Goal: Task Accomplishment & Management: Use online tool/utility

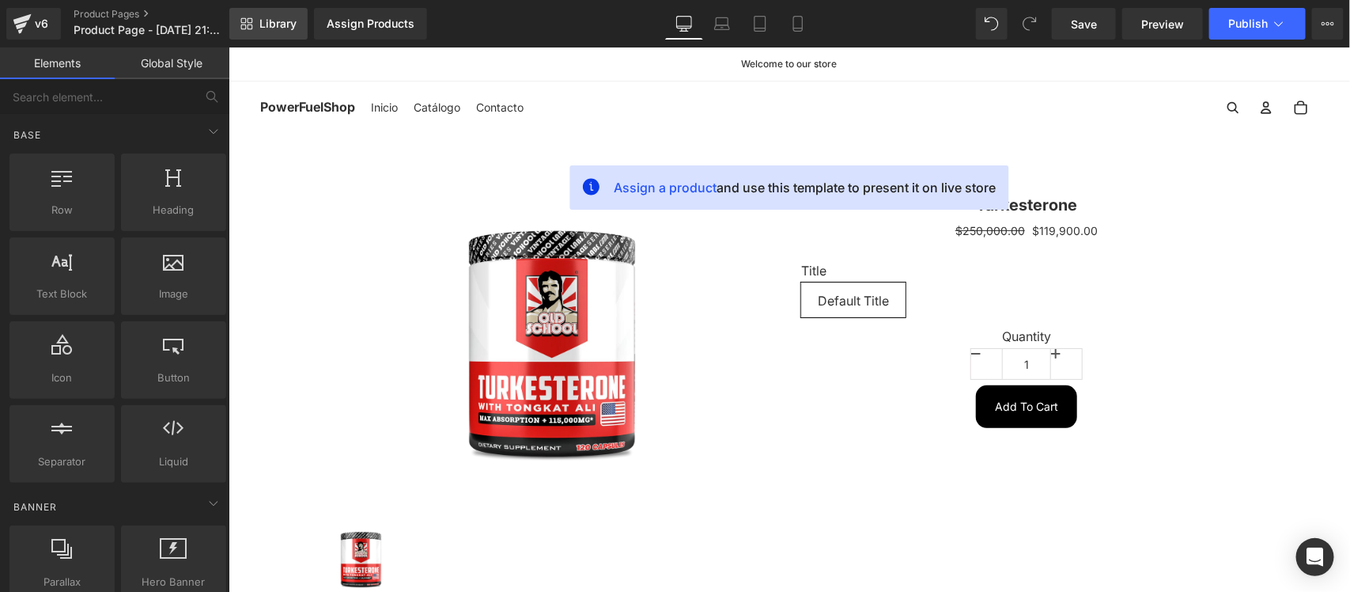
click at [262, 28] on span "Library" at bounding box center [277, 24] width 37 height 14
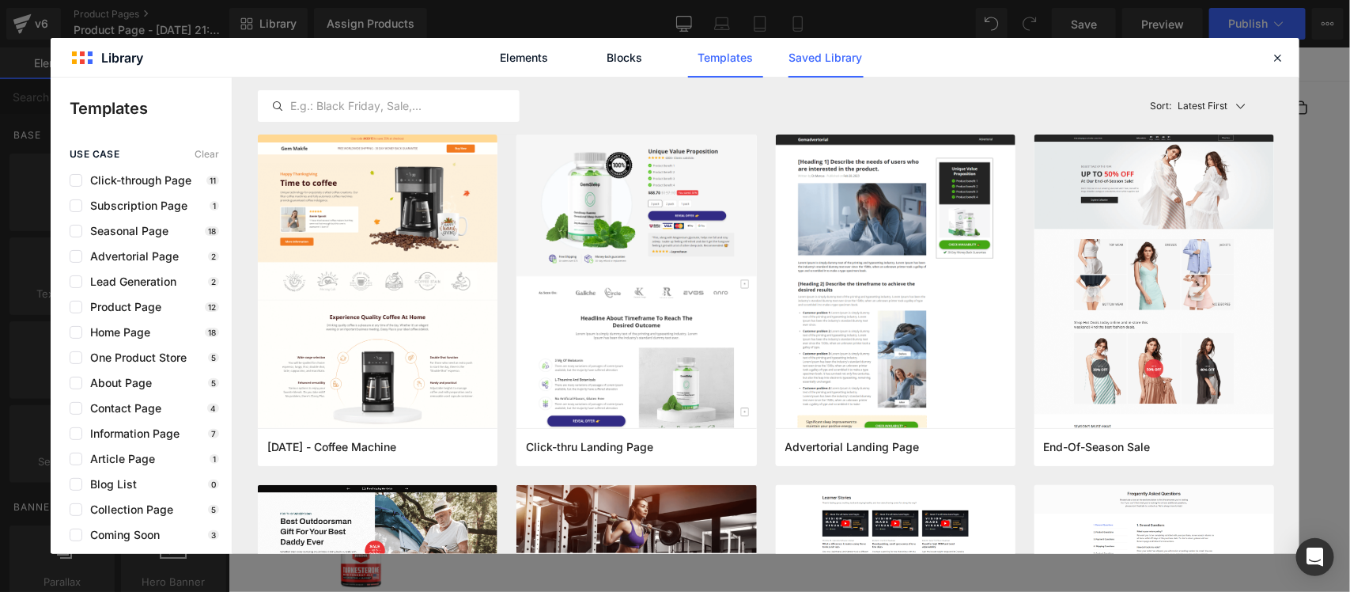
click at [752, 301] on link "Saved Library" at bounding box center [747, 305] width 9 height 9
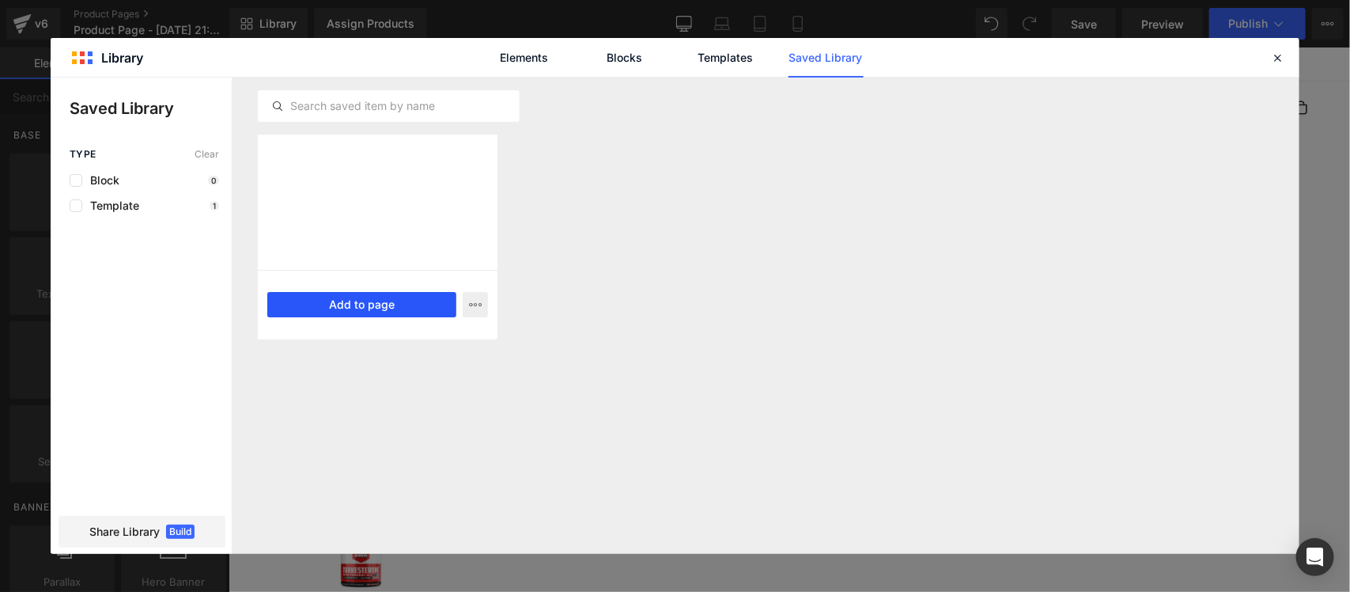
click at [348, 301] on button "Add to page" at bounding box center [361, 304] width 189 height 25
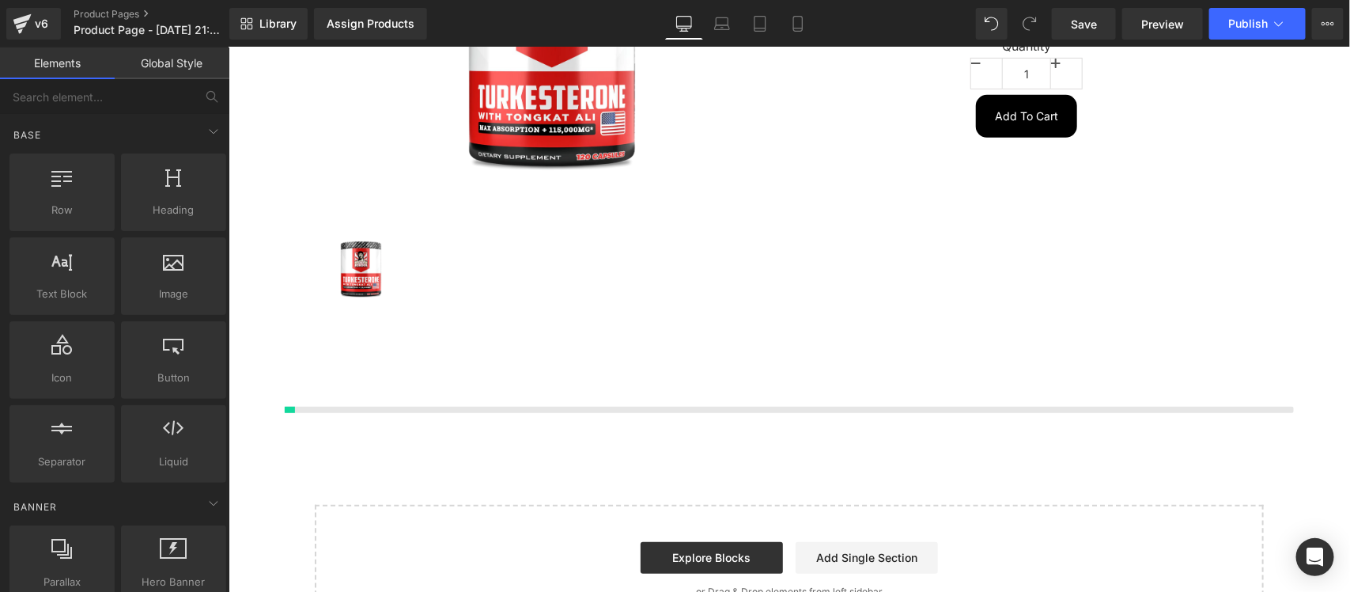
scroll to position [510, 0]
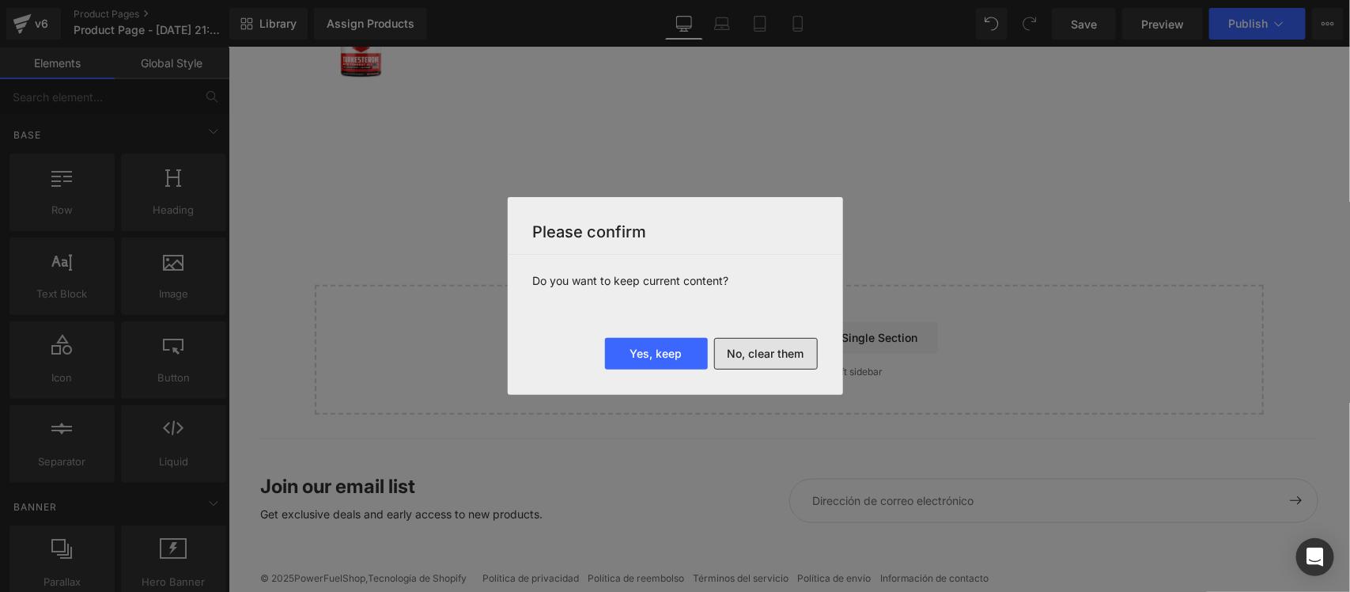
click at [749, 352] on button "No, clear them" at bounding box center [766, 354] width 104 height 32
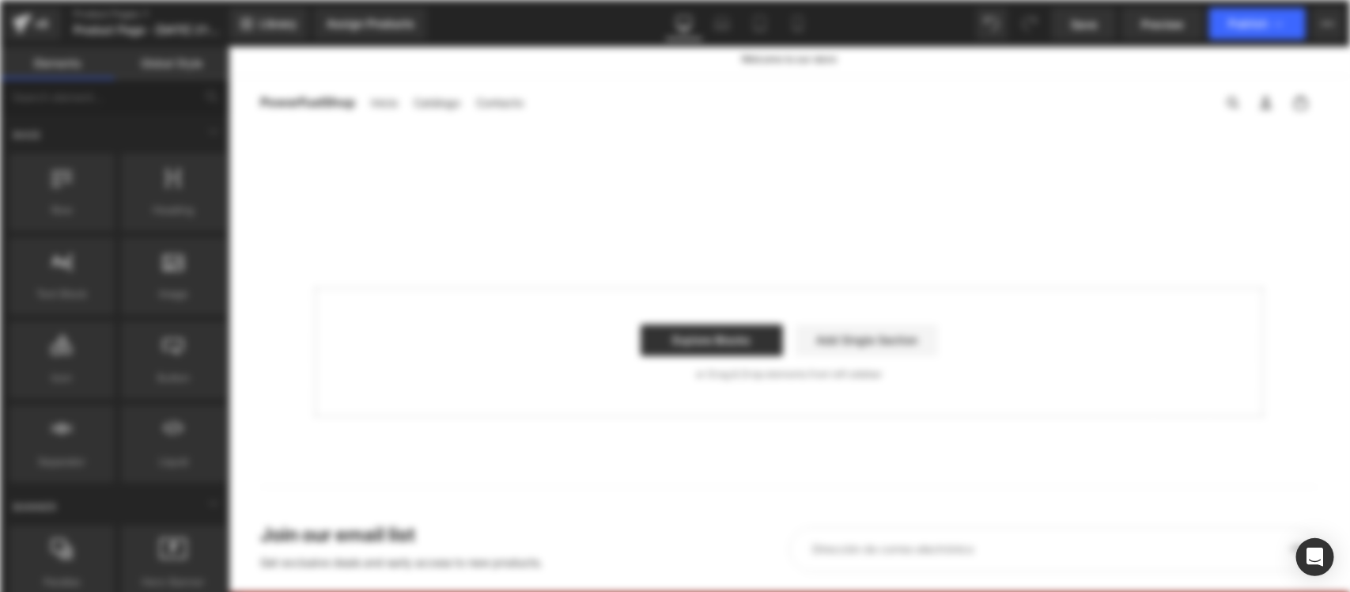
scroll to position [0, 0]
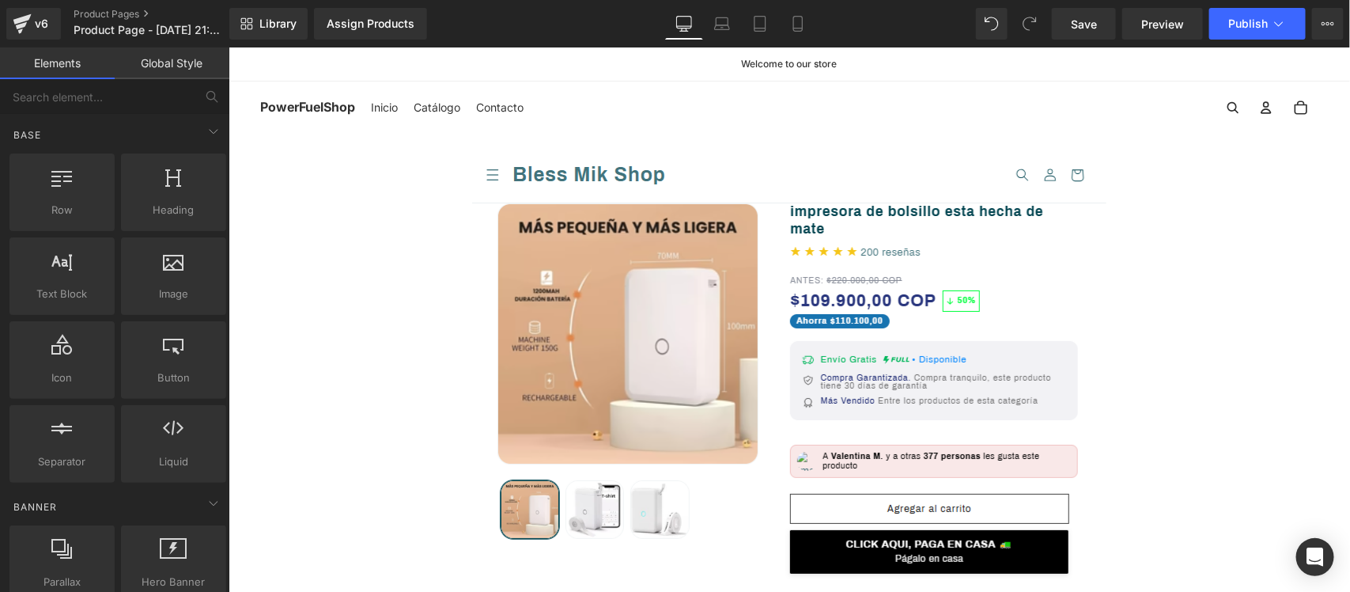
click at [1326, 6] on div "Library Assign Products Product Preview No product match your search. Please tr…" at bounding box center [789, 23] width 1121 height 47
click at [1329, 34] on button "Upgrade Plan View Live Page View with current Template Save Template to Library…" at bounding box center [1328, 24] width 32 height 32
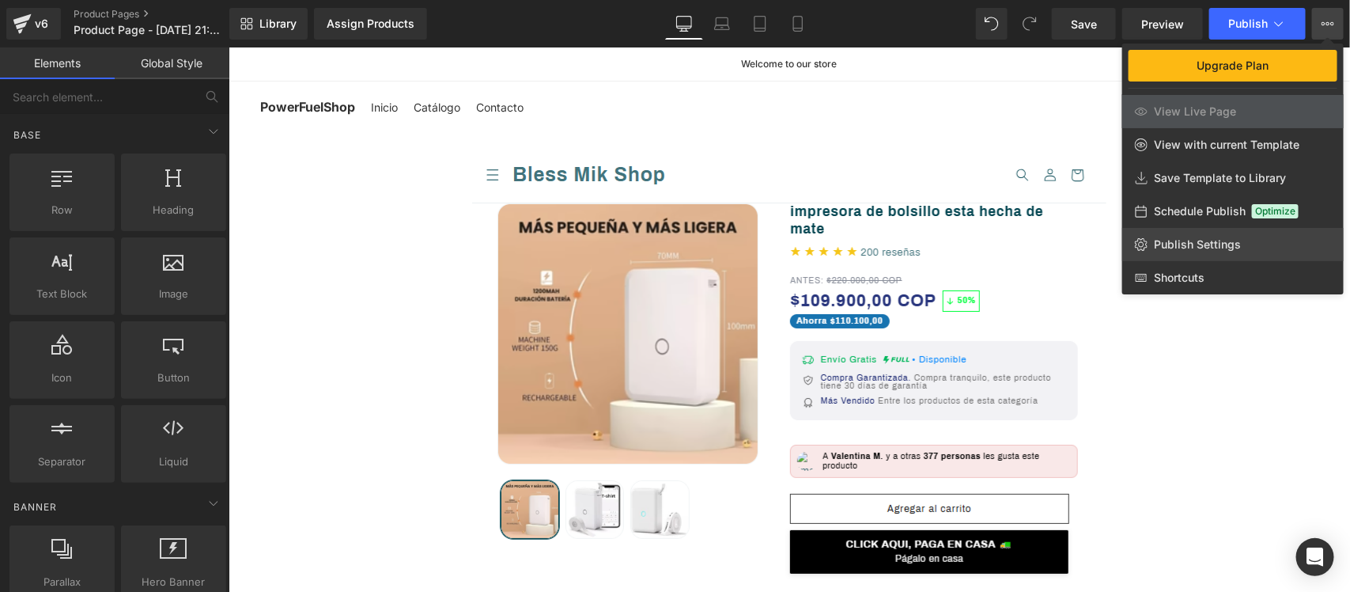
click at [1176, 252] on link "Publish Settings" at bounding box center [1234, 244] width 222 height 33
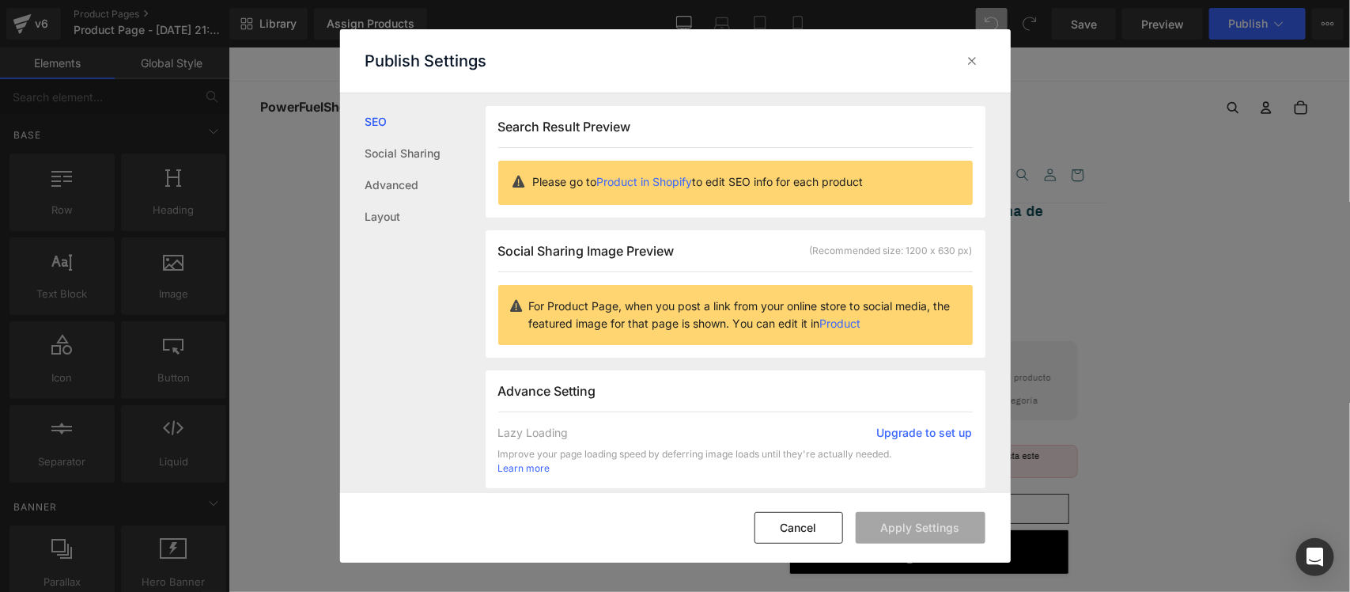
scroll to position [1, 0]
click at [397, 214] on link "Layout" at bounding box center [426, 217] width 120 height 32
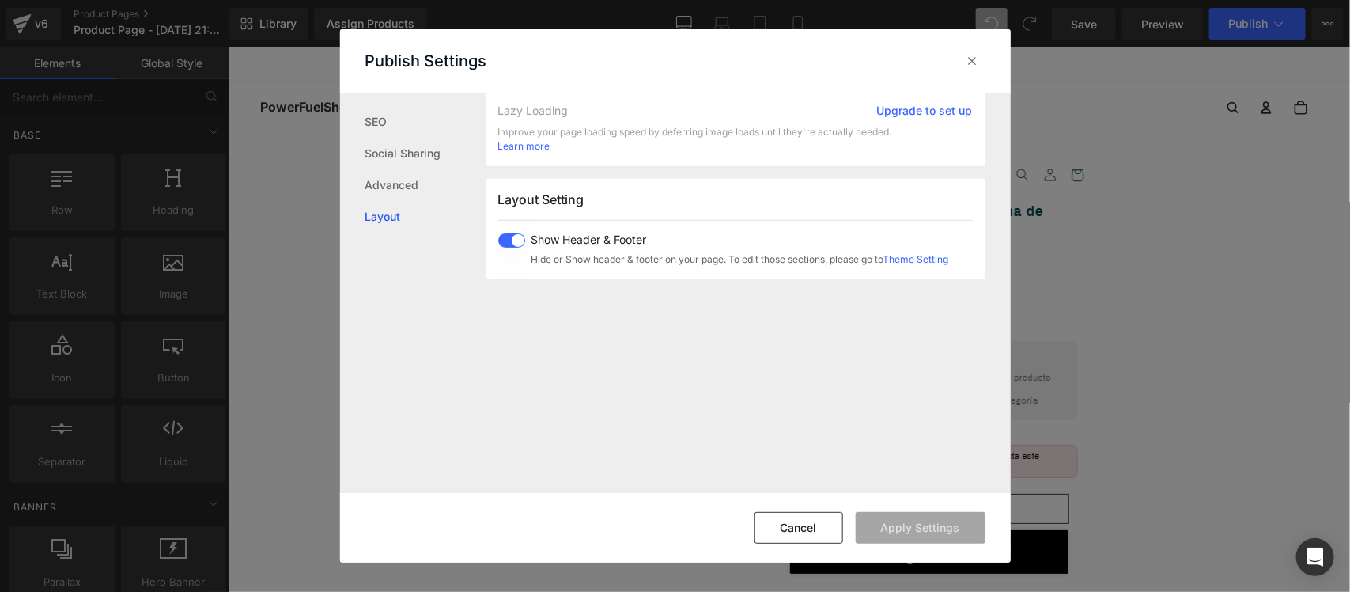
scroll to position [396, 0]
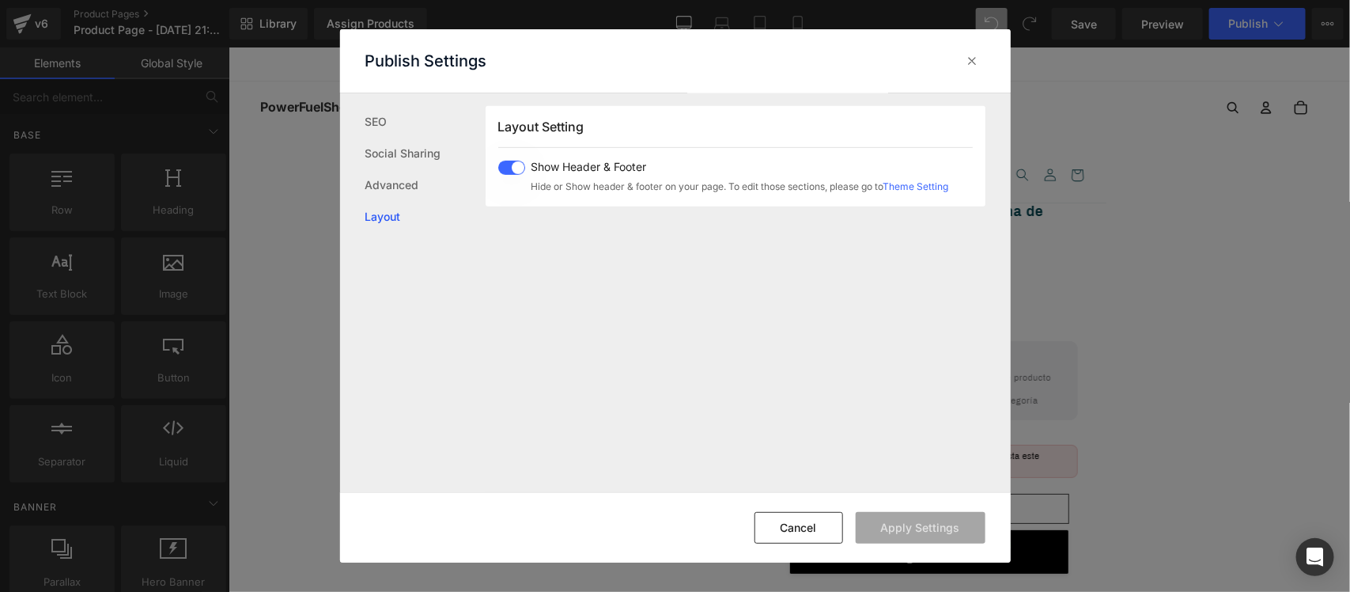
click at [510, 164] on span at bounding box center [511, 168] width 27 height 14
click at [934, 523] on button "Apply Settings" at bounding box center [921, 528] width 130 height 32
click at [982, 60] on div at bounding box center [972, 60] width 25 height 25
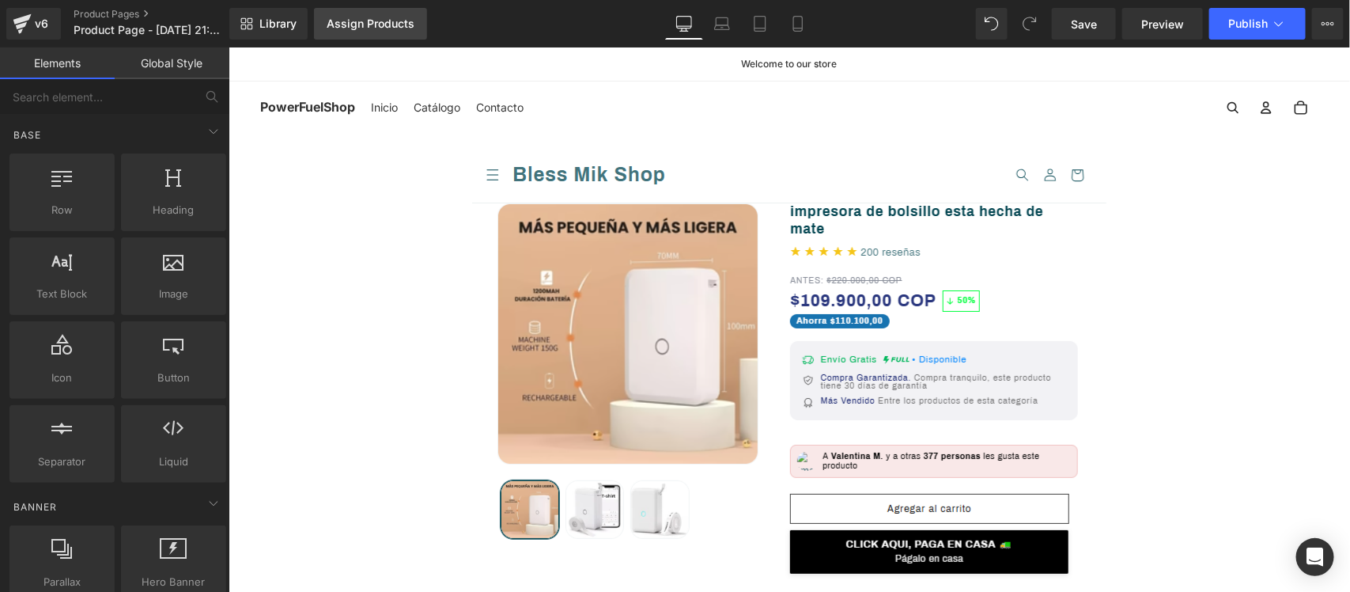
click at [354, 24] on div "Assign Products" at bounding box center [371, 23] width 88 height 13
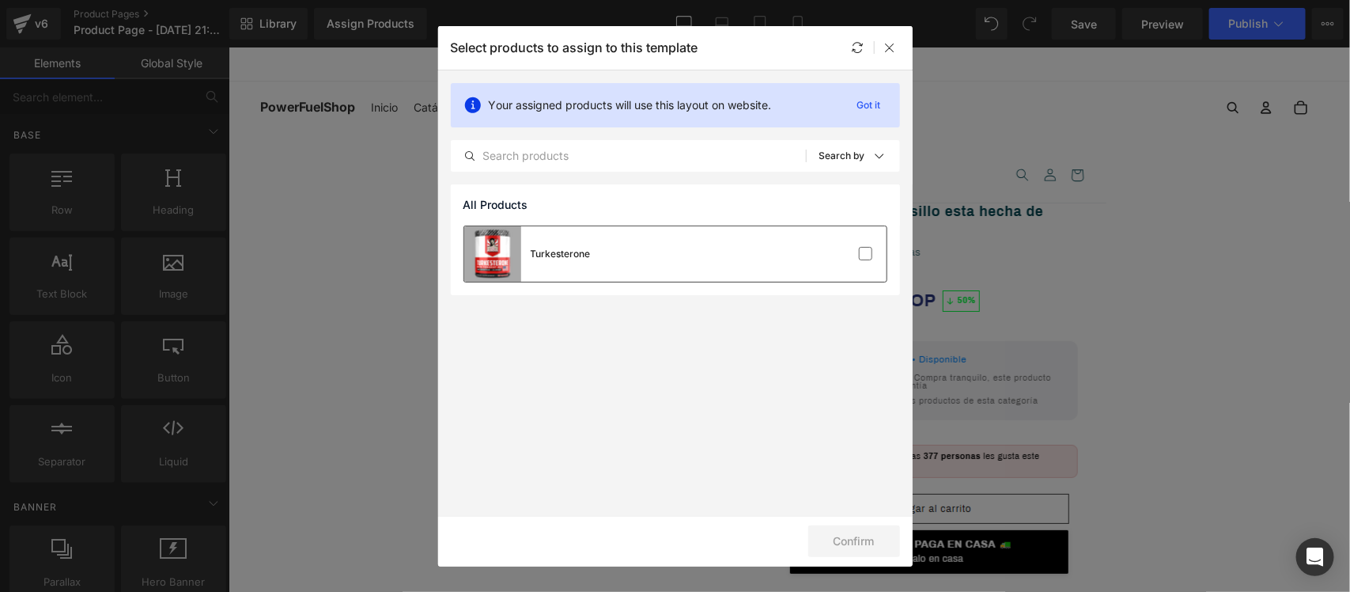
click at [571, 259] on div "Turkesterone" at bounding box center [561, 254] width 60 height 14
click at [859, 542] on button "Confirm" at bounding box center [855, 541] width 92 height 32
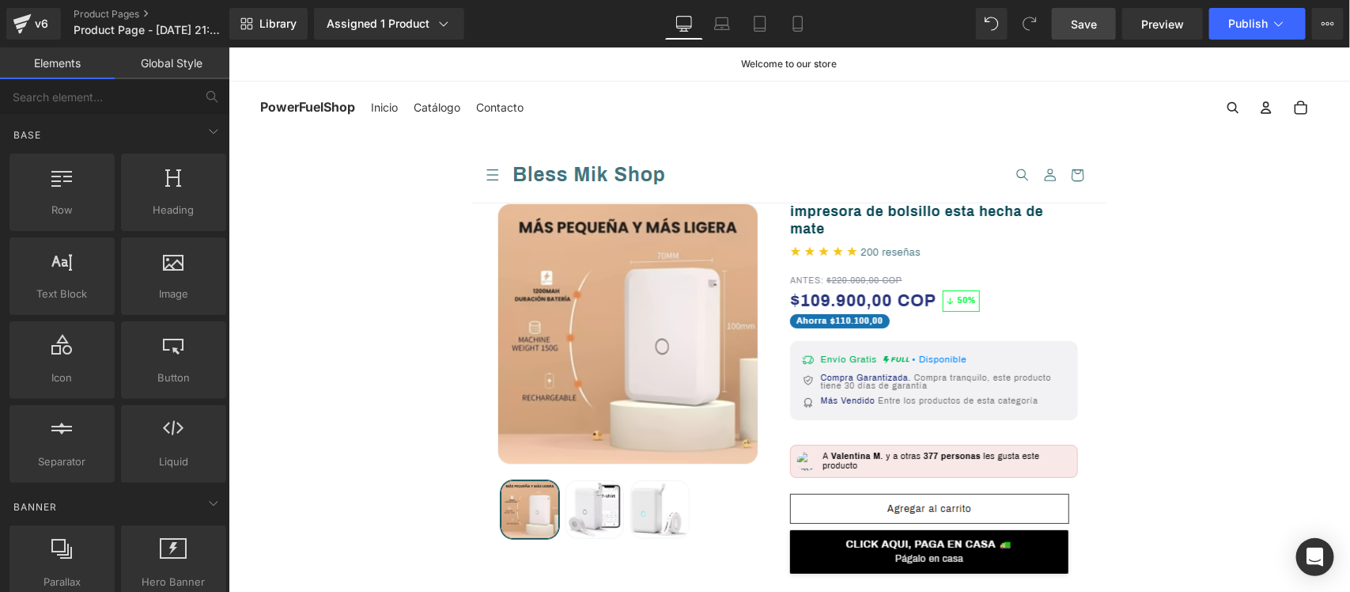
click at [1092, 24] on span "Save" at bounding box center [1084, 24] width 26 height 17
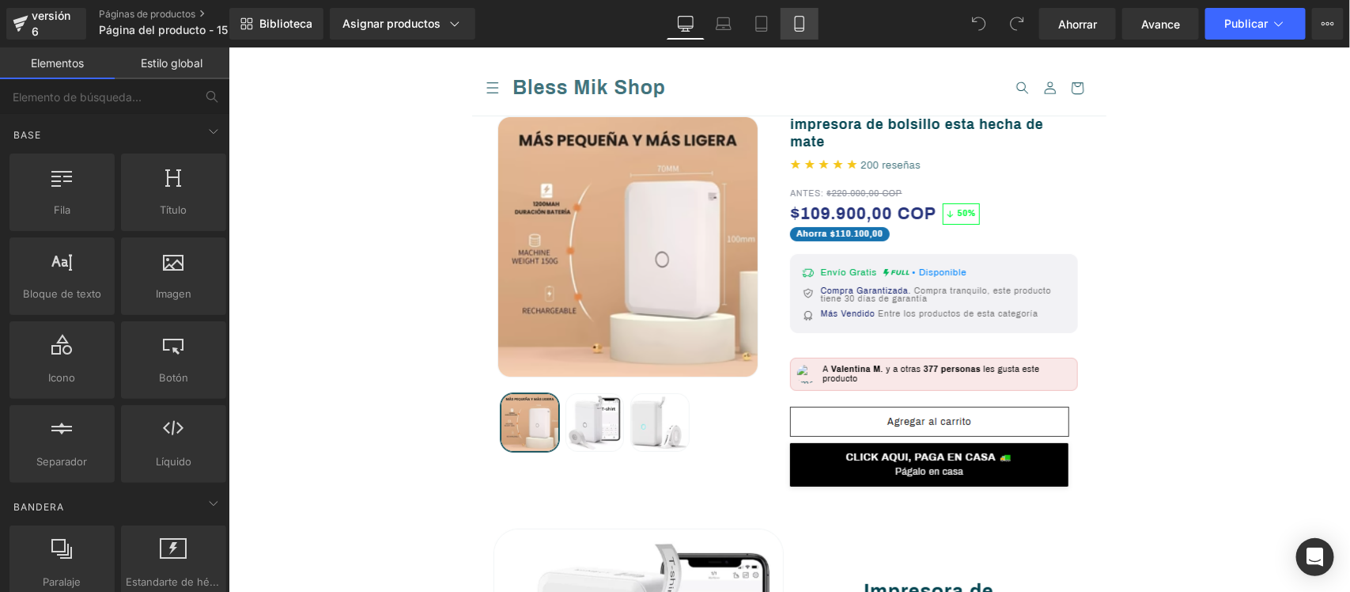
click at [797, 25] on icon at bounding box center [800, 24] width 16 height 16
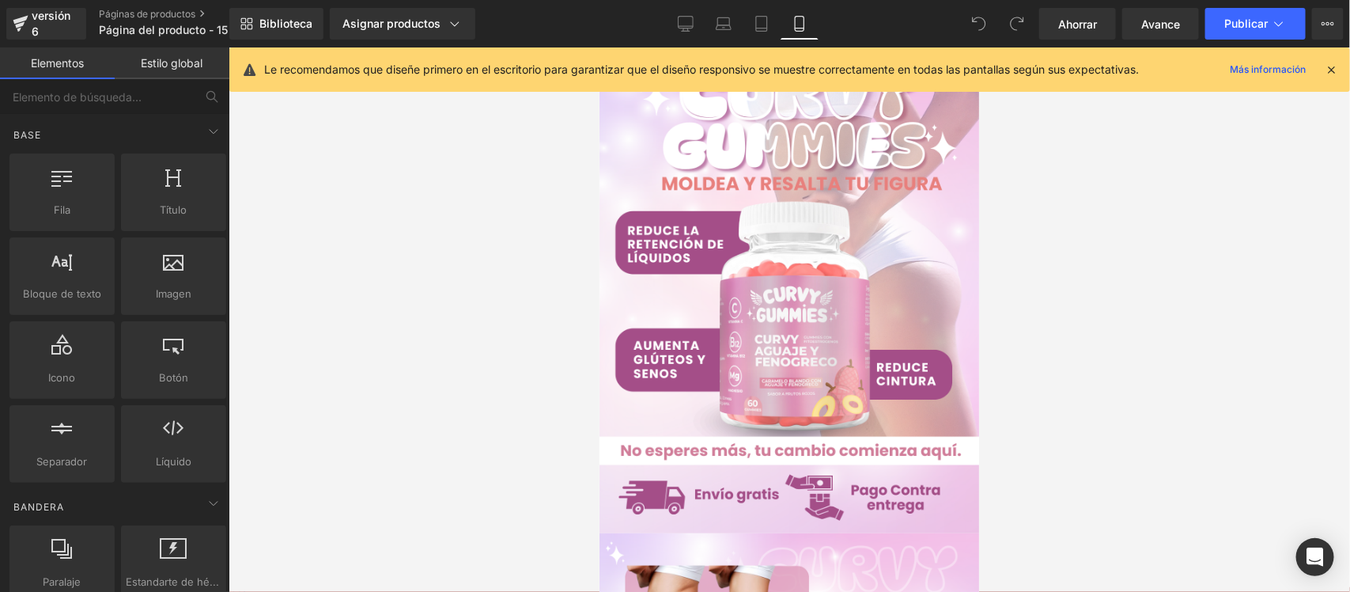
click at [1335, 64] on icon at bounding box center [1331, 69] width 14 height 14
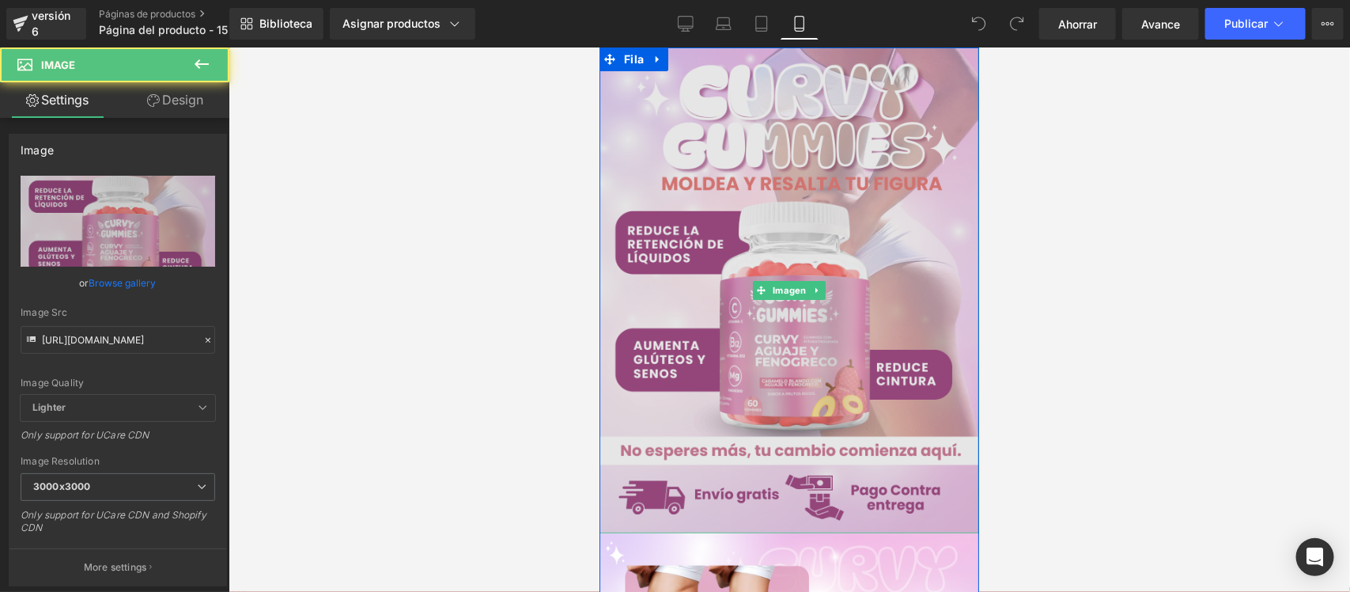
click at [755, 206] on img at bounding box center [789, 290] width 380 height 486
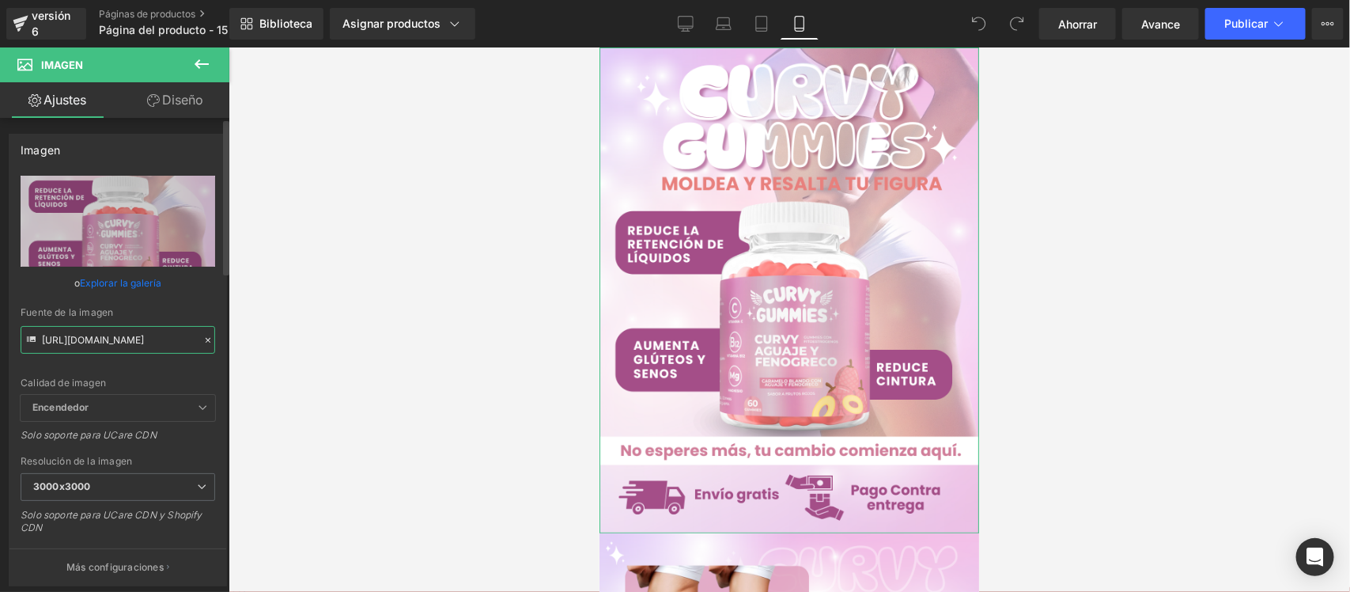
click at [41, 338] on input "[URL][DOMAIN_NAME]" at bounding box center [118, 340] width 195 height 28
paste input "YSsctr/Pieza-1-3x"
type input "[URL][DOMAIN_NAME]"
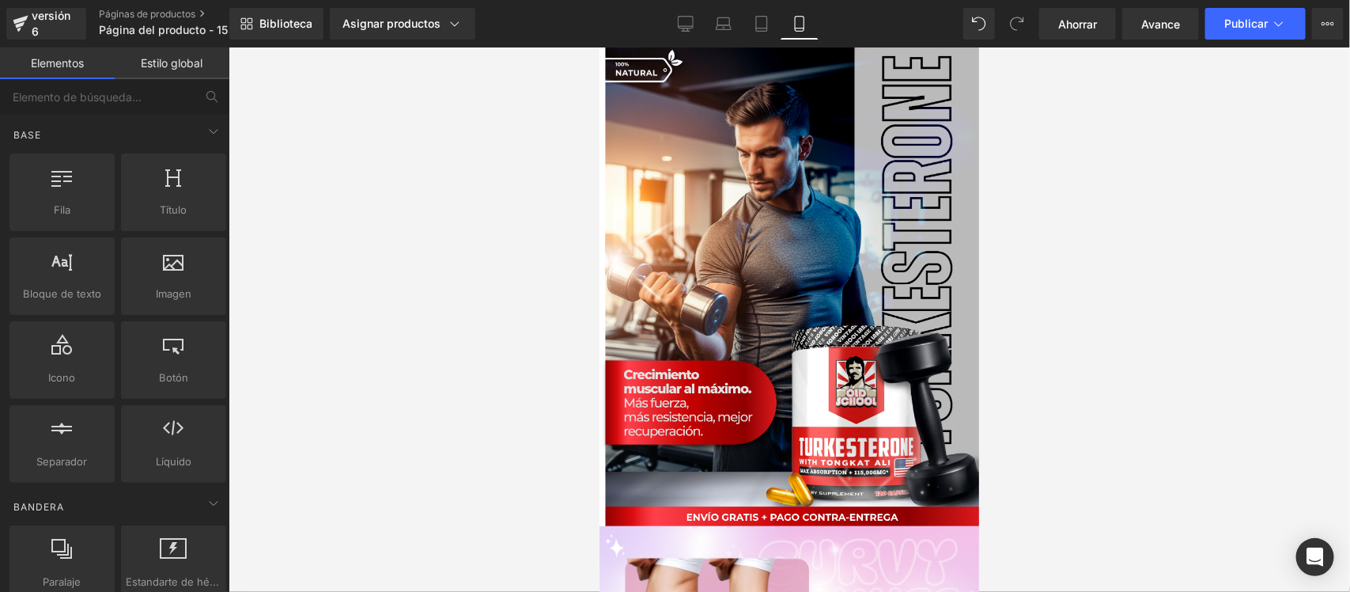
scroll to position [0, 0]
click at [377, 327] on div at bounding box center [790, 319] width 1122 height 544
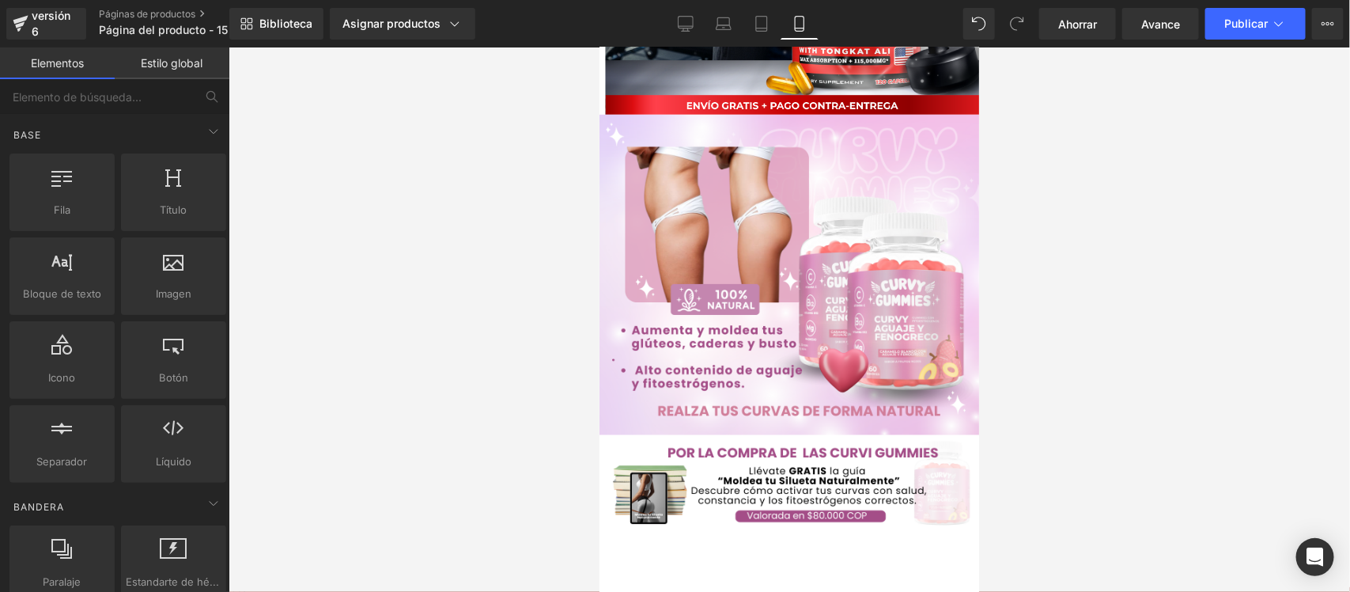
scroll to position [443, 0]
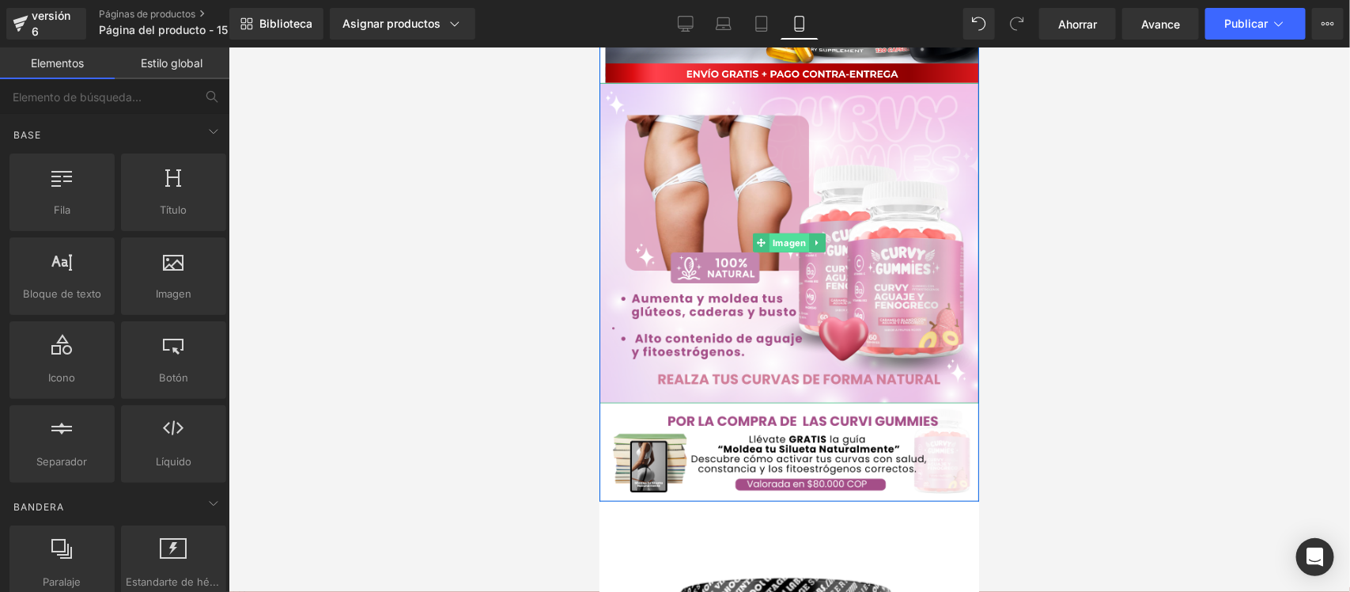
click at [778, 242] on font "Imagen" at bounding box center [788, 242] width 33 height 11
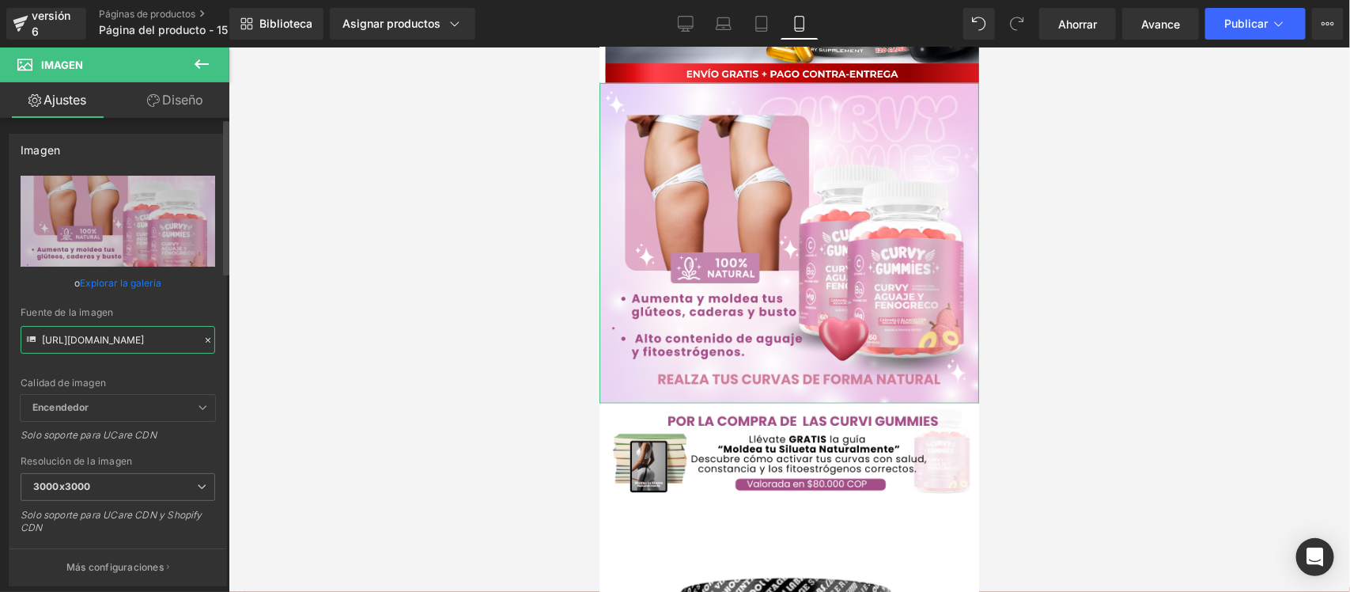
scroll to position [0, 26]
drag, startPoint x: 40, startPoint y: 340, endPoint x: 210, endPoint y: 332, distance: 170.3
click at [210, 332] on div "[URL][DOMAIN_NAME] Reemplazar imagen Subir imagen o Explorar la galería Fuente …" at bounding box center [117, 381] width 217 height 410
paste input "4Z2MRmvW/Pieza-4-3x"
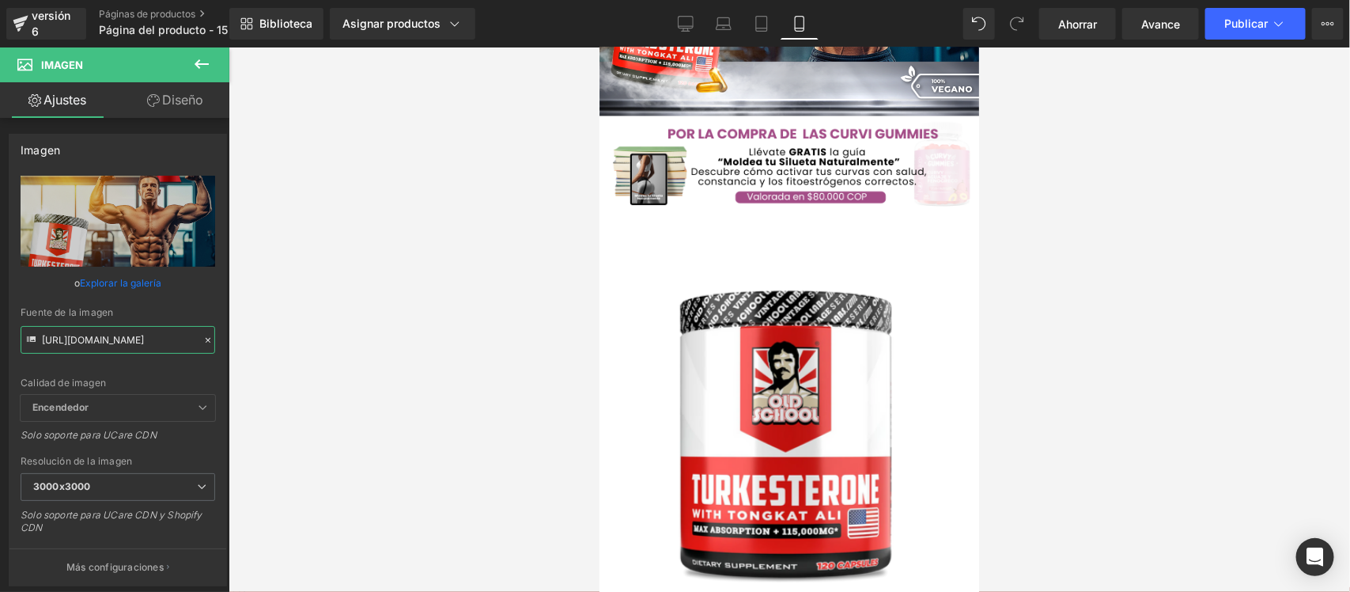
scroll to position [741, 0]
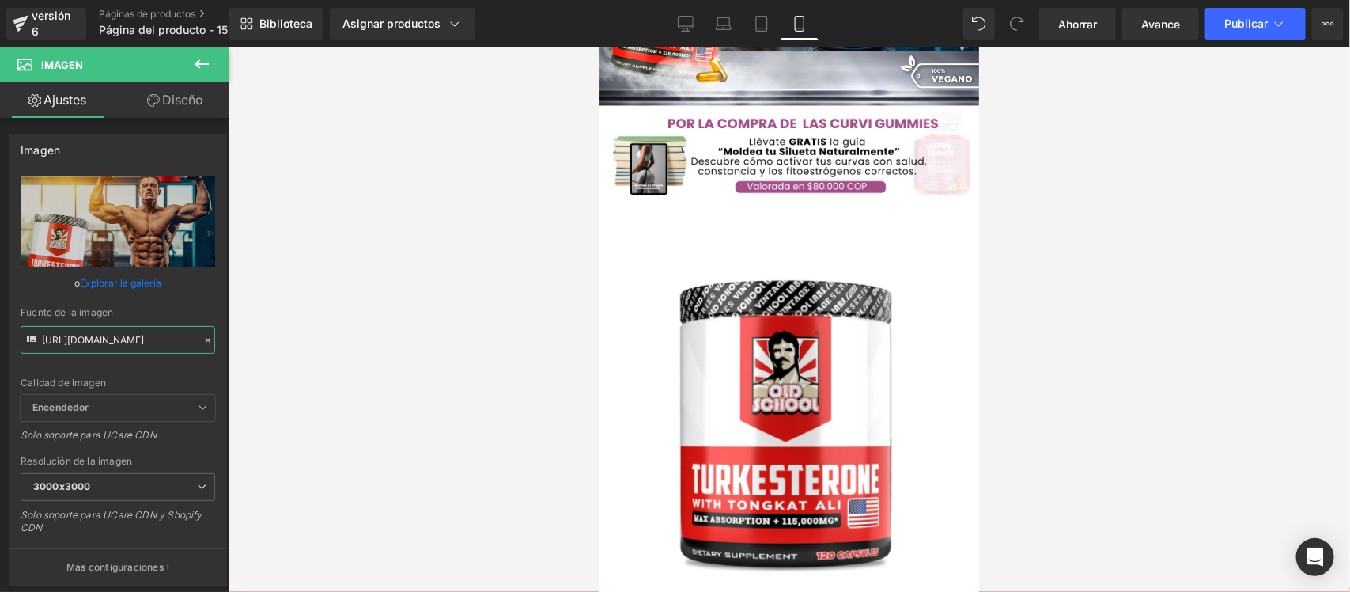
type input "[URL][DOMAIN_NAME]"
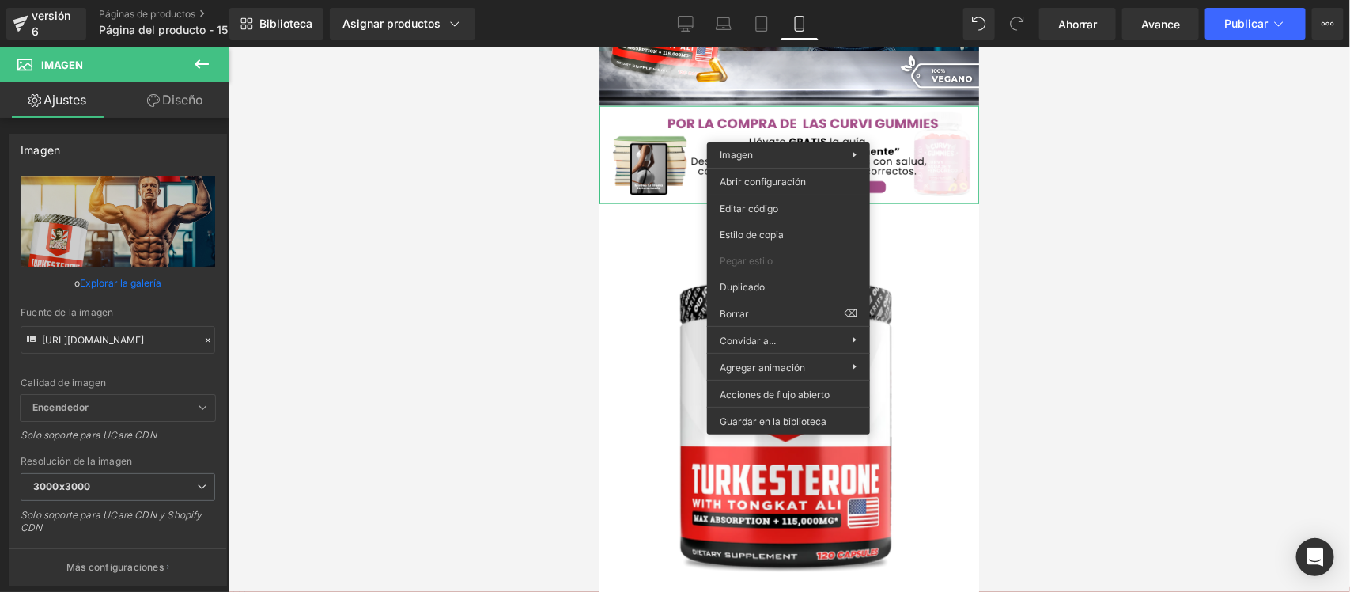
drag, startPoint x: 1420, startPoint y: 351, endPoint x: 820, endPoint y: 304, distance: 601.6
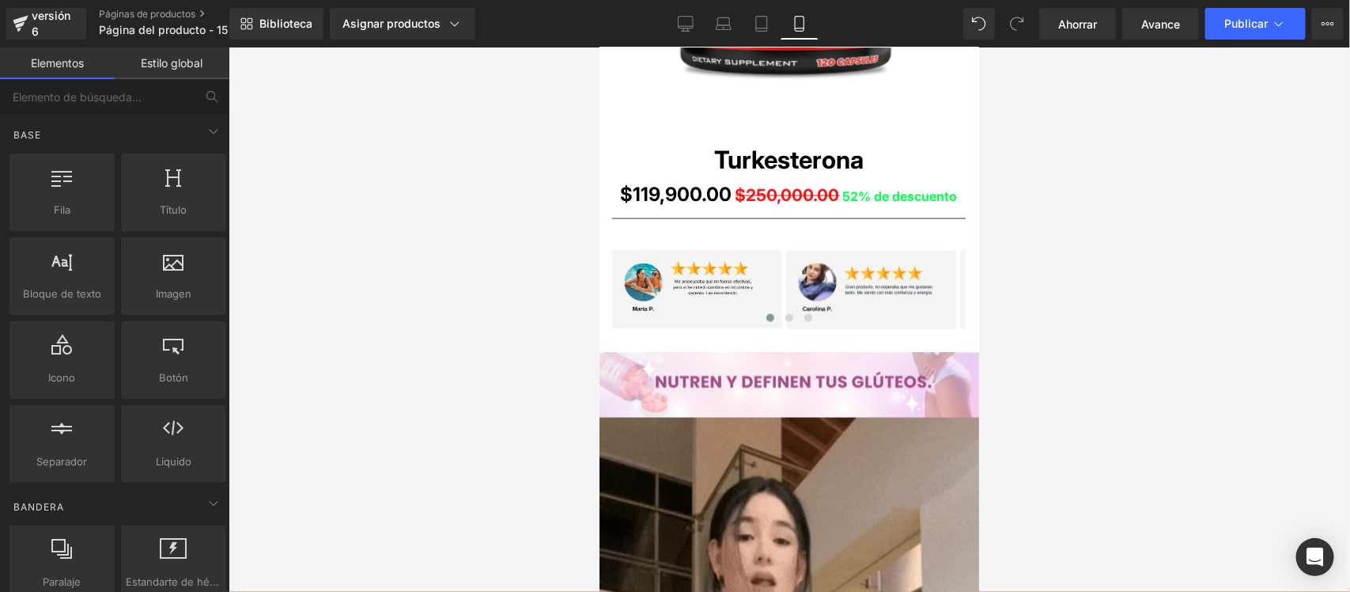
scroll to position [1226, 0]
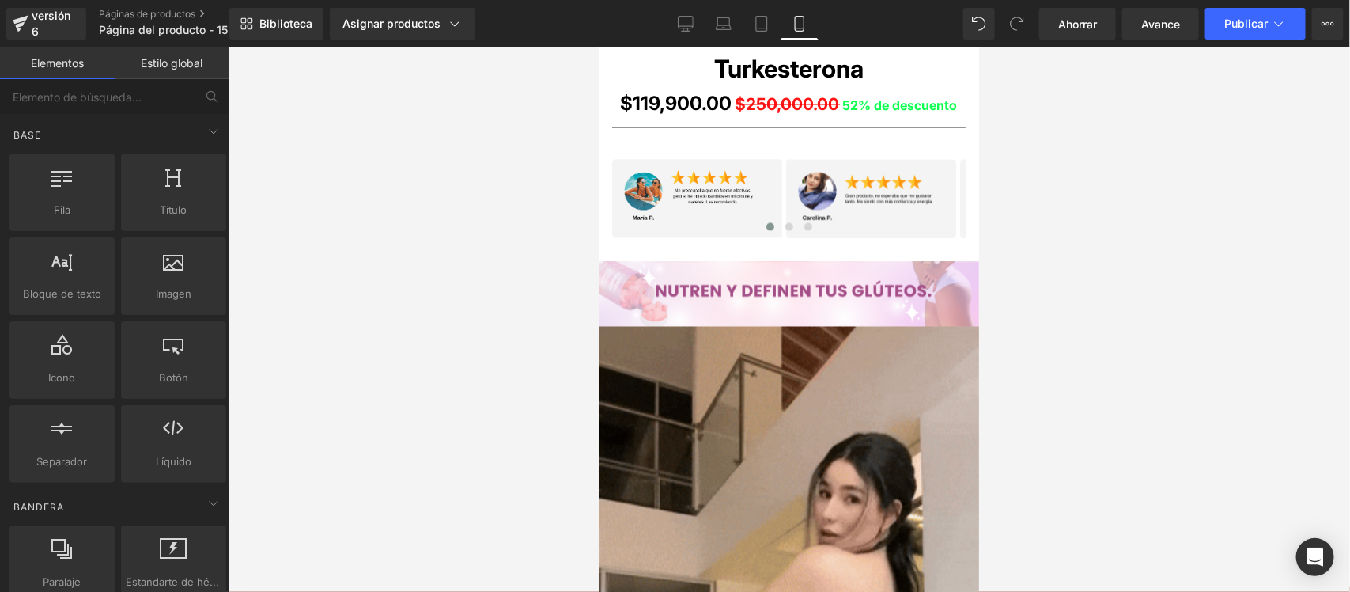
drag, startPoint x: 974, startPoint y: 168, endPoint x: 1578, endPoint y: 263, distance: 611.8
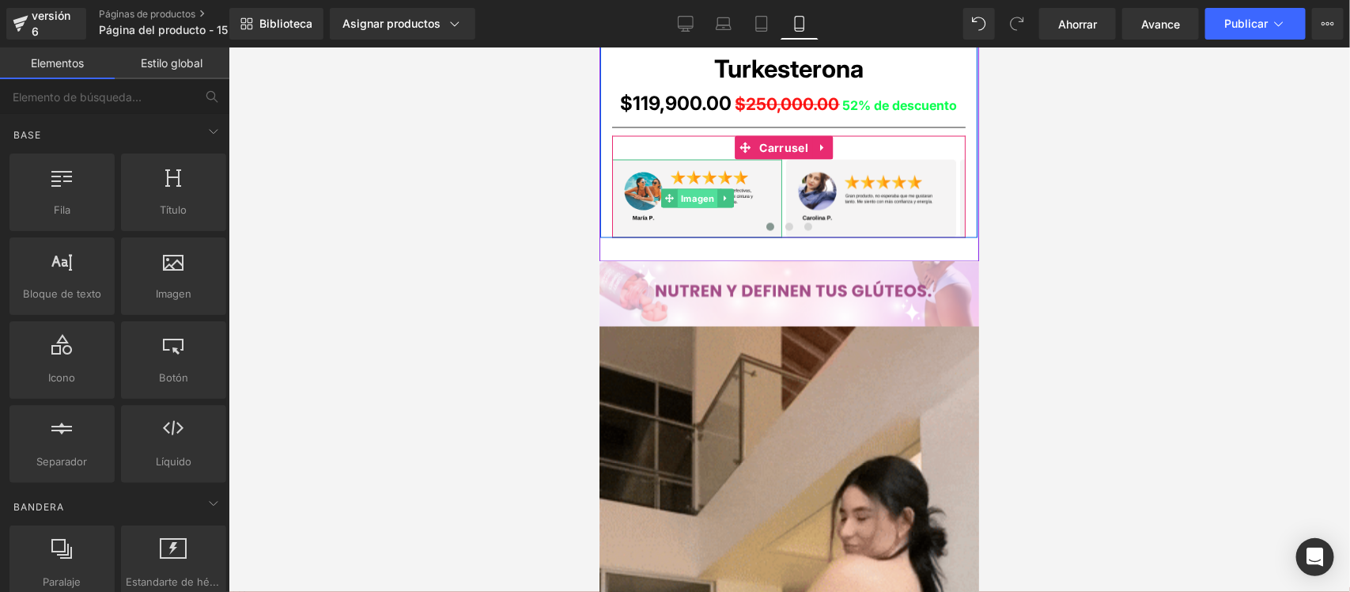
click at [683, 191] on font "Imagen" at bounding box center [696, 198] width 33 height 19
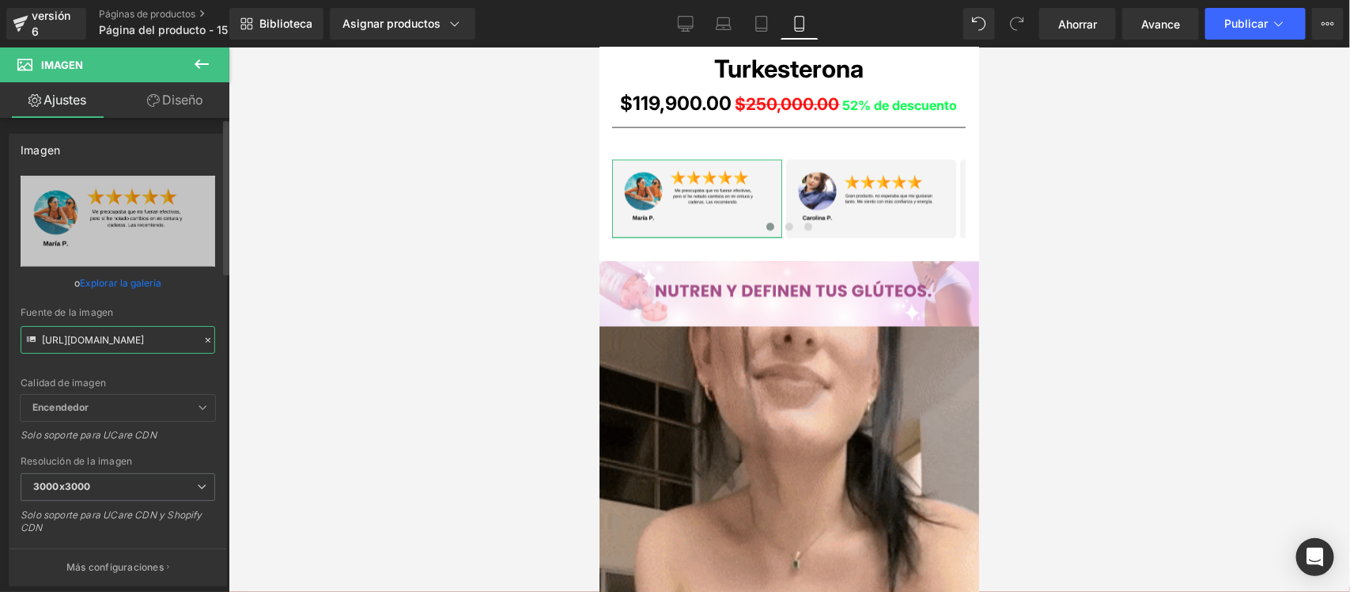
scroll to position [0, 9]
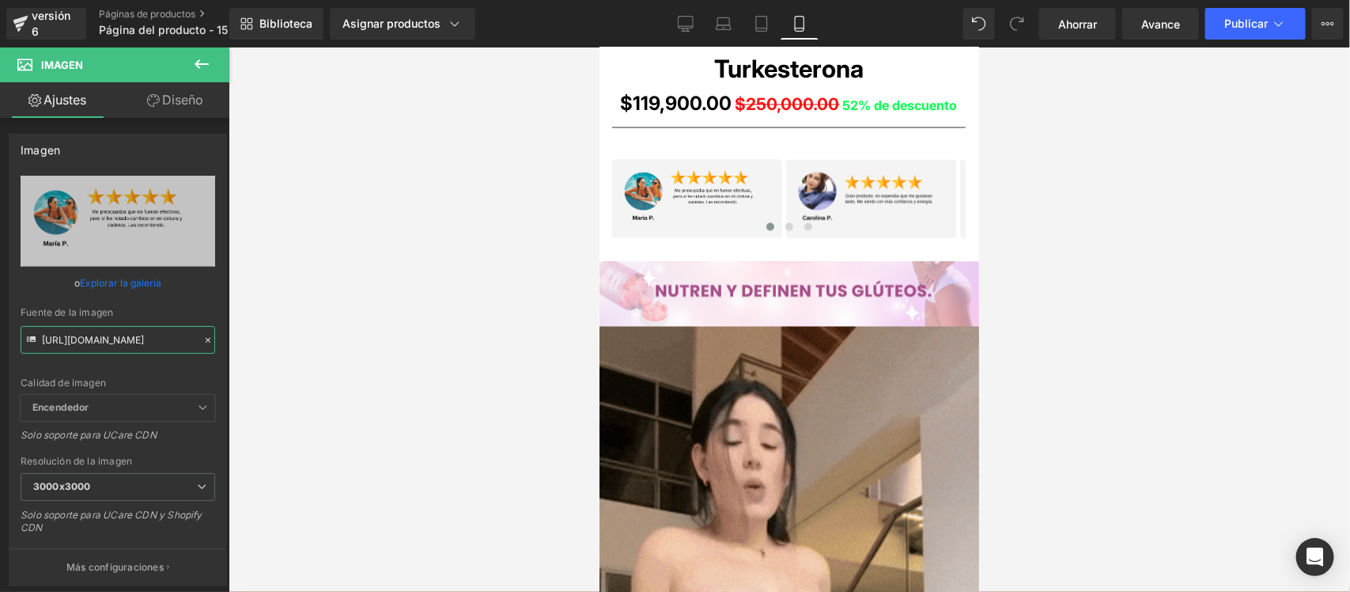
drag, startPoint x: 42, startPoint y: 340, endPoint x: 234, endPoint y: 345, distance: 192.3
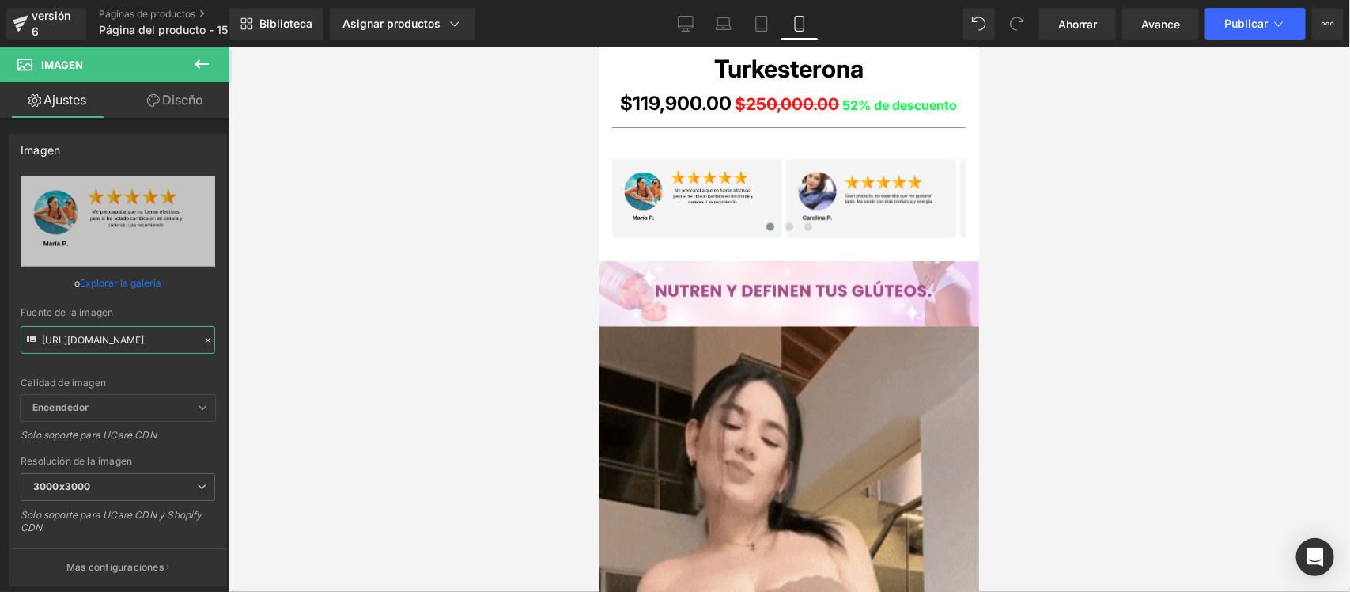
click at [234, 345] on div "Image Estás previsualizando cómo funciona el Reestilizará tu página. No puedes …" at bounding box center [675, 309] width 1350 height 619
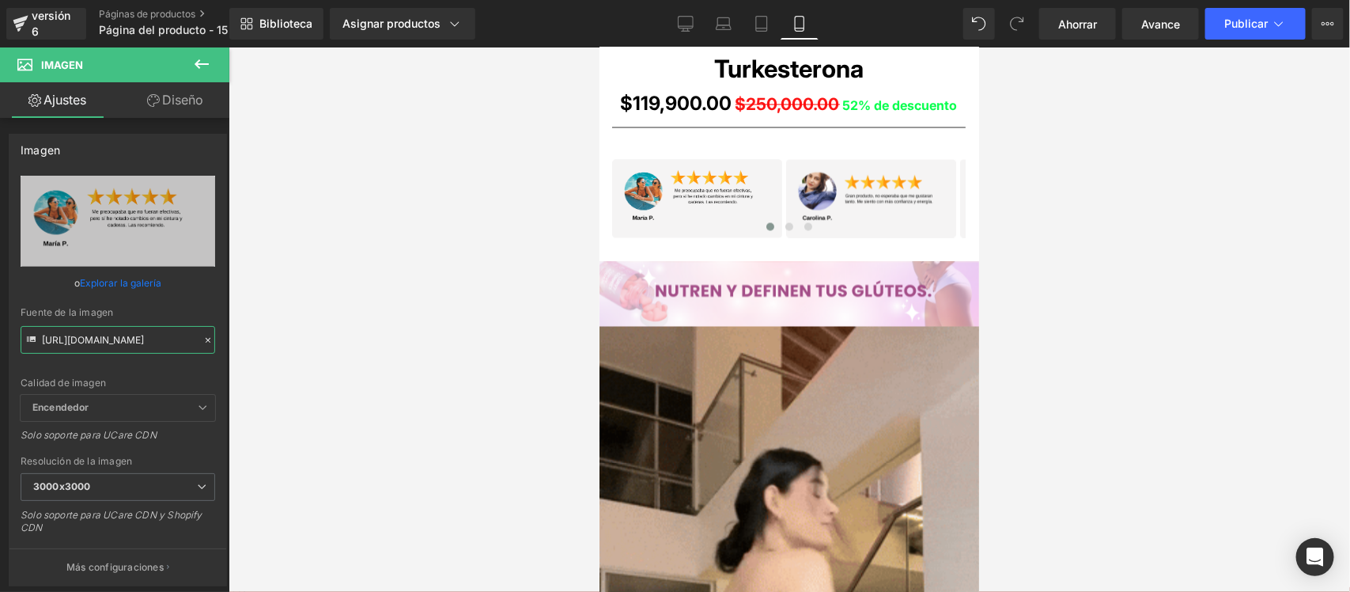
paste input "tPqzQctg/7"
type input "[URL][DOMAIN_NAME]"
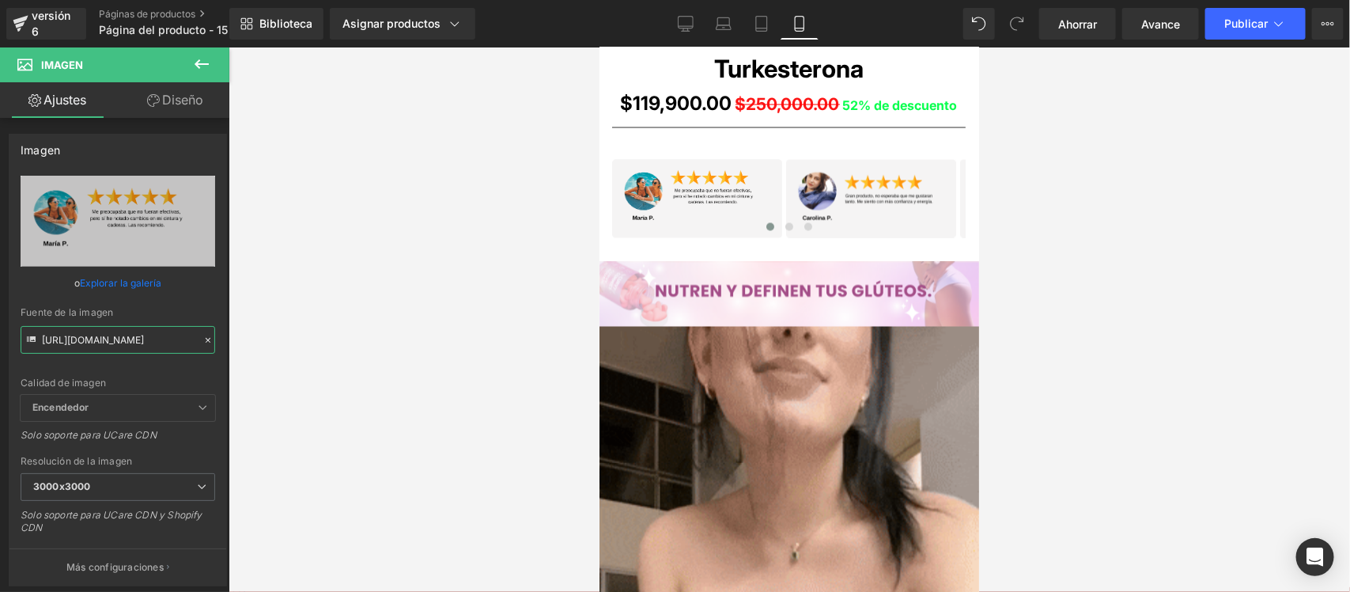
scroll to position [0, 0]
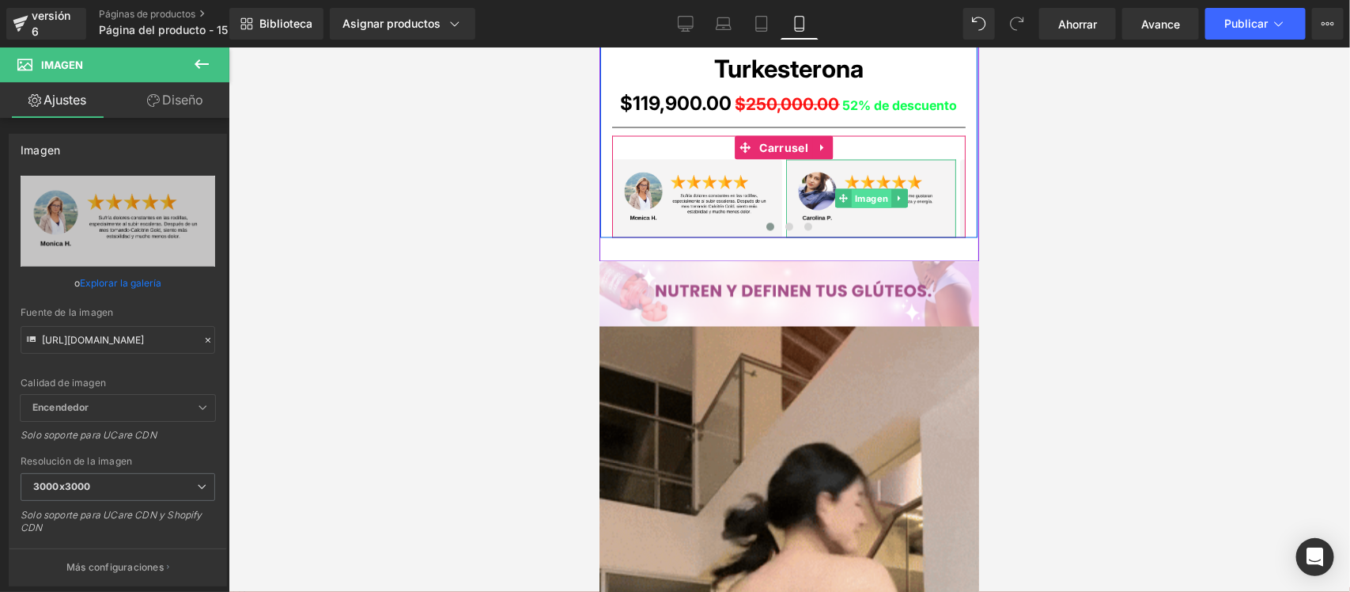
click at [860, 197] on font "Imagen" at bounding box center [870, 198] width 33 height 11
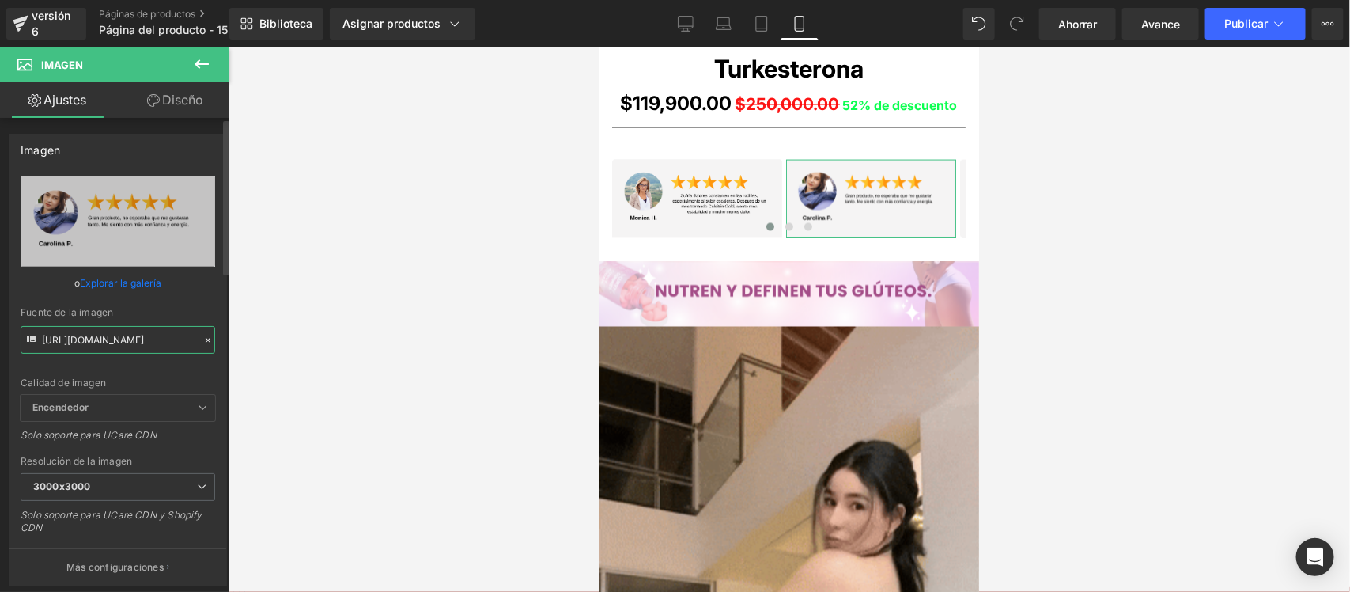
scroll to position [0, 17]
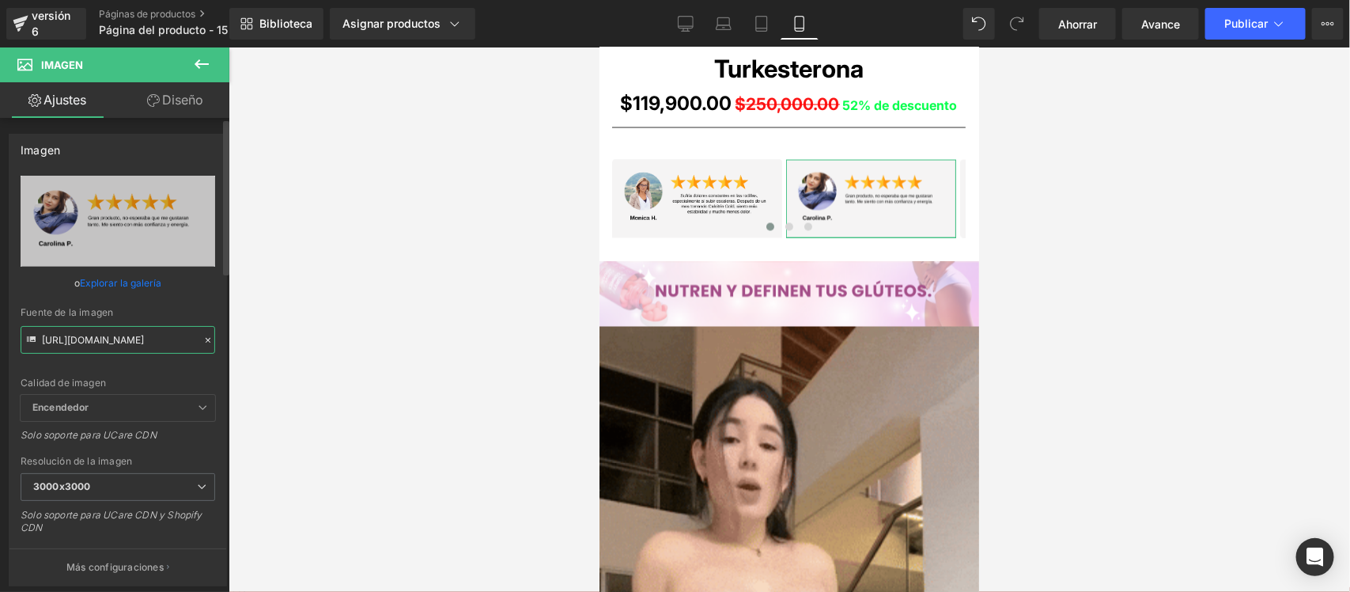
drag, startPoint x: 42, startPoint y: 337, endPoint x: 214, endPoint y: 333, distance: 172.5
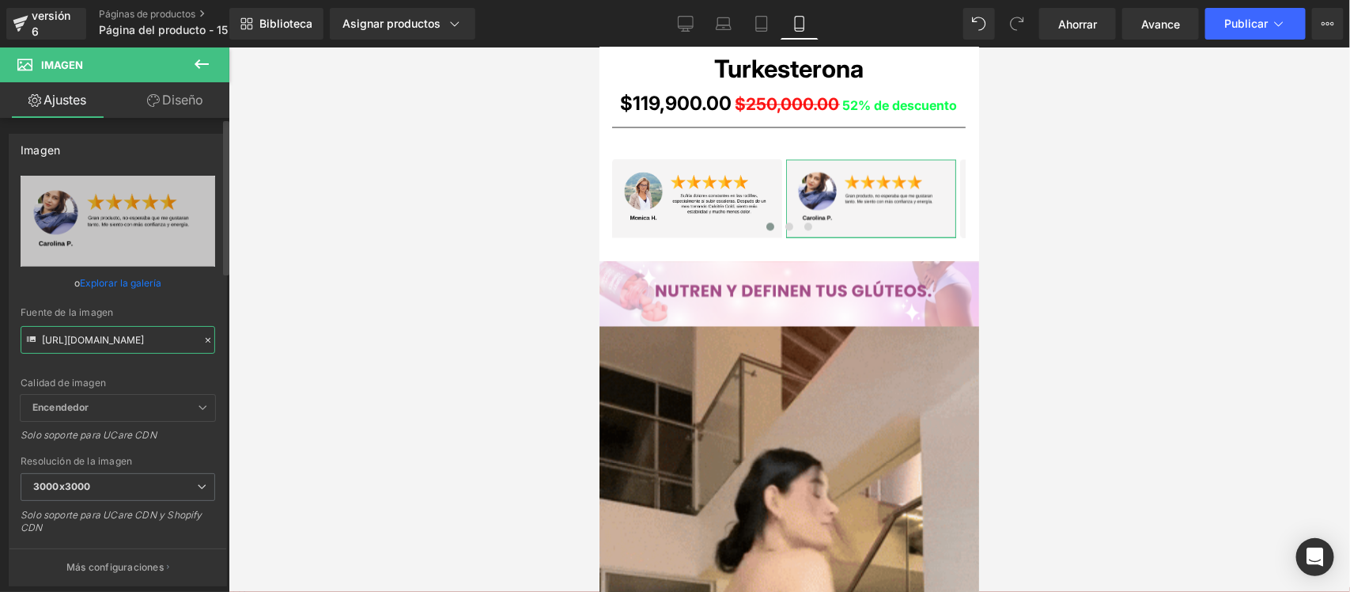
click at [214, 333] on div "[URL][DOMAIN_NAME] Reemplazar imagen Subir imagen o Explorar la galería Fuente …" at bounding box center [117, 381] width 217 height 410
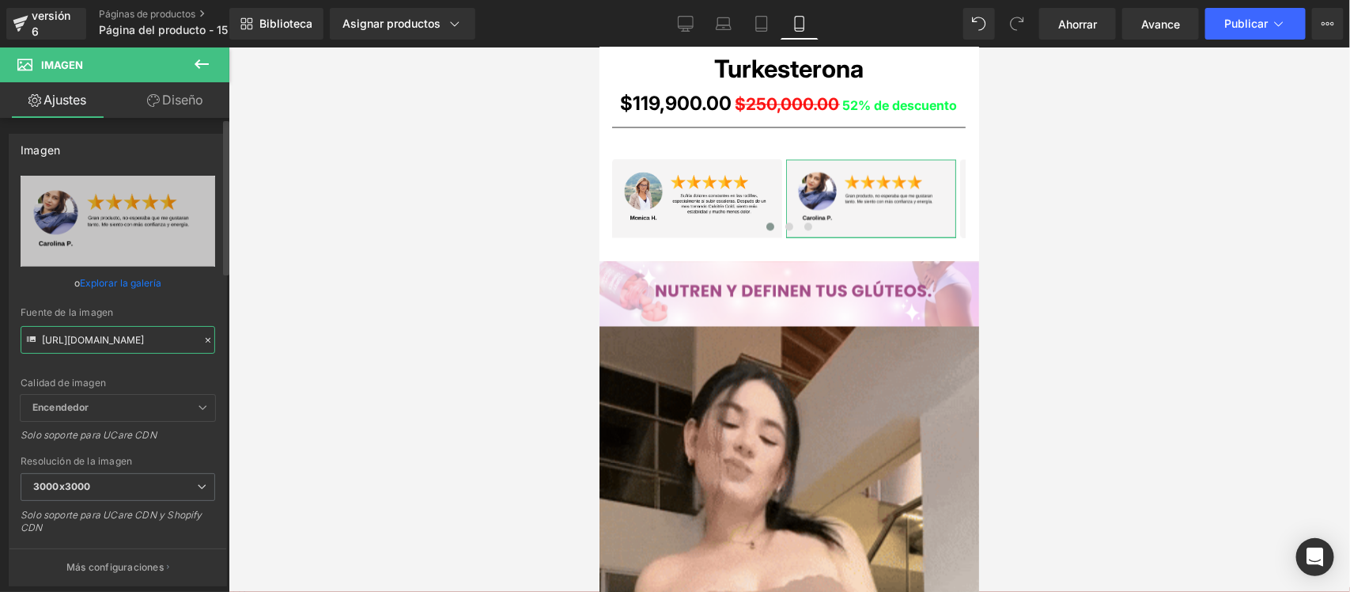
paste input "660wT1g/8"
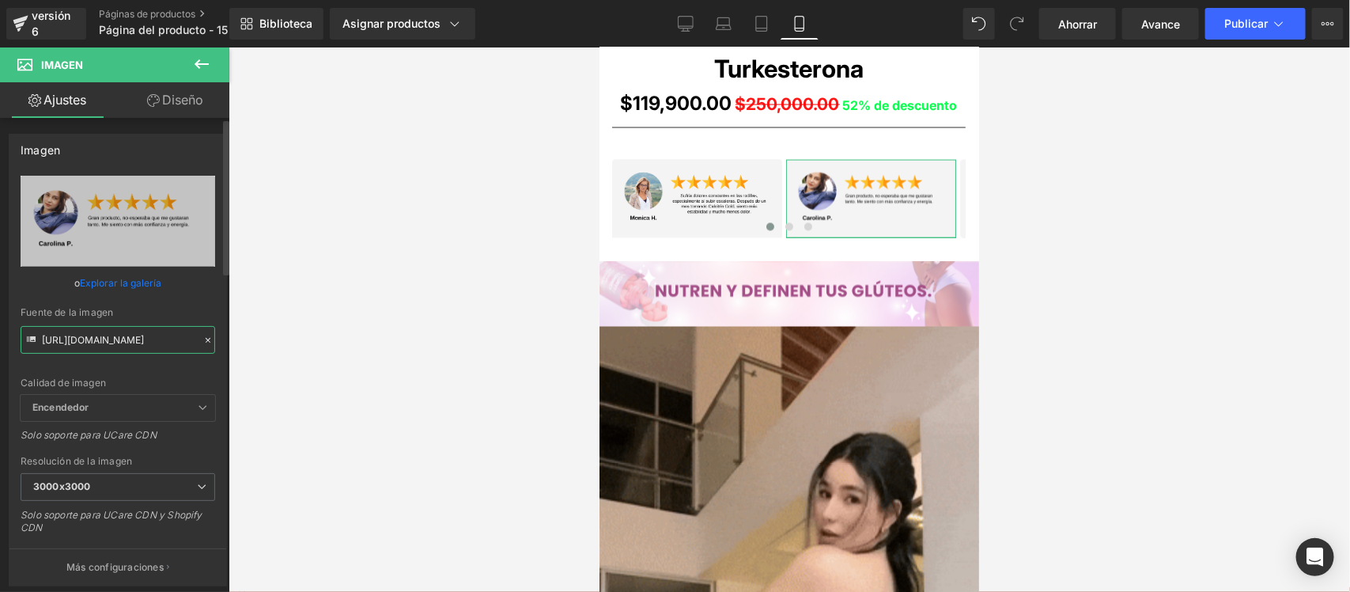
type input "[URL][DOMAIN_NAME]"
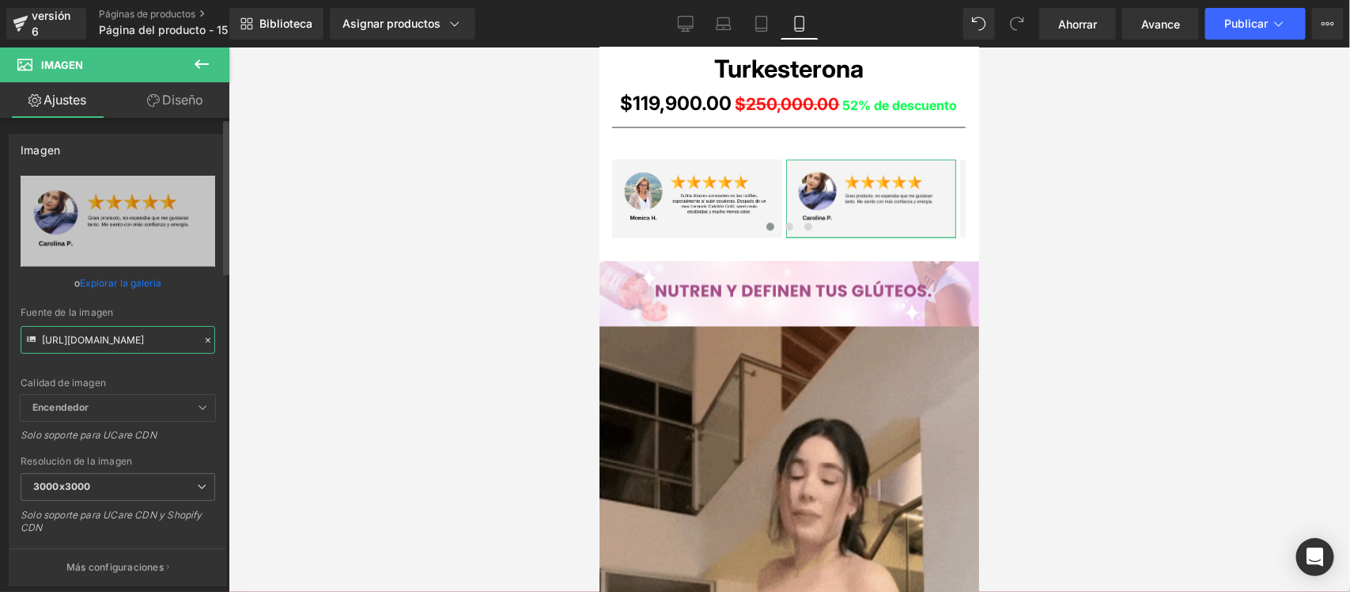
scroll to position [0, 0]
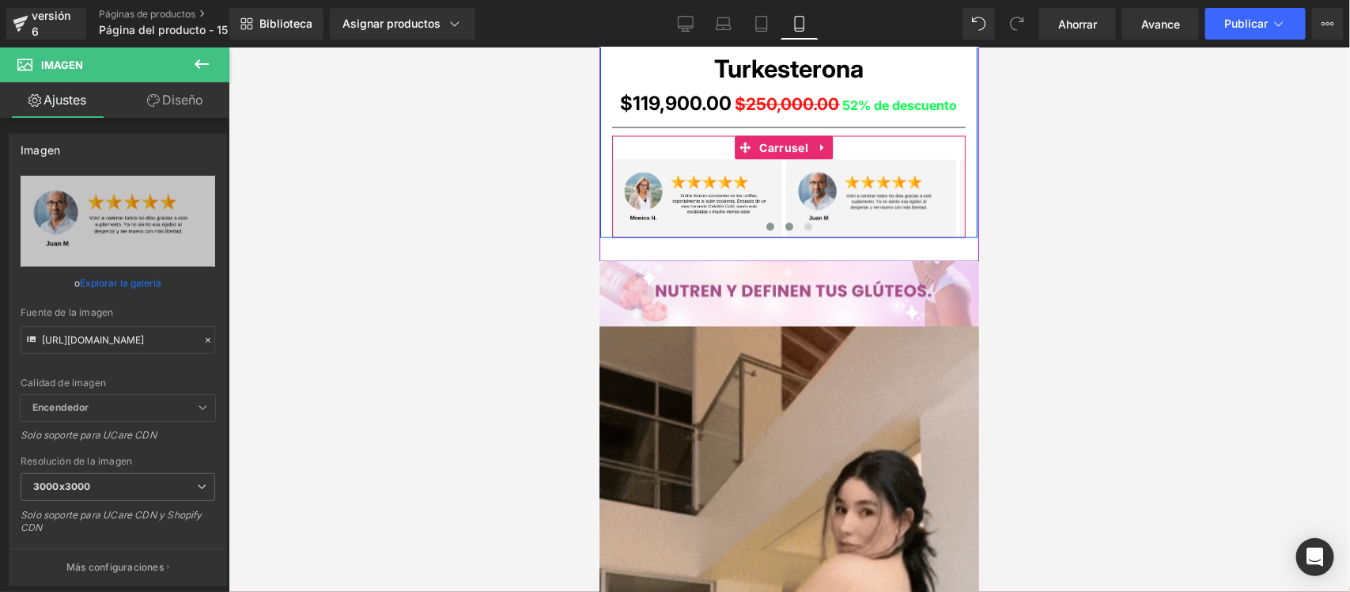
click at [785, 225] on span at bounding box center [789, 226] width 8 height 8
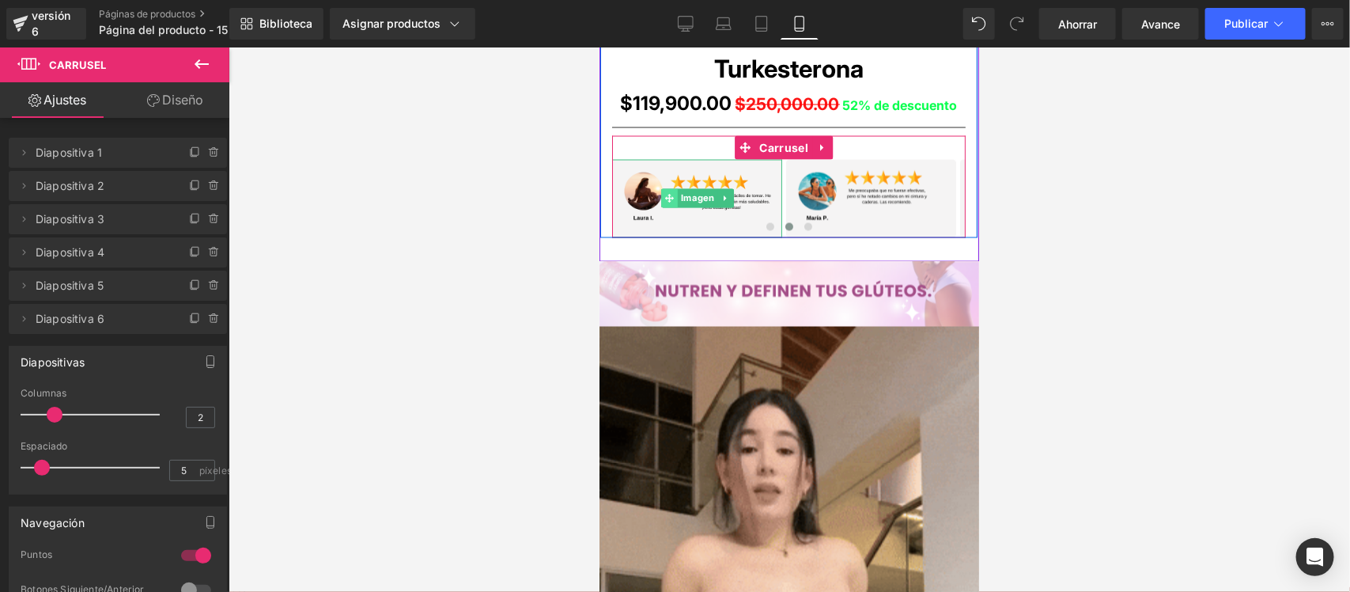
click at [676, 193] on span at bounding box center [669, 197] width 17 height 19
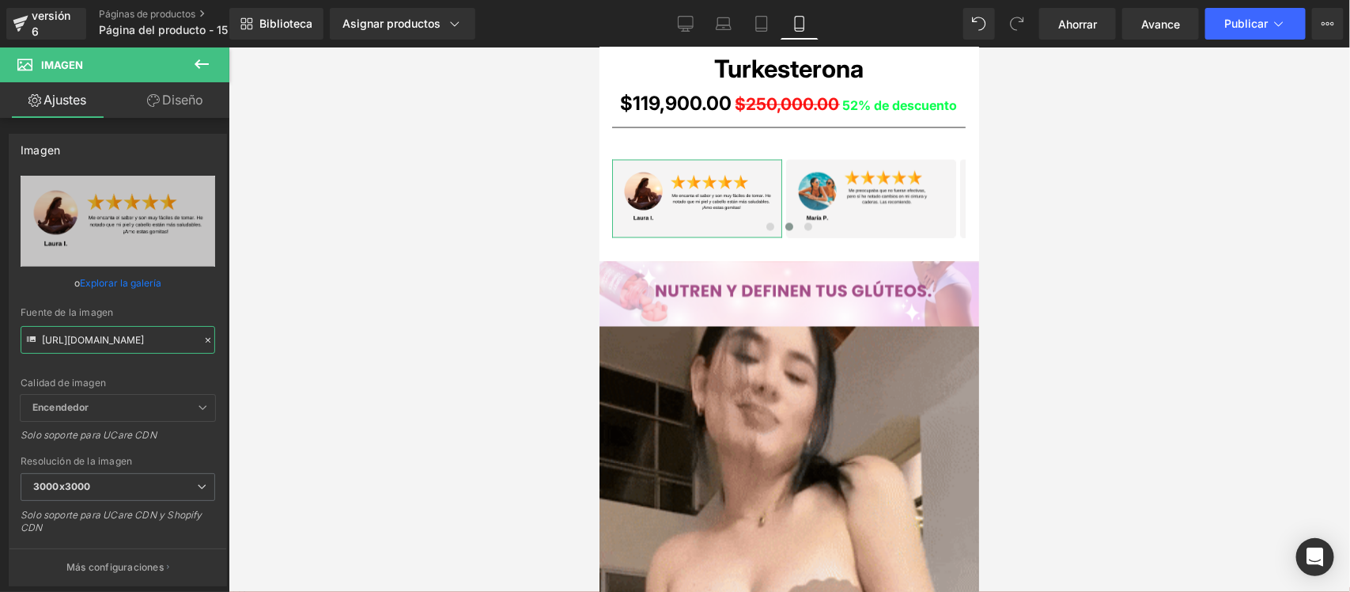
scroll to position [0, 2]
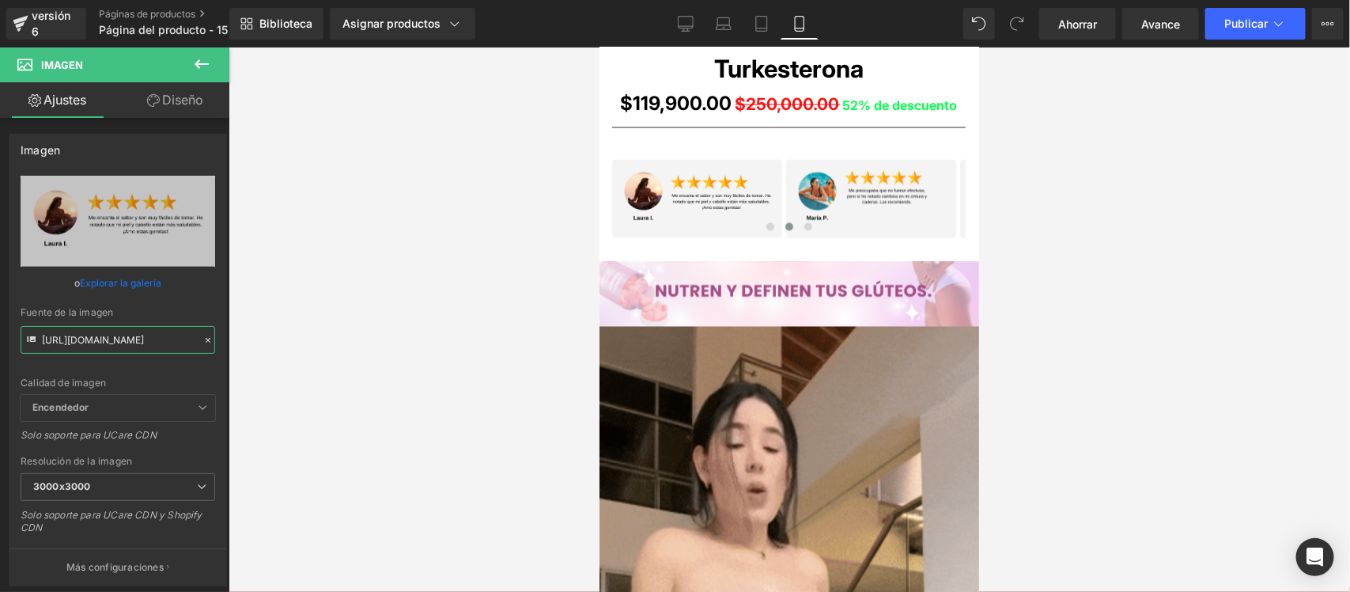
drag, startPoint x: 44, startPoint y: 341, endPoint x: 254, endPoint y: 334, distance: 210.6
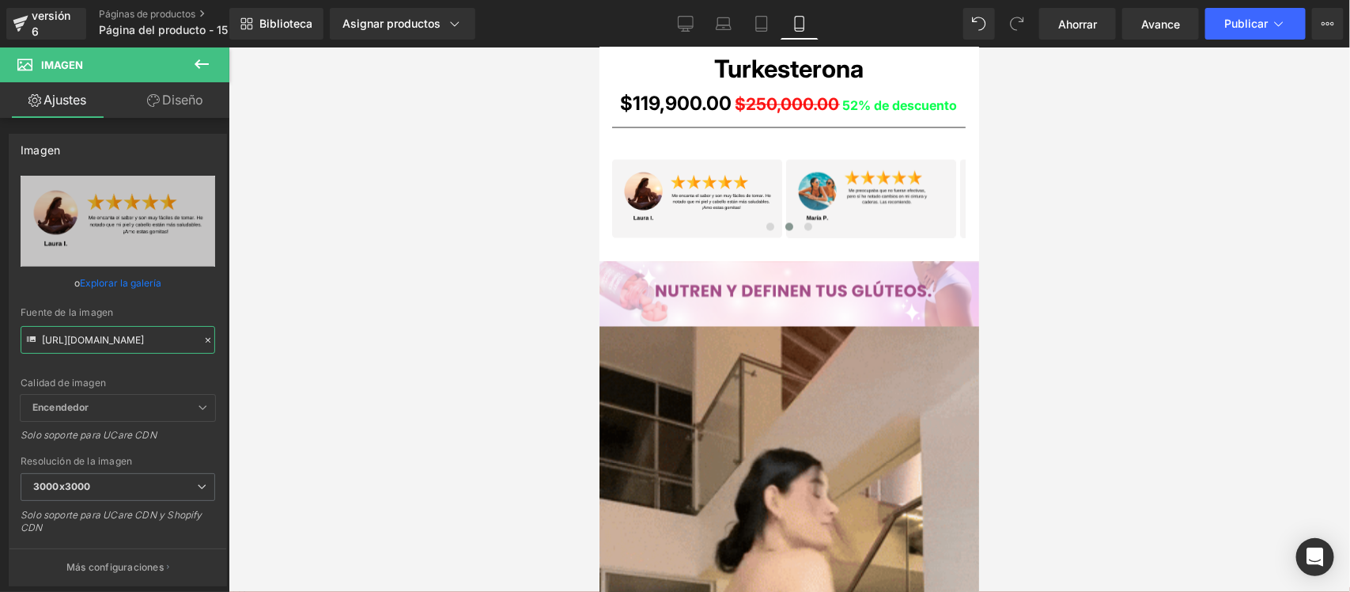
click at [254, 334] on div "Image Estás previsualizando cómo funciona el Reestilizará tu página. No puedes …" at bounding box center [675, 309] width 1350 height 619
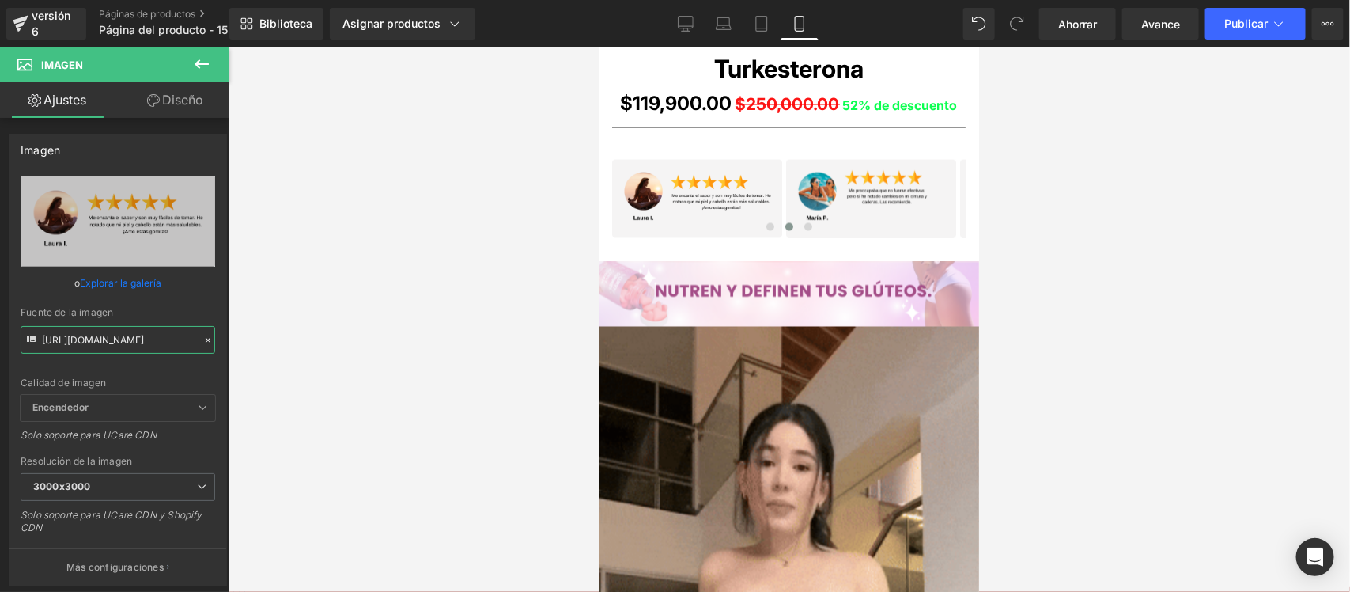
type input "[URL][DOMAIN_NAME]"
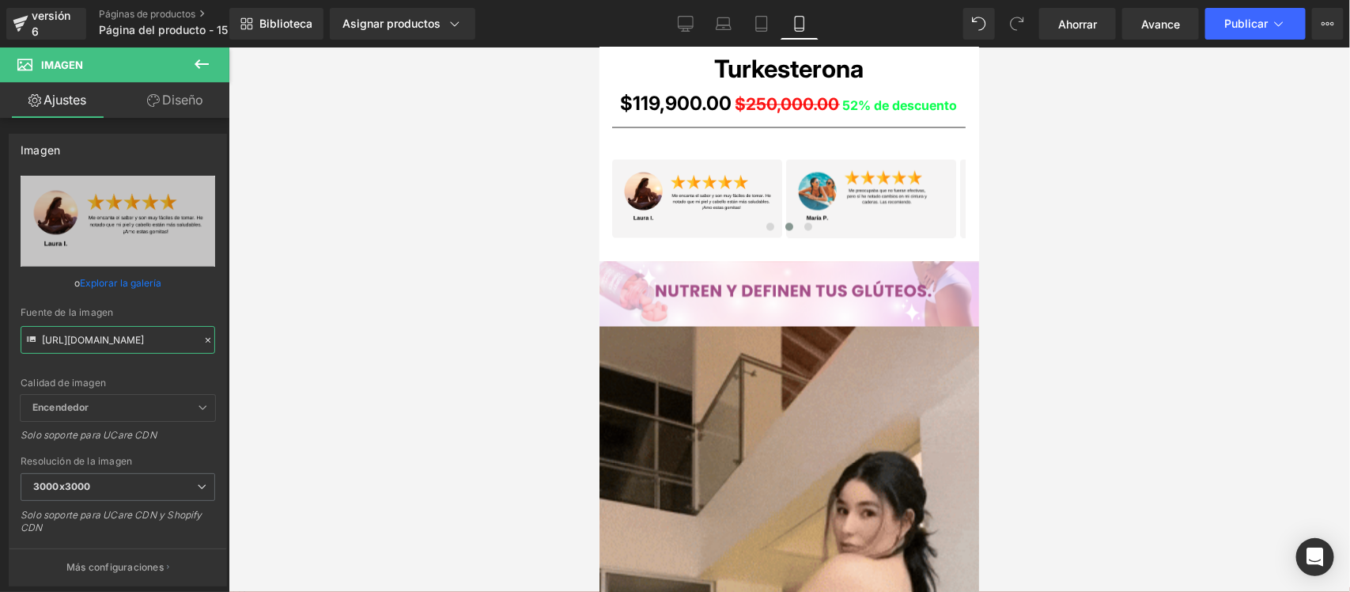
scroll to position [0, 2]
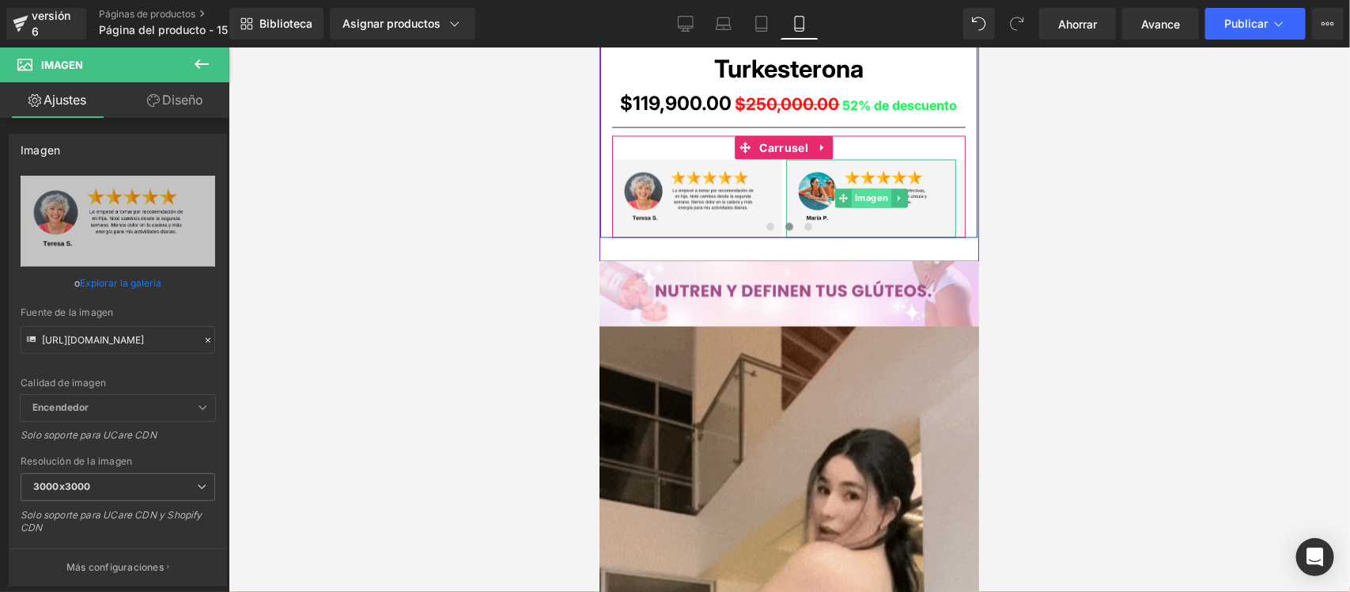
click at [875, 198] on font "Imagen" at bounding box center [870, 197] width 33 height 11
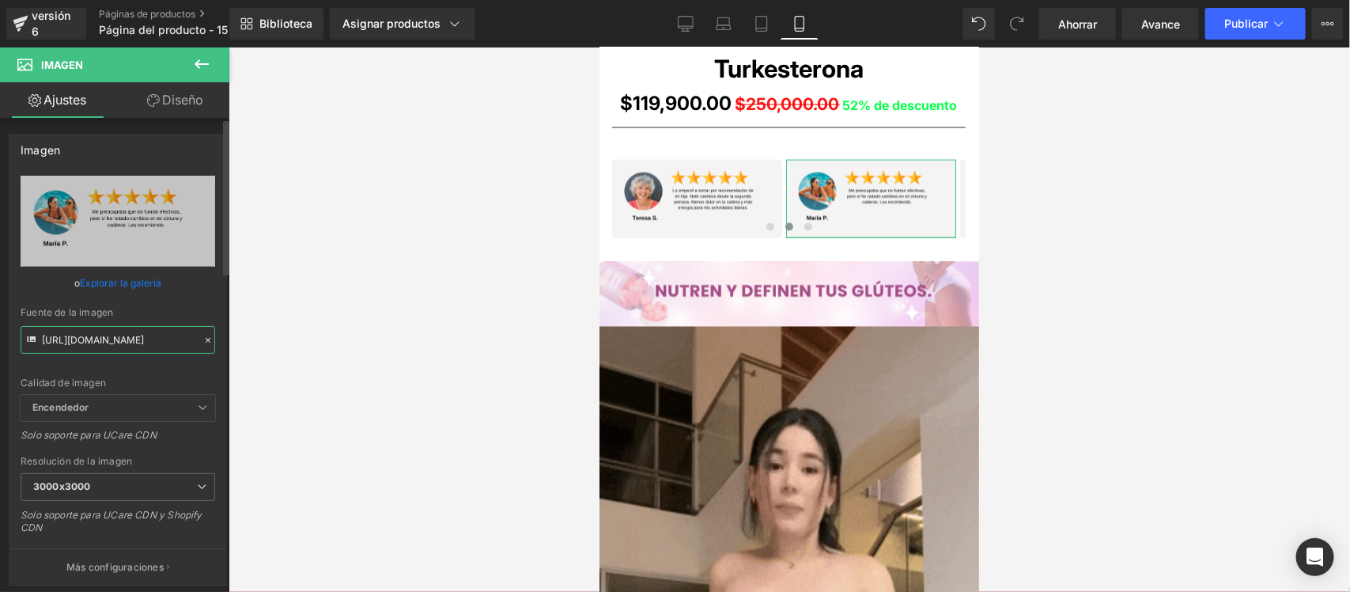
scroll to position [0, 9]
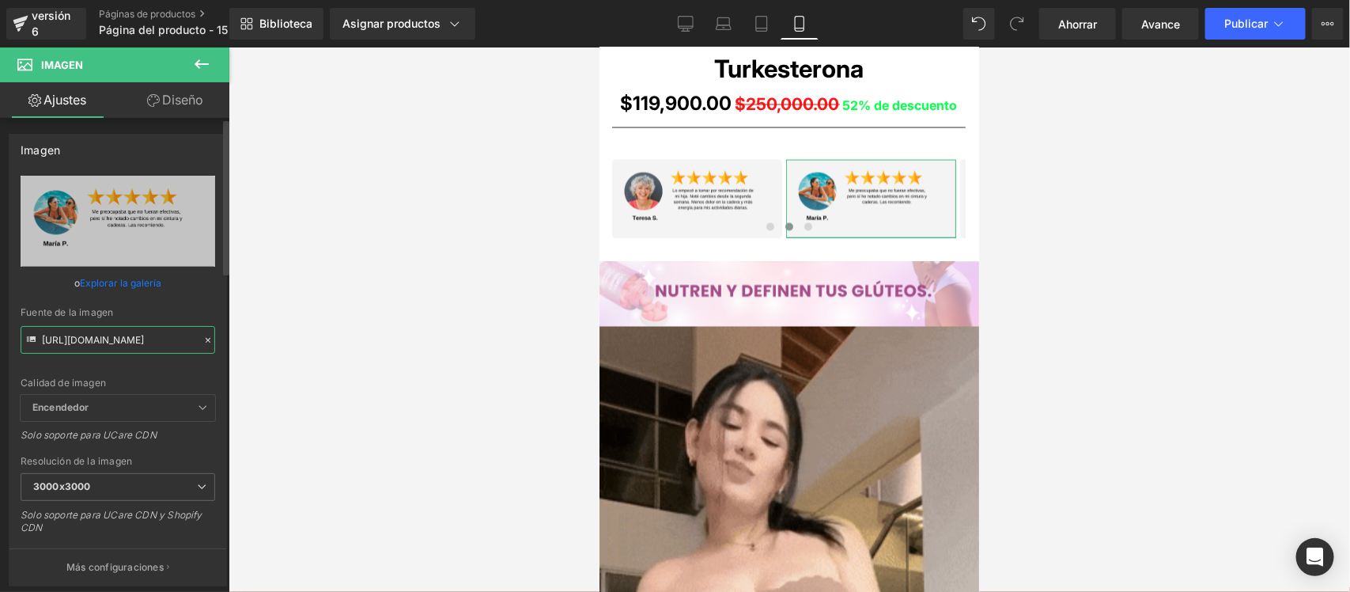
drag, startPoint x: 41, startPoint y: 343, endPoint x: 196, endPoint y: 362, distance: 156.2
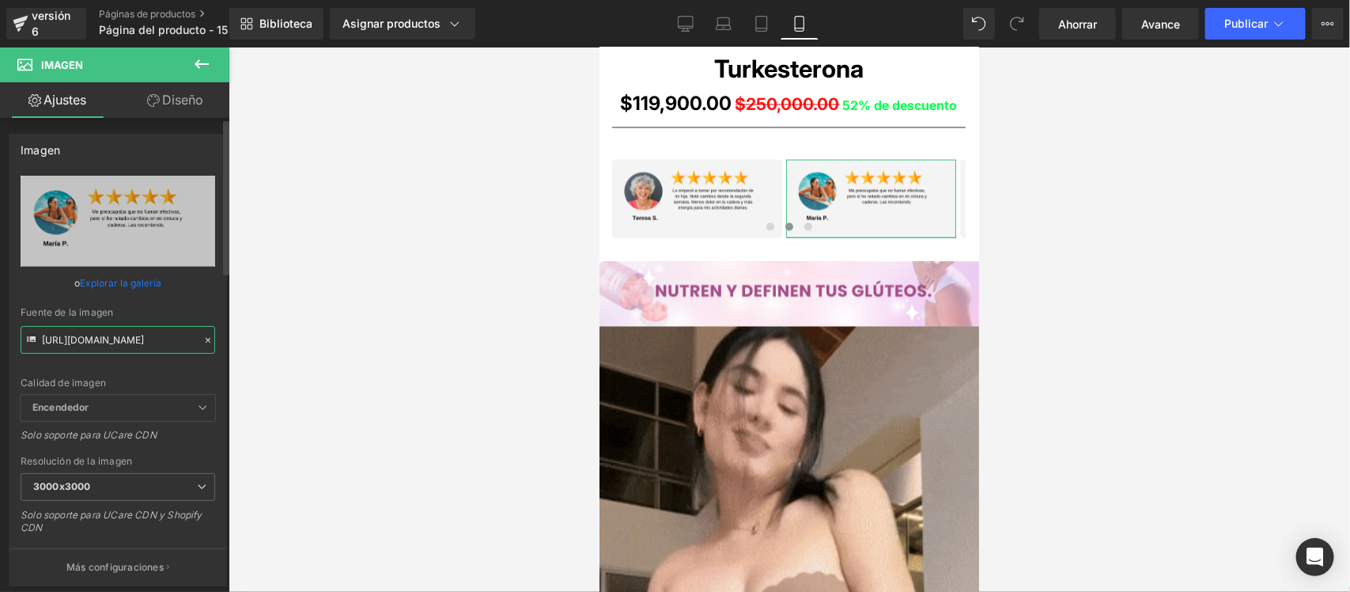
click at [196, 362] on div "[URL][DOMAIN_NAME] Reemplazar imagen Subir imagen o Explorar la galería Fuente …" at bounding box center [117, 381] width 217 height 410
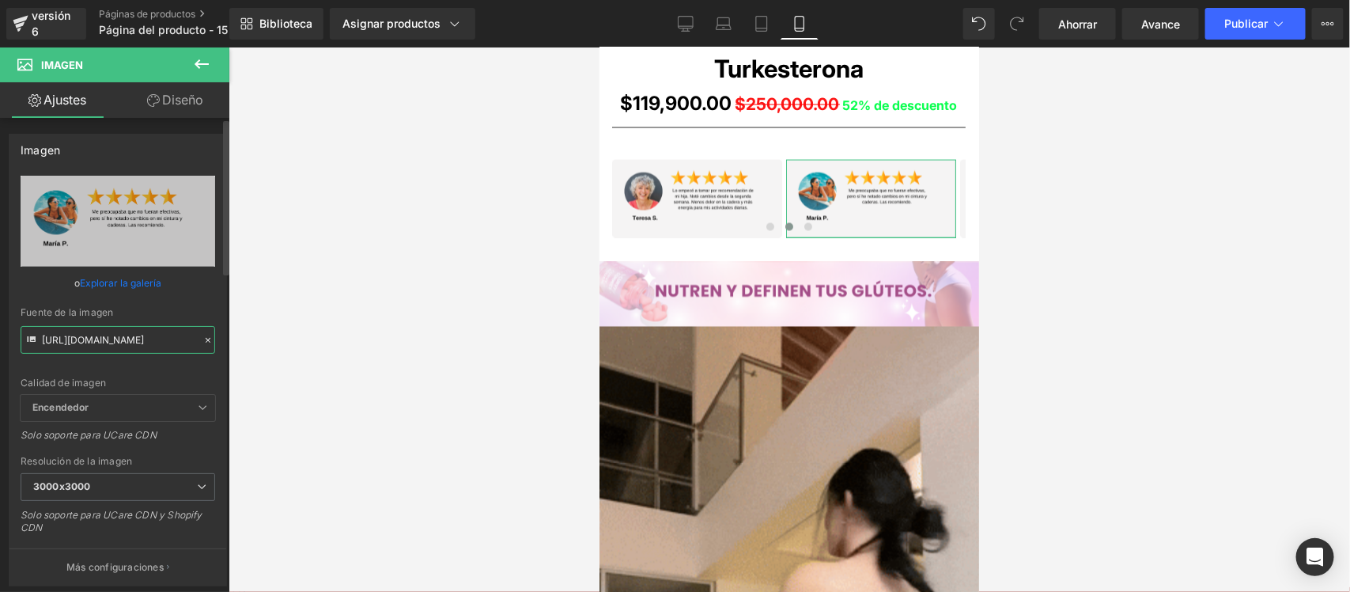
paste input "zVfPrLyh/10"
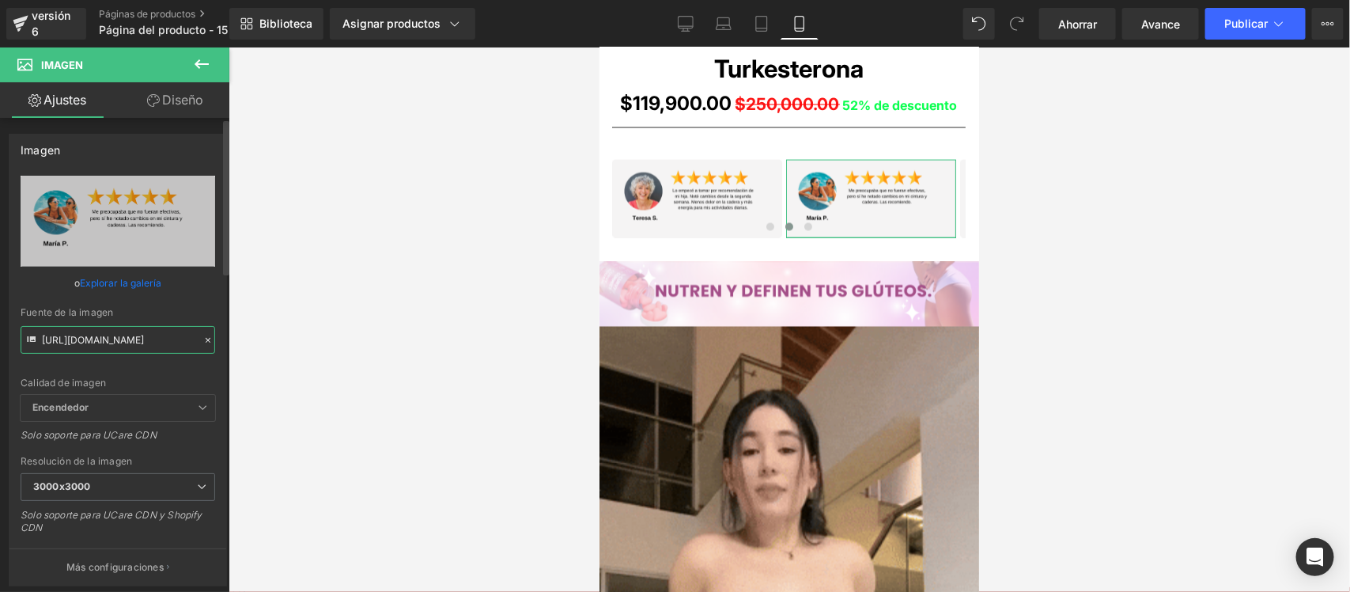
scroll to position [0, 0]
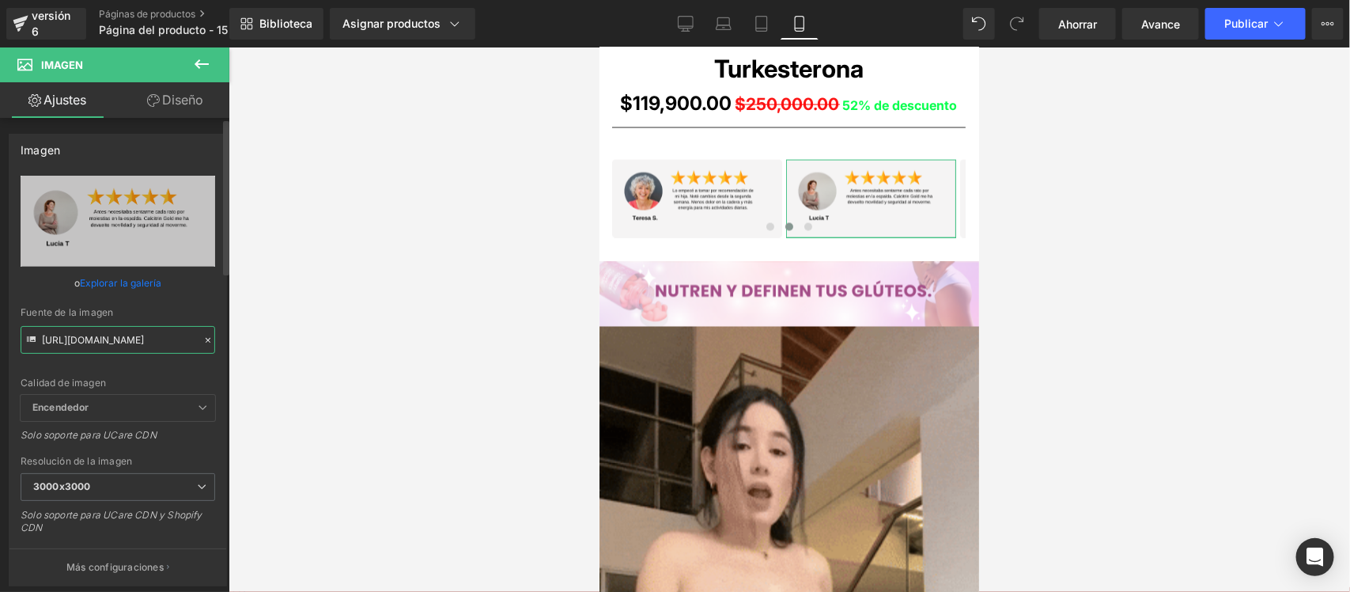
type input "[URL][DOMAIN_NAME]"
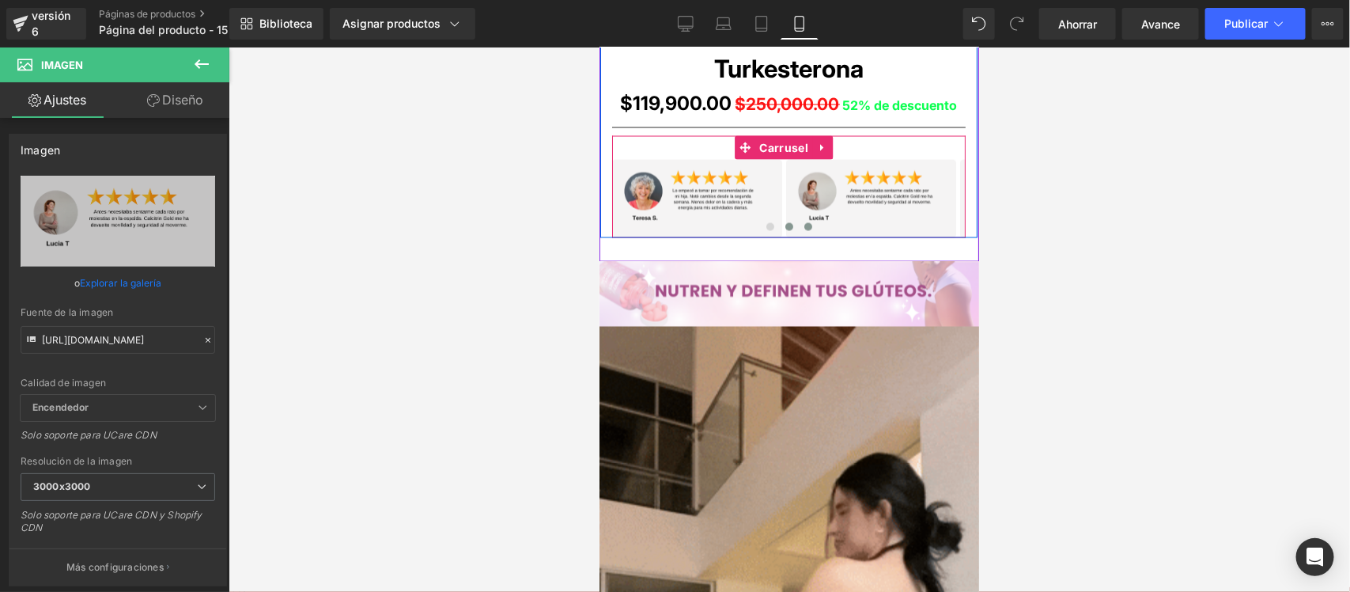
click at [805, 225] on span at bounding box center [808, 226] width 8 height 8
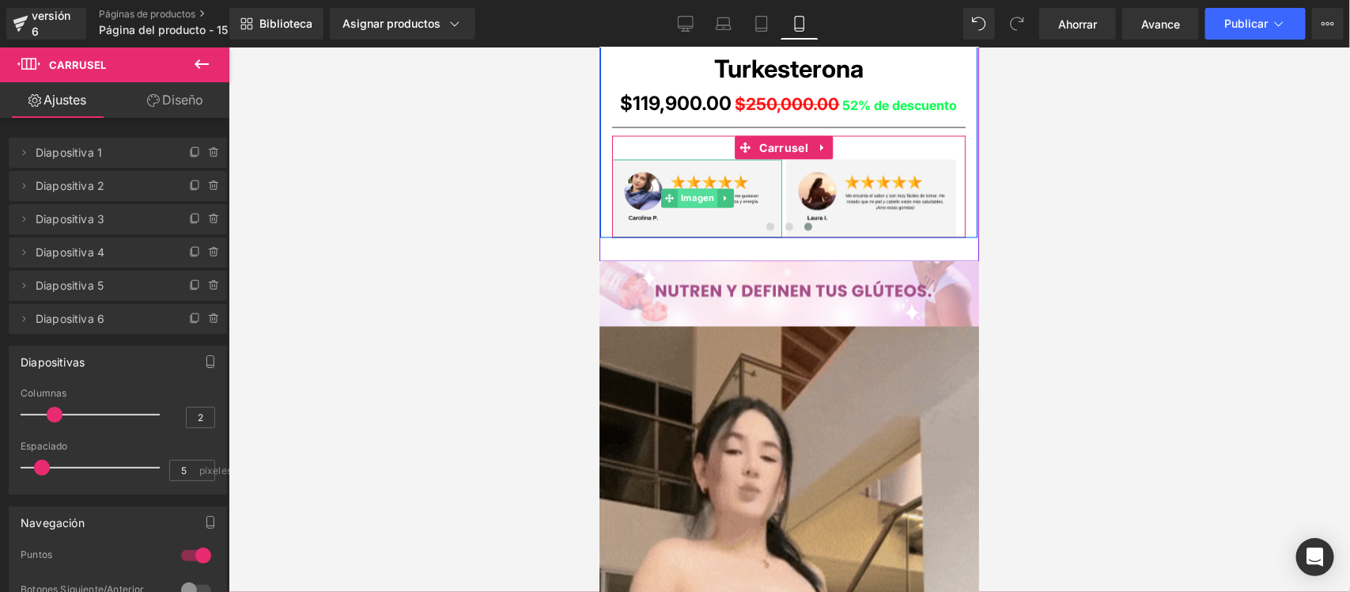
click at [687, 199] on font "Imagen" at bounding box center [696, 197] width 33 height 11
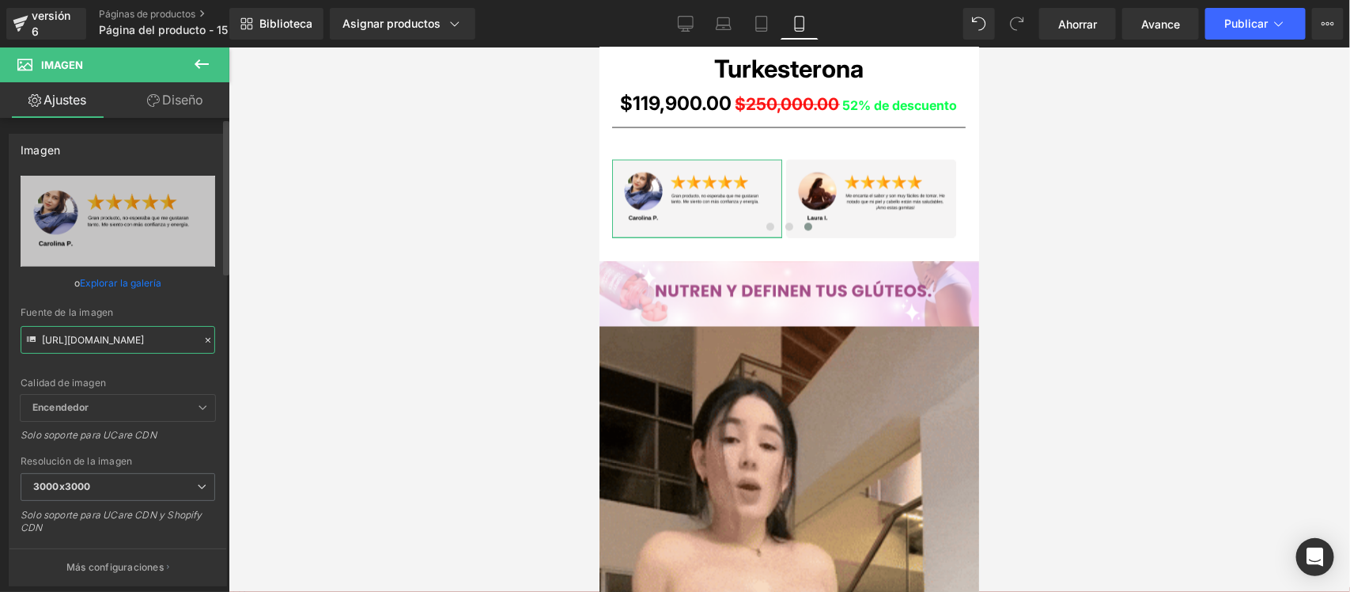
scroll to position [0, 17]
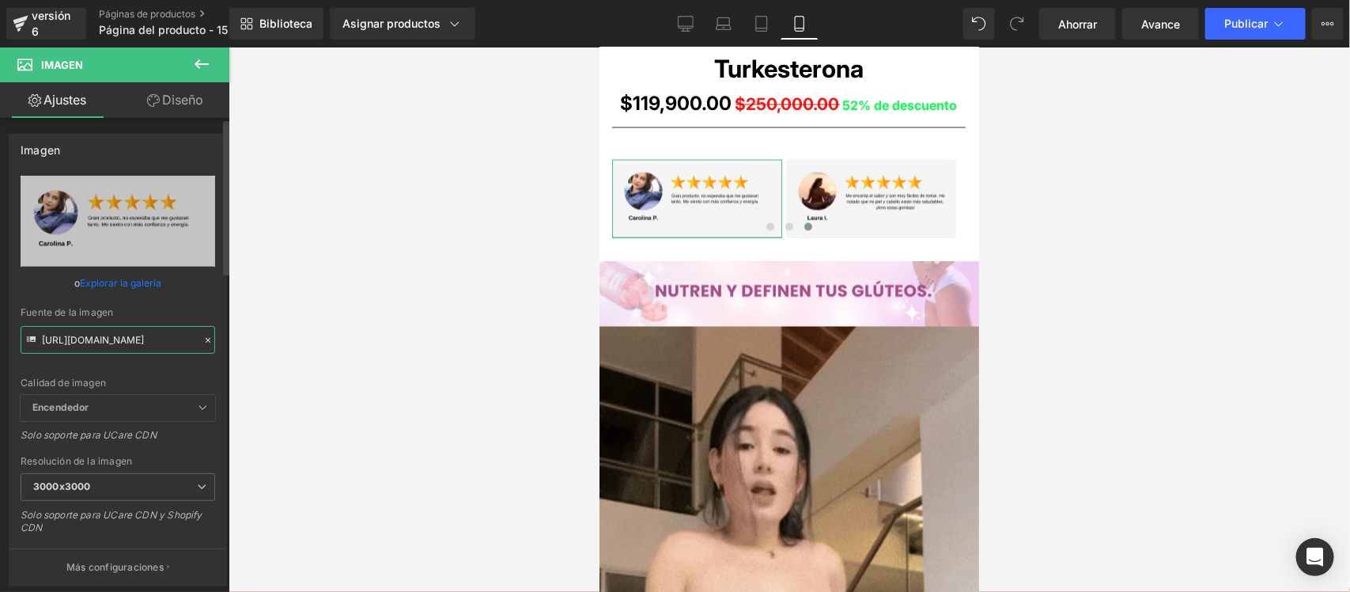
drag, startPoint x: 41, startPoint y: 337, endPoint x: 206, endPoint y: 350, distance: 165.9
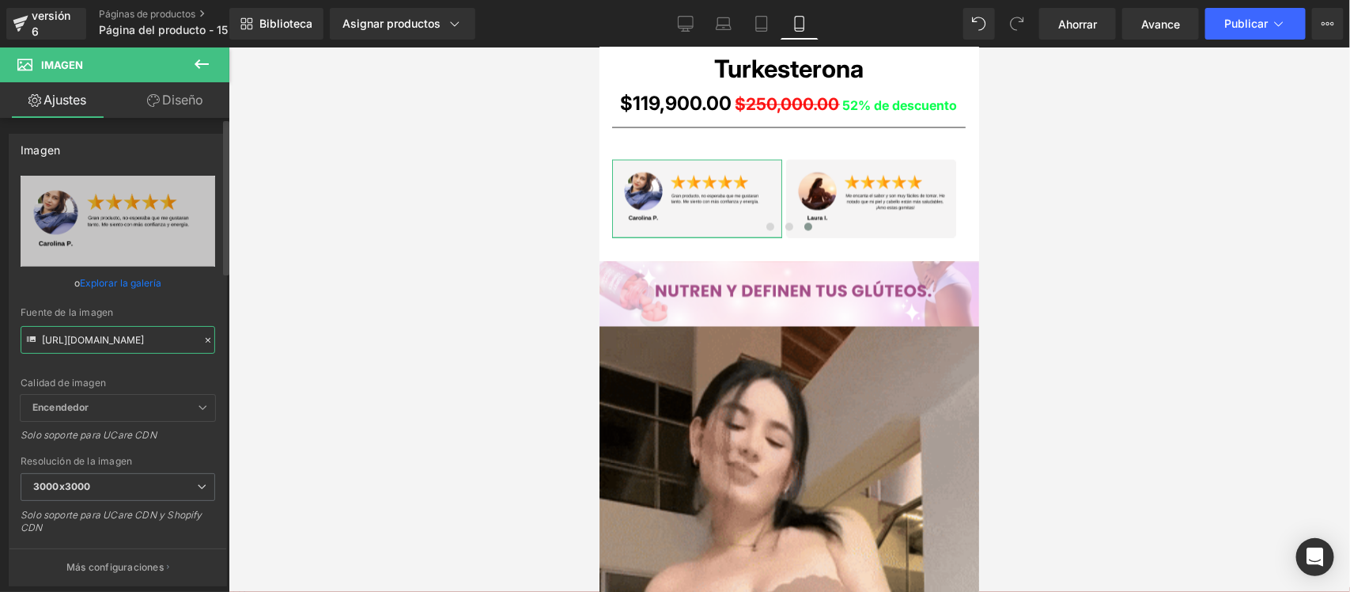
click at [206, 350] on input "[URL][DOMAIN_NAME]" at bounding box center [118, 340] width 195 height 28
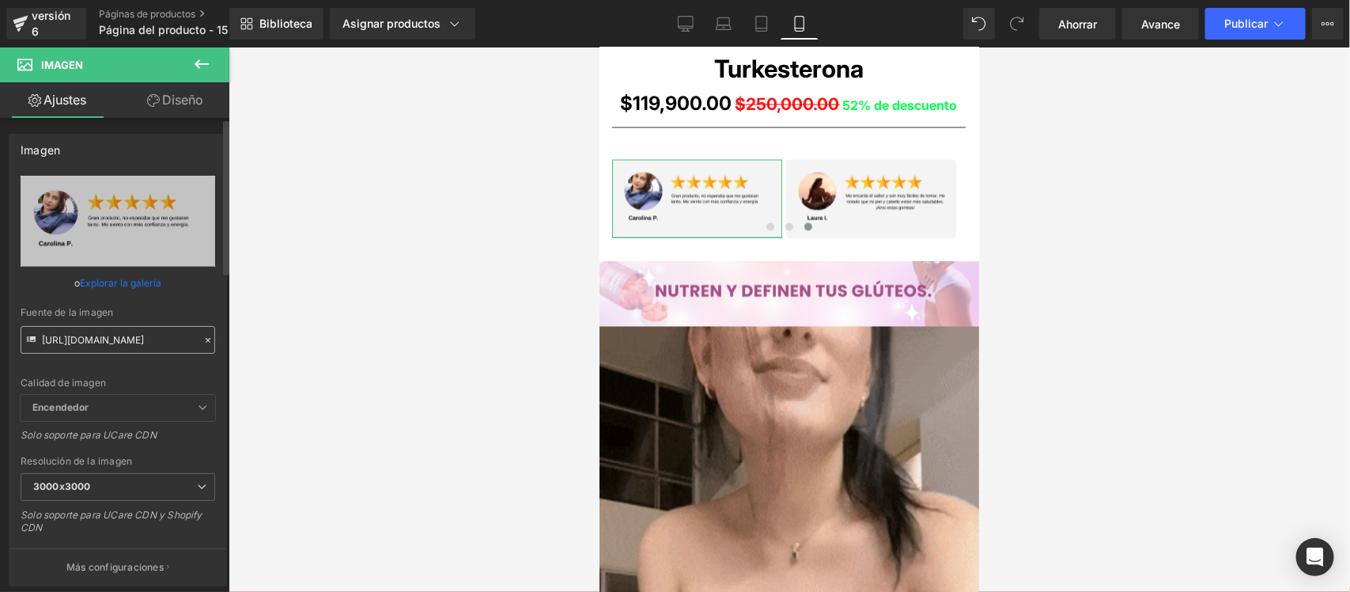
scroll to position [0, 0]
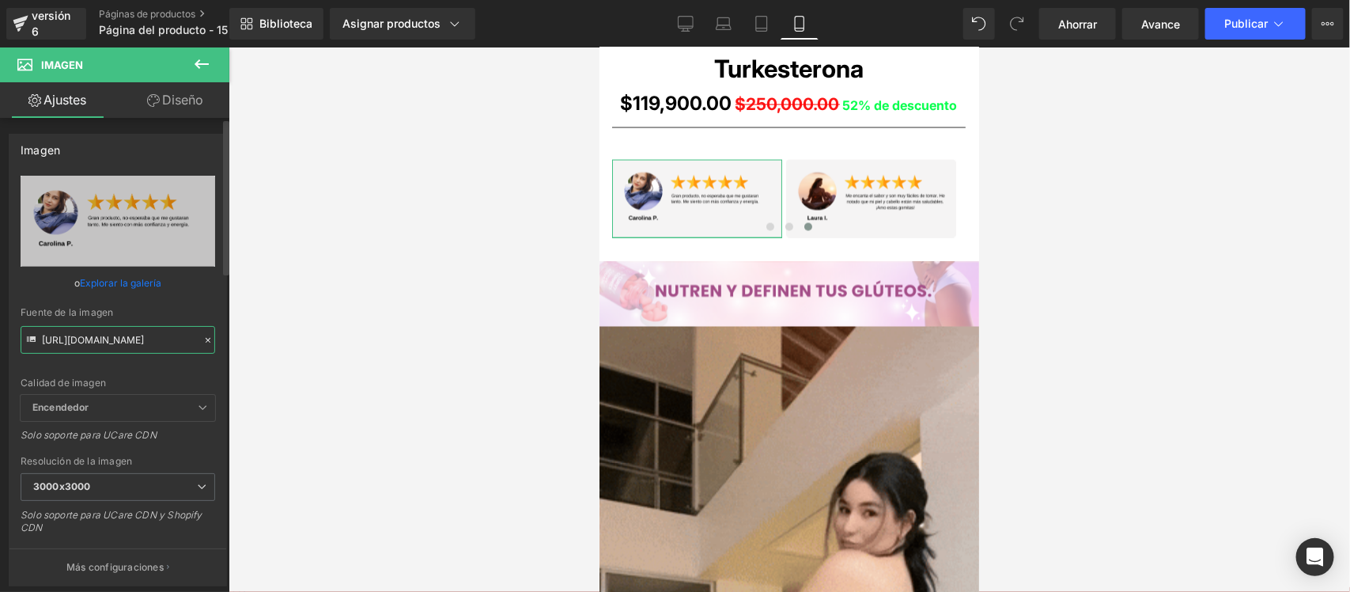
paste input "GgJnLFV/11"
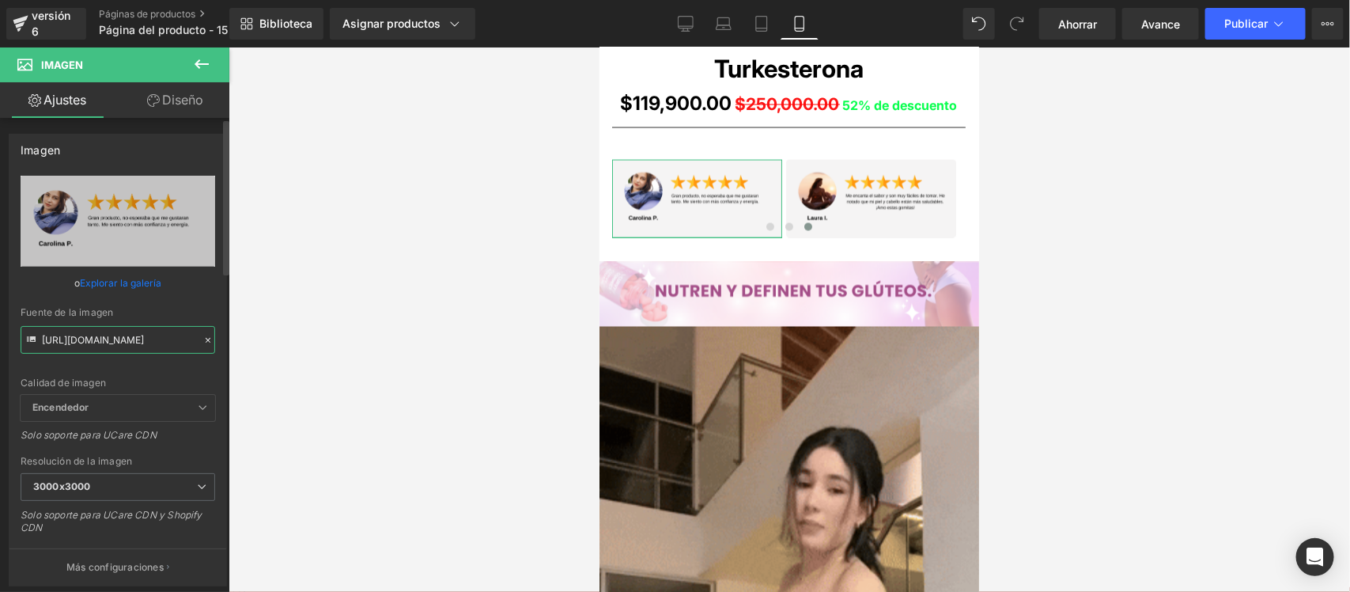
type input "[URL][DOMAIN_NAME]"
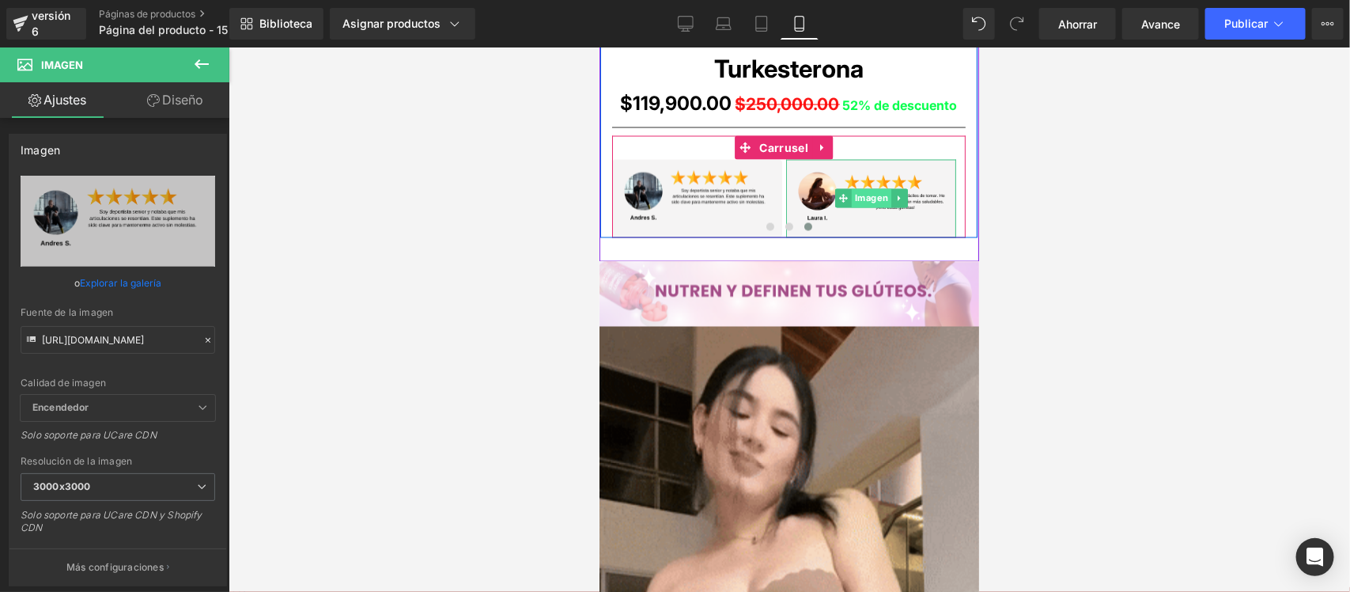
click at [867, 193] on font "Imagen" at bounding box center [870, 197] width 33 height 11
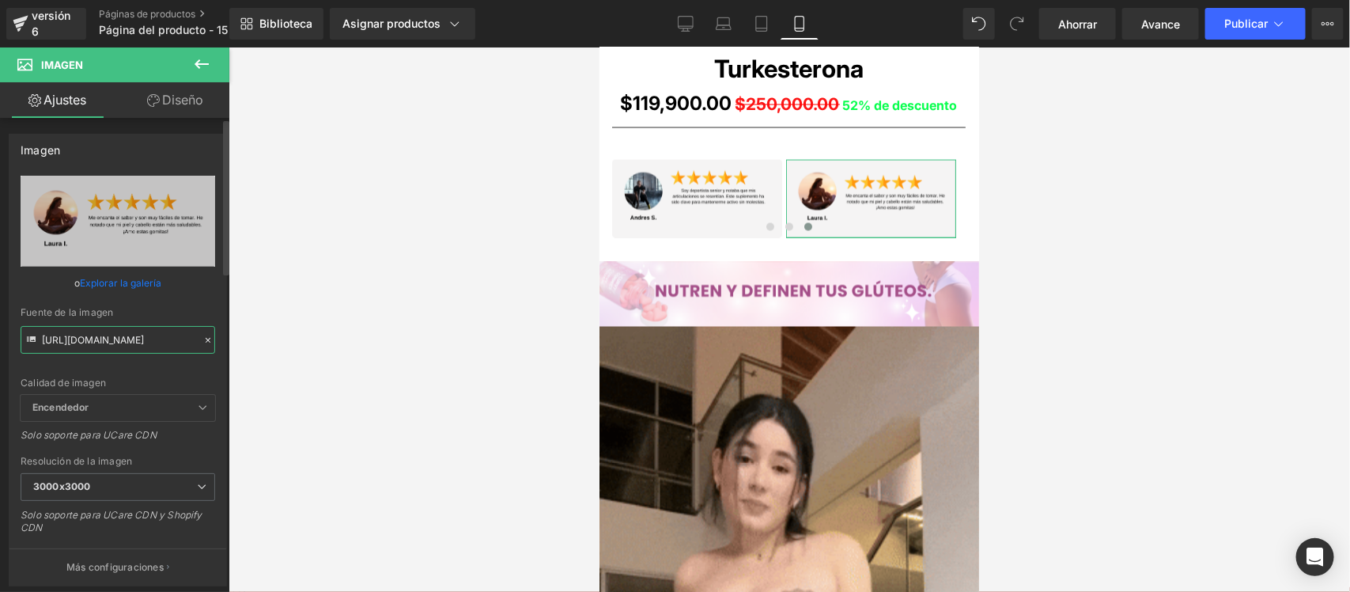
scroll to position [0, 2]
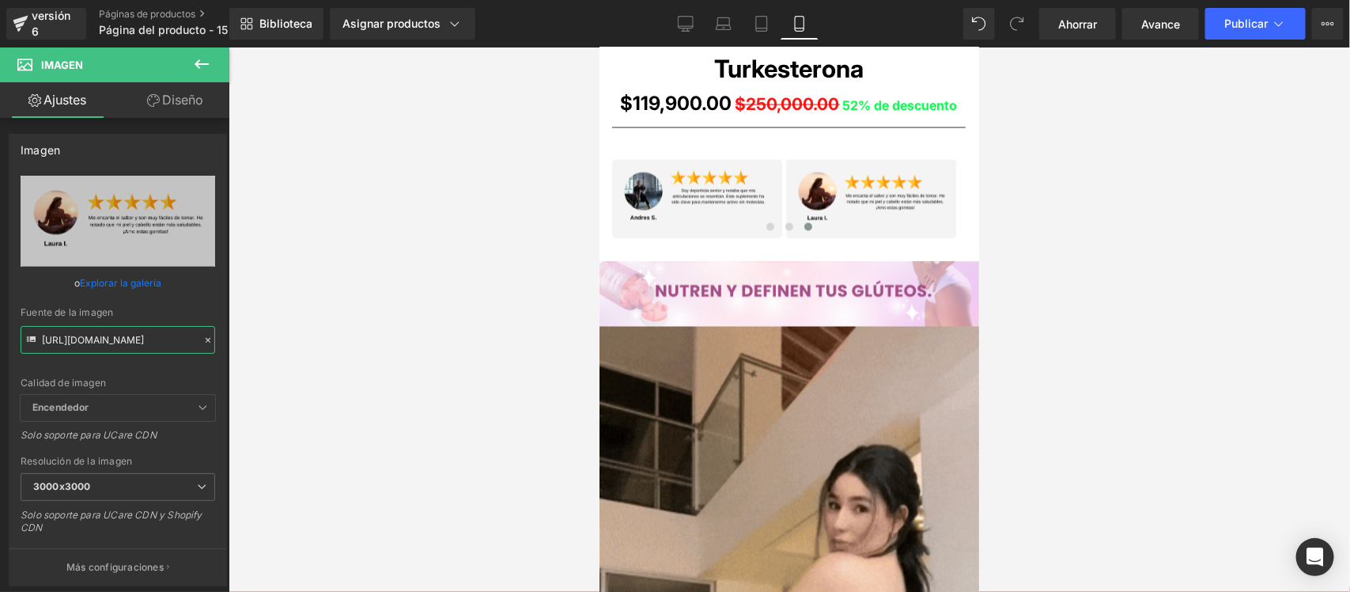
drag, startPoint x: 42, startPoint y: 339, endPoint x: 240, endPoint y: 336, distance: 197.8
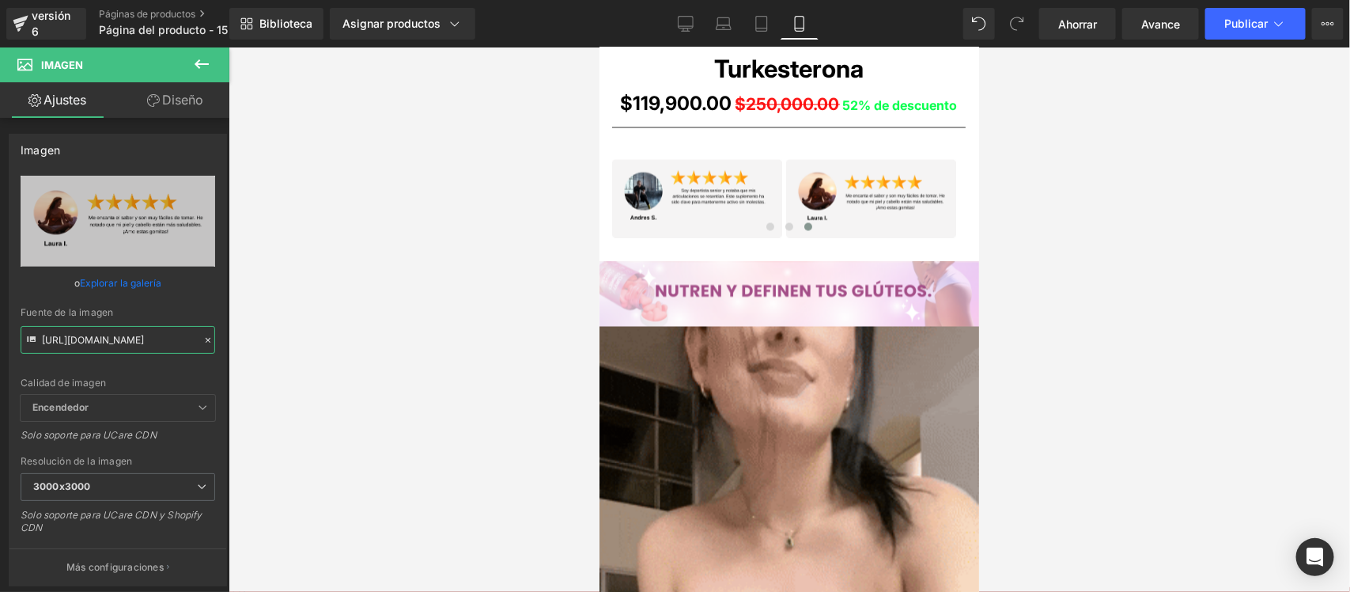
click at [240, 336] on div "Image Estás previsualizando cómo funciona el Reestilizará tu página. No puedes …" at bounding box center [675, 309] width 1350 height 619
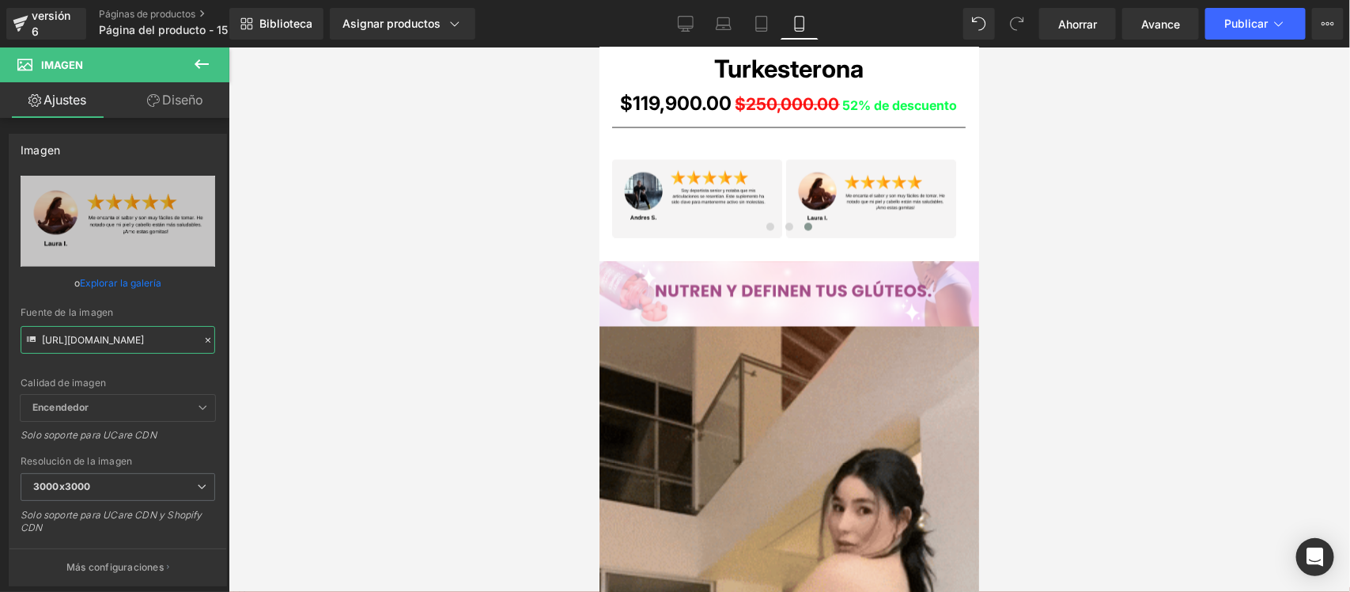
paste input "yB8WQwK7/12"
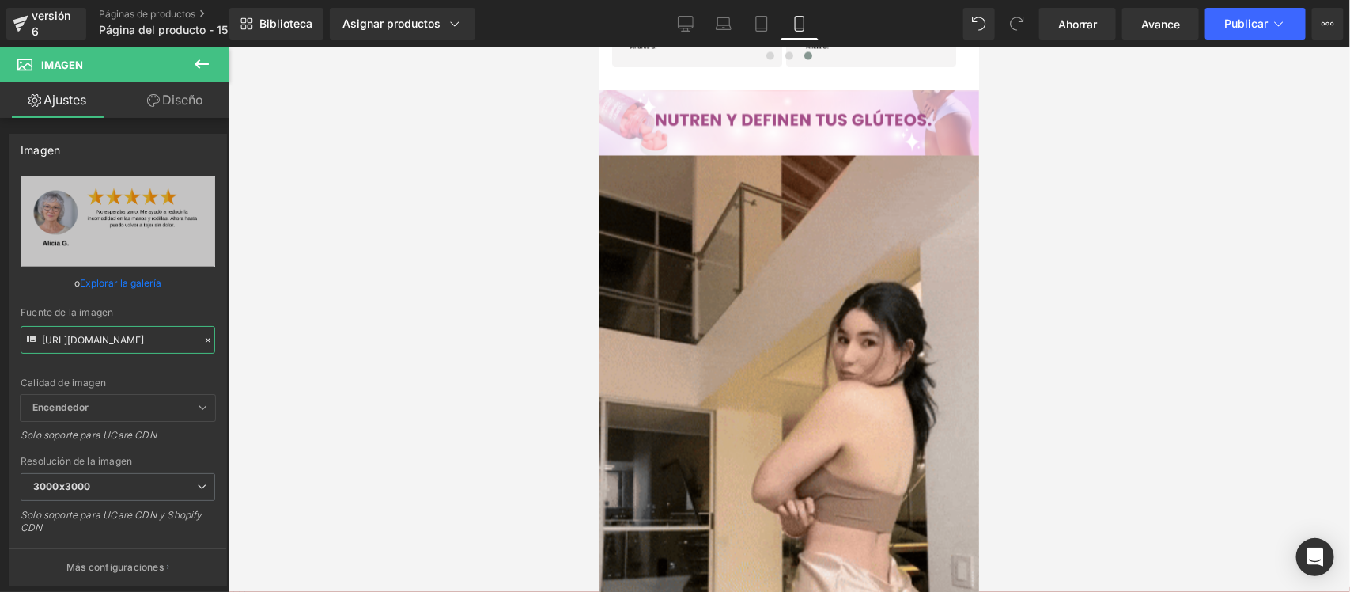
scroll to position [1358, 0]
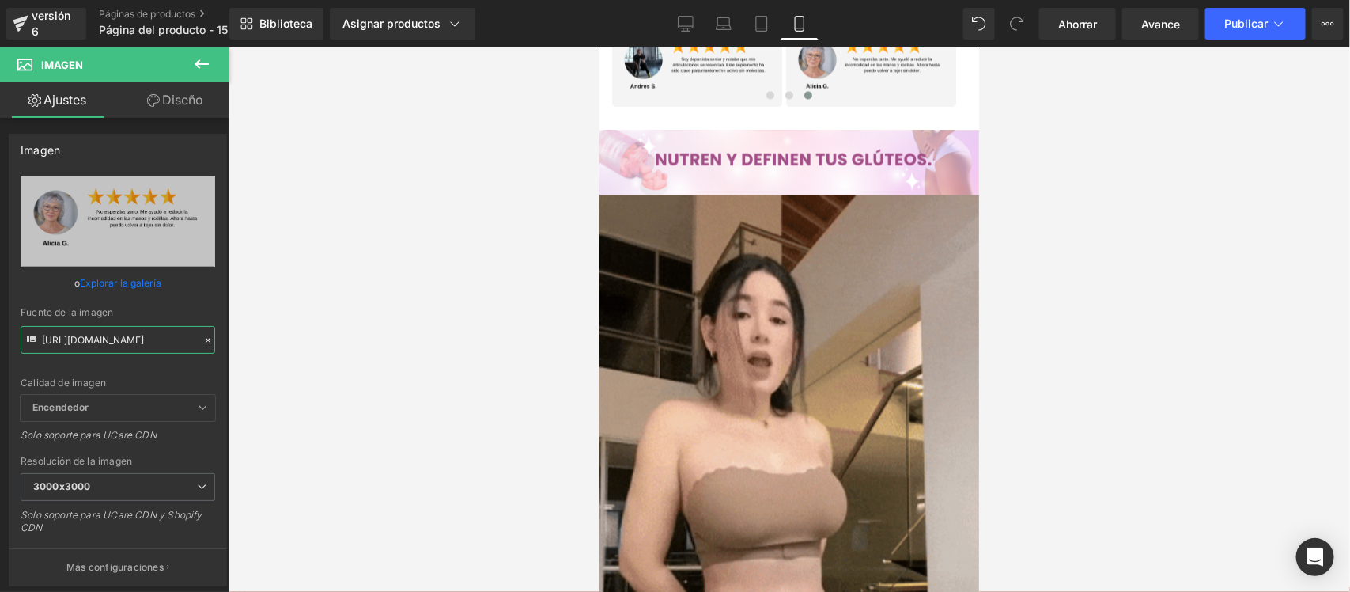
type input "[URL][DOMAIN_NAME]"
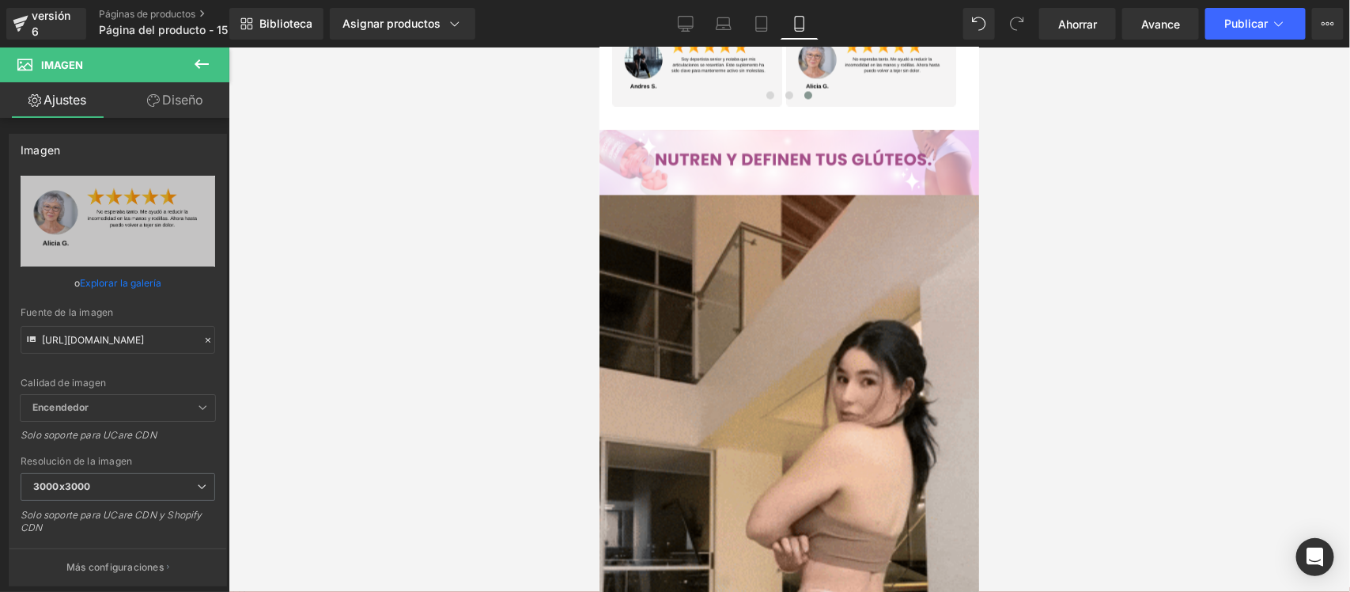
scroll to position [0, 0]
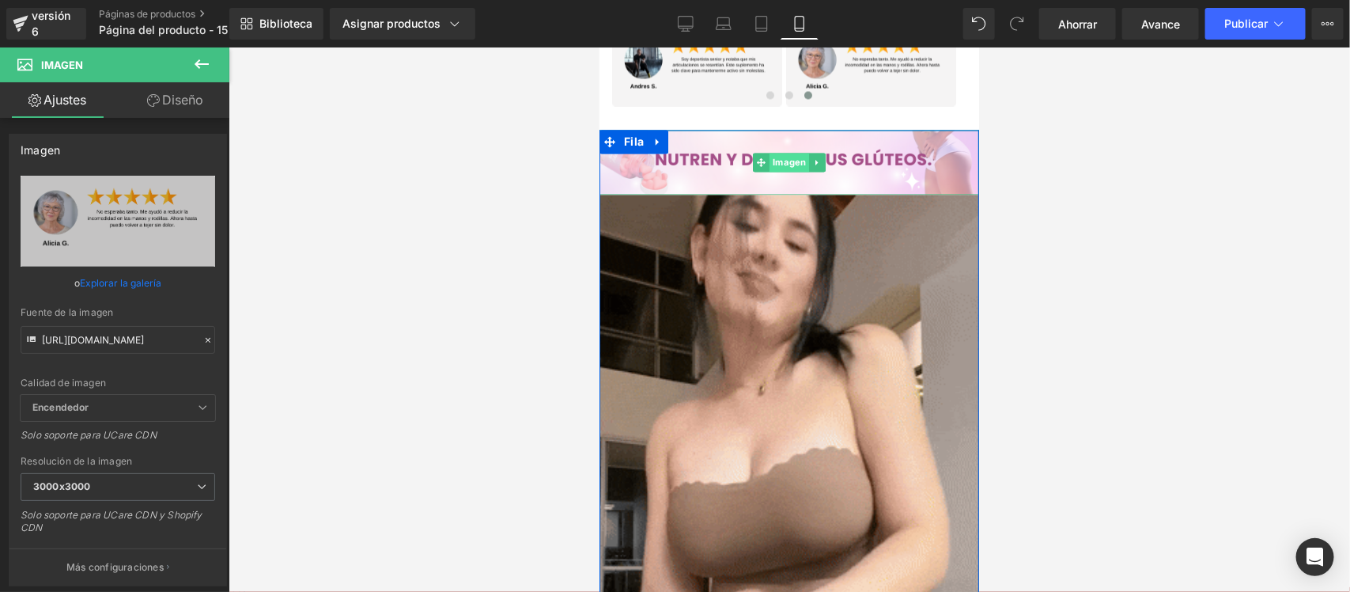
click at [772, 161] on font "Imagen" at bounding box center [788, 162] width 33 height 11
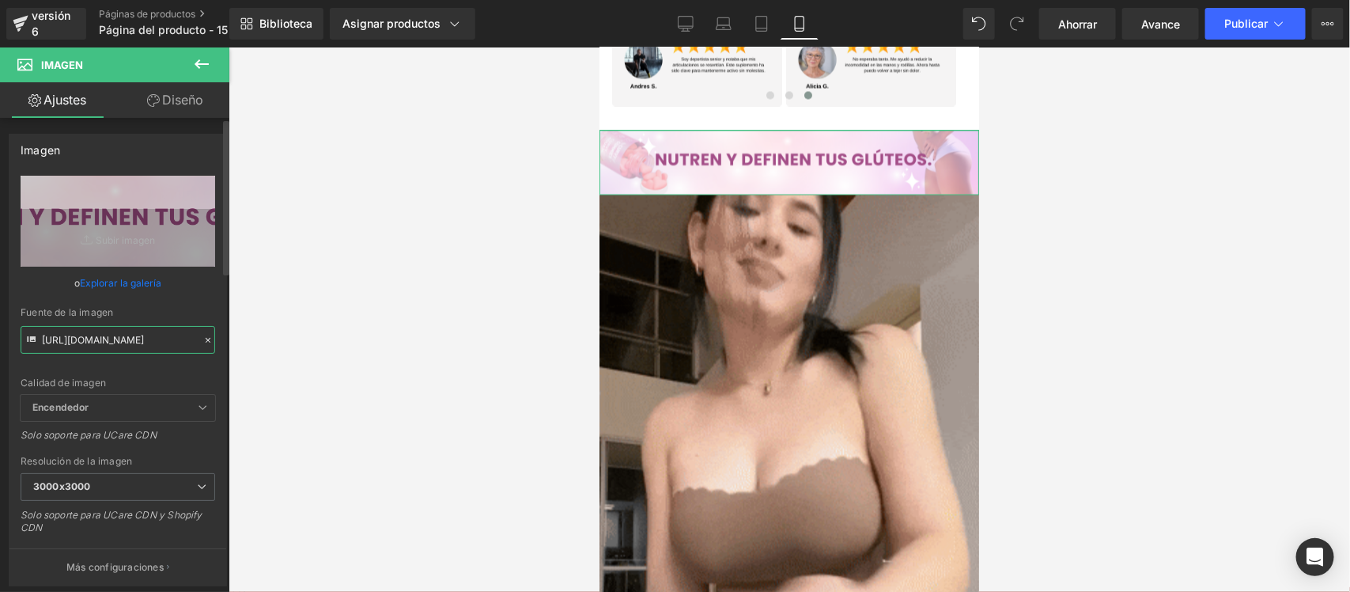
scroll to position [0, 22]
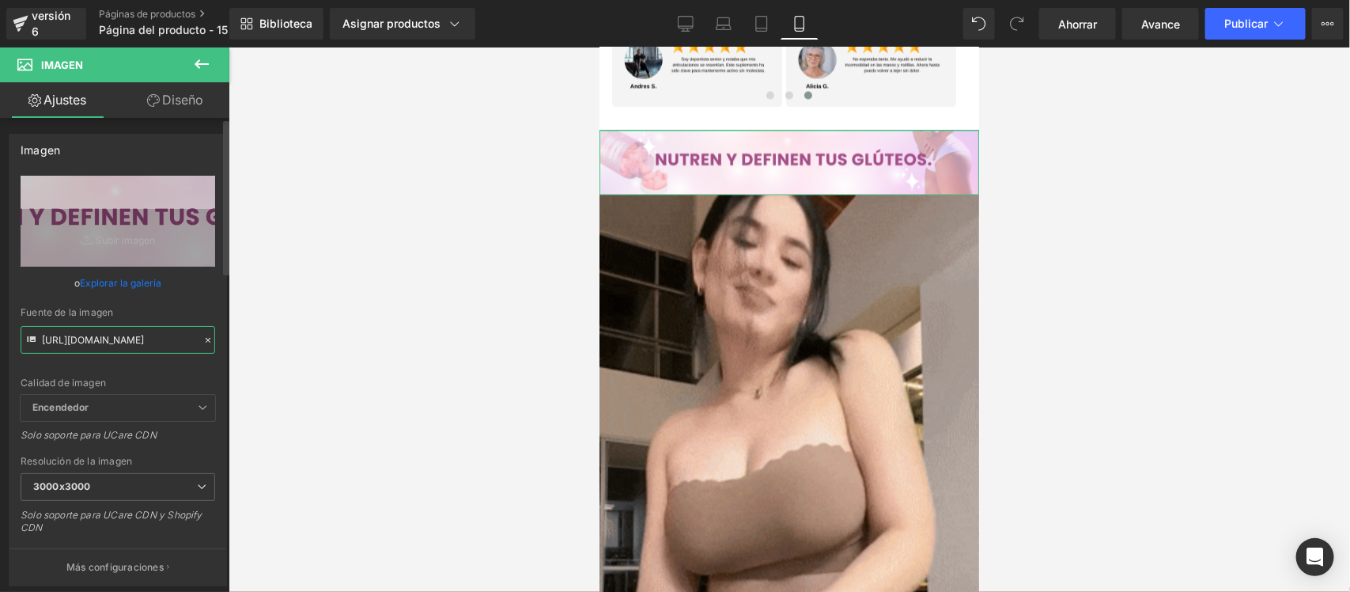
drag, startPoint x: 42, startPoint y: 335, endPoint x: 216, endPoint y: 344, distance: 174.3
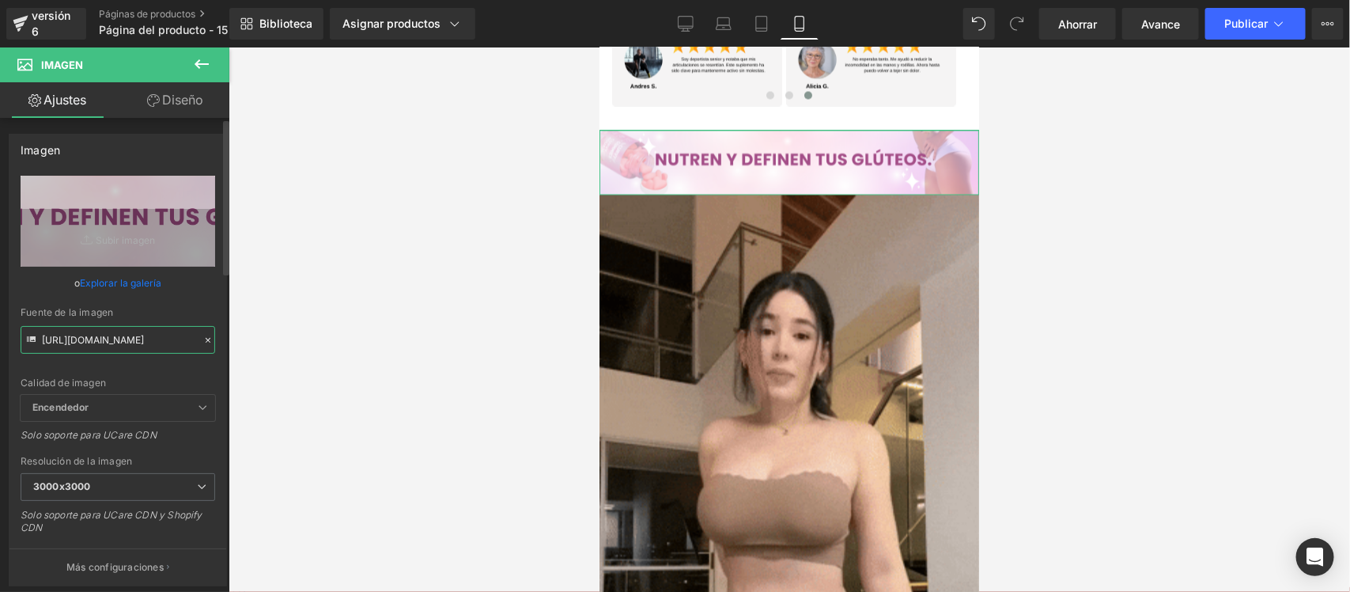
click at [216, 344] on div "[URL][DOMAIN_NAME] Reemplazar imagen Subir imagen o Explorar la galería Fuente …" at bounding box center [117, 381] width 217 height 410
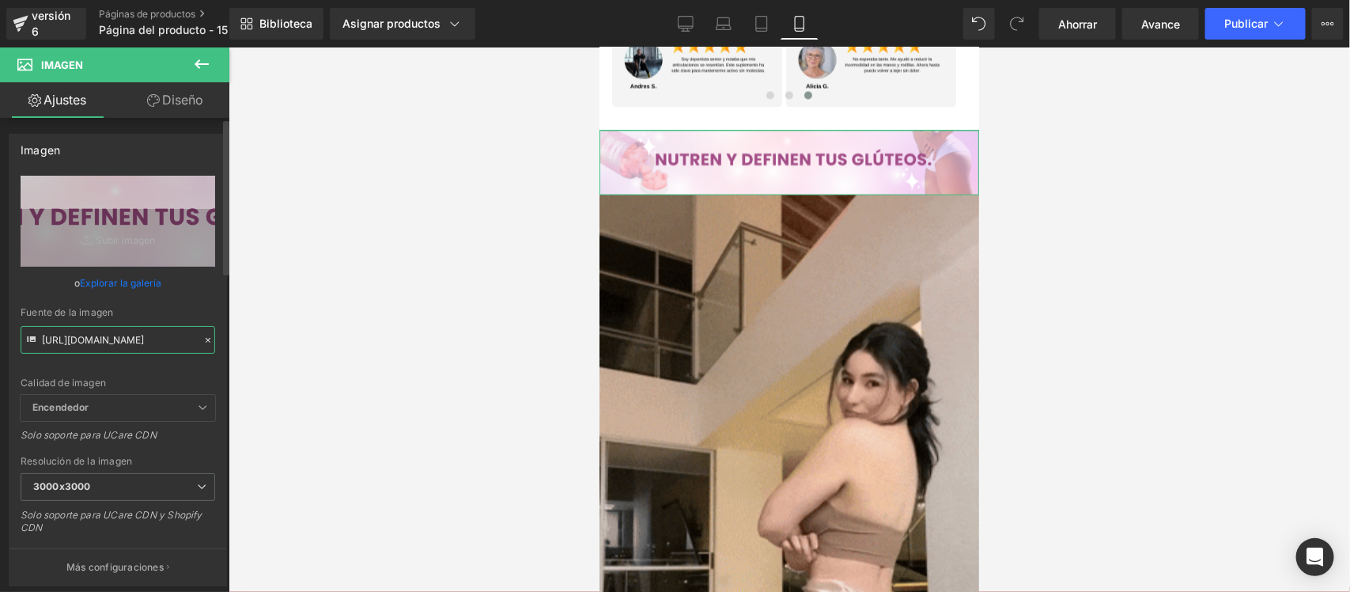
paste input "5hrc2rtB/Pieza-3-3x"
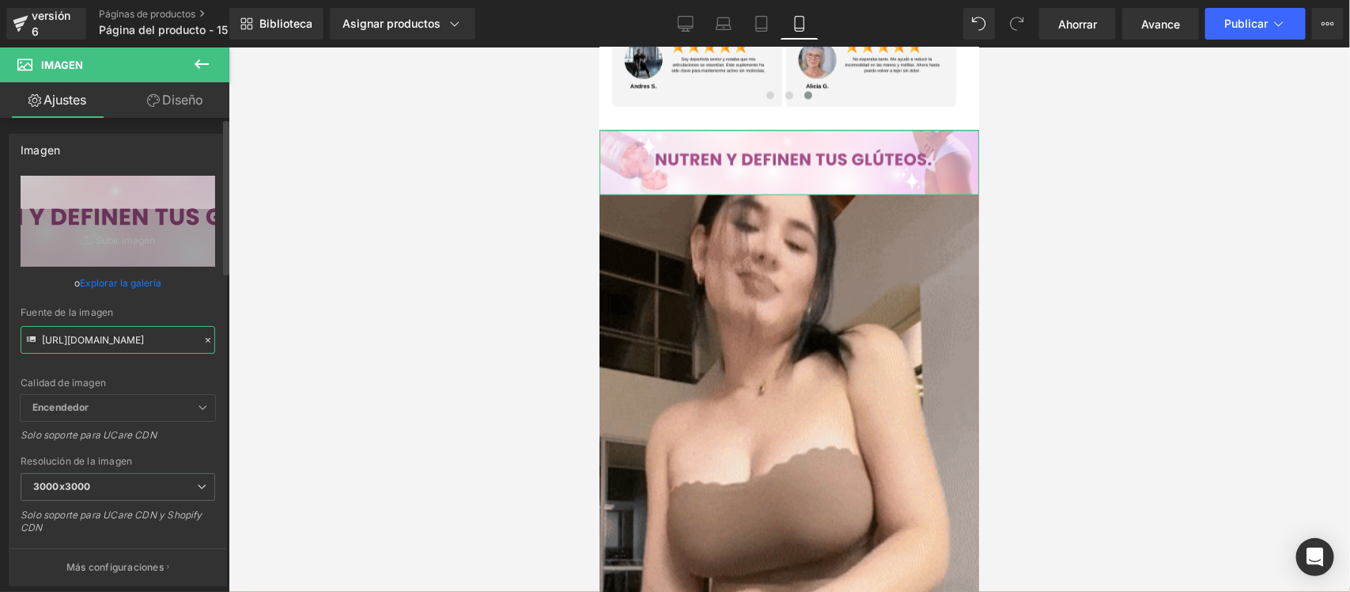
type input "[URL][DOMAIN_NAME]"
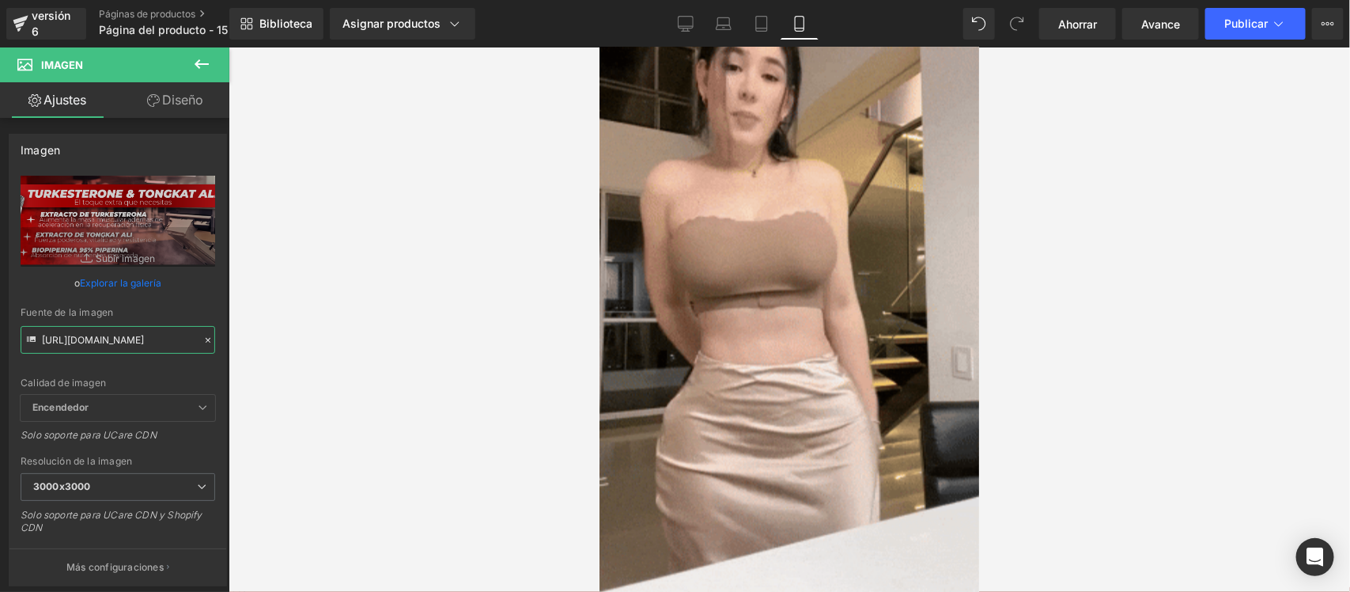
scroll to position [1673, 0]
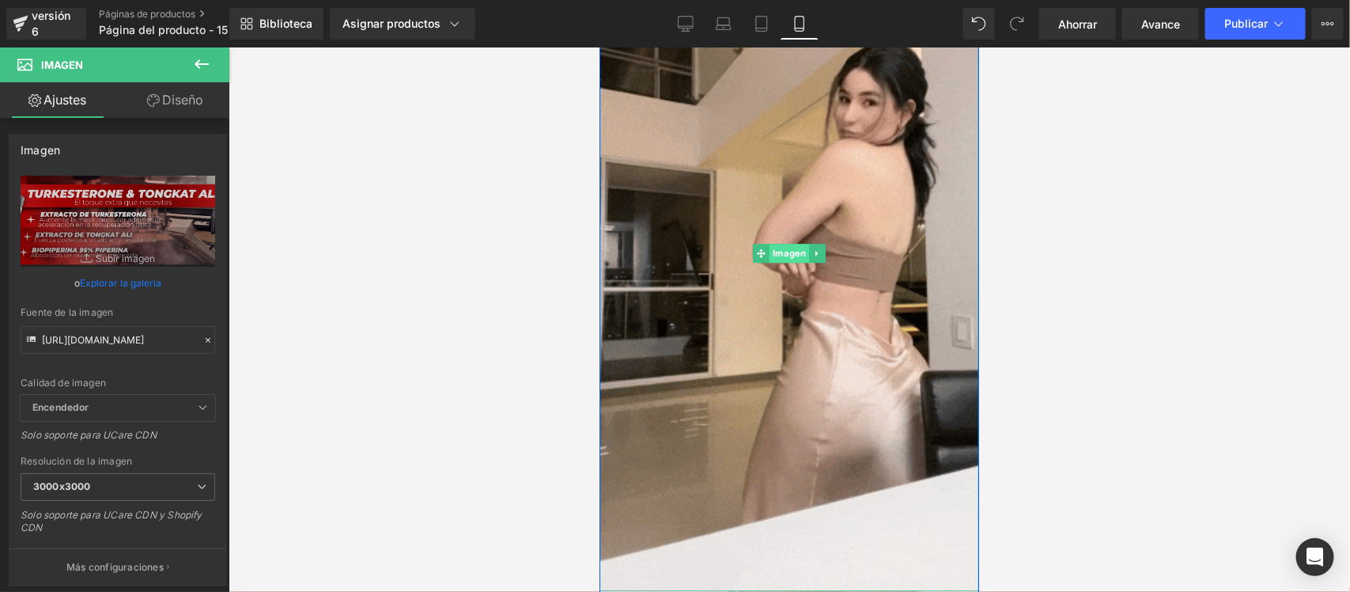
click at [788, 255] on font "Imagen" at bounding box center [788, 252] width 33 height 11
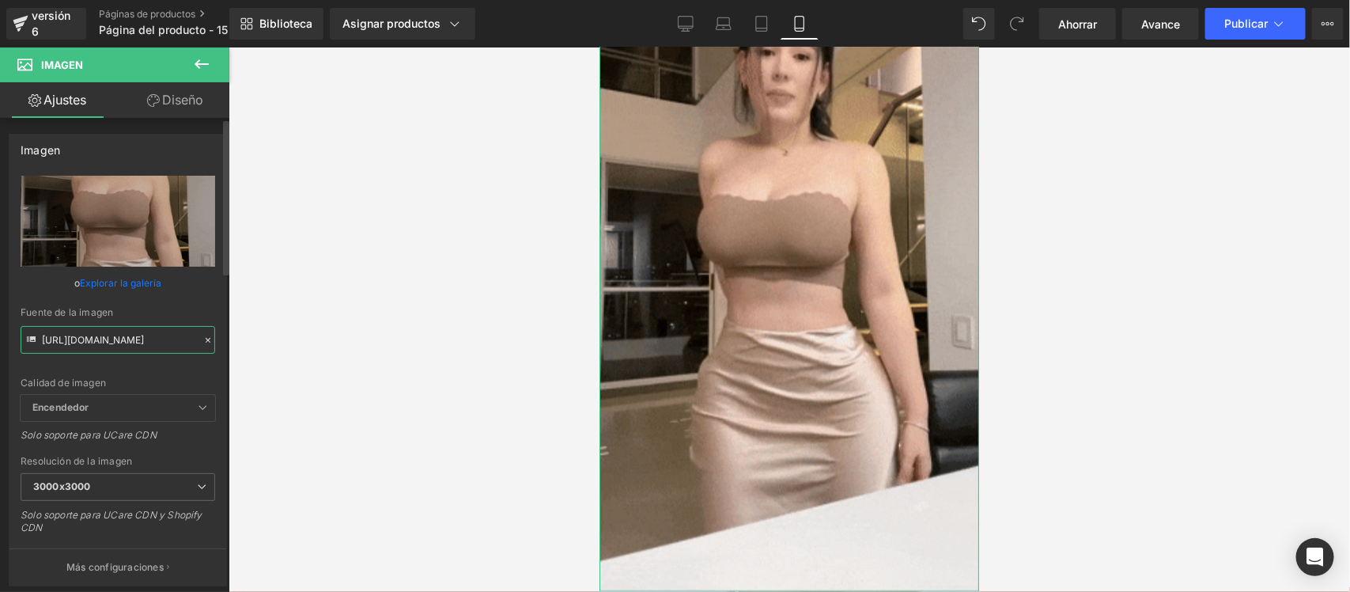
scroll to position [0, 805]
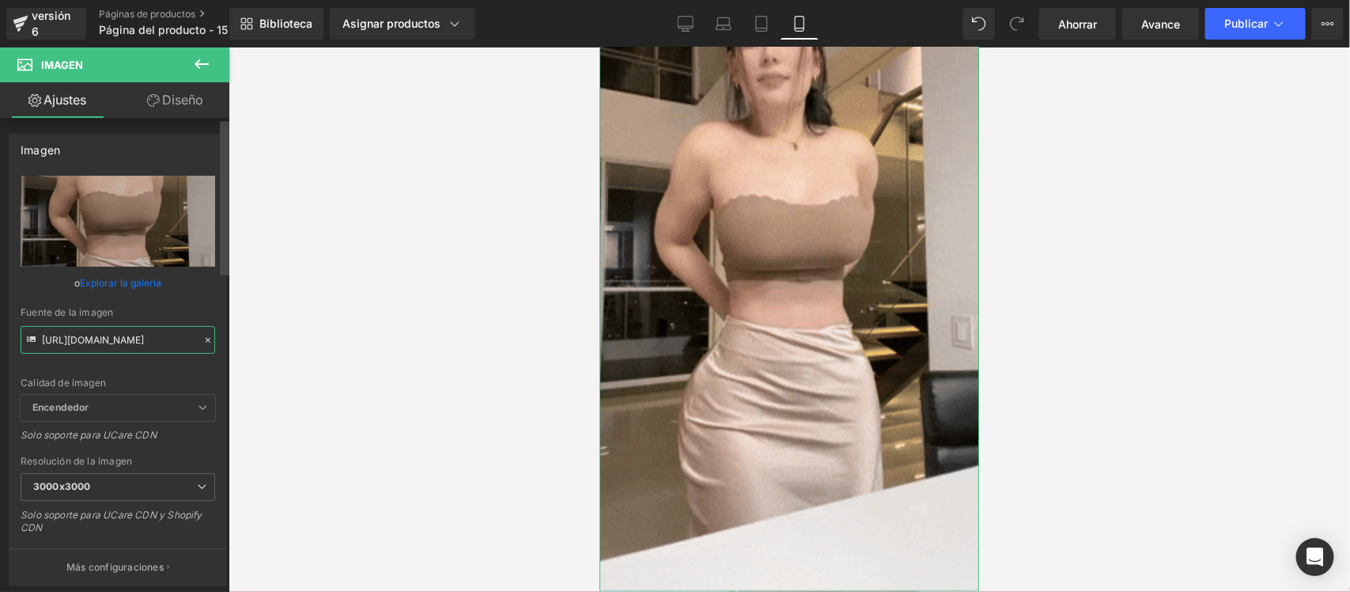
drag, startPoint x: 44, startPoint y: 345, endPoint x: 225, endPoint y: 356, distance: 182.3
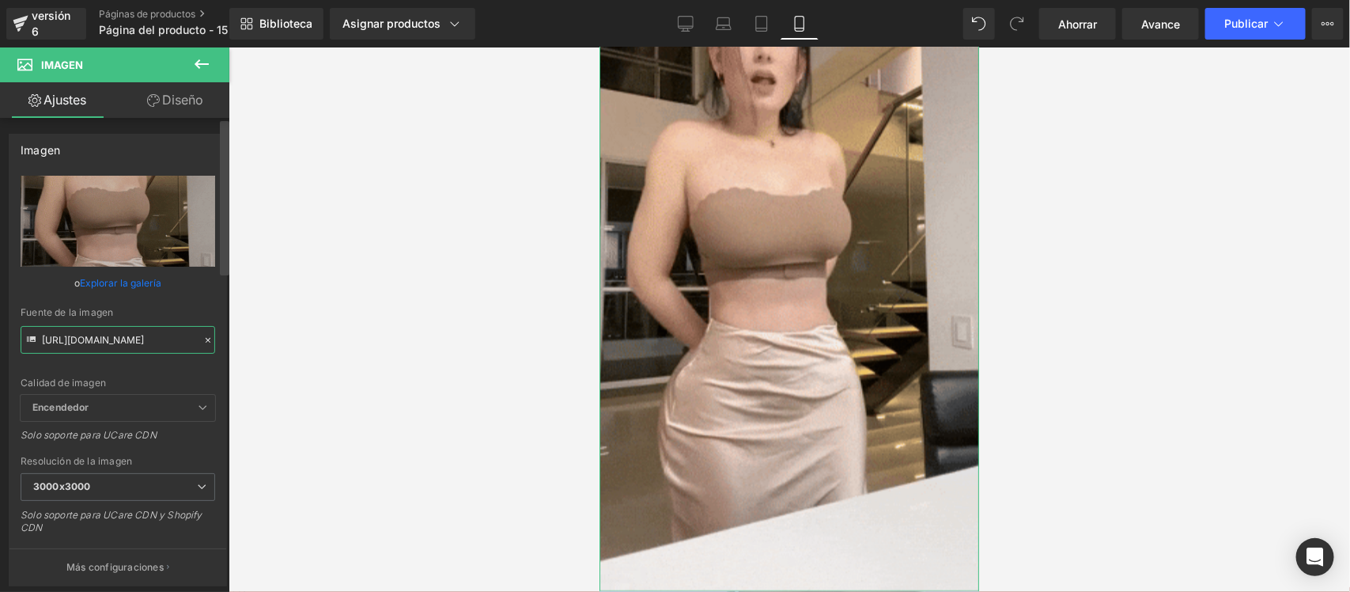
click at [225, 356] on div "Imagen [URL][DOMAIN_NAME] Reemplazar imagen Subir imagen o Explorar la galería …" at bounding box center [114, 358] width 229 height 481
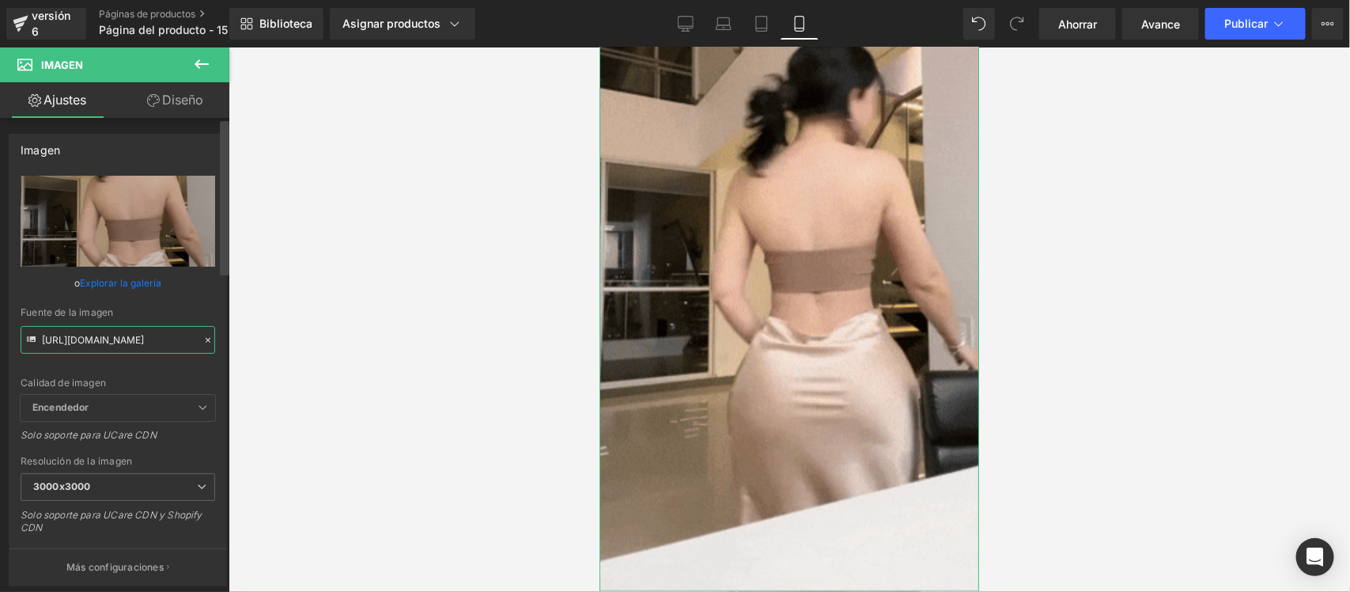
paste input "[DOMAIN_NAME][URL]"
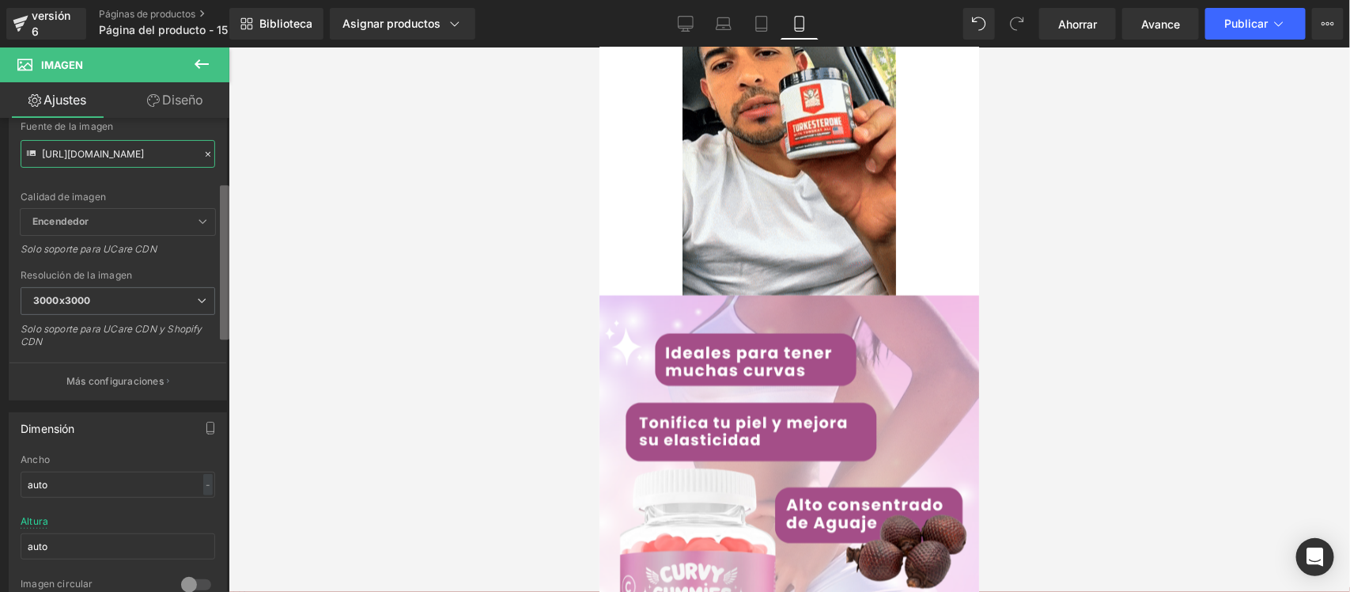
scroll to position [200, 0]
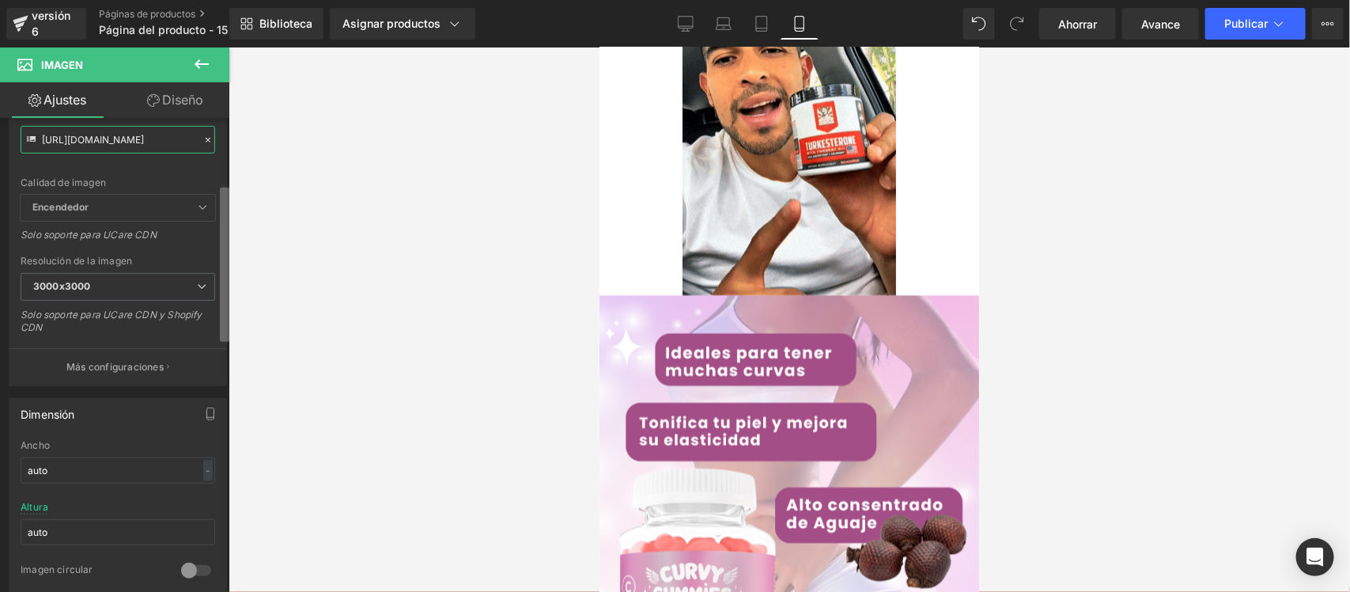
click at [235, 334] on div "Image Estás previsualizando cómo funciona el Reestilizará tu página. No puedes …" at bounding box center [675, 309] width 1350 height 619
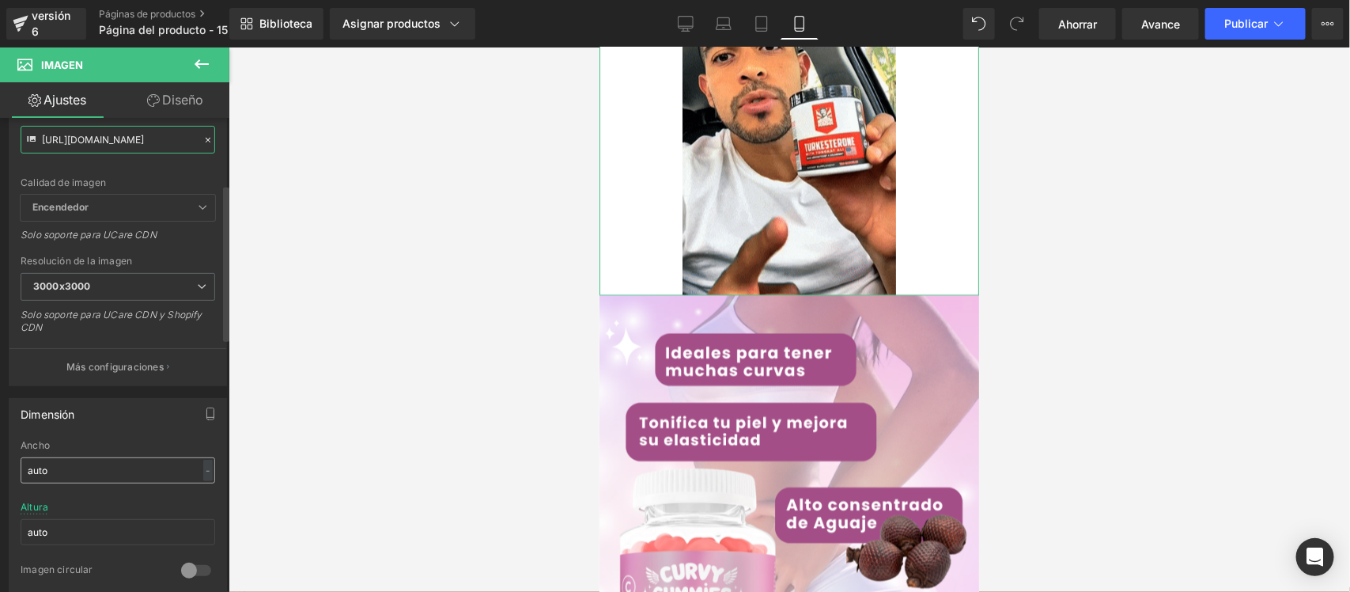
type input "[URL][DOMAIN_NAME]"
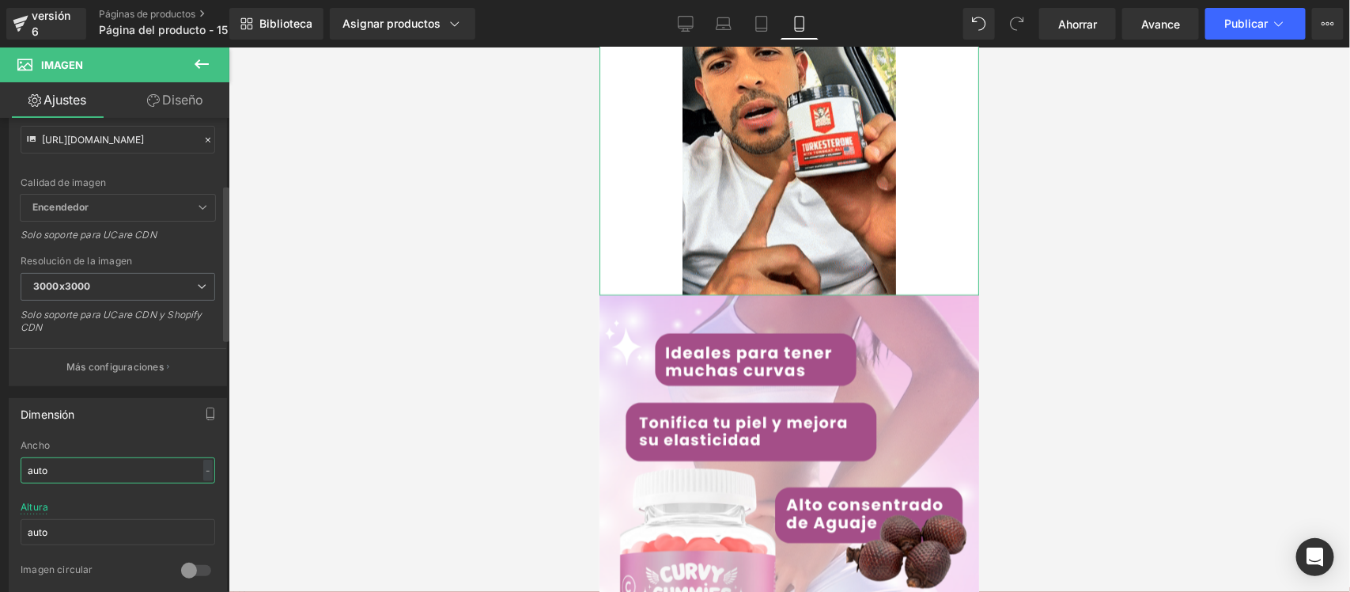
scroll to position [0, 0]
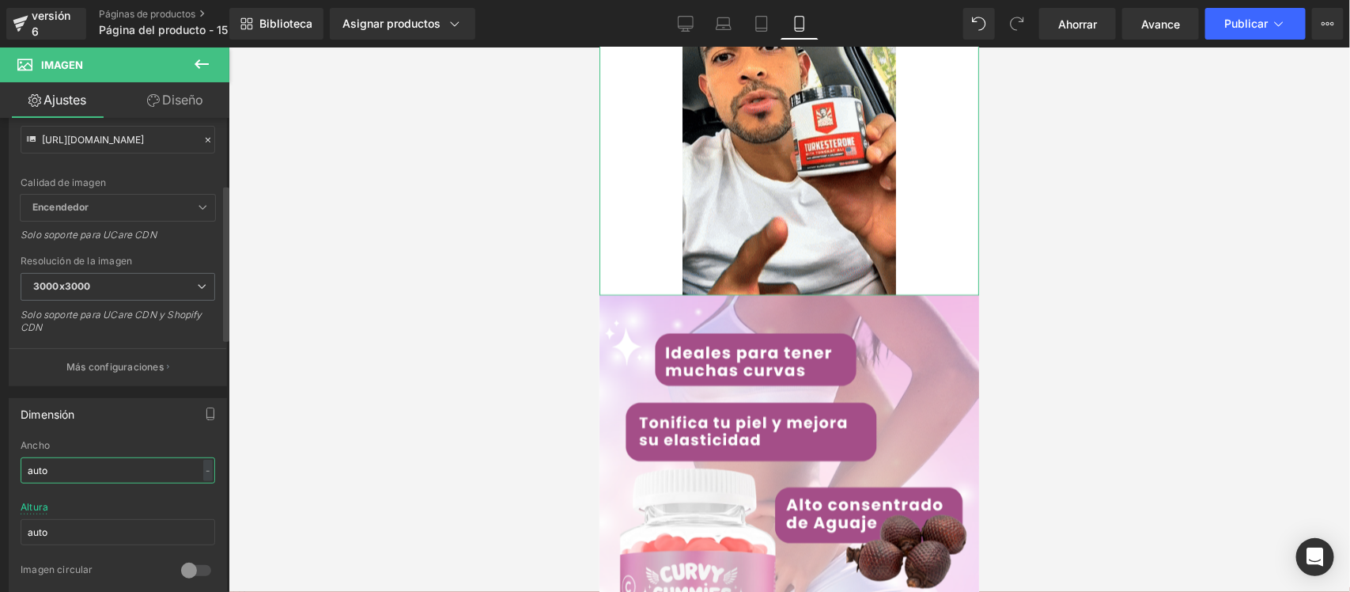
click at [66, 468] on input "auto" at bounding box center [118, 470] width 195 height 26
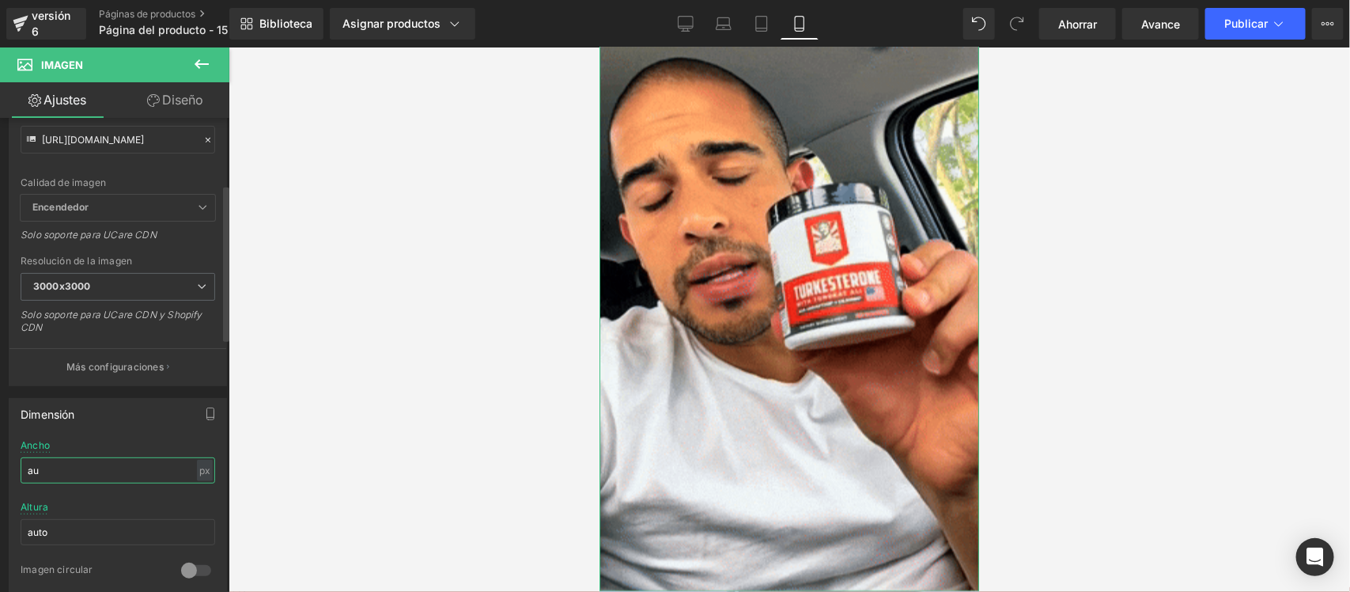
type input "a"
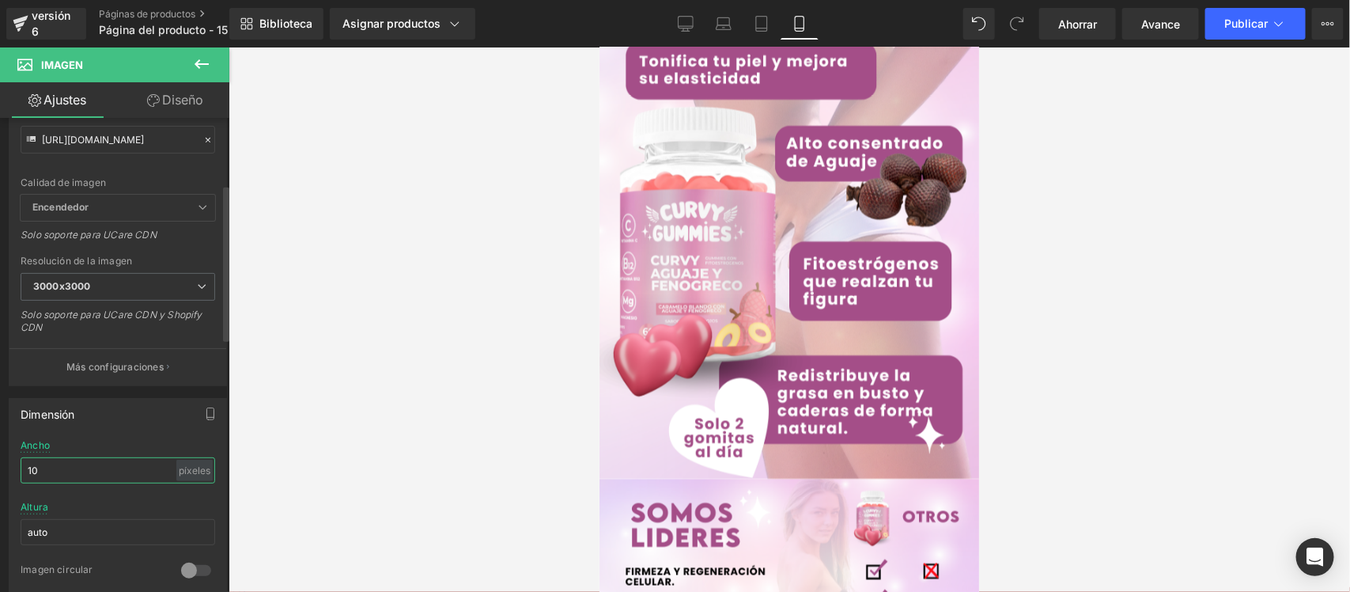
type input "1"
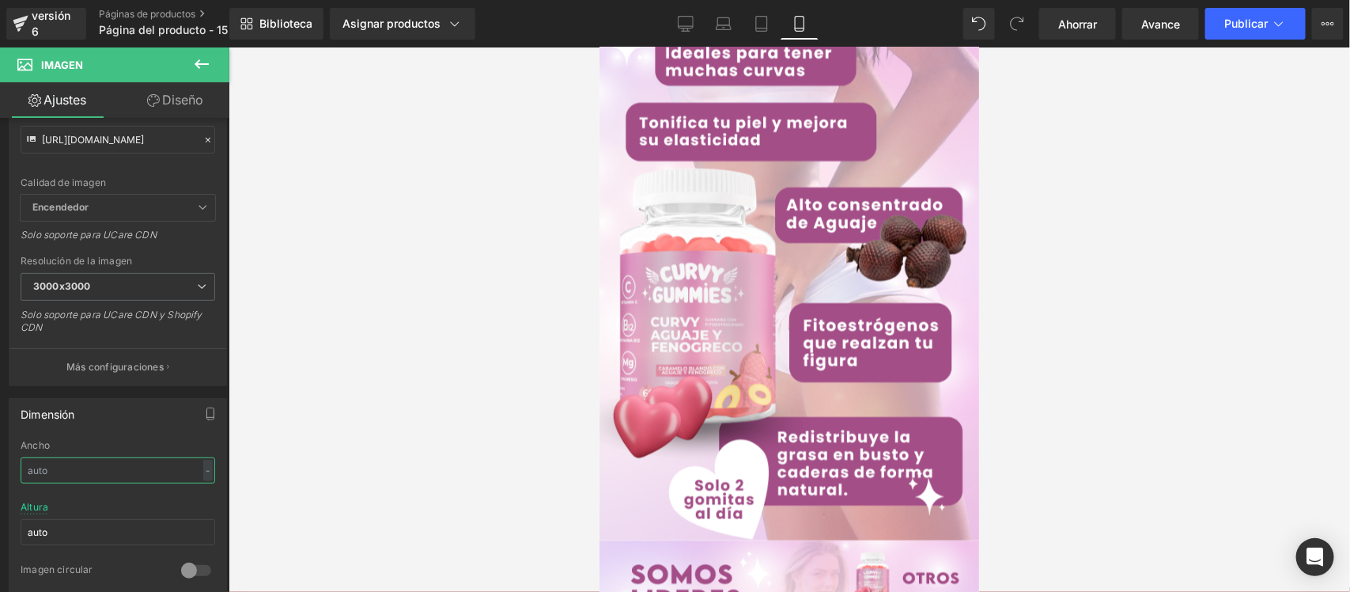
scroll to position [2157, 0]
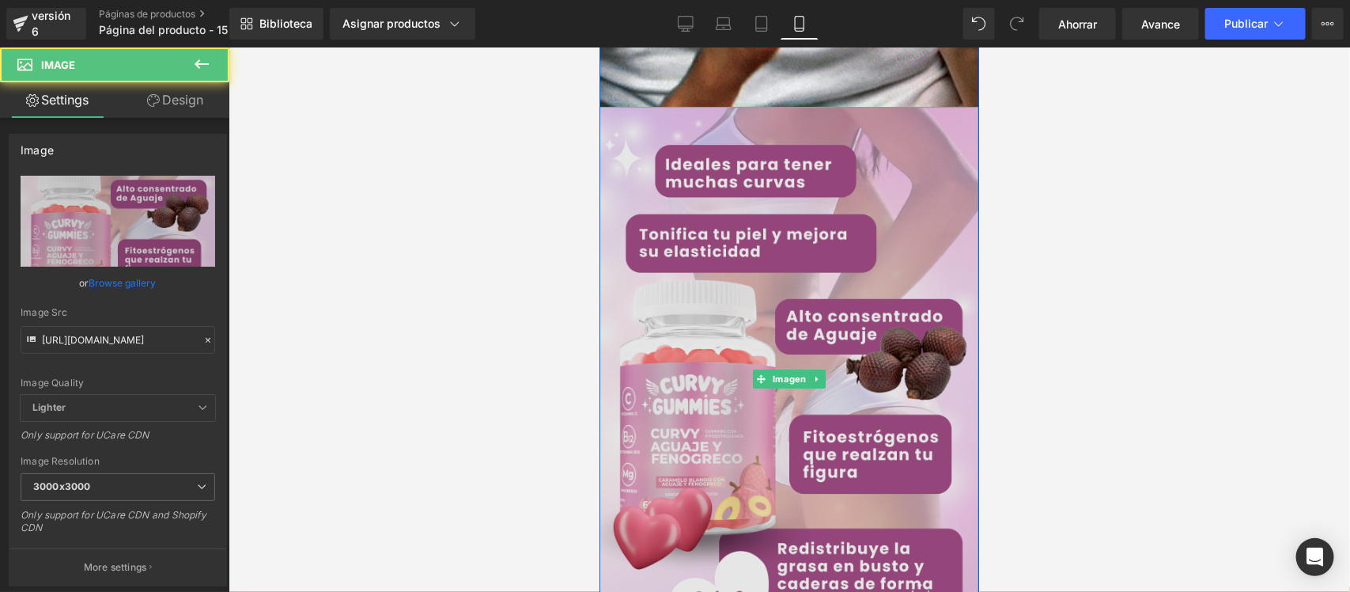
click at [778, 388] on img at bounding box center [789, 378] width 380 height 545
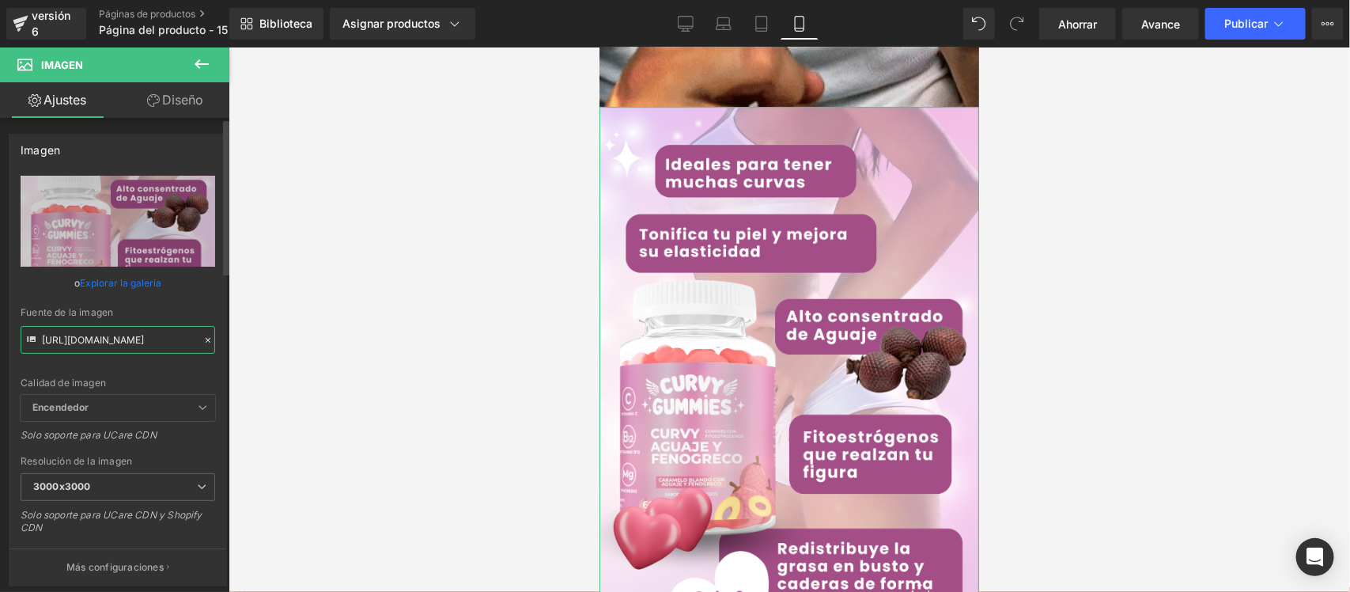
scroll to position [0, 34]
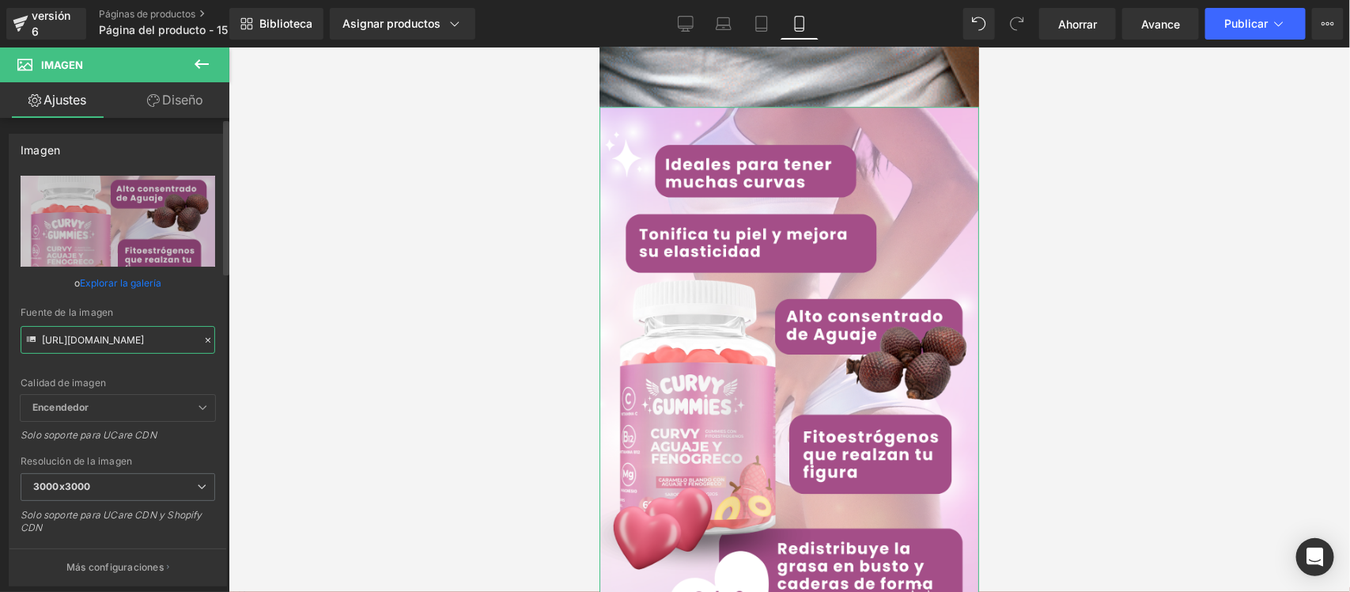
drag, startPoint x: 42, startPoint y: 340, endPoint x: 212, endPoint y: 357, distance: 170.9
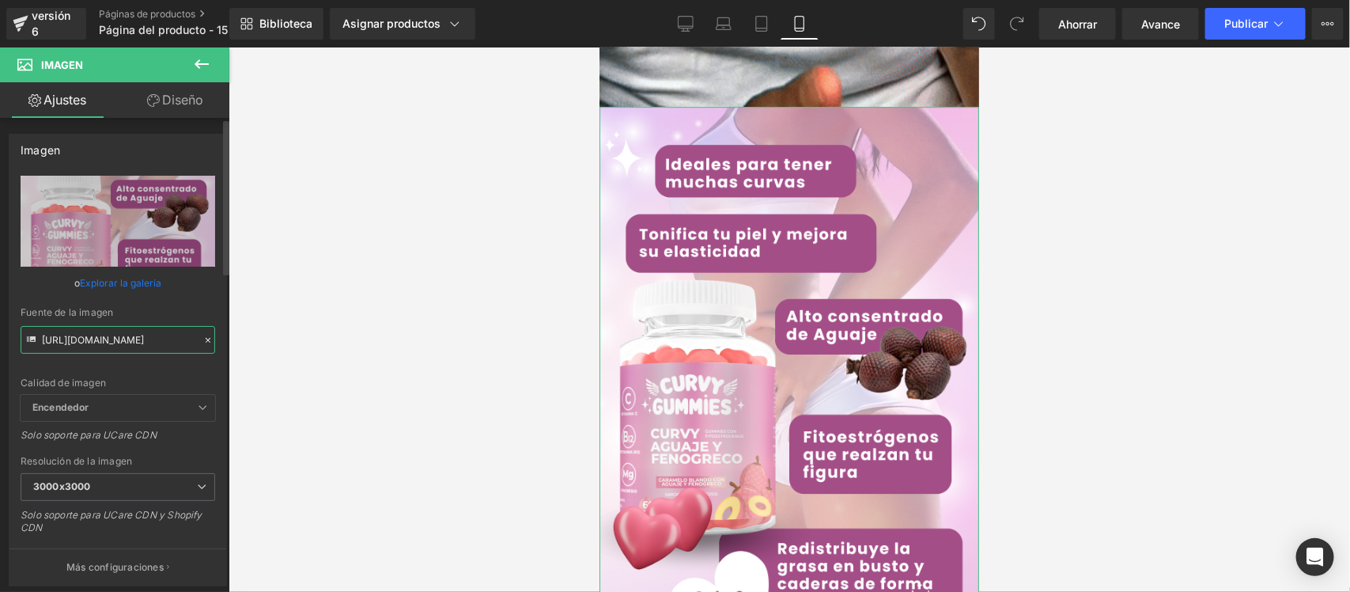
click at [212, 357] on div "[URL][DOMAIN_NAME] Reemplazar imagen Subir imagen o Explorar la galería Fuente …" at bounding box center [117, 381] width 217 height 410
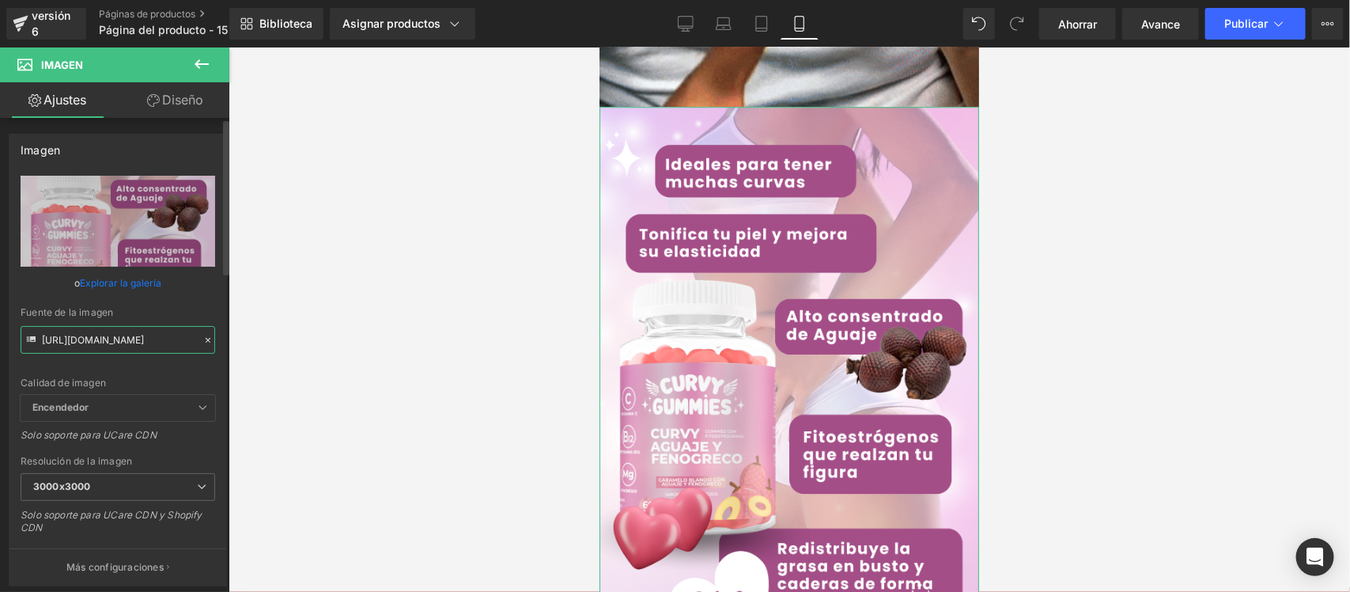
paste input "dsLNmGtV/Pieza-6-3x"
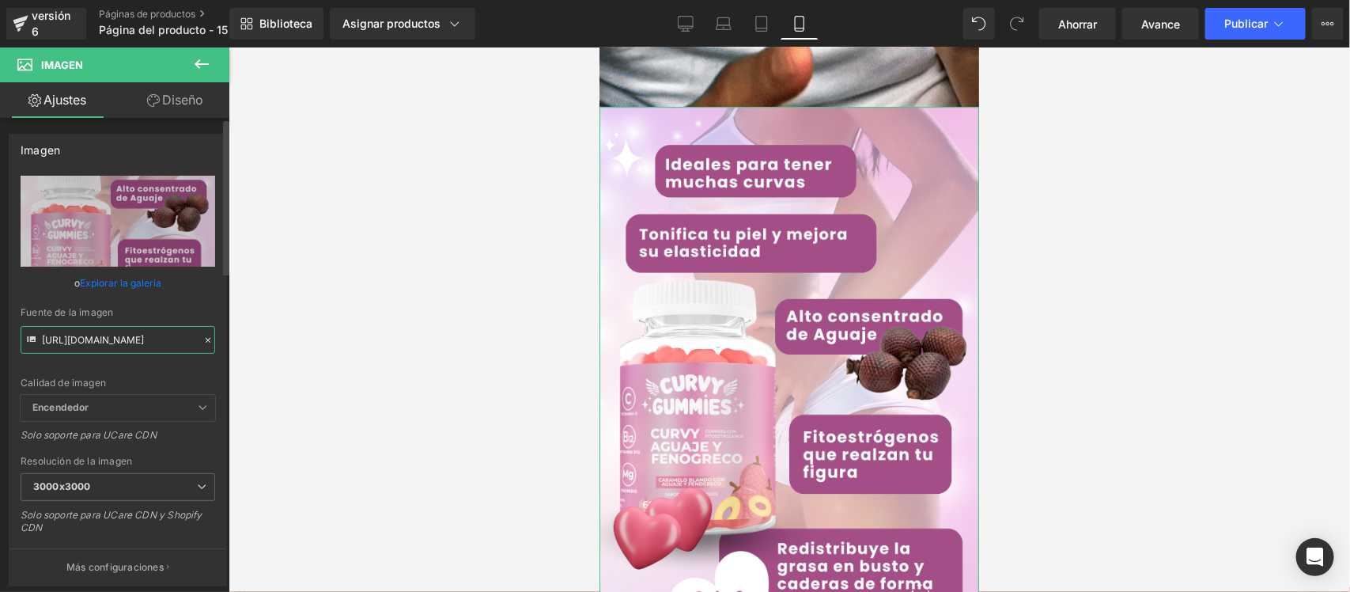
type input "[URL][DOMAIN_NAME]"
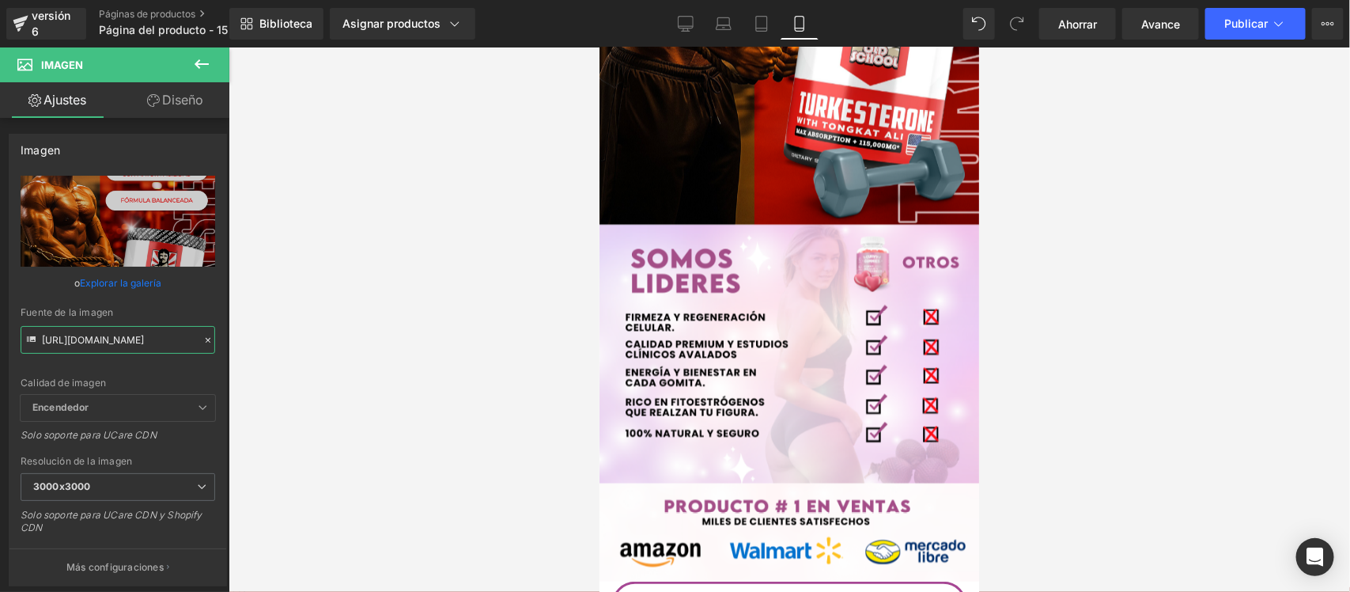
scroll to position [2625, 0]
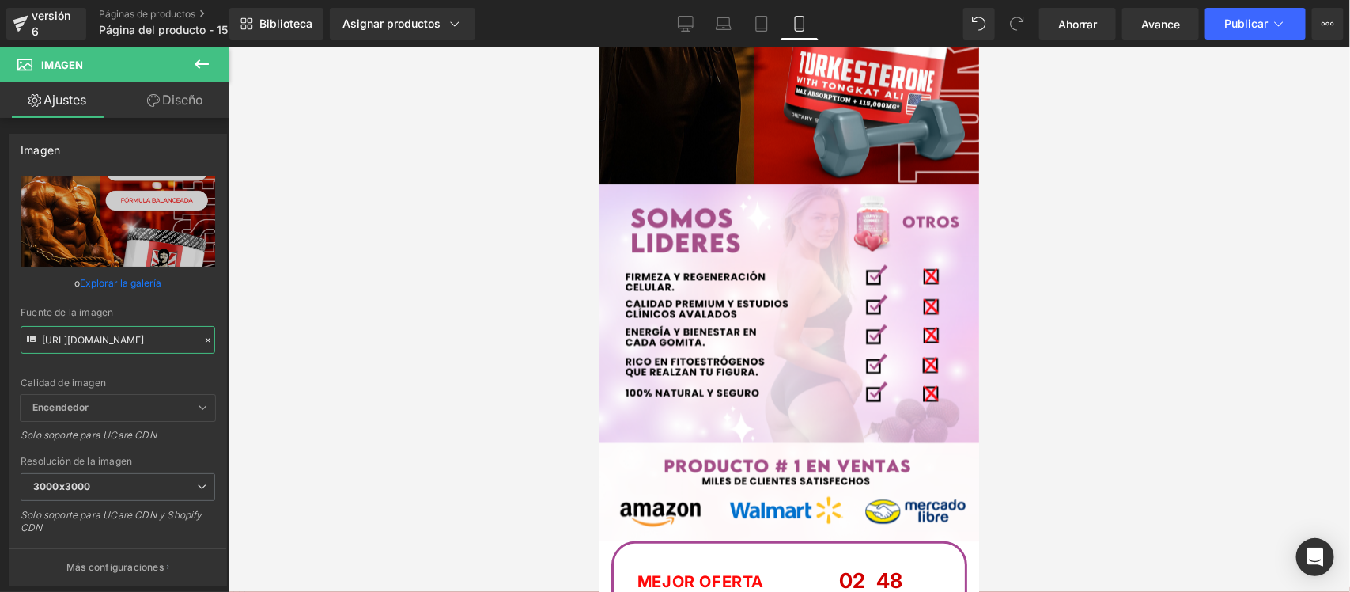
drag, startPoint x: 972, startPoint y: 294, endPoint x: 1584, endPoint y: 387, distance: 618.6
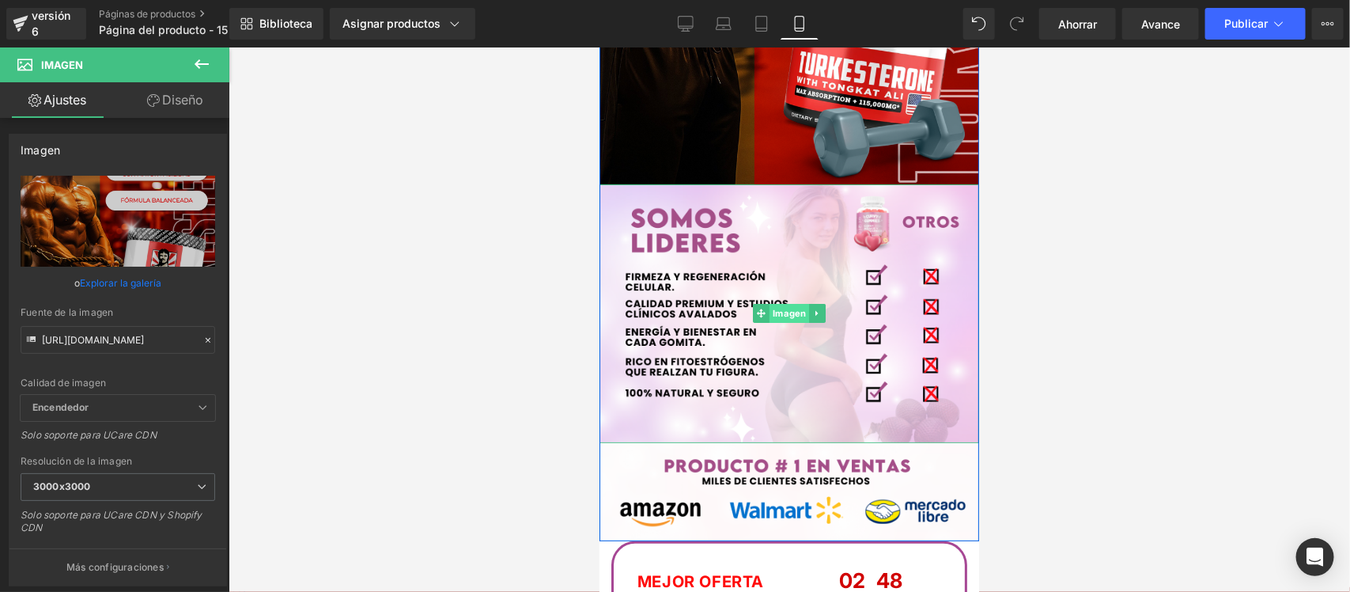
click at [775, 306] on font "Imagen" at bounding box center [788, 312] width 33 height 19
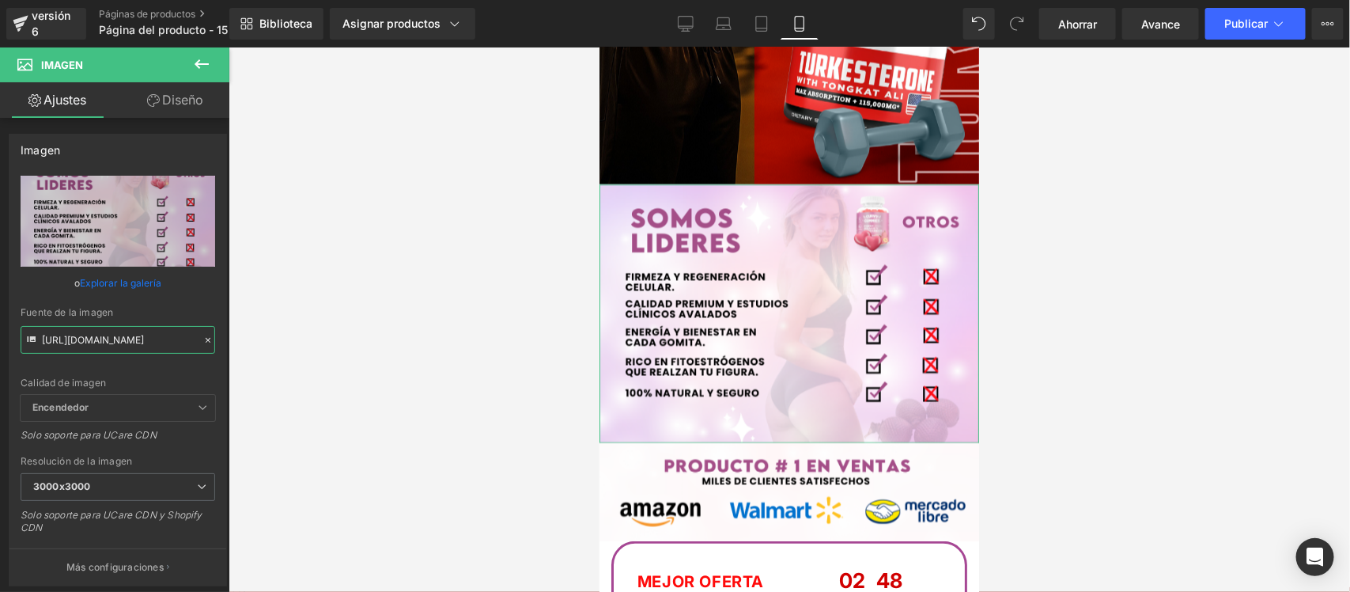
scroll to position [0, 30]
drag, startPoint x: 41, startPoint y: 338, endPoint x: 278, endPoint y: 362, distance: 237.7
click at [278, 362] on div "Imagen Estás previsualizando cómo funciona el Reestilizará tu página. No puedes…" at bounding box center [675, 309] width 1350 height 619
paste input "1JpvH2Cy/Pieza-7-3x"
type input "[URL][DOMAIN_NAME]"
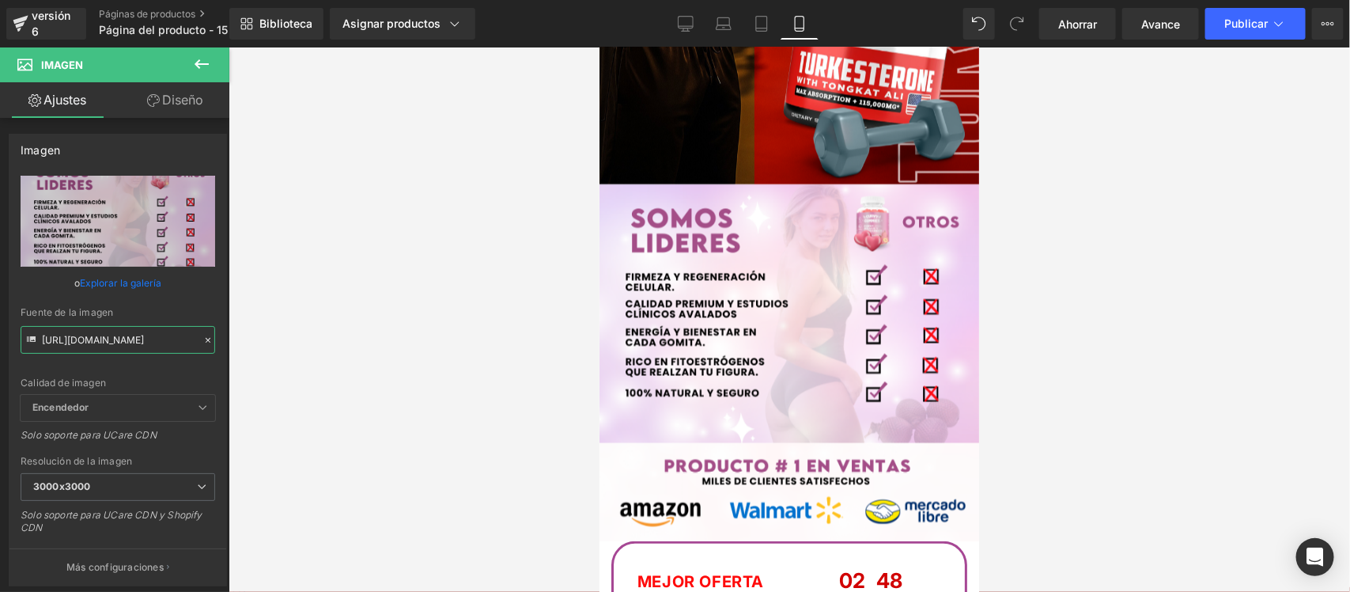
scroll to position [0, 40]
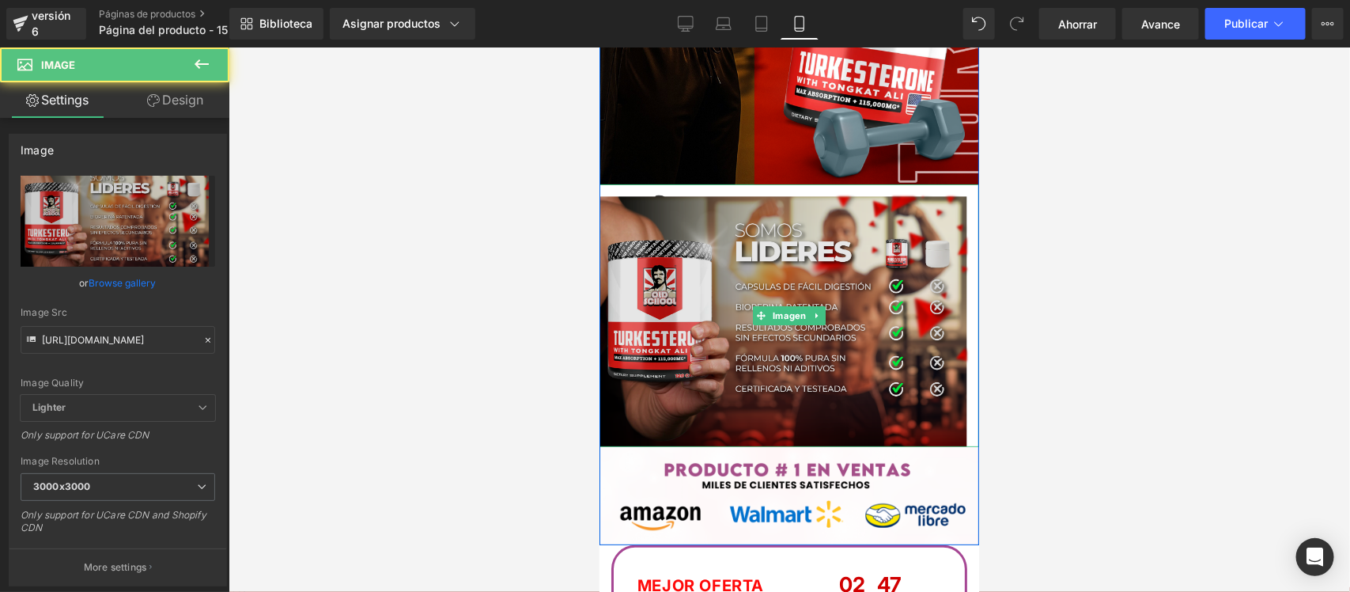
click at [769, 261] on img at bounding box center [789, 315] width 380 height 263
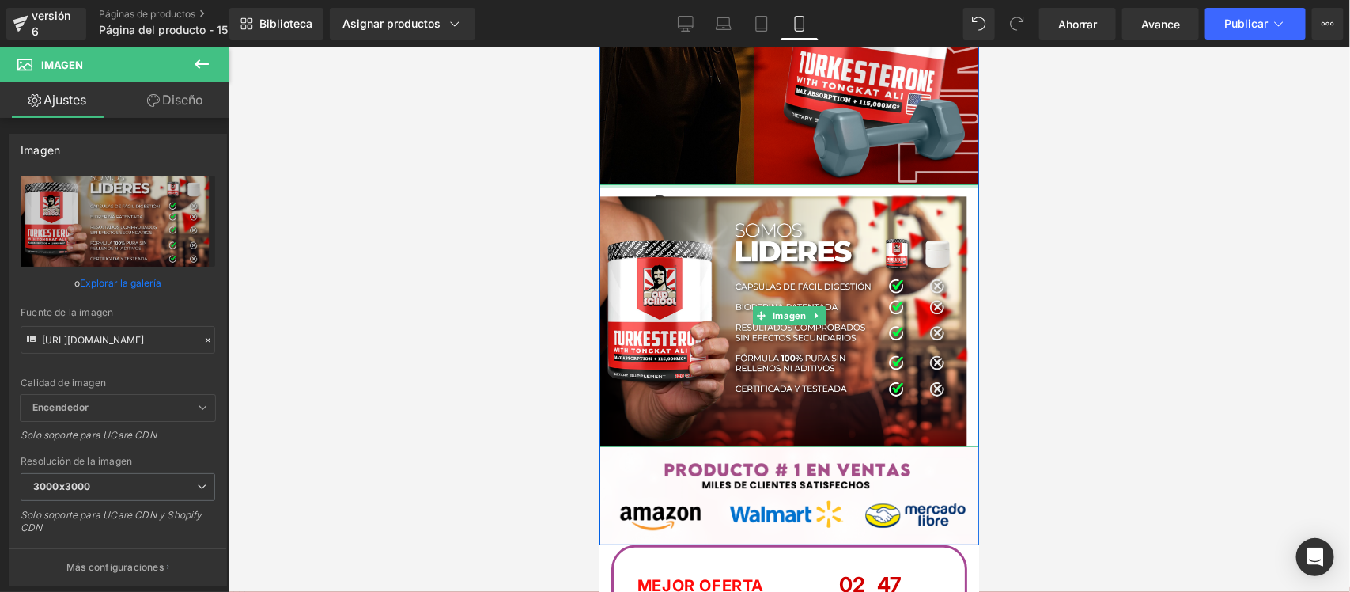
click at [785, 184] on div at bounding box center [789, 186] width 380 height 4
click at [781, 312] on font "Imagen" at bounding box center [788, 314] width 33 height 11
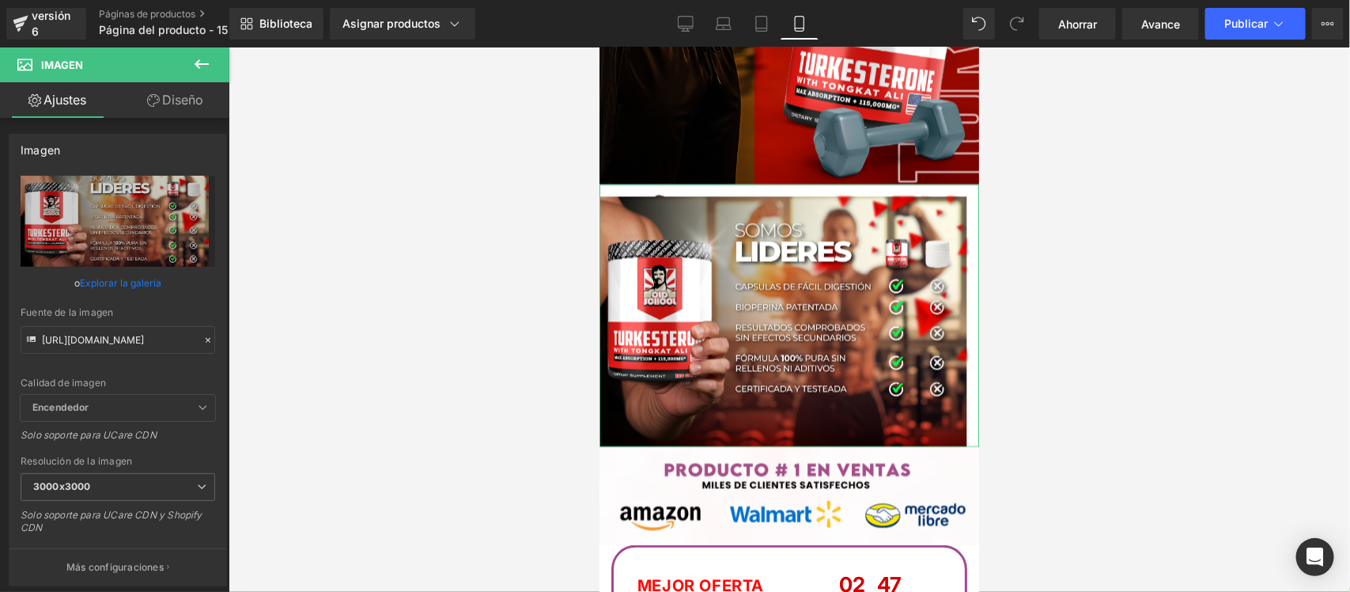
click at [184, 104] on font "Diseño" at bounding box center [182, 100] width 41 height 16
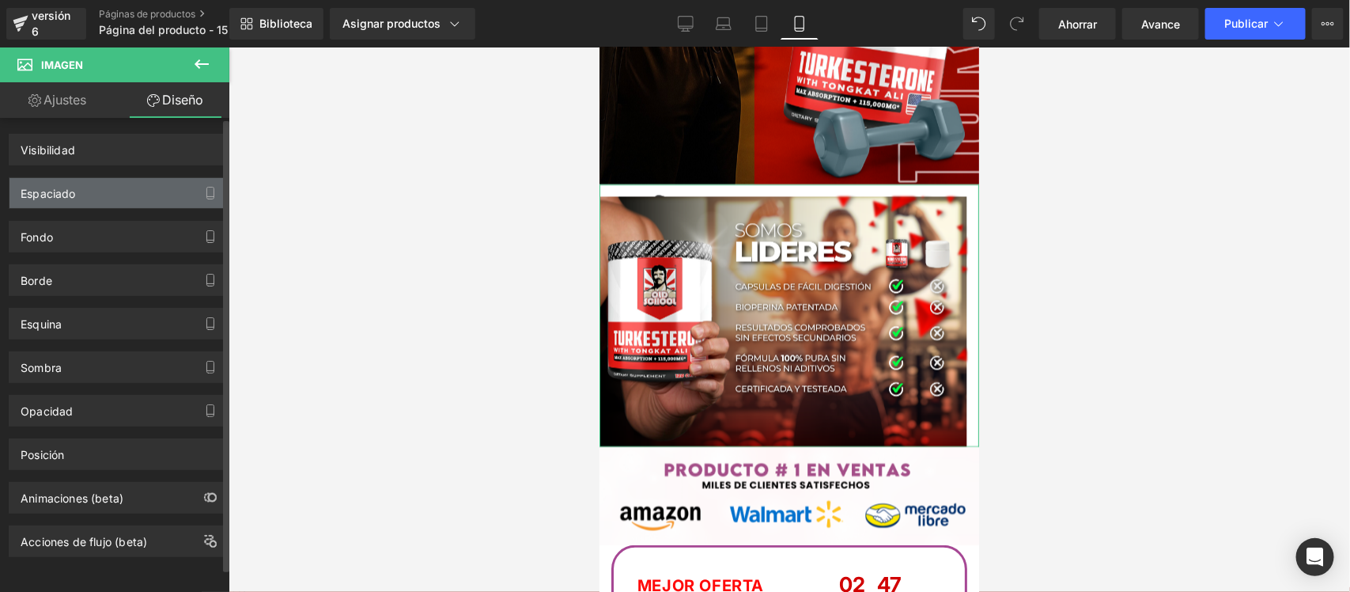
click at [103, 194] on div "Espaciado" at bounding box center [117, 193] width 217 height 30
click at [214, 188] on button "button" at bounding box center [210, 193] width 25 height 30
click at [207, 195] on icon "button" at bounding box center [210, 193] width 7 height 12
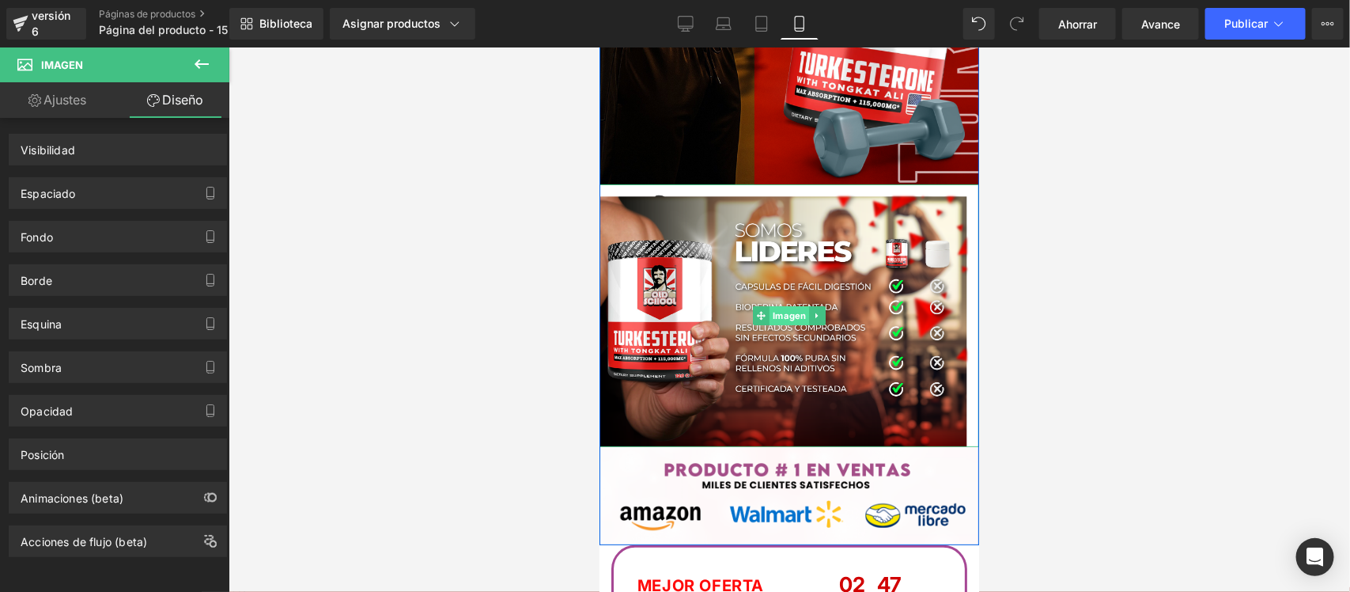
click at [778, 317] on font "Imagen" at bounding box center [788, 314] width 33 height 11
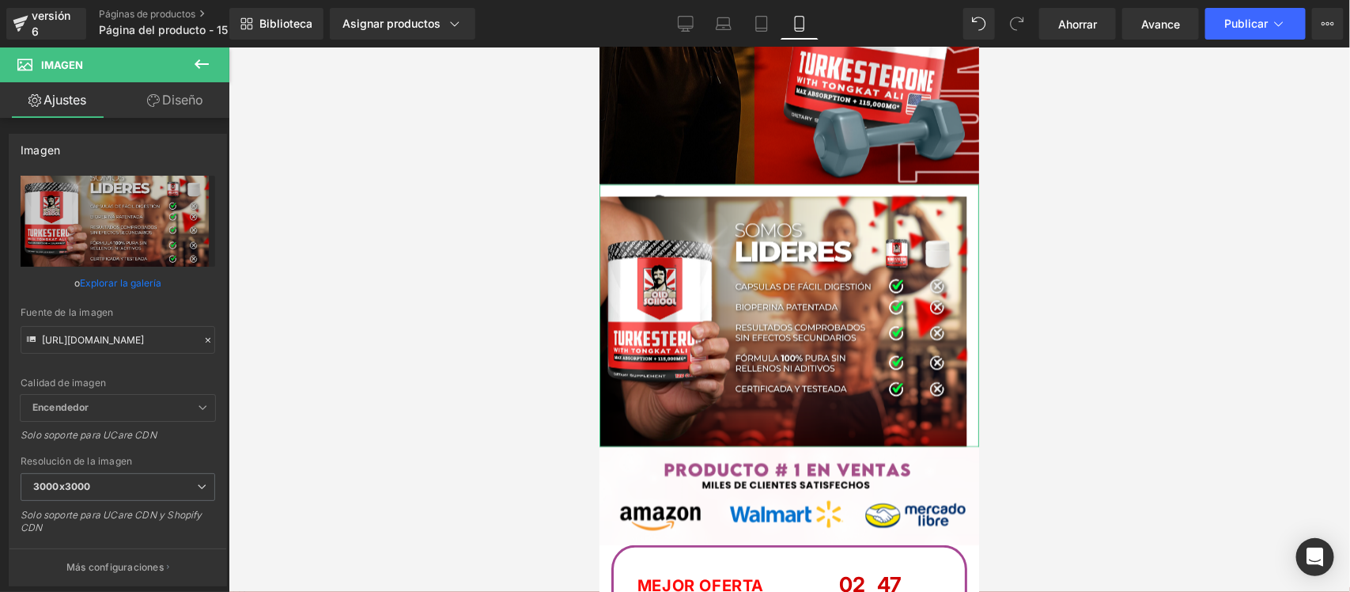
click at [184, 97] on font "Diseño" at bounding box center [182, 100] width 41 height 16
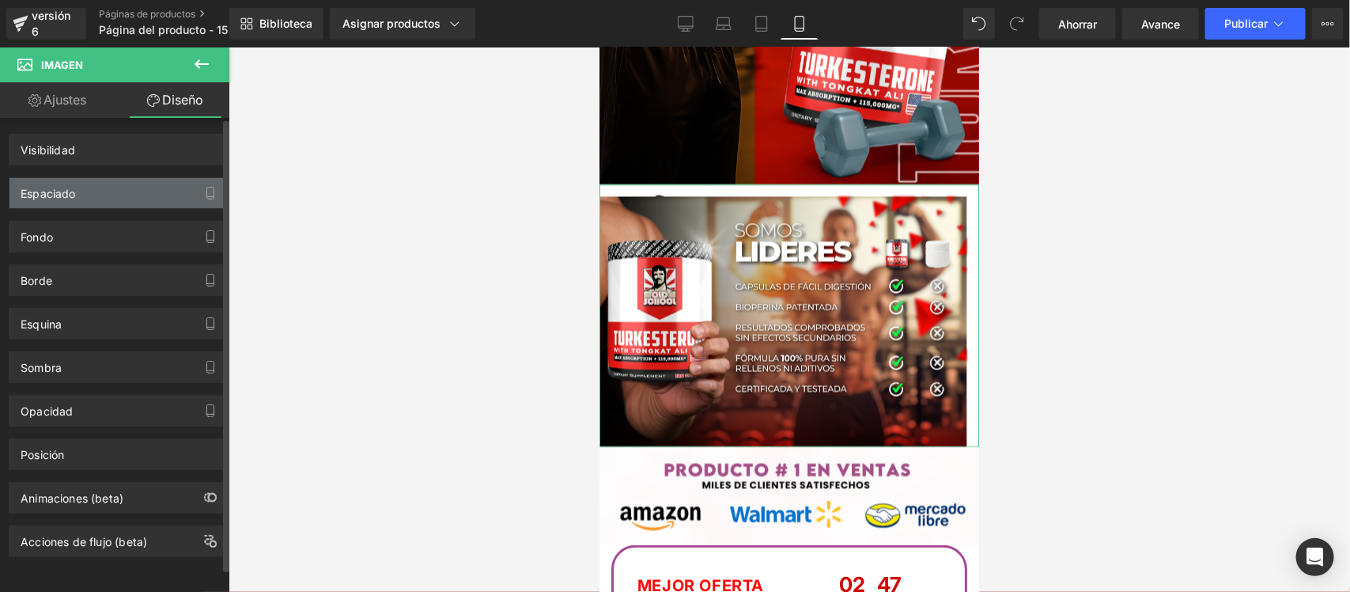
click at [139, 184] on div "Espaciado" at bounding box center [117, 193] width 217 height 30
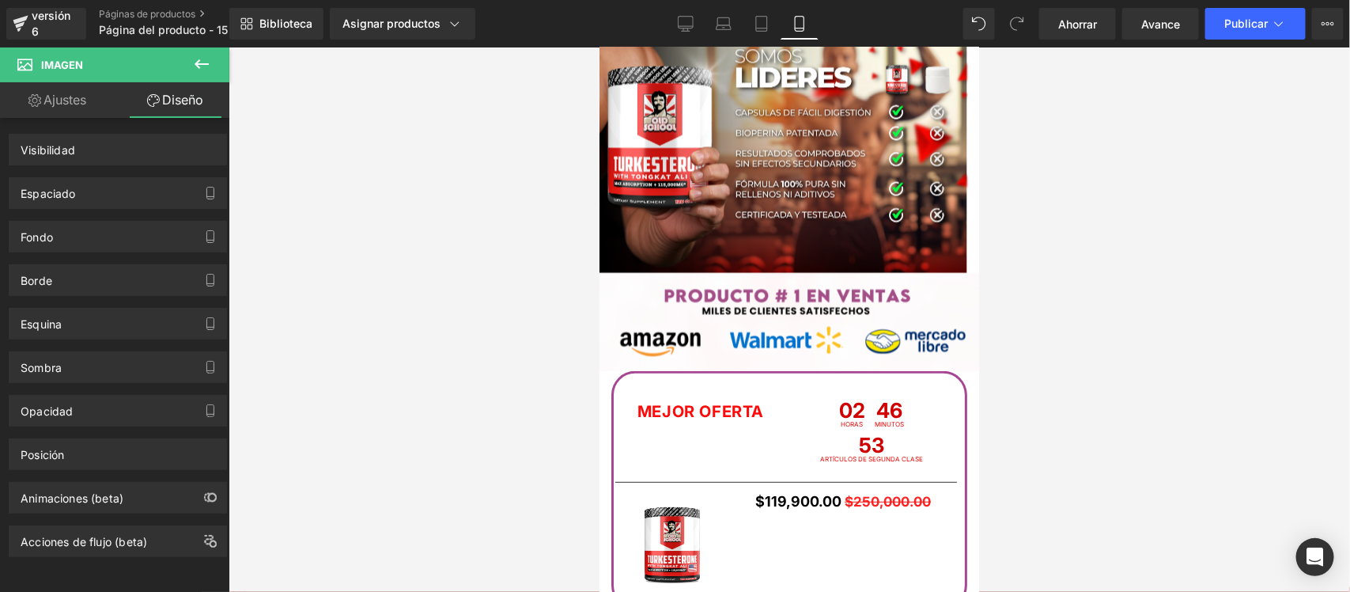
scroll to position [2809, 0]
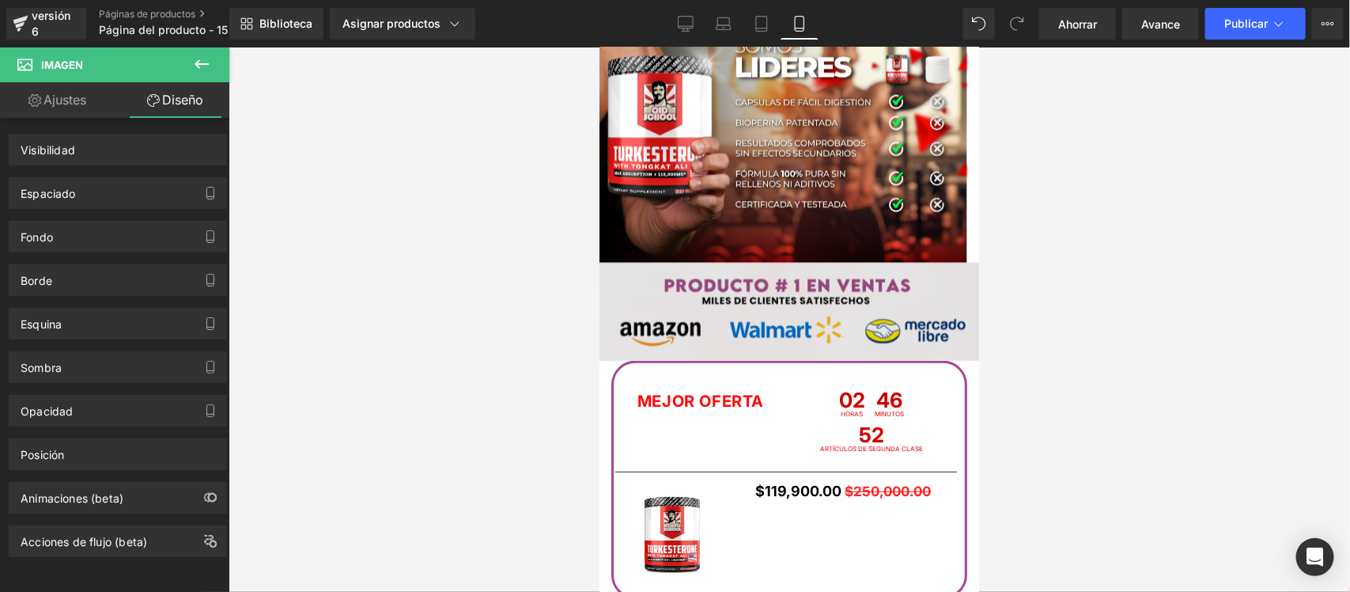
click at [761, 309] on div "Imagen" at bounding box center [789, 311] width 380 height 98
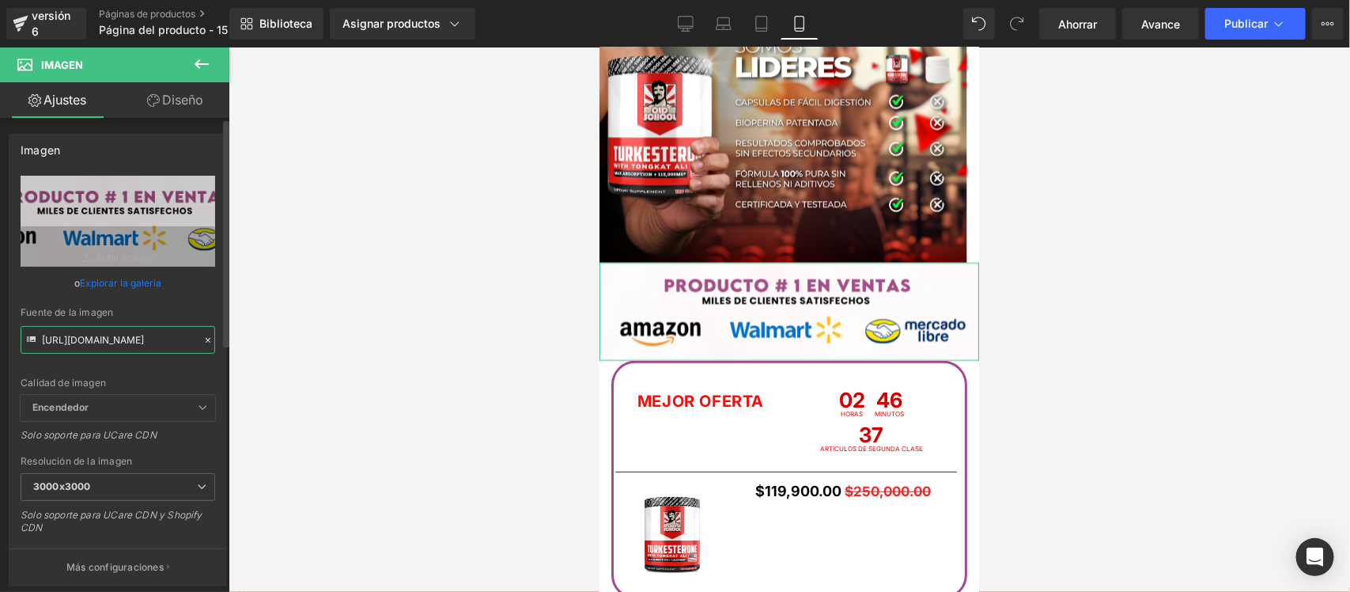
scroll to position [0, 63]
drag, startPoint x: 41, startPoint y: 337, endPoint x: 235, endPoint y: 349, distance: 194.2
click at [235, 349] on div "Imagen Estás previsualizando cómo funciona el Reestilizará tu página. No puedes…" at bounding box center [675, 309] width 1350 height 619
paste input "hxNN79gF/raw-amazon"
type input "[URL][DOMAIN_NAME]"
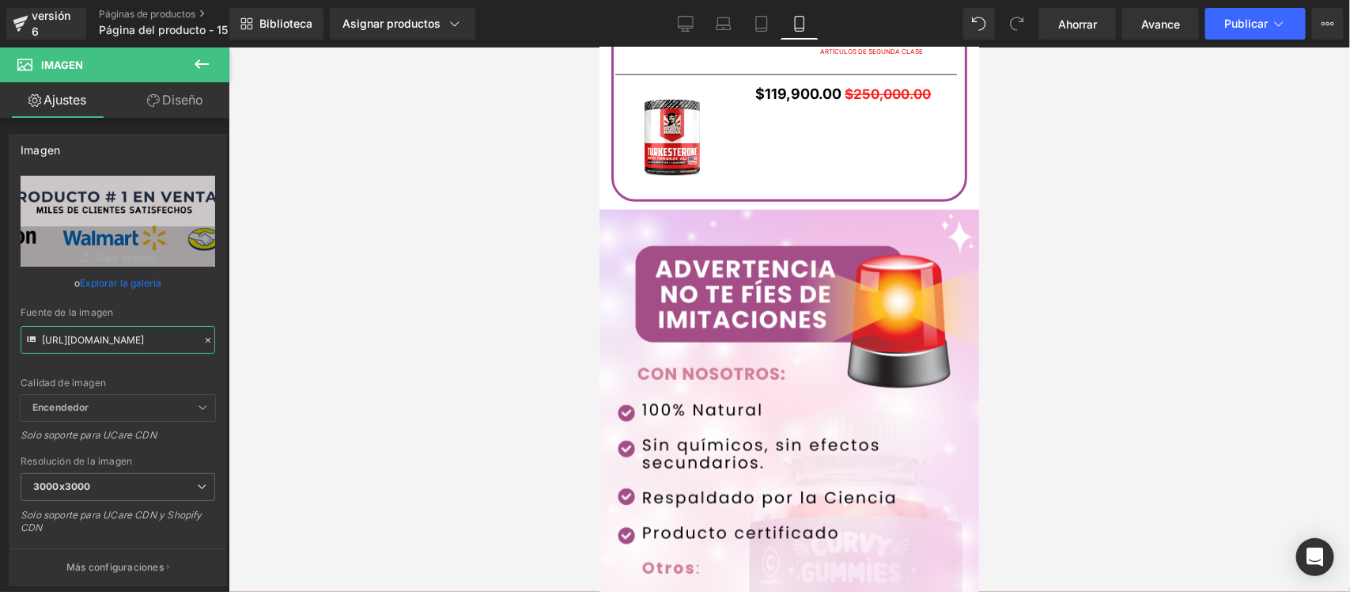
scroll to position [3217, 0]
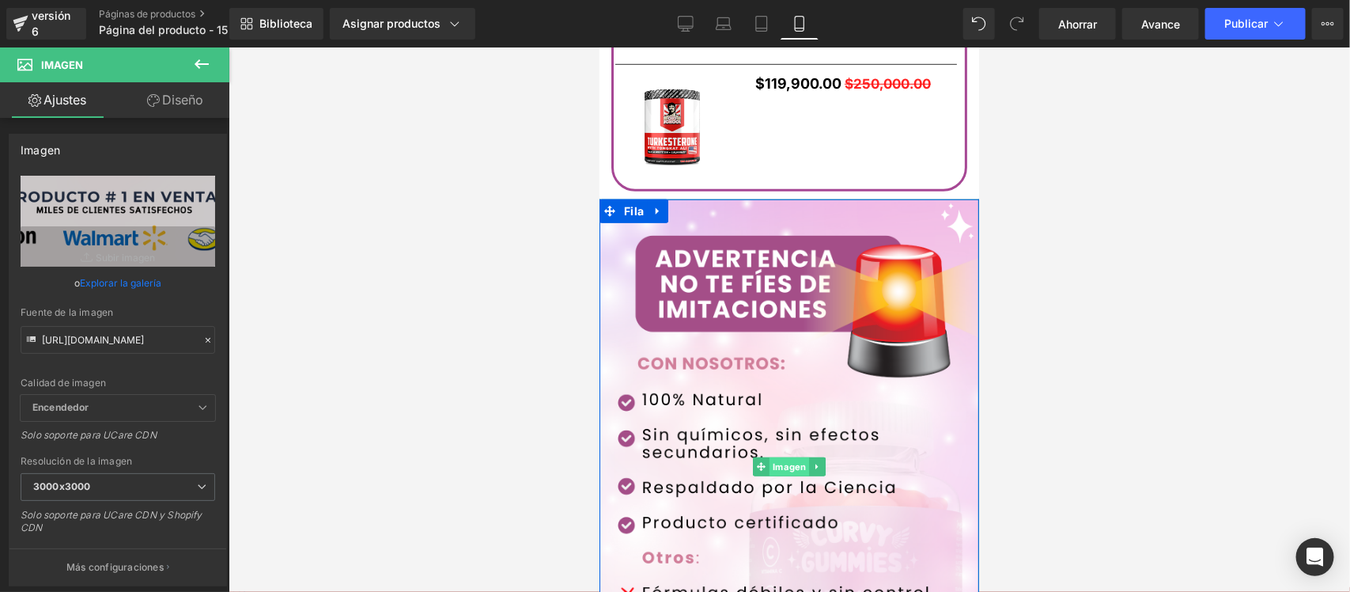
click at [782, 463] on font "Imagen" at bounding box center [788, 465] width 33 height 11
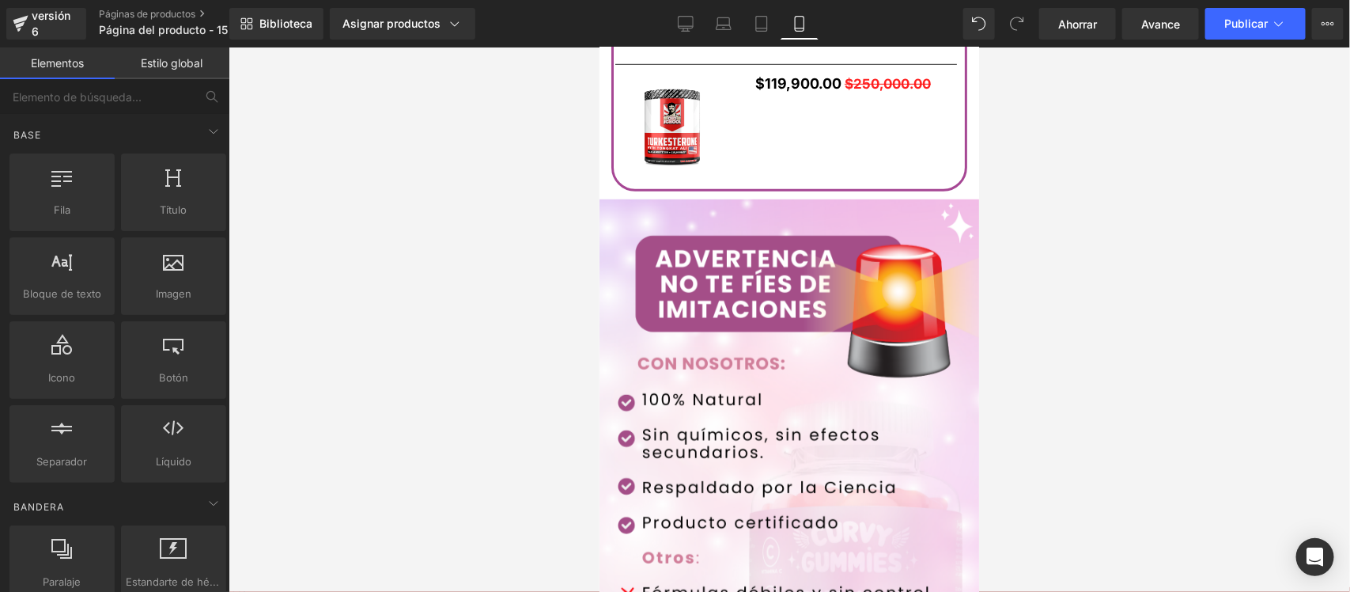
click at [339, 93] on div at bounding box center [790, 319] width 1122 height 544
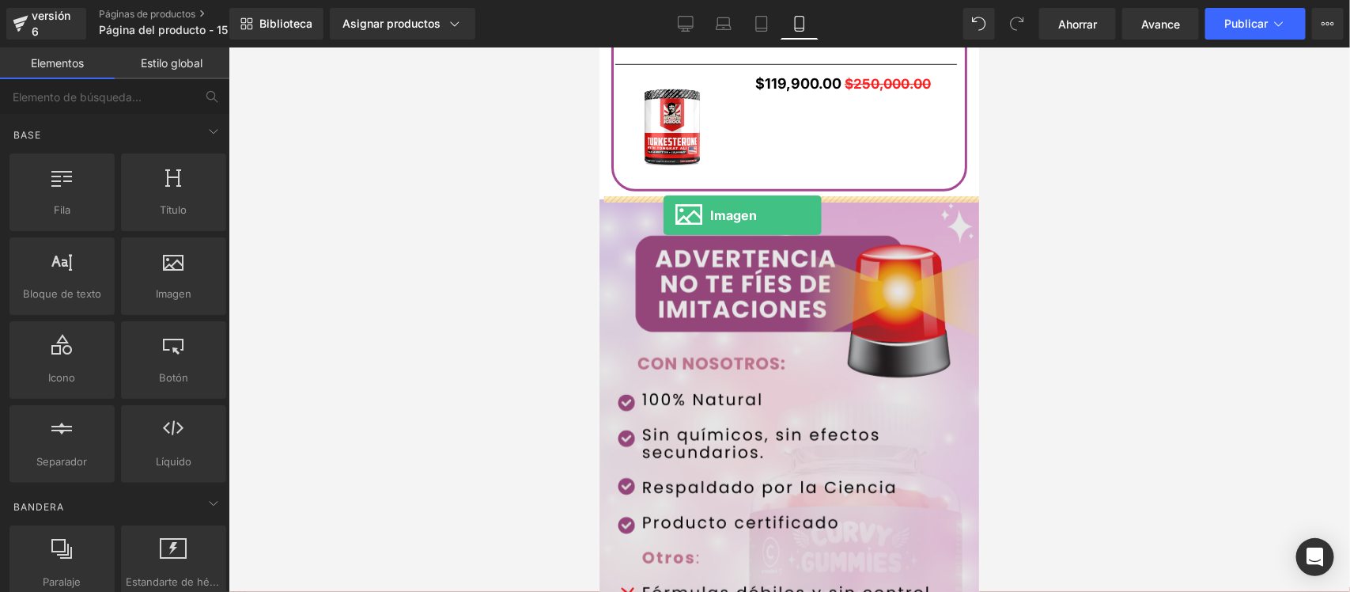
drag, startPoint x: 766, startPoint y: 317, endPoint x: 663, endPoint y: 214, distance: 145.4
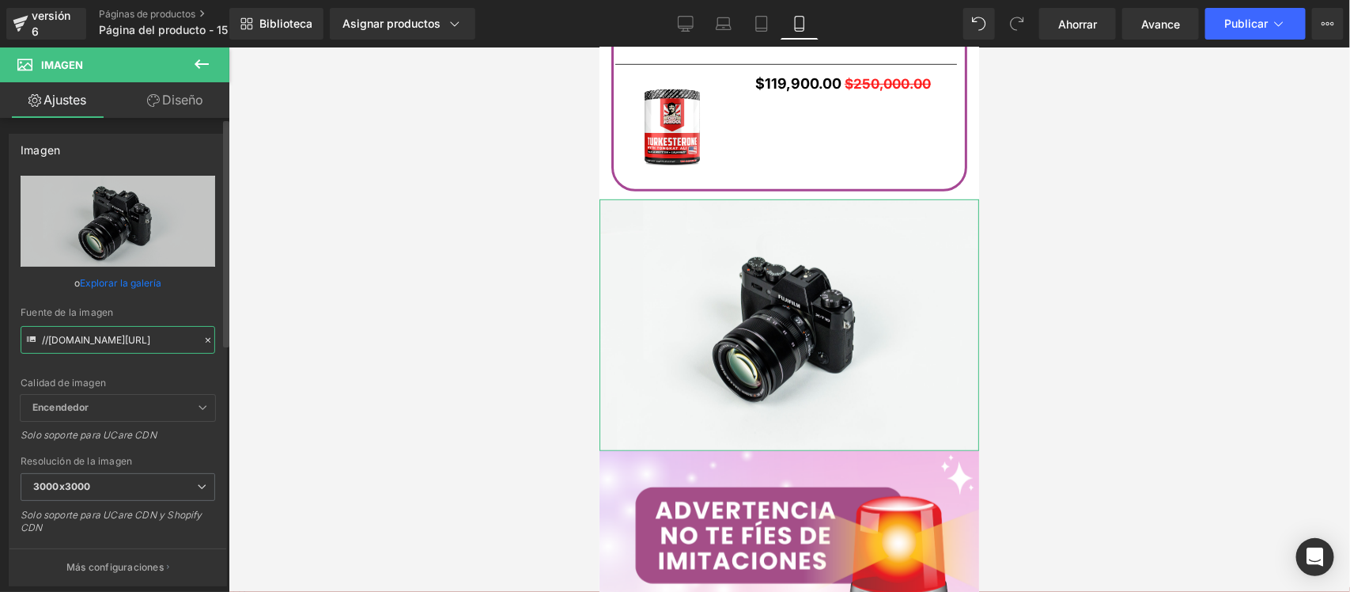
scroll to position [0, 97]
drag, startPoint x: 40, startPoint y: 333, endPoint x: 214, endPoint y: 354, distance: 175.4
click at [214, 354] on div "//[DOMAIN_NAME][URL] Reemplazar imagen Subir imagen o Explorar la galería Fuent…" at bounding box center [117, 381] width 217 height 410
paste input "[URL][DOMAIN_NAME][DOMAIN_NAME]"
type input "[URL][DOMAIN_NAME]"
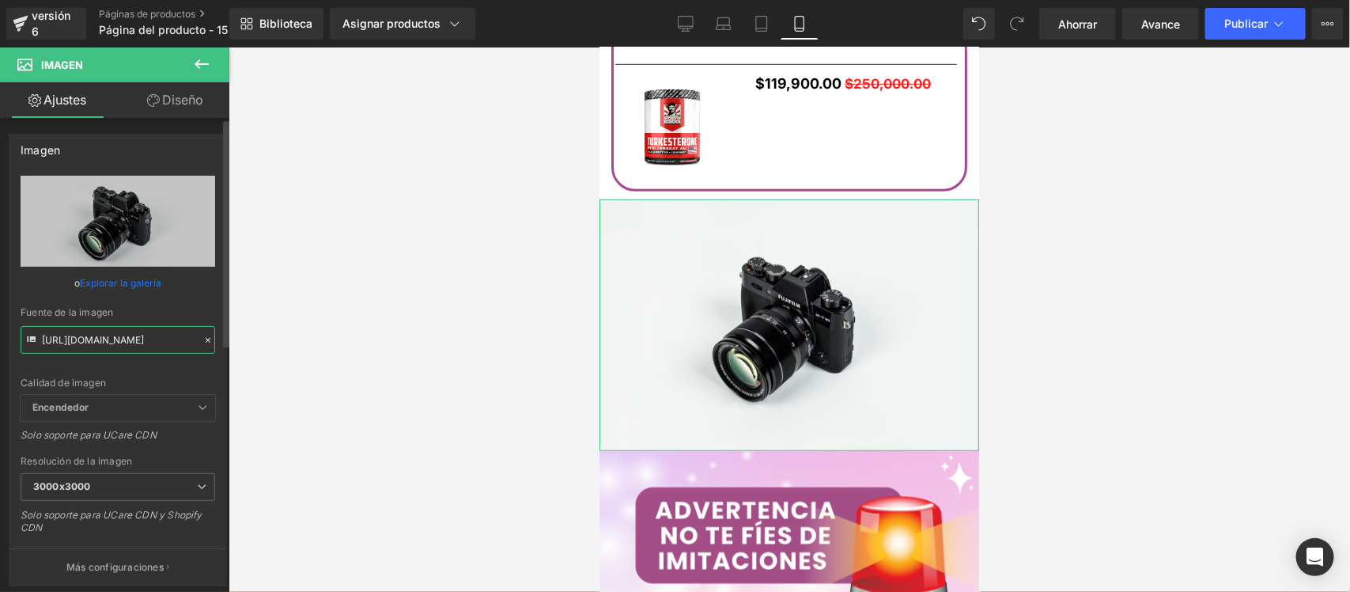
scroll to position [0, 40]
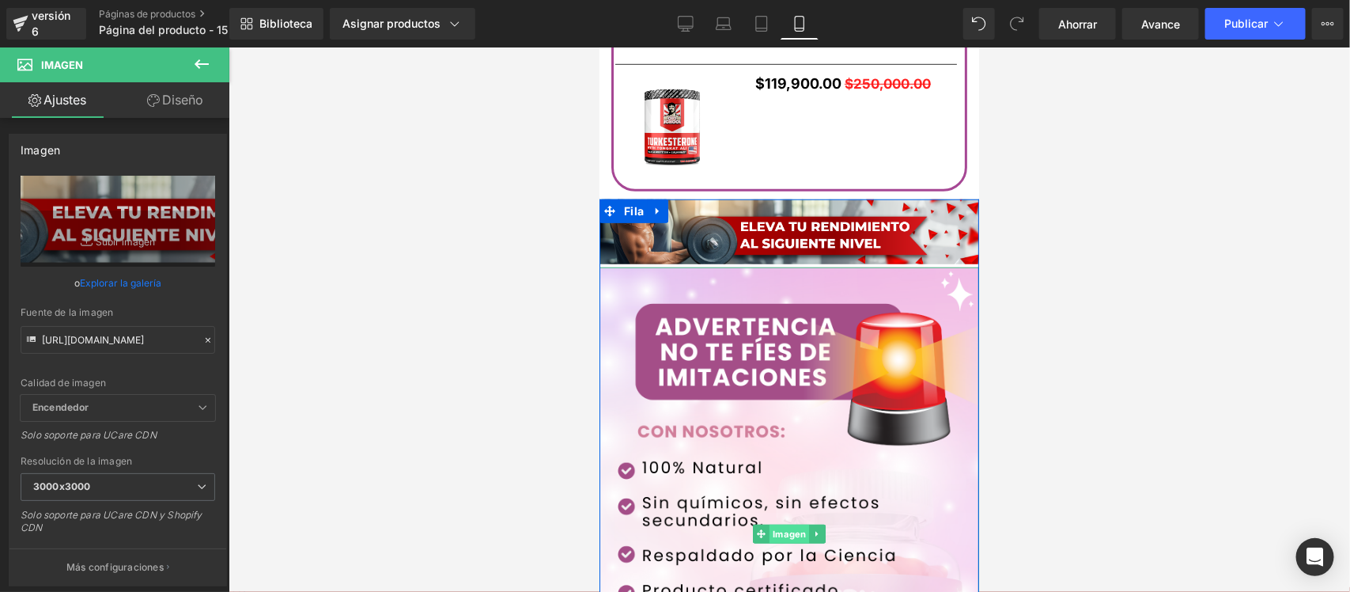
click at [786, 529] on font "Imagen" at bounding box center [788, 533] width 33 height 11
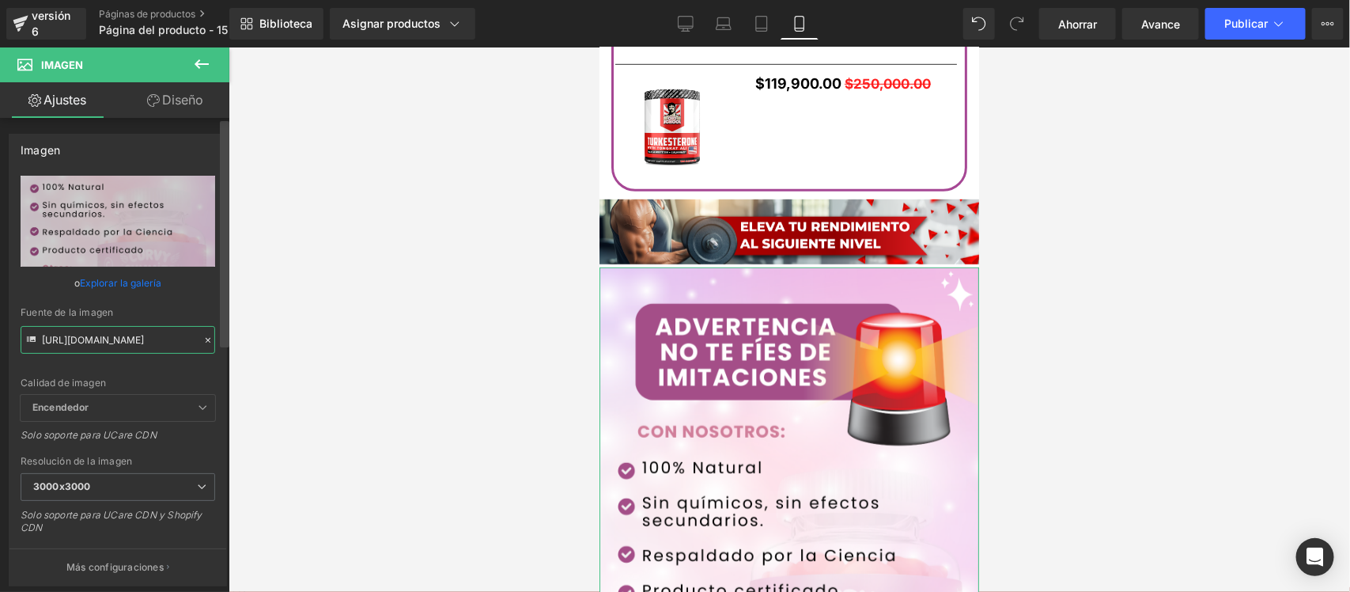
scroll to position [0, 37]
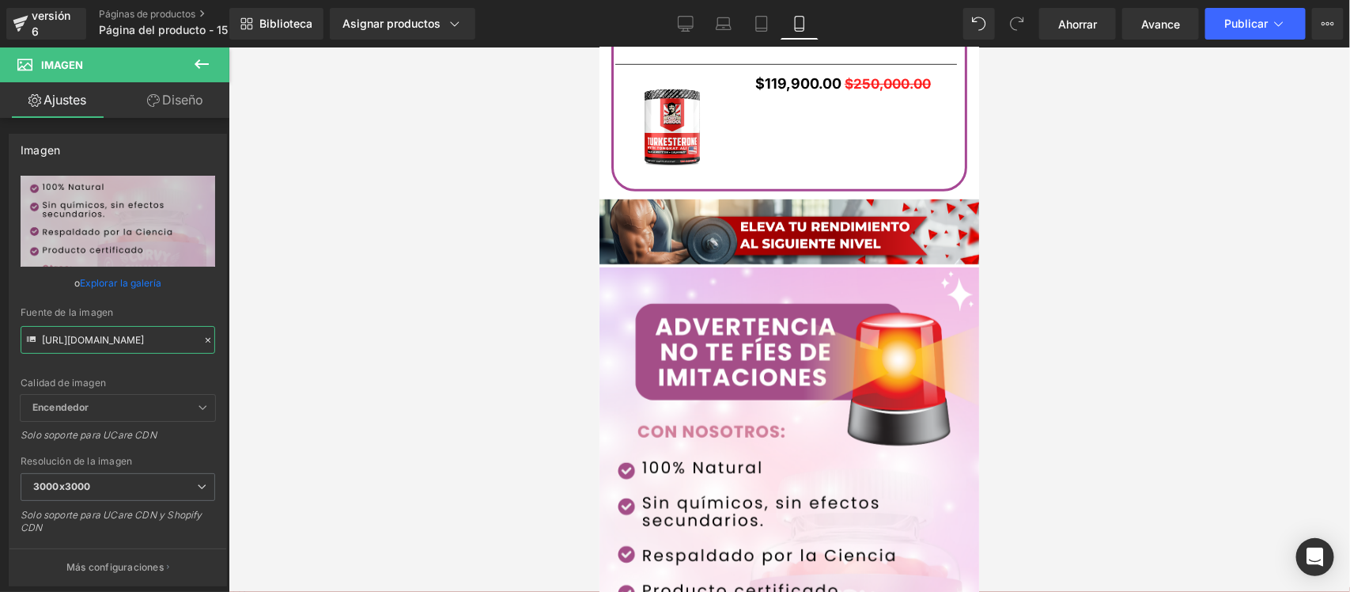
drag, startPoint x: 46, startPoint y: 337, endPoint x: 244, endPoint y: 357, distance: 198.8
click at [244, 357] on div "Image Estás previsualizando cómo funciona el Reestilizará tu página. No puedes …" at bounding box center [675, 309] width 1350 height 619
click at [183, 336] on input "[URL][DOMAIN_NAME]" at bounding box center [118, 340] width 195 height 28
paste input "[DOMAIN_NAME][URL]"
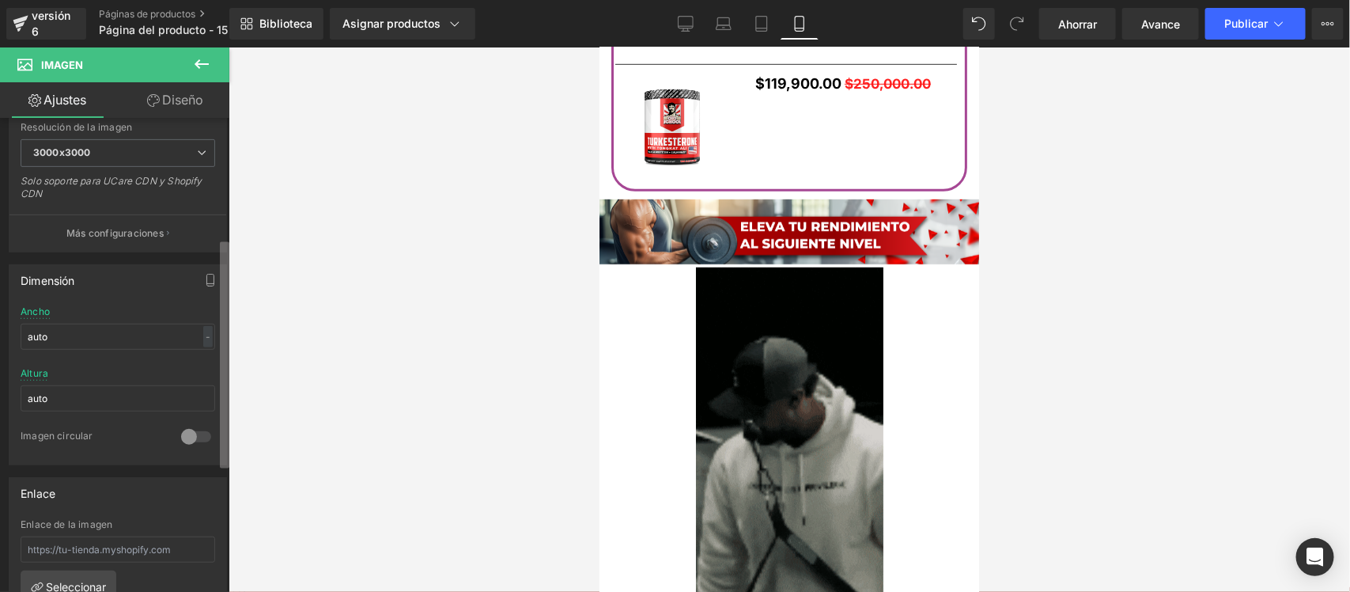
scroll to position [243, 0]
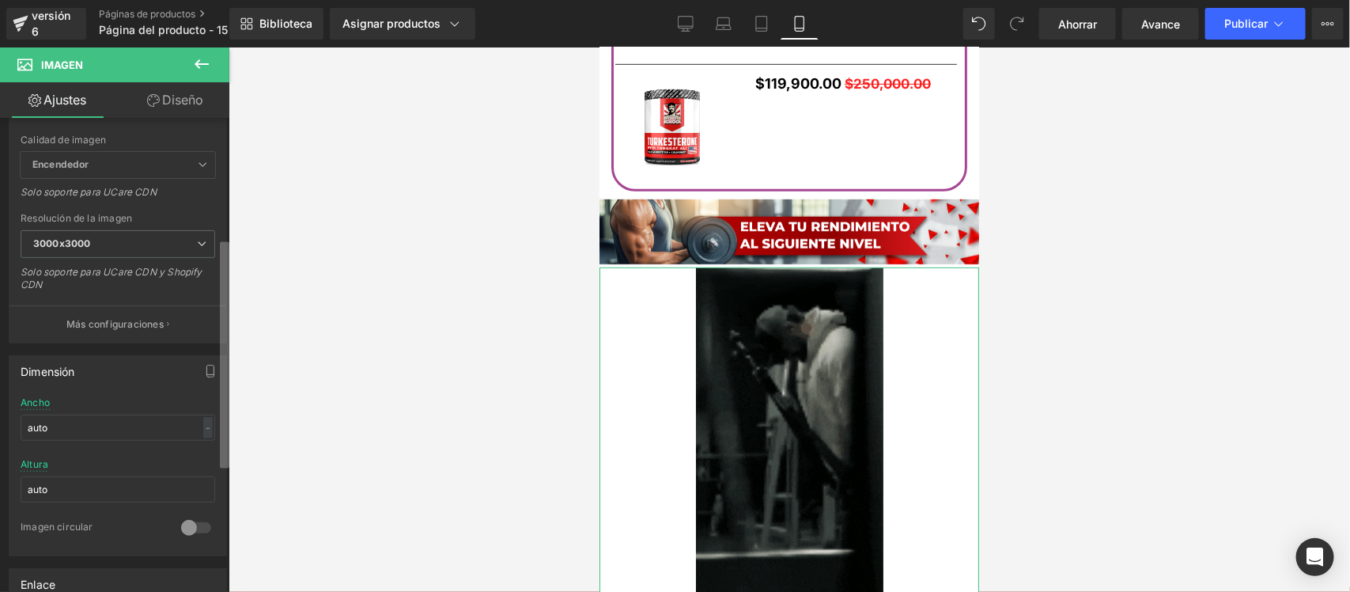
click at [147, 337] on div "Imagen [URL][DOMAIN_NAME] Reemplazar imagen Subir imagen o Explorar la galería …" at bounding box center [114, 358] width 229 height 481
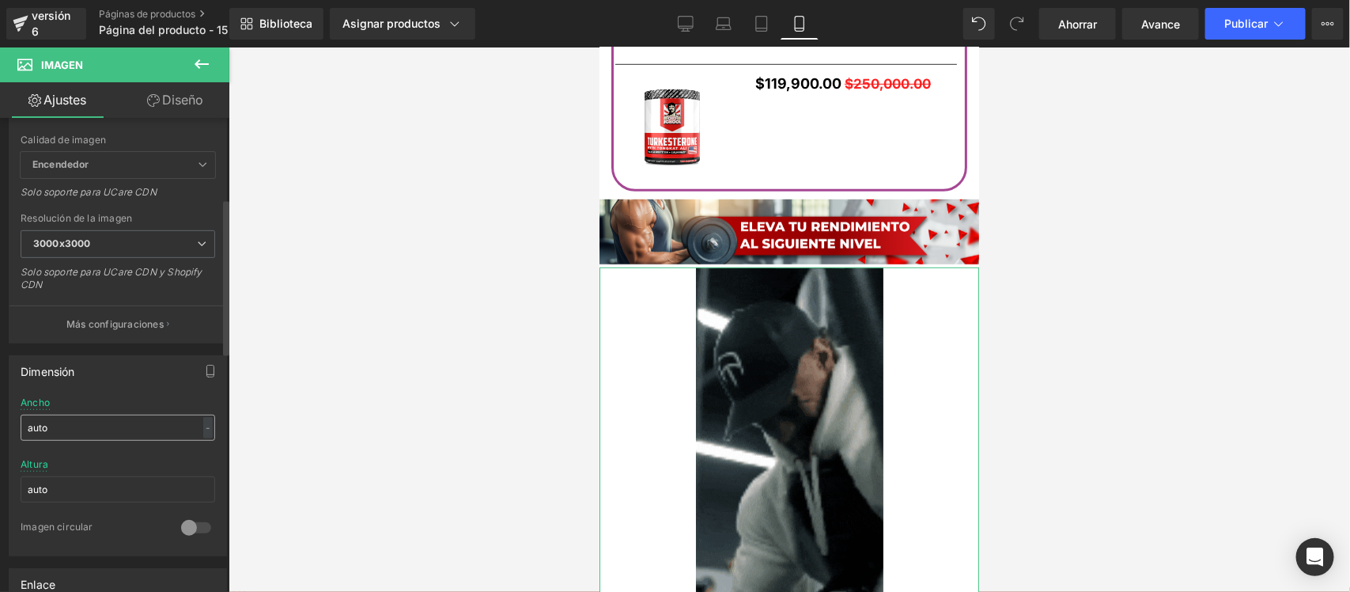
type input "[URL][DOMAIN_NAME]"
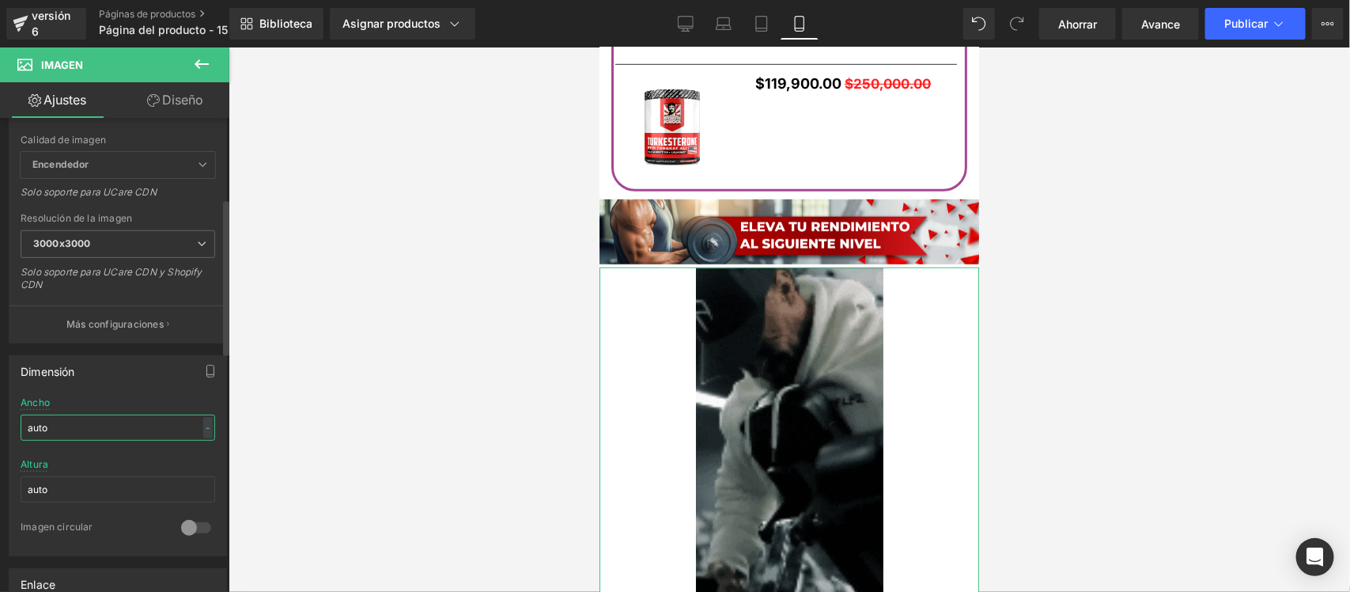
scroll to position [0, 0]
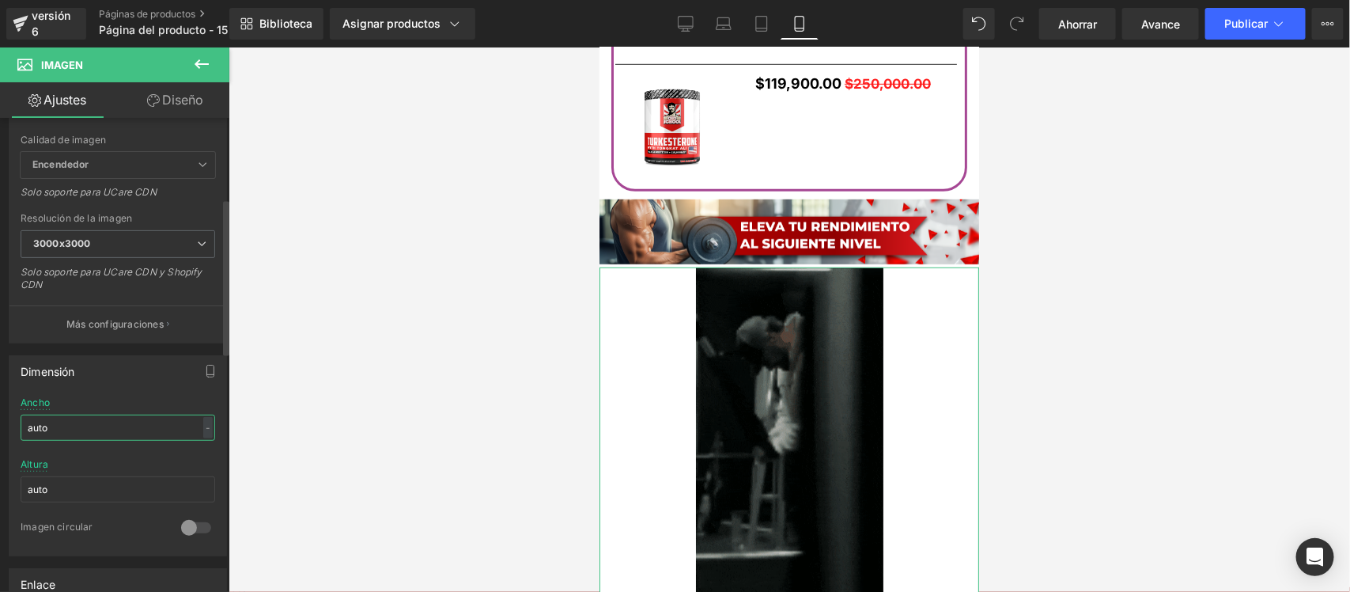
click at [113, 427] on input "auto" at bounding box center [118, 428] width 195 height 26
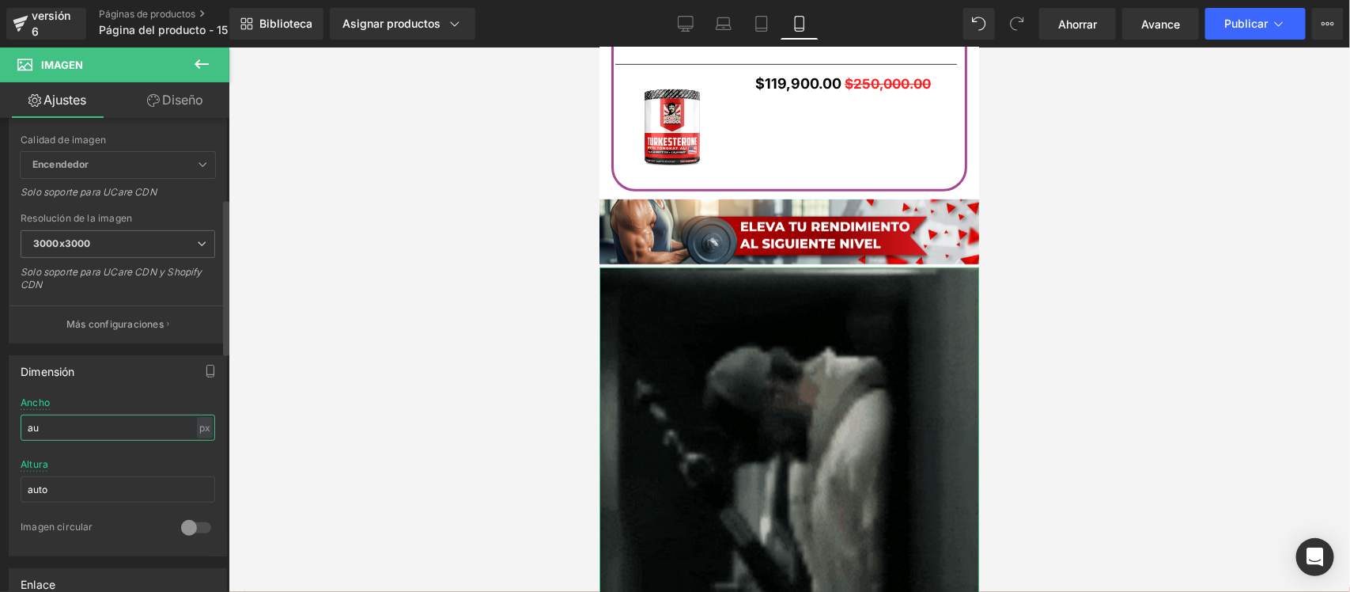
type input "a"
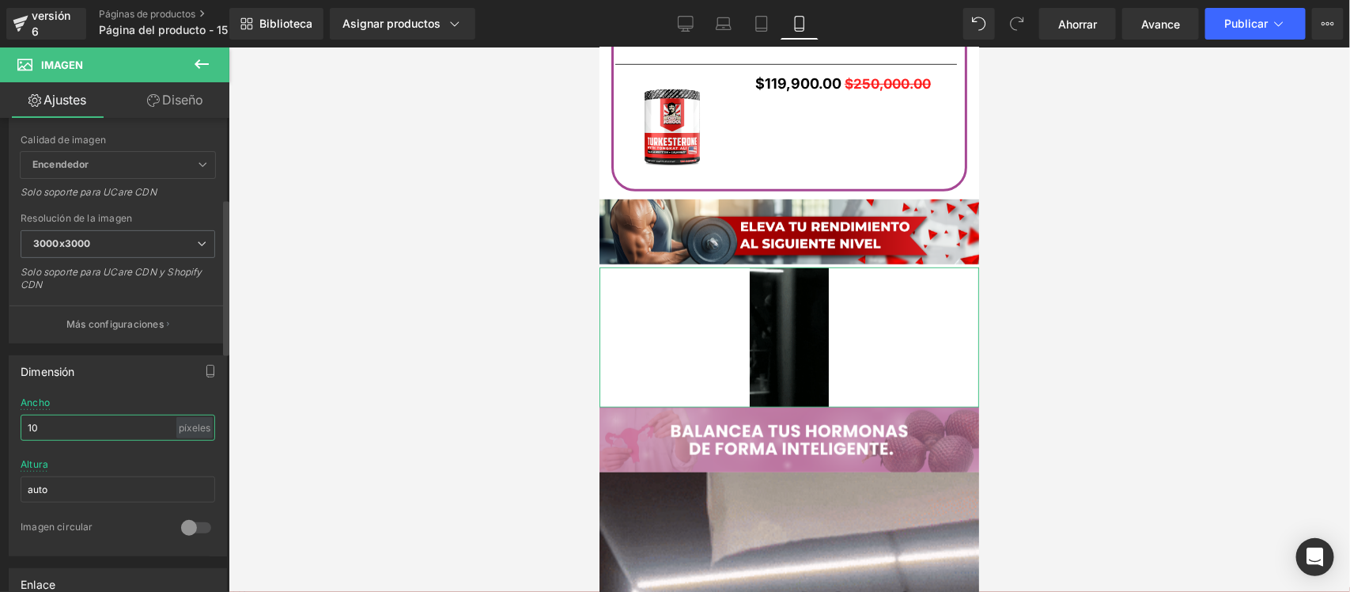
type input "1"
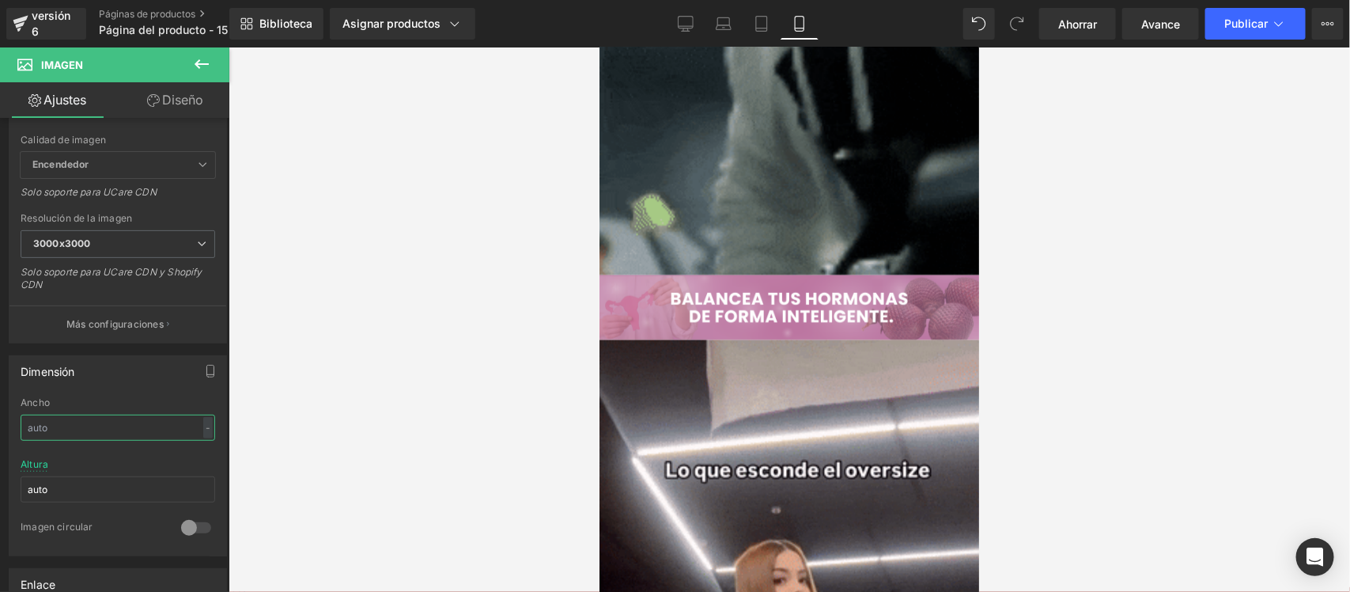
scroll to position [3948, 0]
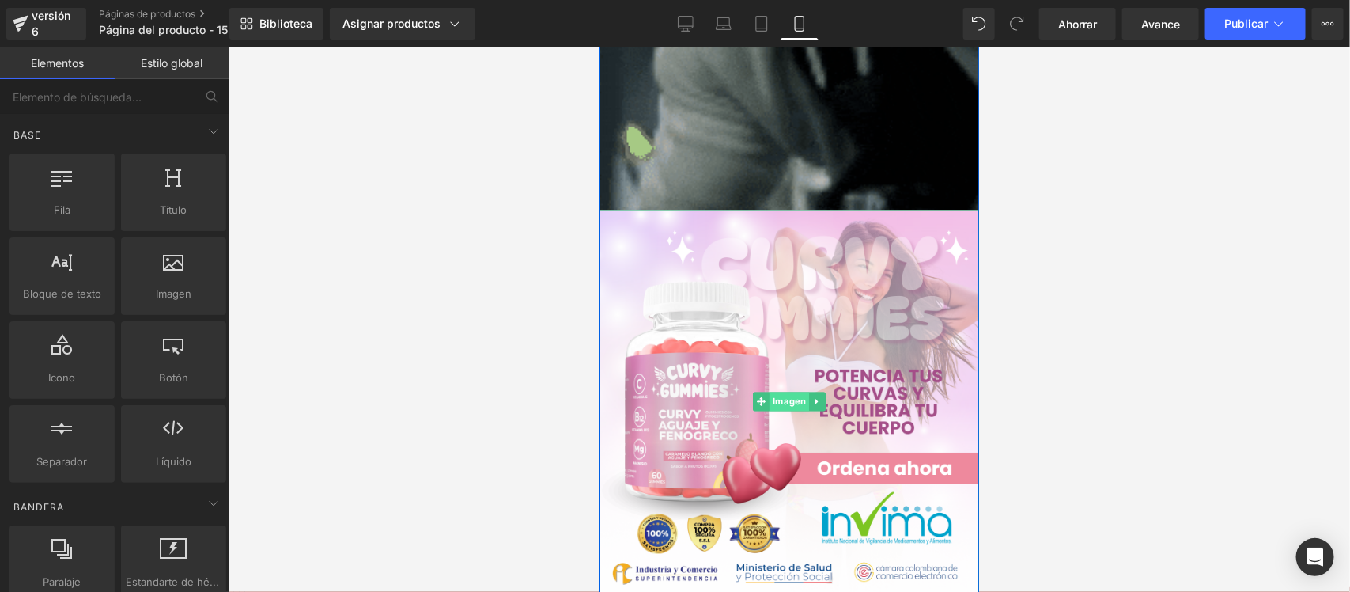
click at [777, 396] on font "Imagen" at bounding box center [788, 401] width 33 height 11
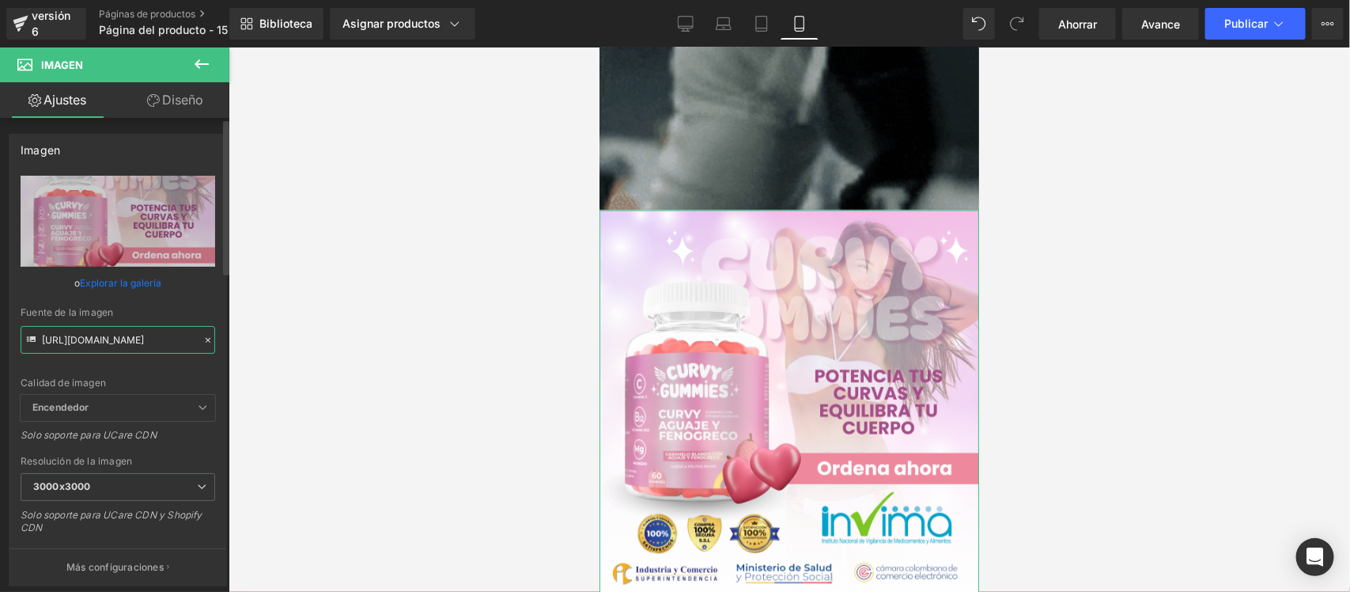
scroll to position [0, 32]
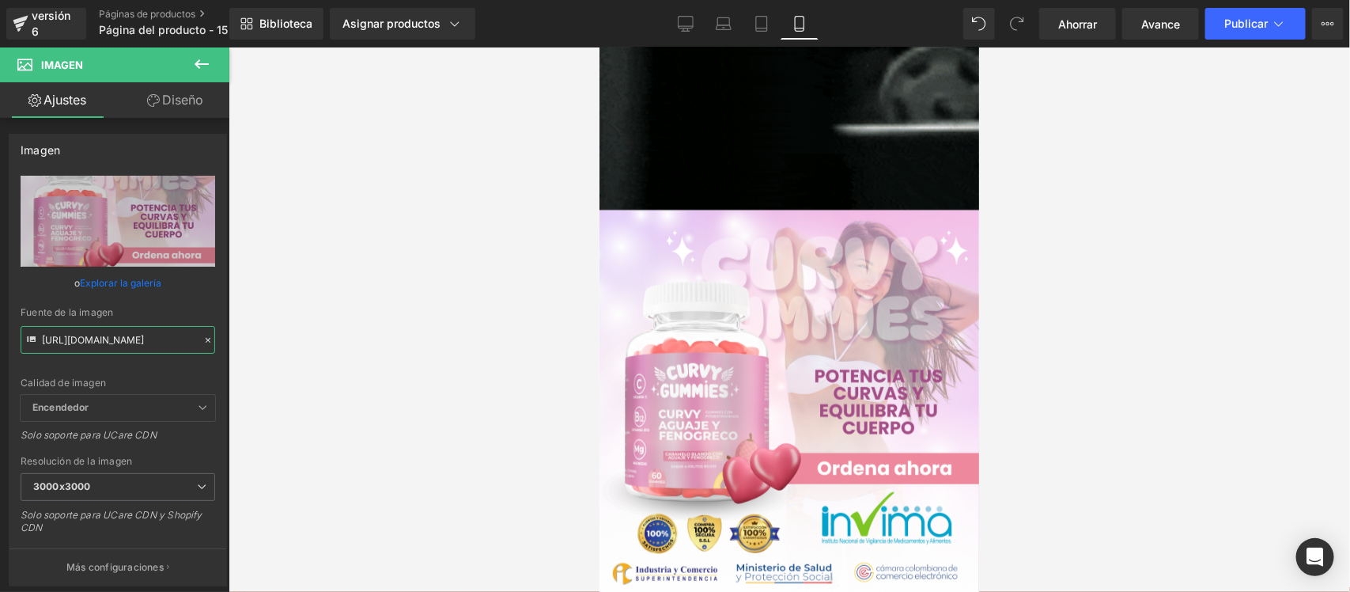
drag, startPoint x: 40, startPoint y: 338, endPoint x: 262, endPoint y: 345, distance: 221.6
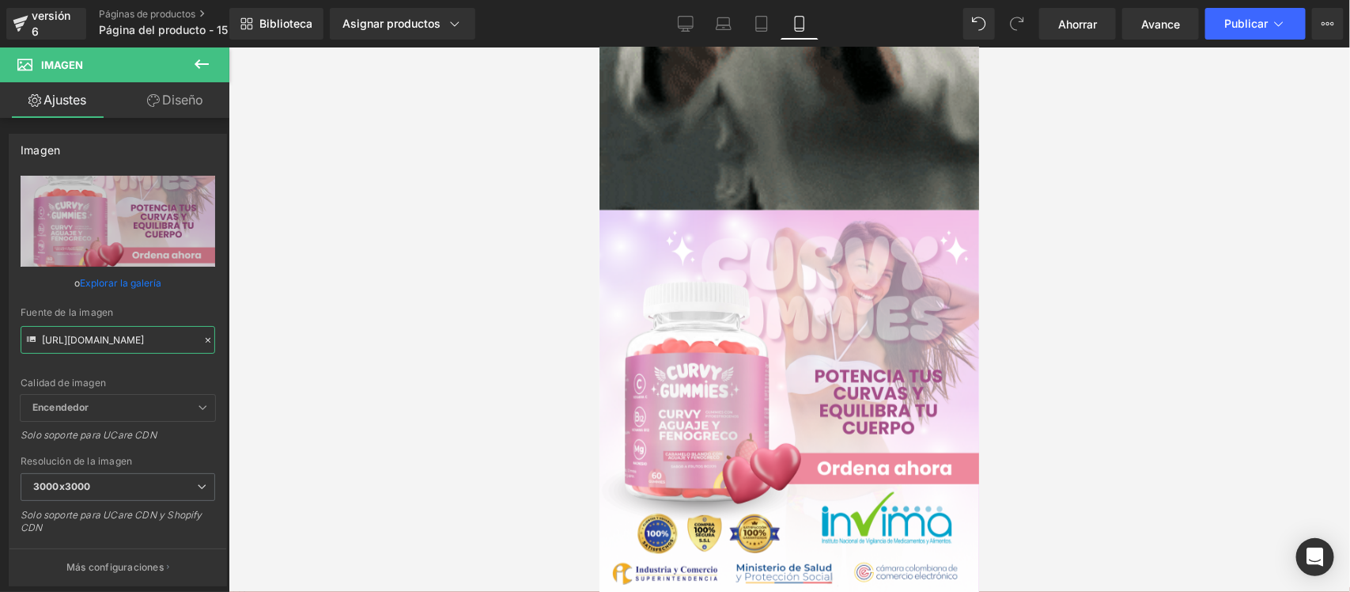
click at [262, 345] on div "Image Estás previsualizando cómo funciona el Reestilizará tu página. No puedes …" at bounding box center [675, 309] width 1350 height 619
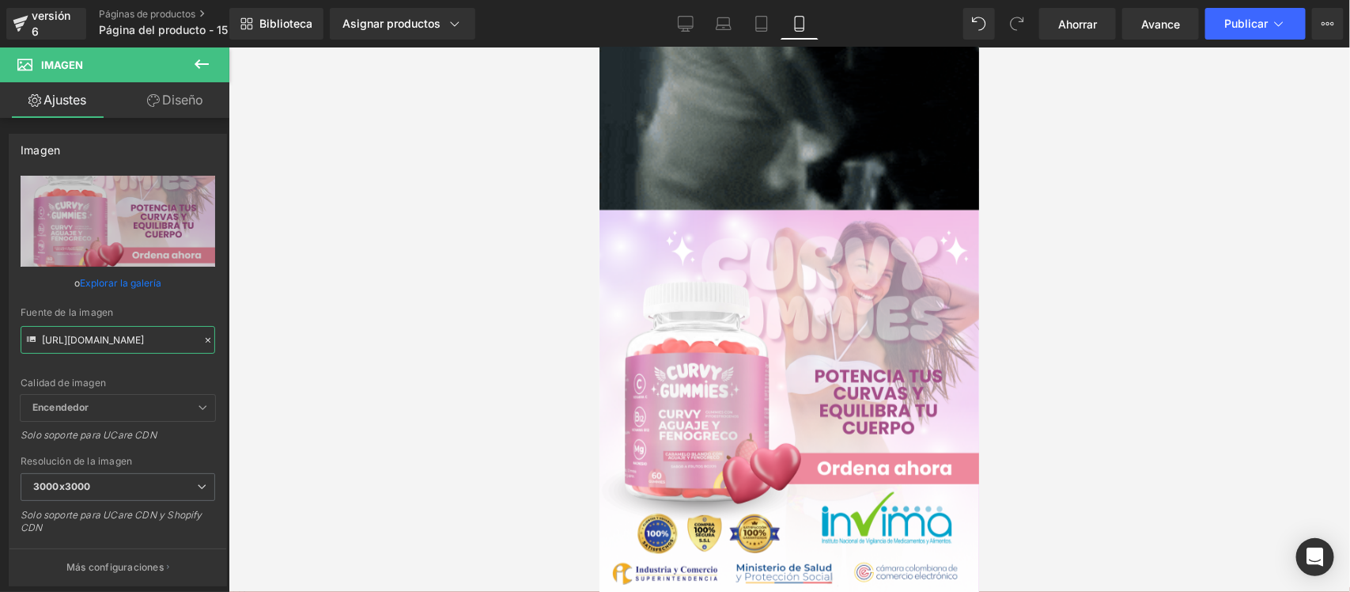
paste input "LdKNff0F/Pieza-2-3x"
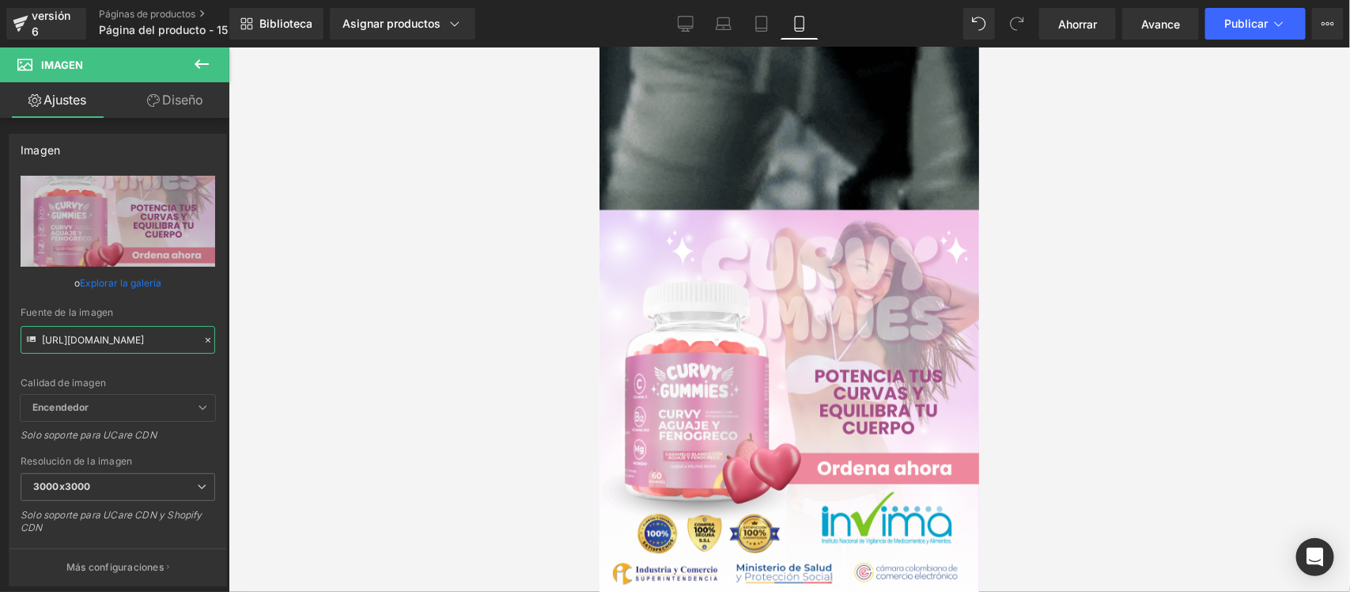
scroll to position [0, 38]
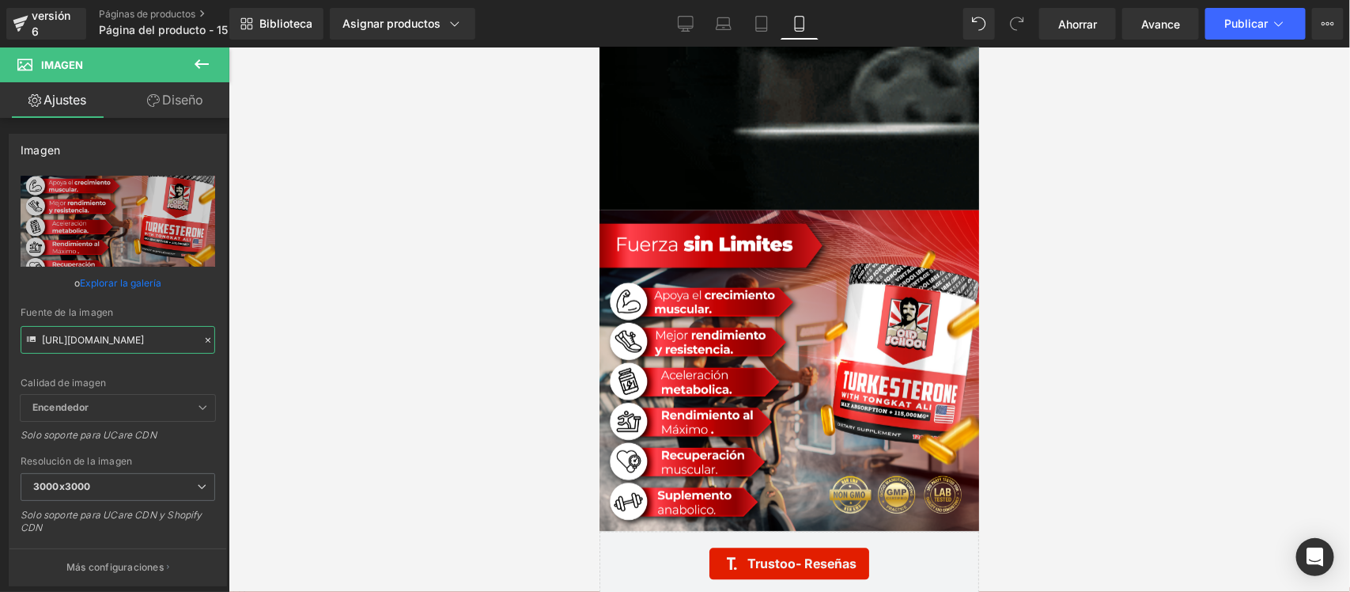
type input "[URL][DOMAIN_NAME]"
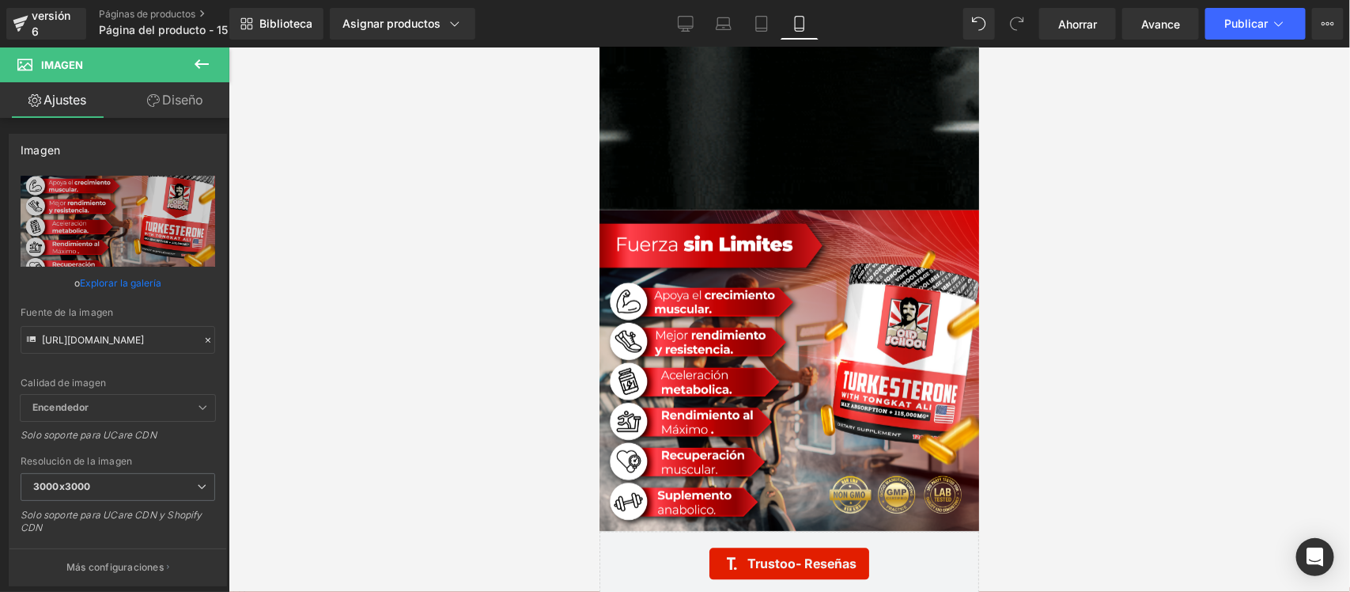
scroll to position [0, 0]
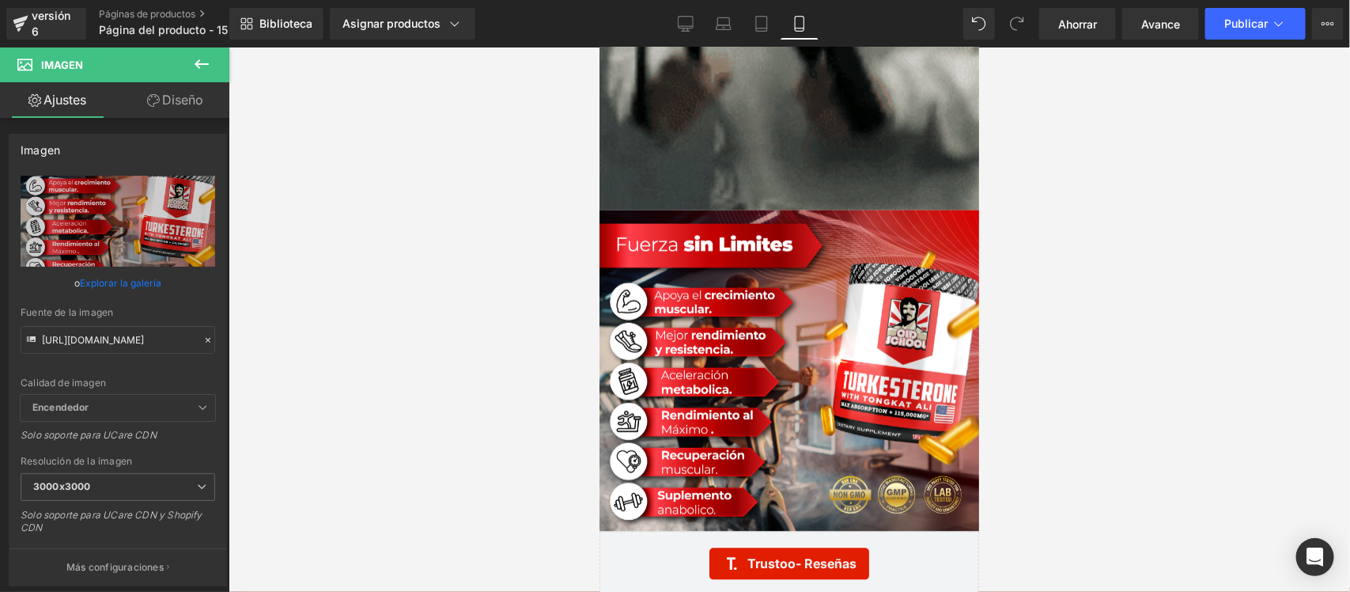
click at [206, 61] on icon at bounding box center [201, 64] width 19 height 19
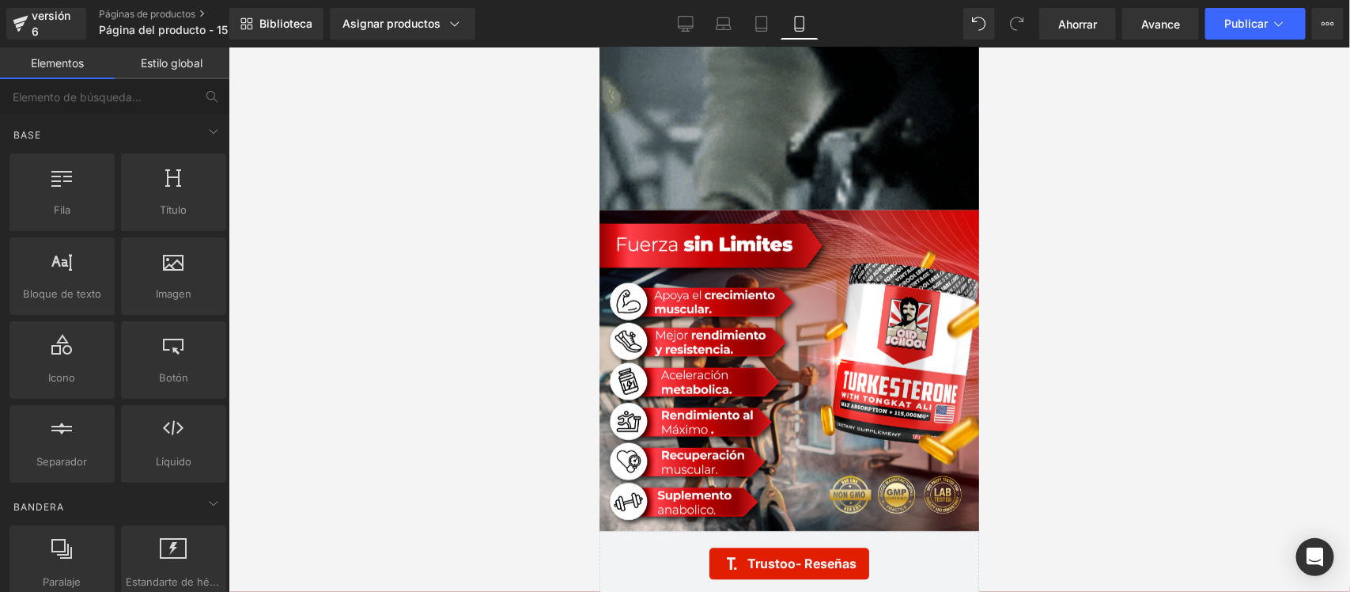
scroll to position [4225, 0]
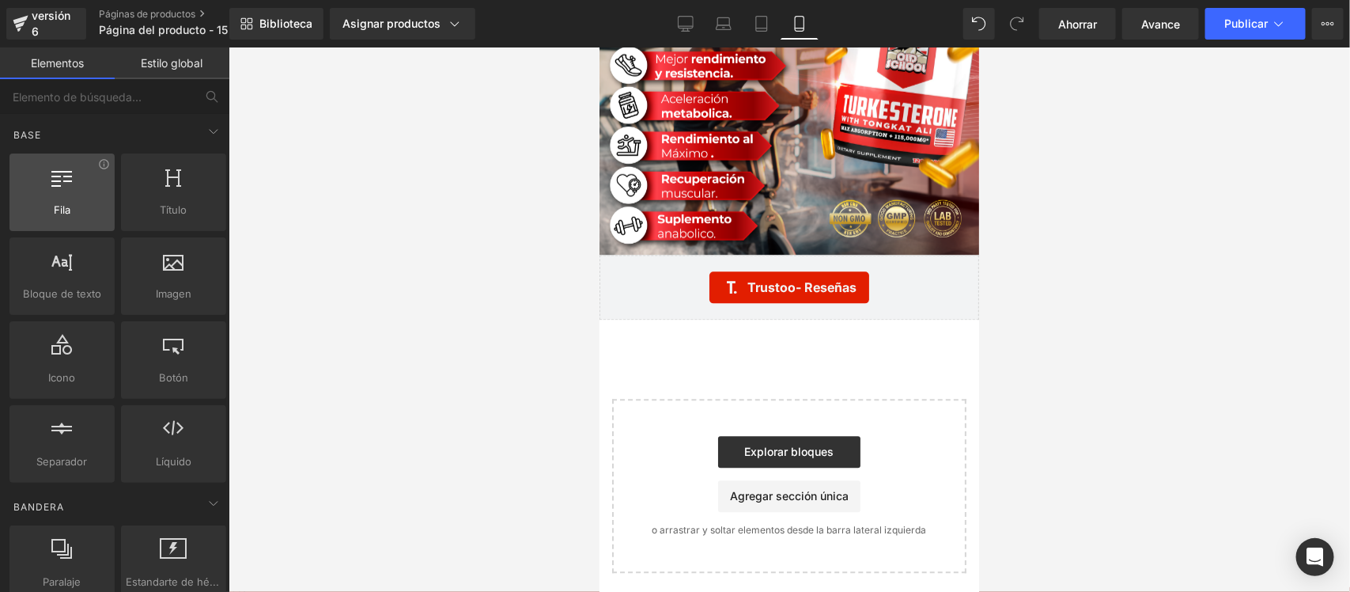
click at [67, 211] on font "Fila" at bounding box center [62, 209] width 17 height 13
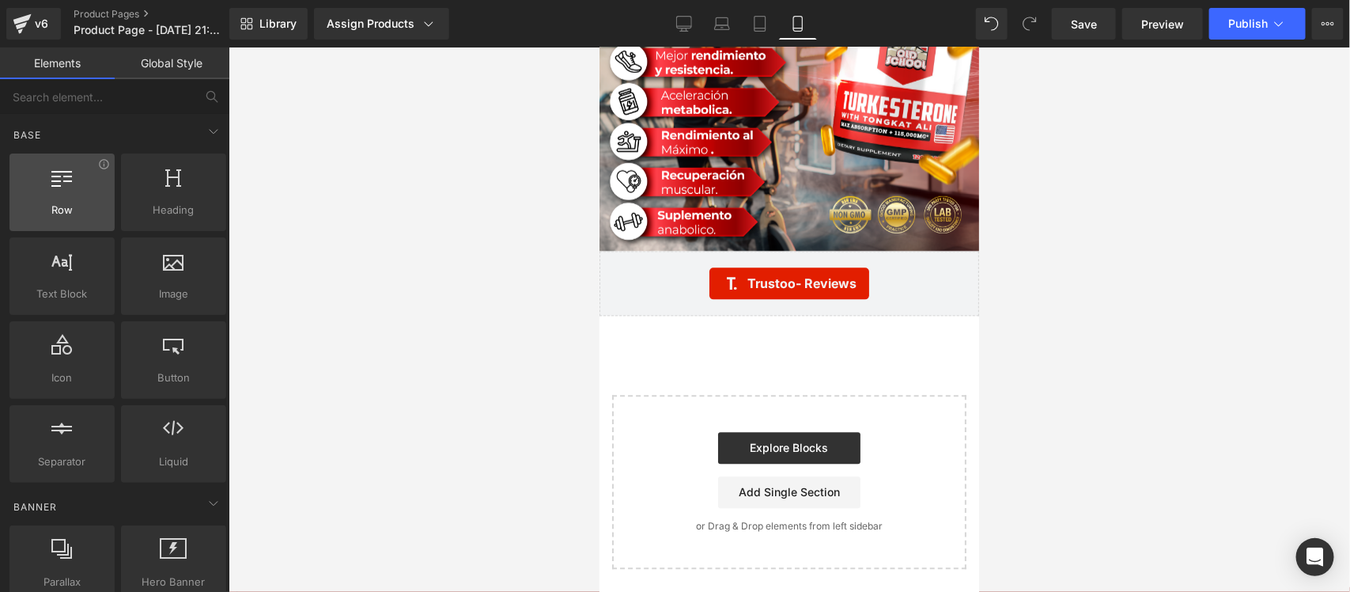
scroll to position [4191, 0]
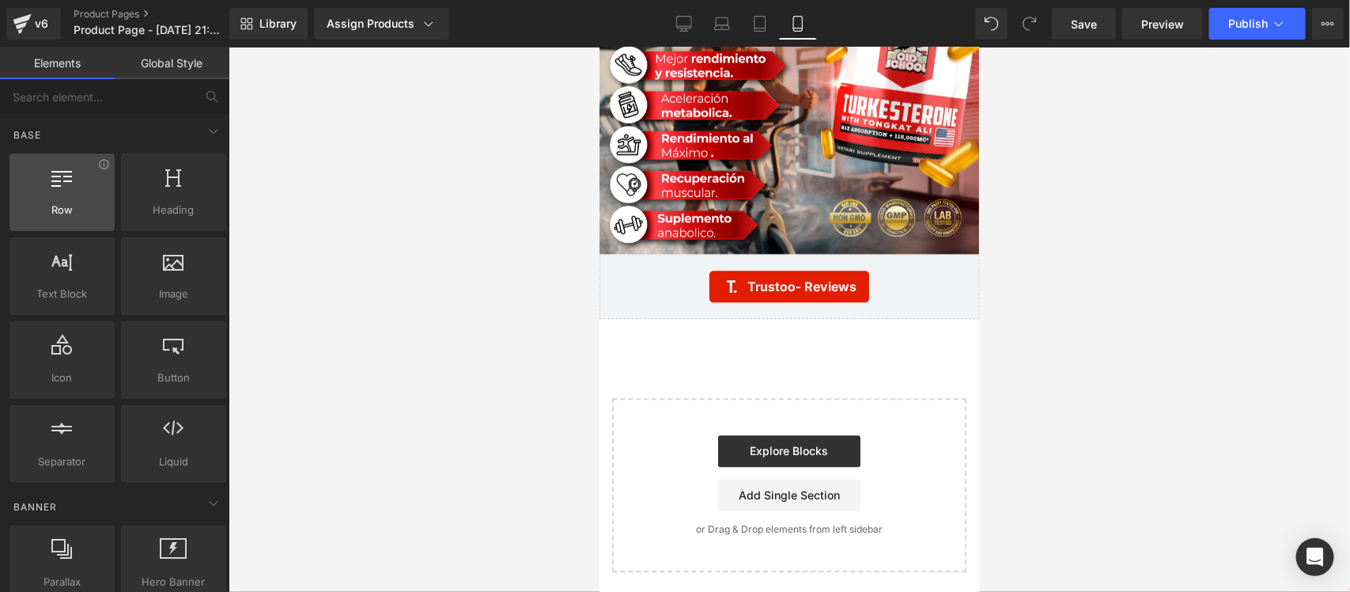
click at [428, 165] on div at bounding box center [790, 319] width 1122 height 544
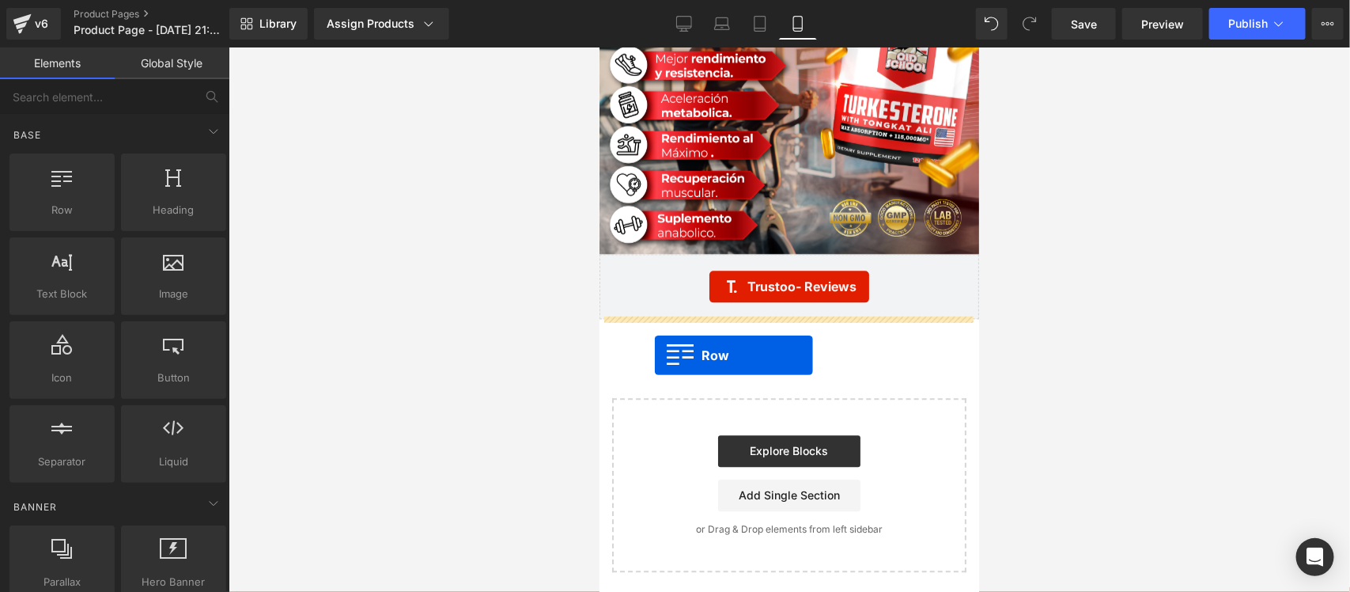
drag, startPoint x: 654, startPoint y: 256, endPoint x: 654, endPoint y: 354, distance: 97.3
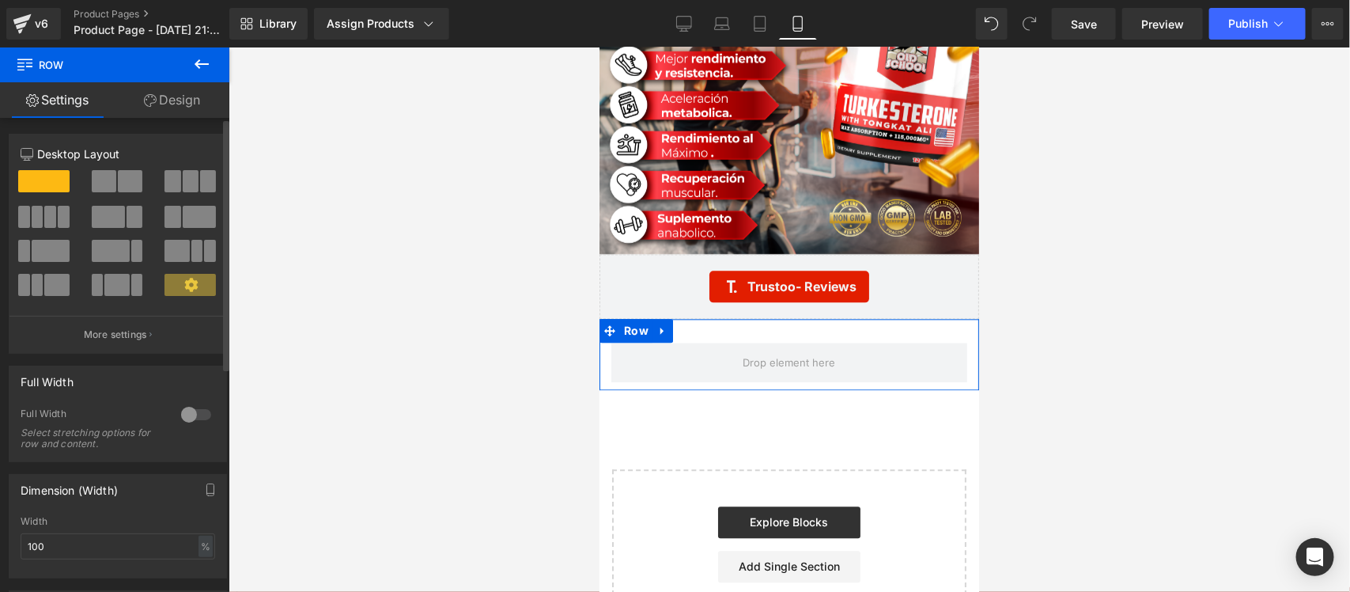
click at [178, 411] on div at bounding box center [196, 414] width 38 height 25
click at [164, 100] on link "Design" at bounding box center [172, 100] width 115 height 36
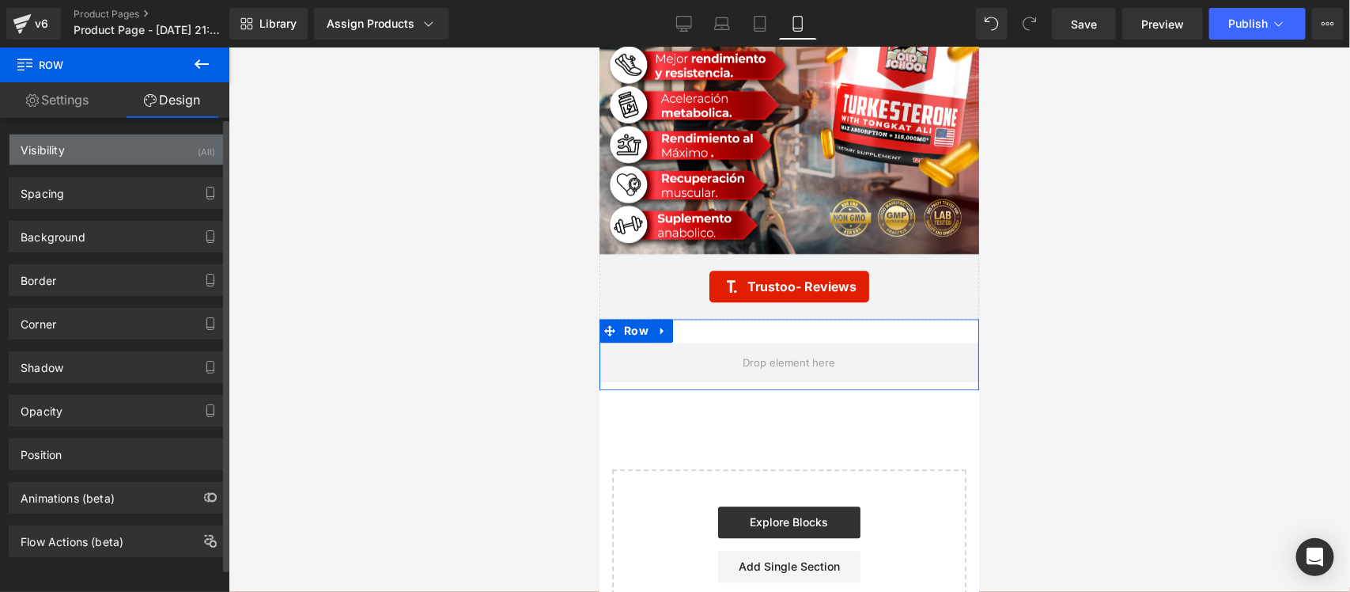
click at [157, 152] on div "Visibility (All)" at bounding box center [117, 149] width 217 height 30
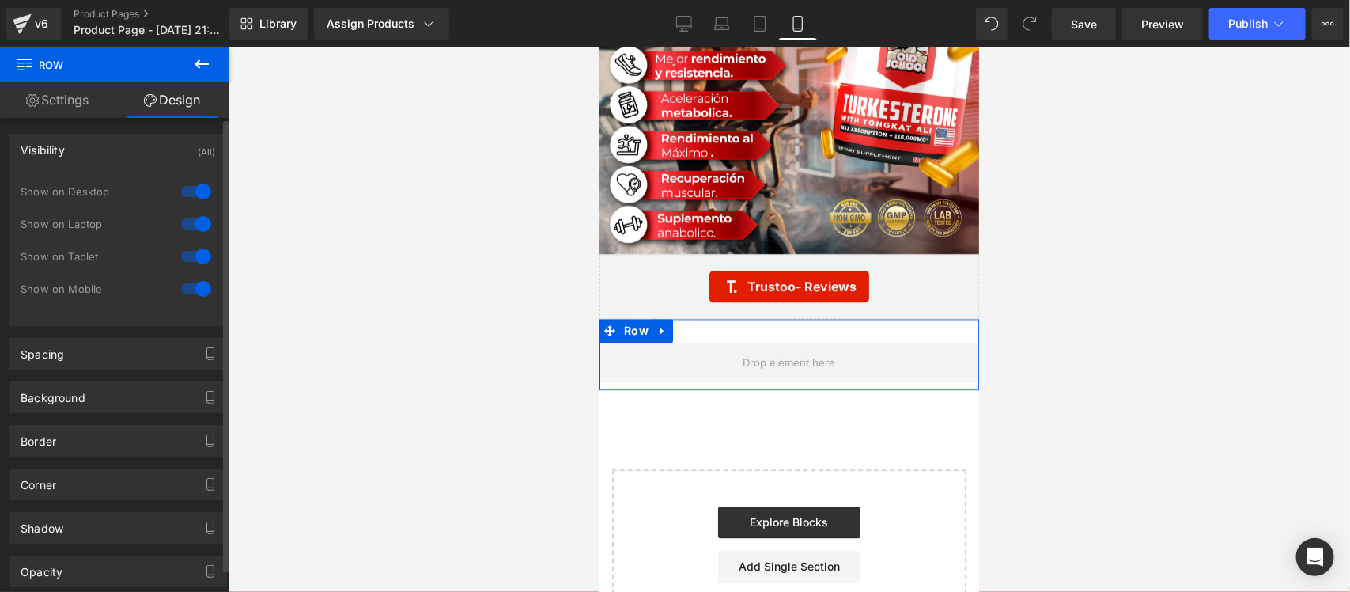
click at [182, 191] on div at bounding box center [196, 191] width 38 height 25
click at [184, 228] on div at bounding box center [196, 223] width 38 height 25
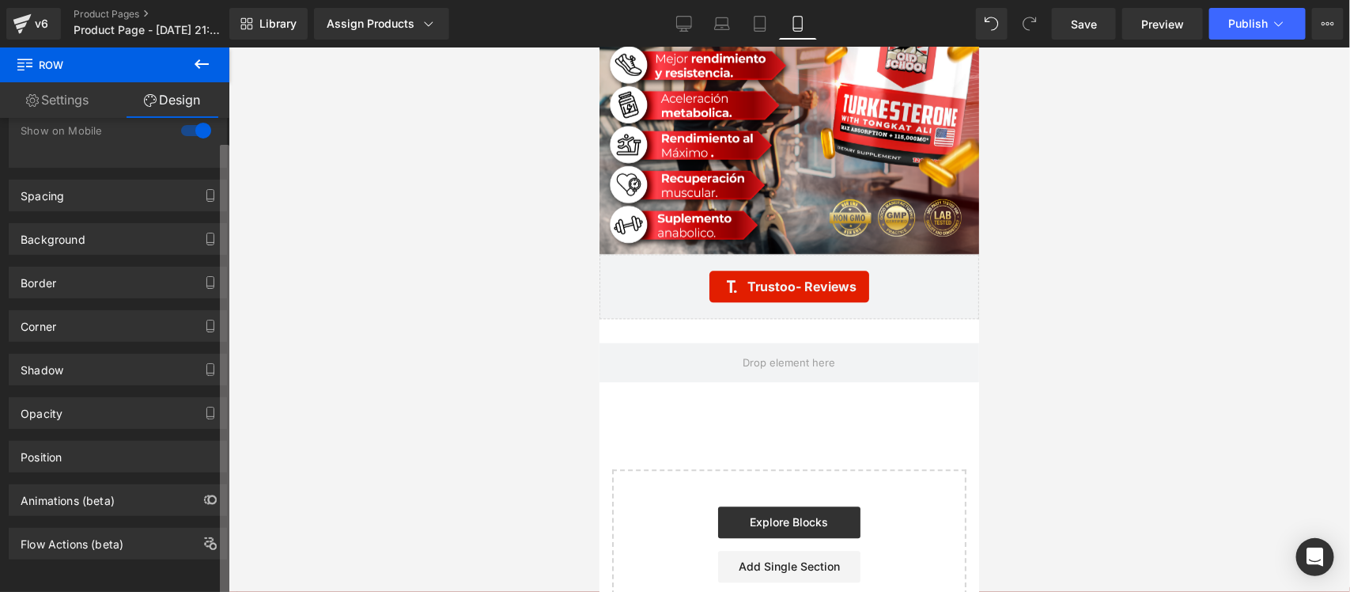
scroll to position [176, 0]
click at [239, 447] on div "Row You are previewing how the will restyle your page. You can not edit Element…" at bounding box center [675, 309] width 1350 height 619
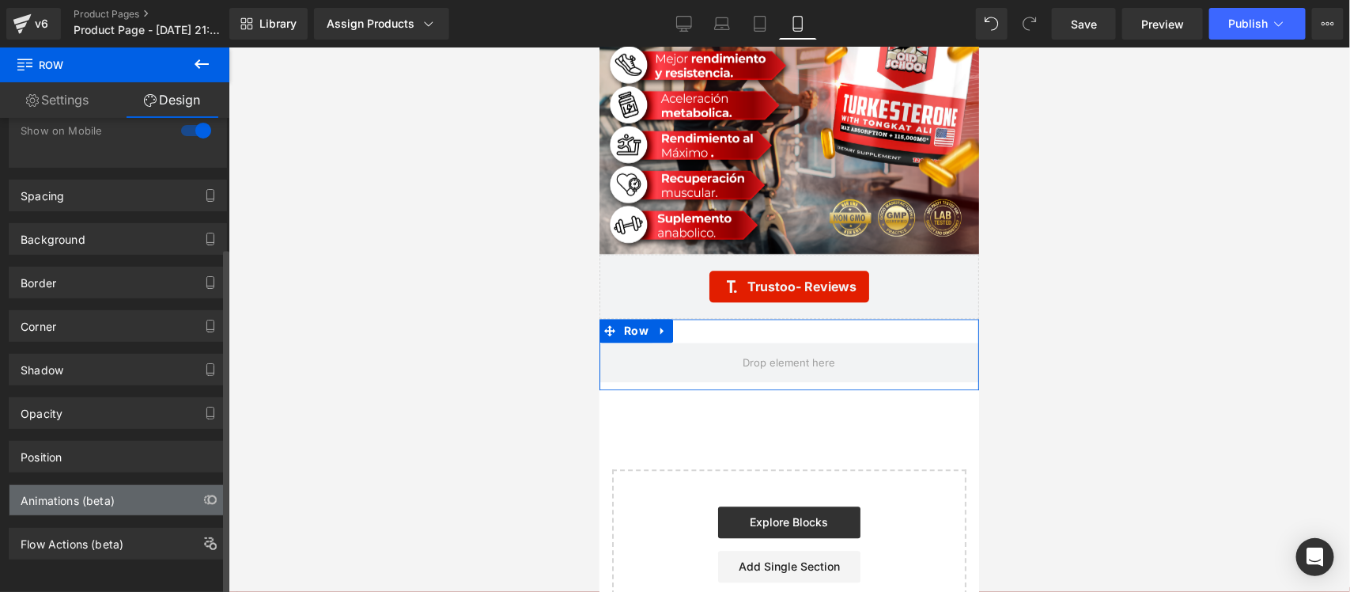
click at [125, 492] on div "Animations (beta)" at bounding box center [117, 500] width 217 height 30
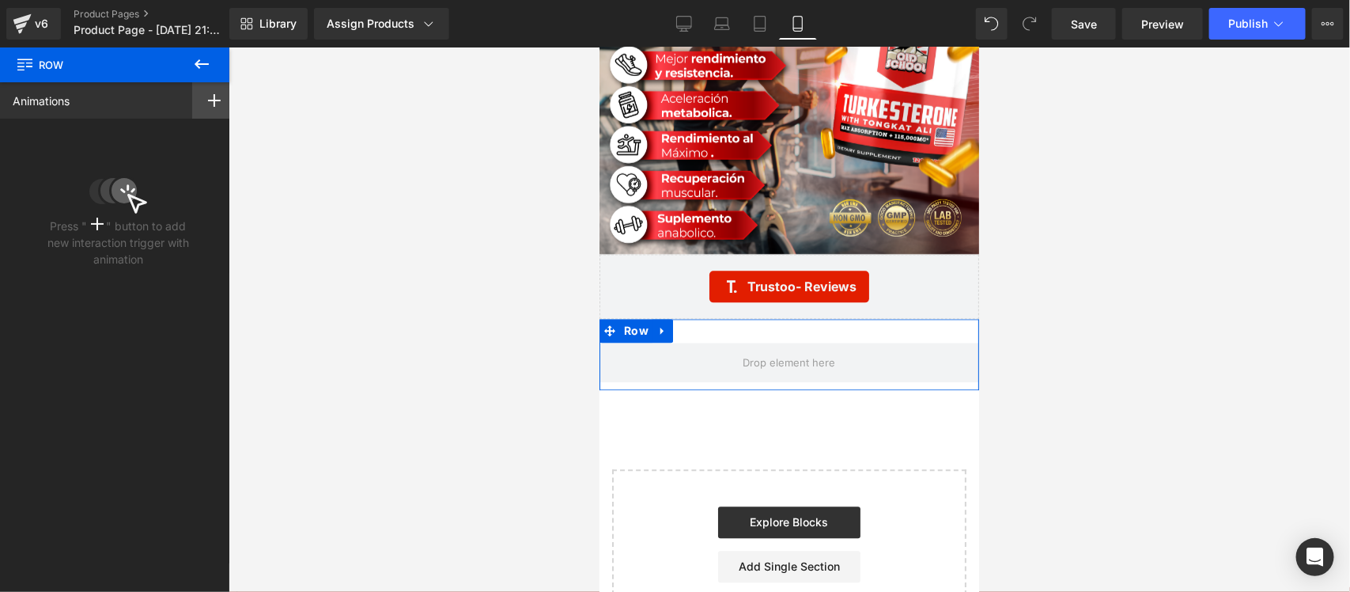
click at [214, 101] on rect at bounding box center [215, 100] width 2 height 13
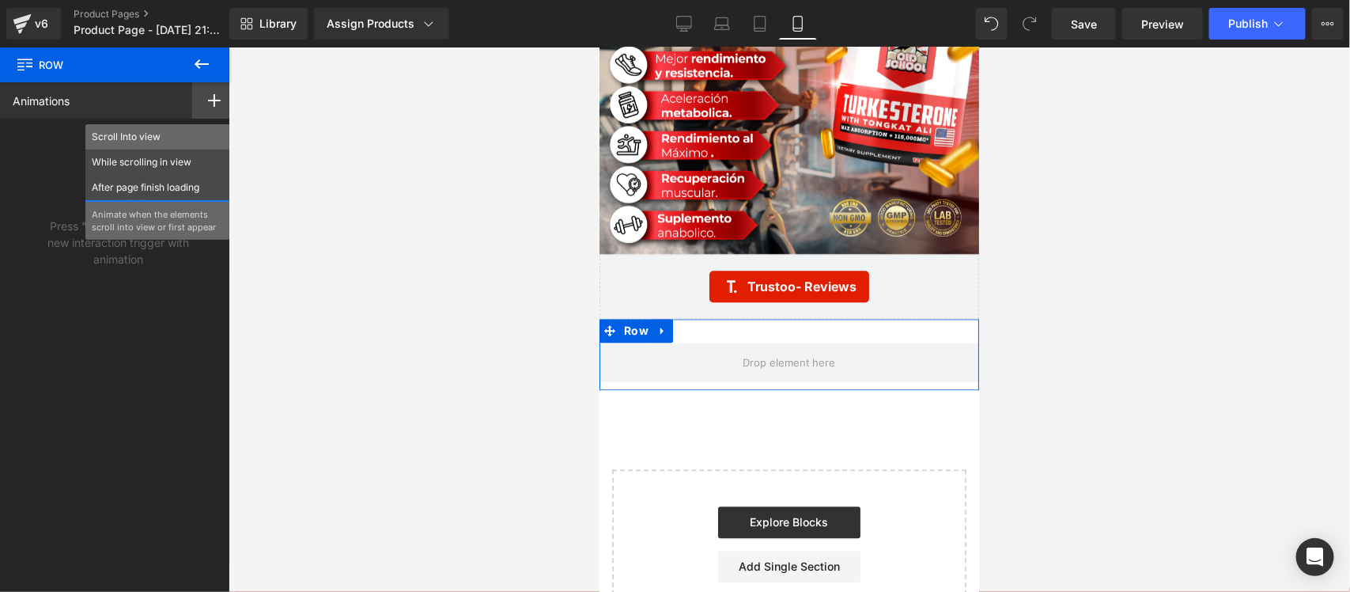
click at [121, 134] on p "Scroll Into view" at bounding box center [158, 137] width 132 height 14
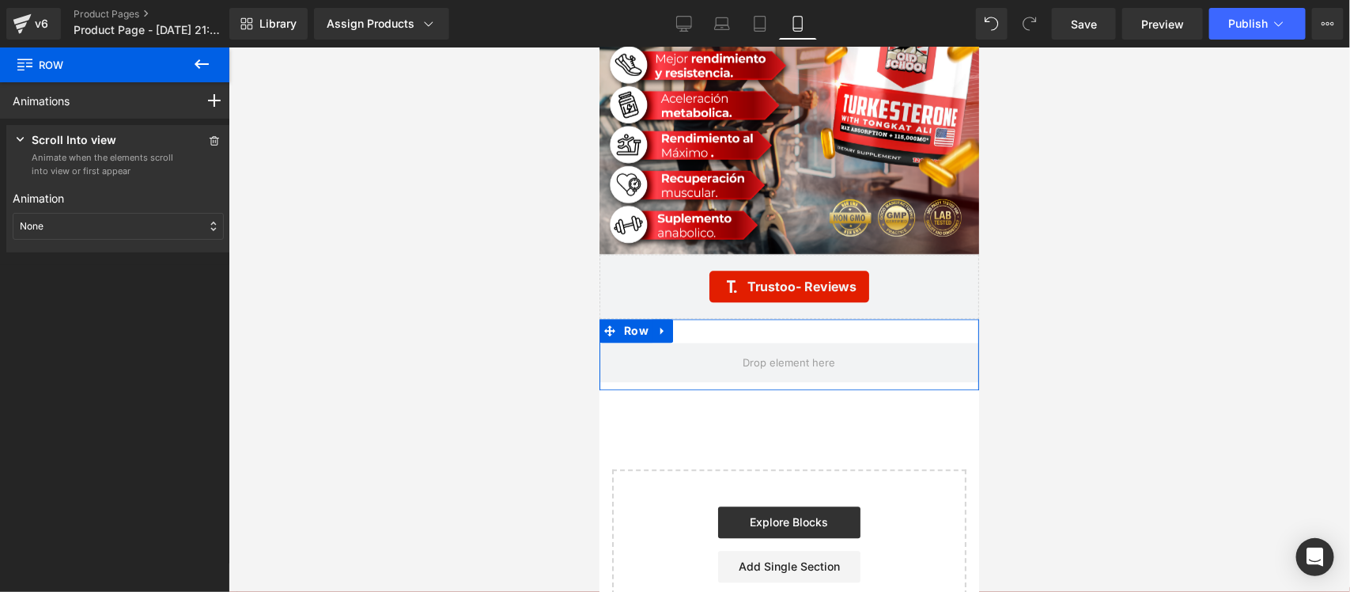
click at [92, 226] on div "None" at bounding box center [118, 226] width 211 height 27
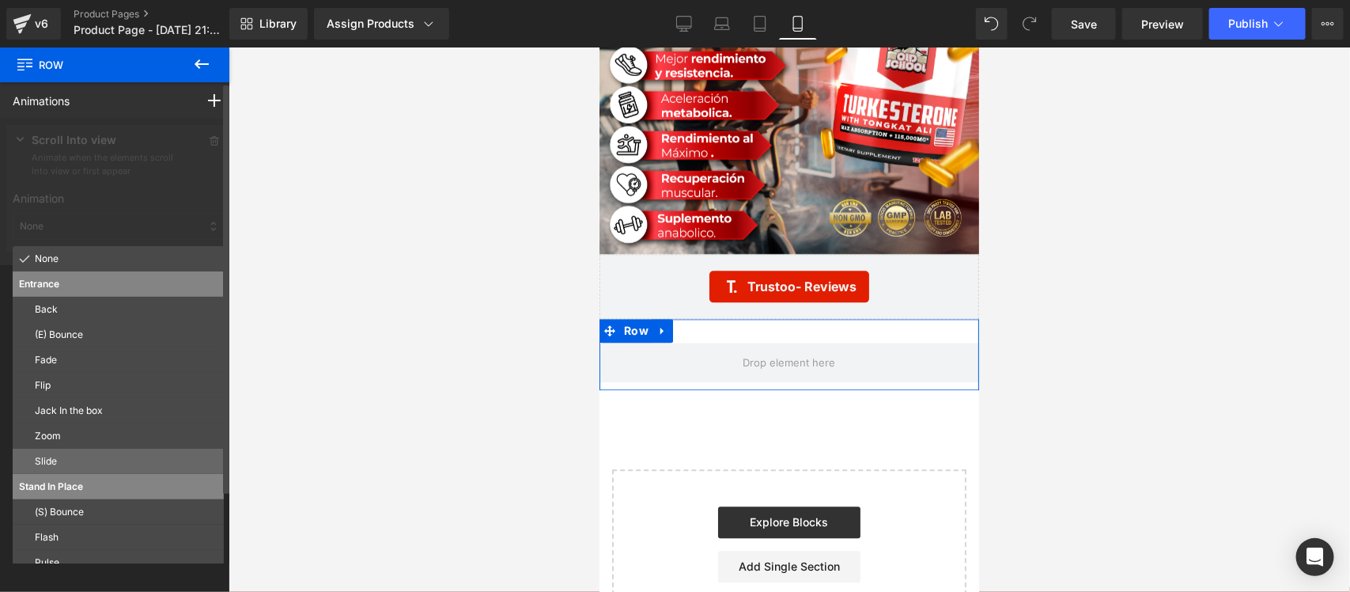
click at [71, 460] on p "Slide" at bounding box center [126, 461] width 183 height 14
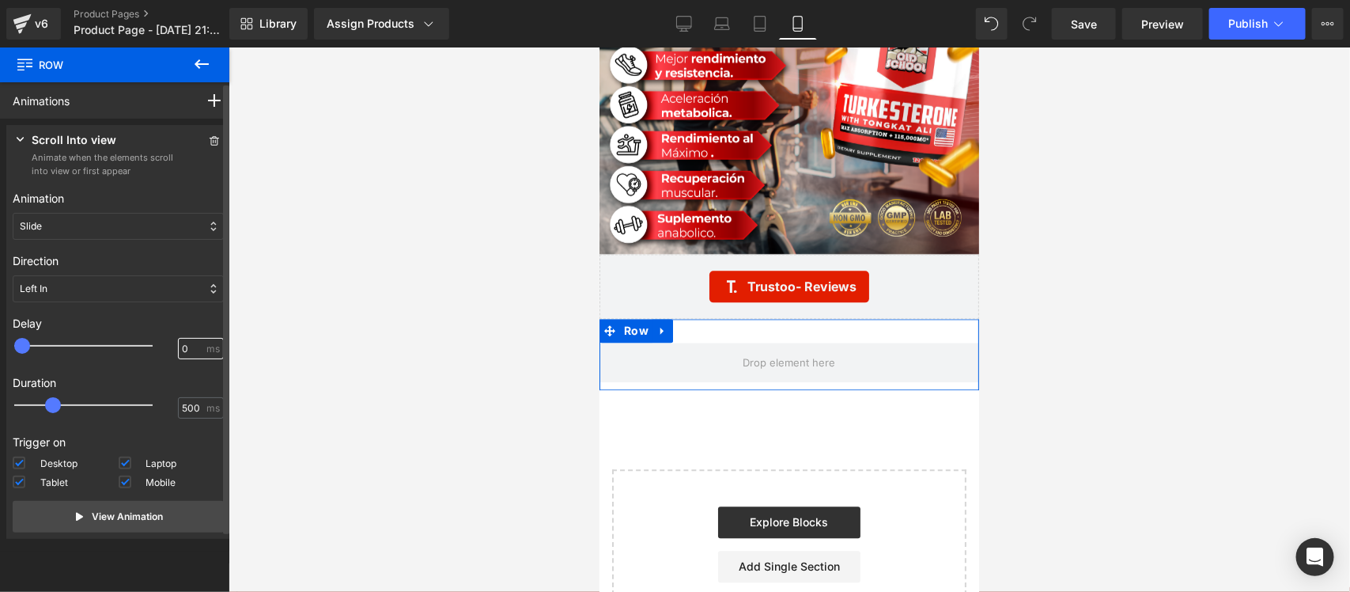
click at [182, 343] on input "0" at bounding box center [192, 349] width 21 height 14
type input "100"
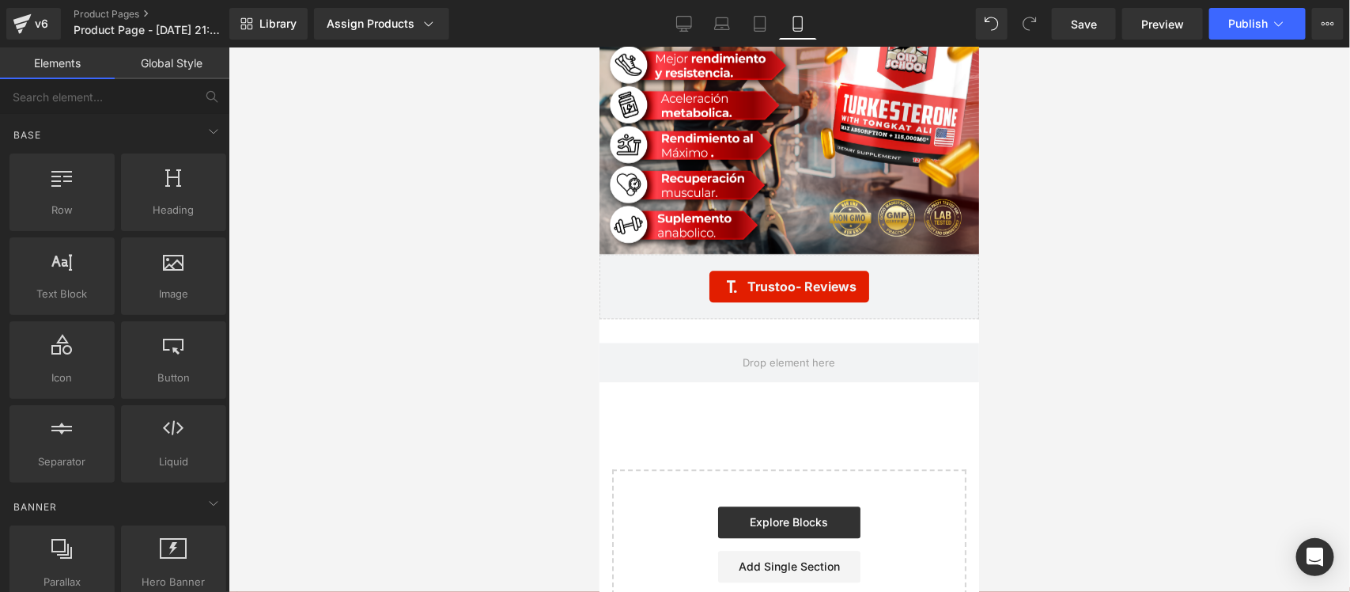
click at [305, 345] on div at bounding box center [790, 319] width 1122 height 544
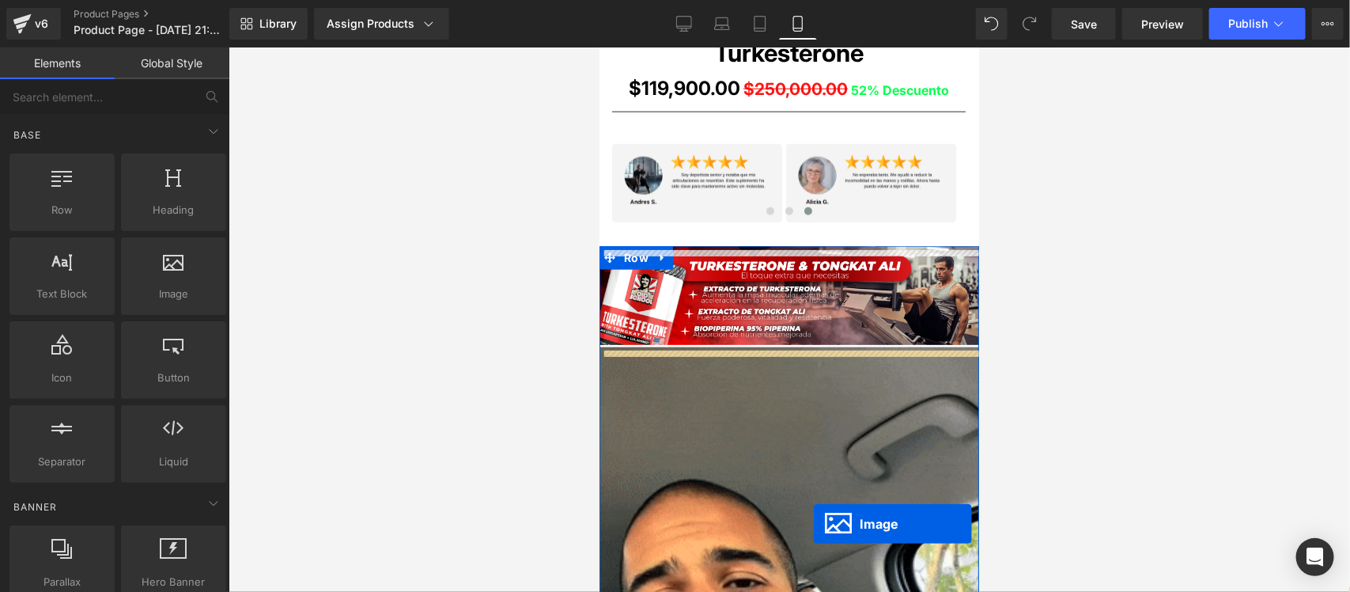
scroll to position [816, 0]
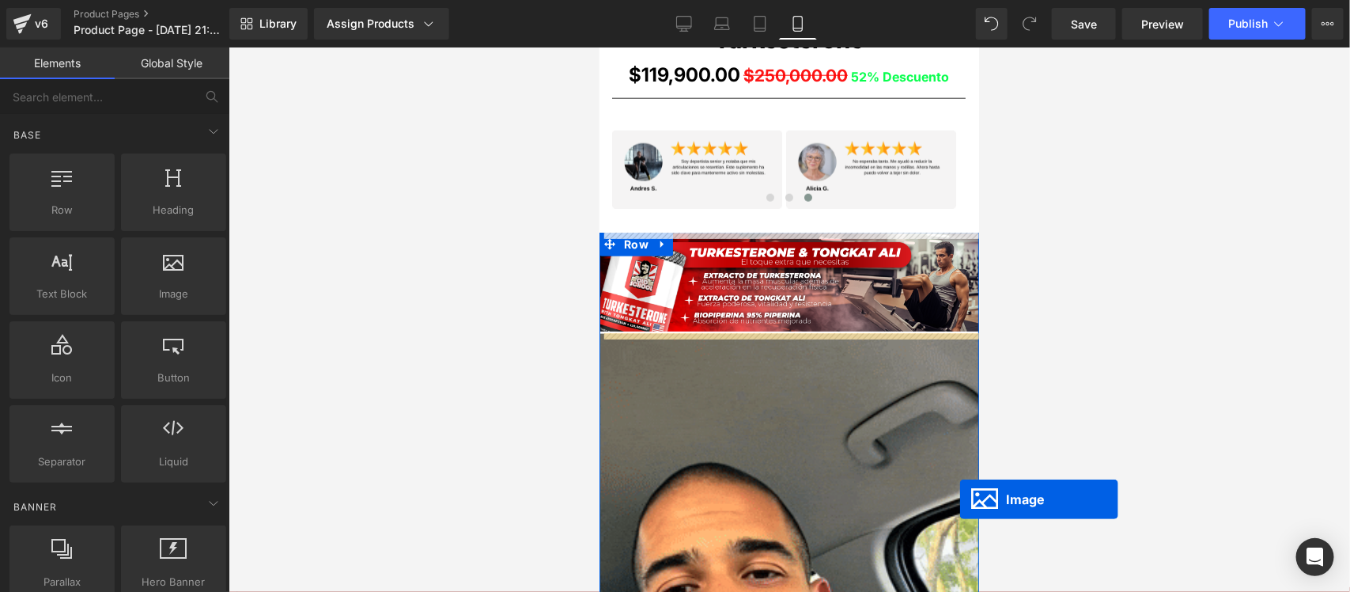
drag, startPoint x: 786, startPoint y: 285, endPoint x: 1085, endPoint y: 276, distance: 299.2
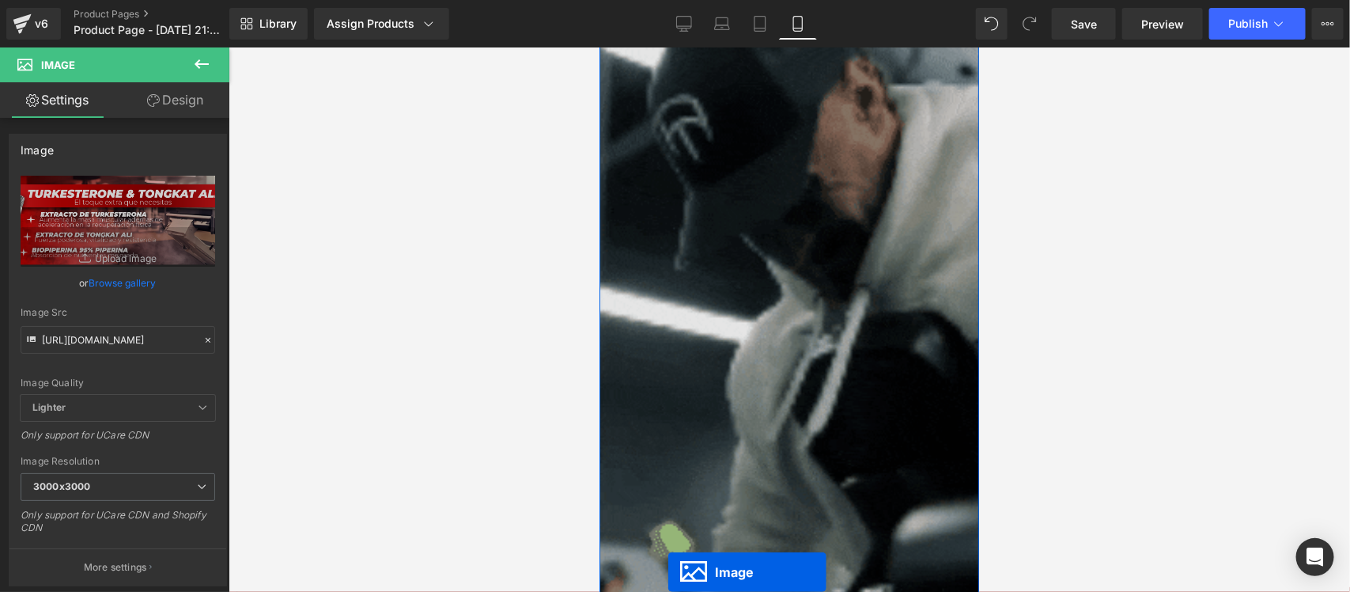
scroll to position [3095, 0]
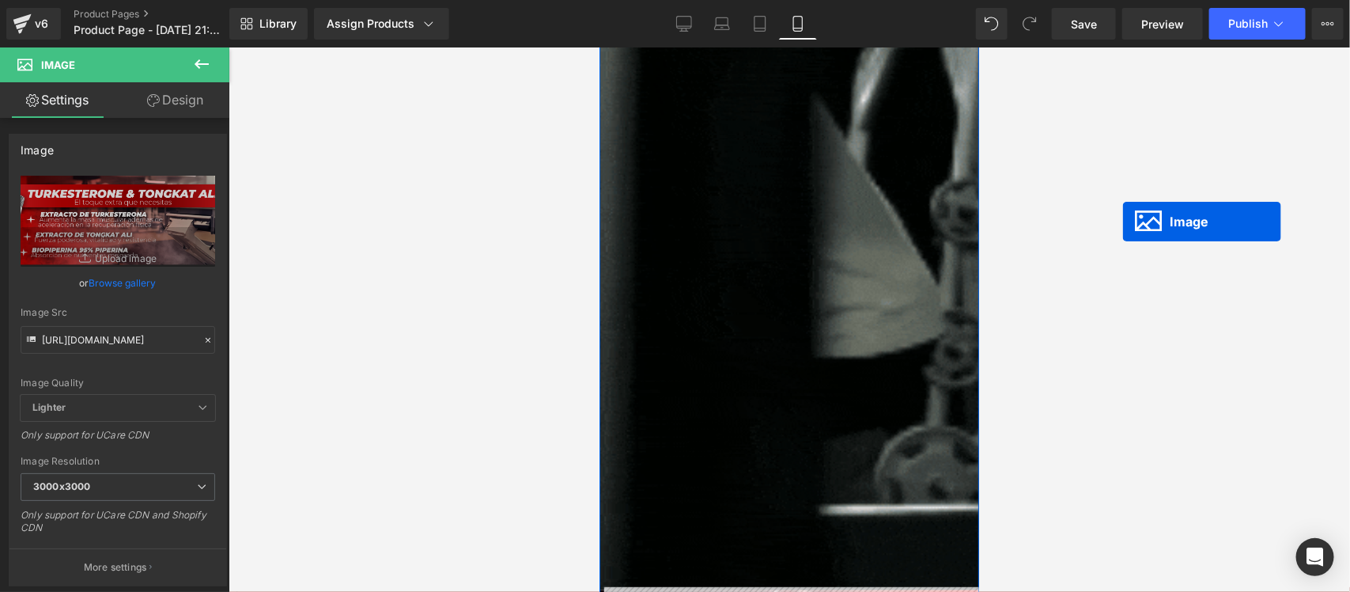
click at [1123, 222] on div at bounding box center [790, 319] width 1122 height 544
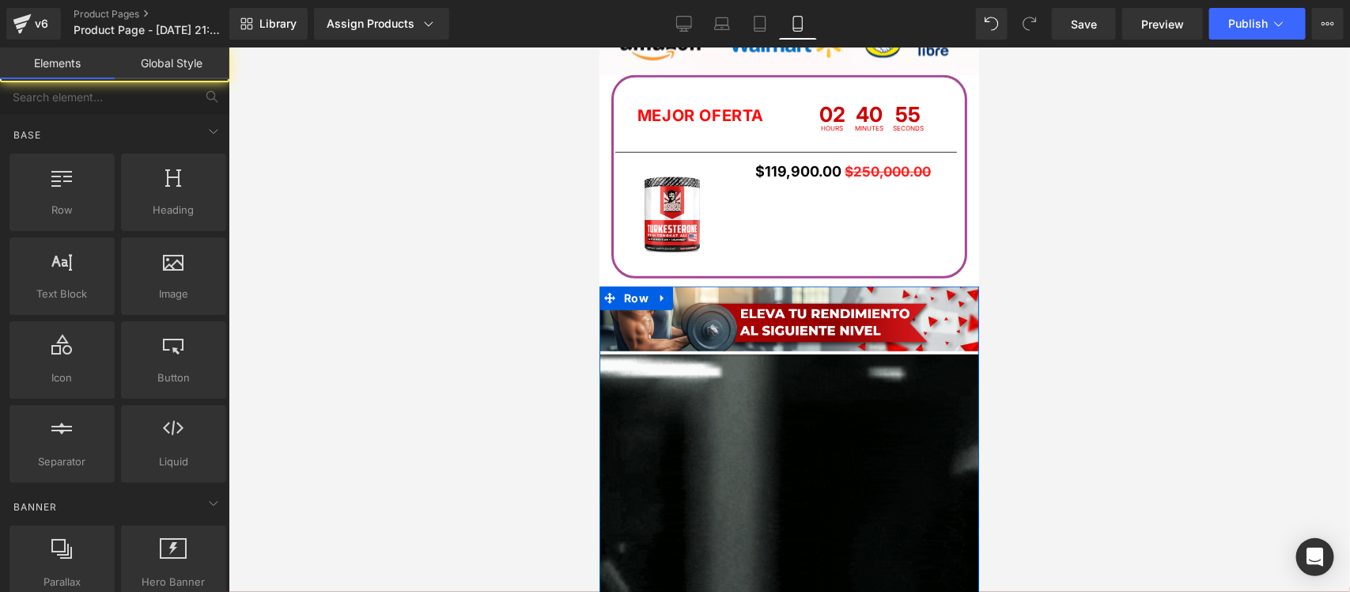
click at [1123, 222] on div at bounding box center [790, 319] width 1122 height 544
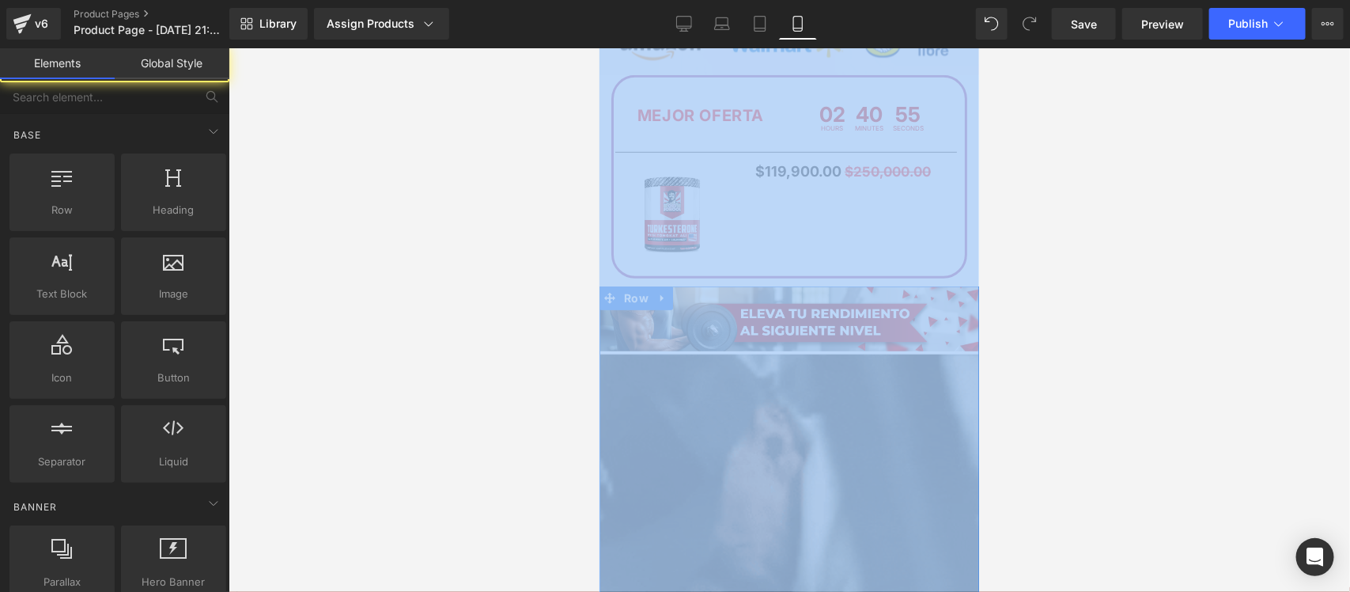
scroll to position [3521, 0]
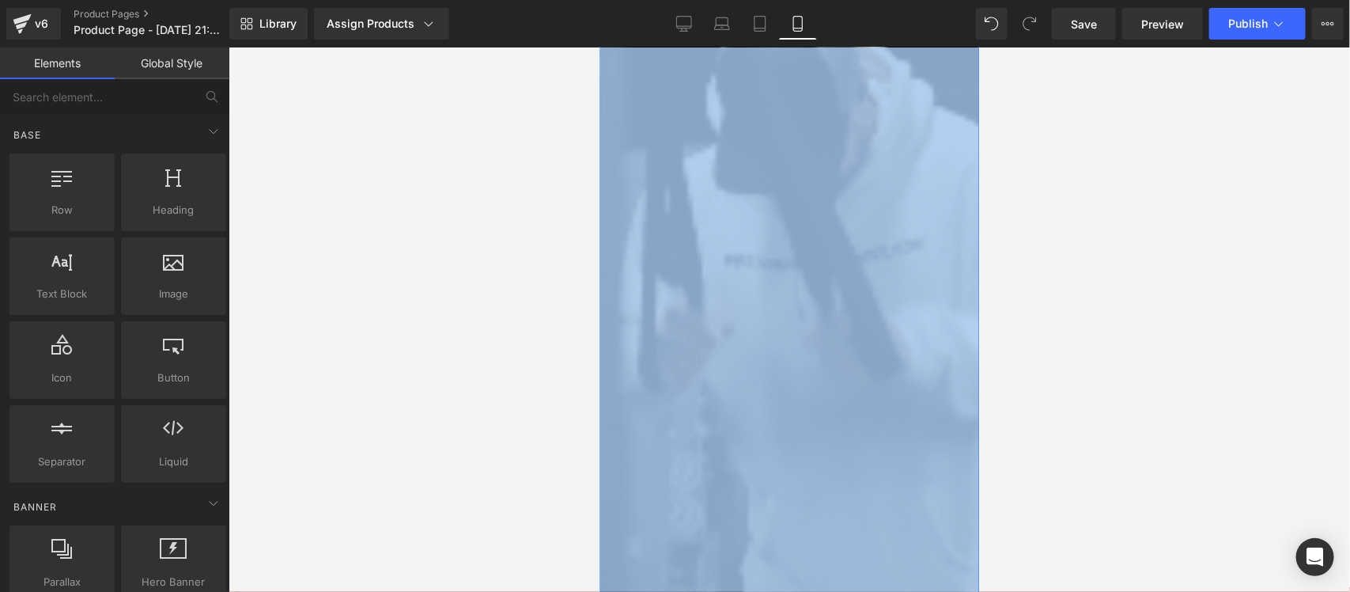
click at [1118, 218] on div at bounding box center [790, 319] width 1122 height 544
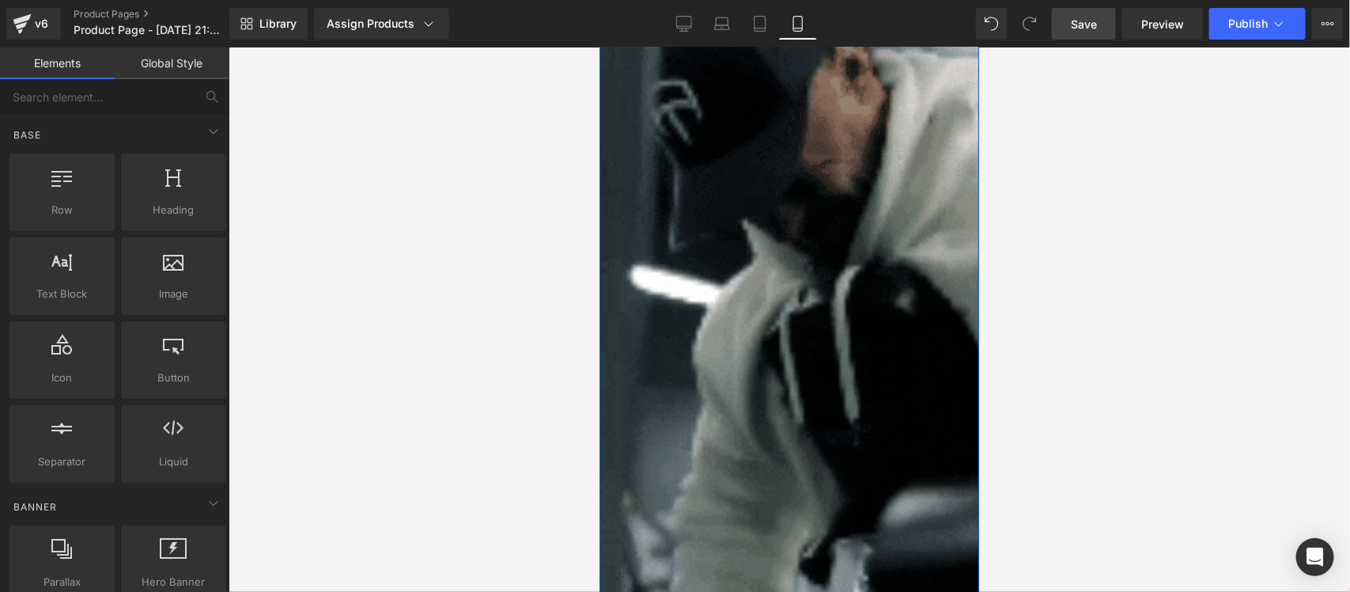
click at [1088, 32] on span "Save" at bounding box center [1084, 24] width 26 height 17
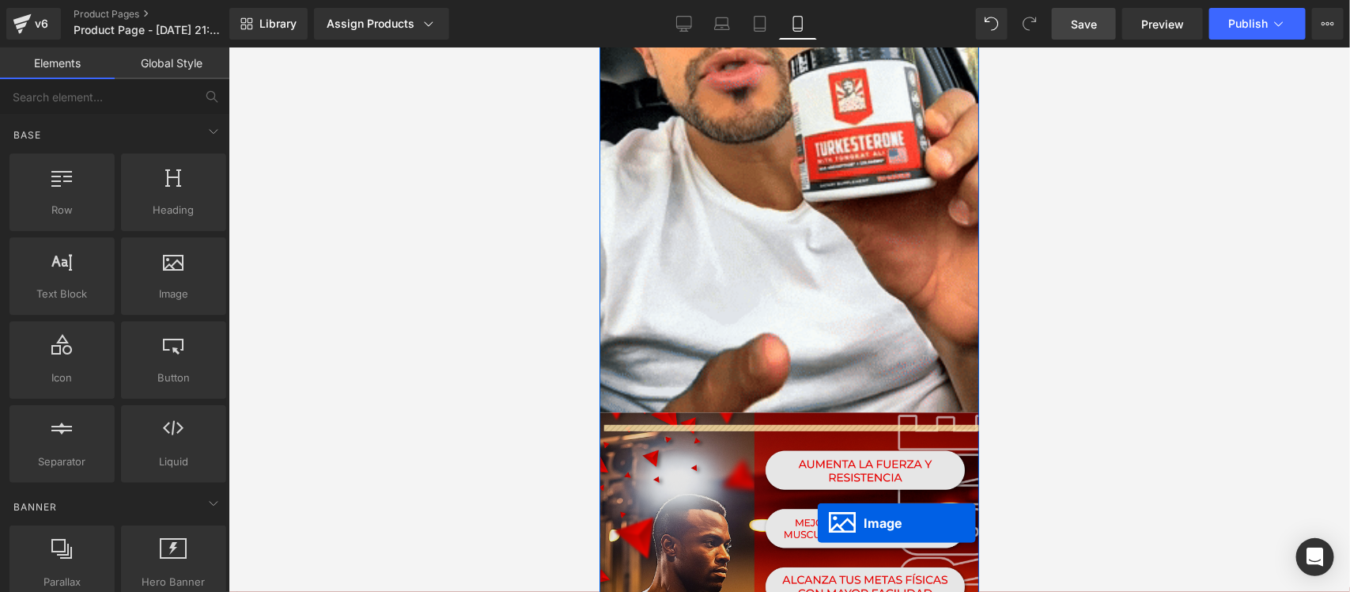
scroll to position [1374, 0]
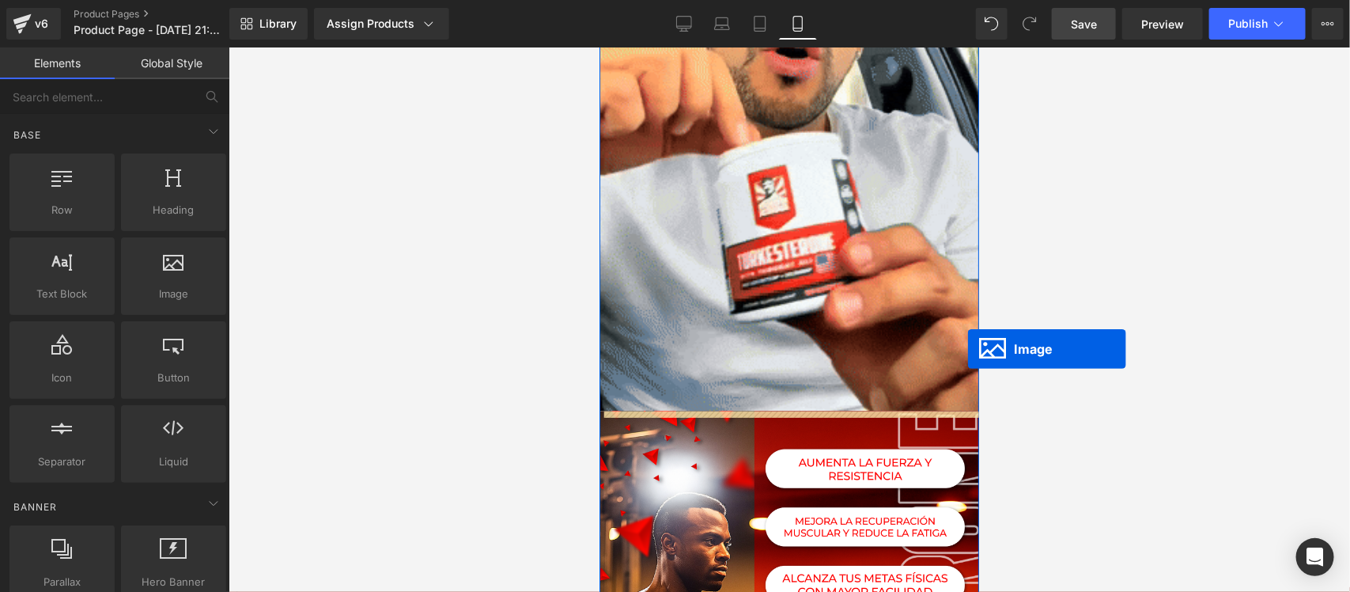
drag, startPoint x: 781, startPoint y: 276, endPoint x: 972, endPoint y: 343, distance: 202.2
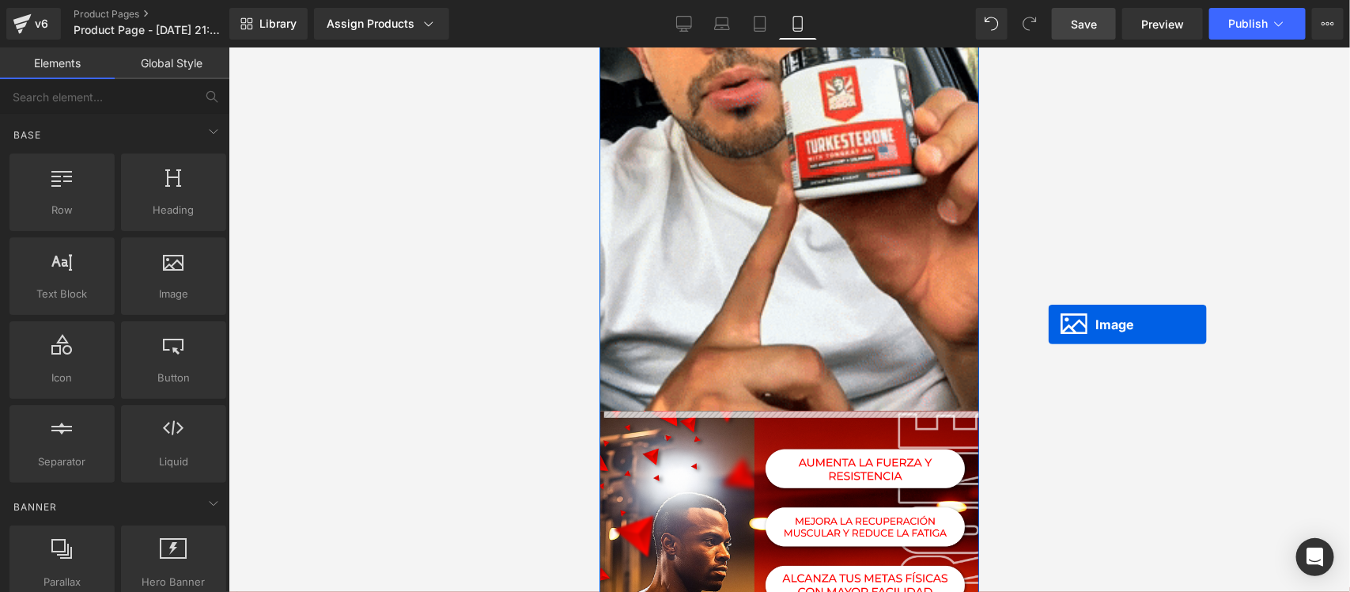
click at [1049, 324] on div at bounding box center [790, 319] width 1122 height 544
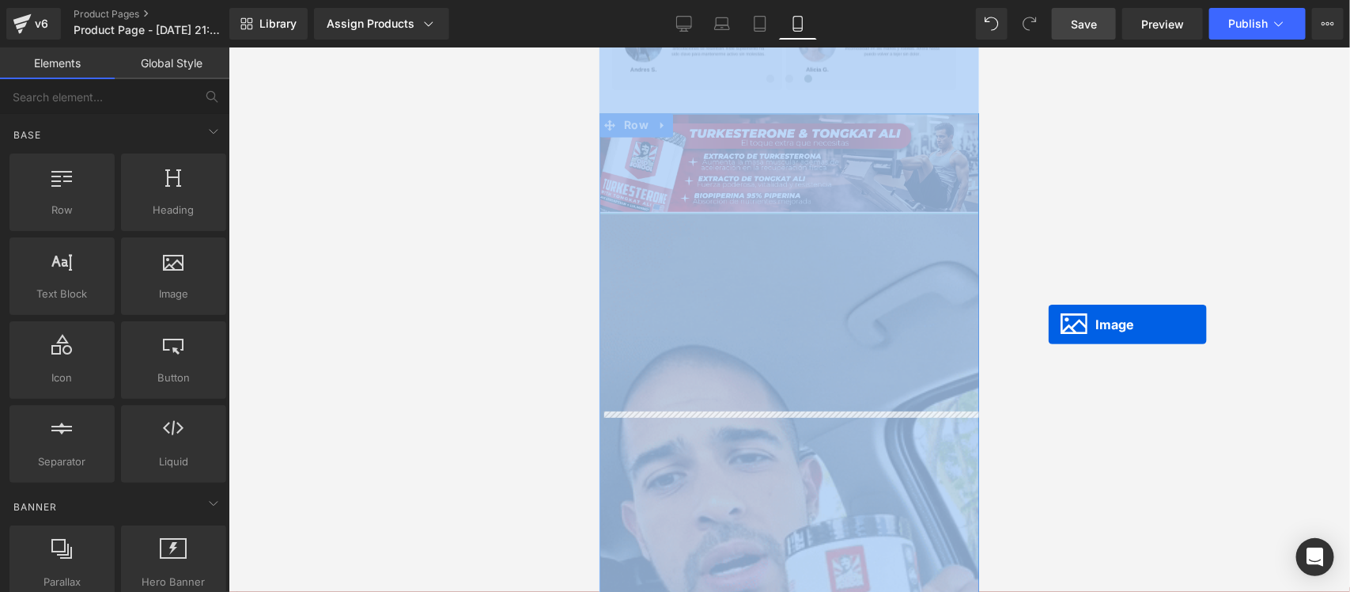
click at [1049, 324] on div at bounding box center [790, 319] width 1122 height 544
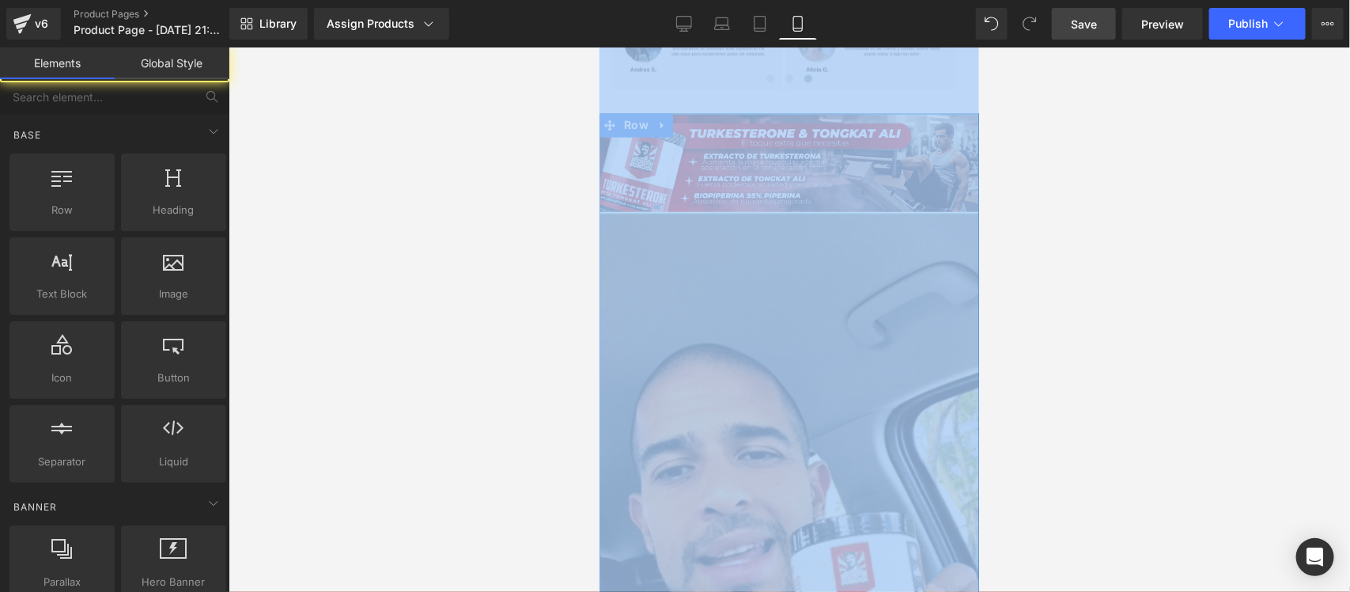
scroll to position [1840, 0]
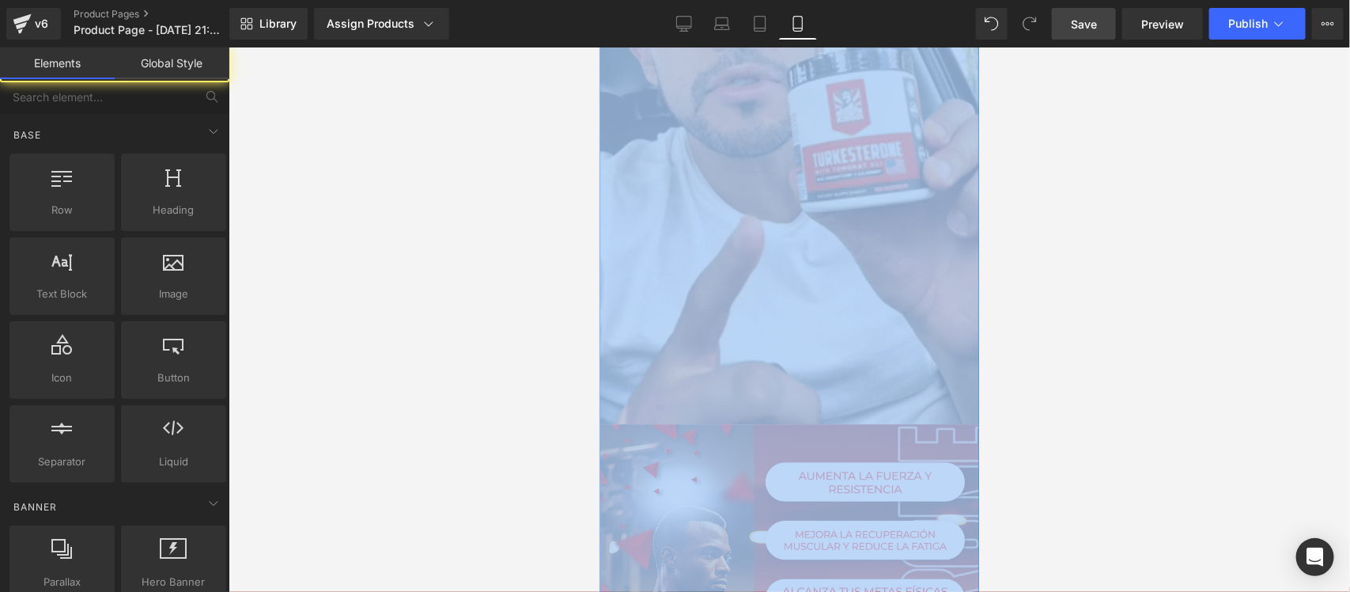
click at [1049, 324] on div at bounding box center [790, 319] width 1122 height 544
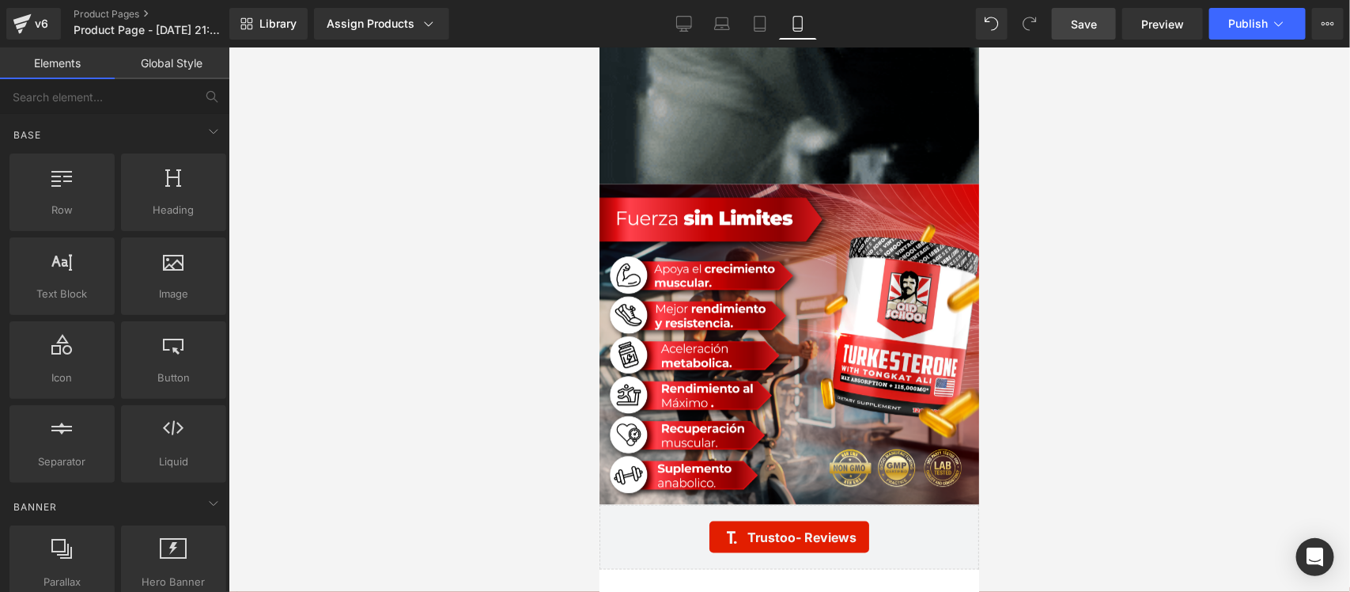
scroll to position [3783, 0]
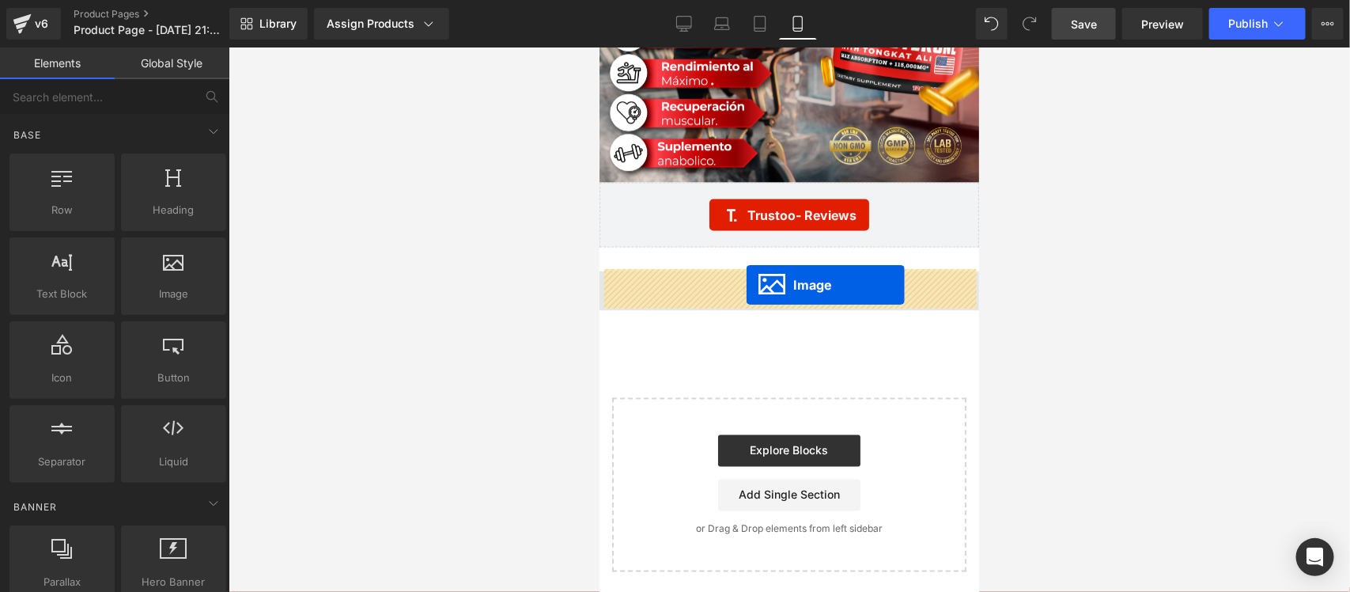
drag, startPoint x: 780, startPoint y: 281, endPoint x: 746, endPoint y: 284, distance: 34.2
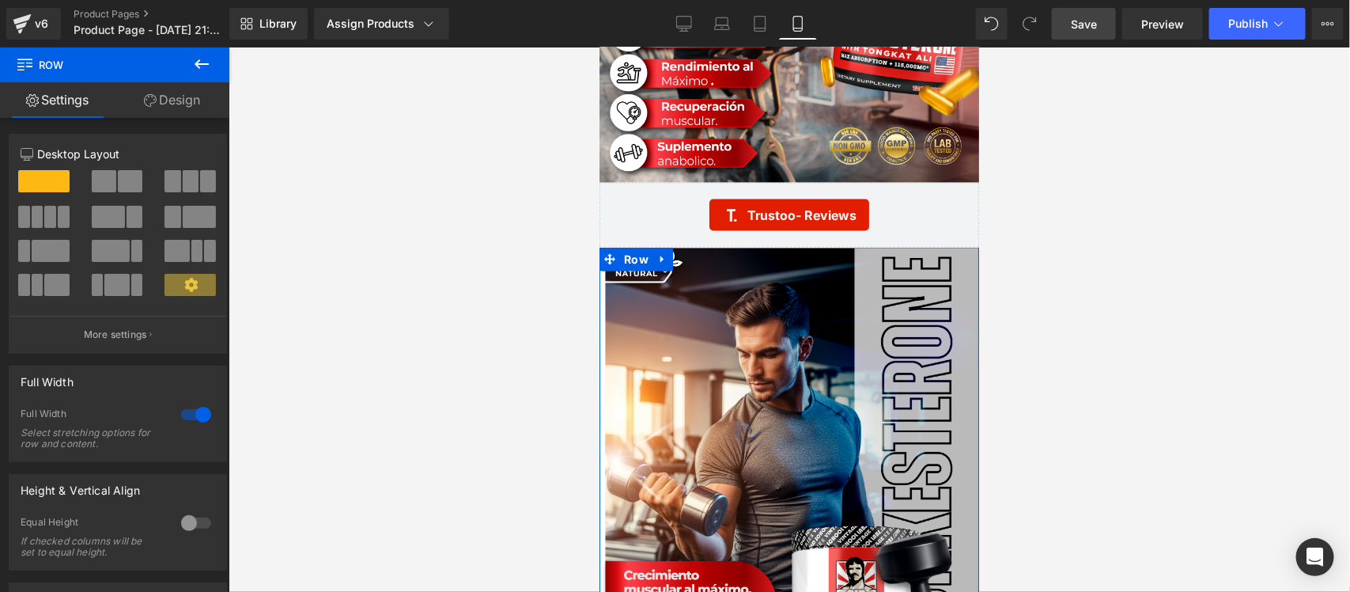
drag, startPoint x: 801, startPoint y: 262, endPoint x: 804, endPoint y: 239, distance: 23.2
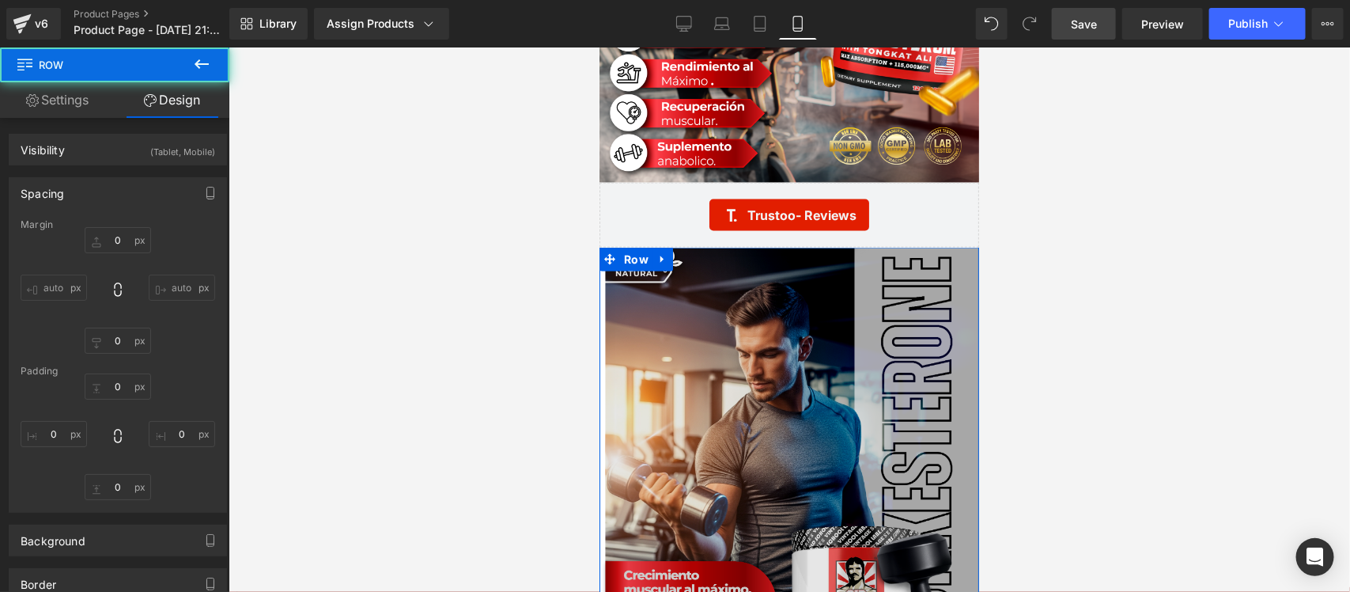
scroll to position [4199, 0]
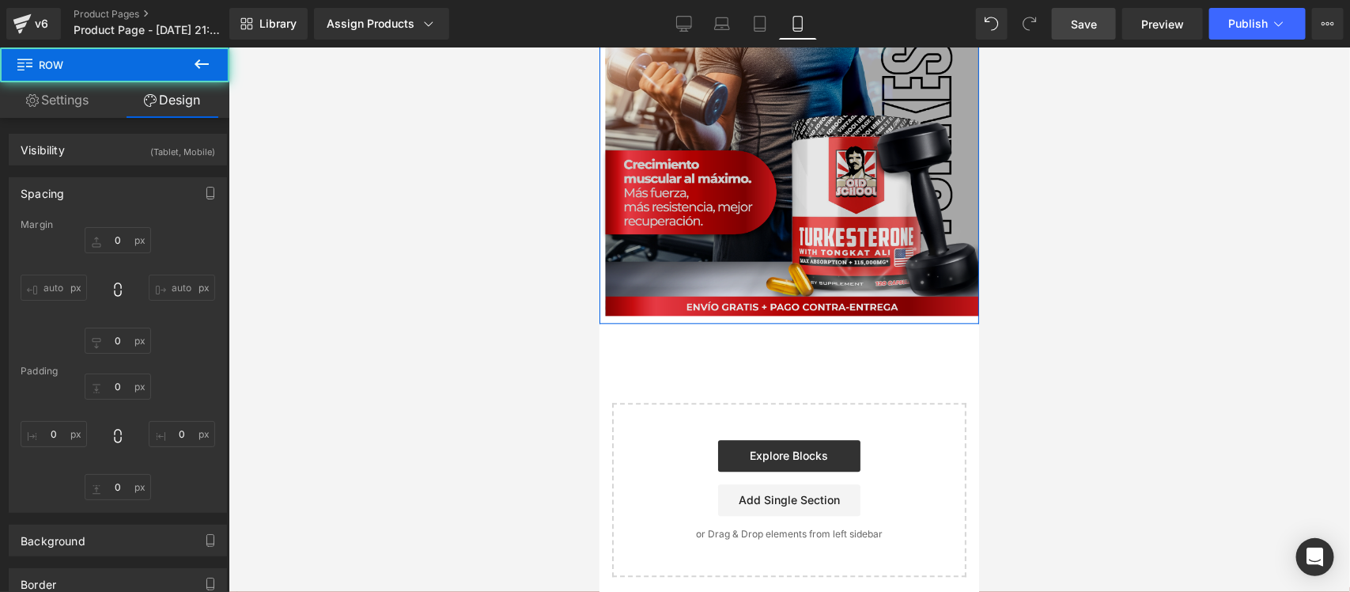
type input "0"
type input "1"
type input "0"
type input "10"
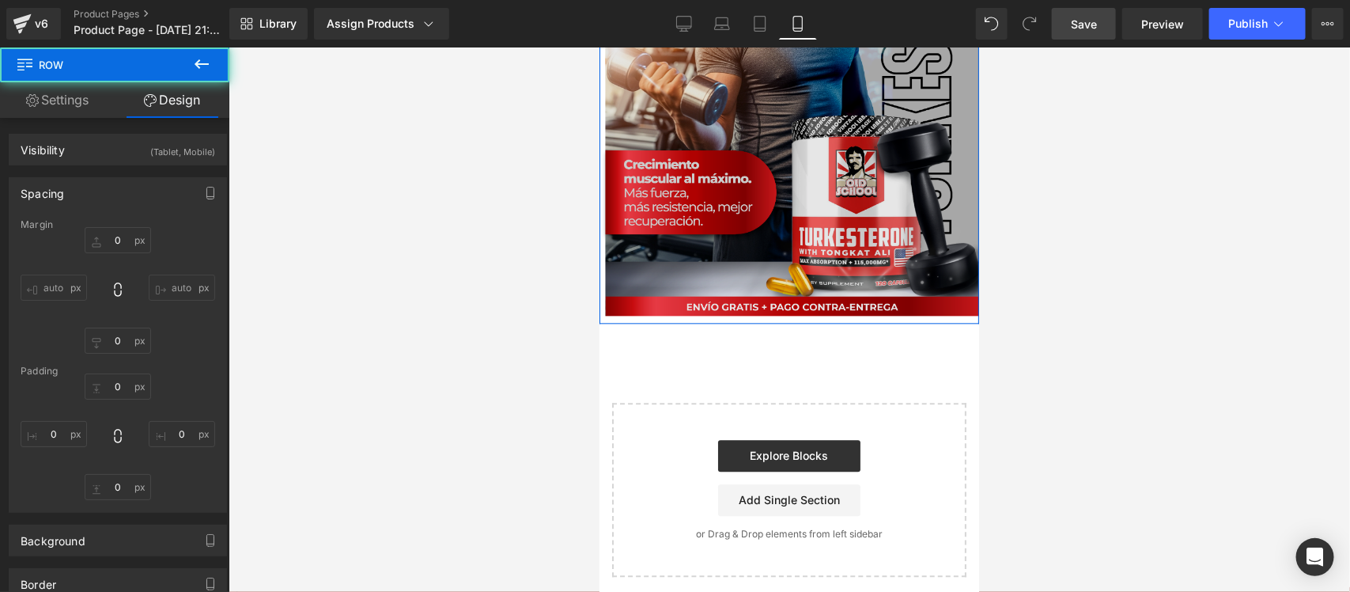
type input "0"
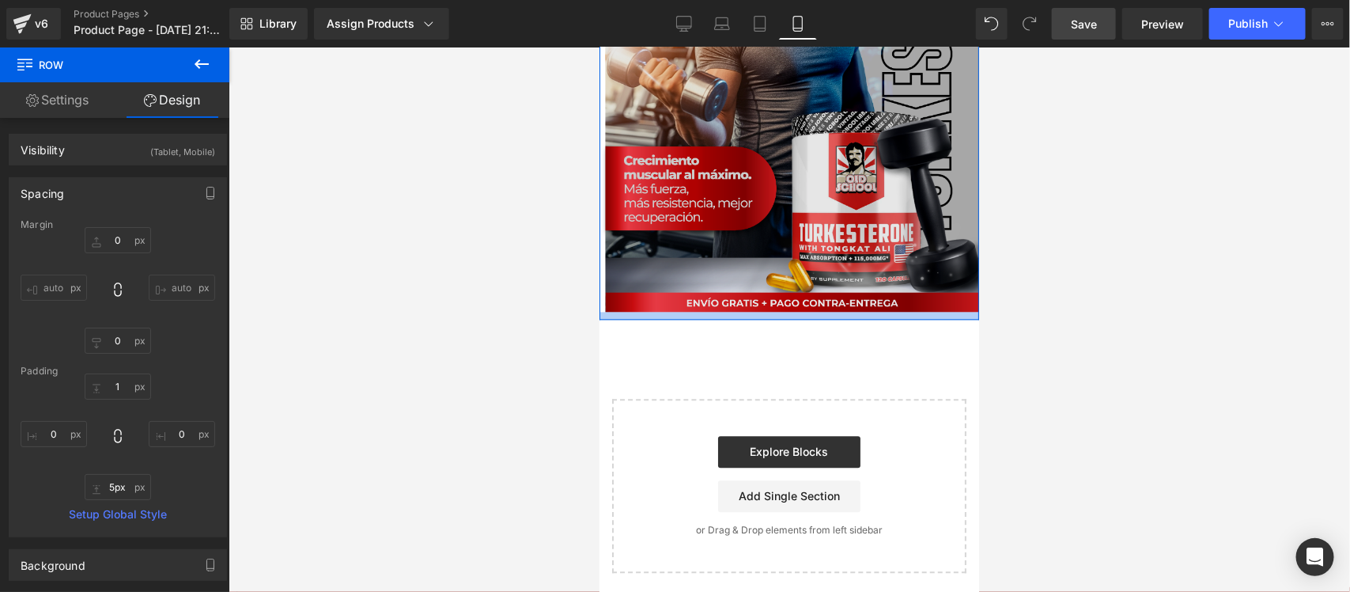
type input "0px"
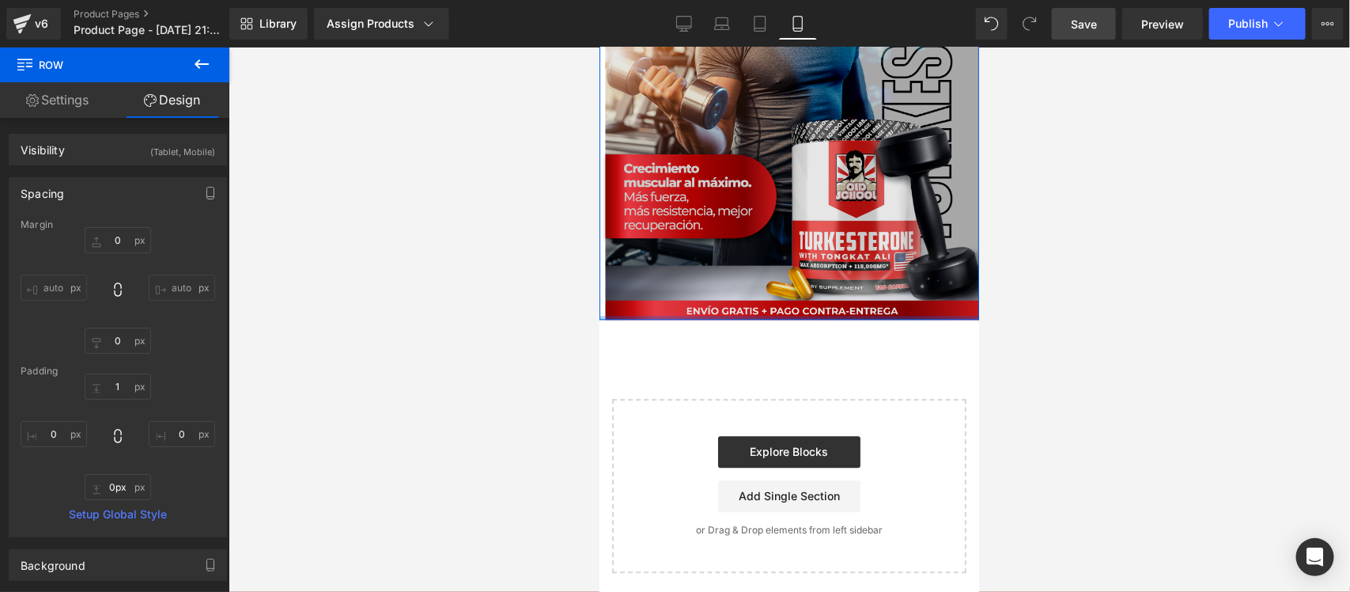
click at [776, 306] on div "Image Row" at bounding box center [789, 78] width 380 height 479
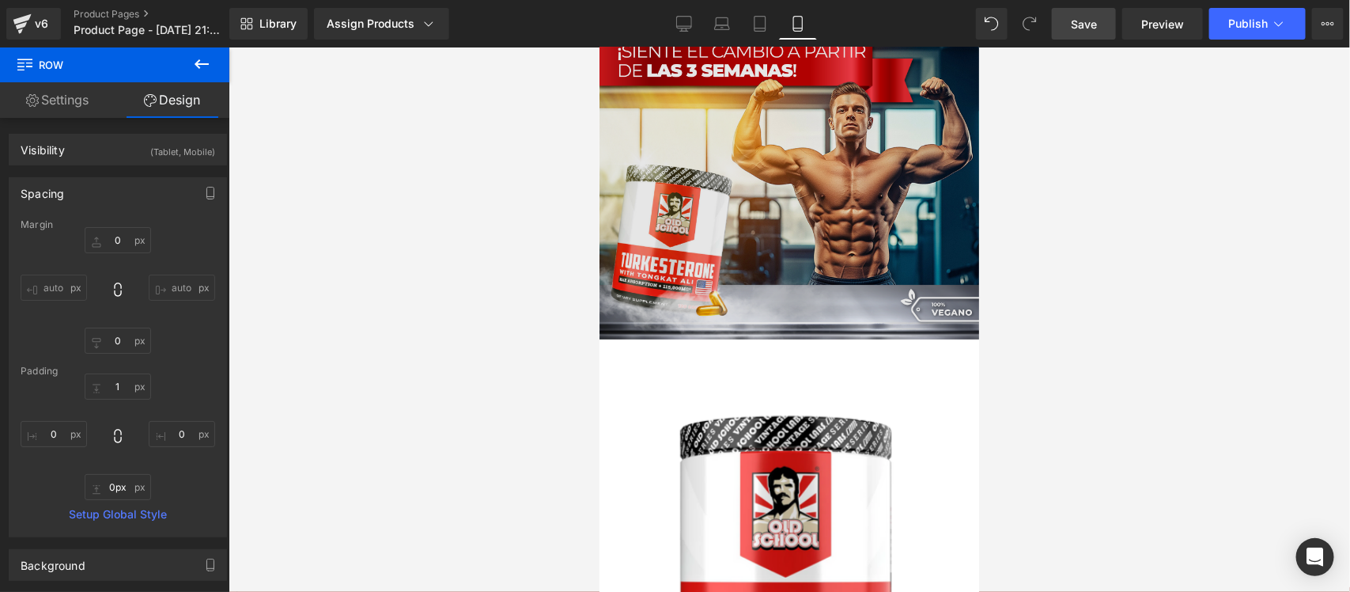
scroll to position [0, 0]
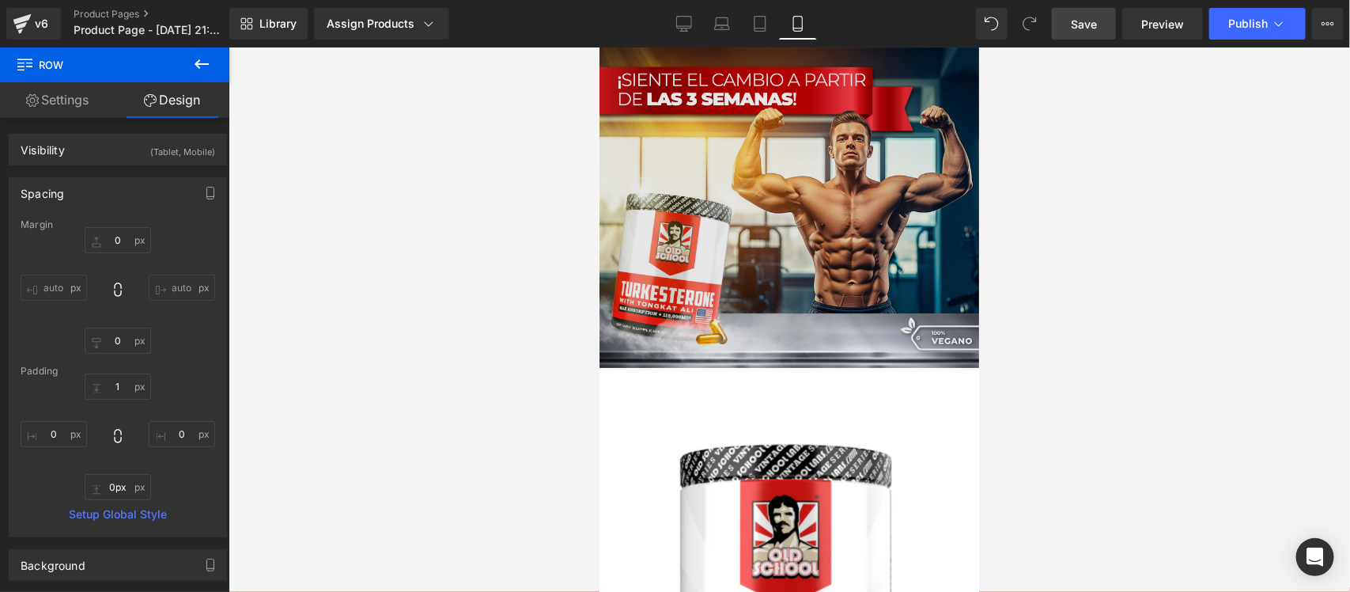
click at [798, 176] on img at bounding box center [789, 207] width 380 height 320
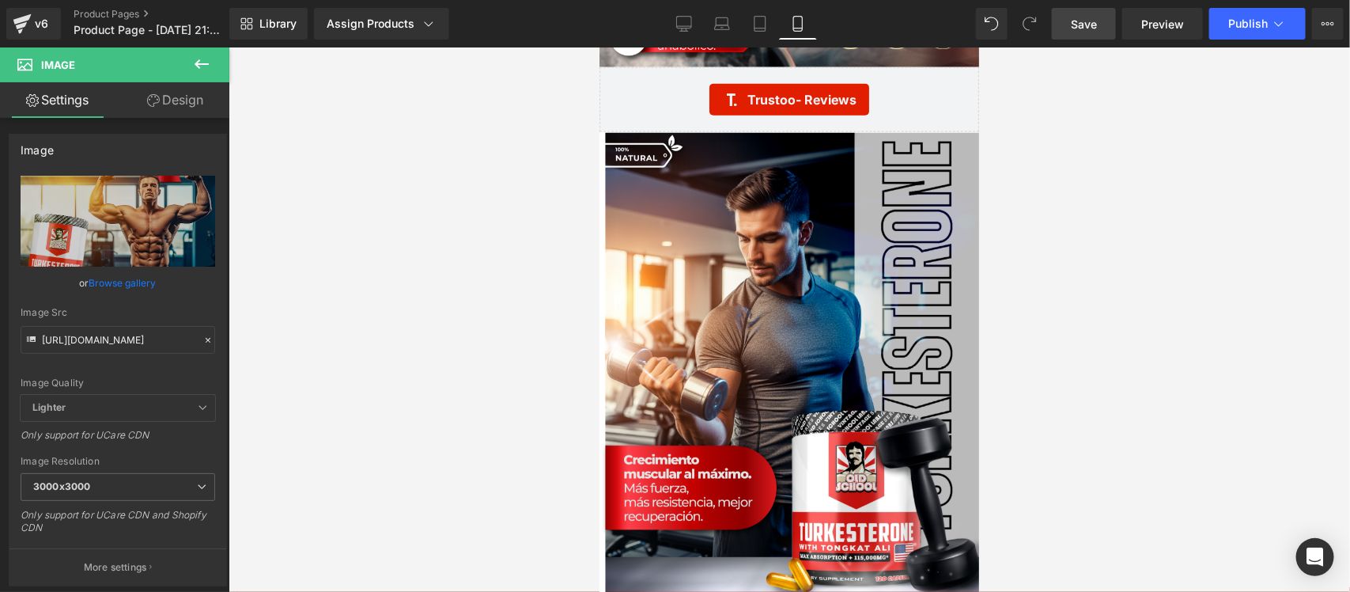
scroll to position [3910, 0]
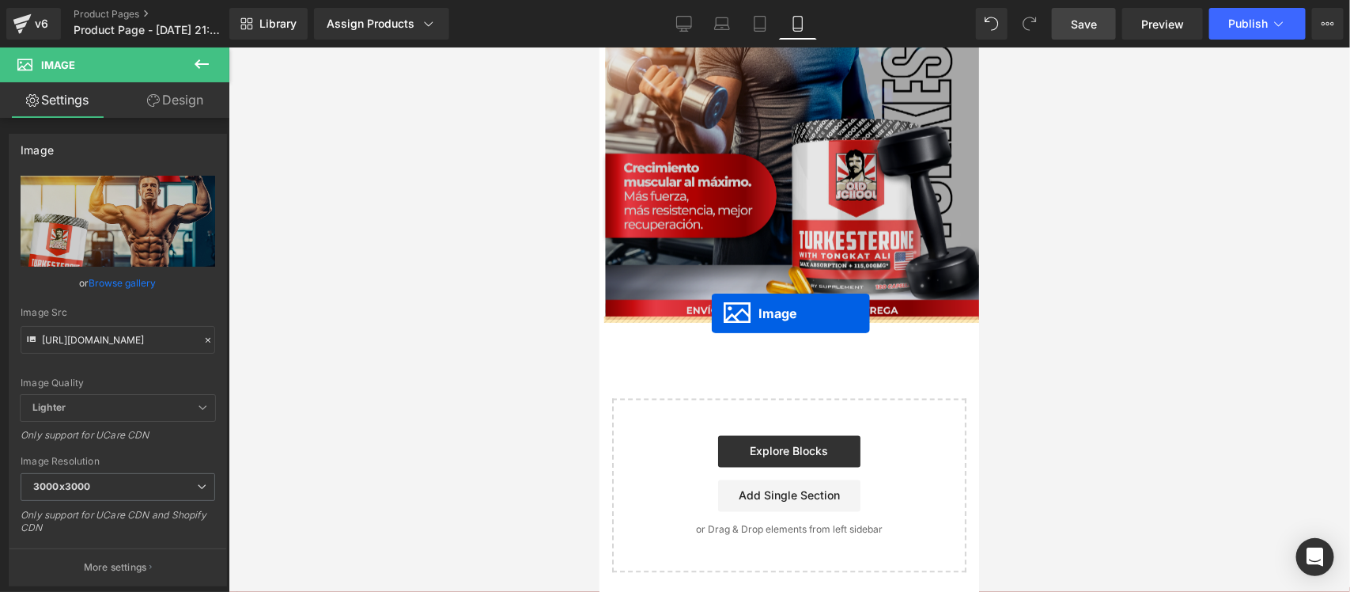
drag, startPoint x: 785, startPoint y: 207, endPoint x: 711, endPoint y: 312, distance: 128.4
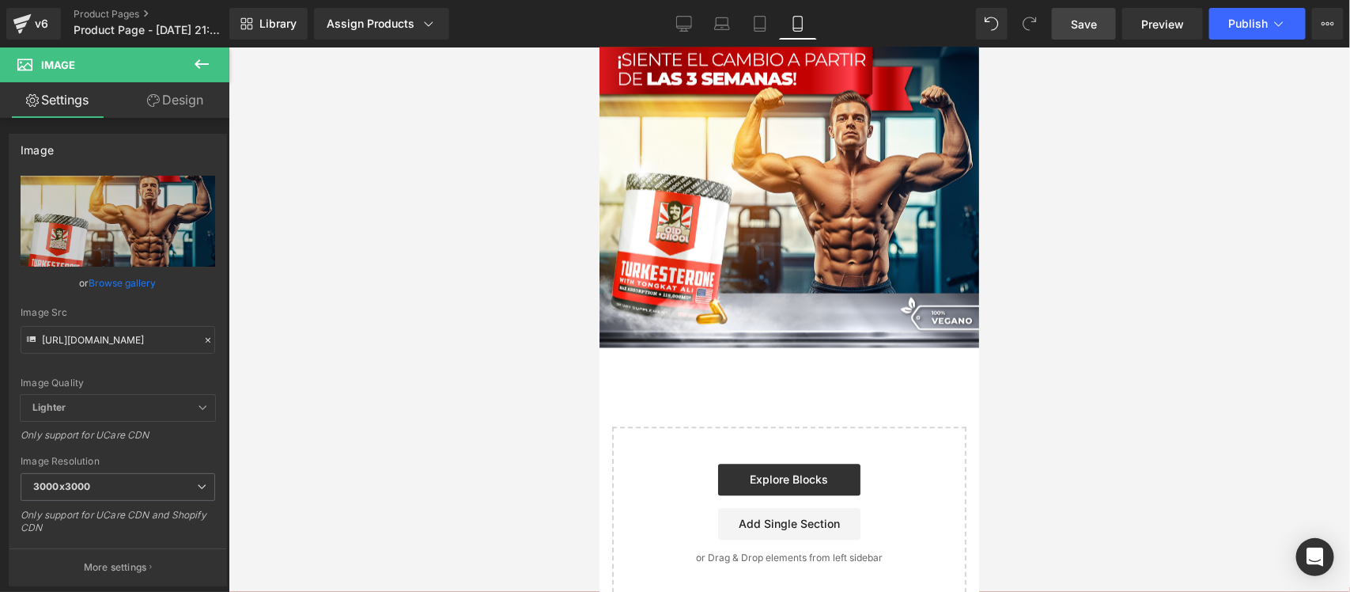
scroll to position [4230, 0]
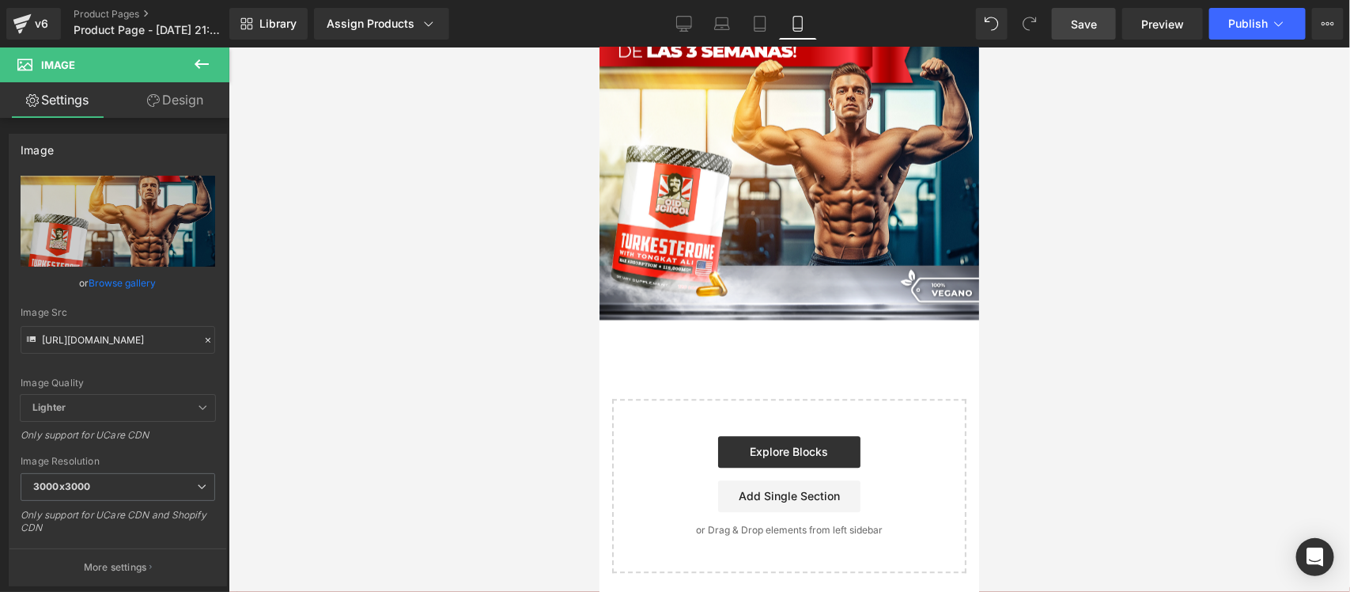
click at [390, 369] on div at bounding box center [790, 319] width 1122 height 544
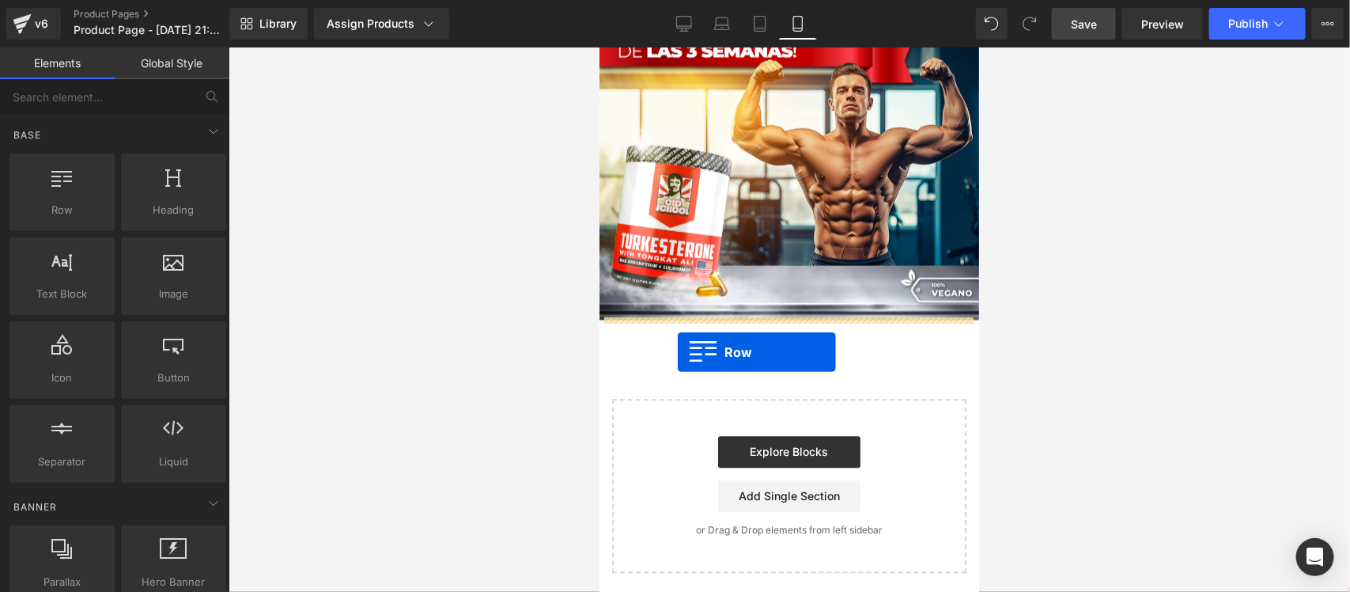
drag, startPoint x: 657, startPoint y: 249, endPoint x: 677, endPoint y: 351, distance: 104.1
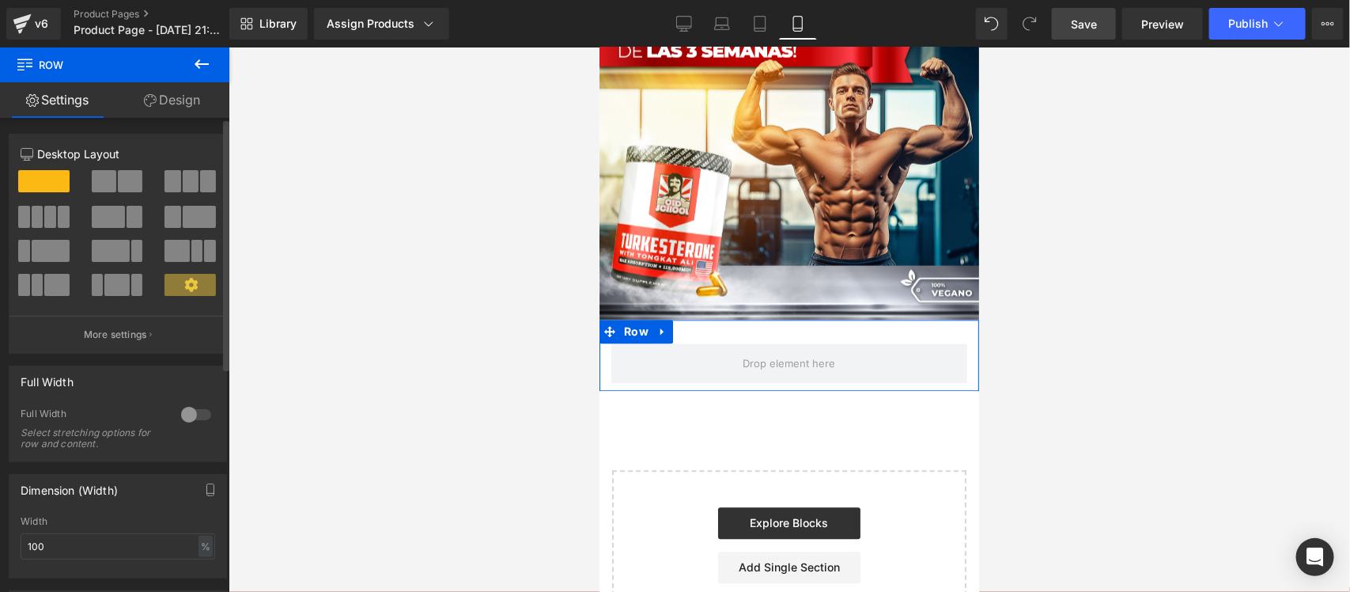
click at [195, 418] on div at bounding box center [196, 414] width 38 height 25
click at [188, 91] on link "Design" at bounding box center [172, 100] width 115 height 36
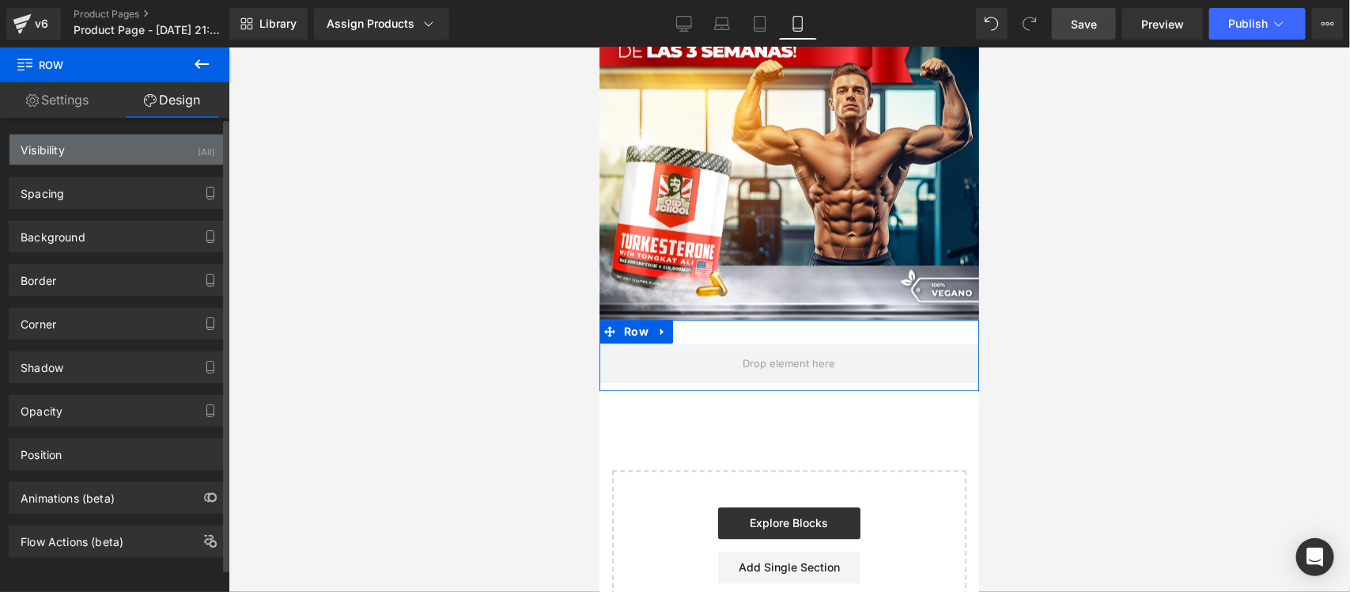
click at [179, 153] on div "Visibility (All)" at bounding box center [117, 149] width 217 height 30
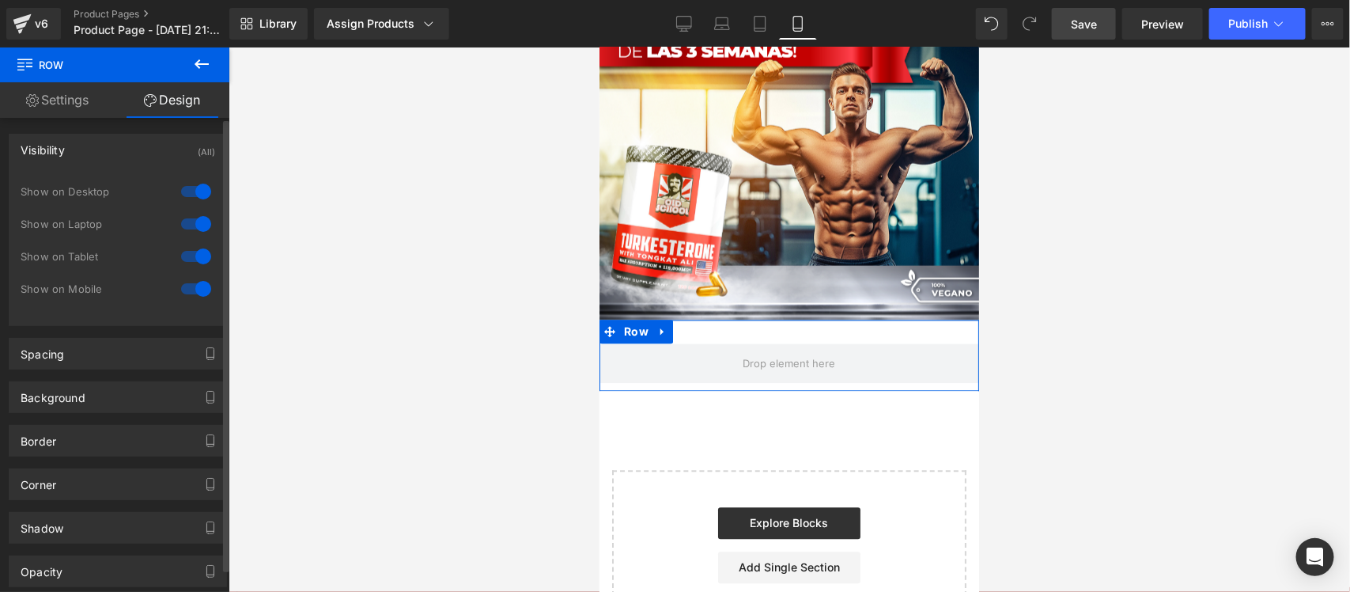
click at [195, 188] on div at bounding box center [196, 191] width 38 height 25
click at [187, 225] on div at bounding box center [196, 223] width 38 height 25
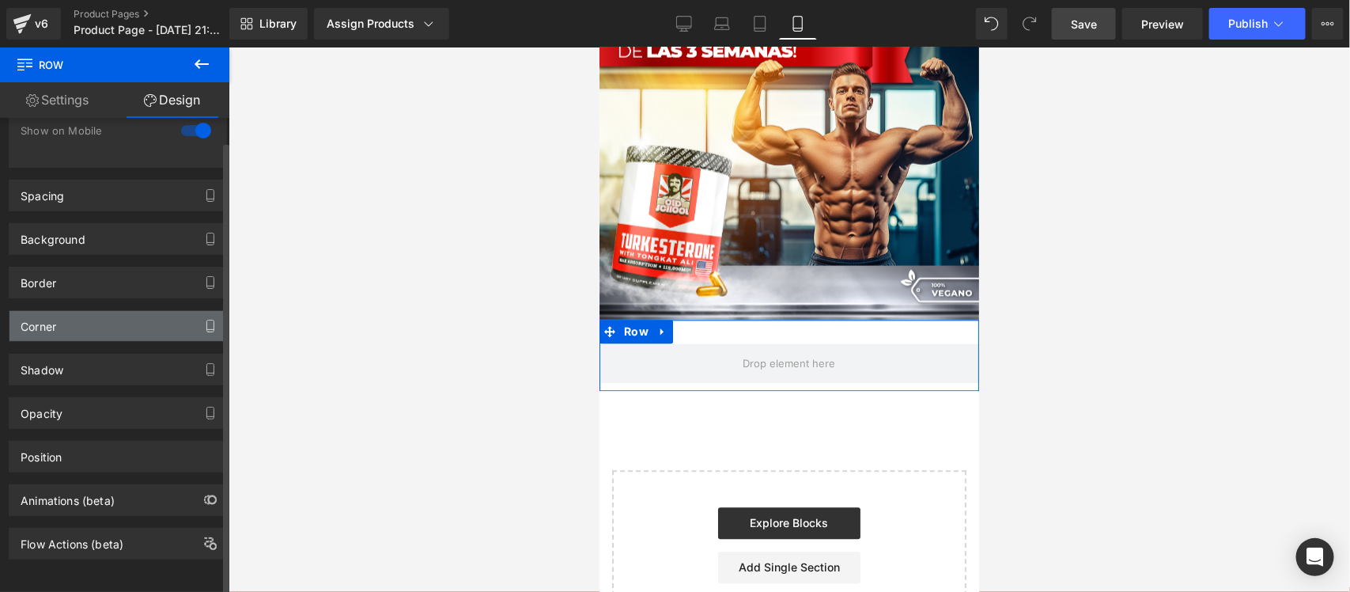
scroll to position [176, 0]
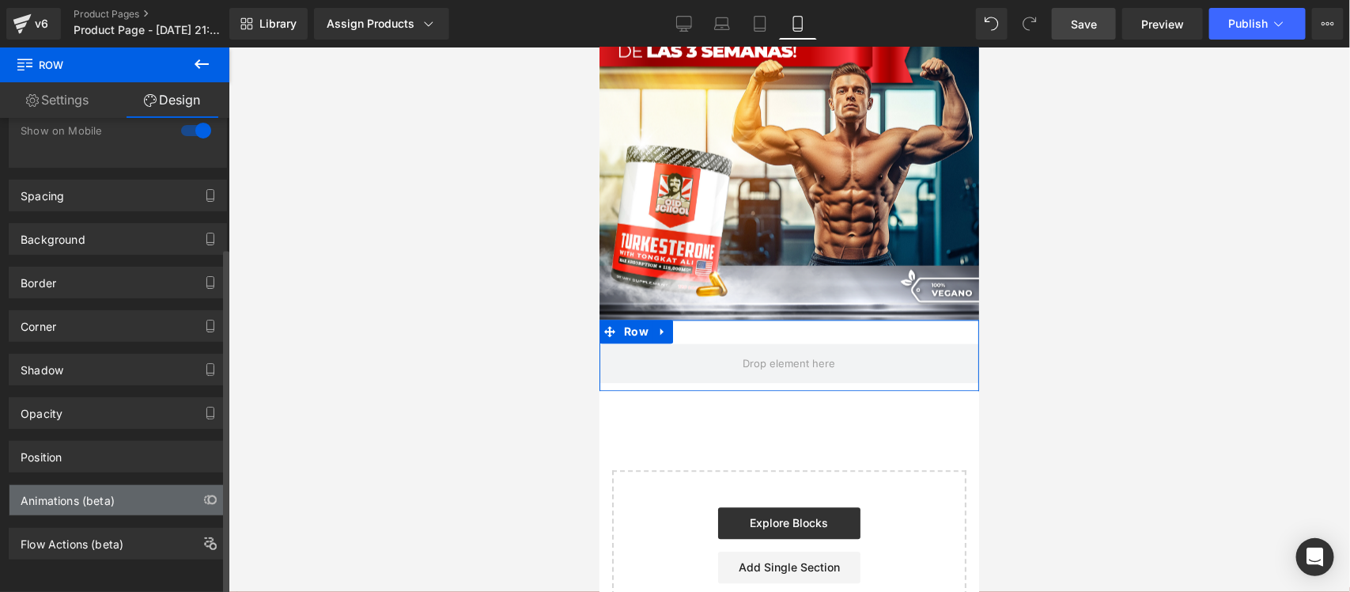
click at [133, 488] on div "Animations (beta)" at bounding box center [117, 500] width 217 height 30
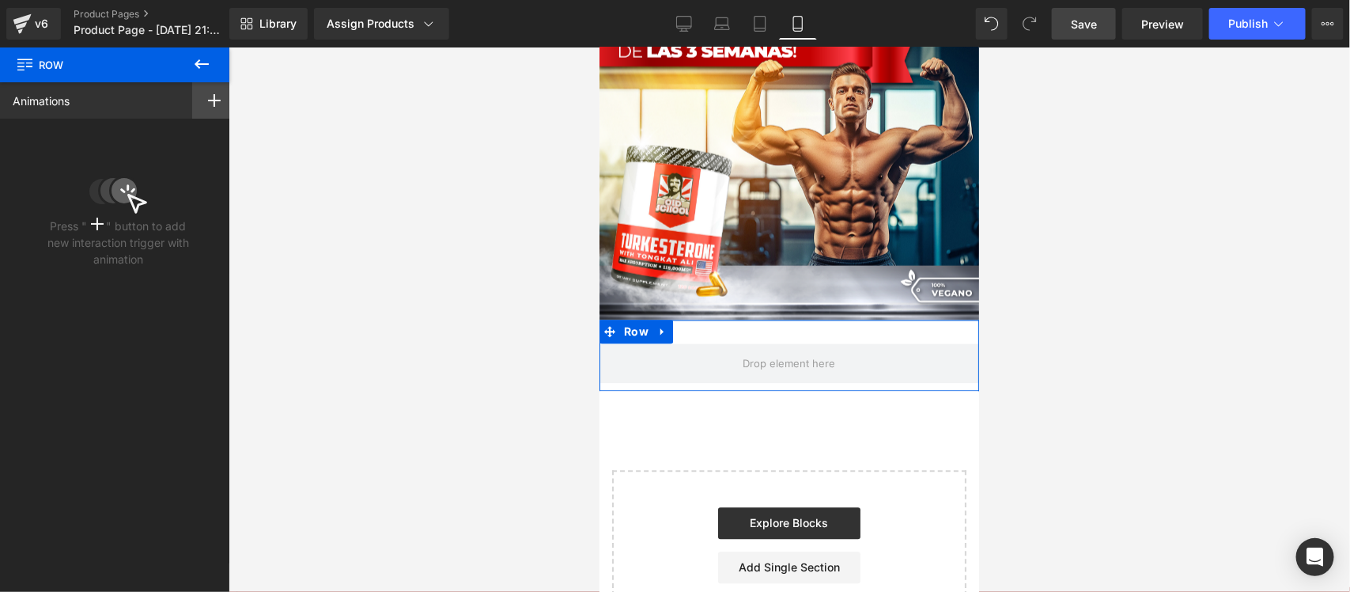
click at [208, 101] on icon at bounding box center [214, 100] width 13 height 13
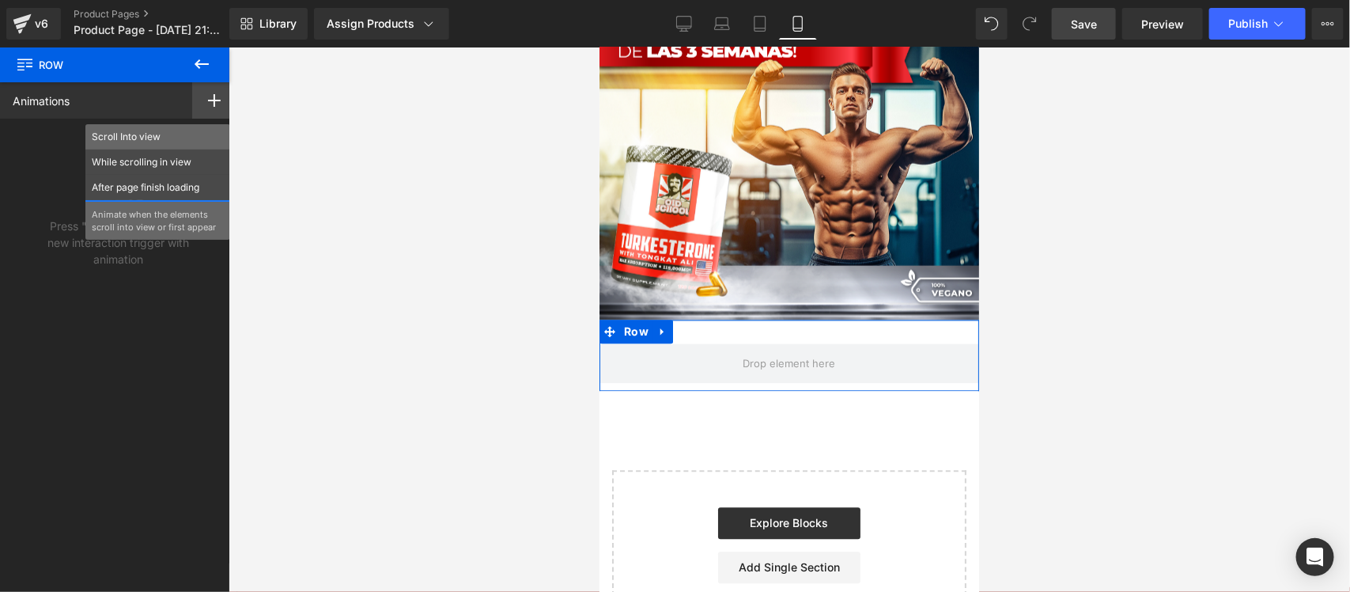
click at [165, 137] on p "Scroll Into view" at bounding box center [158, 137] width 132 height 14
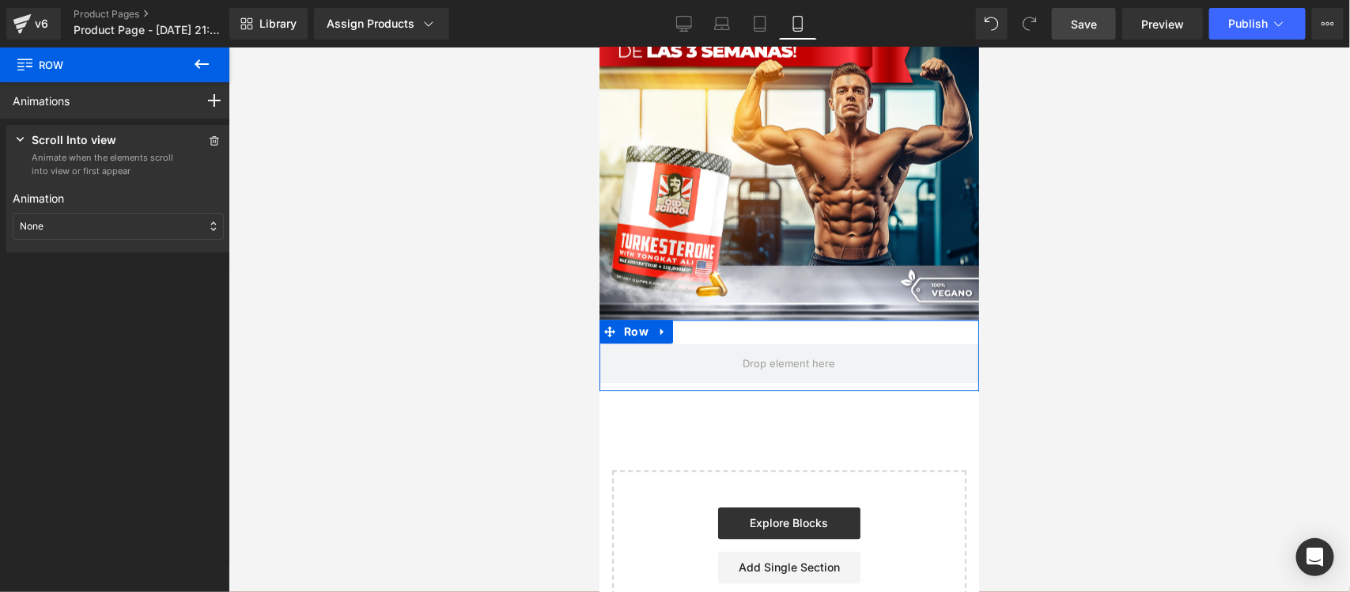
click at [97, 226] on div "None" at bounding box center [118, 226] width 211 height 27
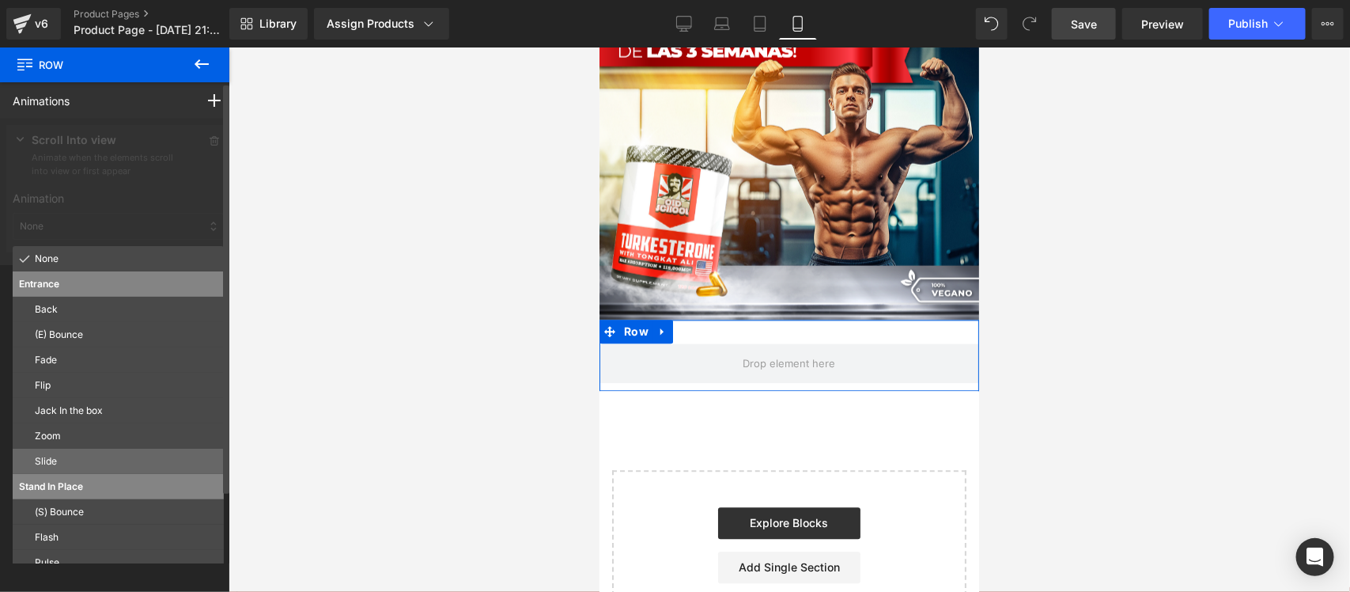
click at [51, 461] on p "Slide" at bounding box center [126, 461] width 183 height 14
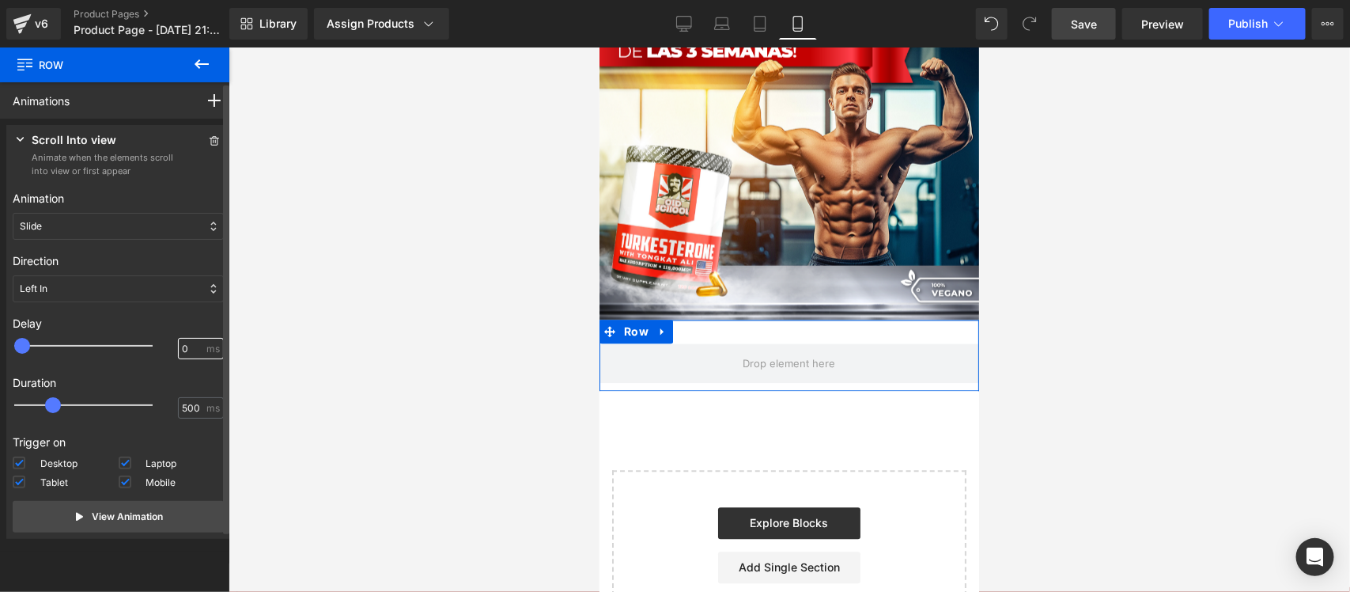
click at [182, 347] on input "0" at bounding box center [192, 349] width 21 height 14
type input "100"
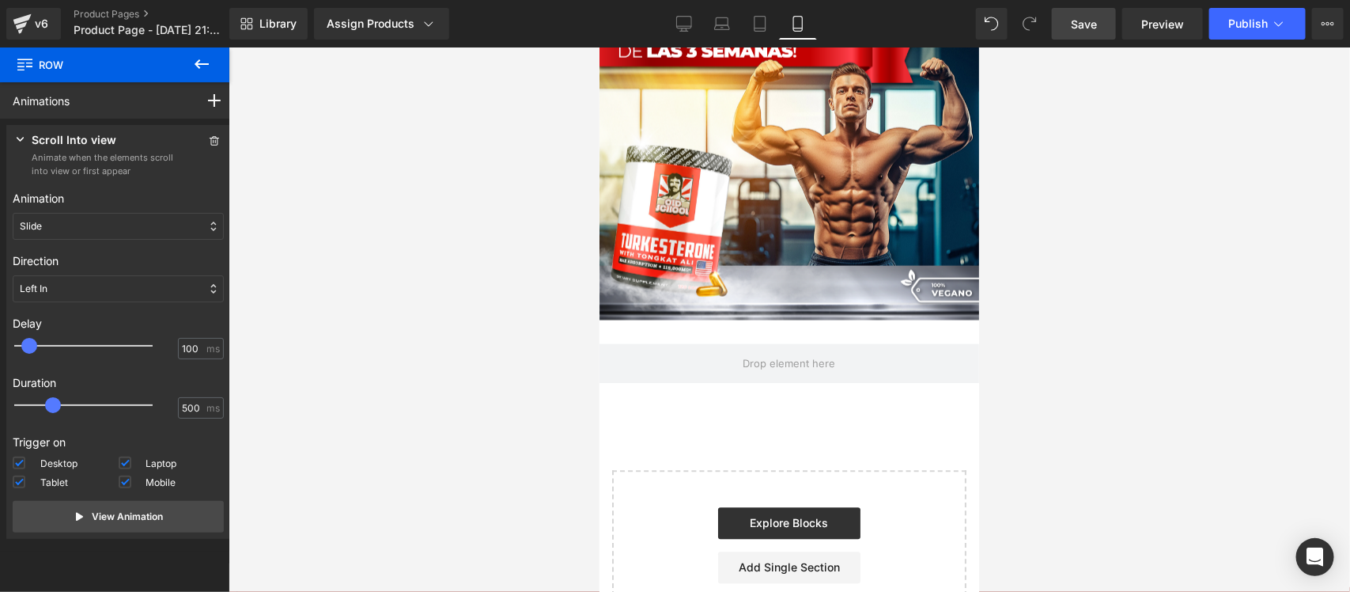
click at [275, 334] on div at bounding box center [790, 319] width 1122 height 544
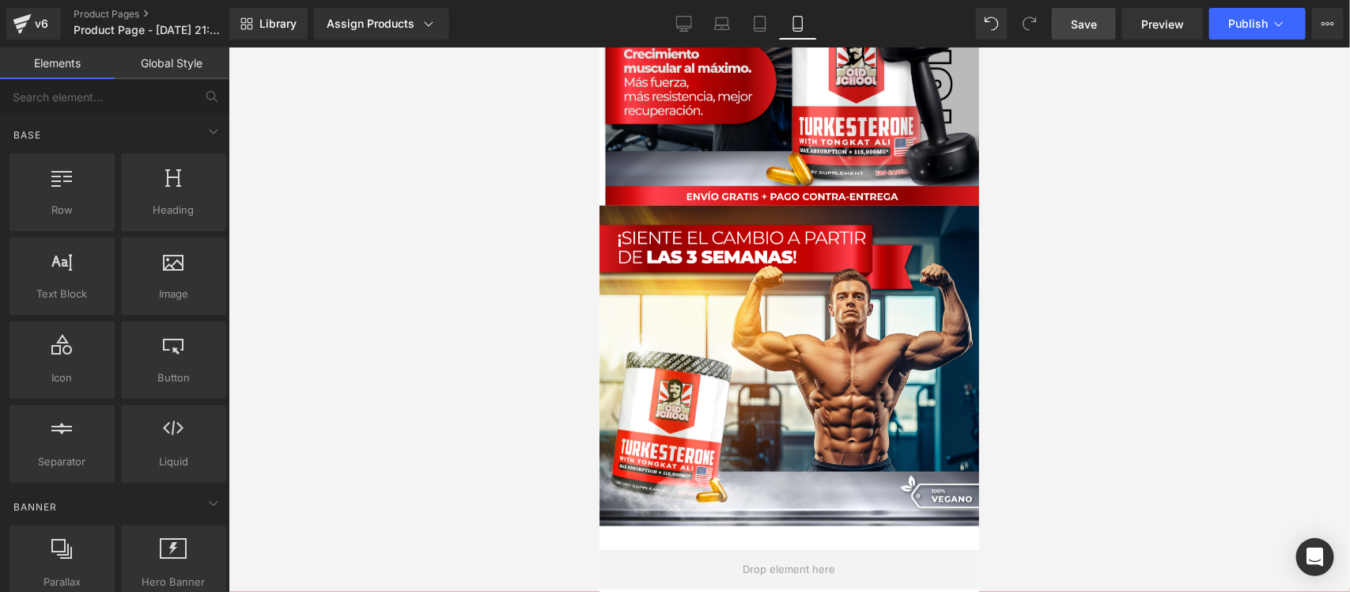
scroll to position [3699, 0]
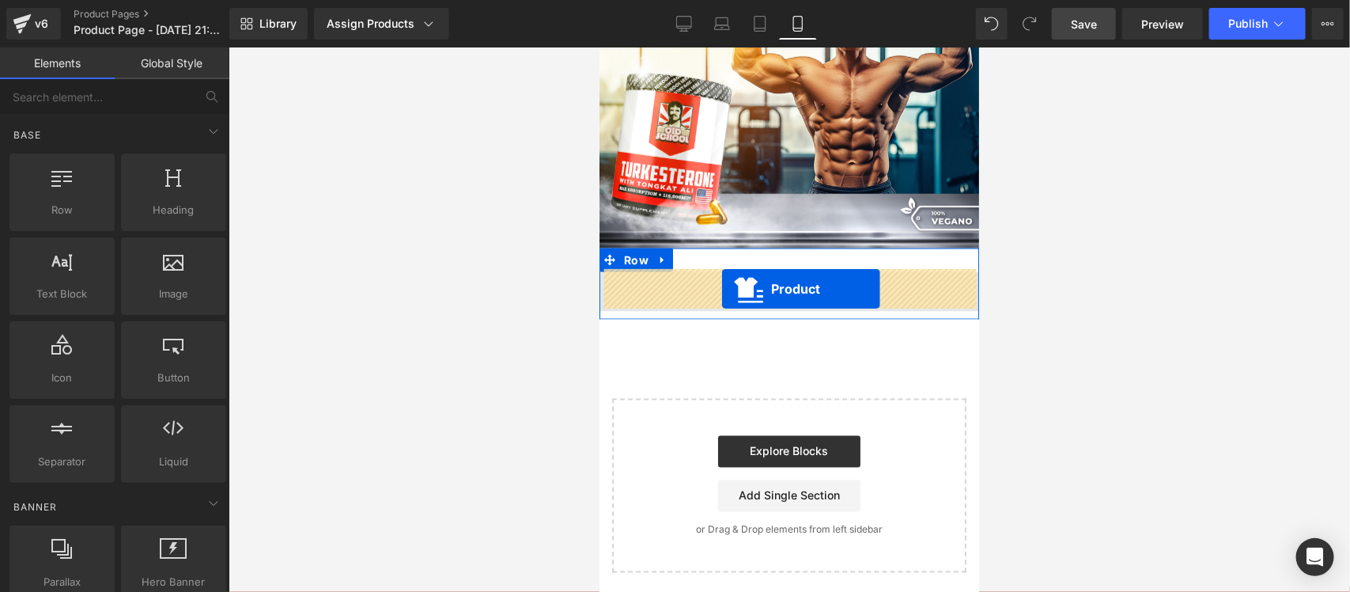
drag, startPoint x: 722, startPoint y: 98, endPoint x: 721, endPoint y: 288, distance: 189.9
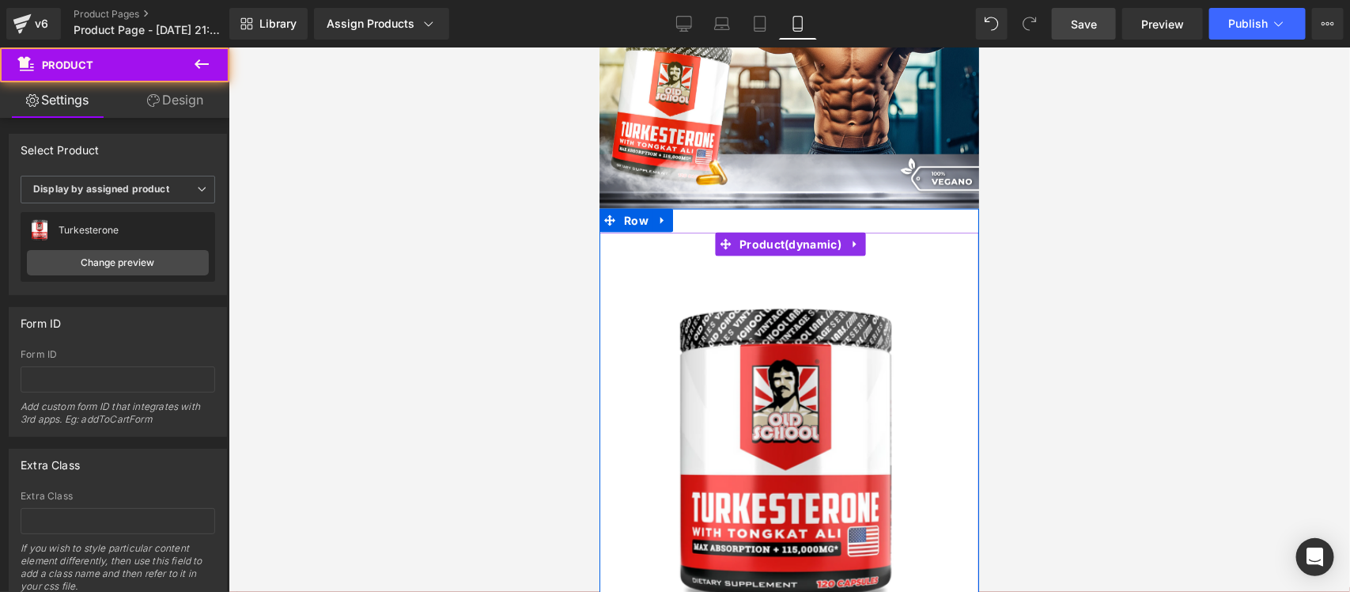
scroll to position [3660, 0]
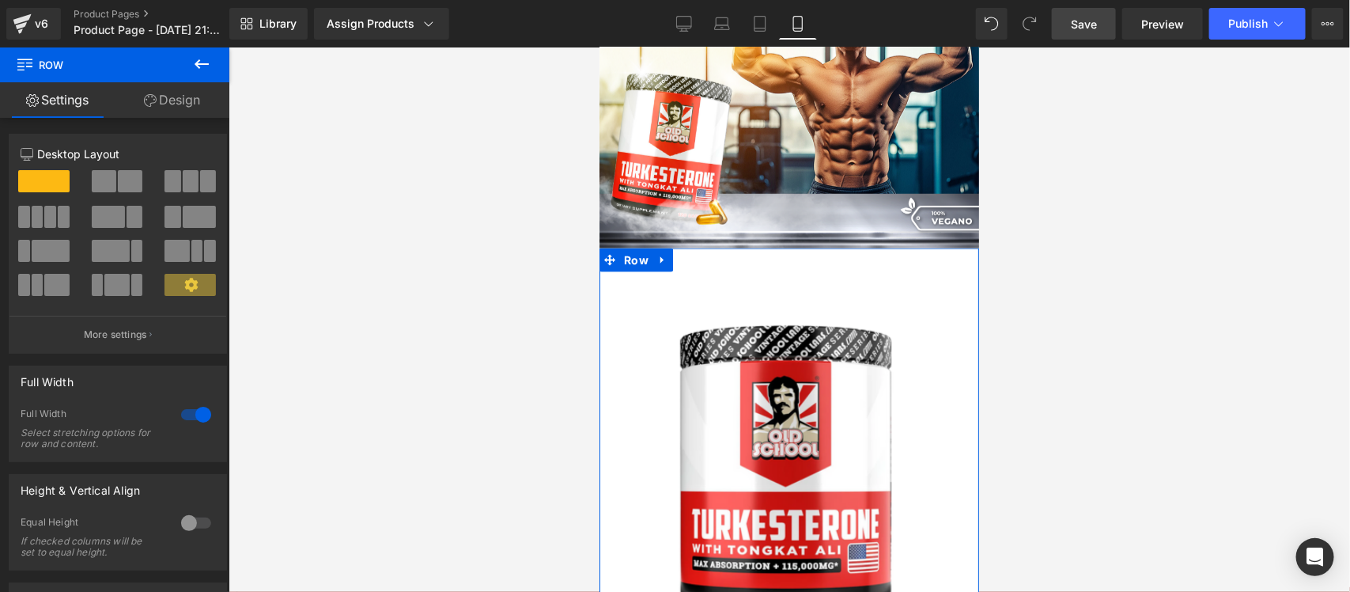
drag, startPoint x: 772, startPoint y: 268, endPoint x: 769, endPoint y: 245, distance: 23.2
click at [769, 248] on div at bounding box center [789, 248] width 380 height 1
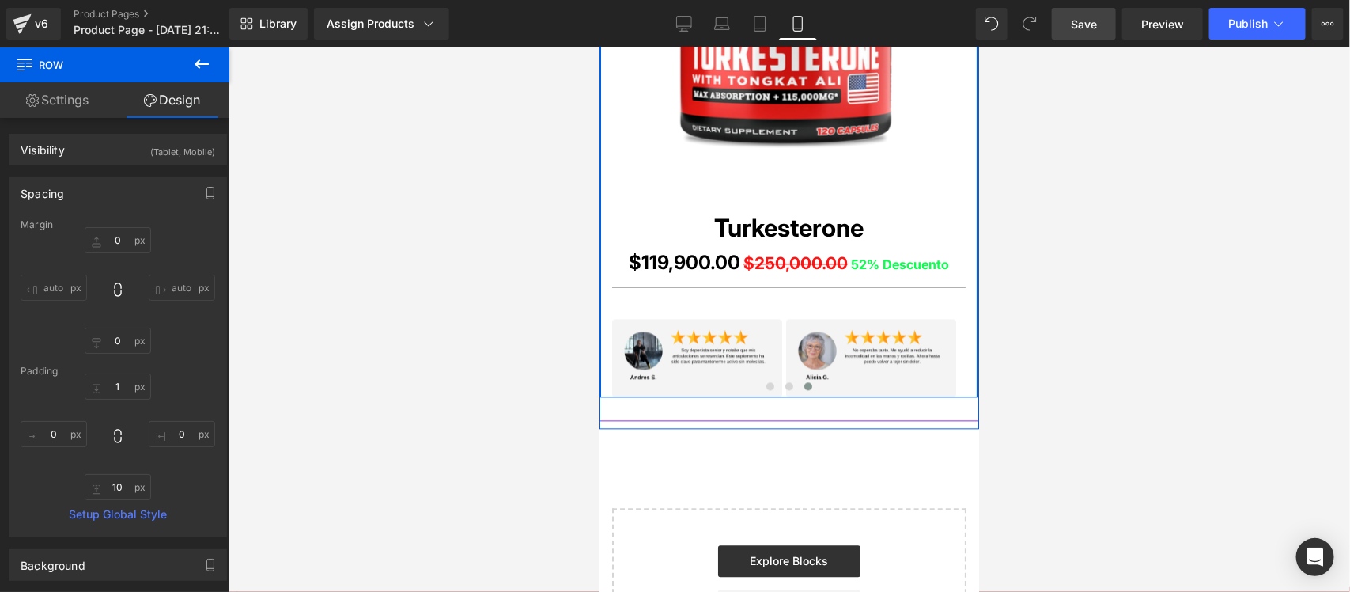
scroll to position [4239, 0]
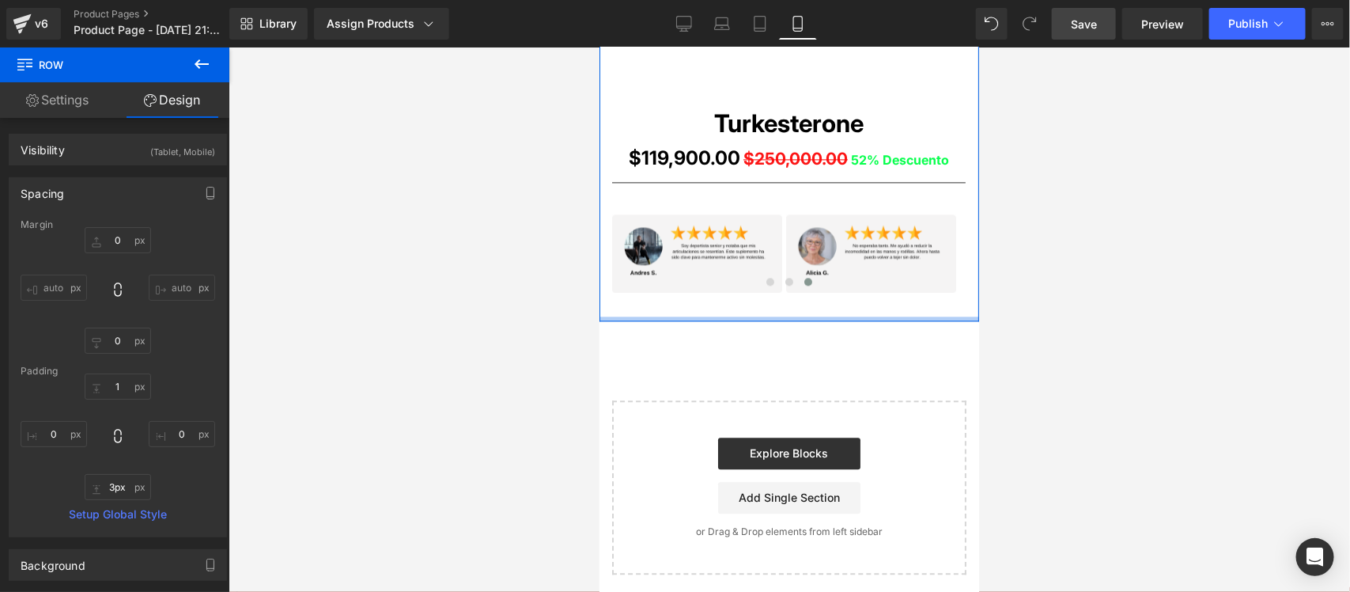
type input "0px"
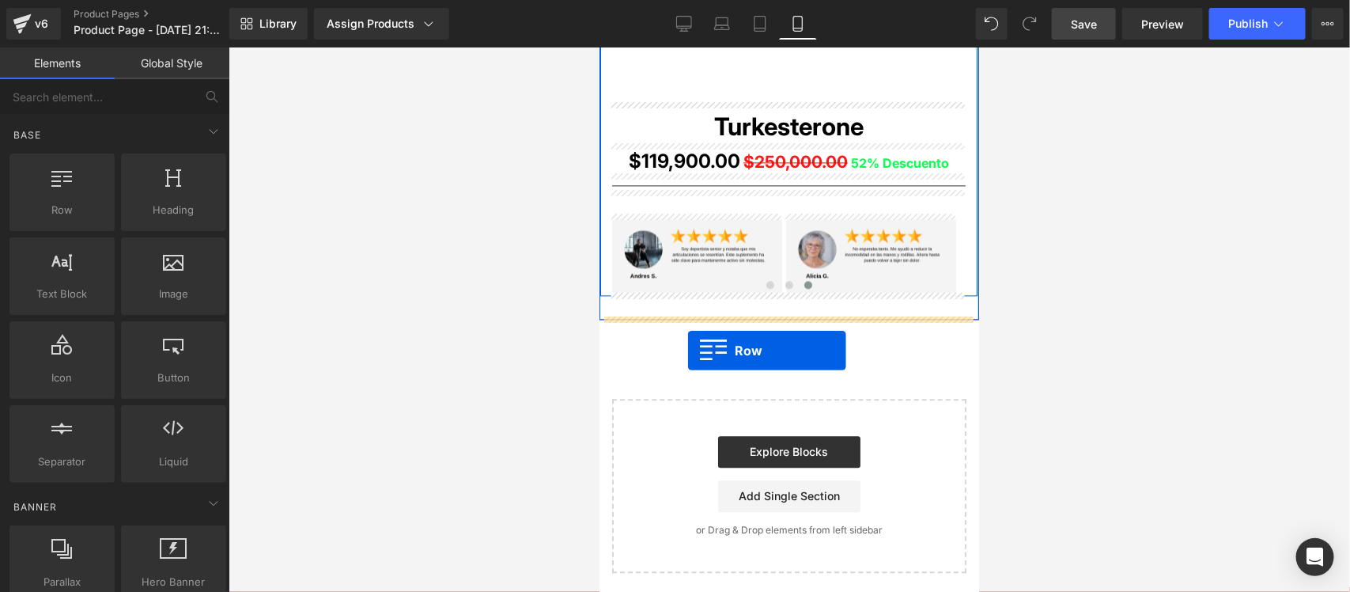
drag, startPoint x: 654, startPoint y: 254, endPoint x: 687, endPoint y: 350, distance: 101.3
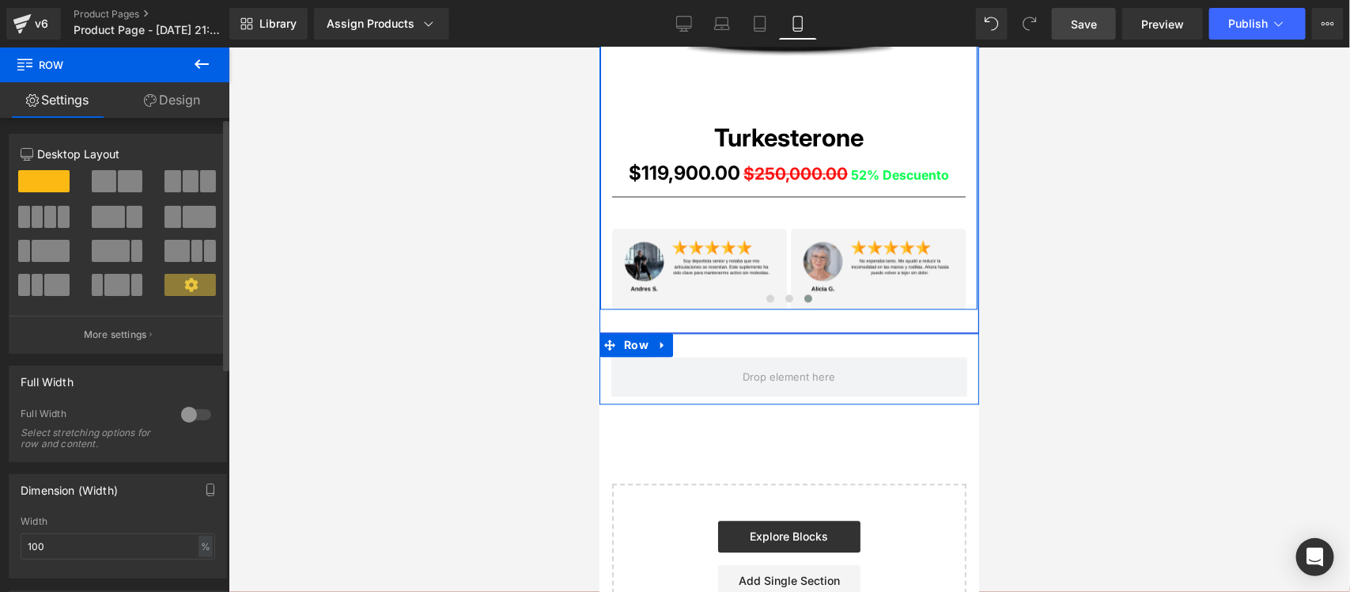
click at [202, 414] on div at bounding box center [196, 414] width 38 height 25
click at [187, 103] on link "Design" at bounding box center [172, 100] width 115 height 36
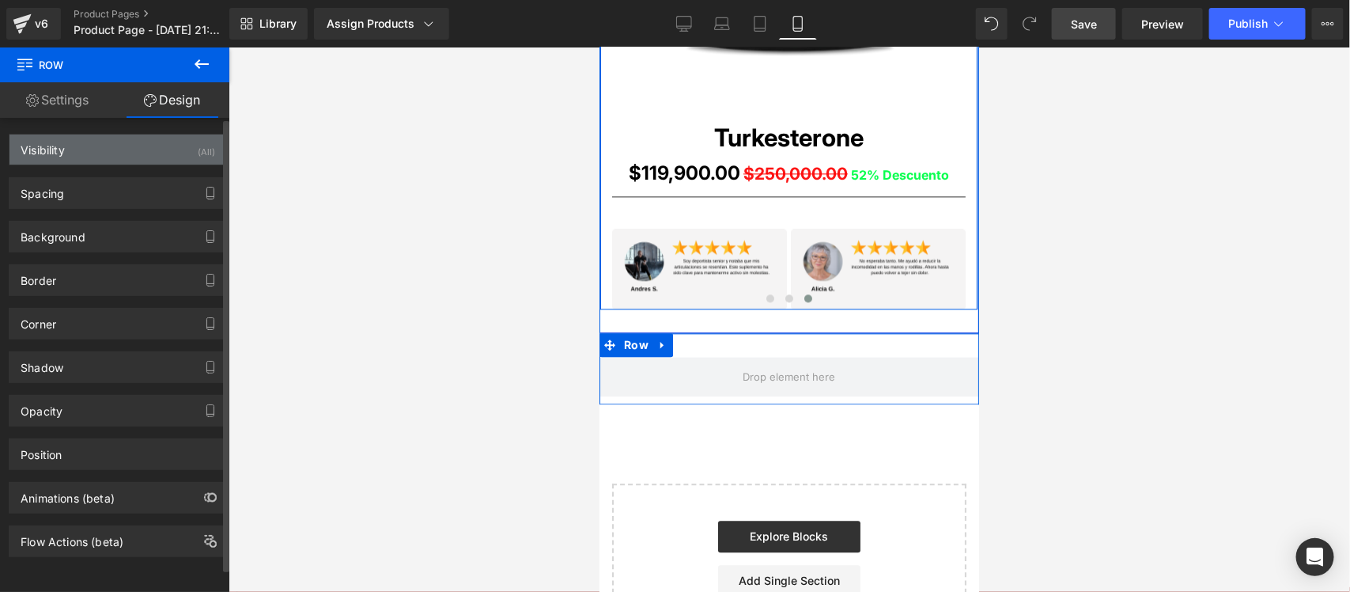
click at [198, 151] on div "(All)" at bounding box center [206, 147] width 17 height 26
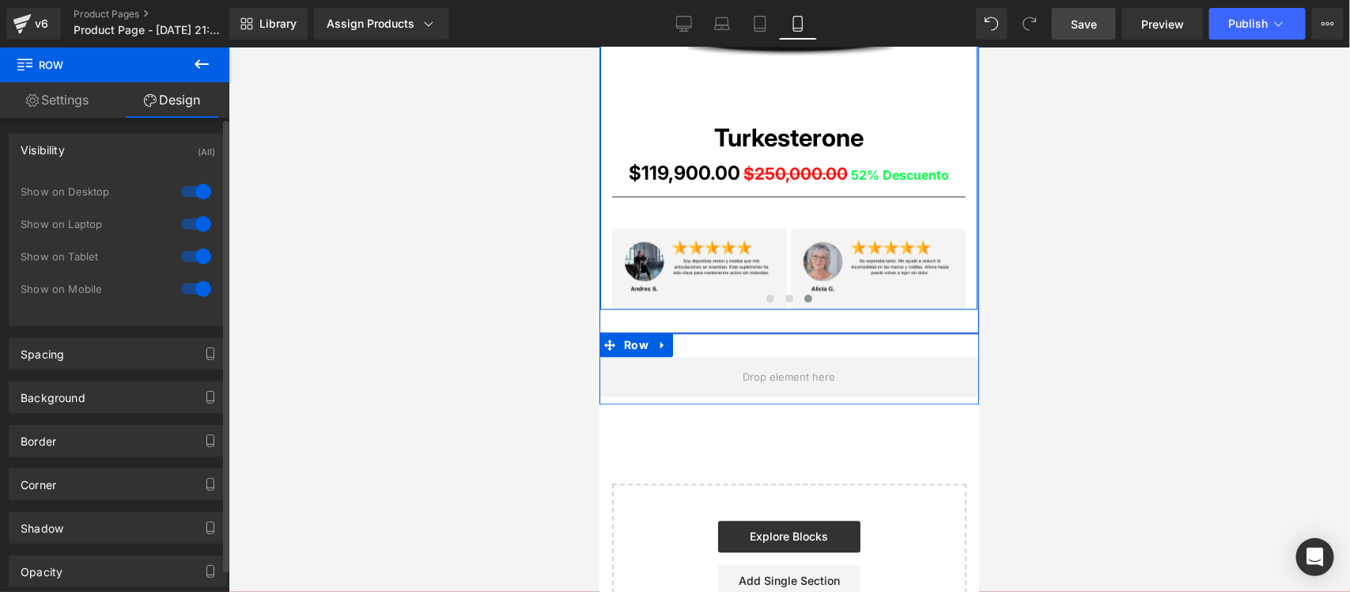
click at [191, 191] on div at bounding box center [196, 191] width 38 height 25
click at [184, 218] on div at bounding box center [196, 223] width 38 height 25
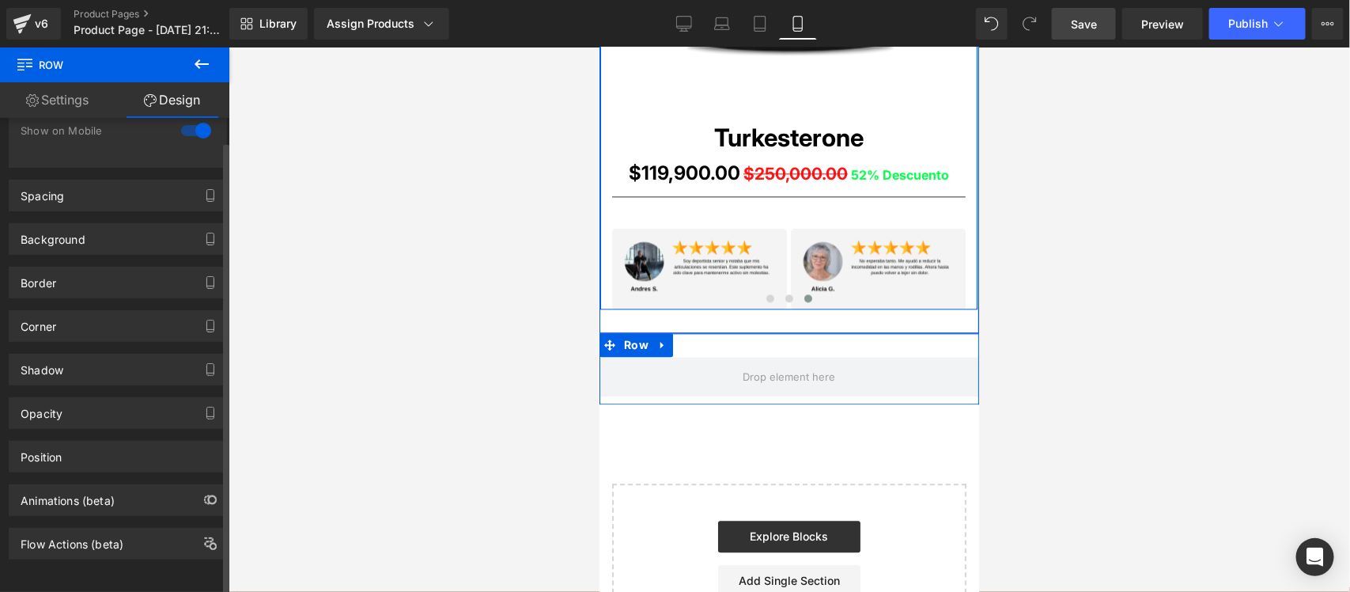
scroll to position [176, 0]
click at [175, 485] on div "Animations (beta)" at bounding box center [117, 500] width 217 height 30
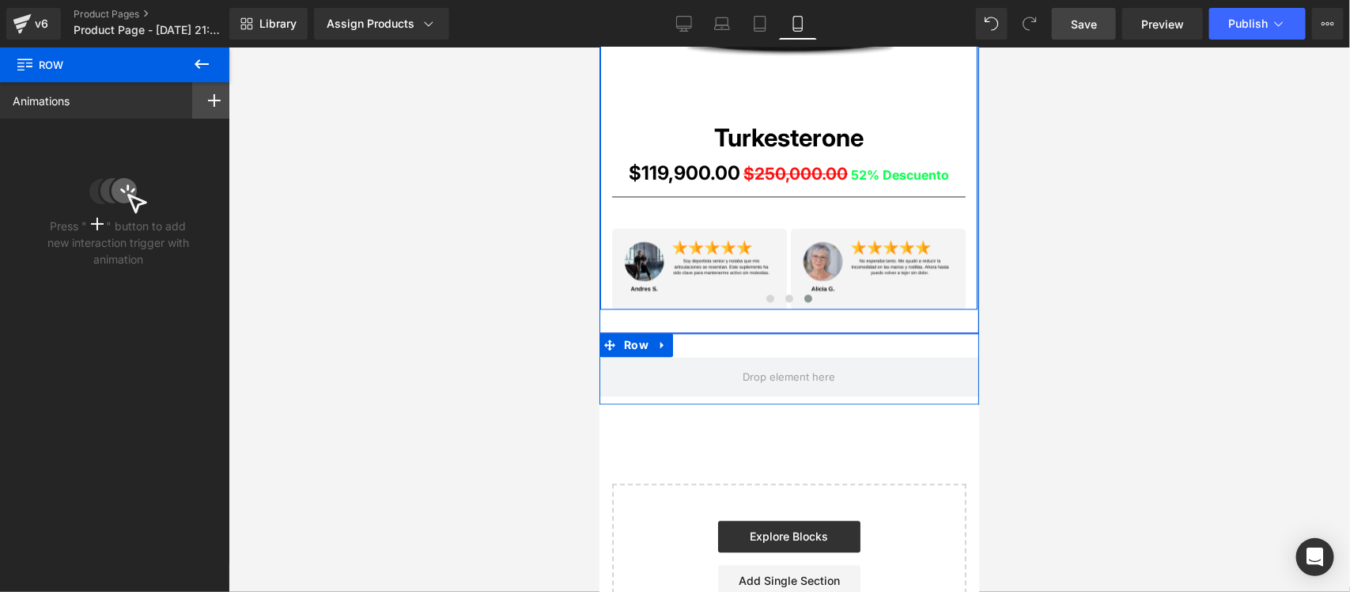
click at [210, 96] on icon at bounding box center [214, 100] width 13 height 13
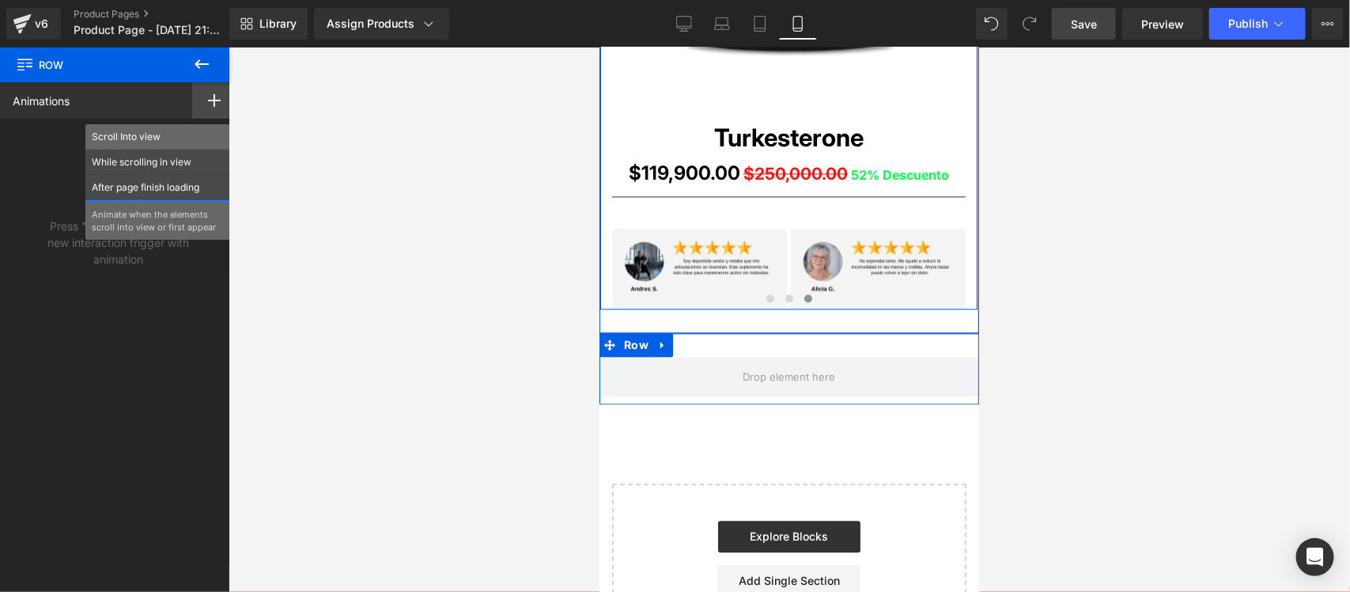
click at [183, 135] on p "Scroll Into view" at bounding box center [158, 137] width 132 height 14
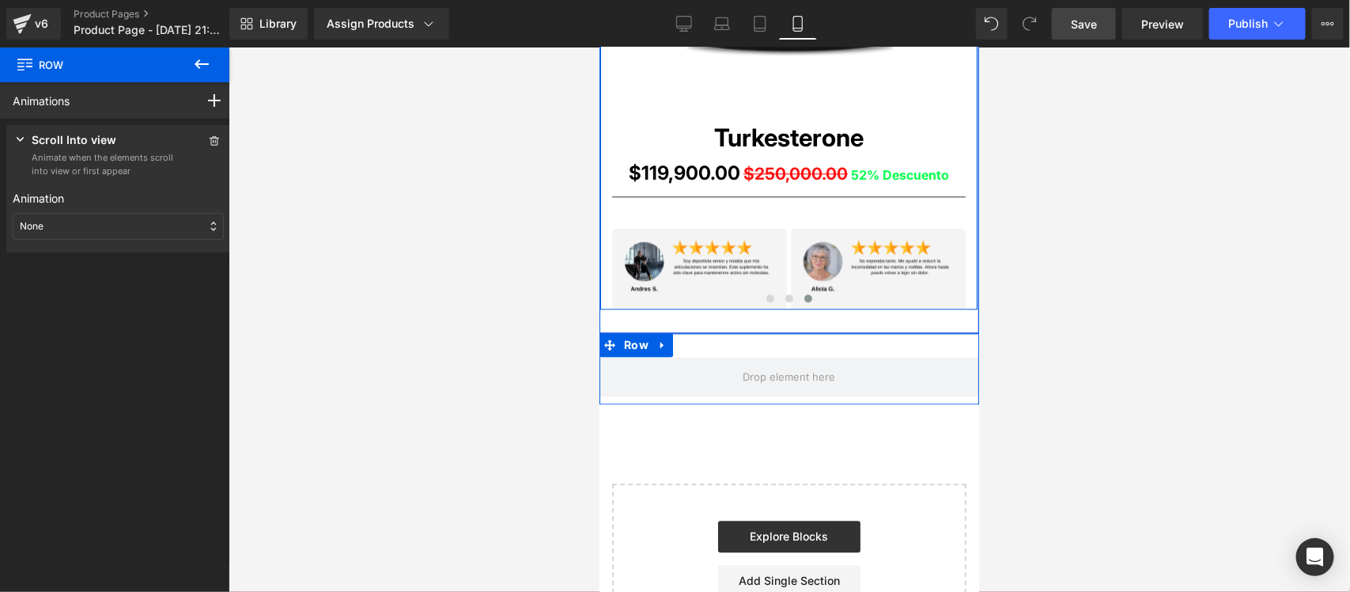
click at [113, 224] on div "None" at bounding box center [118, 226] width 211 height 27
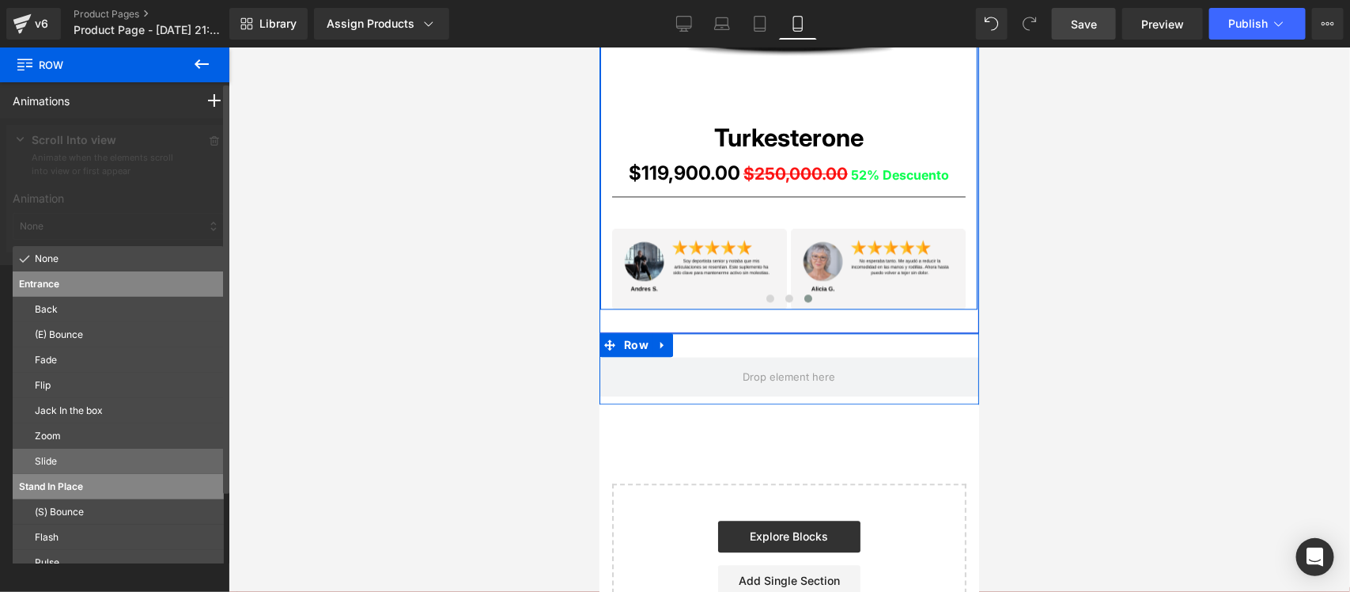
click at [53, 460] on p "Slide" at bounding box center [126, 461] width 183 height 14
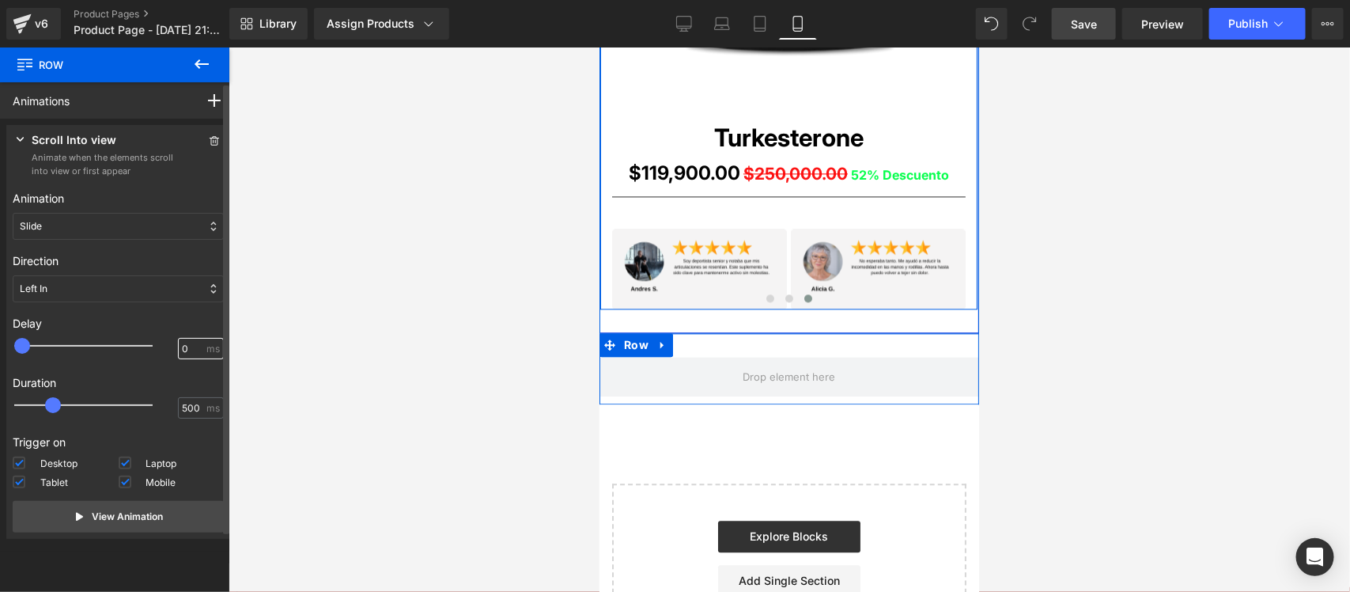
click at [182, 346] on input "0" at bounding box center [192, 349] width 21 height 14
type input "100"
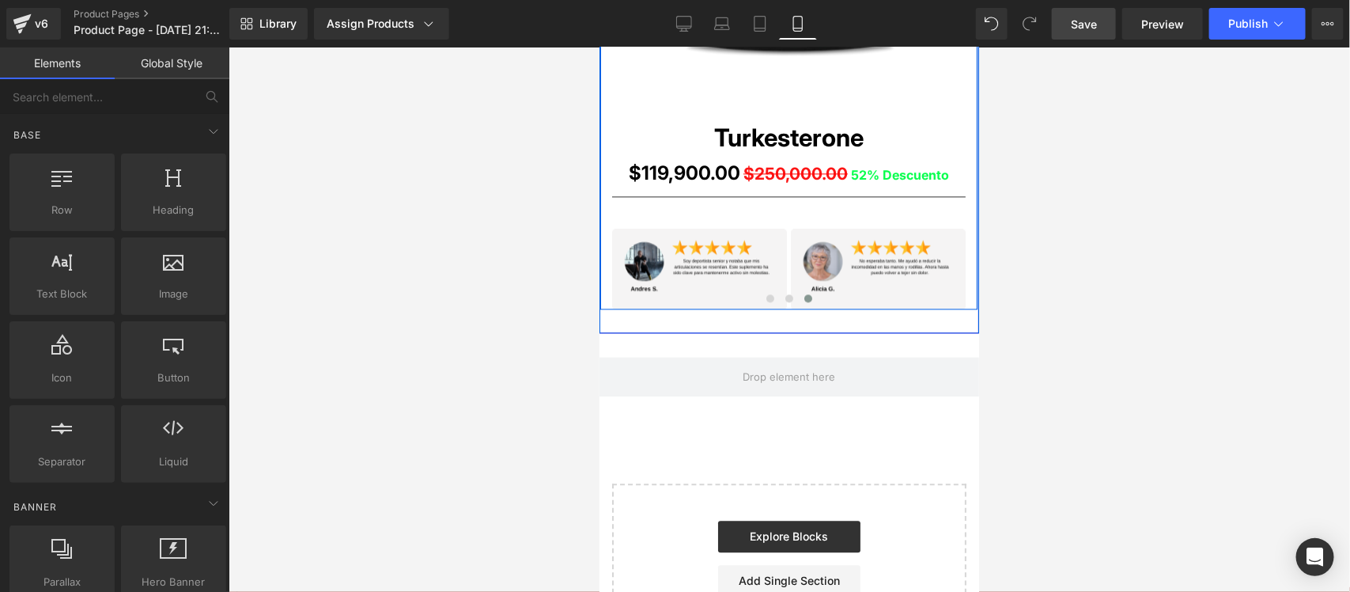
click at [315, 334] on div at bounding box center [790, 319] width 1122 height 544
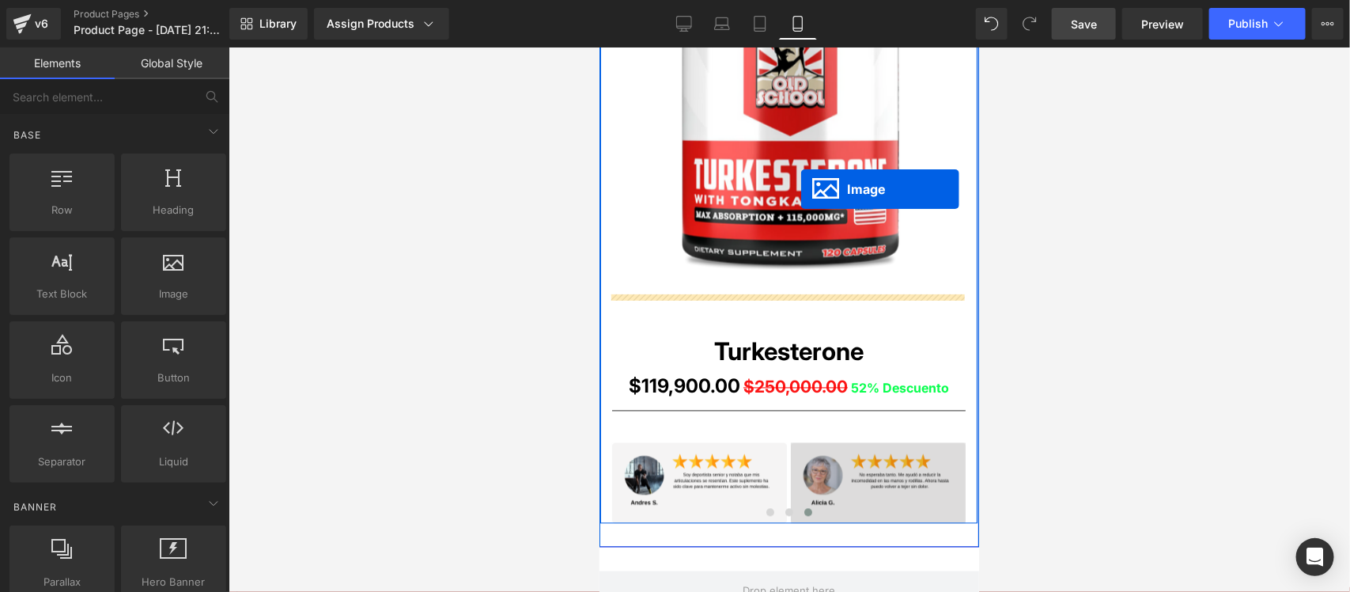
scroll to position [4255, 0]
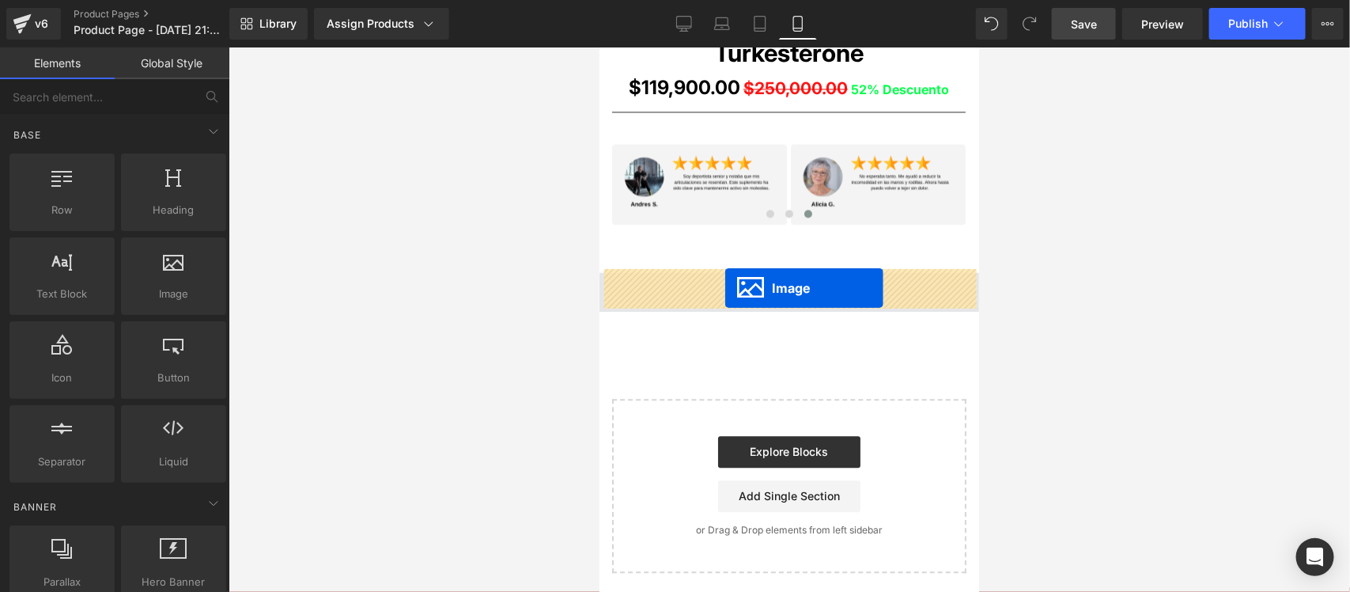
drag, startPoint x: 778, startPoint y: 138, endPoint x: 725, endPoint y: 288, distance: 158.9
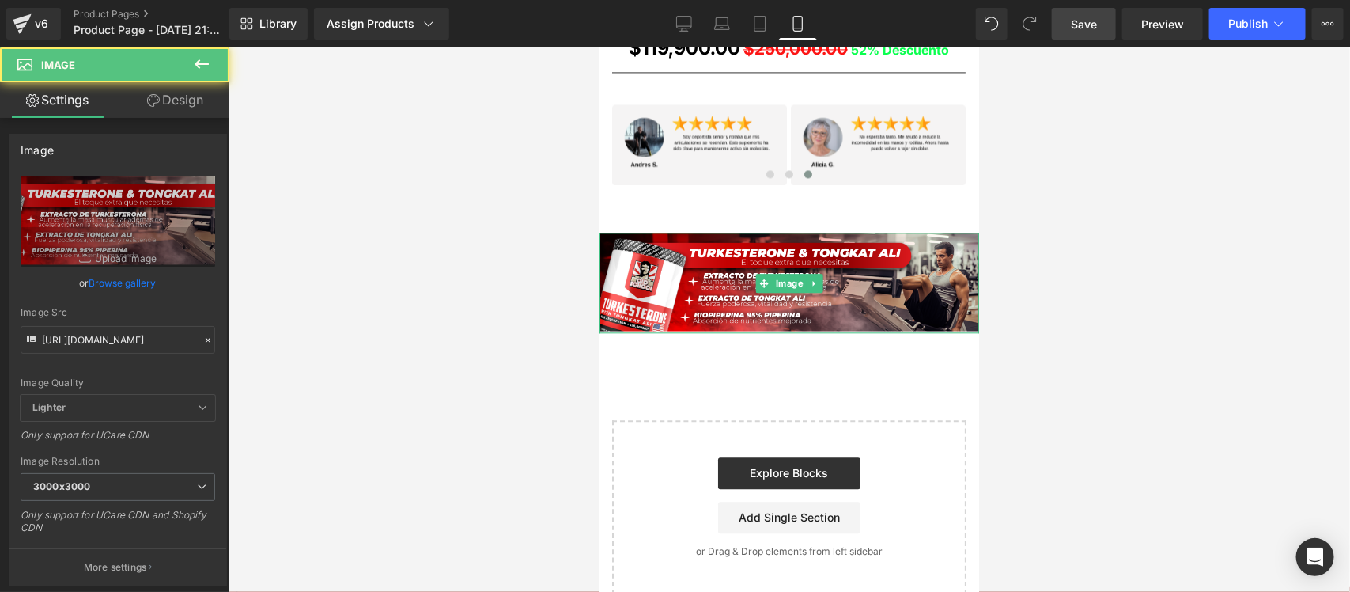
scroll to position [4215, 0]
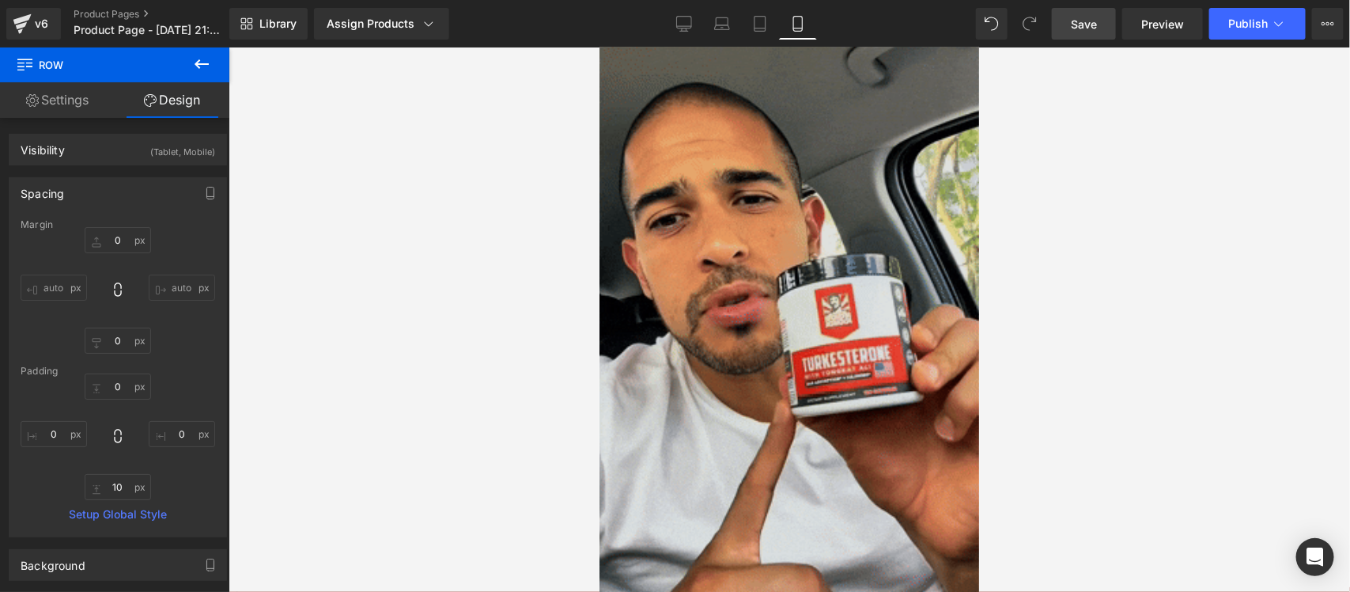
scroll to position [99, 0]
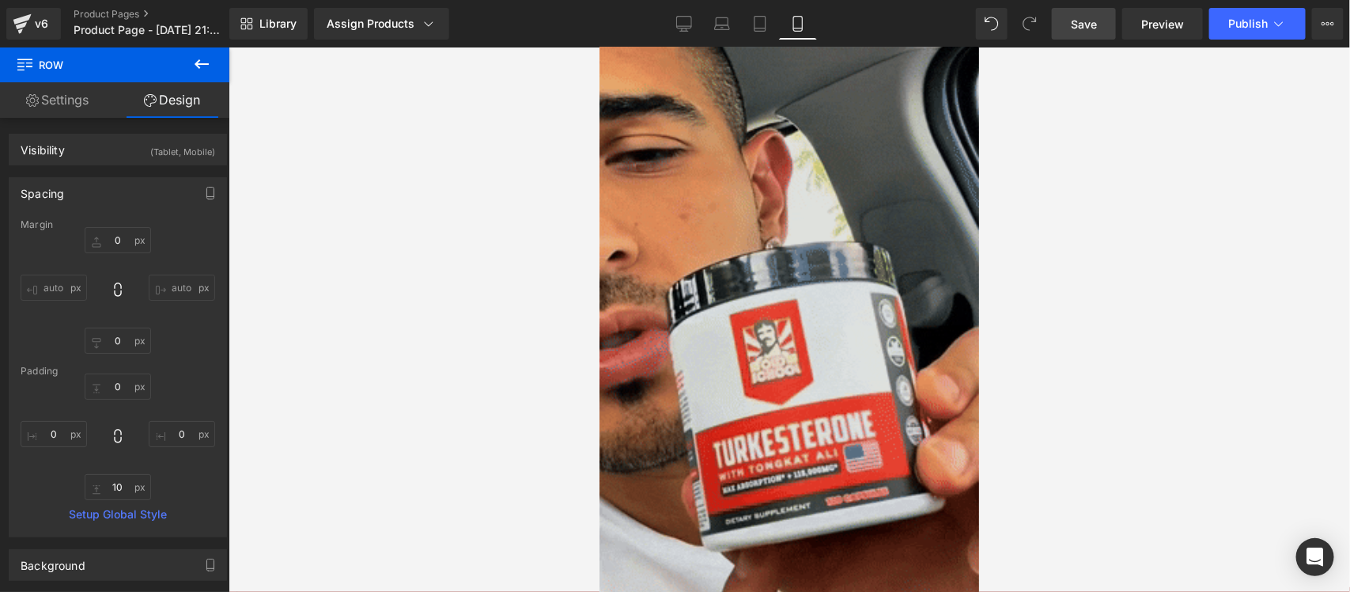
click at [780, 292] on img at bounding box center [789, 324] width 380 height 675
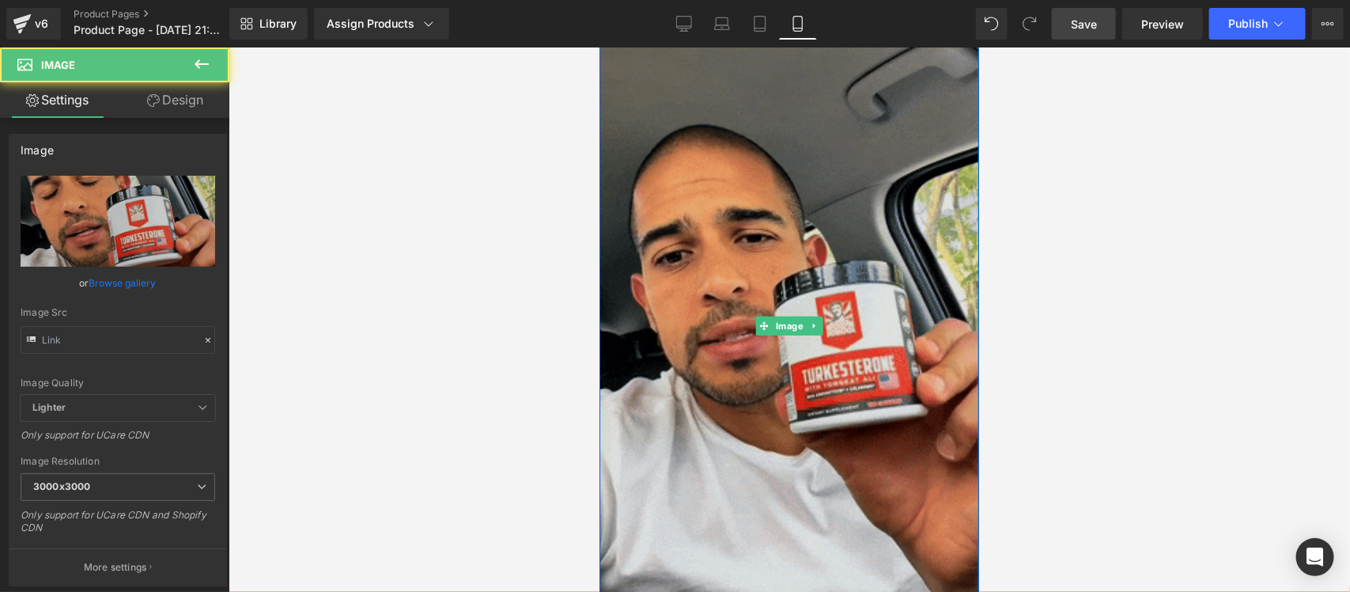
type input "[URL][DOMAIN_NAME]"
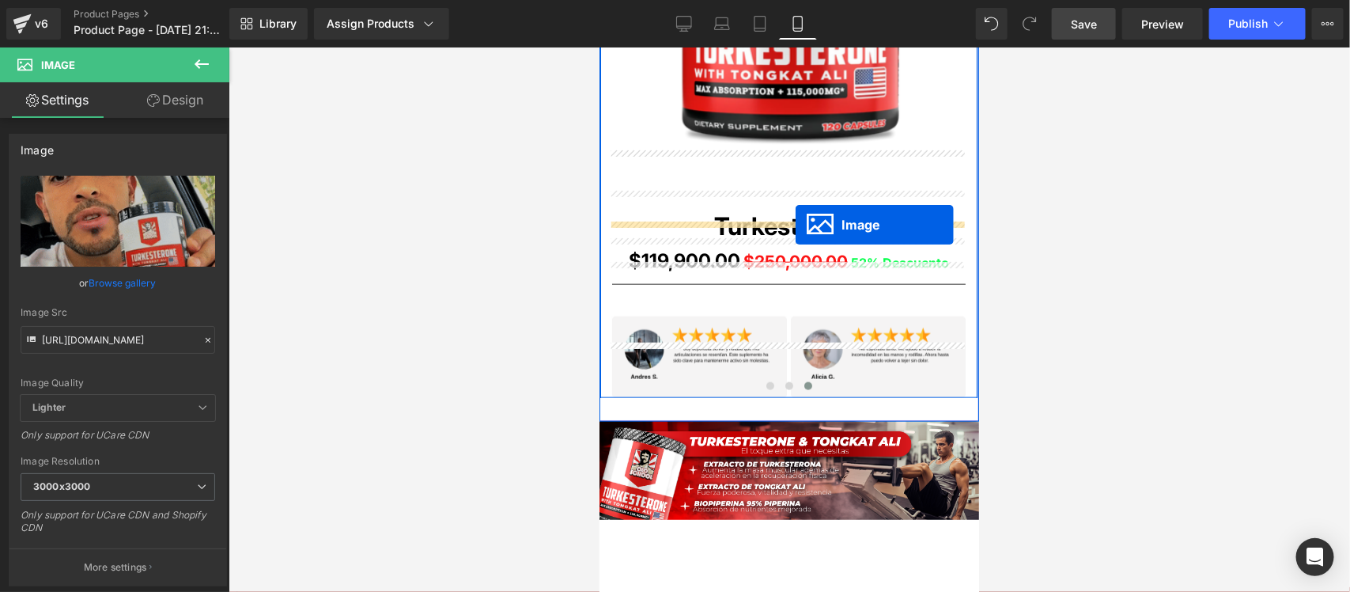
scroll to position [3617, 0]
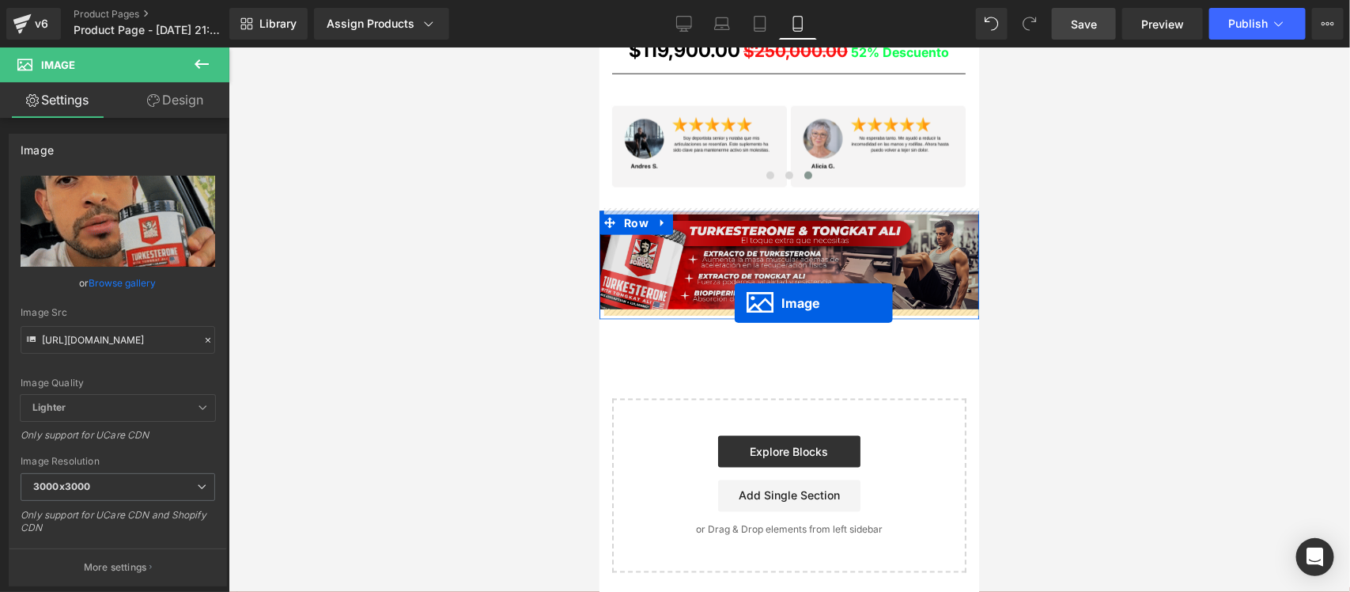
drag, startPoint x: 776, startPoint y: 328, endPoint x: 734, endPoint y: 301, distance: 49.8
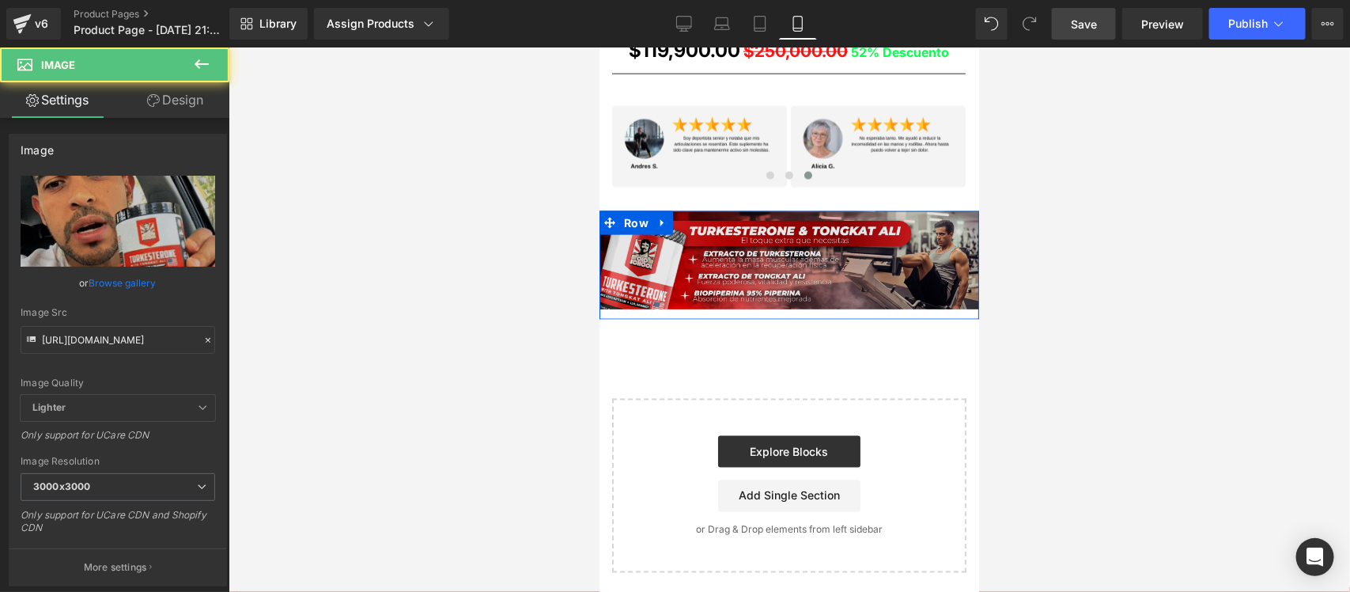
scroll to position [3578, 0]
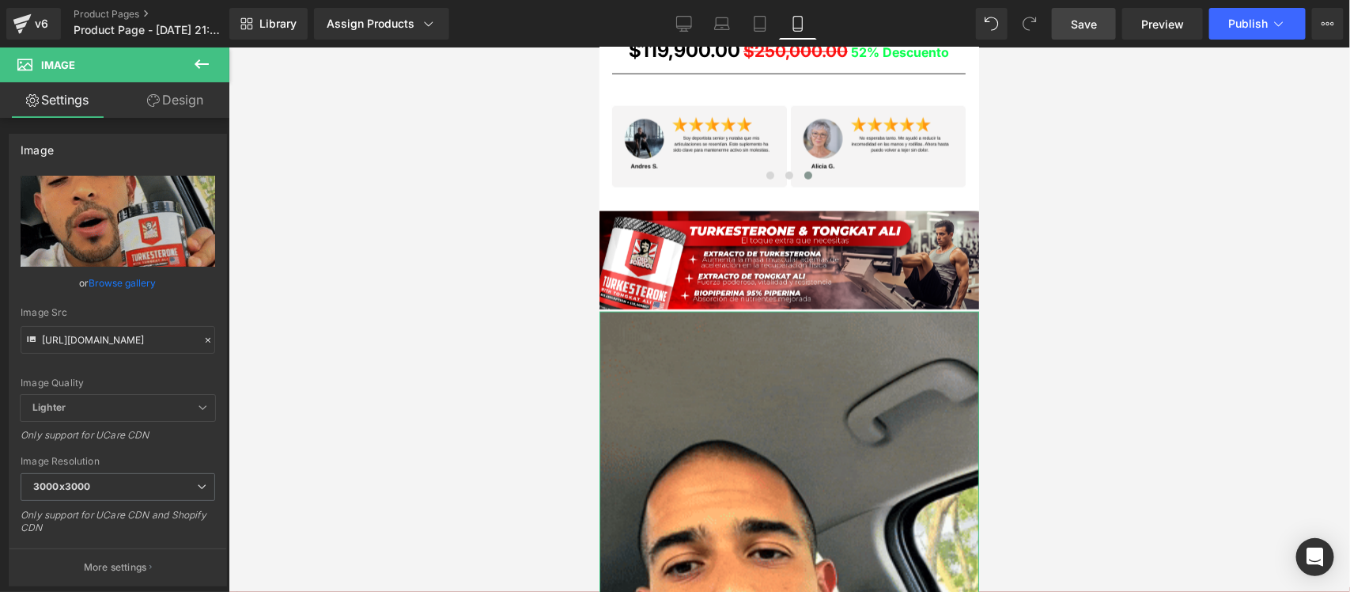
click at [179, 108] on link "Design" at bounding box center [175, 100] width 115 height 36
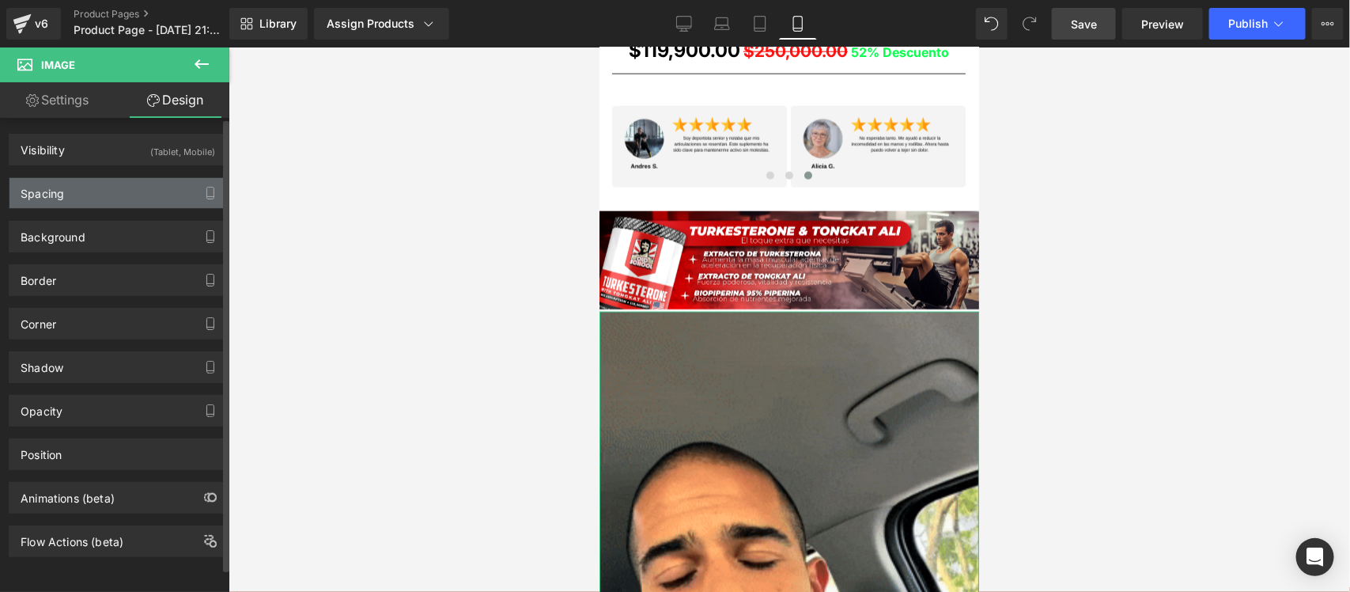
type input "0"
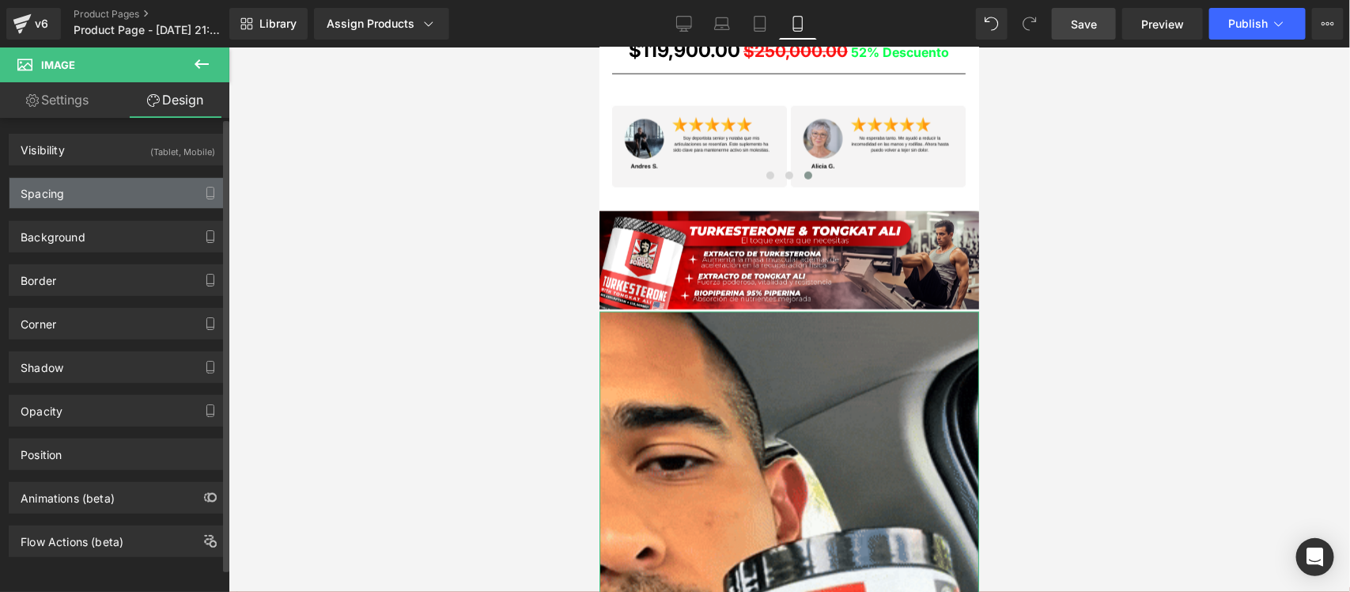
type input "0"
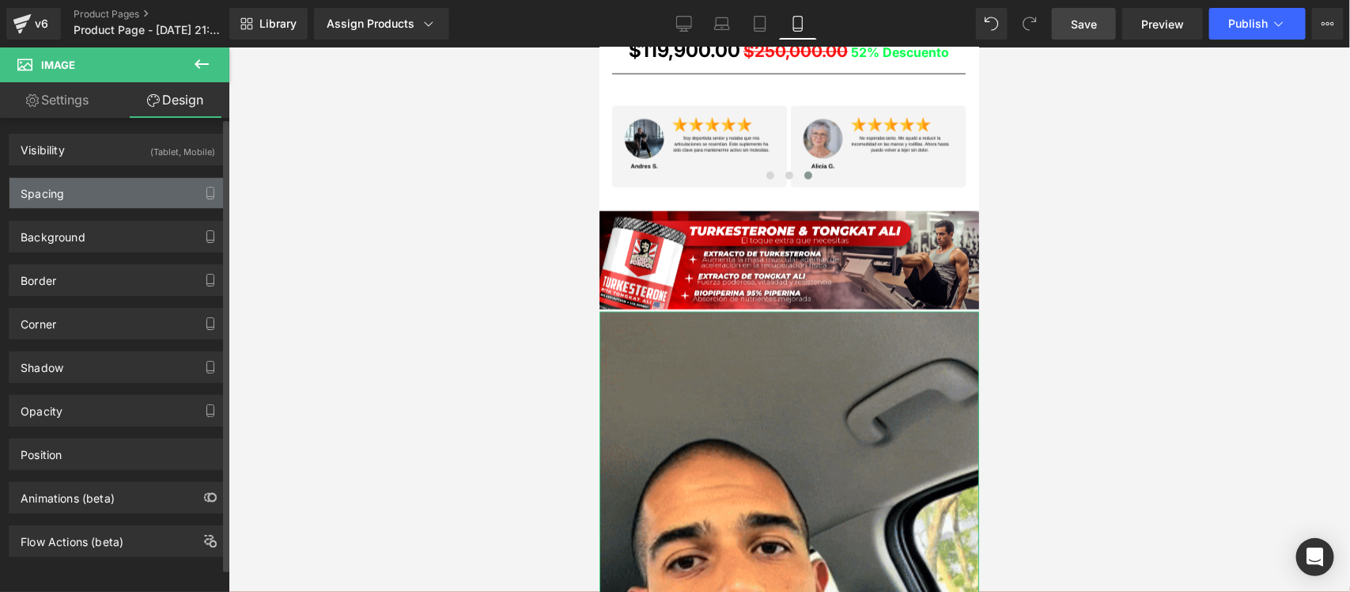
type input "0"
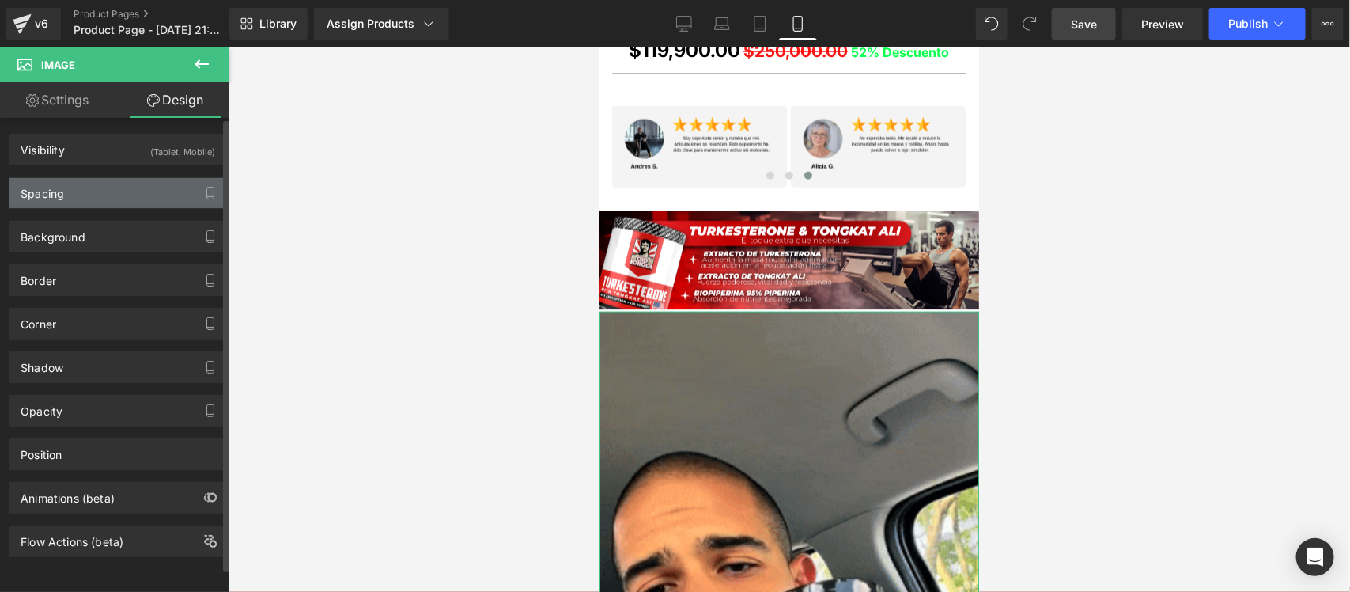
type input "0"
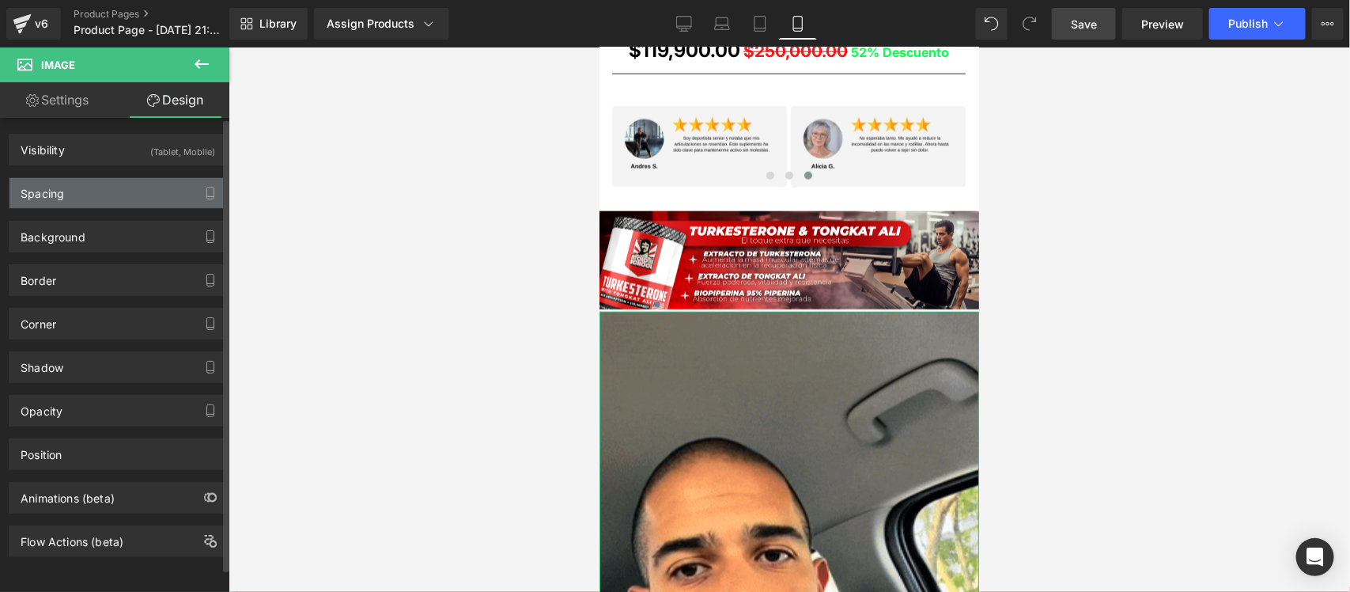
type input "0"
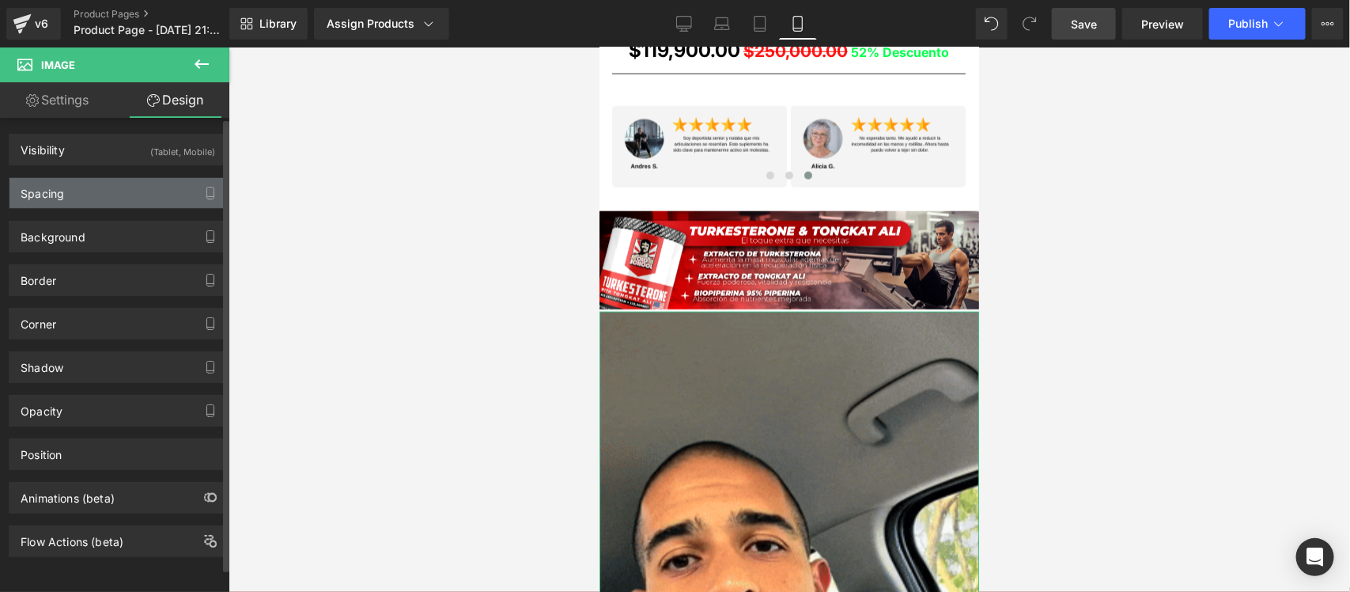
type input "0"
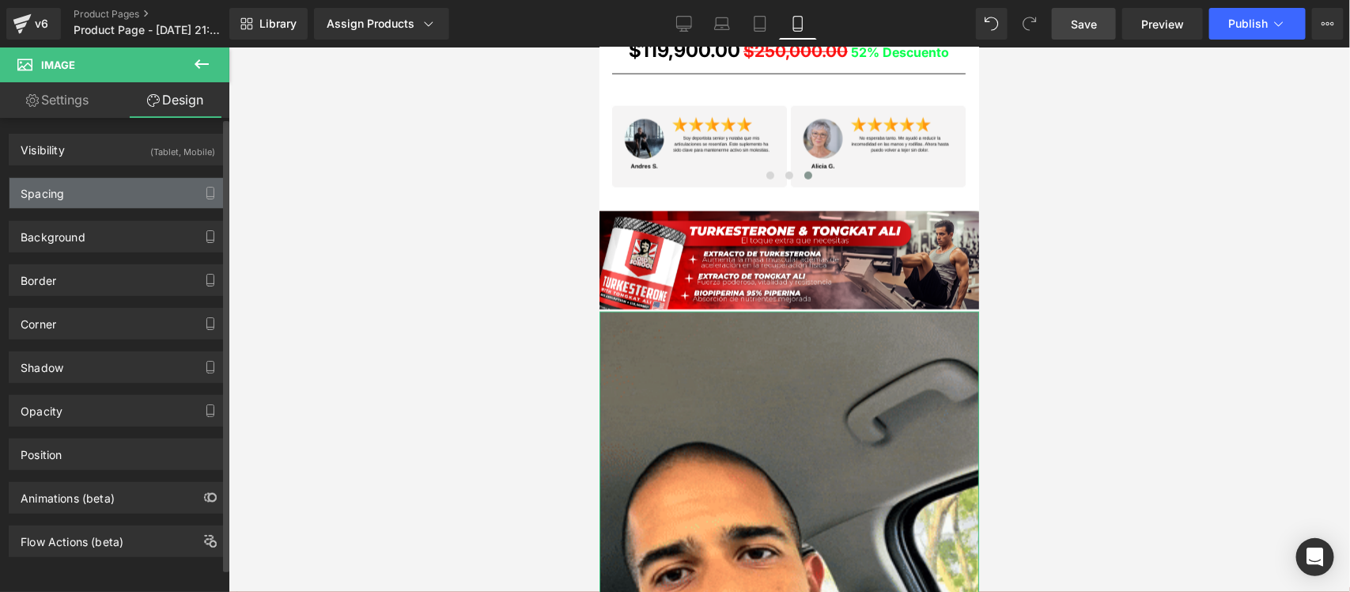
type input "0"
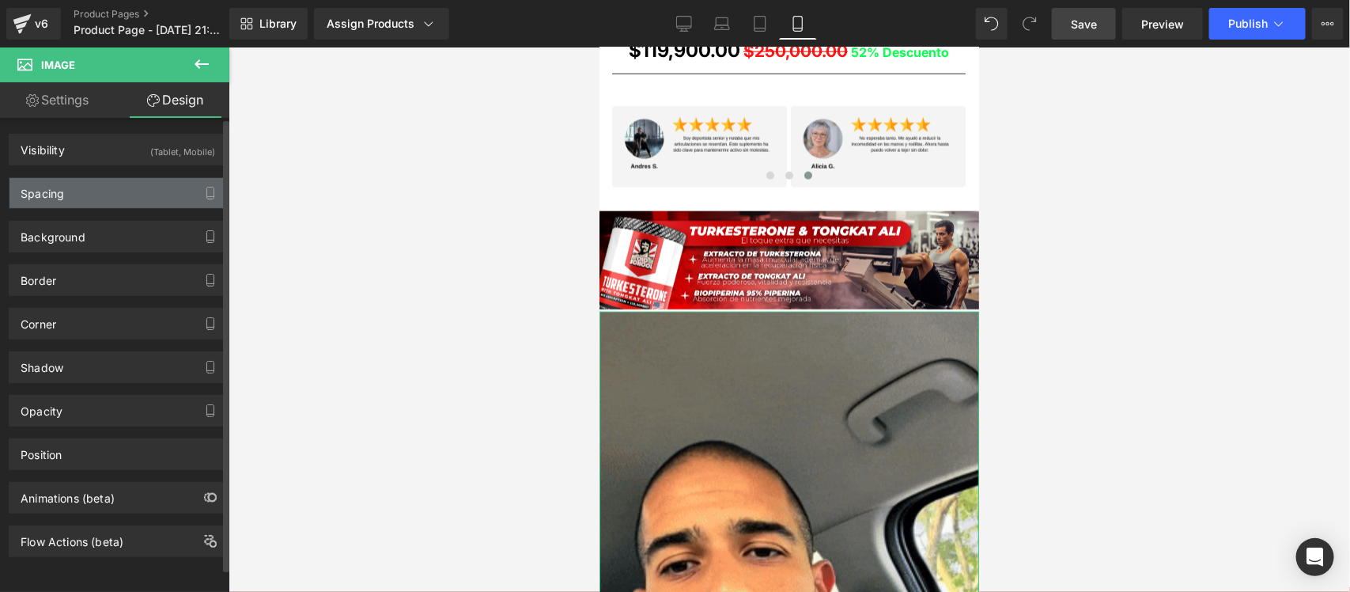
type input "0"
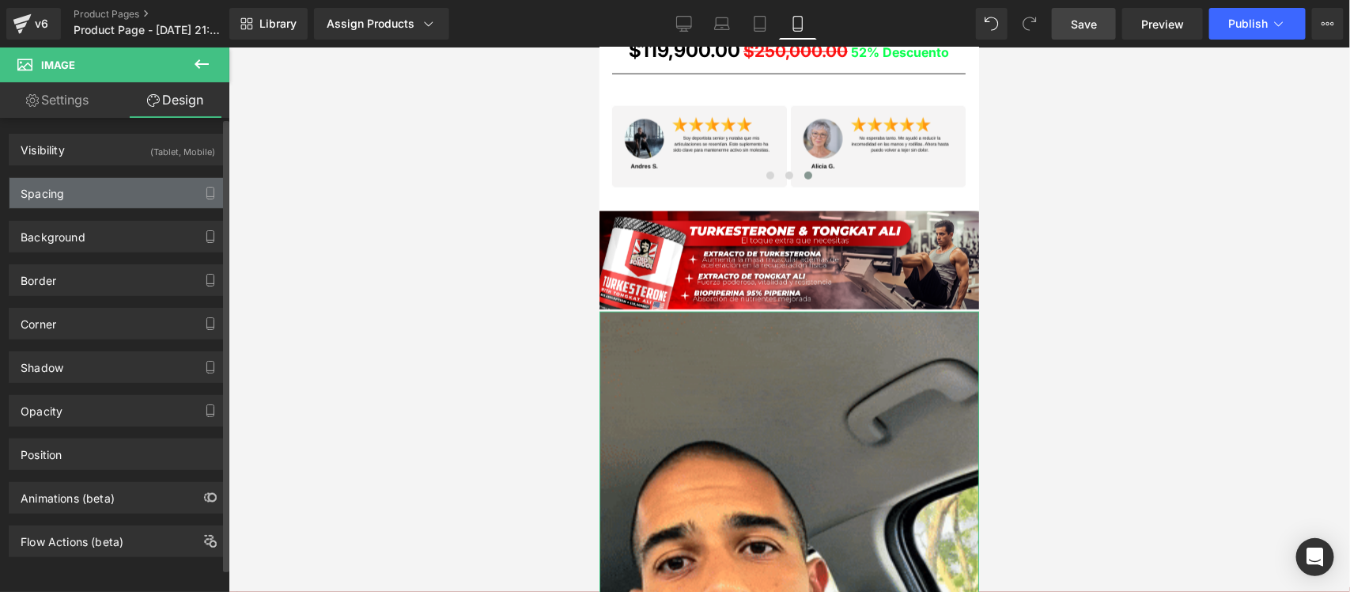
click at [113, 195] on div "Spacing" at bounding box center [117, 193] width 217 height 30
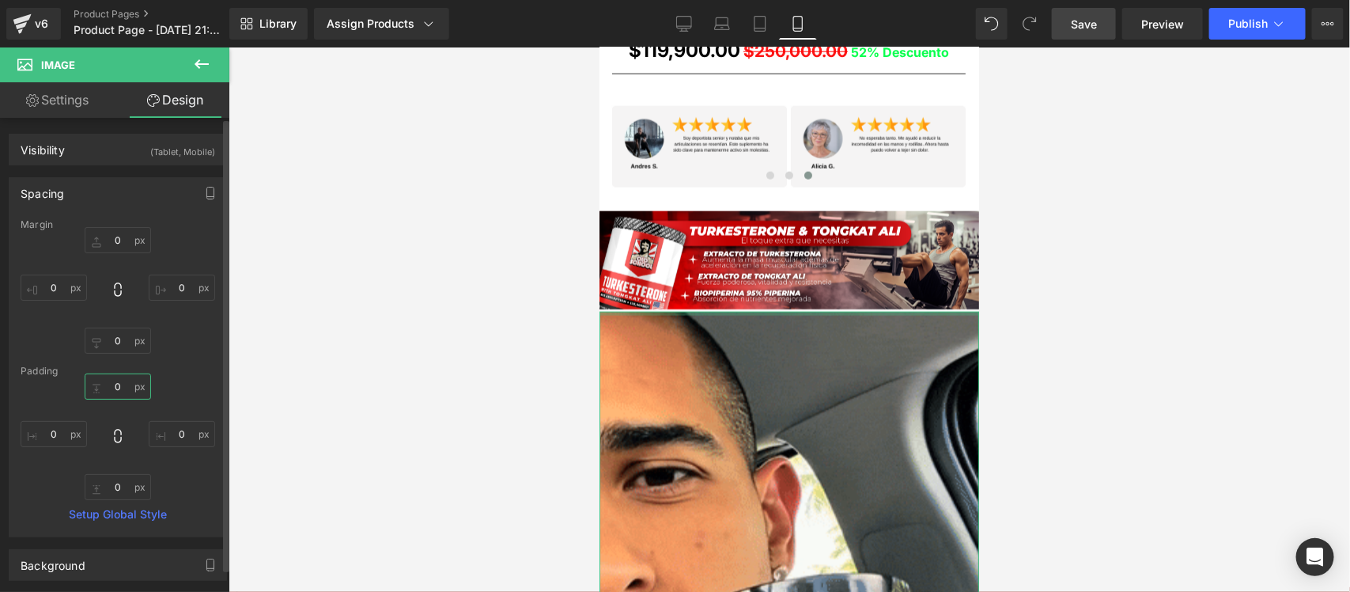
click at [116, 388] on input "0" at bounding box center [118, 386] width 66 height 26
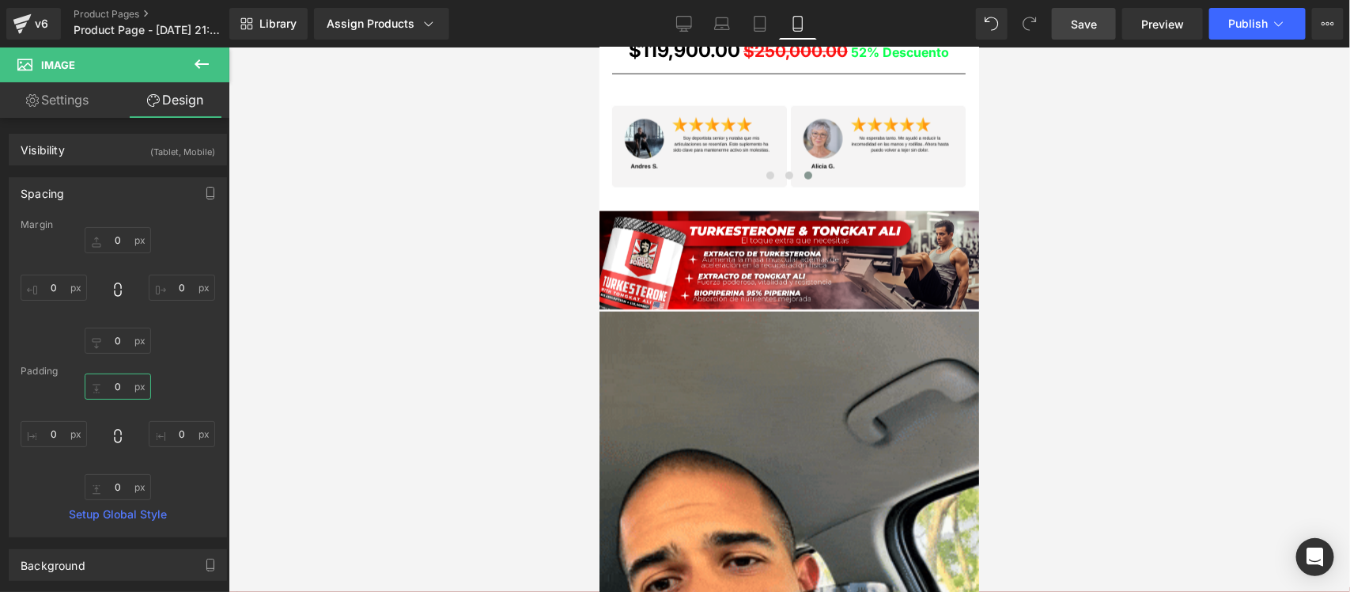
type input "0-"
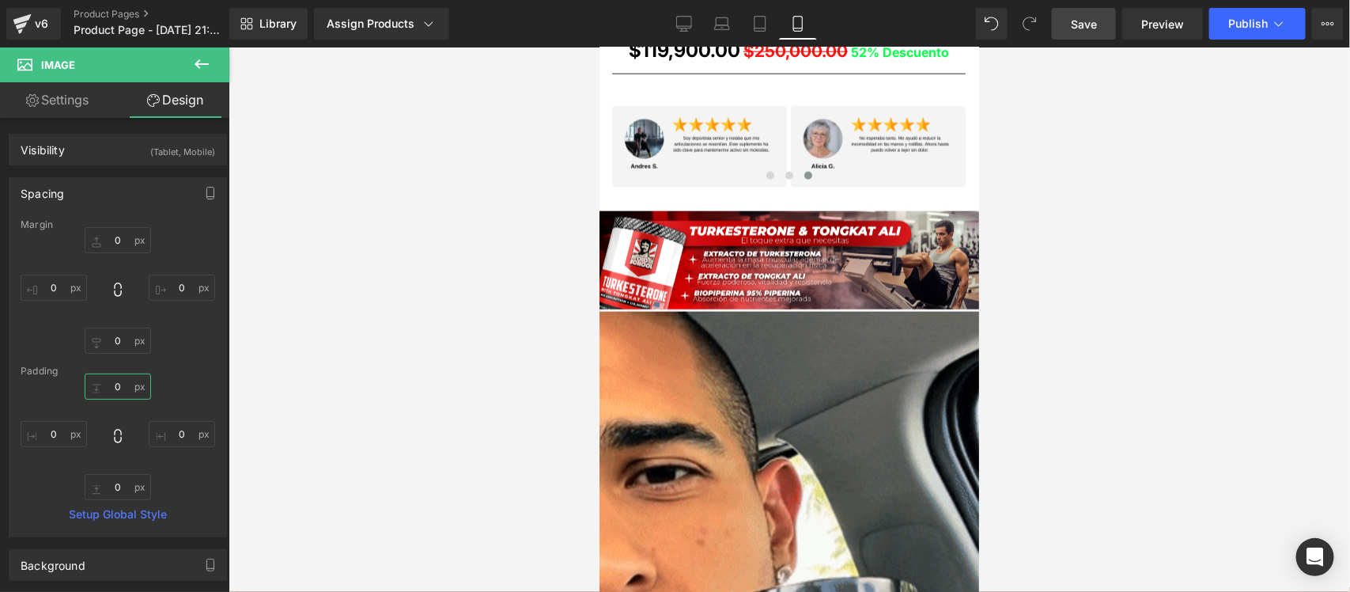
type input "0-"
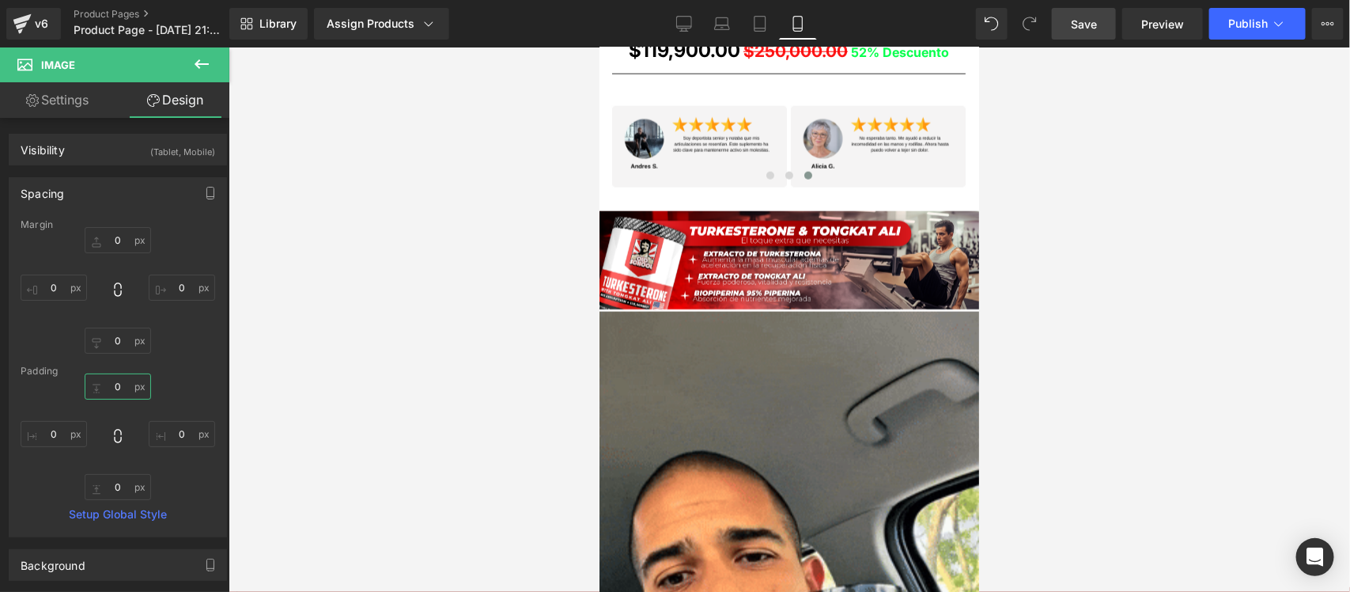
type input "0"
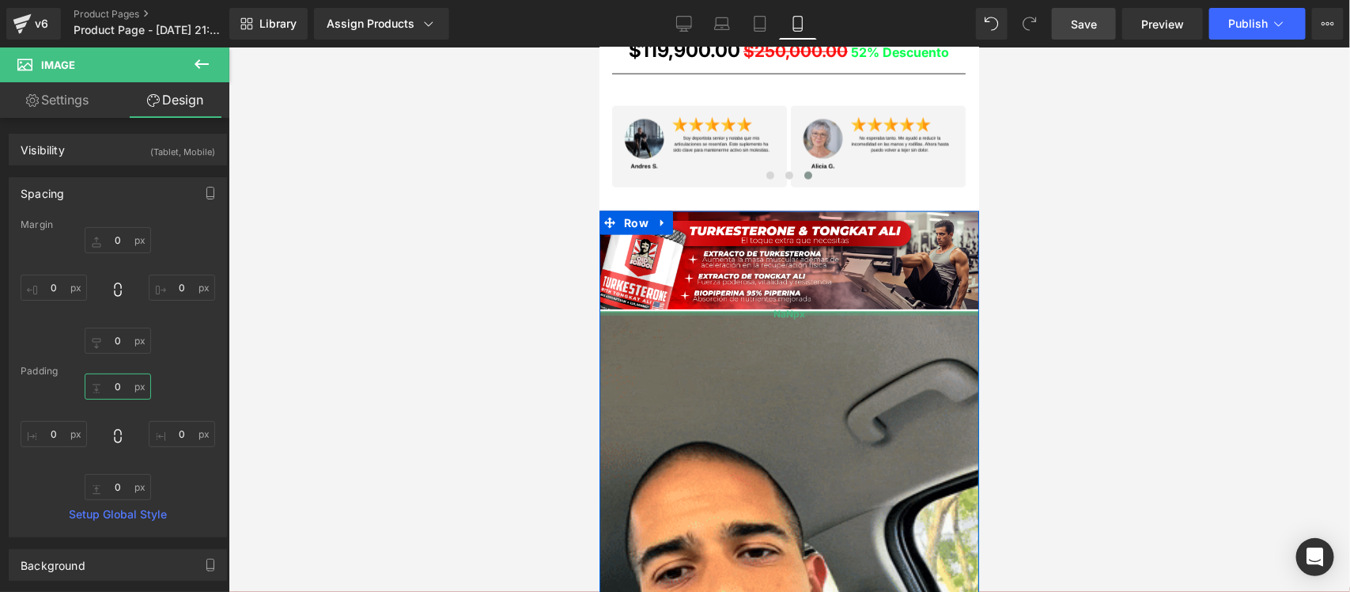
type input "0px"
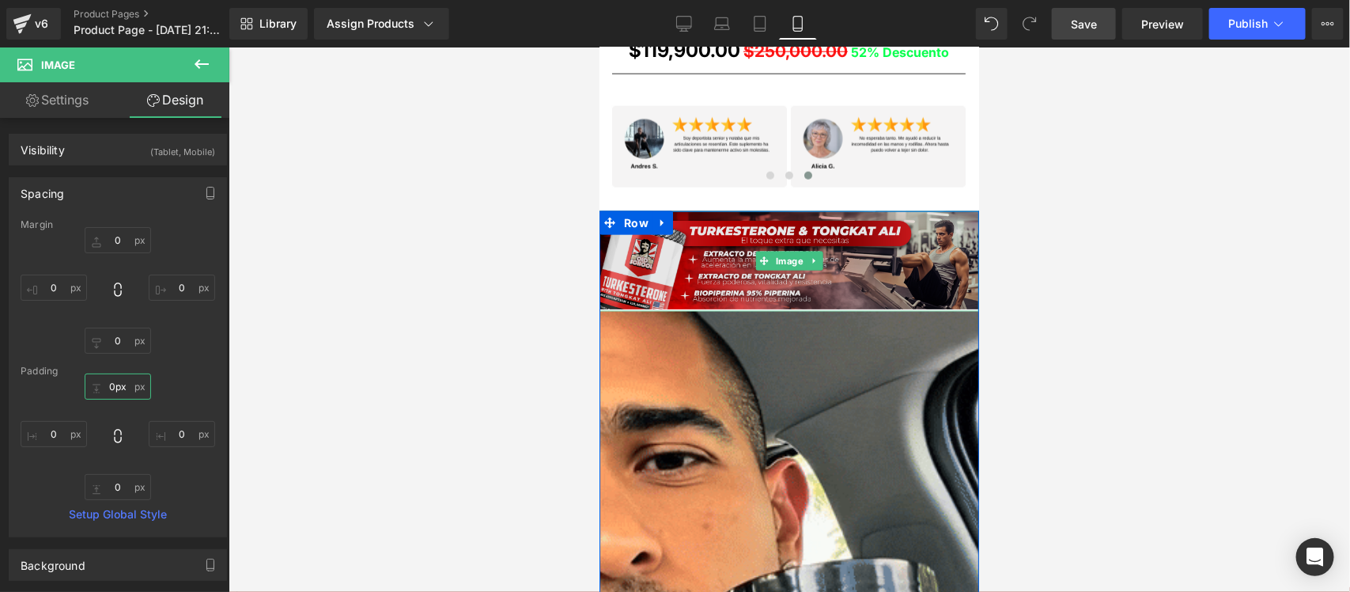
click at [770, 298] on div "Image Image" at bounding box center [789, 598] width 380 height 776
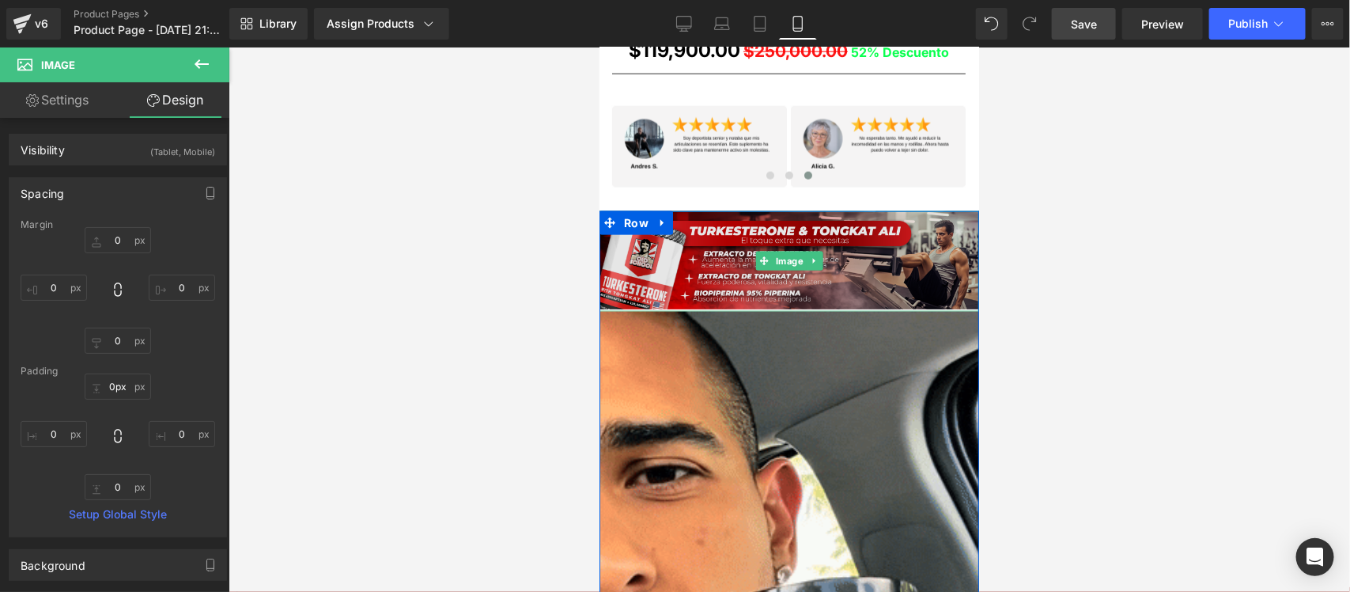
click at [778, 286] on img at bounding box center [789, 260] width 380 height 100
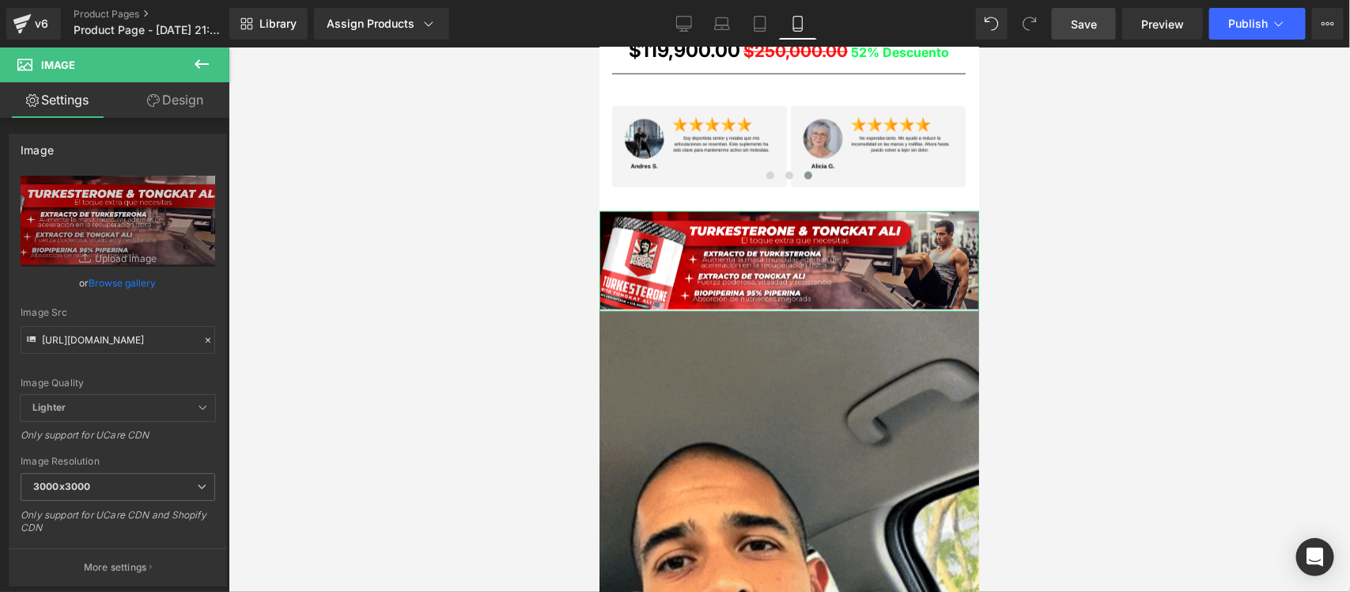
click at [179, 104] on link "Design" at bounding box center [175, 100] width 115 height 36
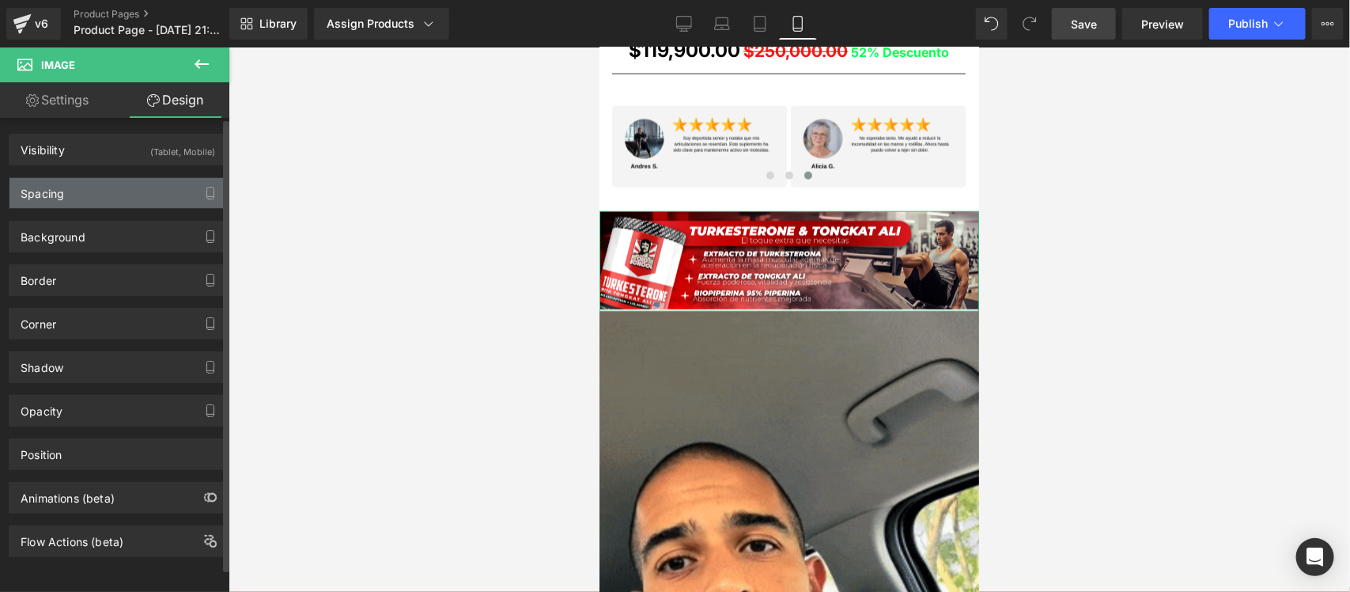
type input "0"
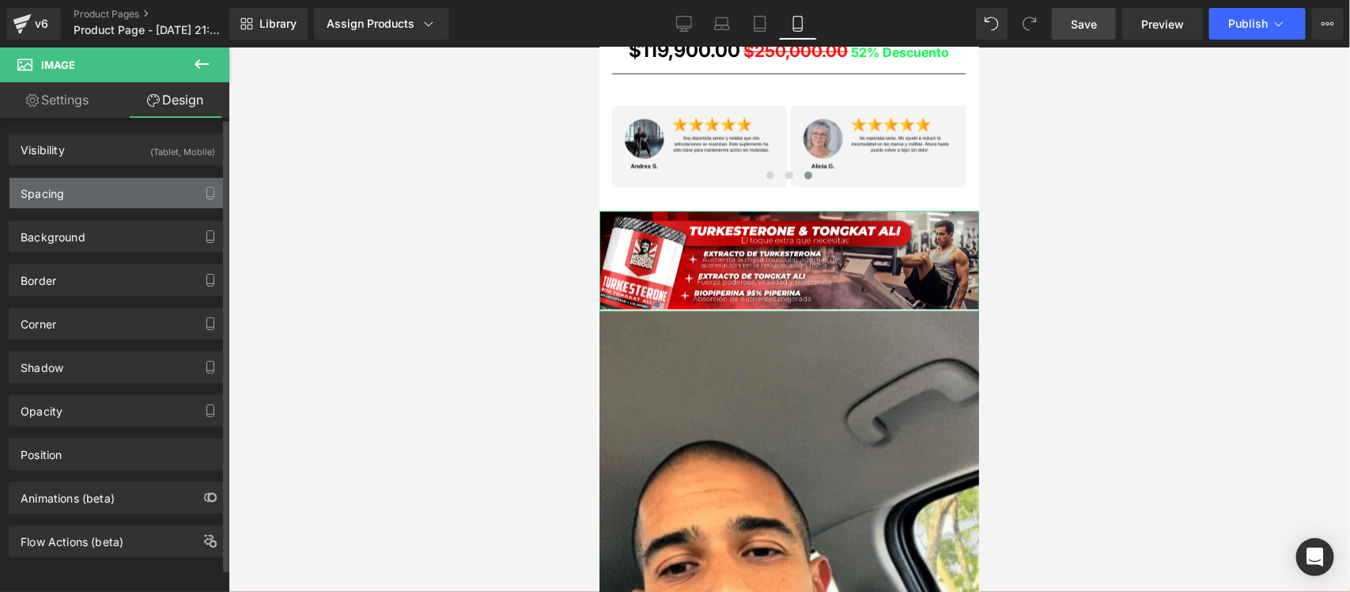
type input "0"
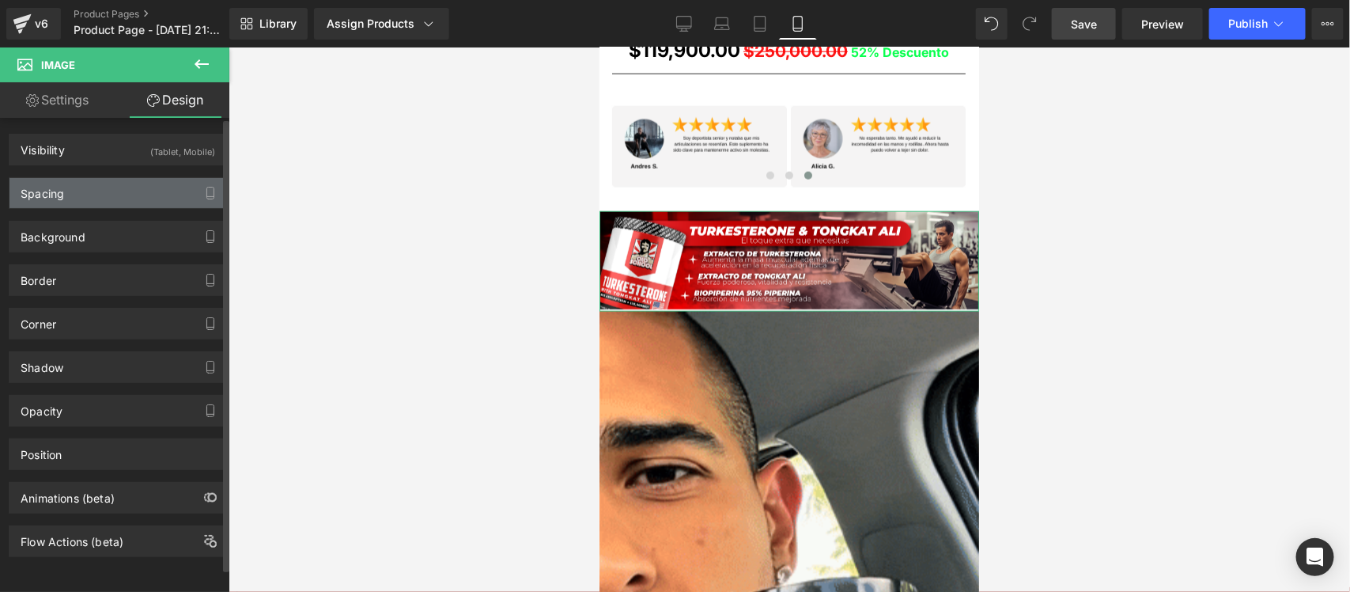
type input "0"
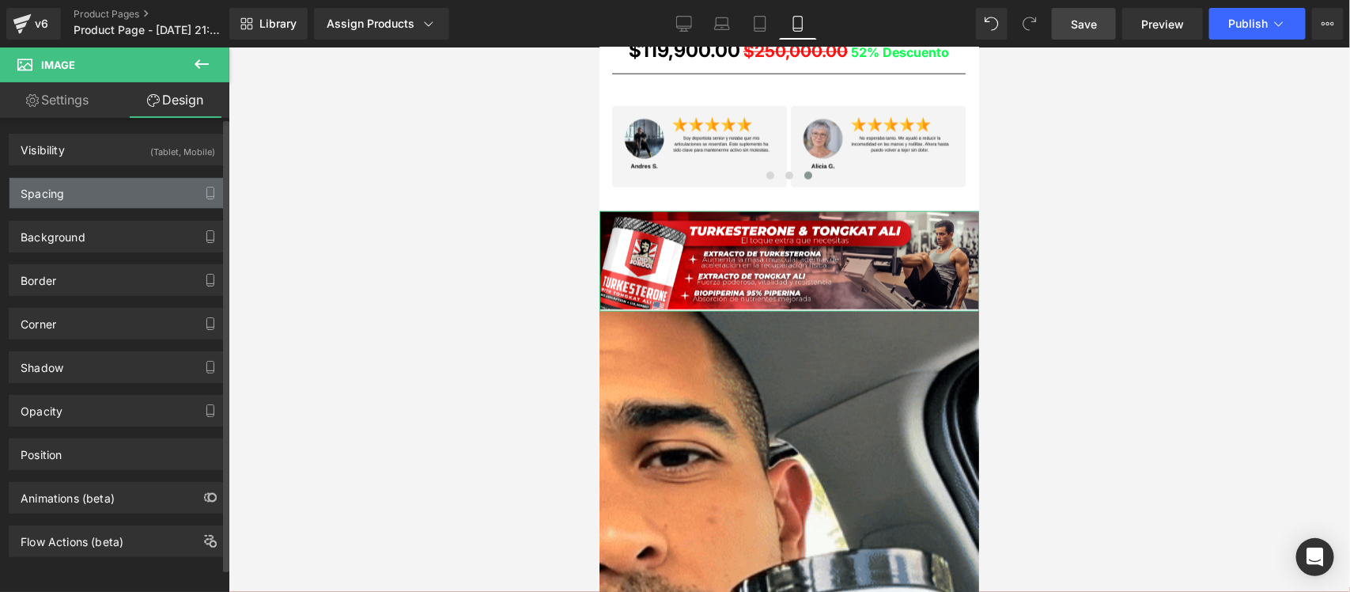
type input "0"
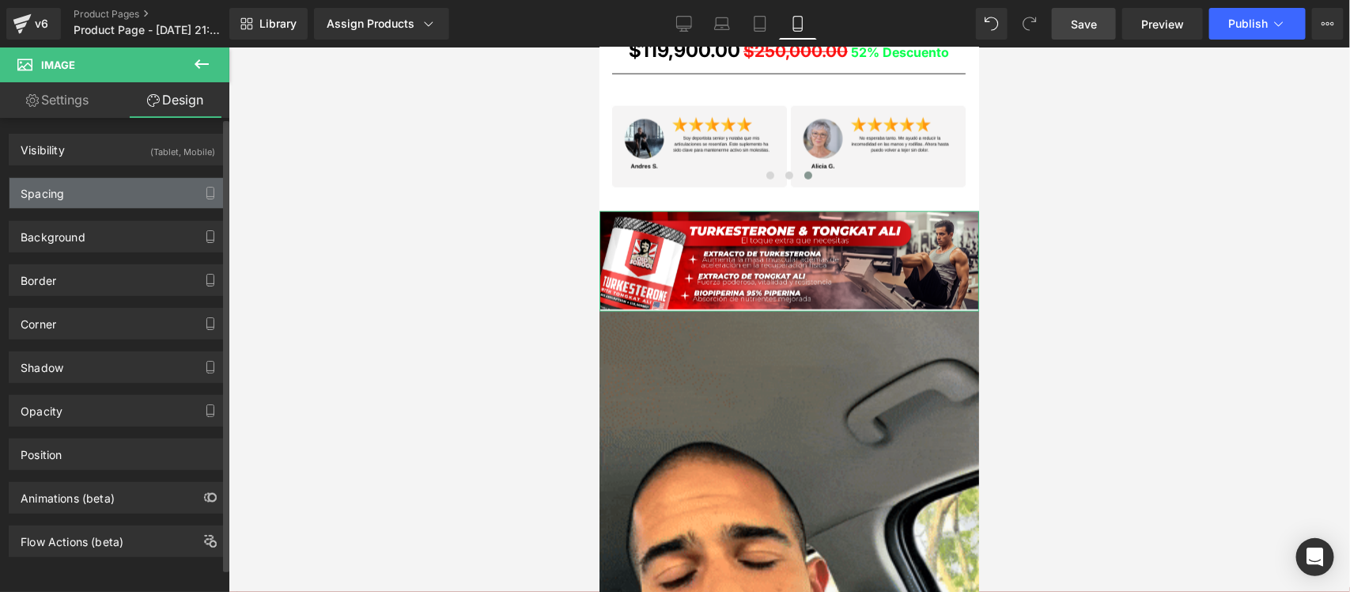
type input "0"
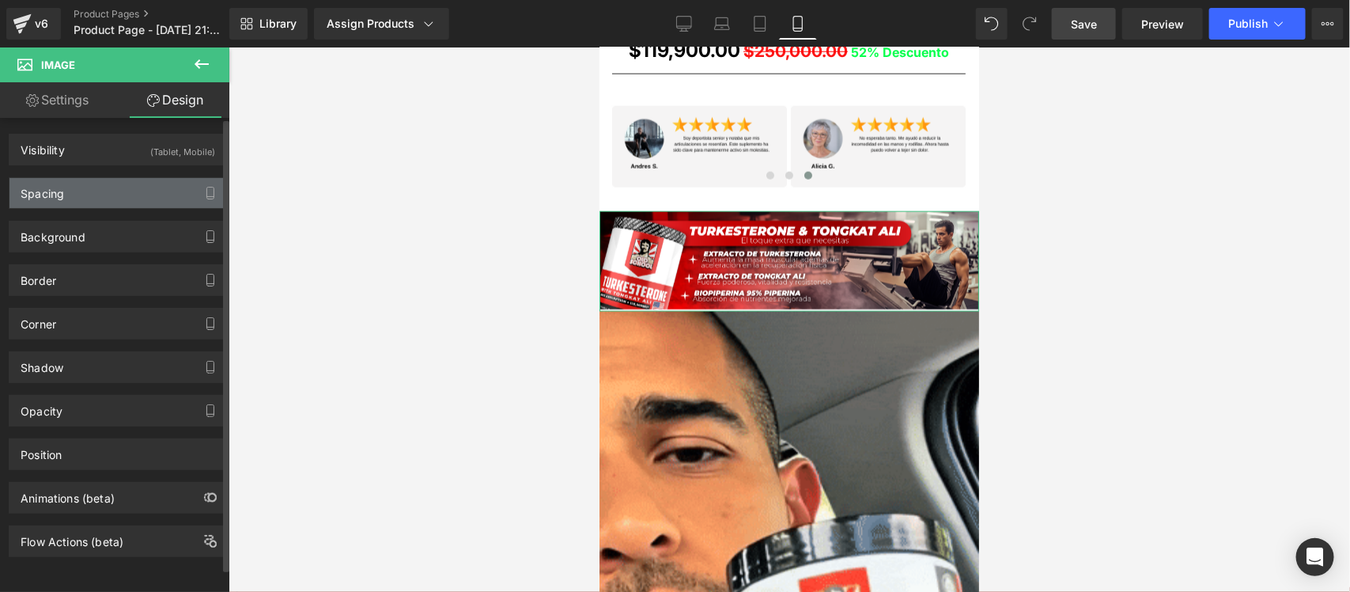
type input "0"
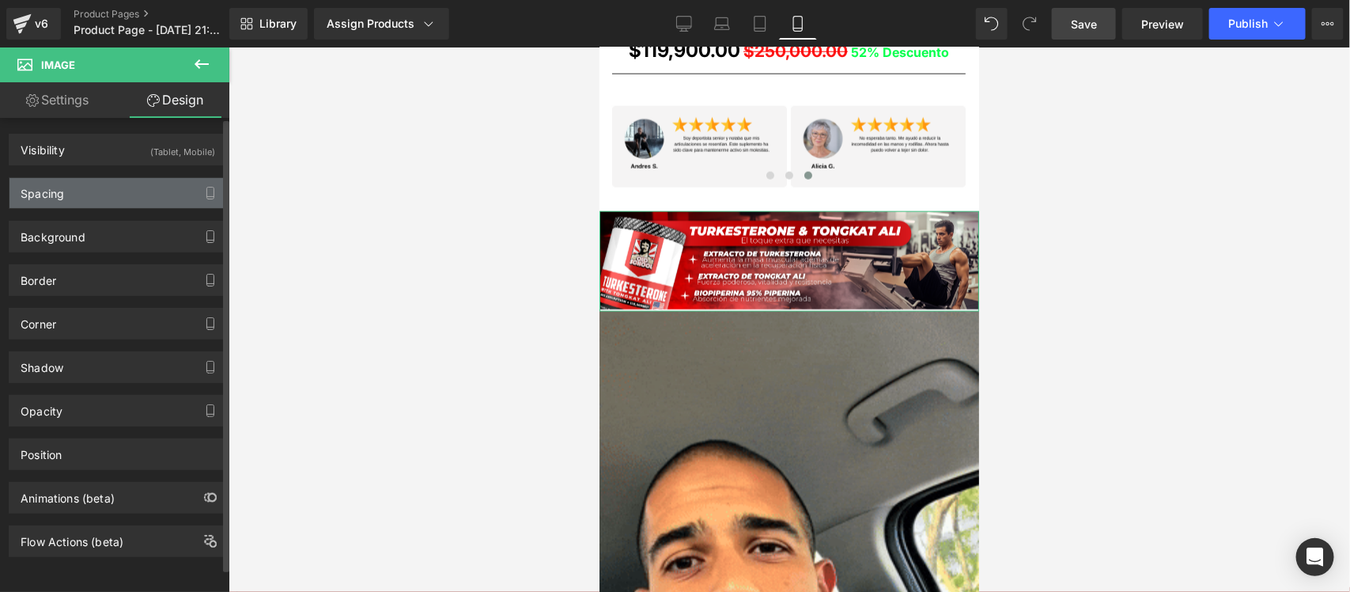
type input "0"
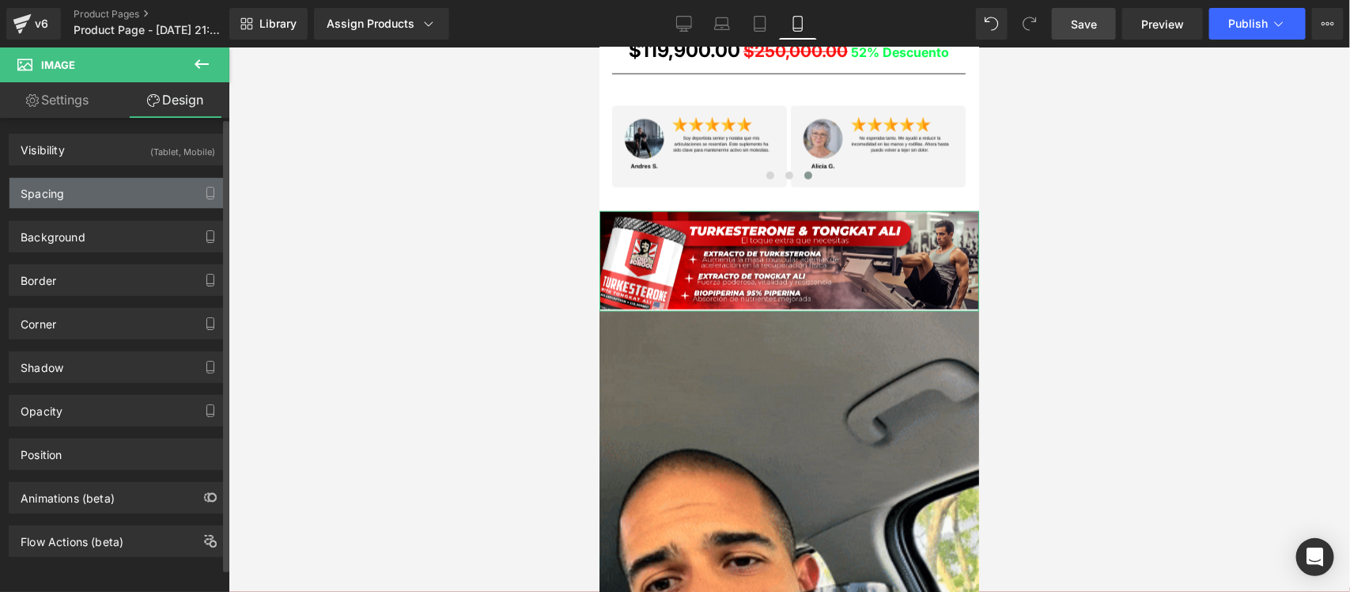
click at [158, 190] on div "Spacing" at bounding box center [117, 193] width 217 height 30
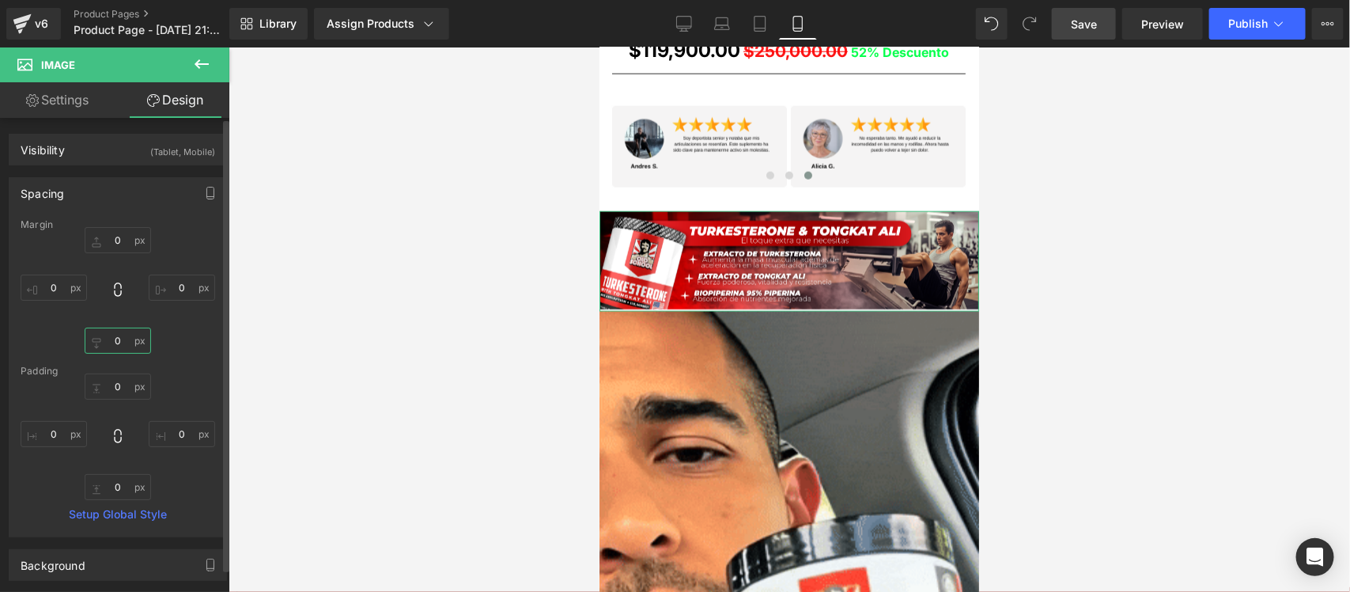
click at [119, 338] on input "0" at bounding box center [118, 341] width 66 height 26
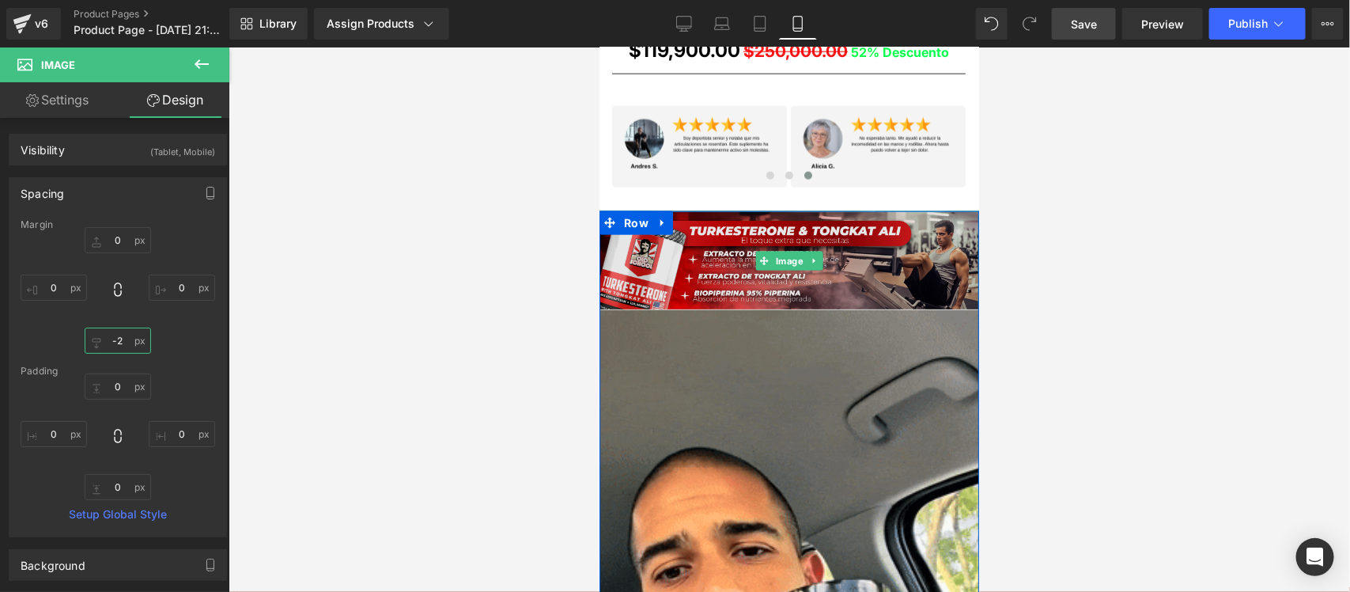
type input "-3"
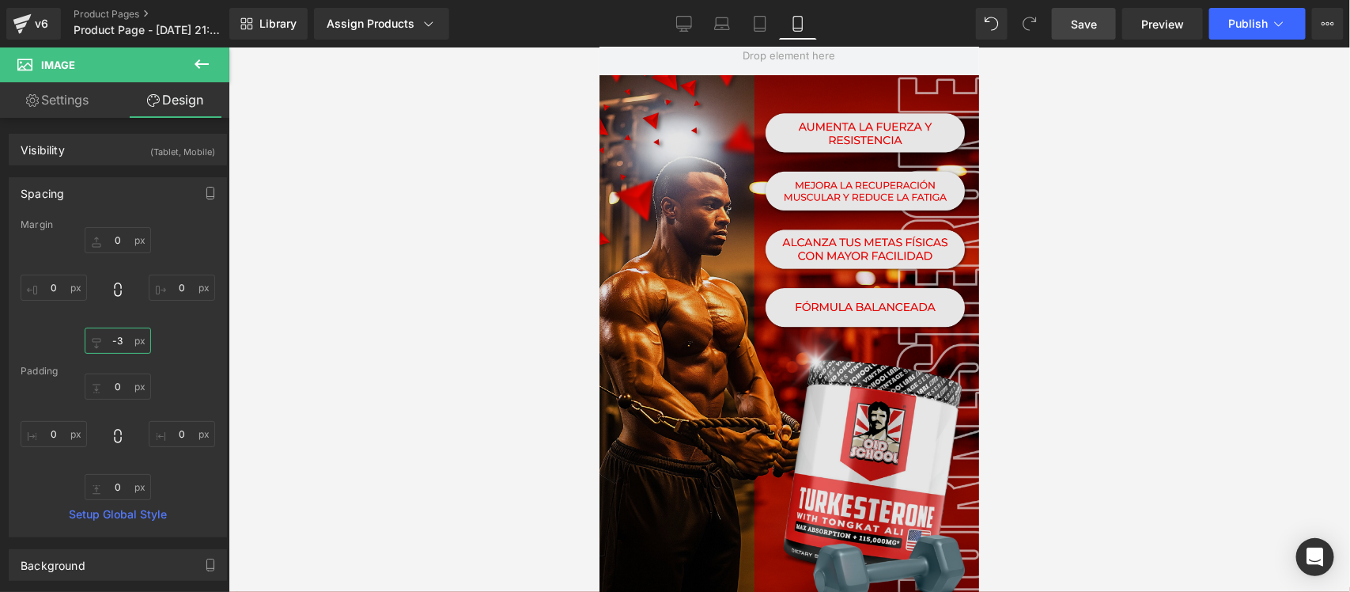
scroll to position [0, 0]
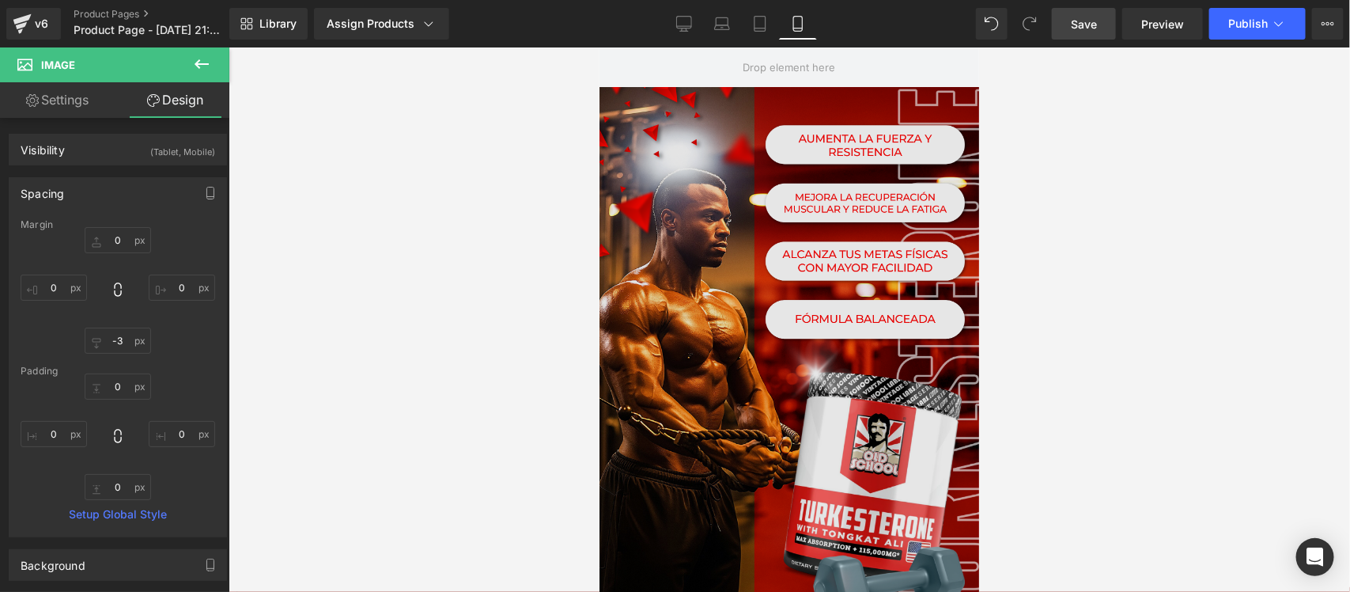
click at [786, 309] on img at bounding box center [789, 358] width 380 height 545
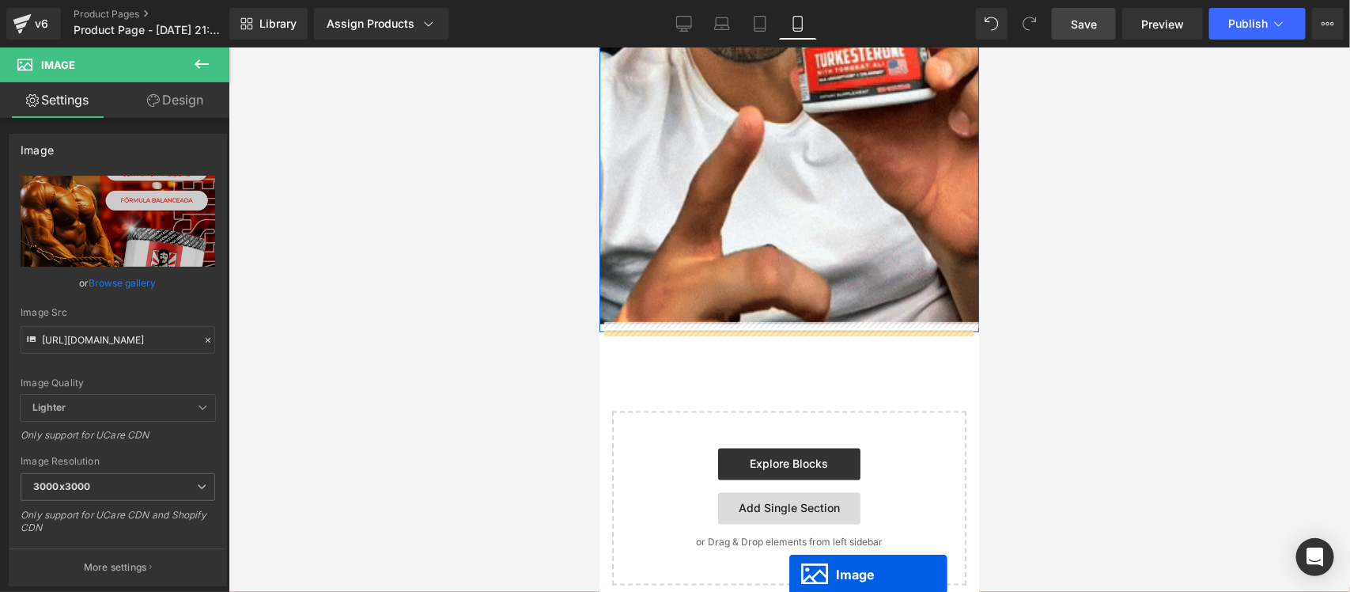
scroll to position [3744, 0]
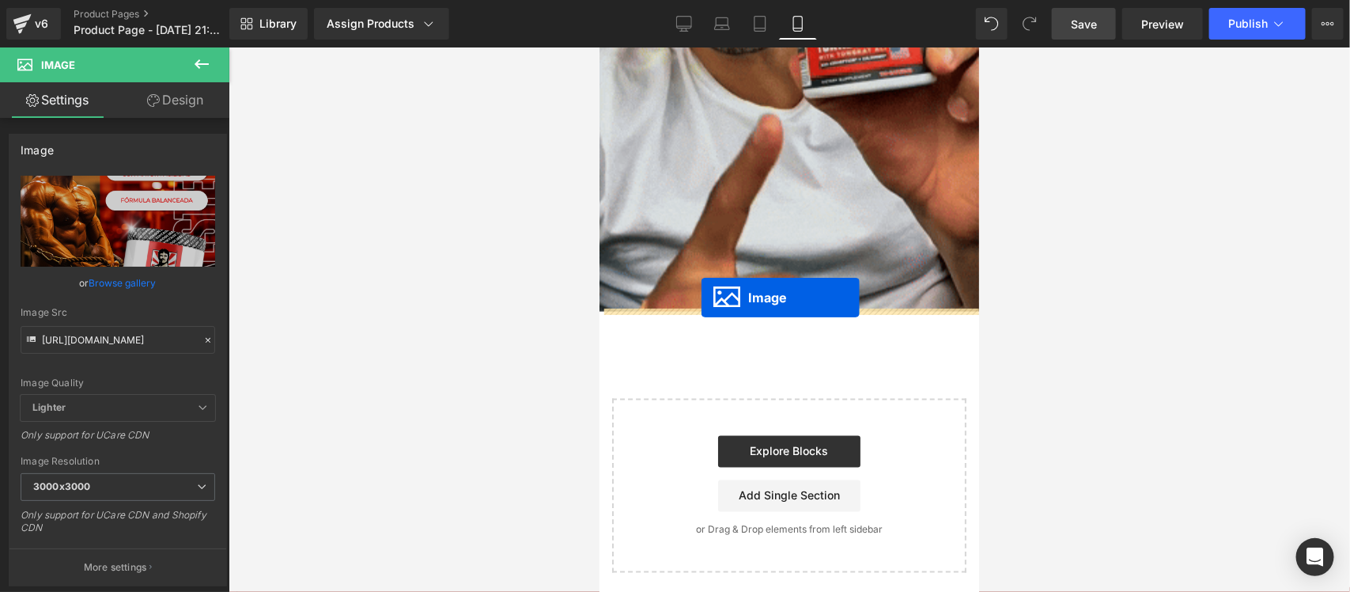
drag, startPoint x: 780, startPoint y: 356, endPoint x: 701, endPoint y: 297, distance: 98.9
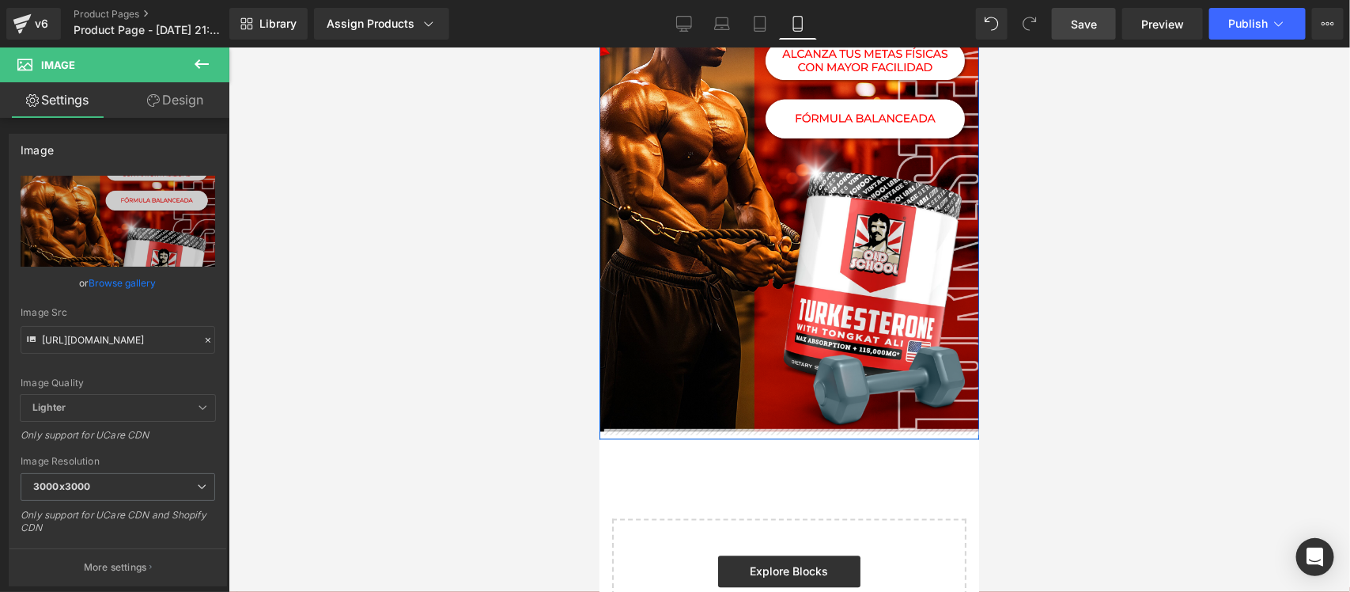
scroll to position [4028, 0]
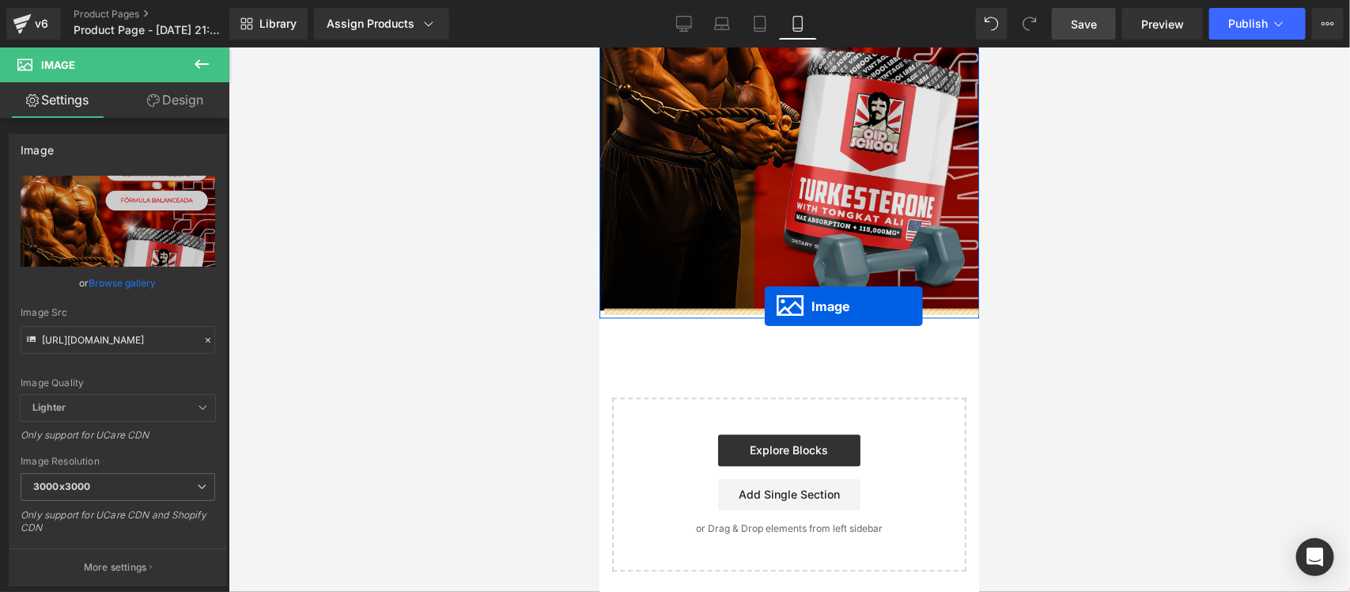
drag, startPoint x: 778, startPoint y: 215, endPoint x: 764, endPoint y: 305, distance: 91.3
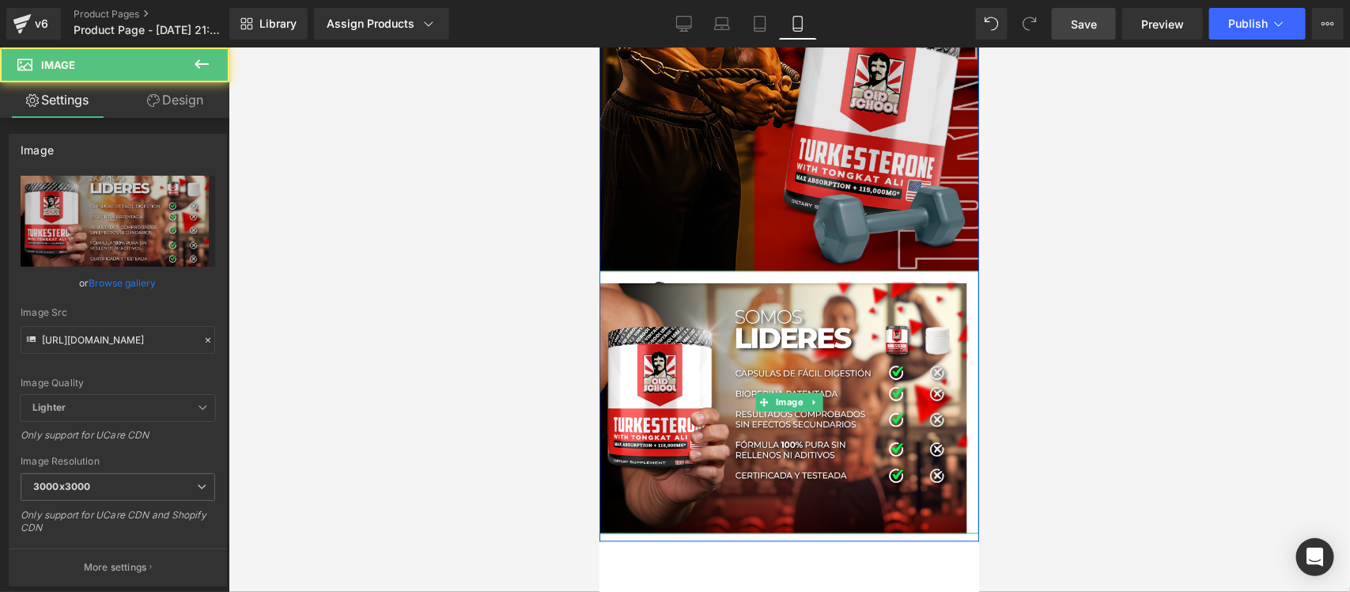
scroll to position [3988, 0]
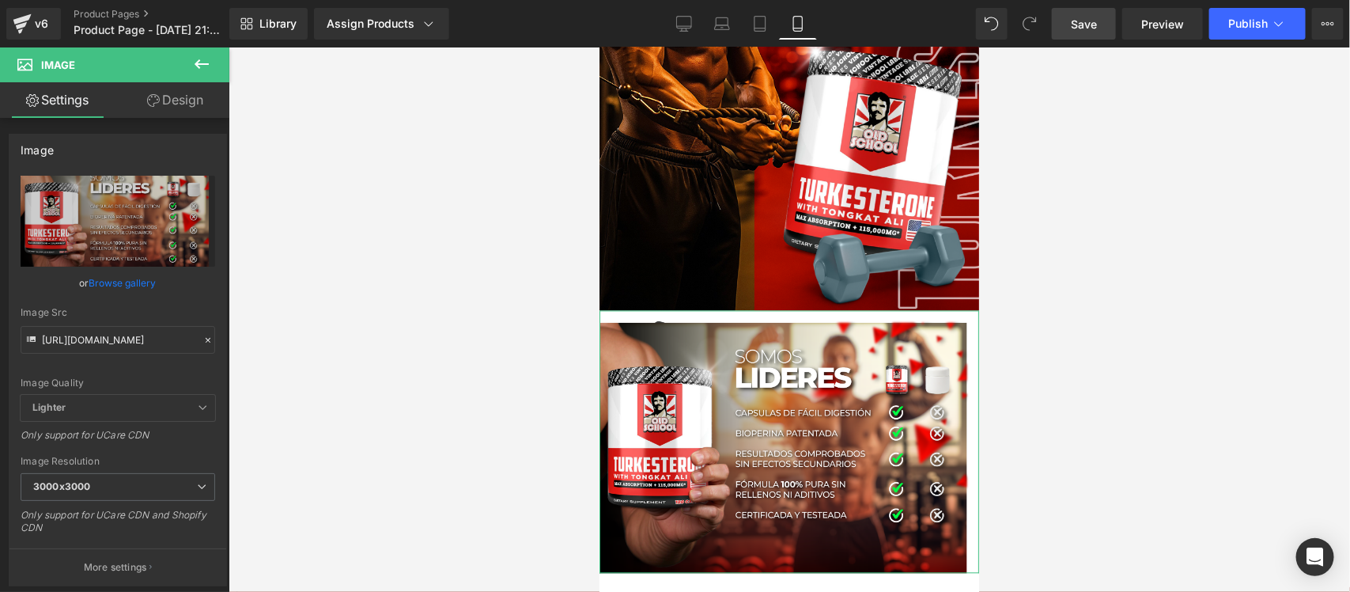
click at [204, 97] on link "Design" at bounding box center [175, 100] width 115 height 36
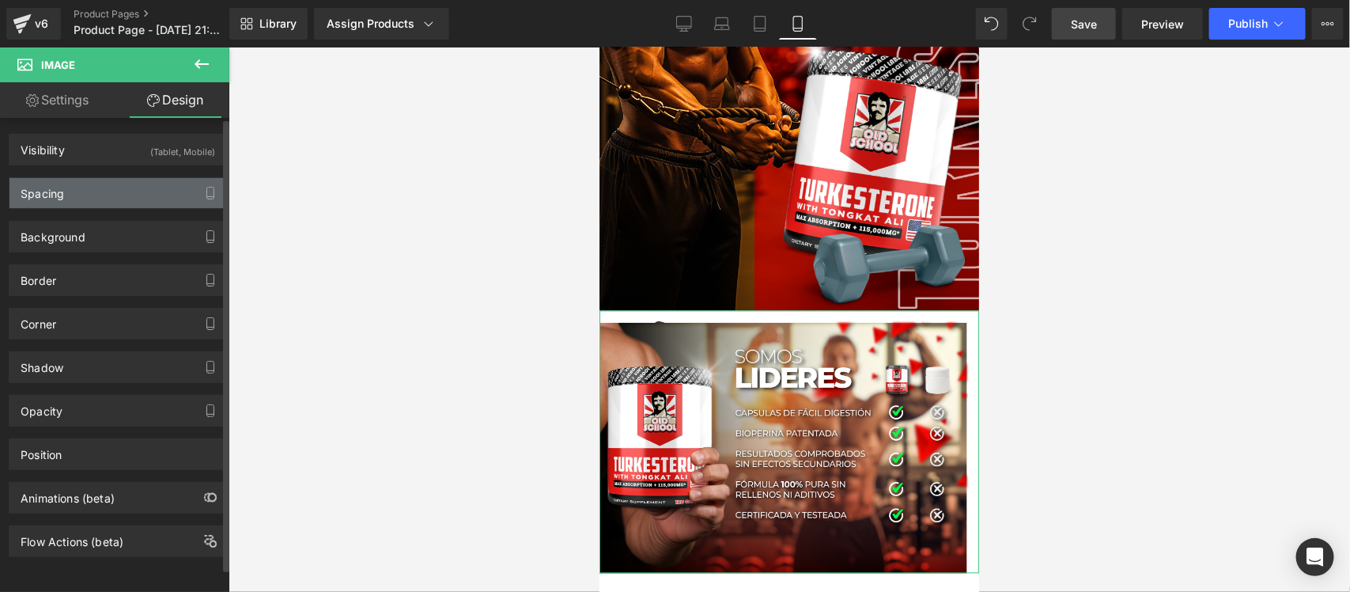
type input "0"
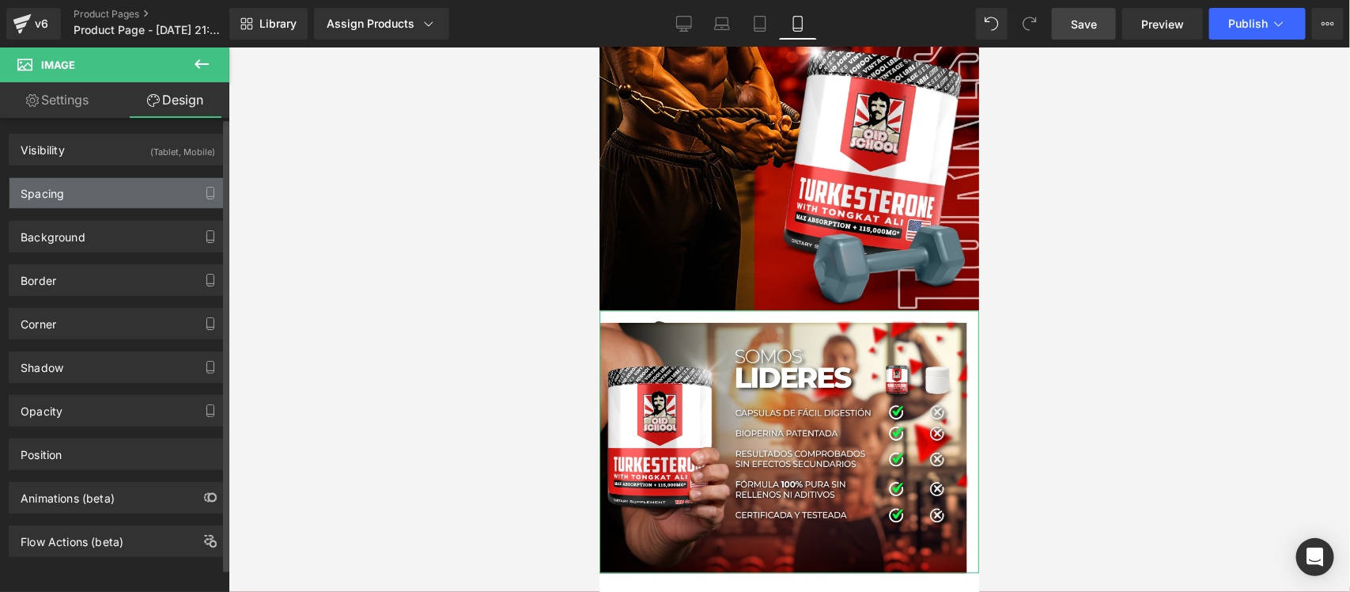
type input "0"
click at [151, 192] on div "Spacing" at bounding box center [117, 193] width 217 height 30
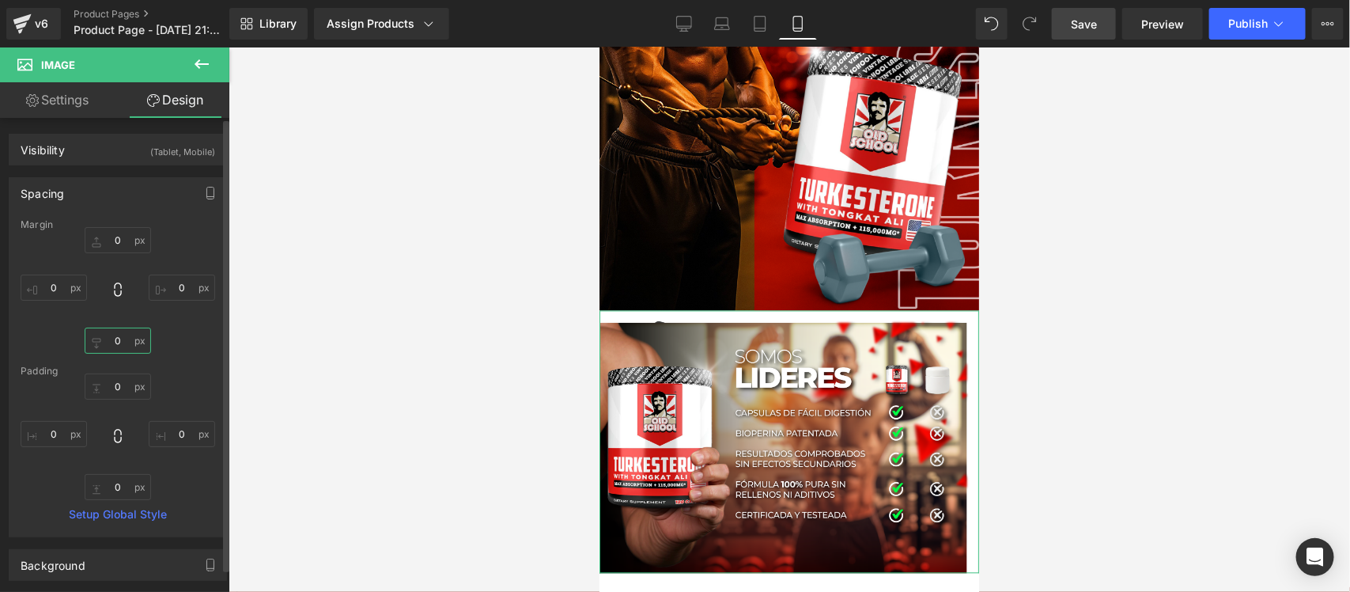
click at [115, 341] on input "0" at bounding box center [118, 341] width 66 height 26
type input "0"
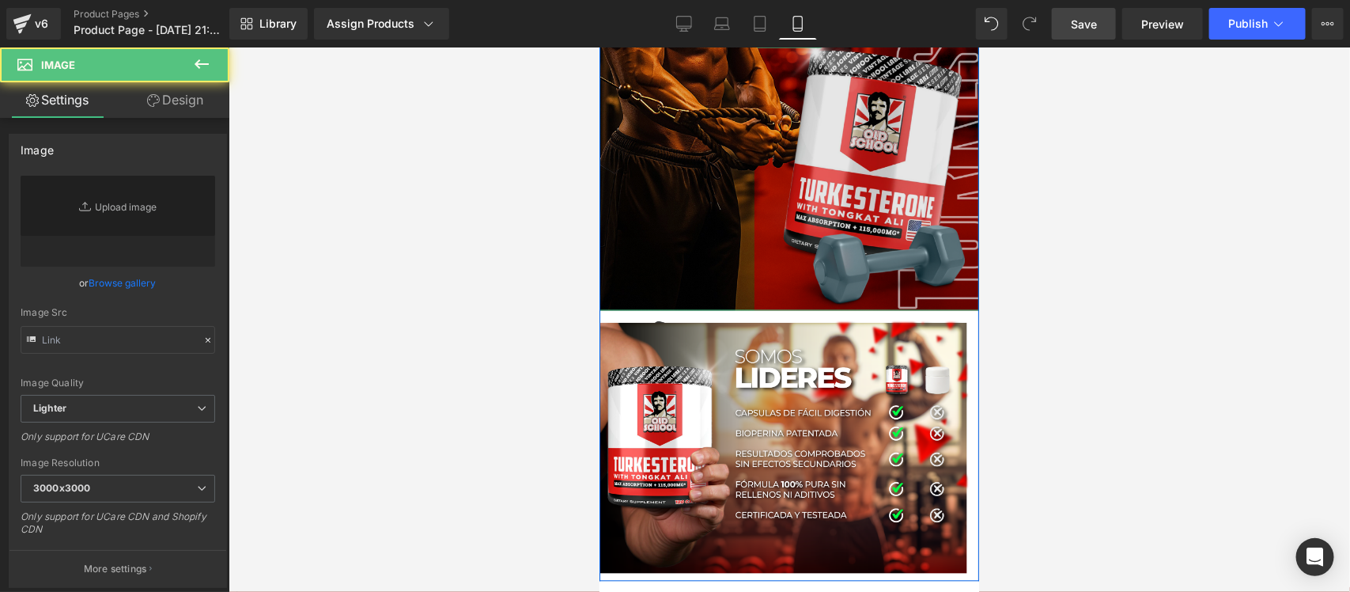
click at [798, 167] on img at bounding box center [789, 37] width 380 height 545
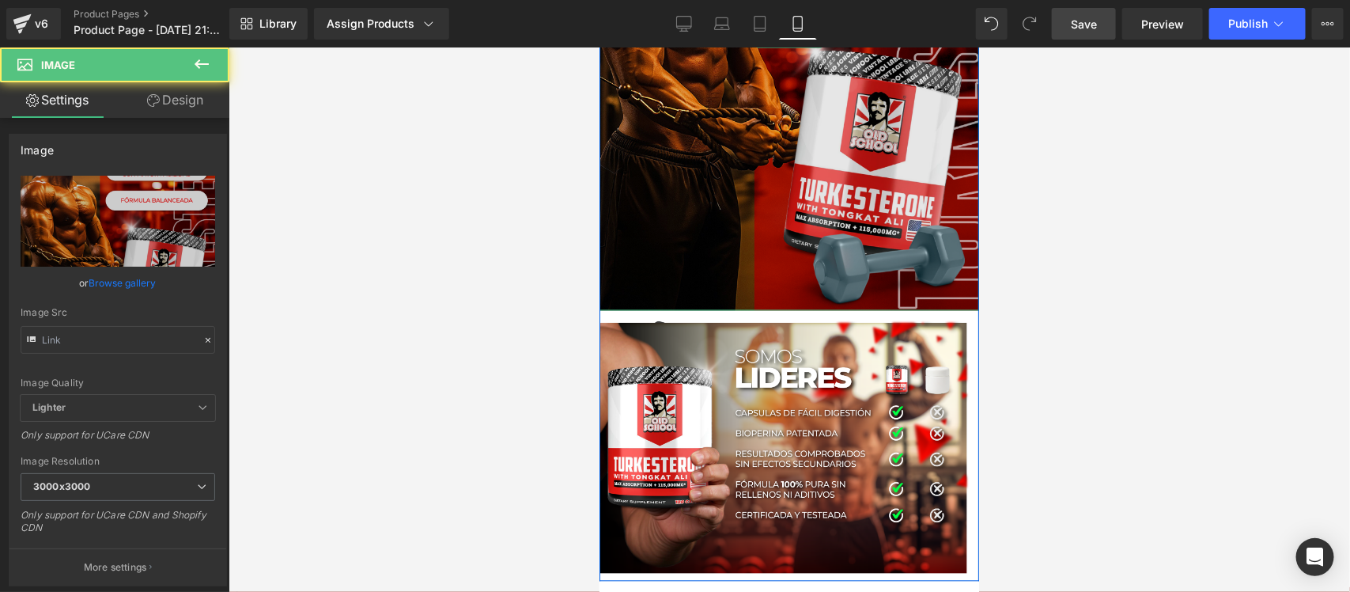
type input "[URL][DOMAIN_NAME]"
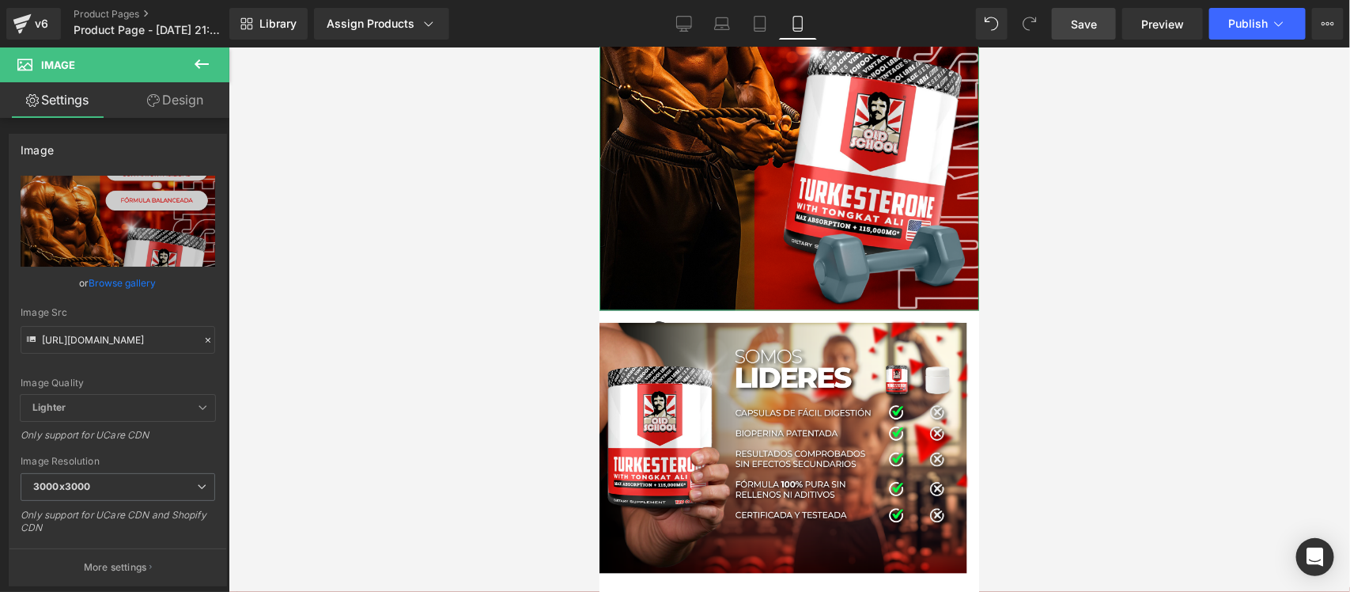
click at [168, 97] on link "Design" at bounding box center [175, 100] width 115 height 36
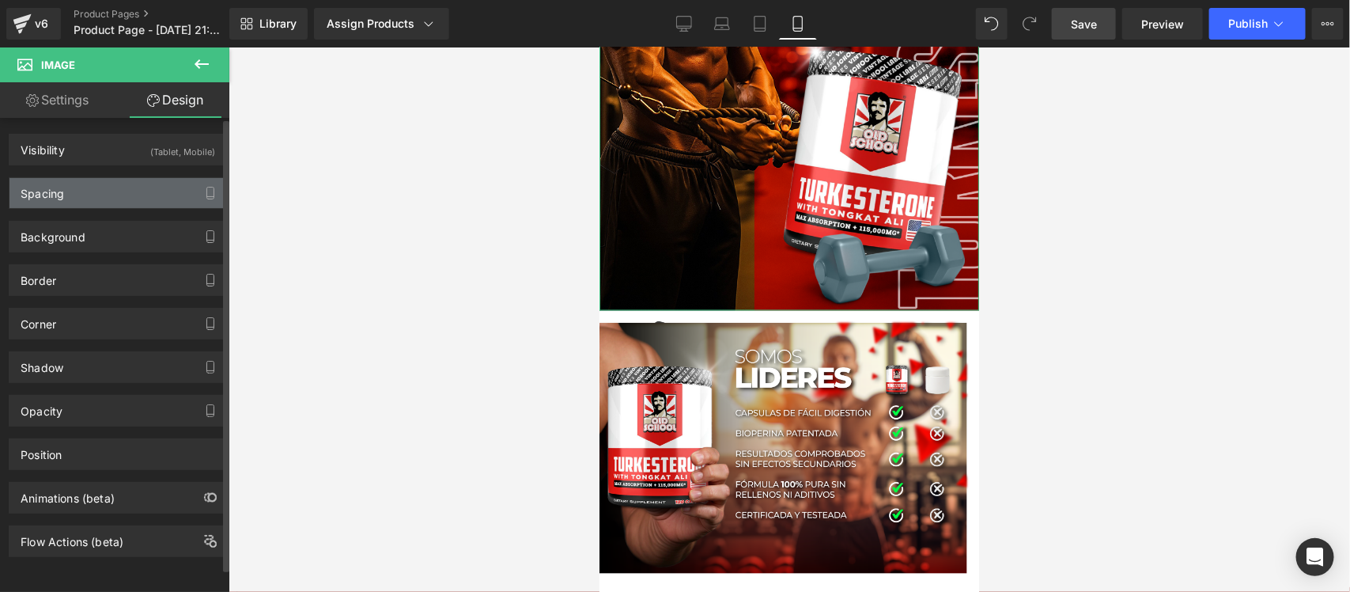
click at [141, 184] on div "Spacing" at bounding box center [117, 193] width 217 height 30
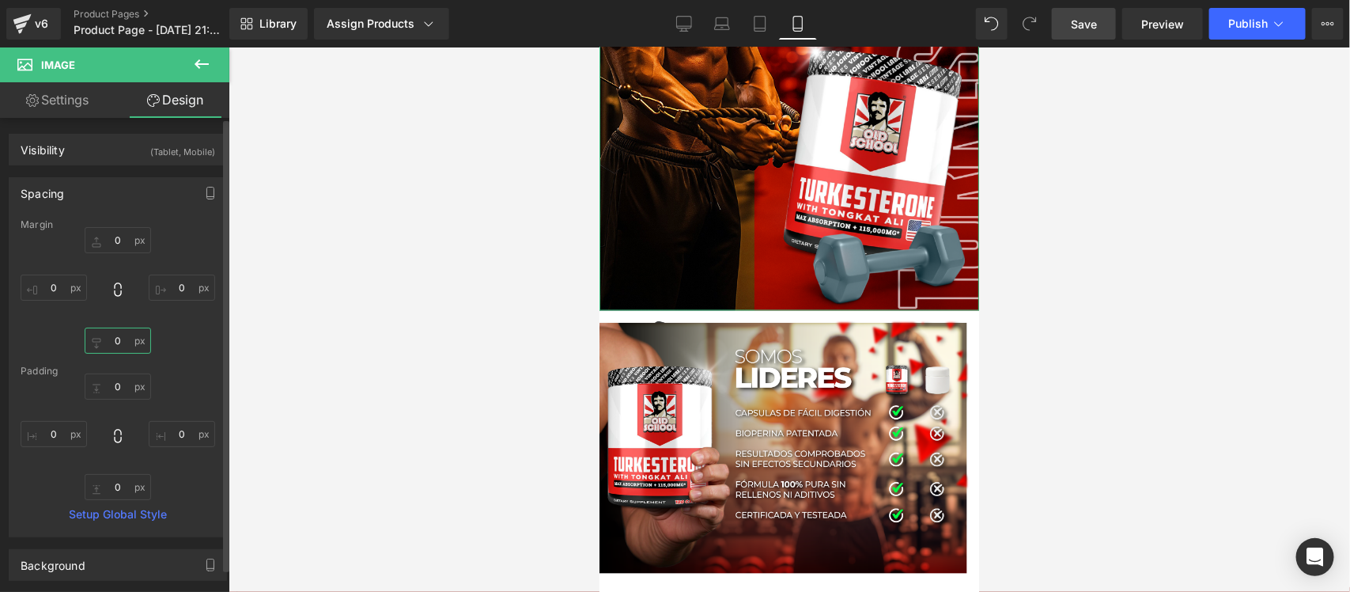
click at [112, 336] on input "0" at bounding box center [118, 341] width 66 height 26
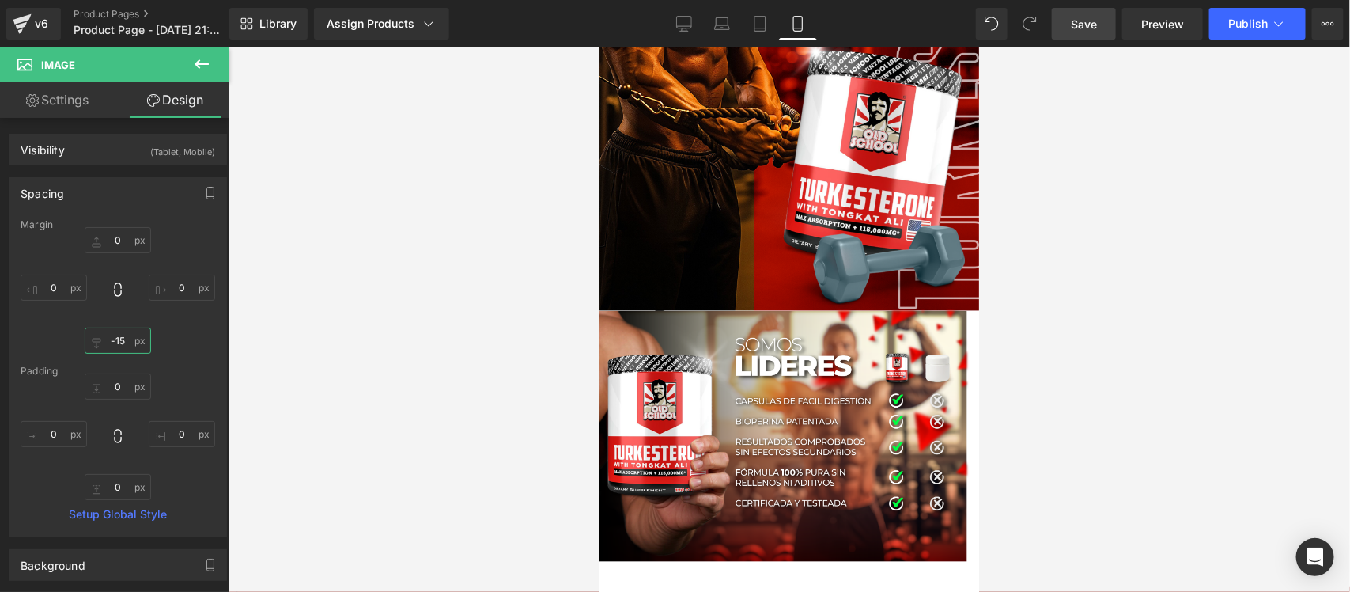
type input "-16"
click at [178, 286] on input "0" at bounding box center [182, 288] width 66 height 26
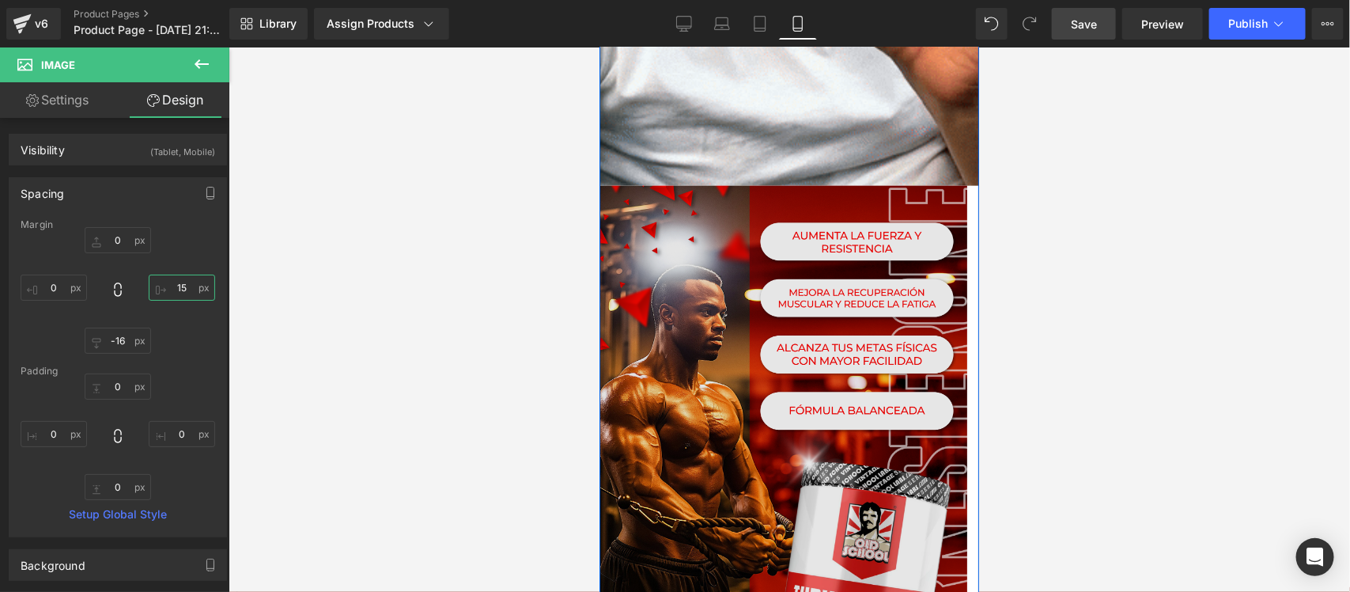
scroll to position [3593, 0]
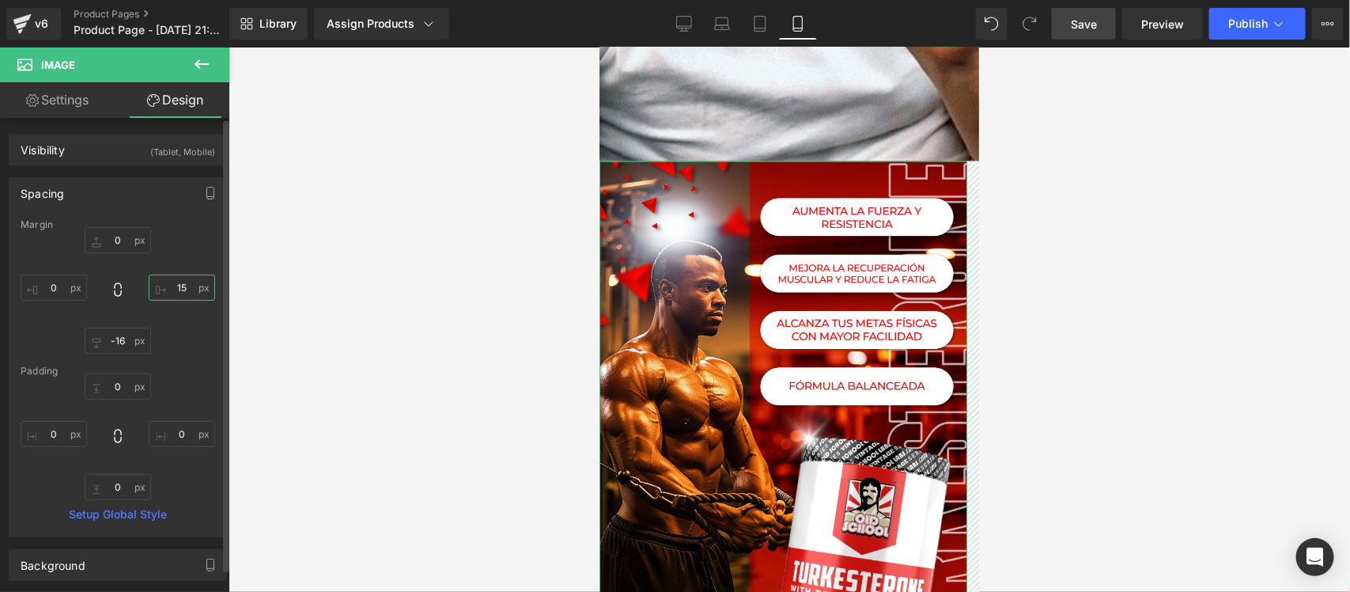
click at [183, 289] on input "15" at bounding box center [182, 288] width 66 height 26
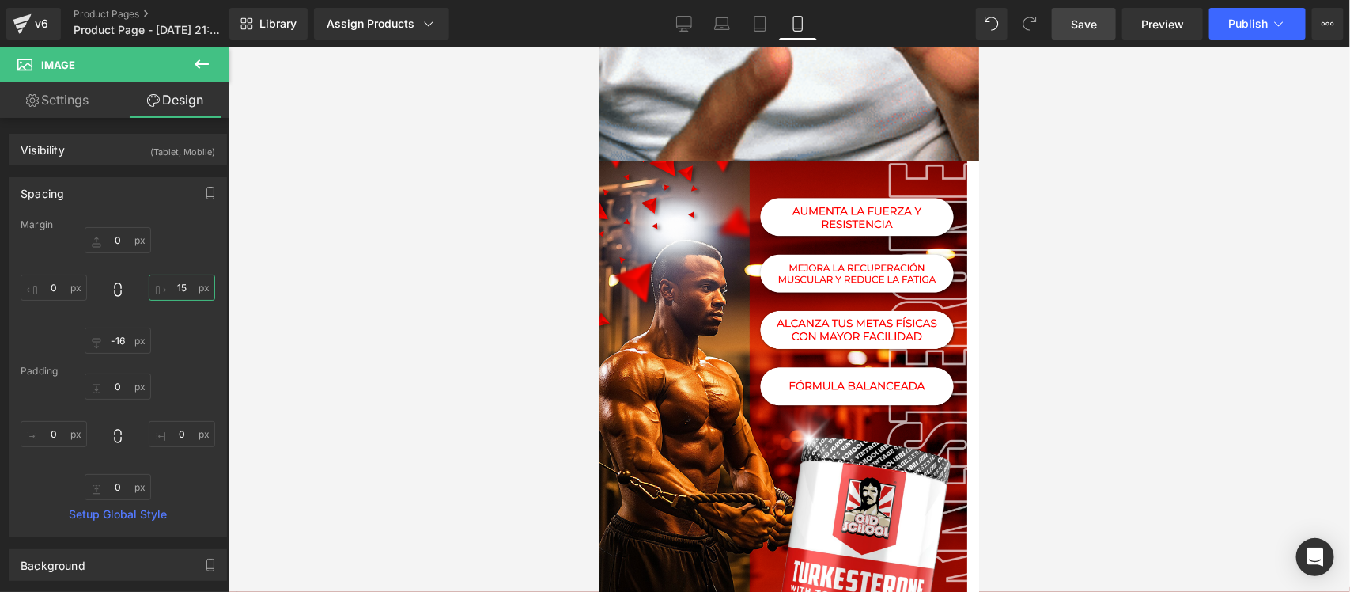
type input "15¿"
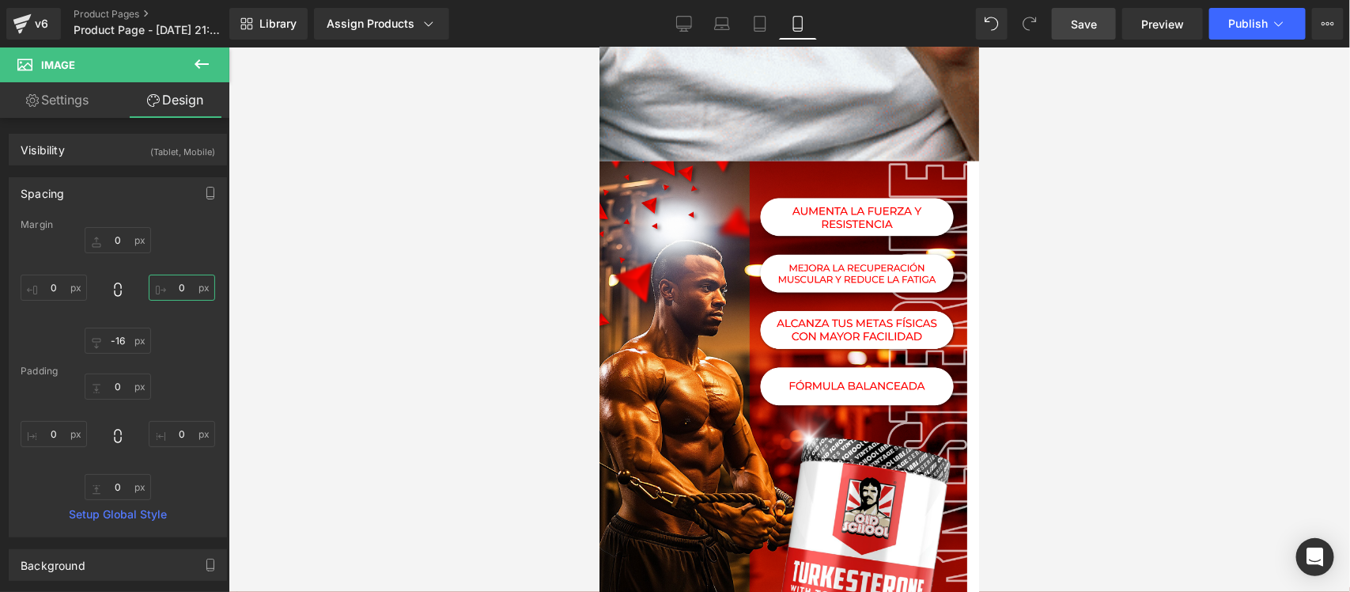
type input "¿"
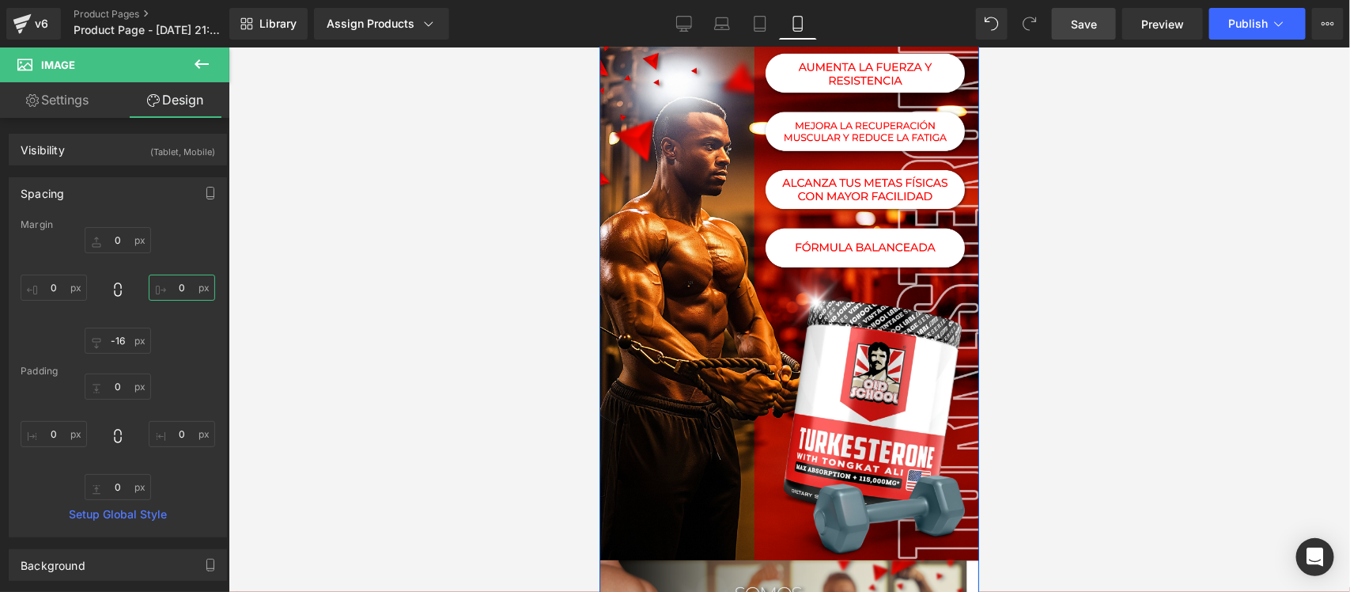
scroll to position [4087, 0]
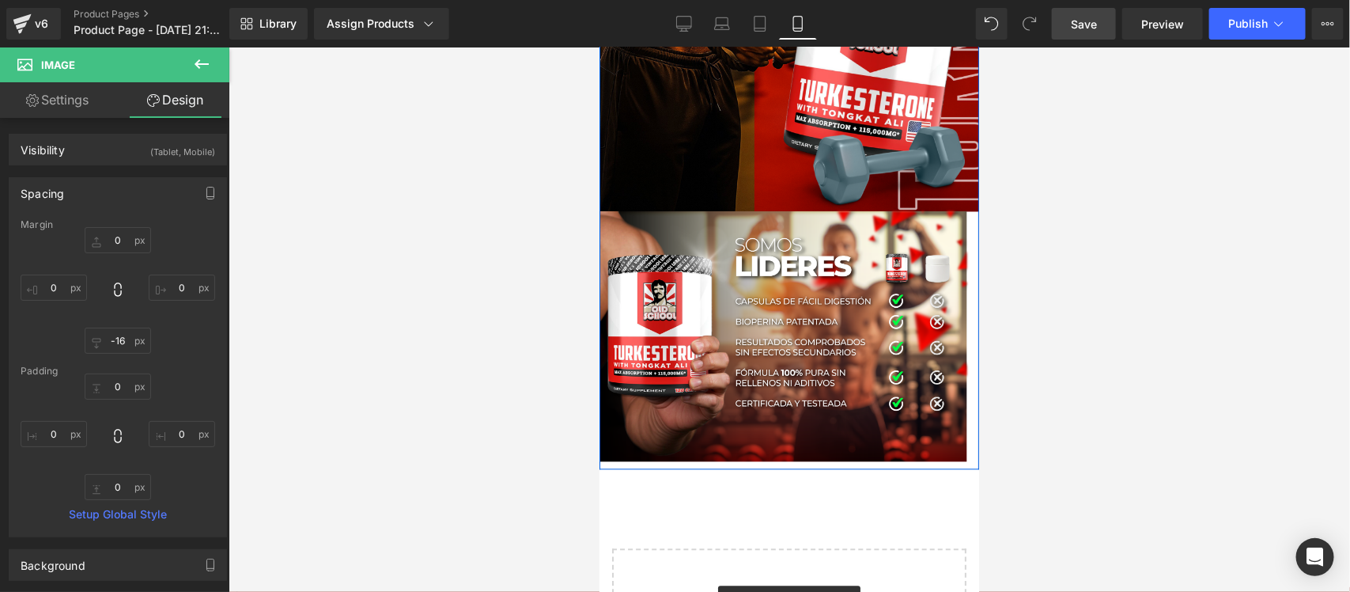
click at [788, 324] on div "Image" at bounding box center [789, 330] width 380 height 263
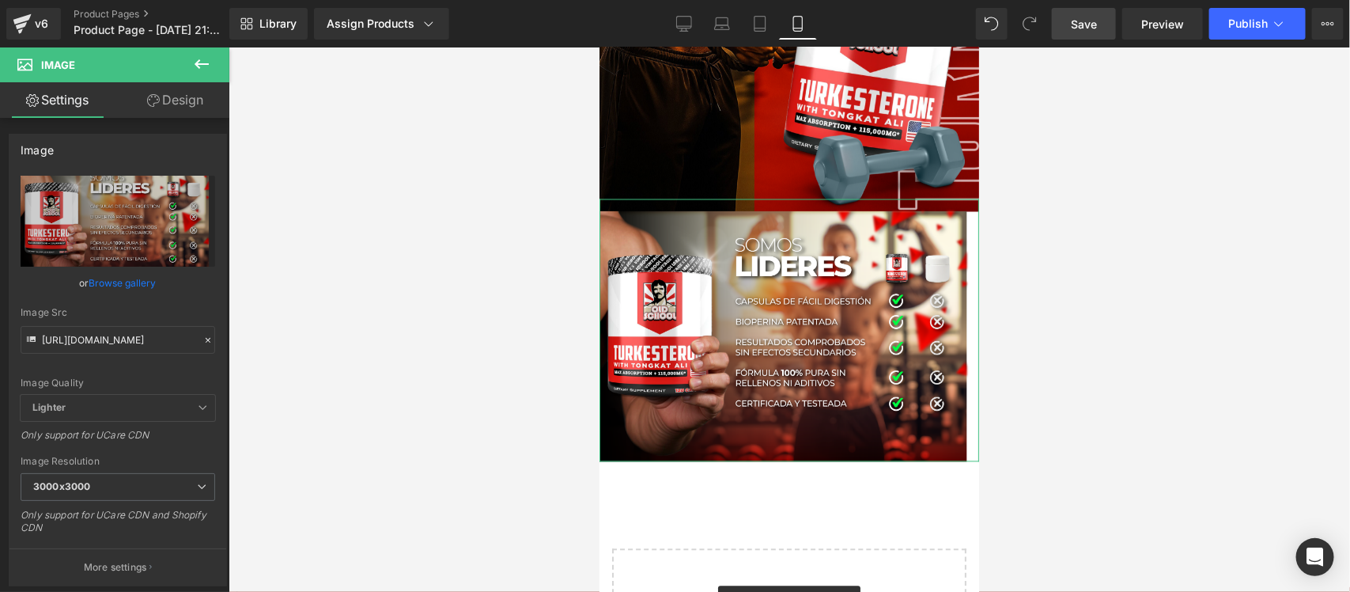
click at [183, 93] on link "Design" at bounding box center [175, 100] width 115 height 36
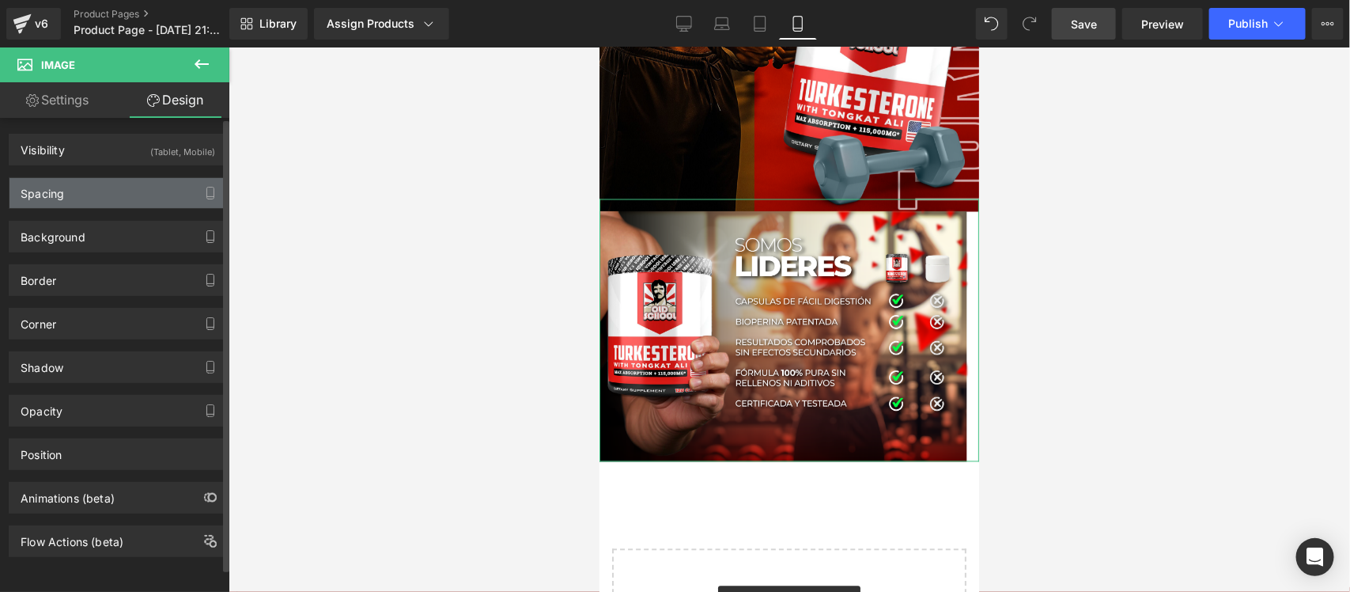
click at [84, 196] on div "Spacing" at bounding box center [117, 193] width 217 height 30
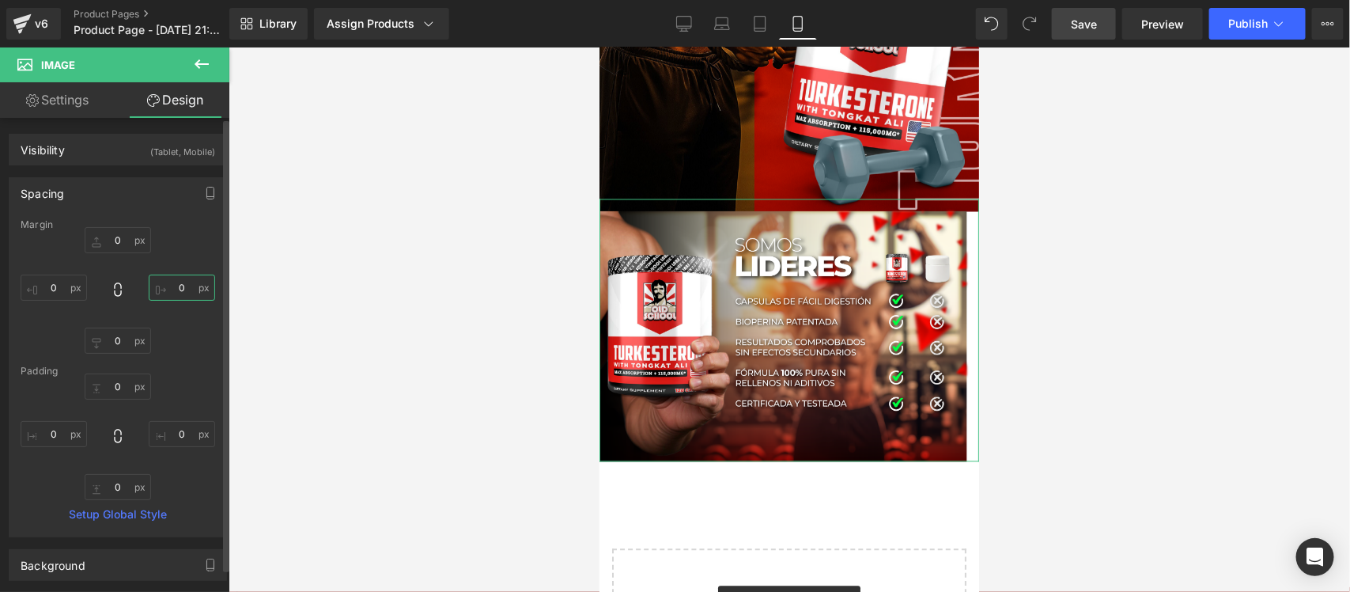
click at [180, 289] on input "0" at bounding box center [182, 288] width 66 height 26
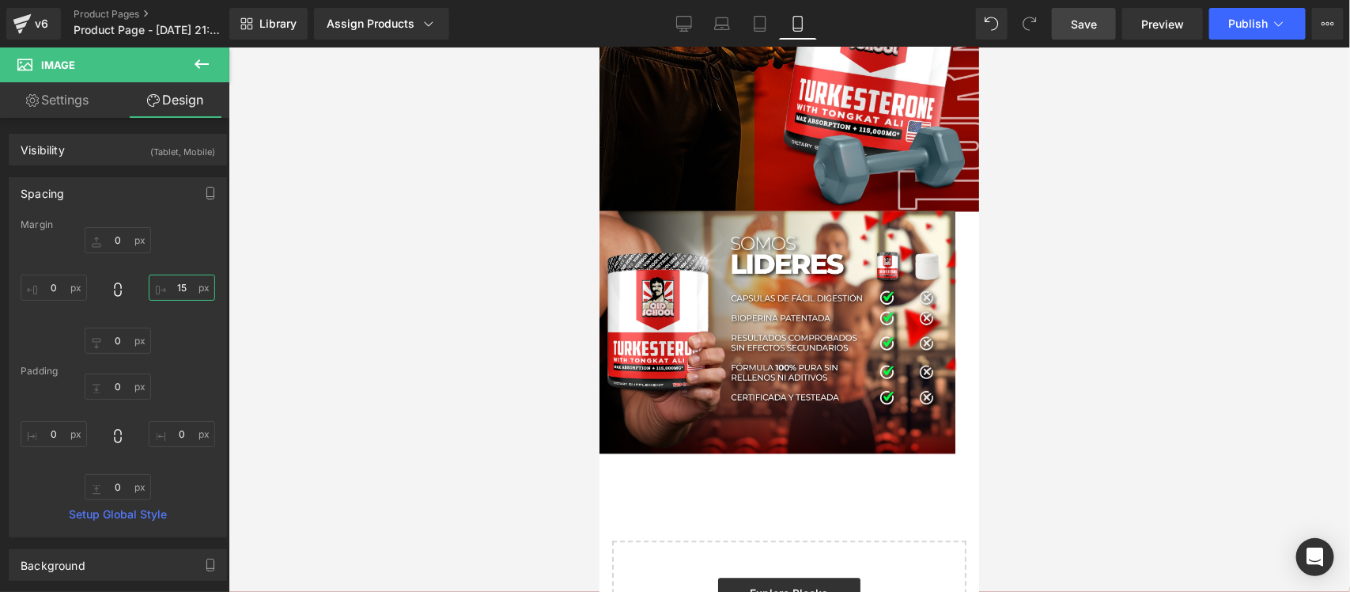
type input "15¿"
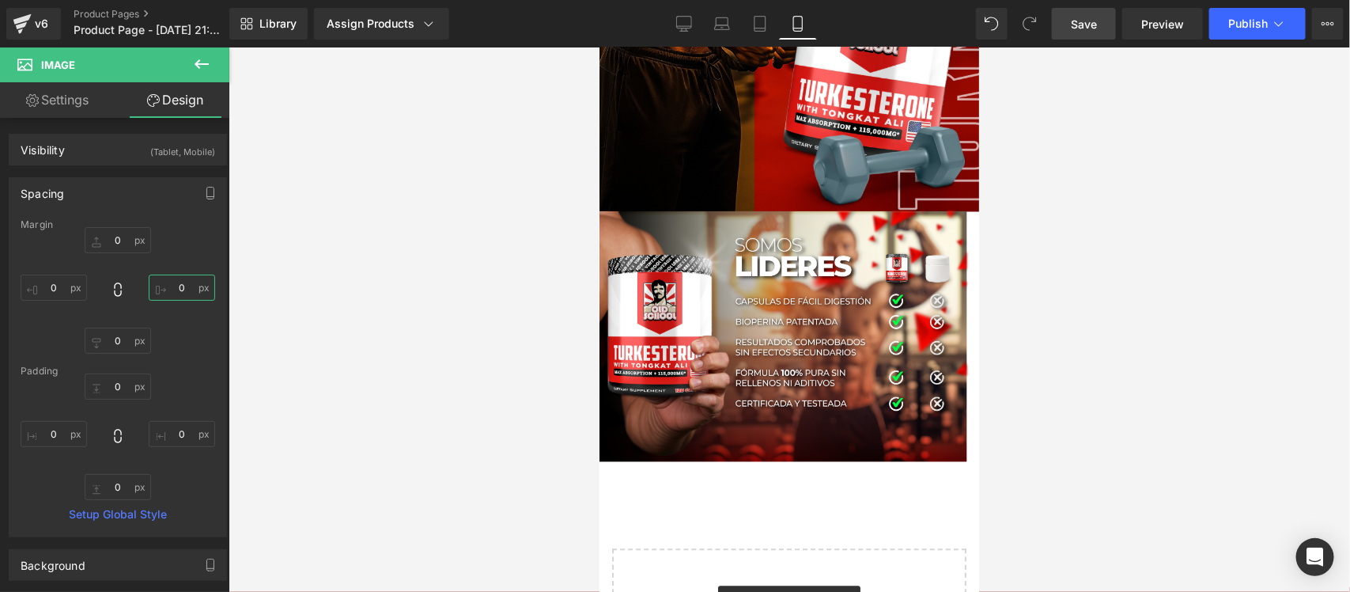
type input "¿"
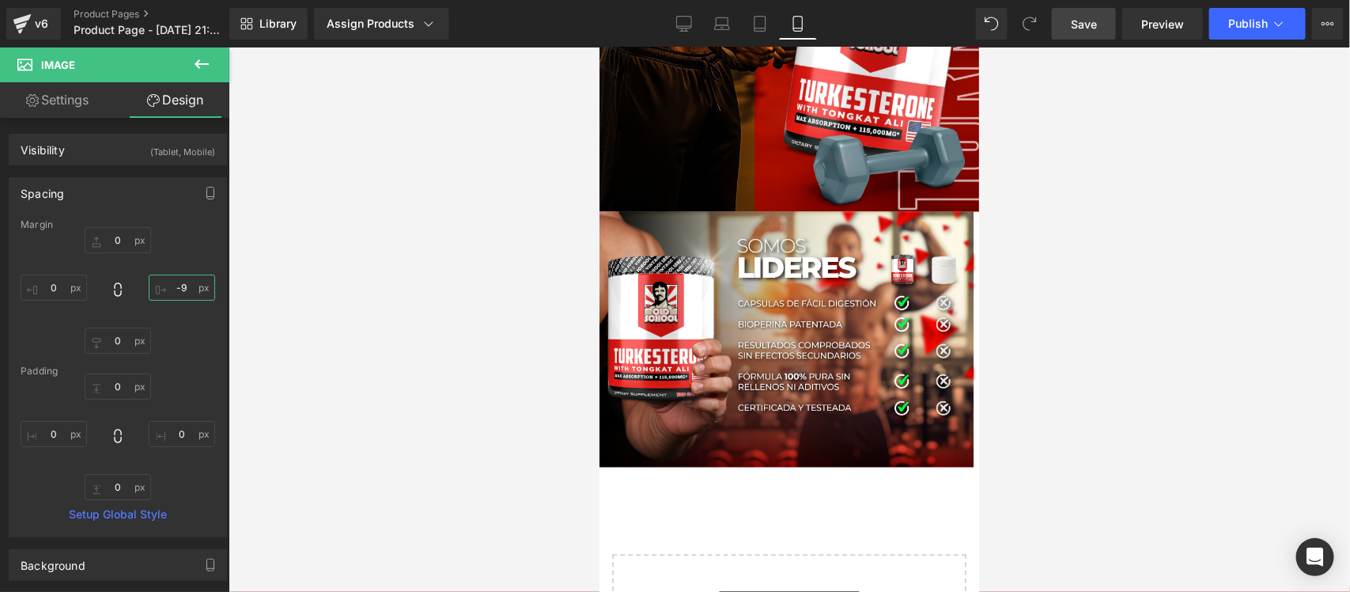
type input "-10"
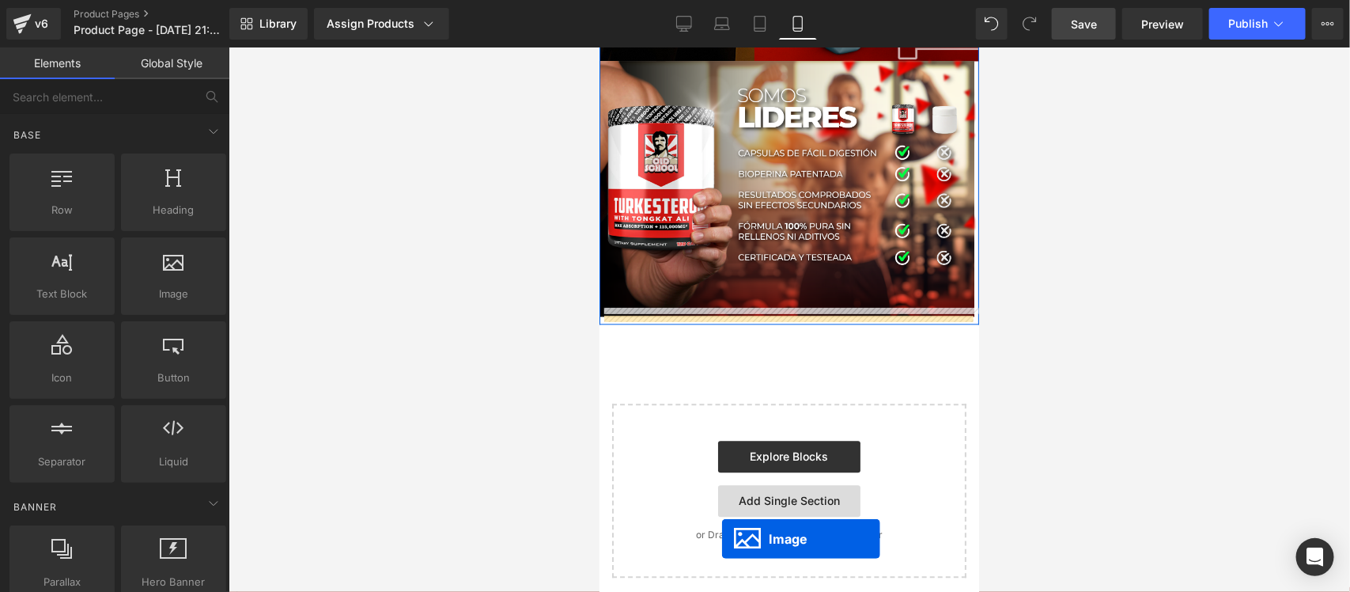
scroll to position [4185, 0]
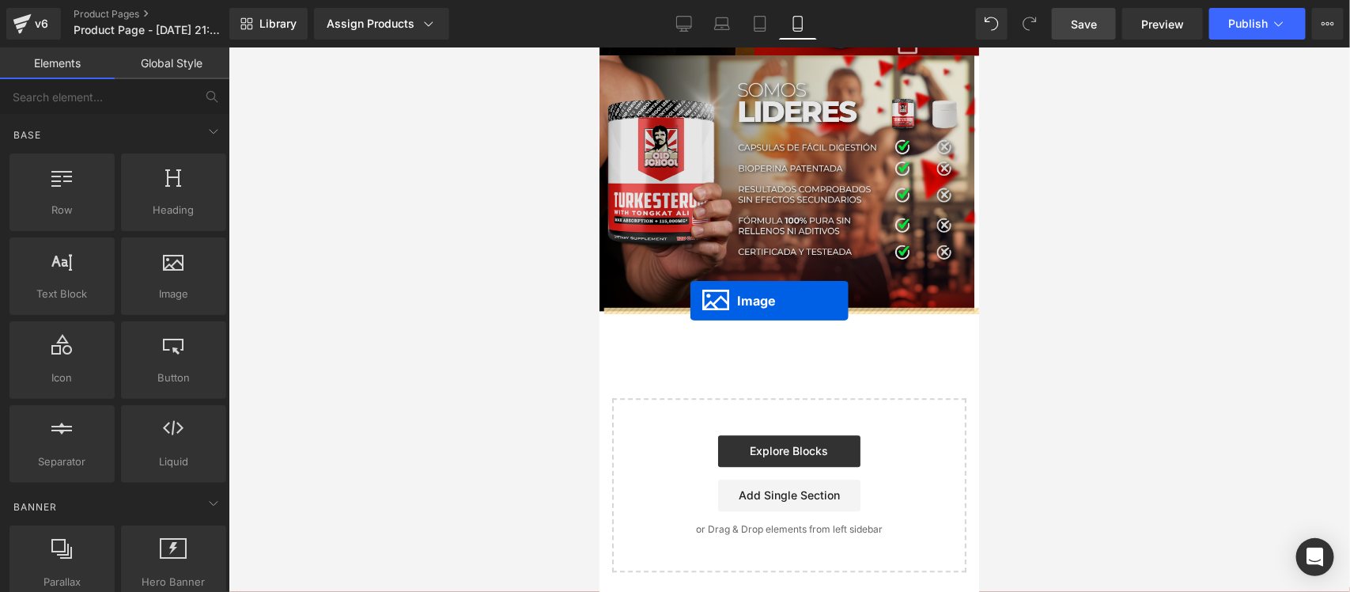
drag, startPoint x: 778, startPoint y: 134, endPoint x: 690, endPoint y: 300, distance: 187.6
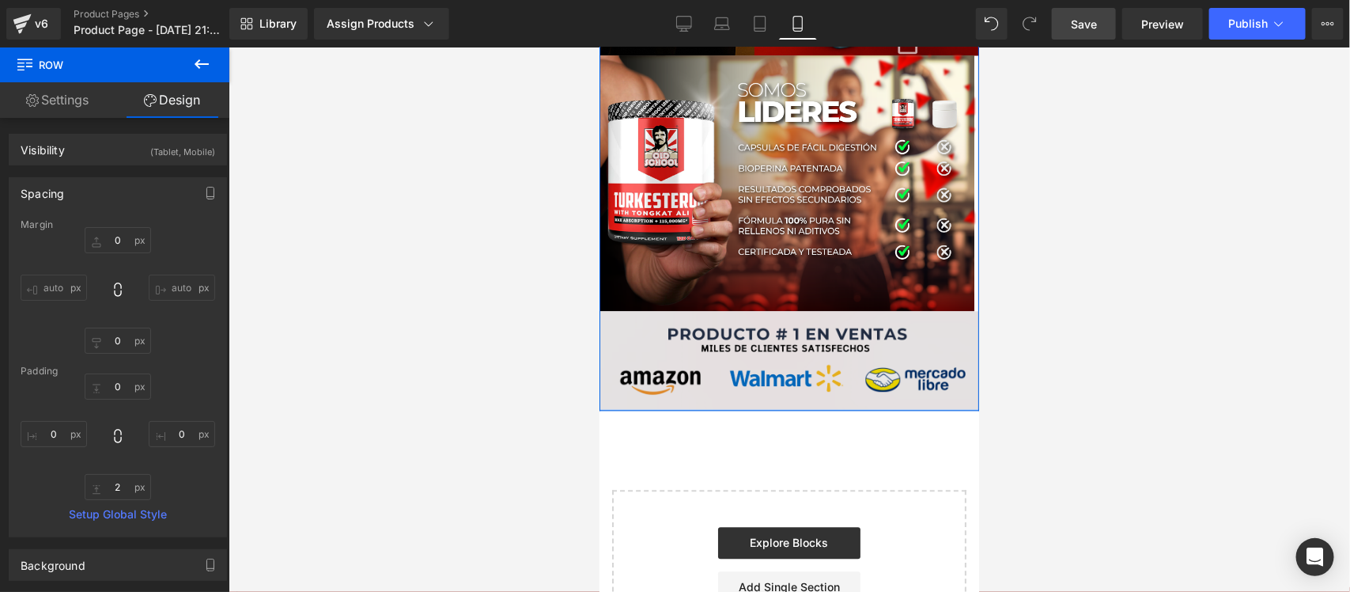
type input "0px"
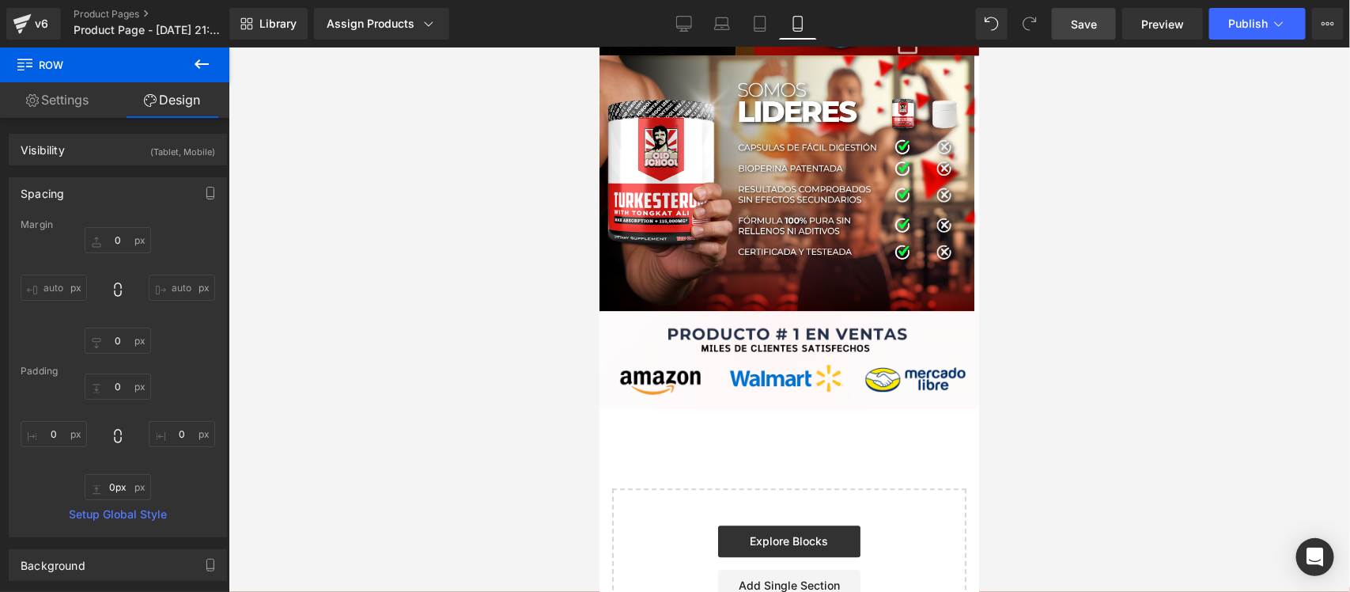
click at [505, 360] on div at bounding box center [790, 319] width 1122 height 544
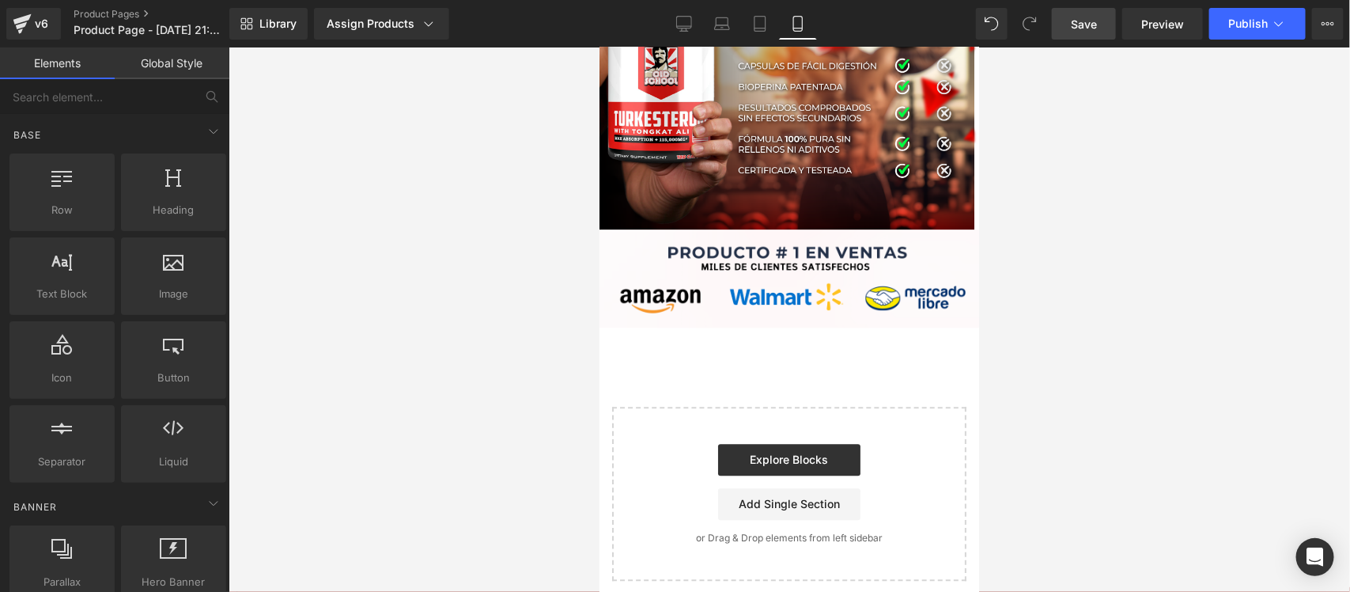
scroll to position [4275, 0]
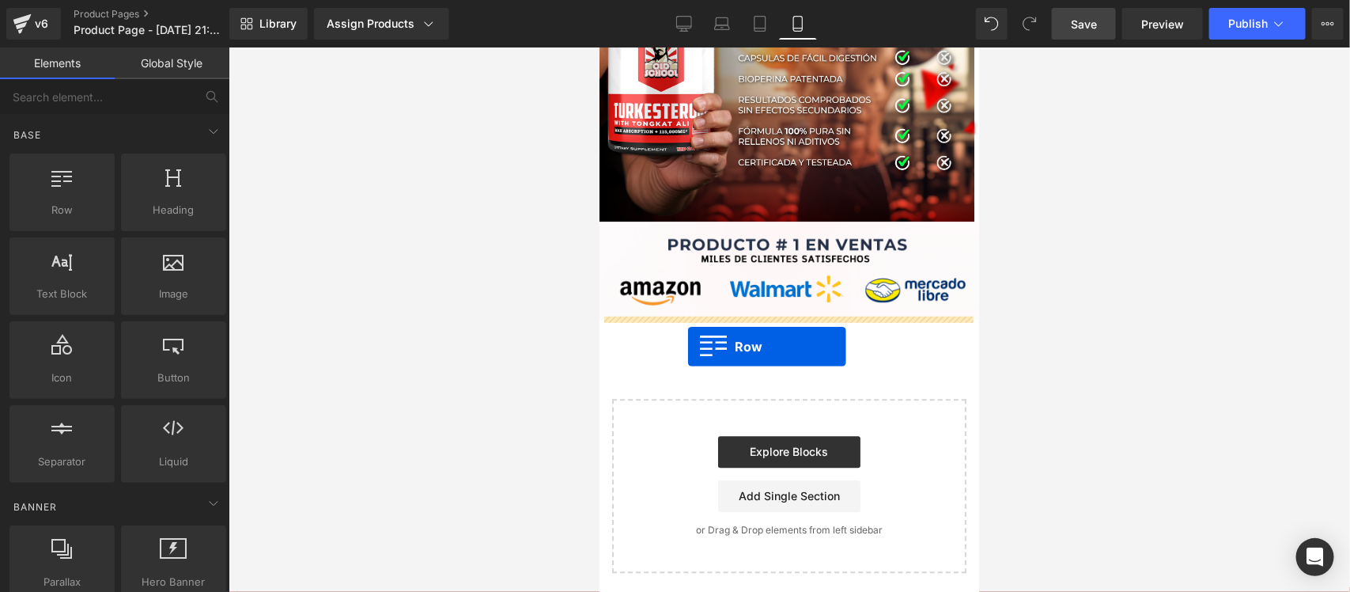
drag, startPoint x: 682, startPoint y: 243, endPoint x: 687, endPoint y: 346, distance: 103.0
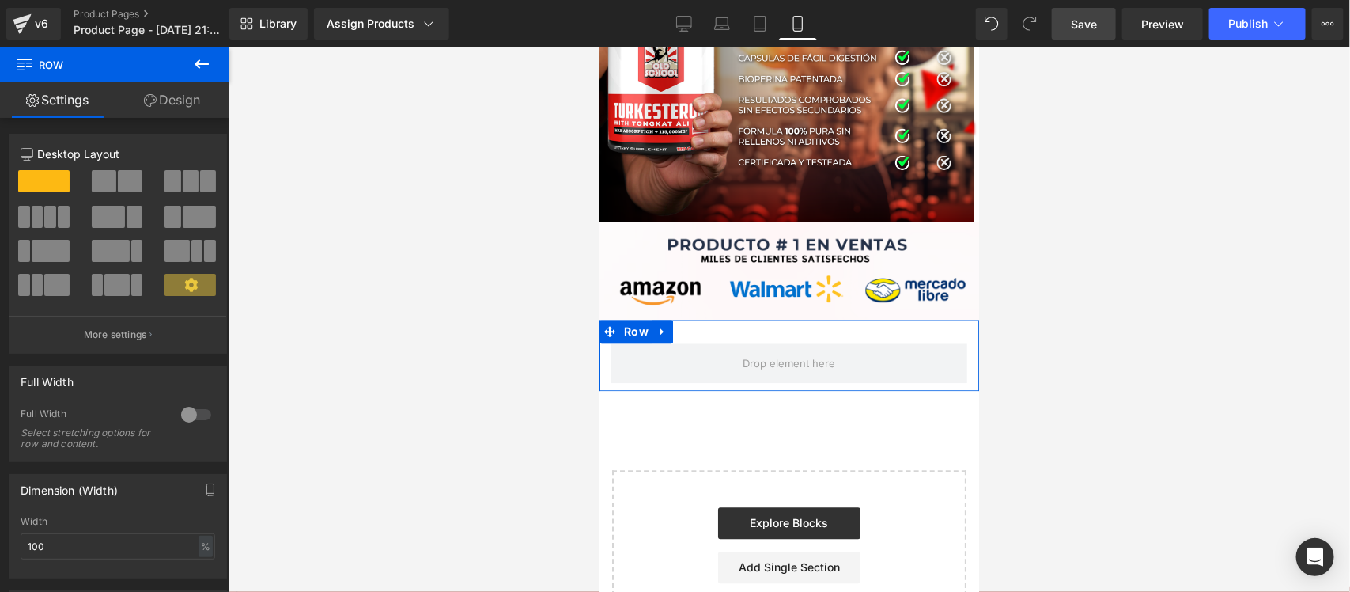
click at [195, 414] on div at bounding box center [196, 414] width 38 height 25
click at [168, 105] on link "Design" at bounding box center [172, 100] width 115 height 36
click at [0, 0] on div "Visibility" at bounding box center [0, 0] width 0 height 0
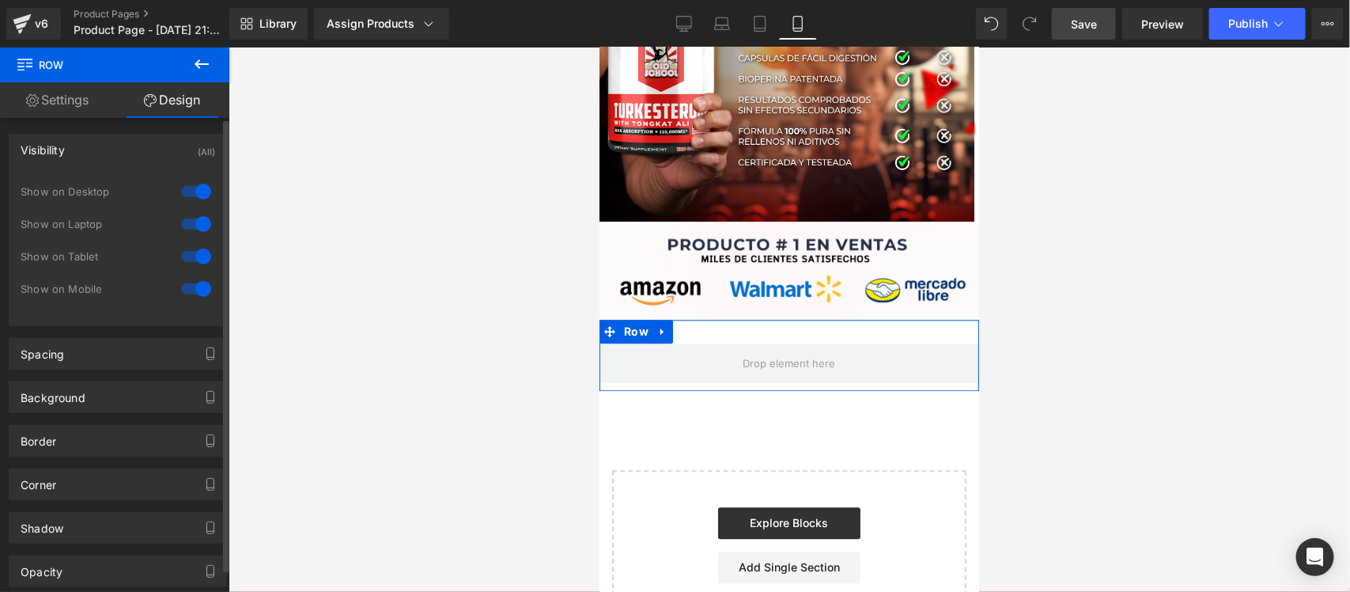
click at [188, 187] on div at bounding box center [196, 191] width 38 height 25
click at [187, 222] on div at bounding box center [196, 223] width 38 height 25
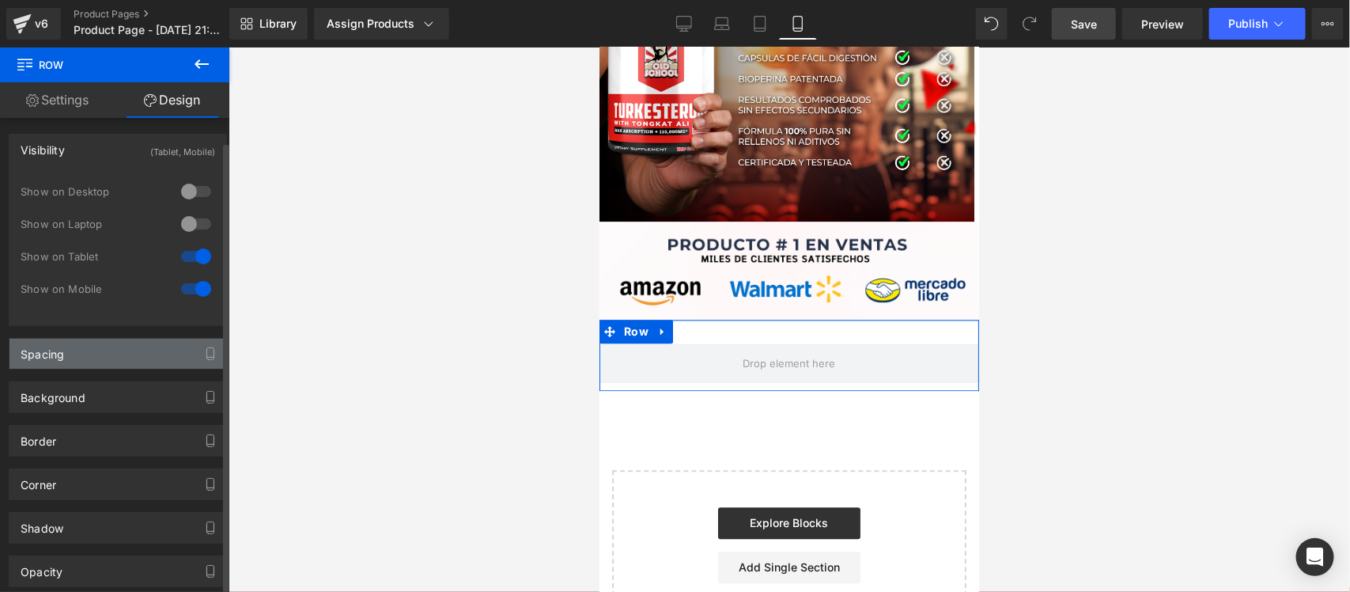
scroll to position [176, 0]
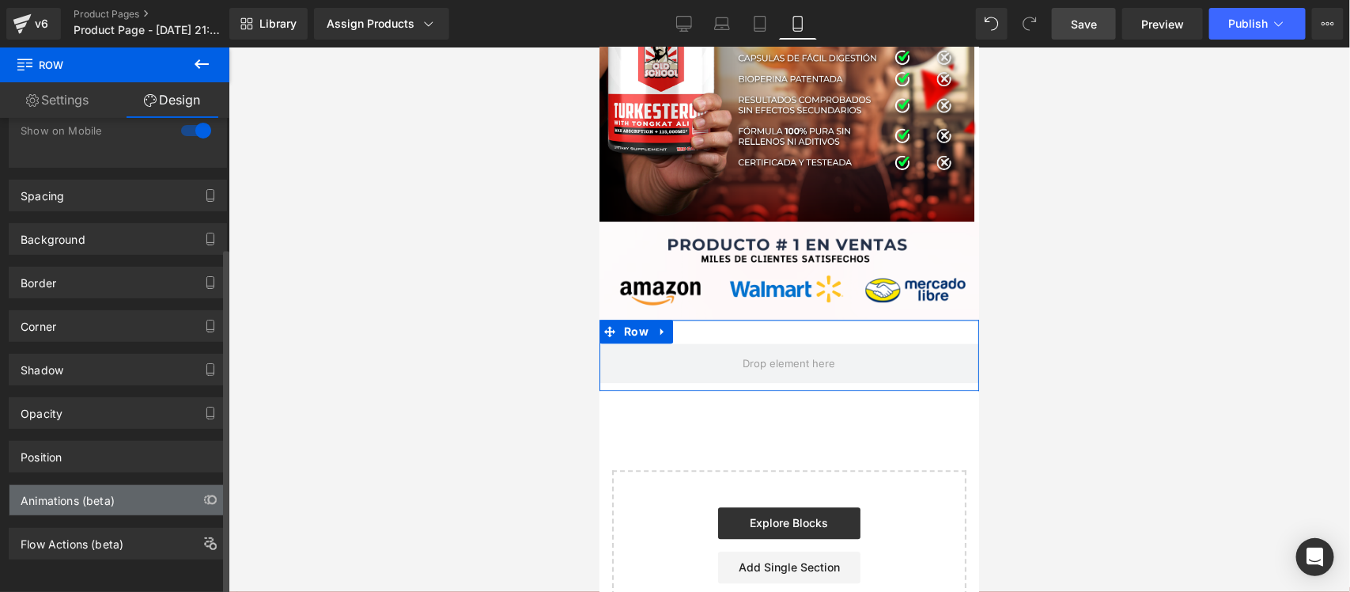
click at [161, 485] on div "Animations (beta)" at bounding box center [117, 500] width 217 height 30
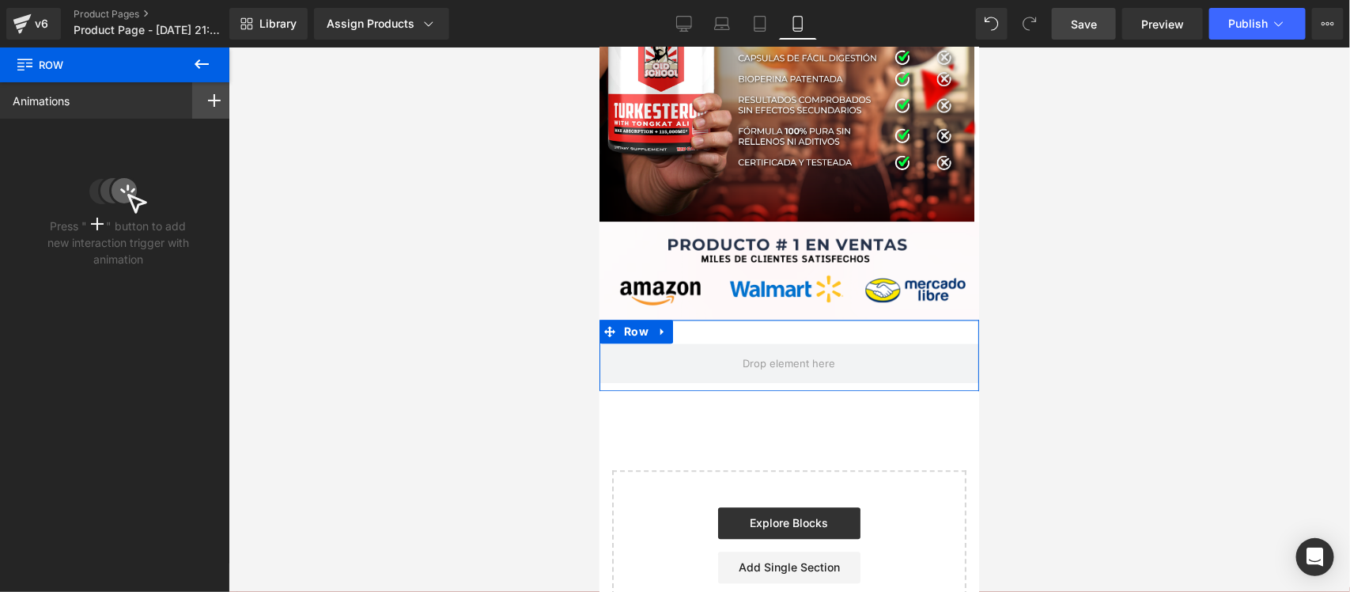
click at [208, 104] on icon at bounding box center [214, 100] width 13 height 13
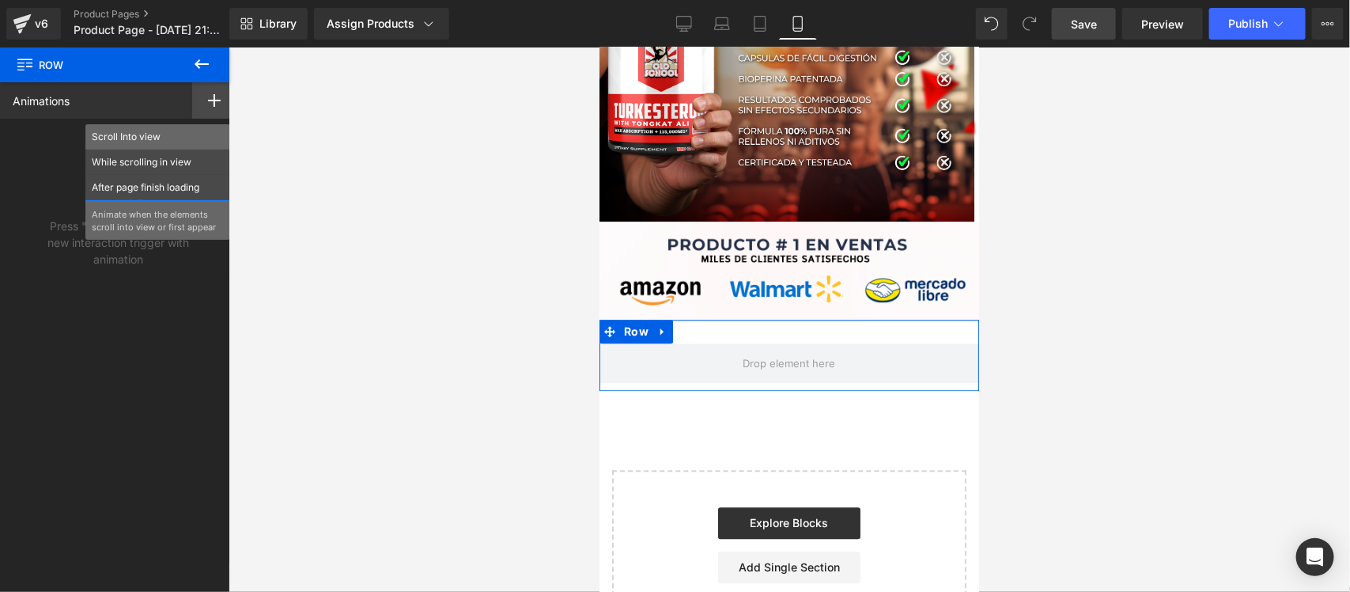
click at [147, 133] on p "Scroll Into view" at bounding box center [158, 137] width 132 height 14
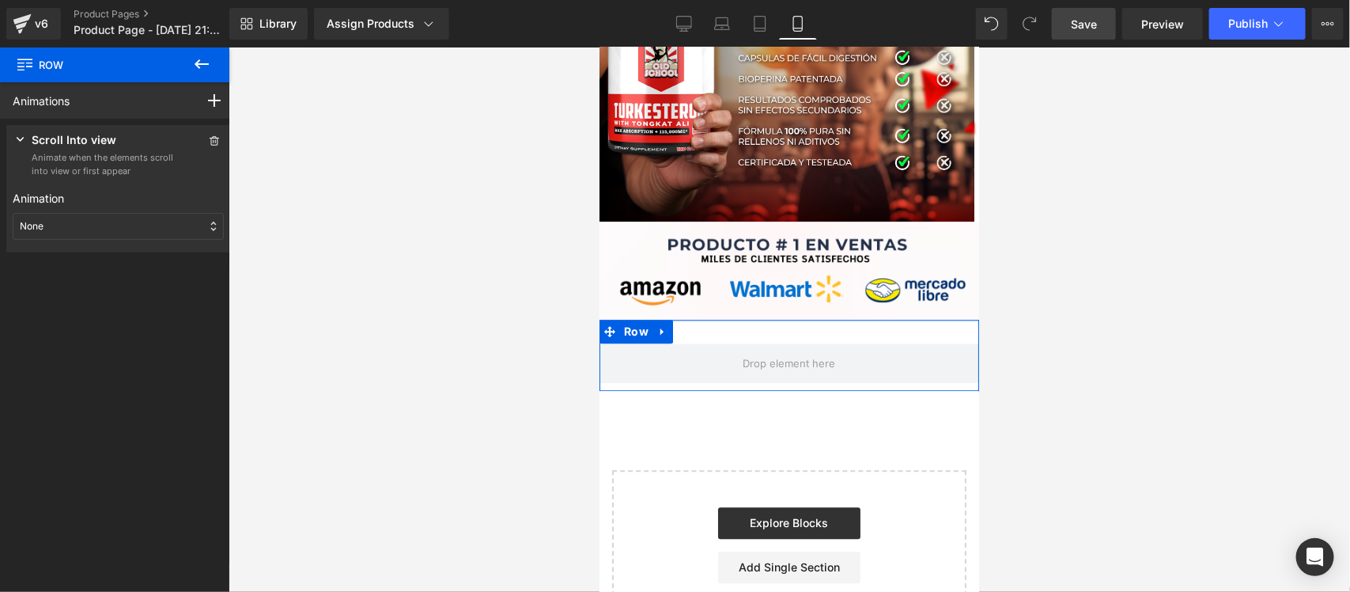
click at [44, 229] on div "None" at bounding box center [118, 226] width 211 height 27
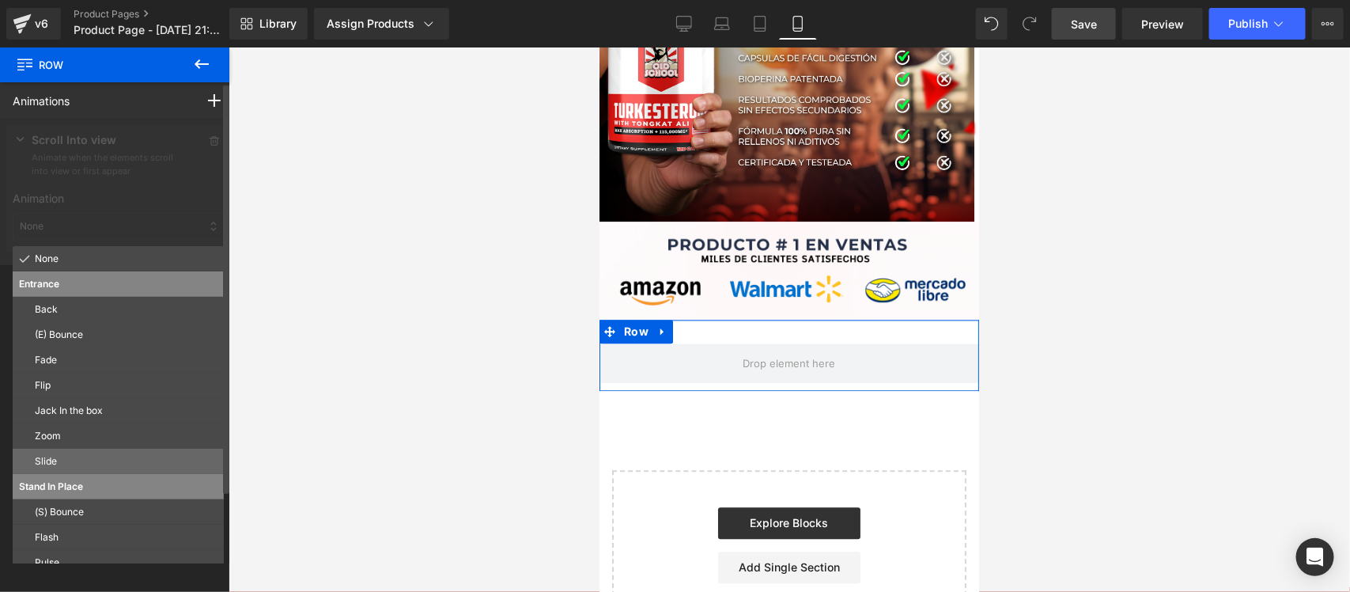
click at [61, 460] on p "Slide" at bounding box center [126, 461] width 183 height 14
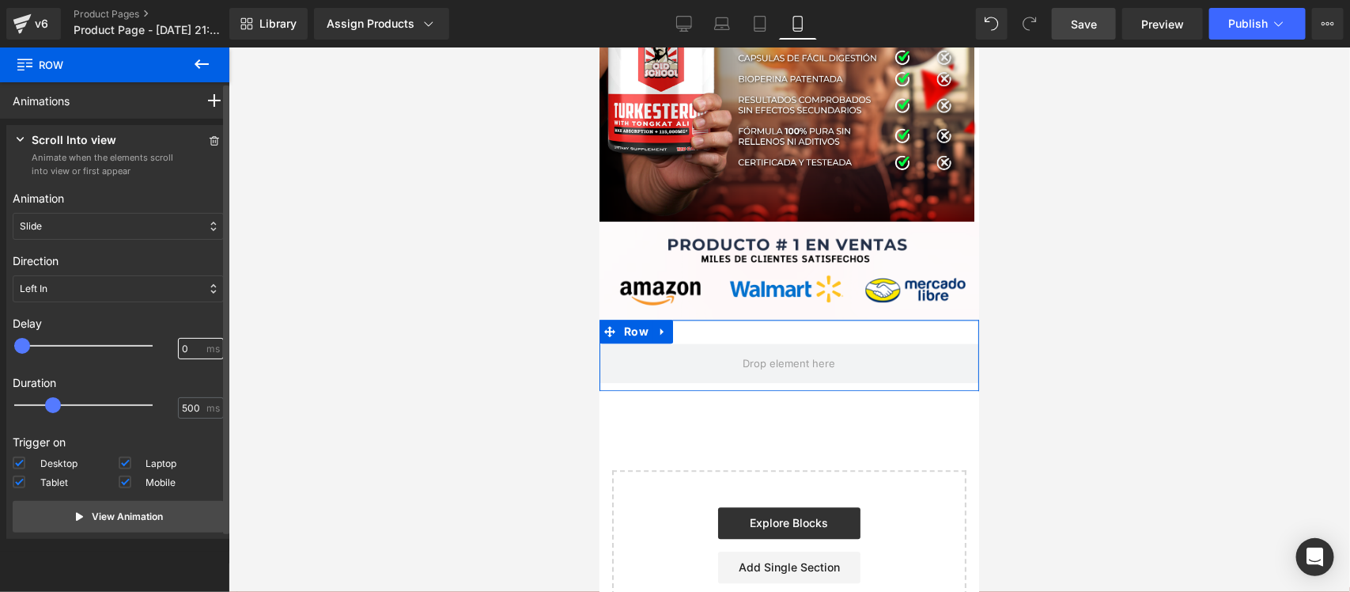
click at [182, 349] on input "0" at bounding box center [192, 349] width 21 height 14
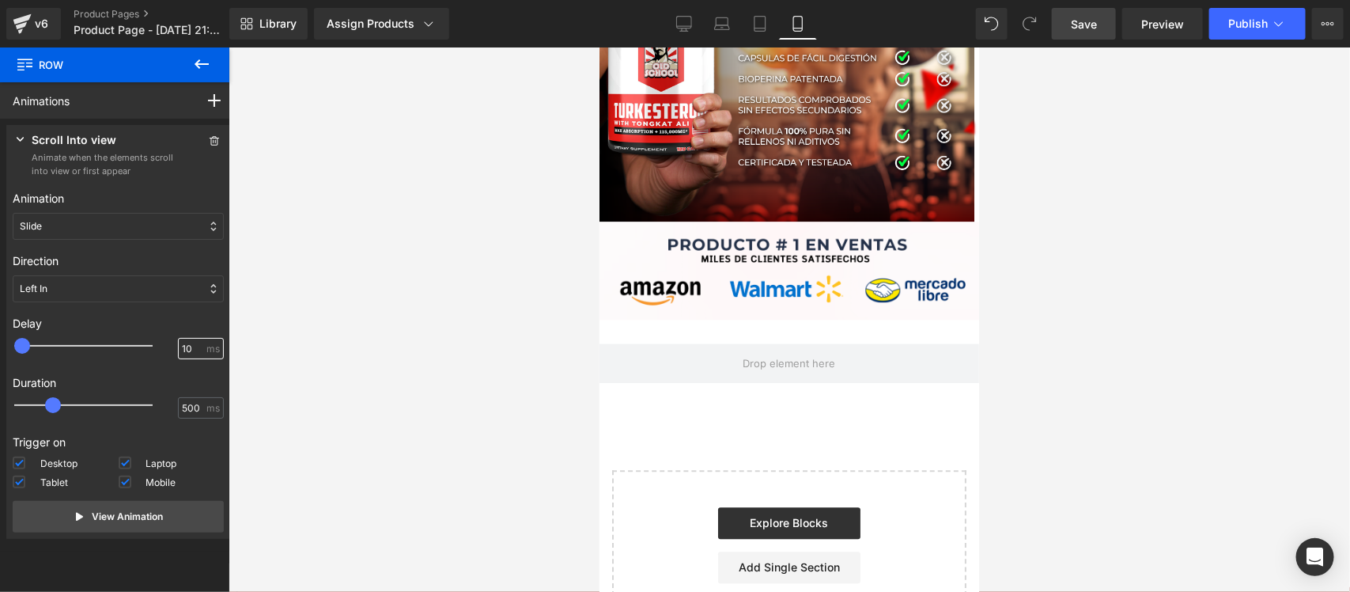
type input "100"
click at [453, 353] on div at bounding box center [790, 319] width 1122 height 544
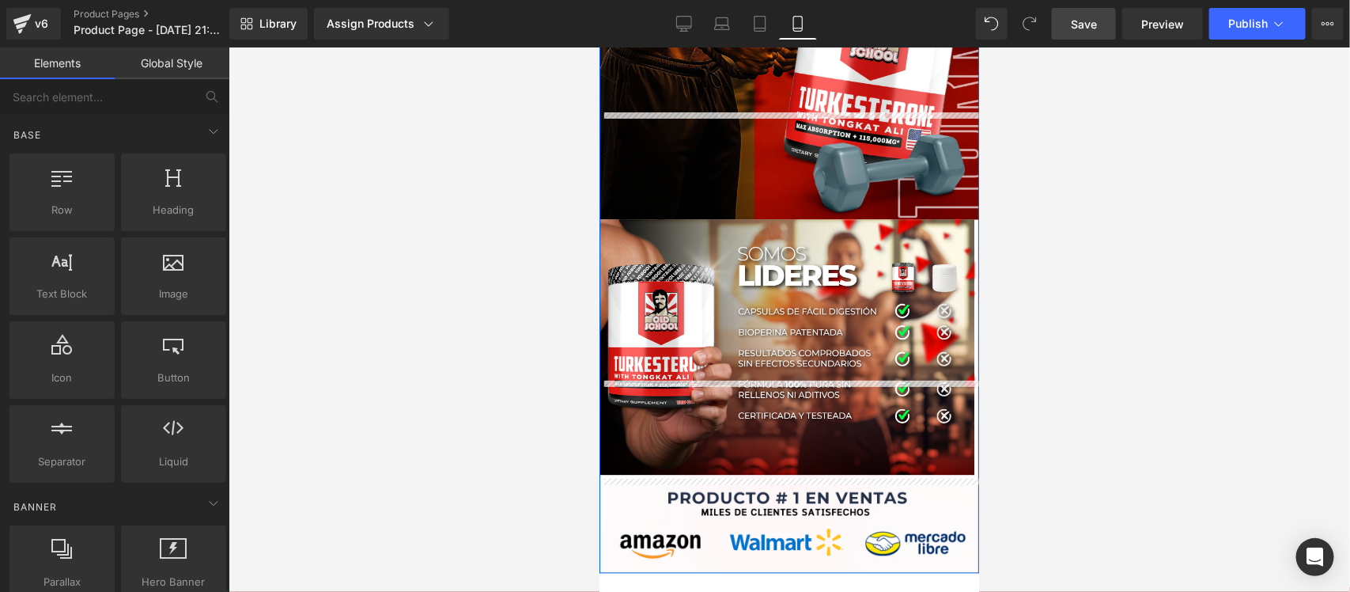
scroll to position [4185, 0]
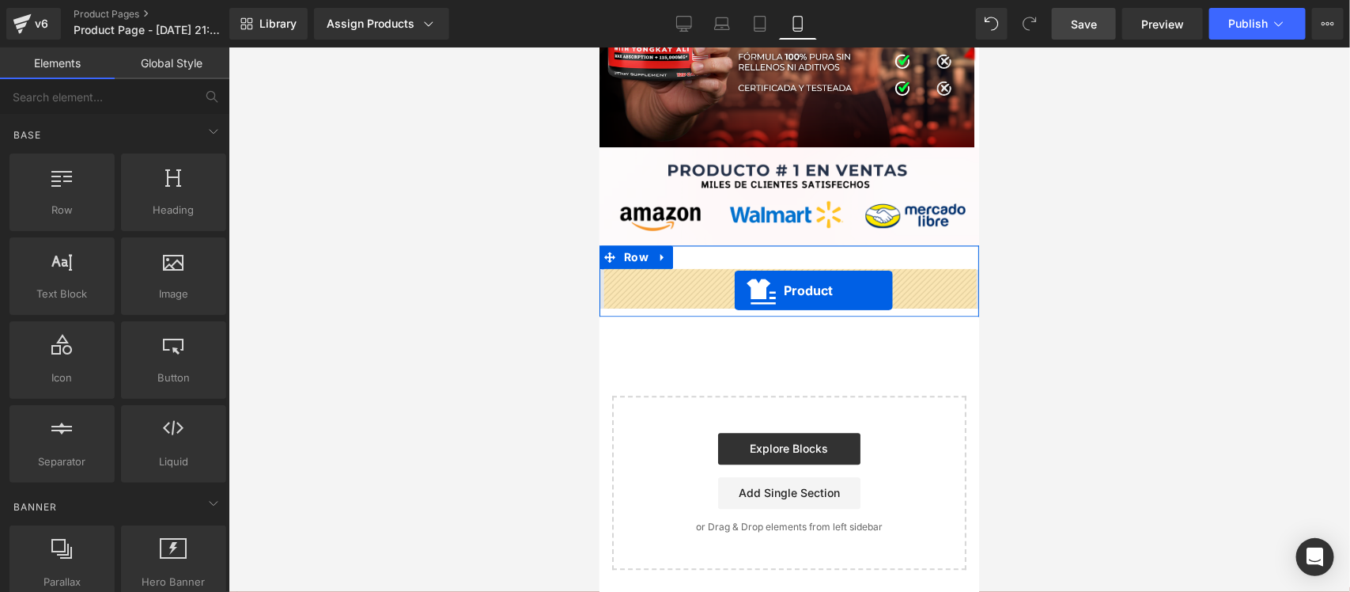
drag, startPoint x: 756, startPoint y: 140, endPoint x: 734, endPoint y: 290, distance: 151.2
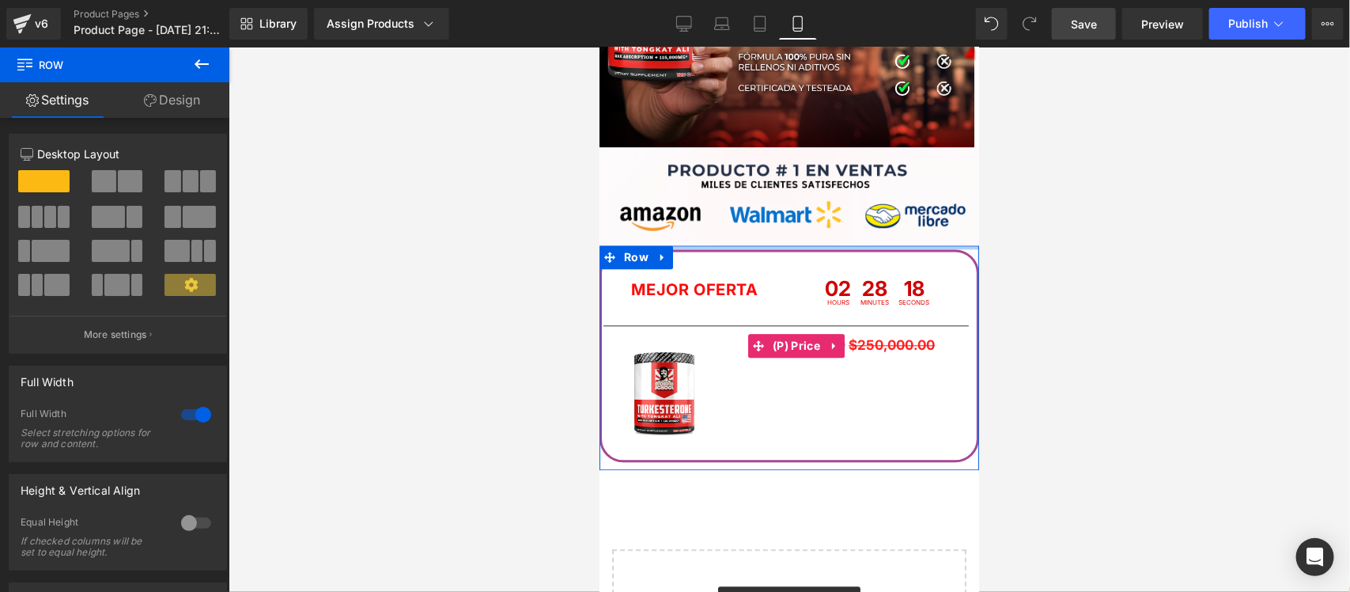
drag, startPoint x: 775, startPoint y: 265, endPoint x: 769, endPoint y: 246, distance: 19.8
click at [769, 245] on div at bounding box center [789, 246] width 380 height 4
click at [770, 466] on div "MEJOR OFERTA Text Block 02 Hours 28 Minutes 15 Seconds Countdown Timer Row Sepa…" at bounding box center [789, 356] width 380 height 225
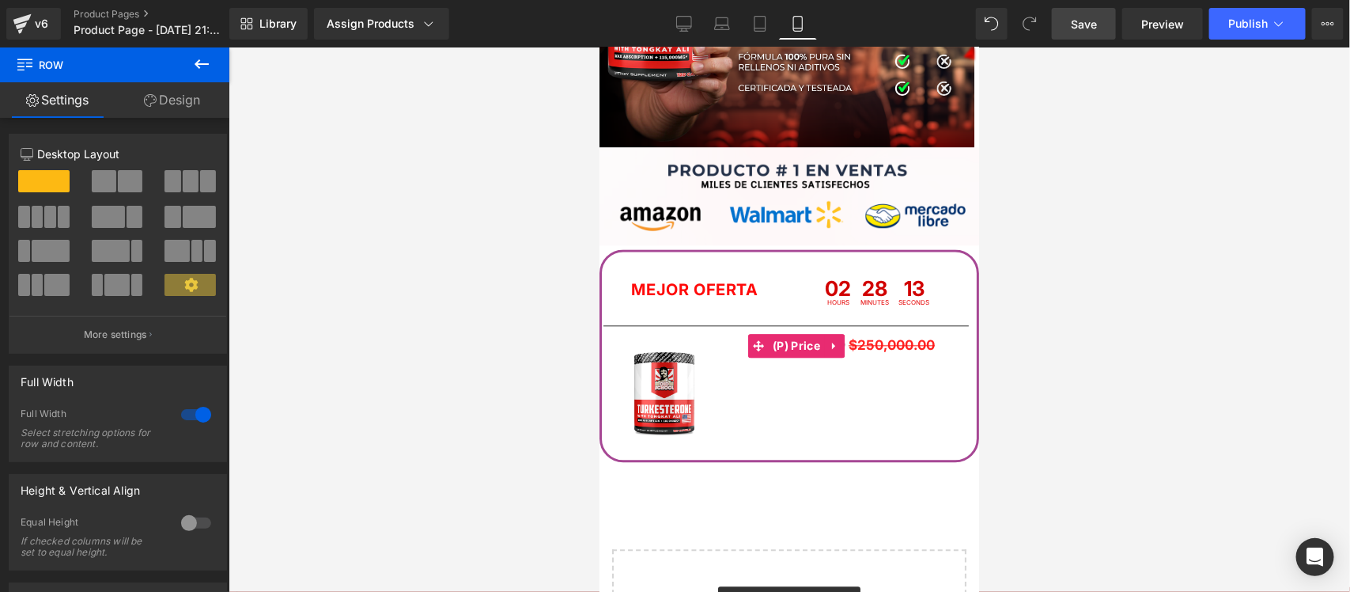
click at [766, 436] on div "Sale Off (P) Image $119,900.00 $250,000.00 (P) Price Buy it now (P) Dynamic Che…" at bounding box center [786, 396] width 366 height 126
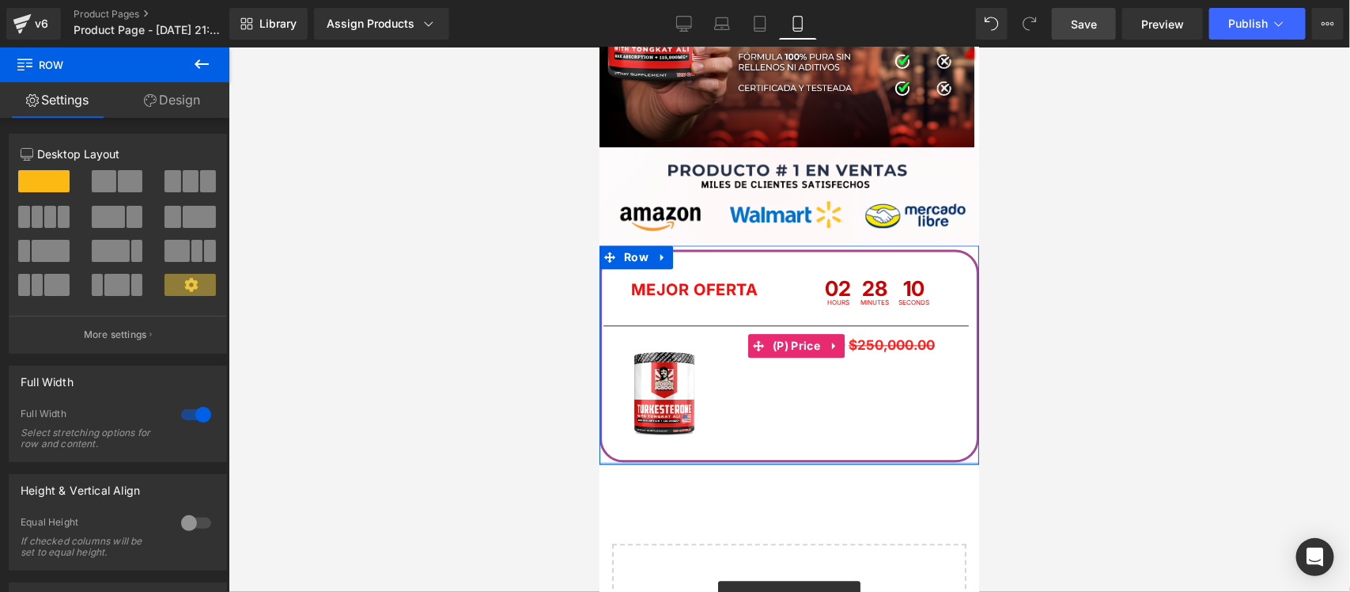
click at [763, 460] on div "MEJOR OFERTA Text Block 02 Hours 28 Minutes 10 Seconds Countdown Timer Row Sepa…" at bounding box center [789, 353] width 380 height 219
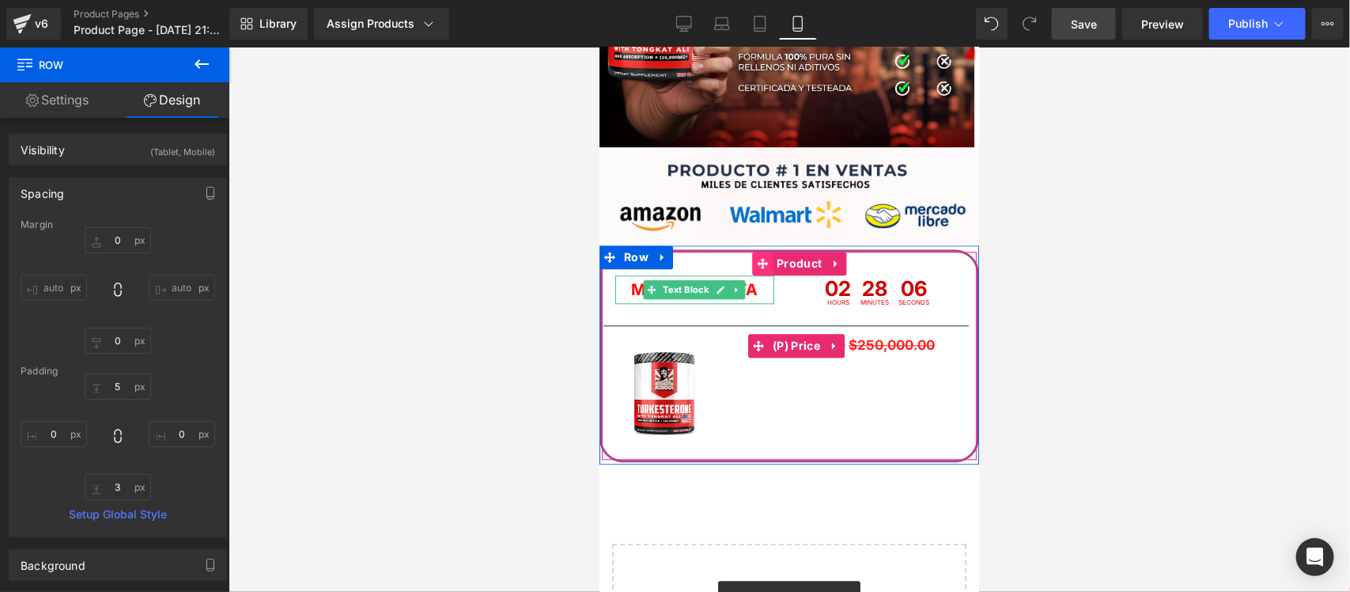
click at [762, 261] on icon at bounding box center [761, 263] width 11 height 12
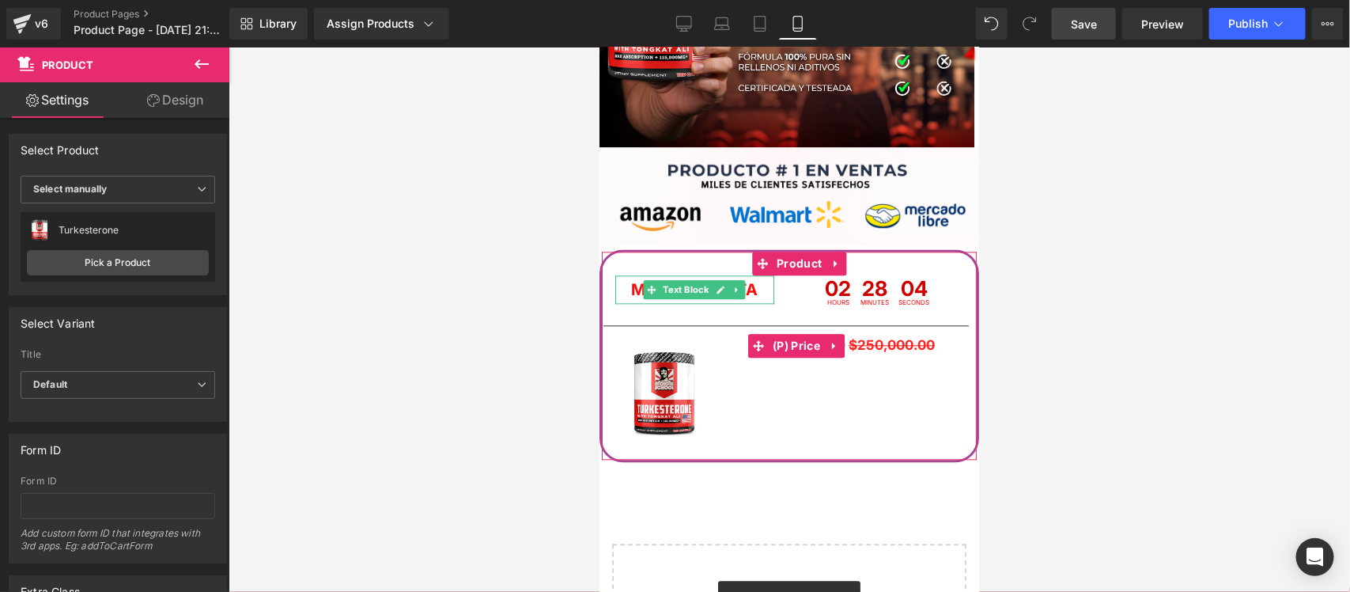
click at [172, 100] on link "Design" at bounding box center [175, 100] width 115 height 36
click at [0, 0] on div "Spacing" at bounding box center [0, 0] width 0 height 0
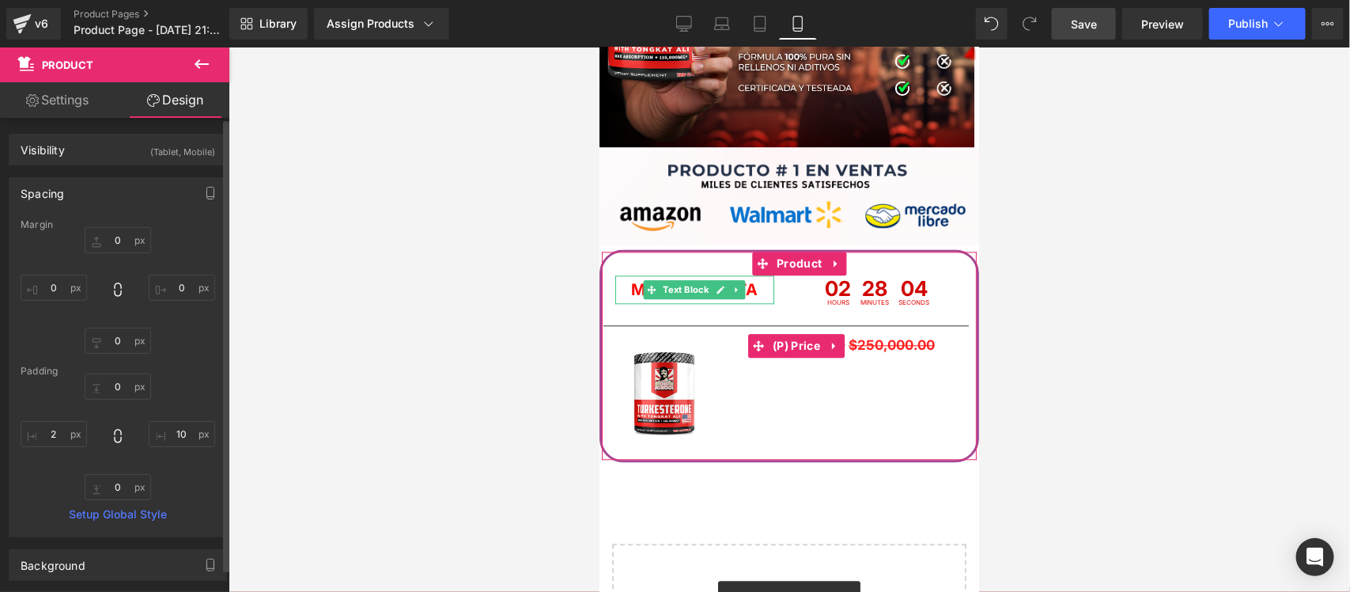
type input "0"
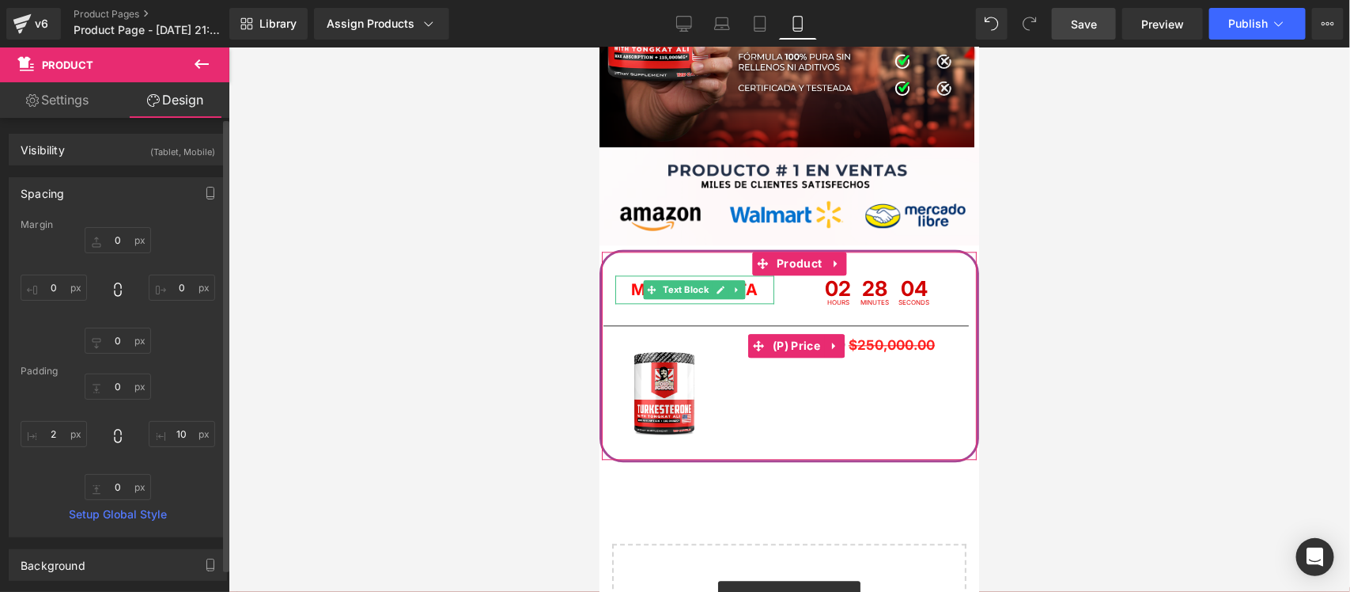
type input "10"
type input "0"
type input "2"
click at [183, 434] on input "10" at bounding box center [182, 434] width 66 height 26
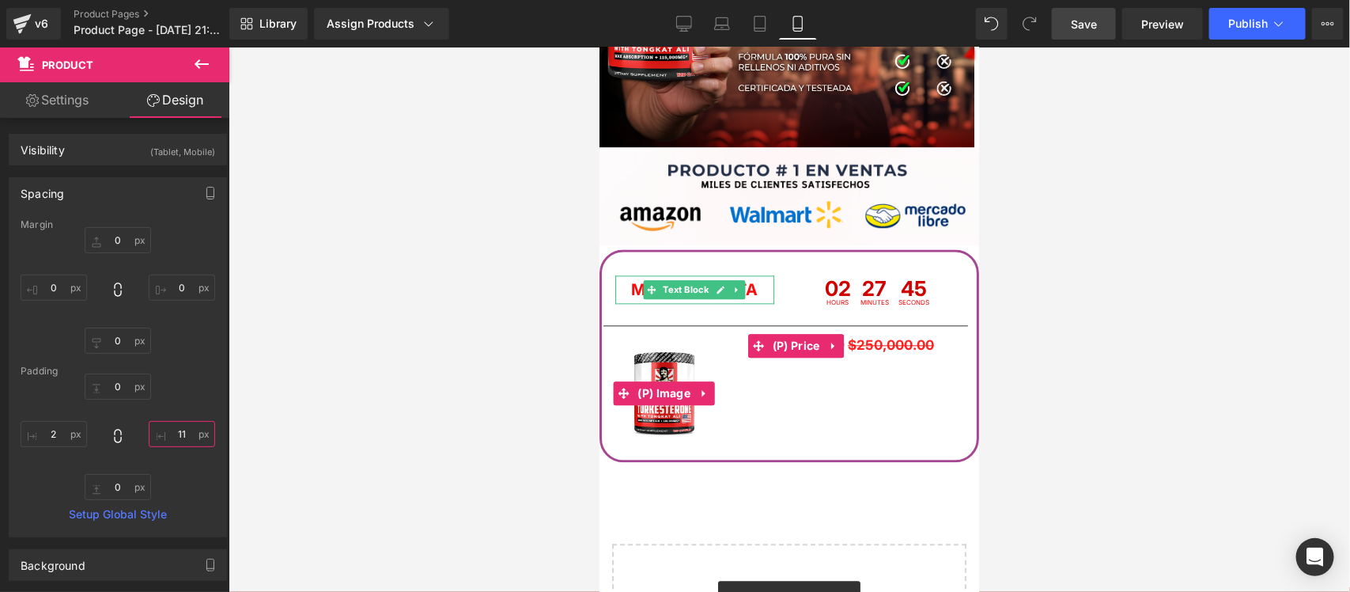
type input "10"
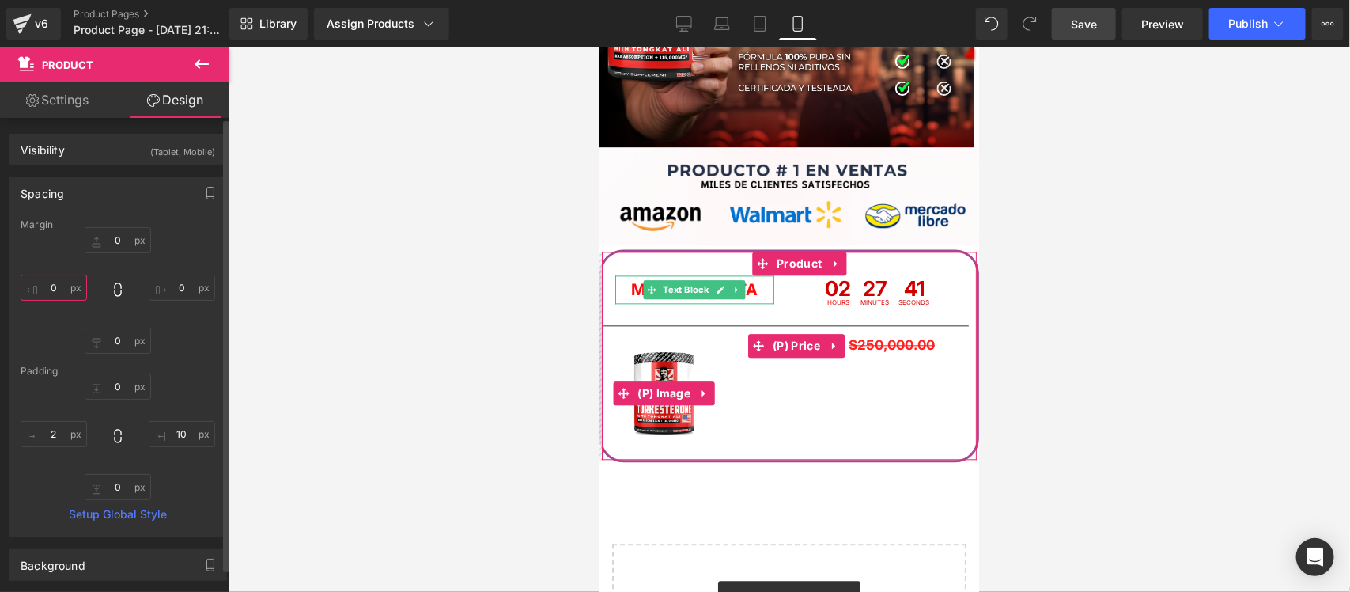
click at [53, 287] on input "0" at bounding box center [54, 288] width 66 height 26
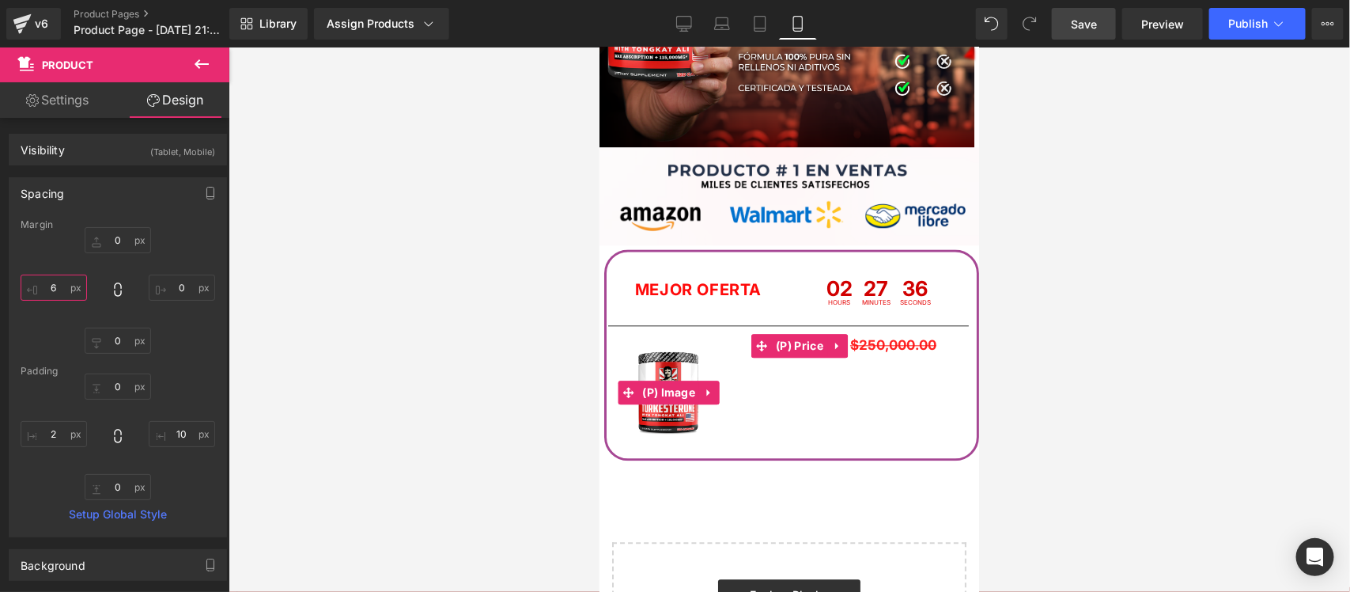
type input "7"
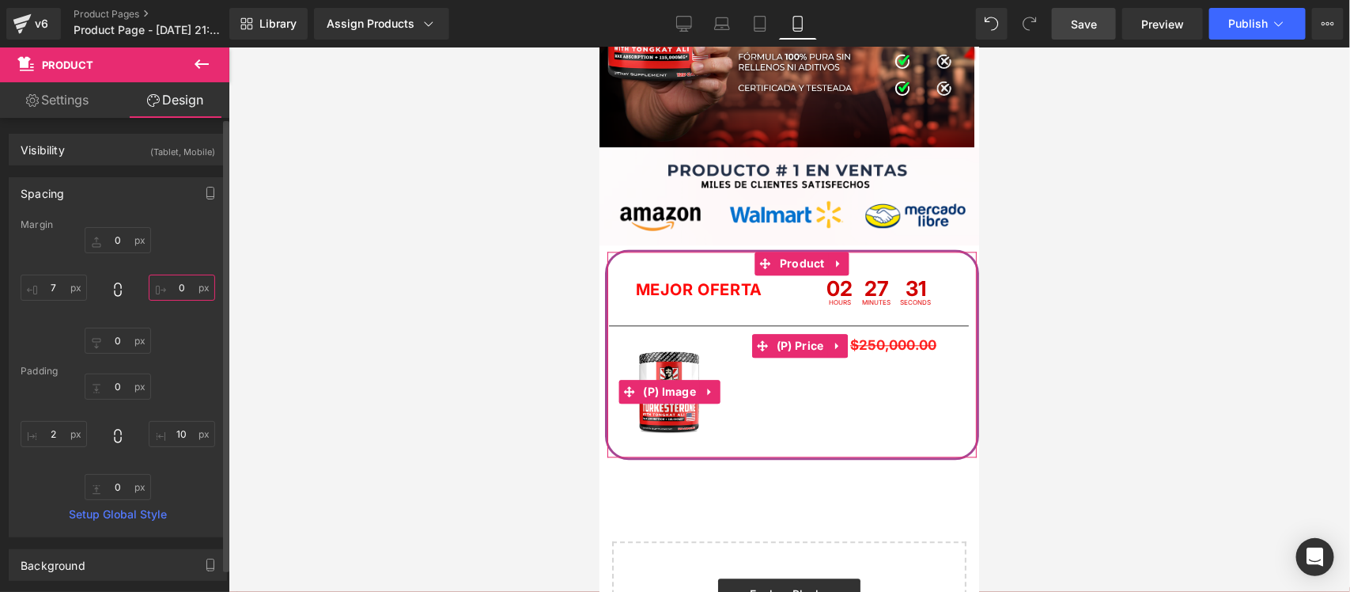
click at [176, 291] on input "0" at bounding box center [182, 288] width 66 height 26
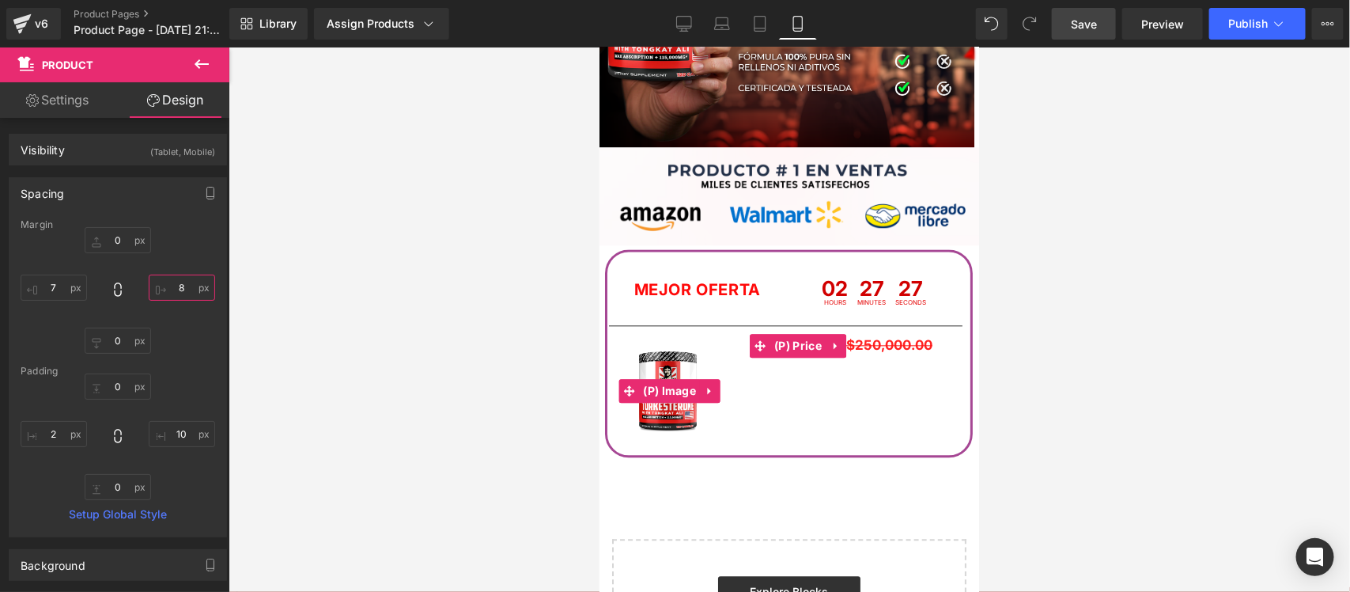
type input "7"
click at [461, 176] on div at bounding box center [790, 319] width 1122 height 544
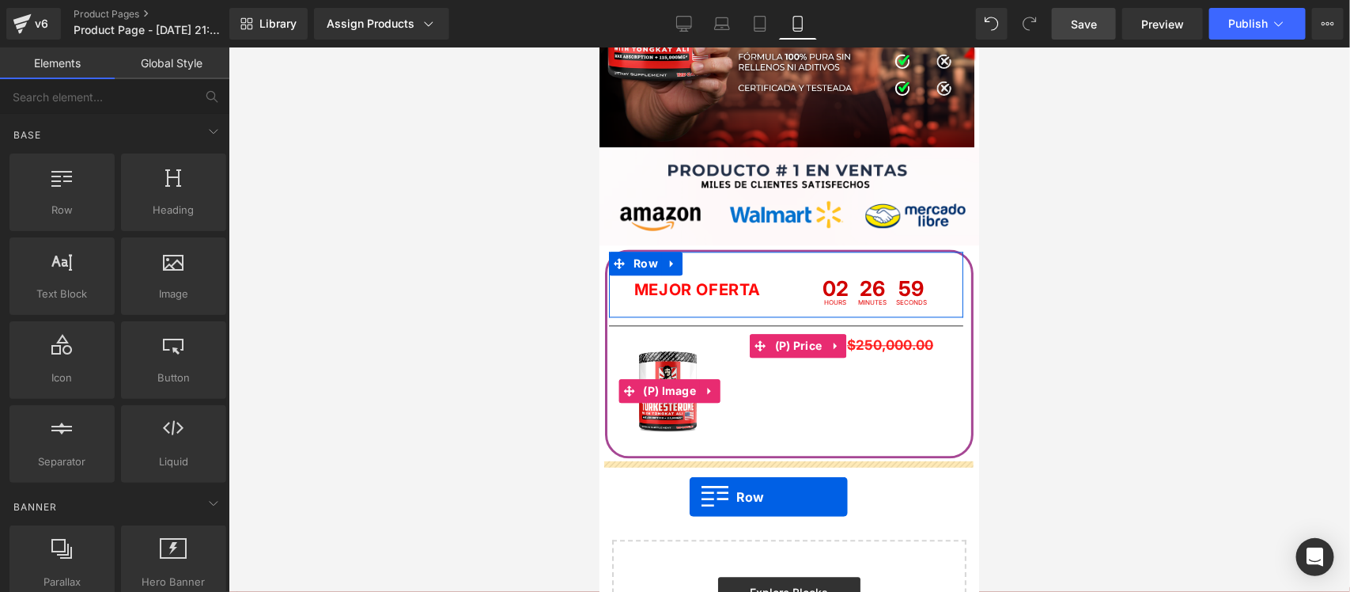
drag, startPoint x: 675, startPoint y: 242, endPoint x: 687, endPoint y: 496, distance: 254.3
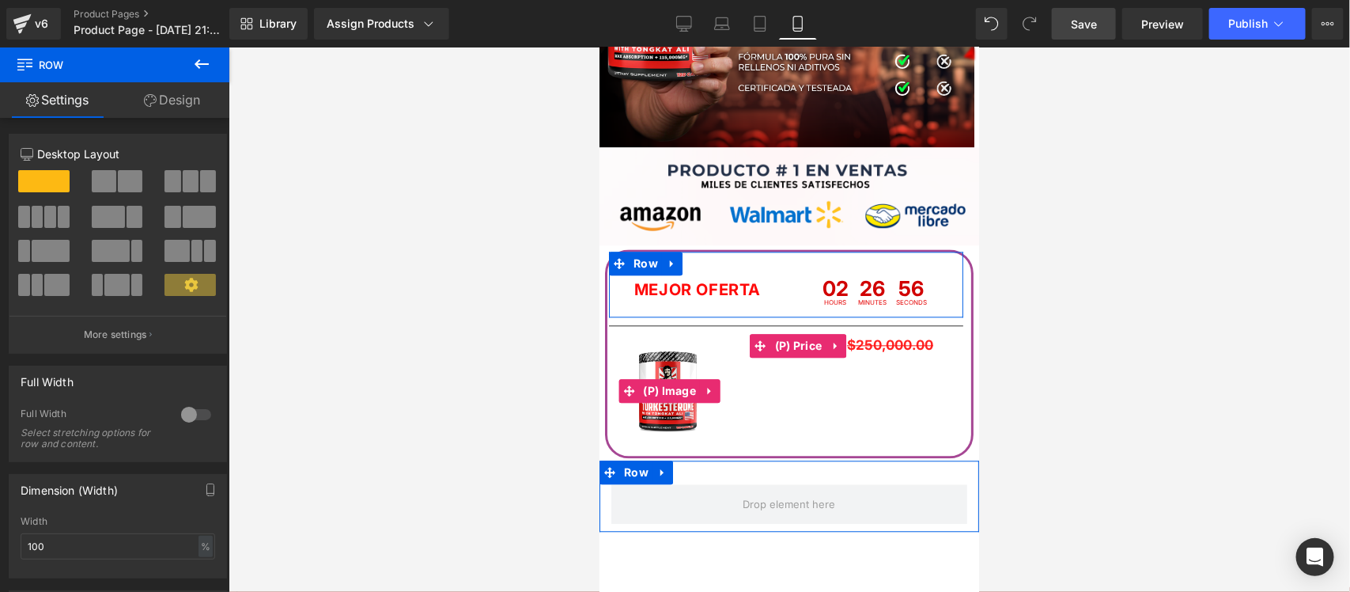
click at [192, 413] on div at bounding box center [196, 414] width 38 height 25
click at [184, 105] on link "Design" at bounding box center [172, 100] width 115 height 36
click at [0, 0] on div "Visibility" at bounding box center [0, 0] width 0 height 0
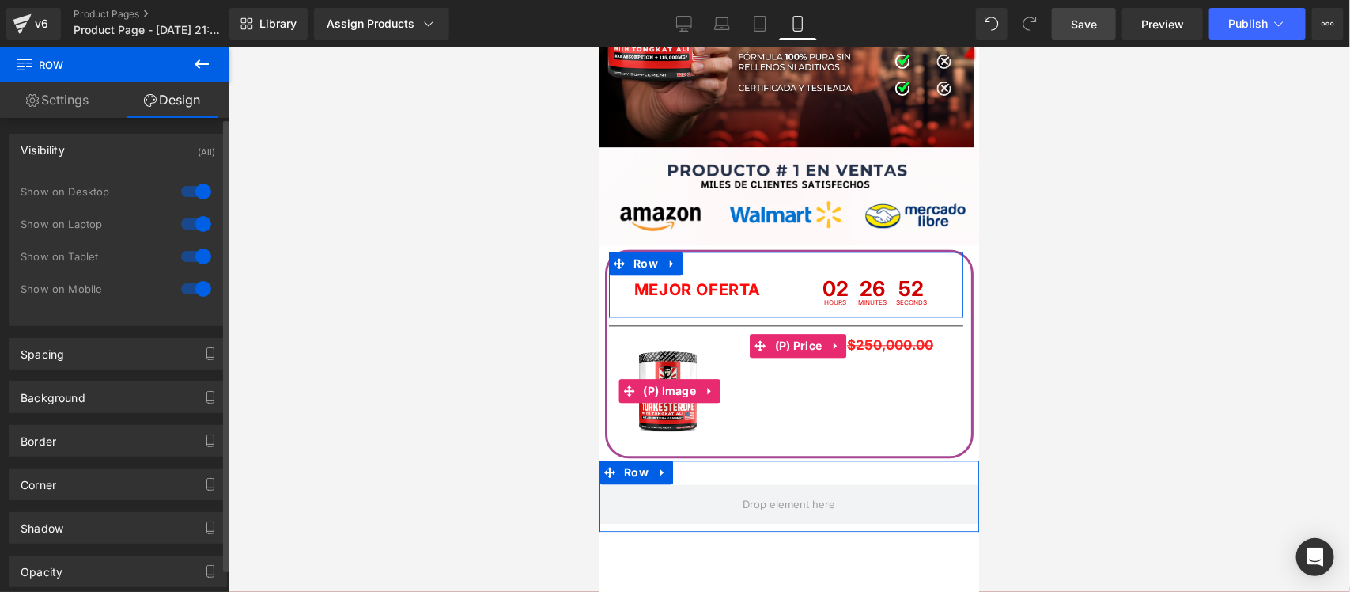
click at [191, 187] on div at bounding box center [196, 191] width 38 height 25
click at [192, 226] on div at bounding box center [196, 223] width 38 height 25
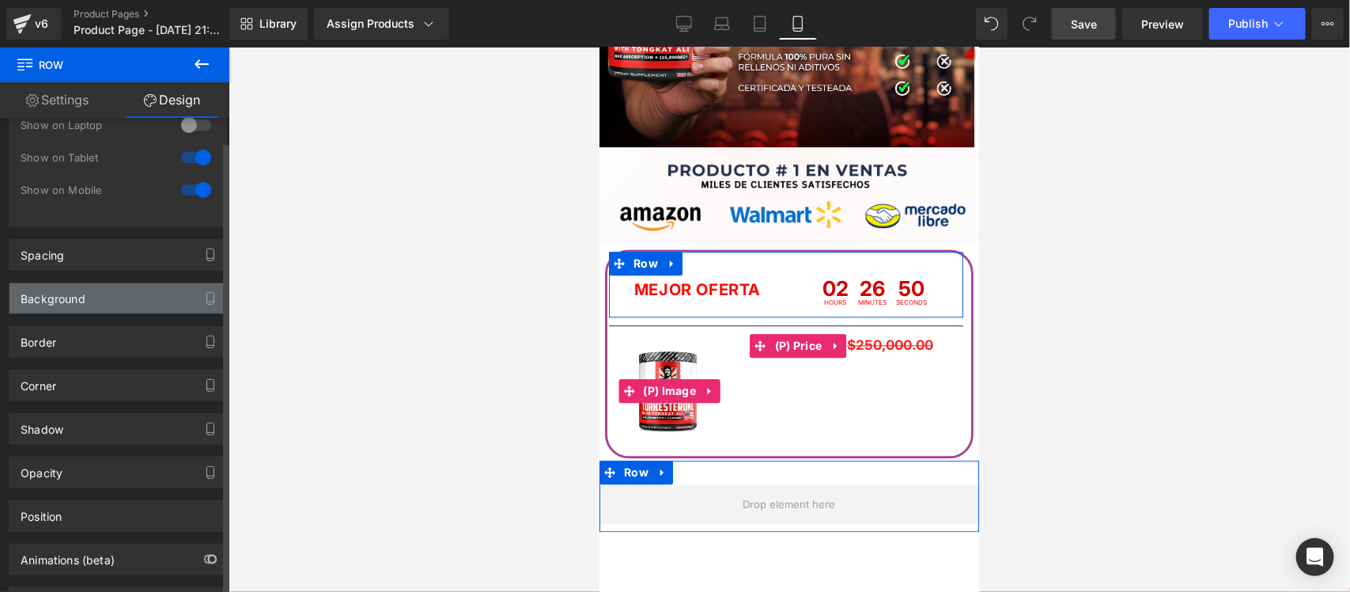
scroll to position [176, 0]
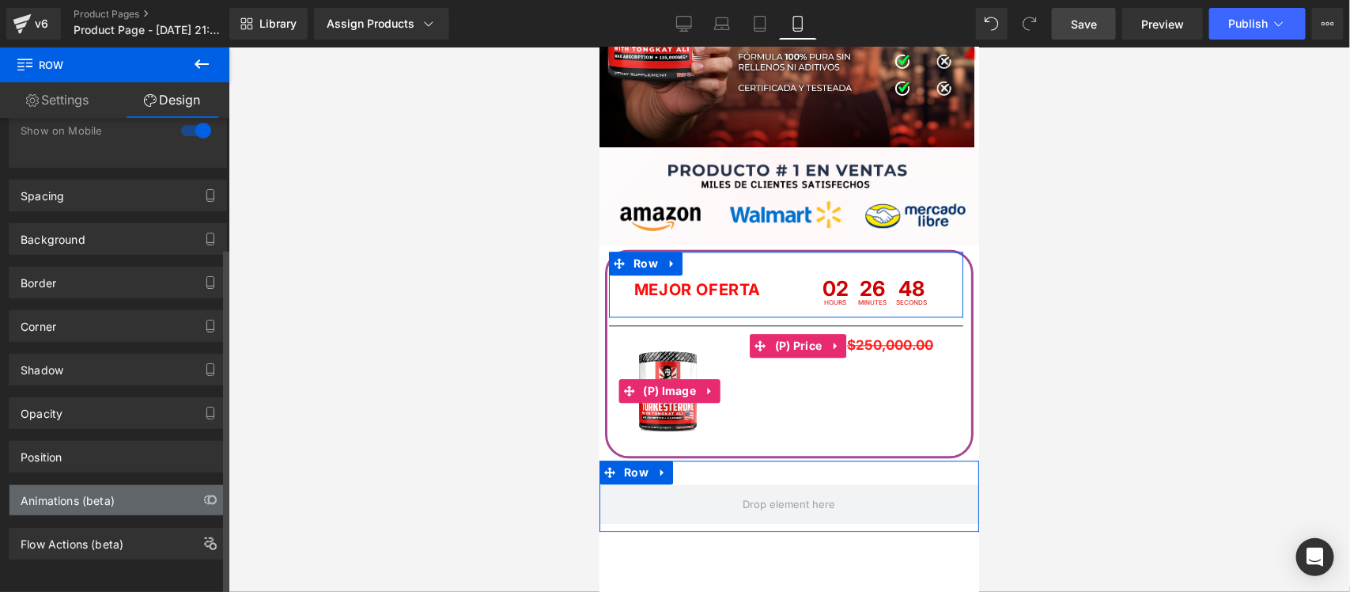
click at [172, 485] on div "Animations (beta)" at bounding box center [117, 500] width 217 height 30
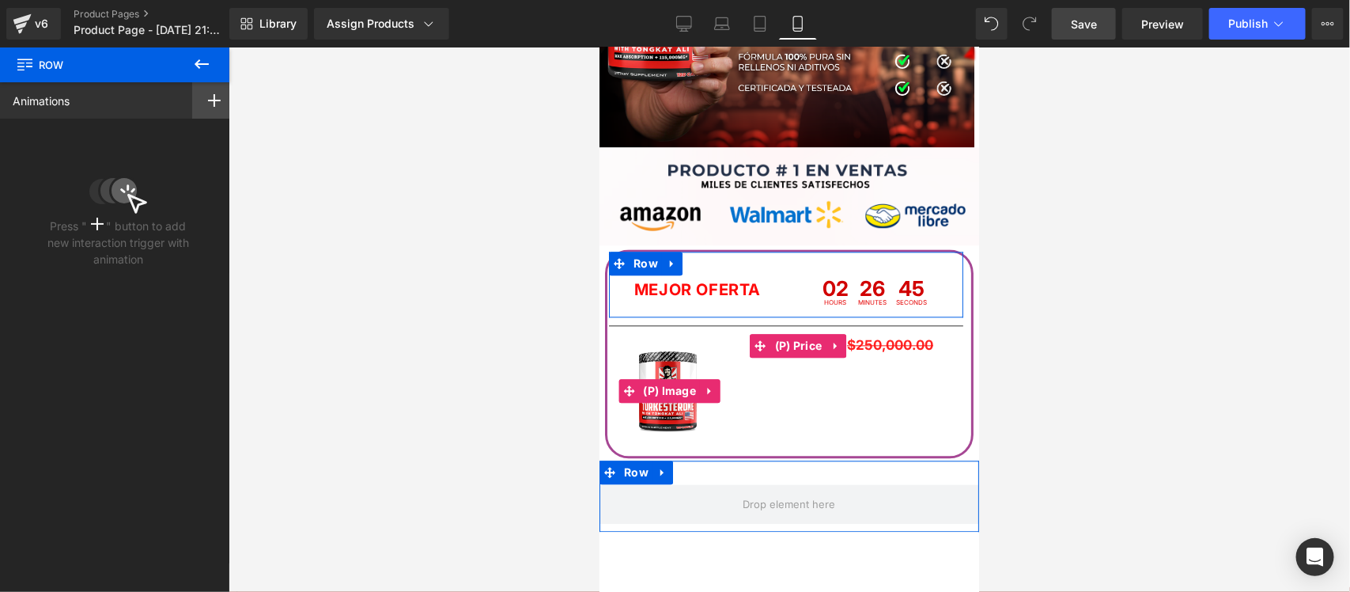
click at [208, 97] on icon at bounding box center [214, 100] width 13 height 13
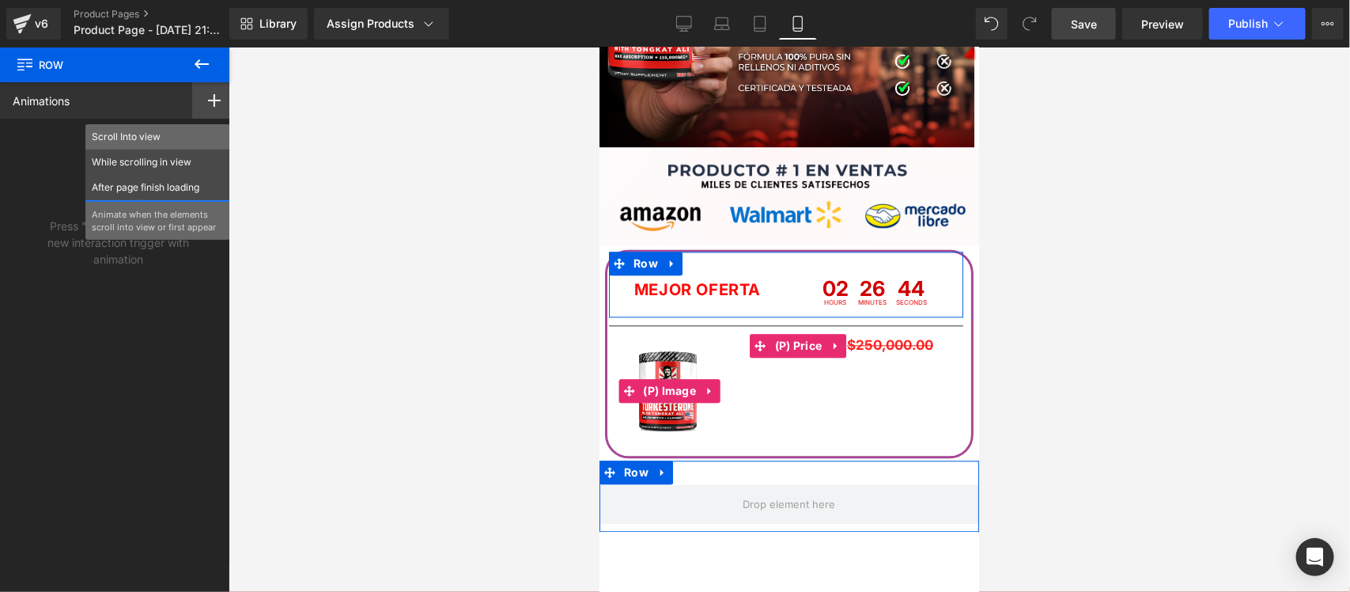
click at [160, 132] on p "Scroll Into view" at bounding box center [158, 137] width 132 height 14
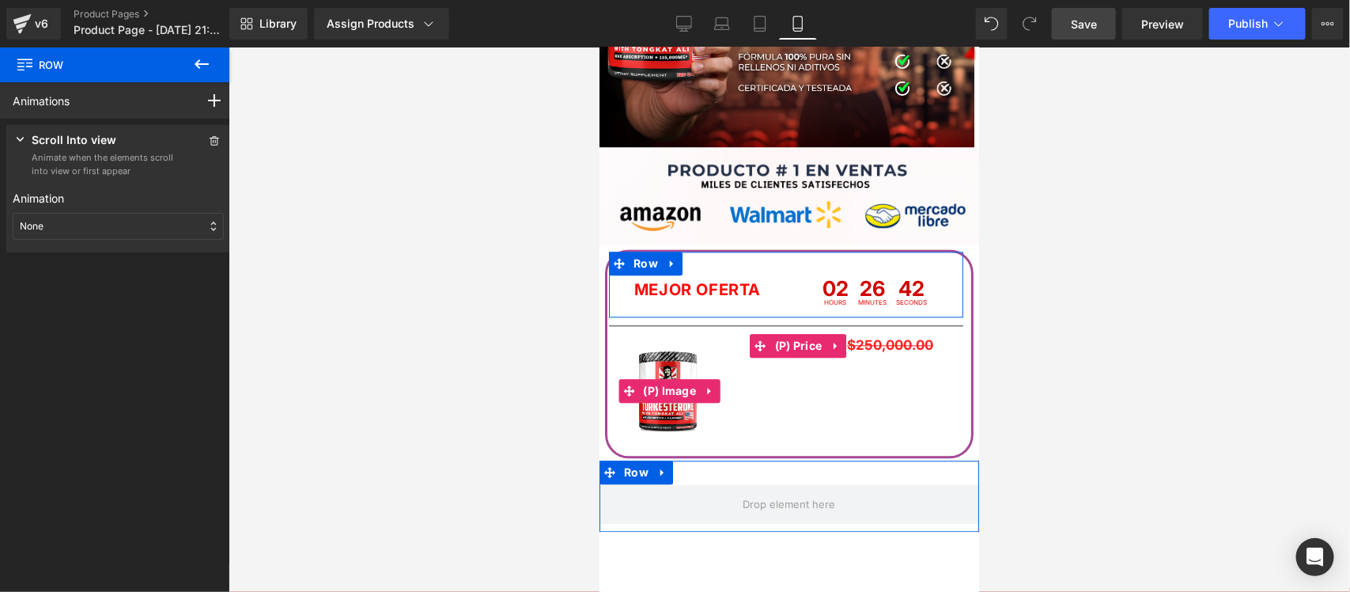
click at [143, 233] on div "None" at bounding box center [118, 226] width 211 height 27
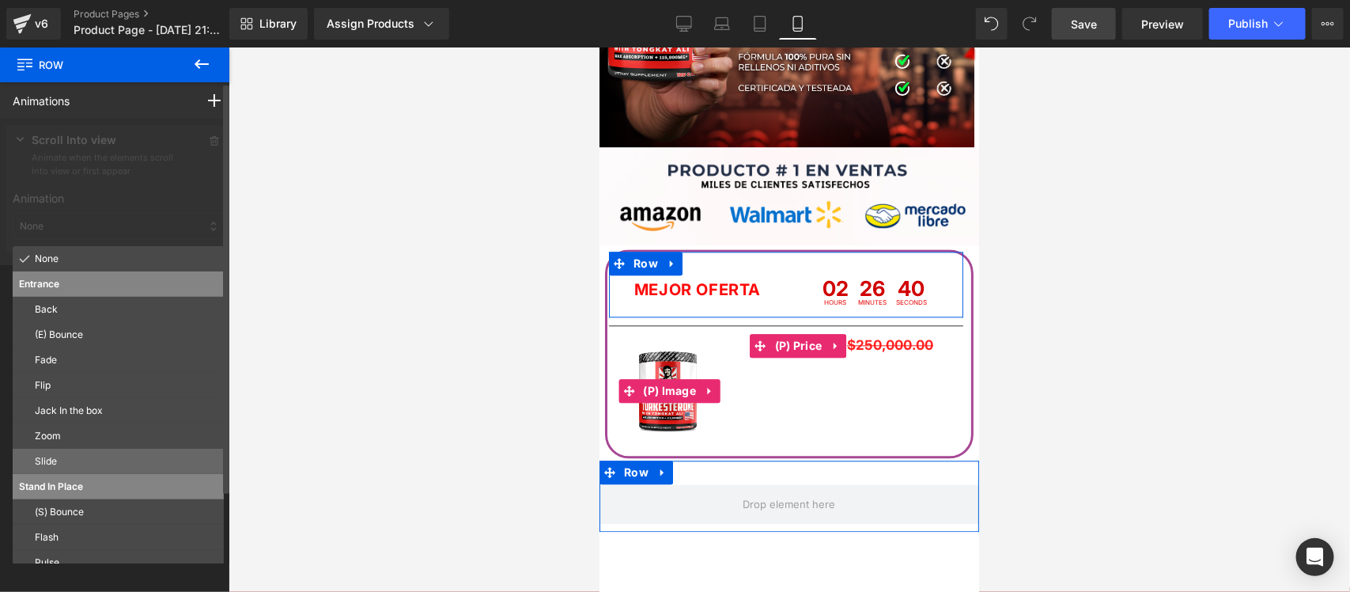
click at [91, 456] on p "Slide" at bounding box center [126, 461] width 183 height 14
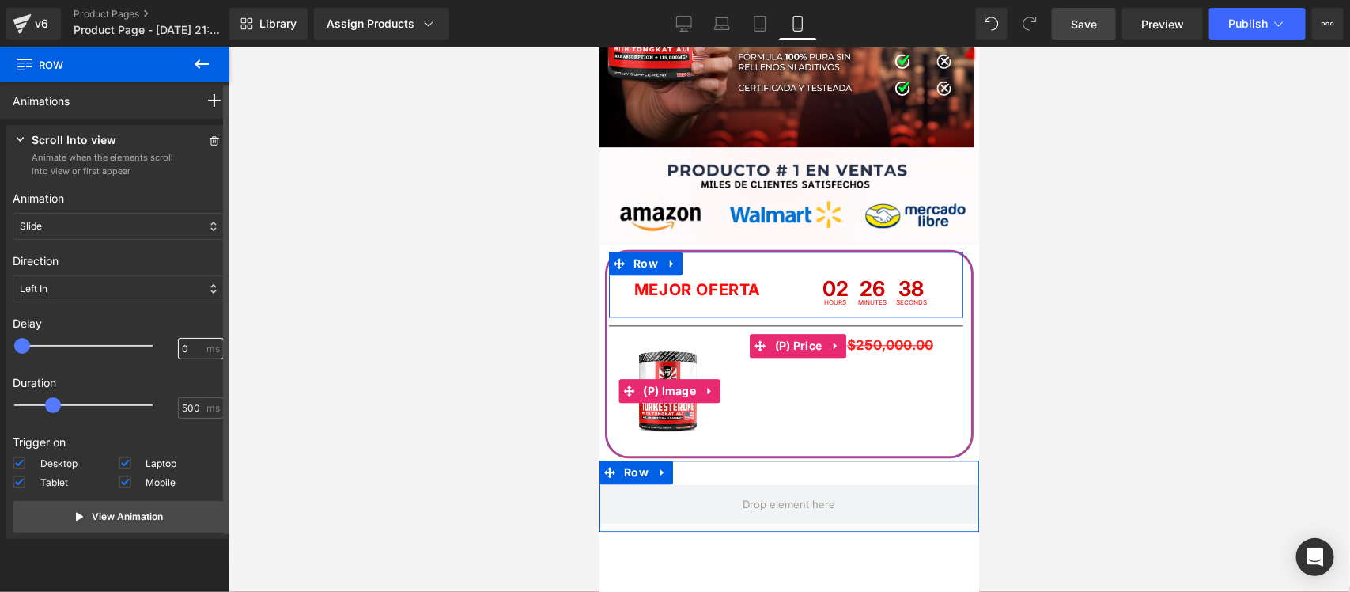
click at [182, 350] on input "0" at bounding box center [192, 349] width 21 height 14
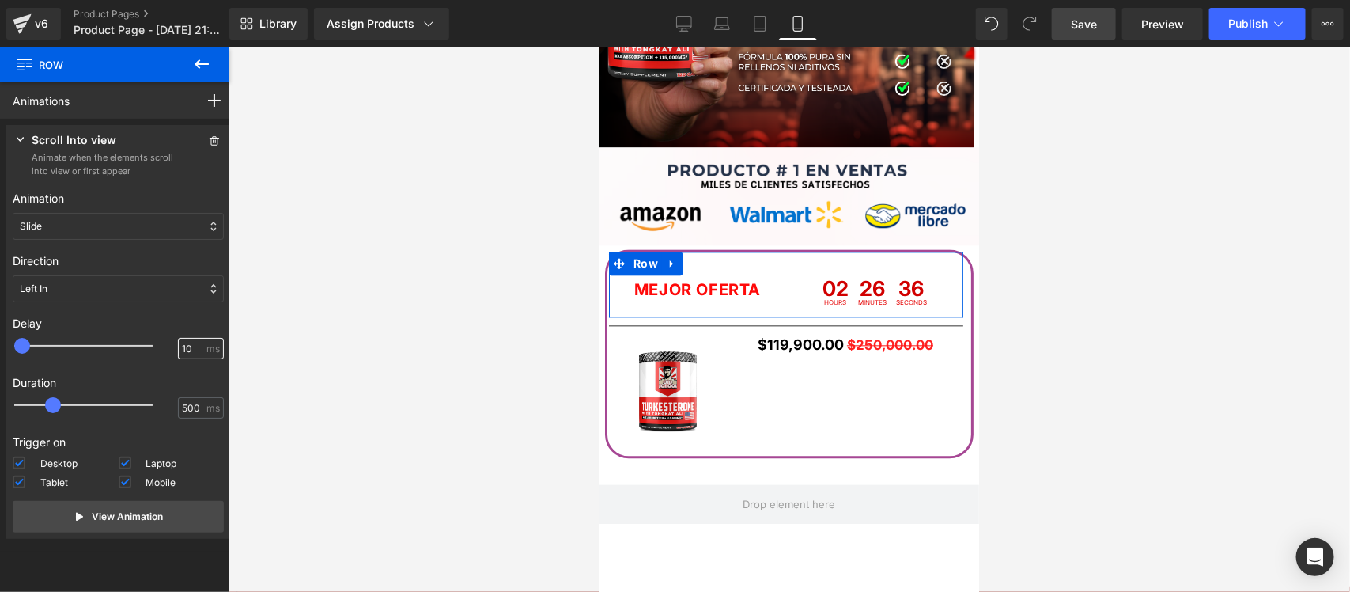
type input "100"
click at [305, 327] on div at bounding box center [790, 319] width 1122 height 544
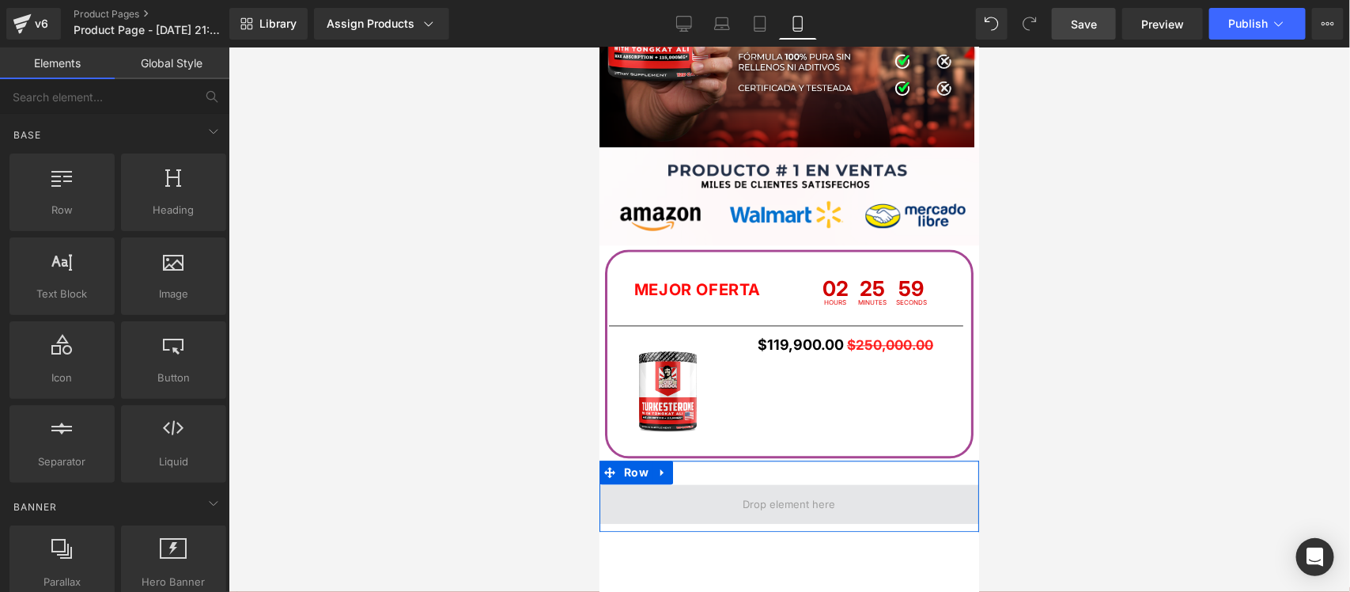
click at [790, 507] on span at bounding box center [789, 503] width 104 height 25
click at [723, 502] on span at bounding box center [789, 503] width 380 height 40
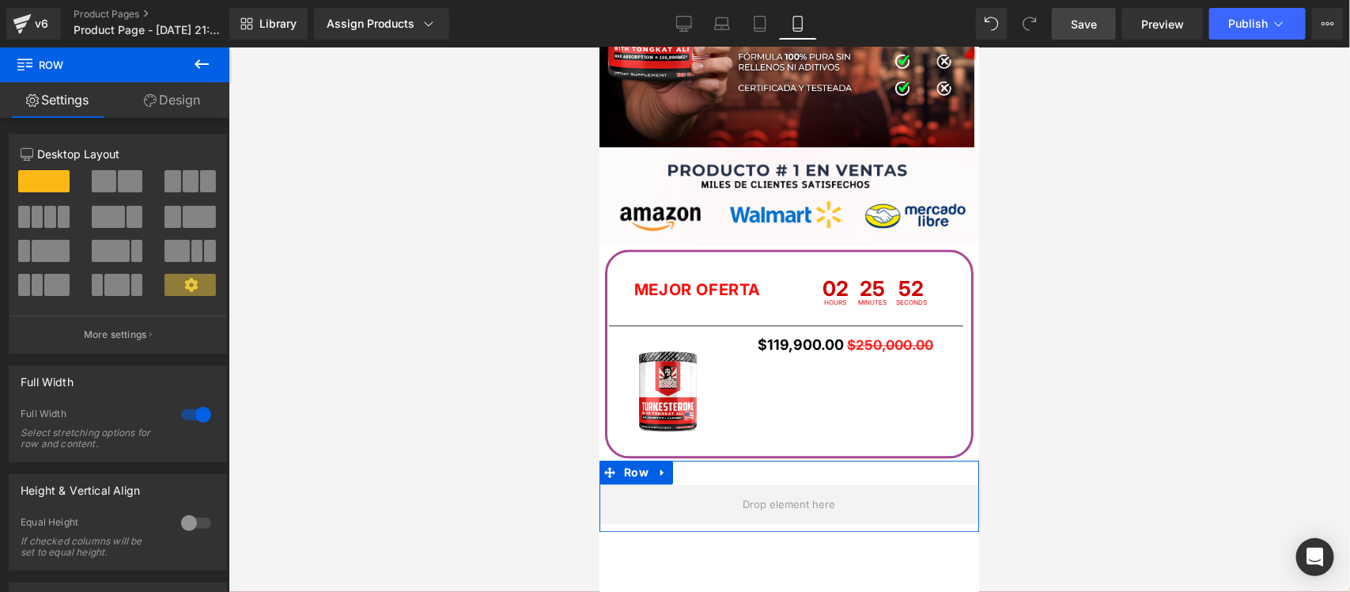
click at [153, 103] on icon at bounding box center [150, 100] width 13 height 13
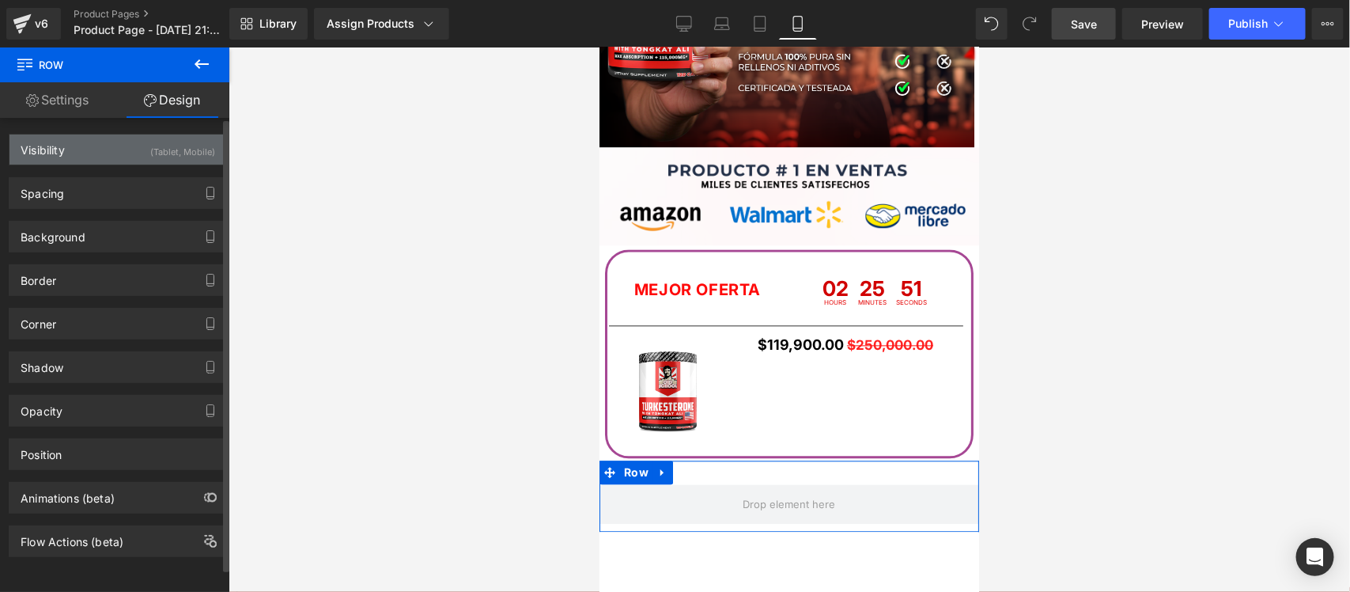
click at [144, 161] on div "Visibility (Tablet, Mobile)" at bounding box center [117, 149] width 217 height 30
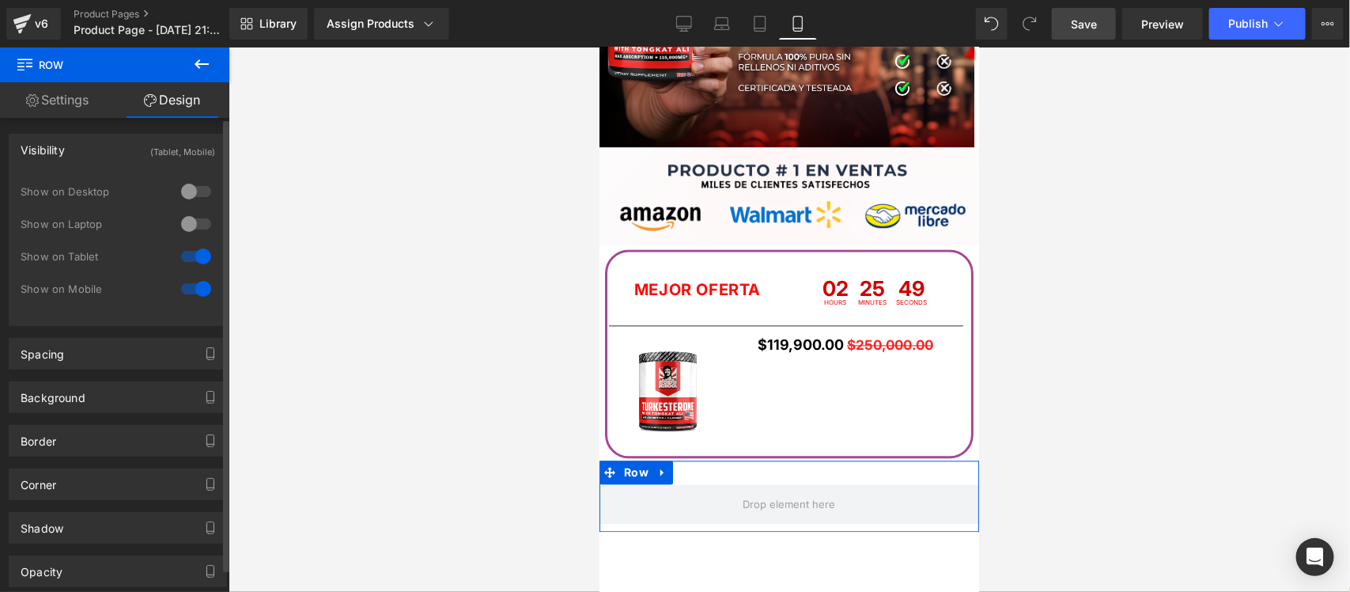
click at [142, 150] on div "Visibility (Tablet, Mobile)" at bounding box center [117, 149] width 217 height 30
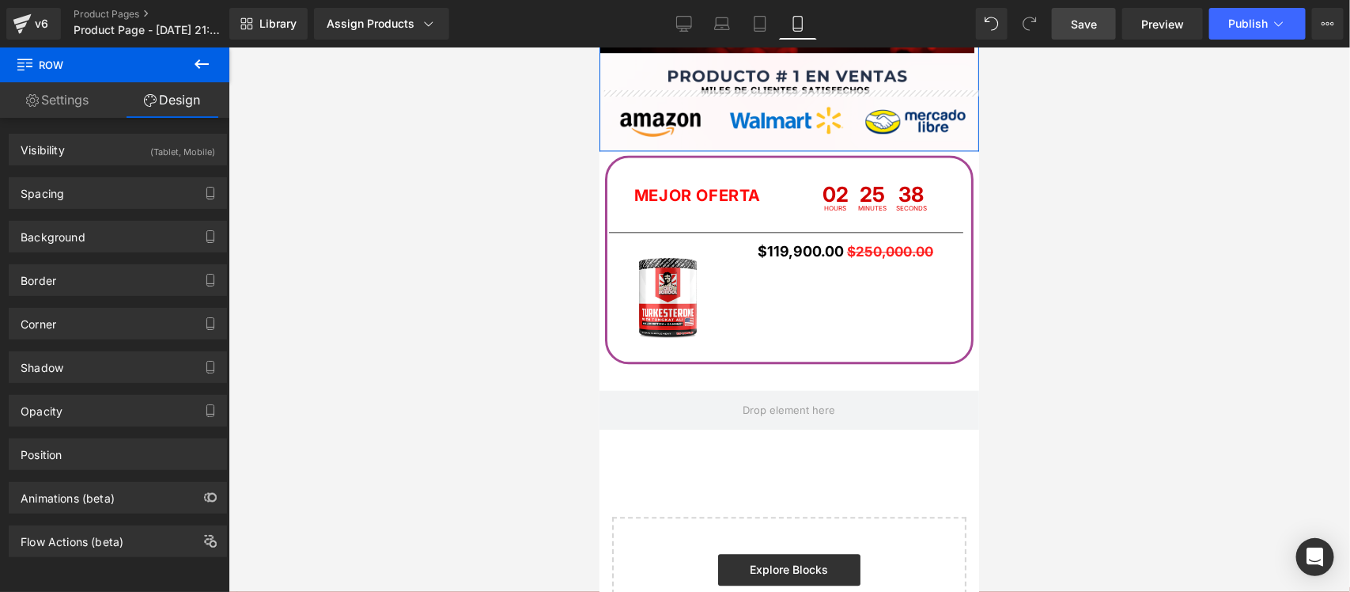
scroll to position [4373, 0]
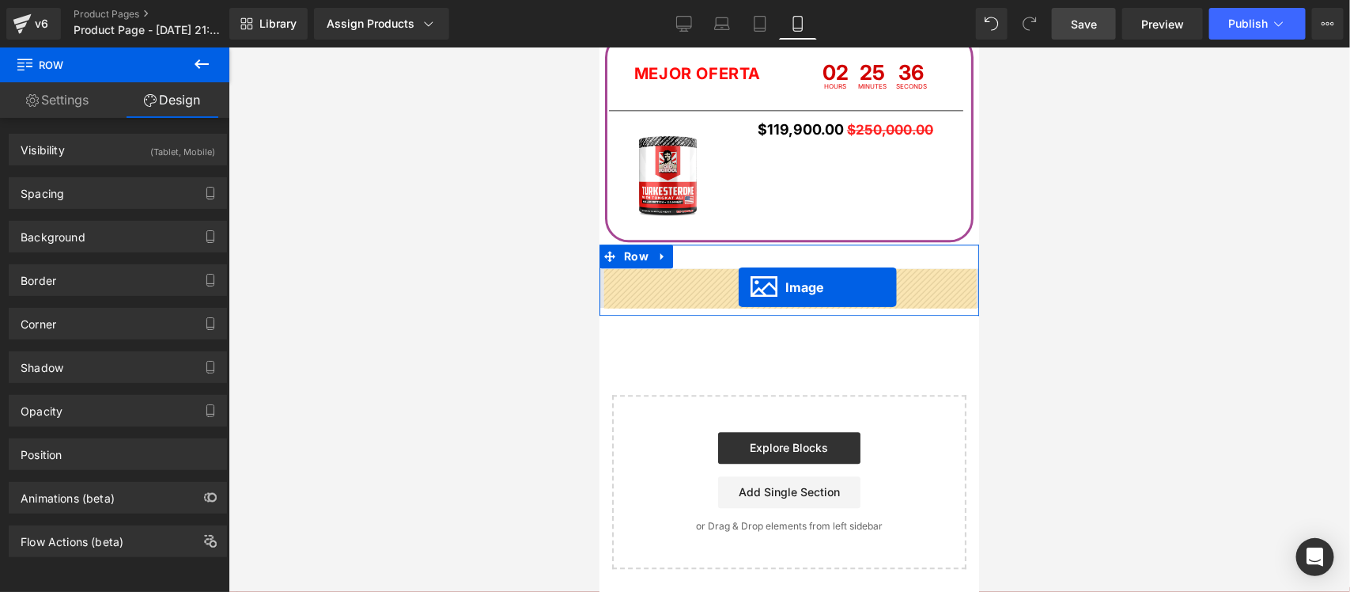
drag, startPoint x: 778, startPoint y: 203, endPoint x: 738, endPoint y: 286, distance: 91.3
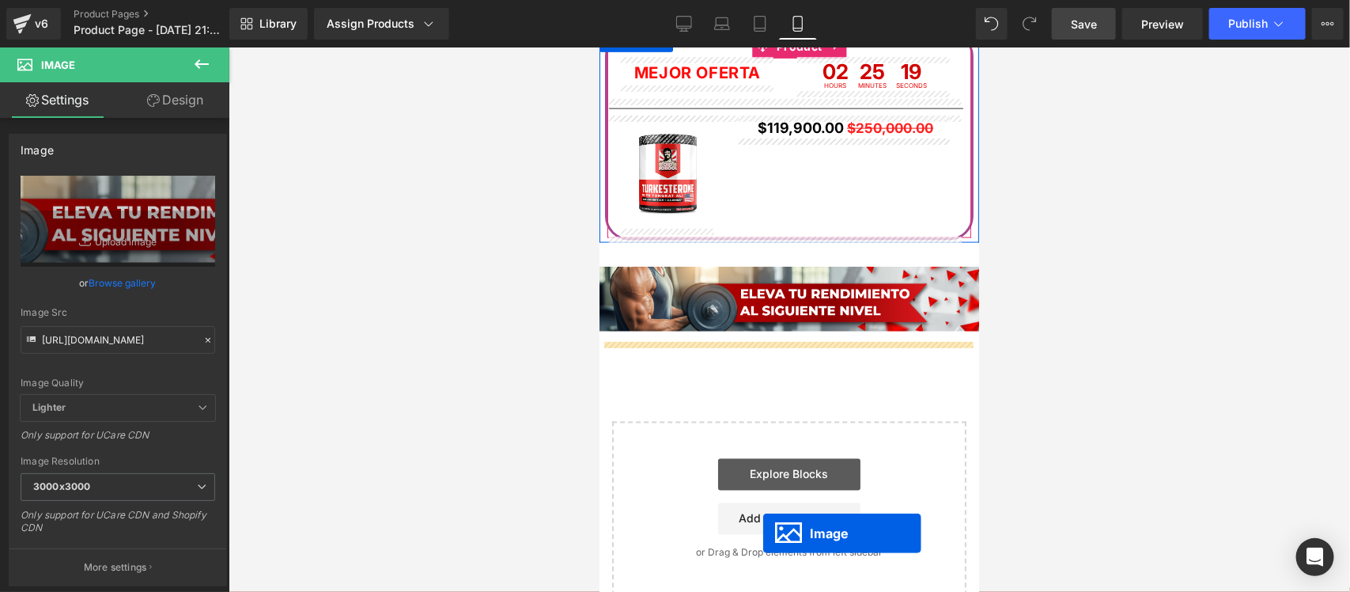
scroll to position [3717, 0]
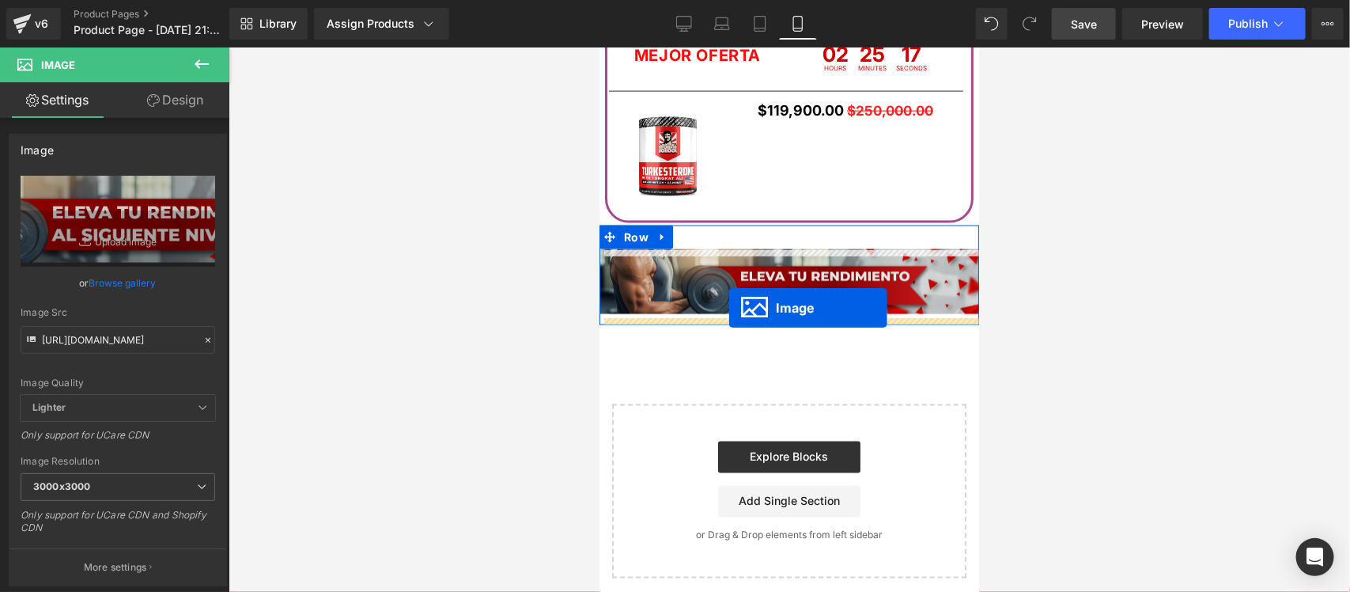
drag, startPoint x: 781, startPoint y: 509, endPoint x: 729, endPoint y: 308, distance: 208.4
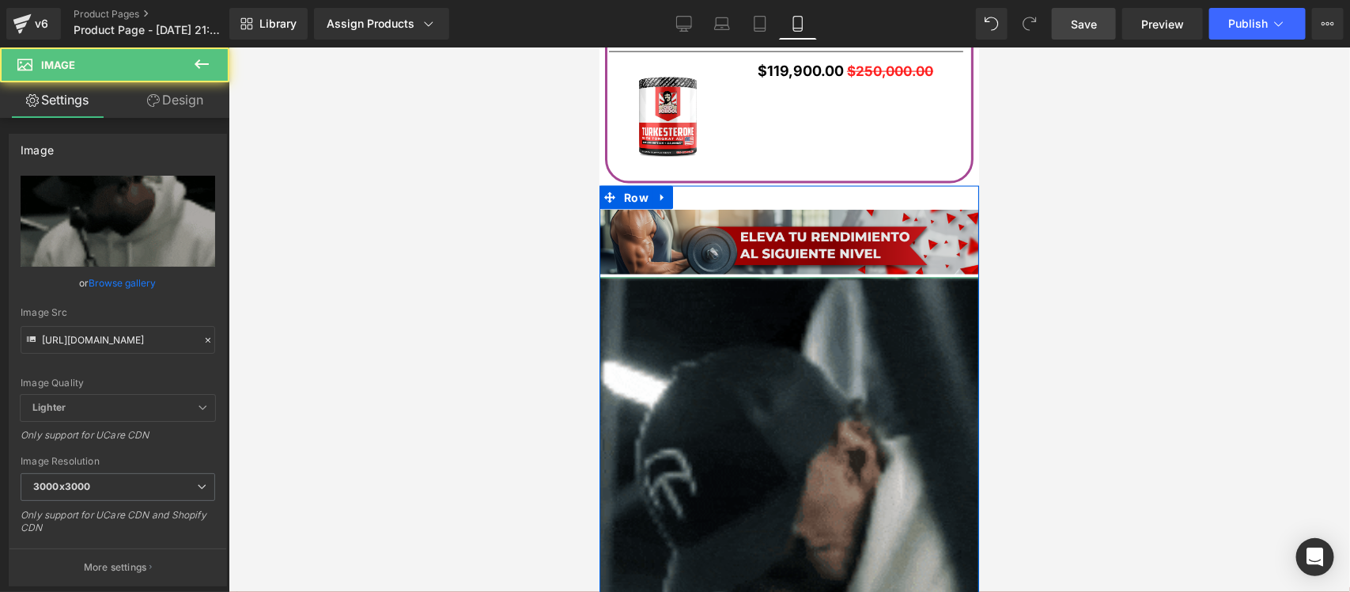
scroll to position [3677, 0]
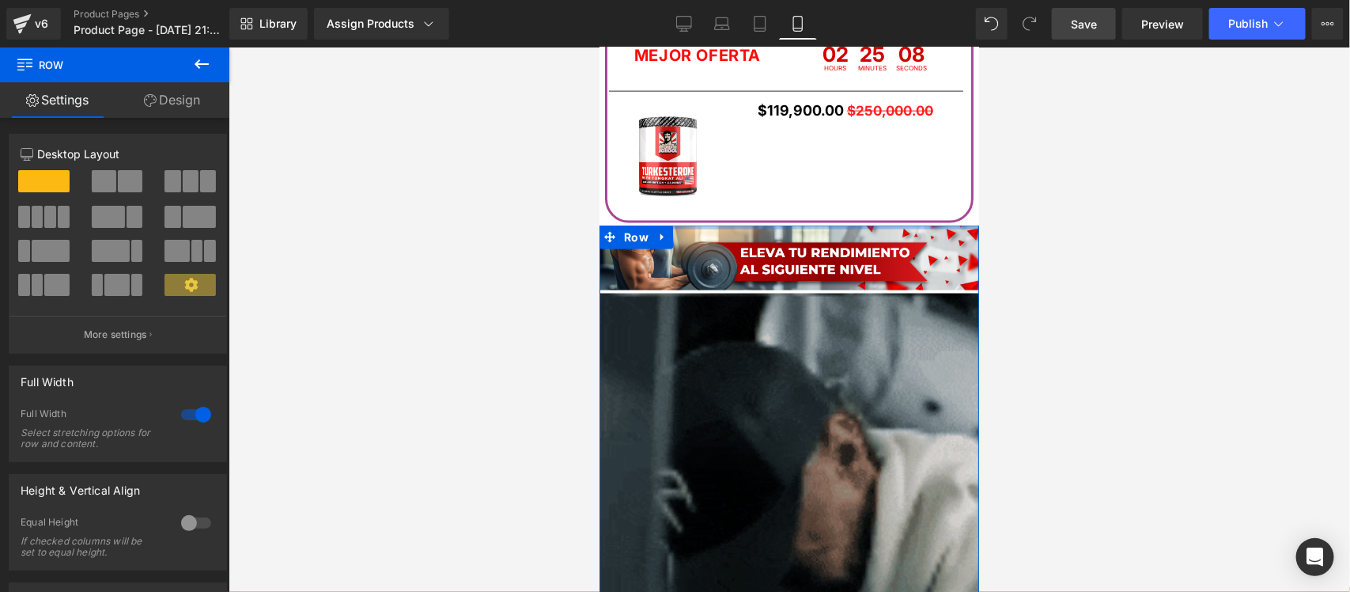
drag, startPoint x: 778, startPoint y: 243, endPoint x: 778, endPoint y: 218, distance: 24.5
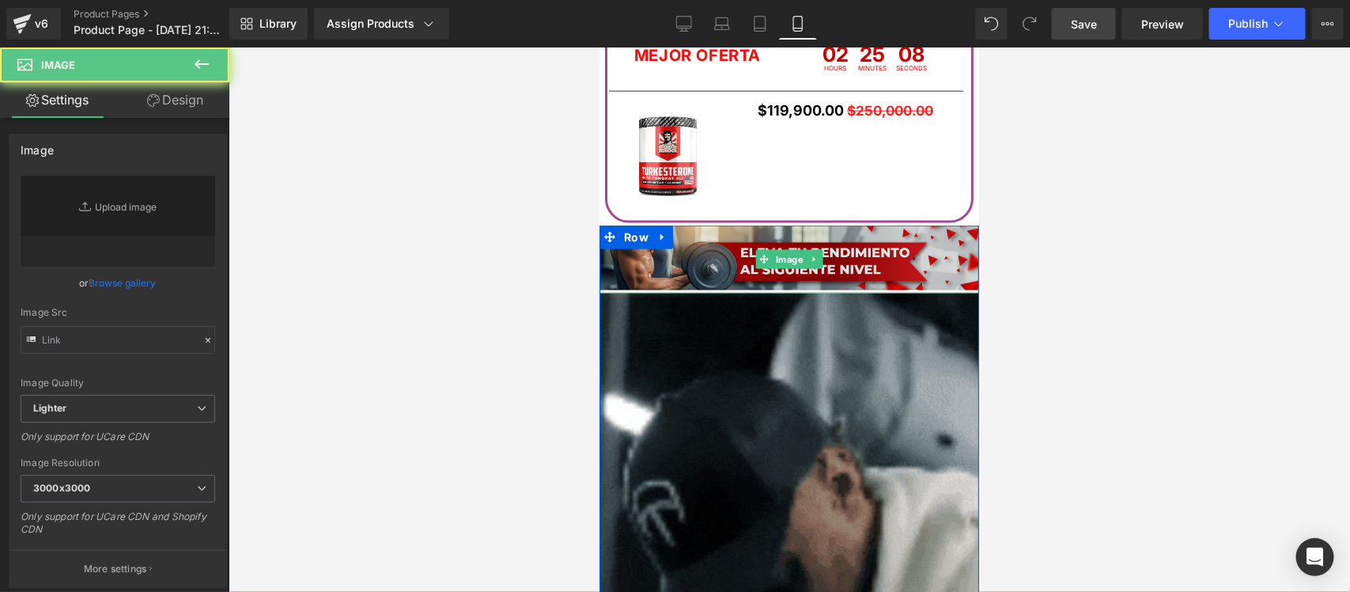
click at [770, 259] on div "Image" at bounding box center [789, 259] width 380 height 68
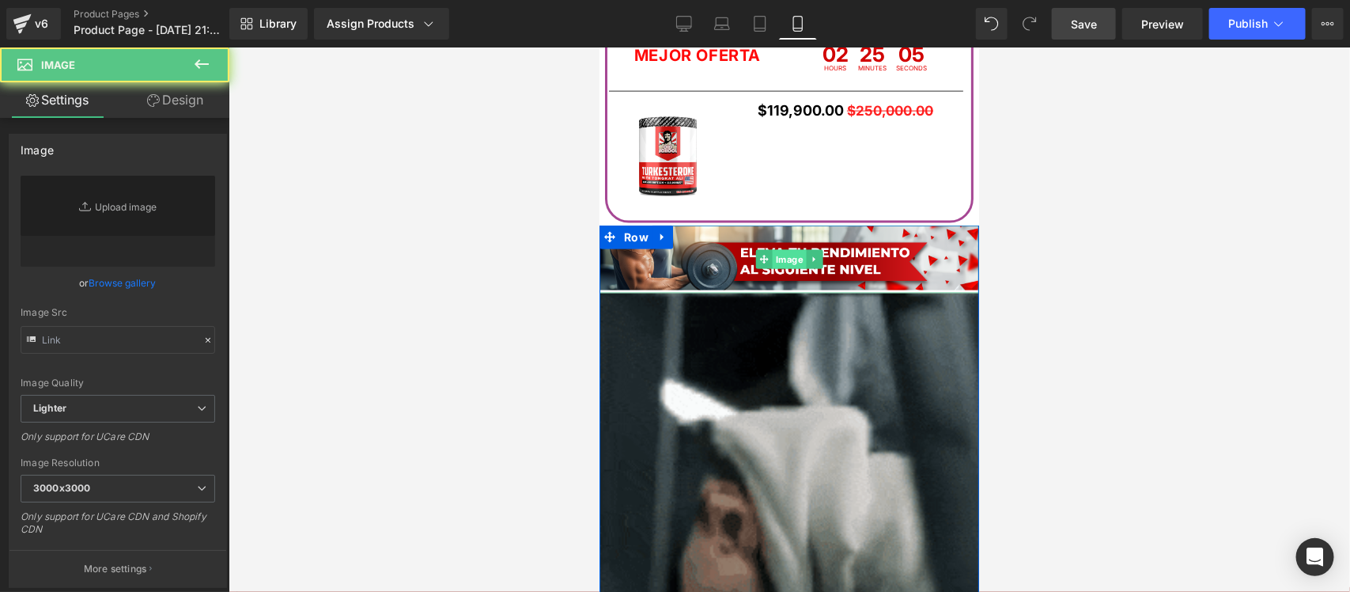
type input "[URL][DOMAIN_NAME]"
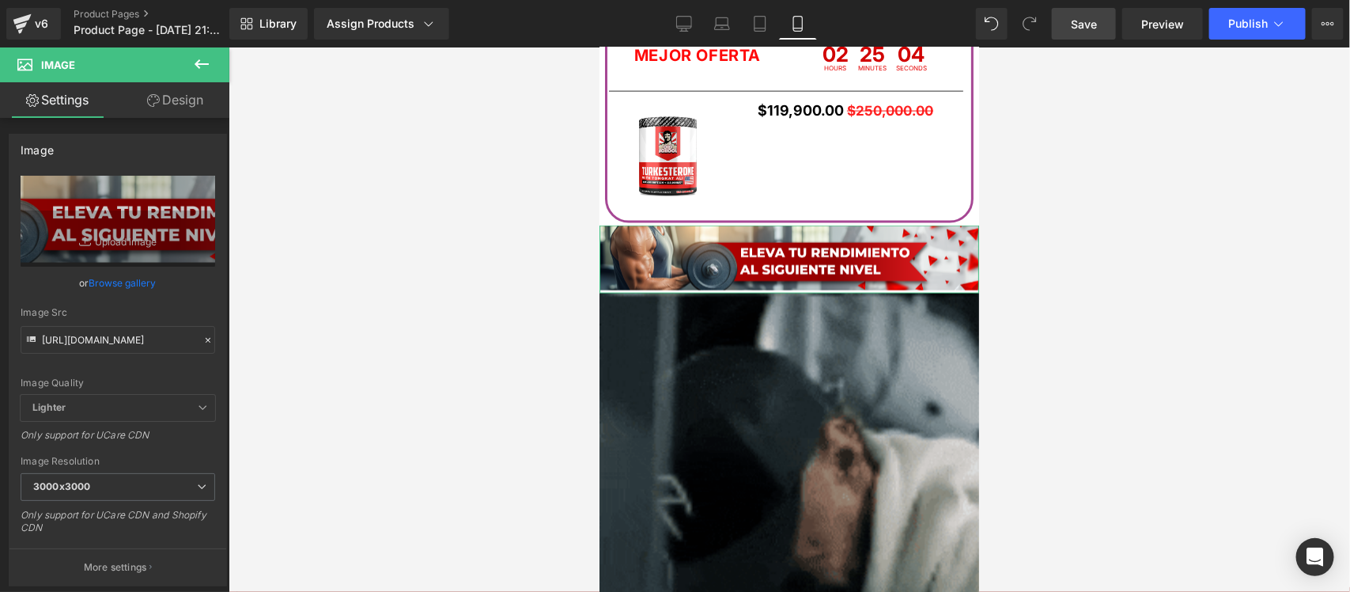
click at [178, 97] on link "Design" at bounding box center [175, 100] width 115 height 36
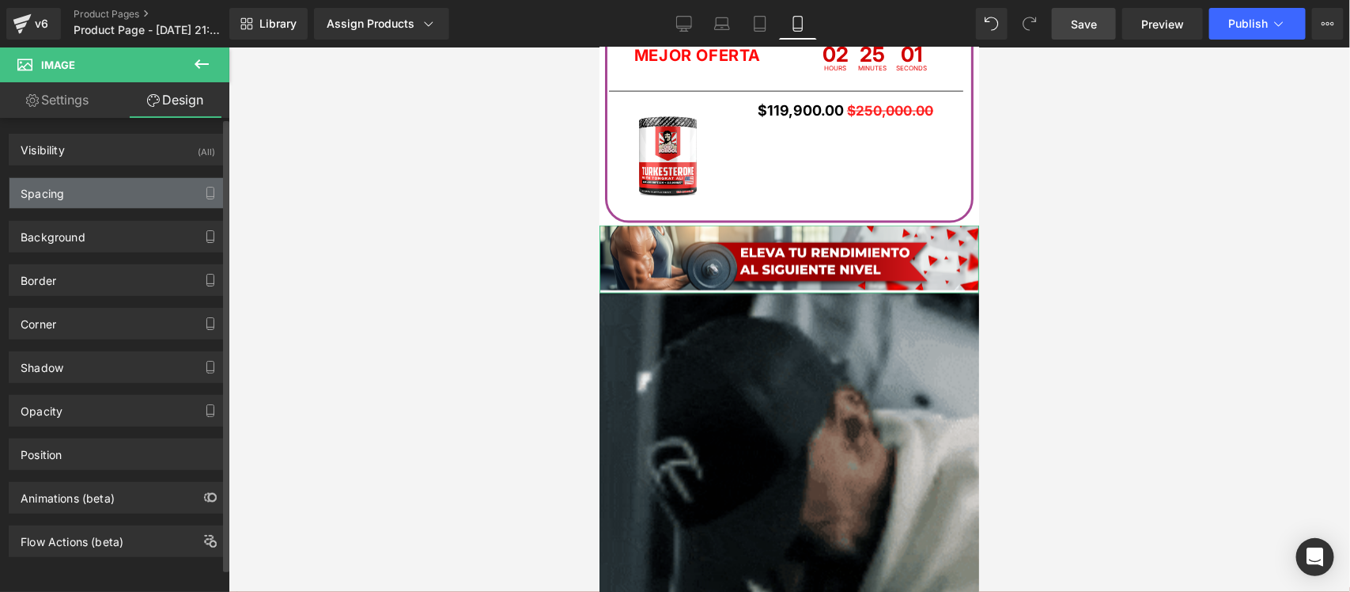
type input "0"
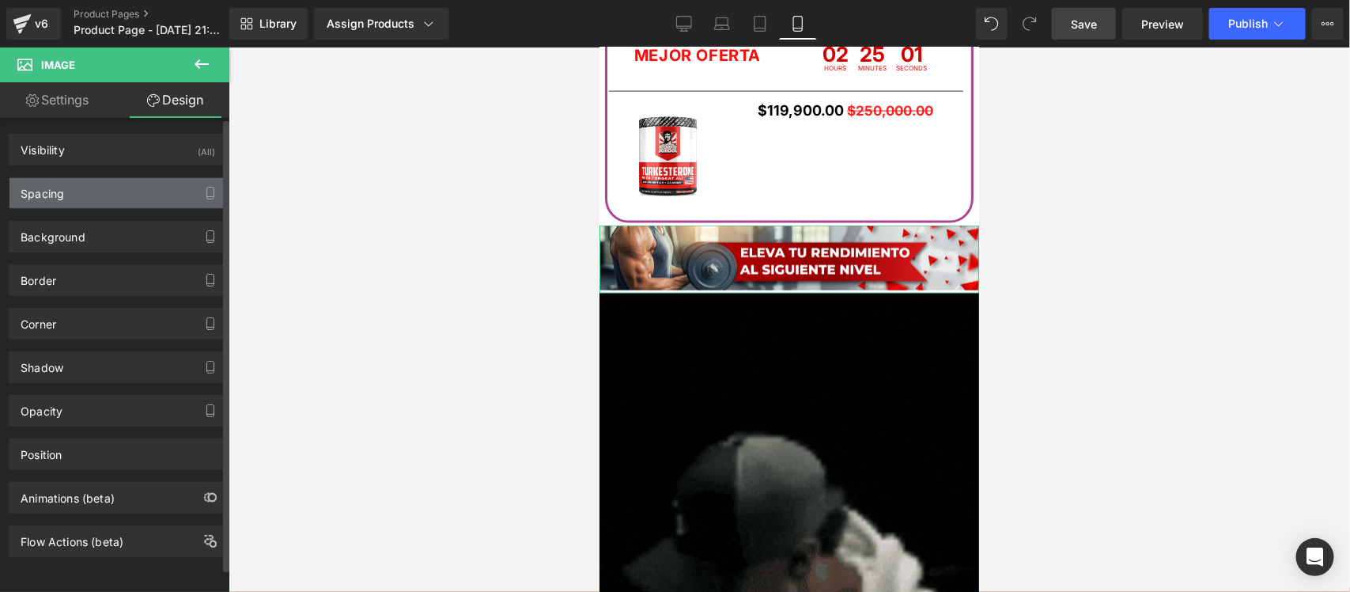
type input "0"
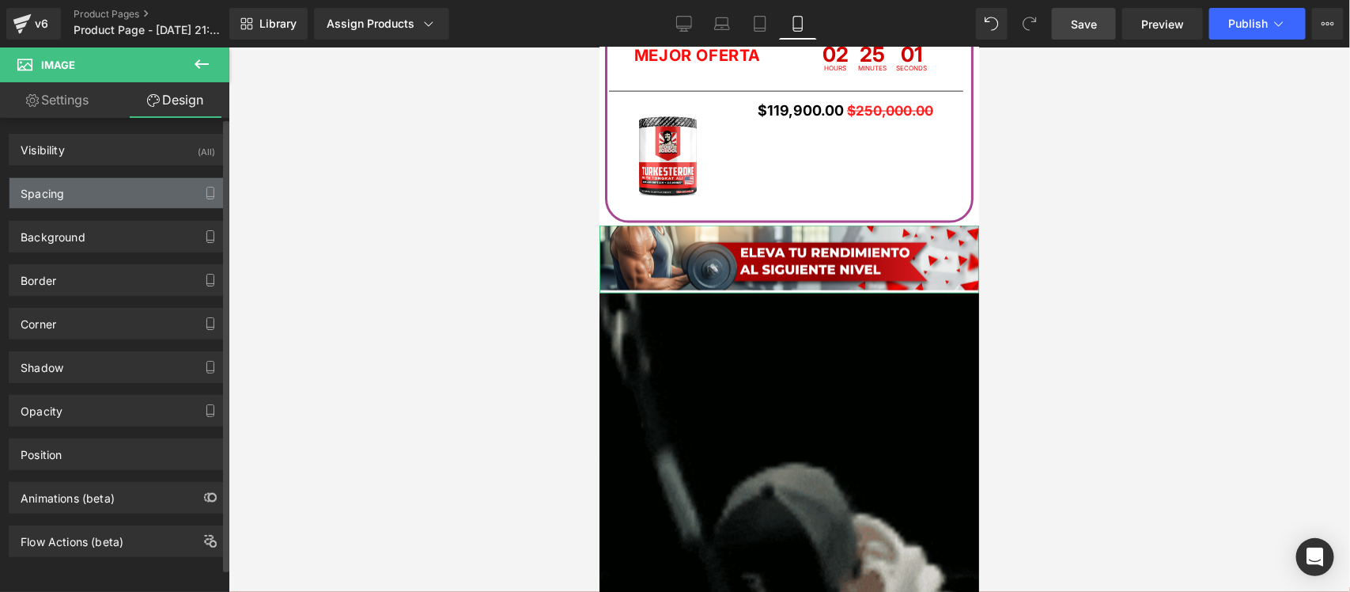
type input "0"
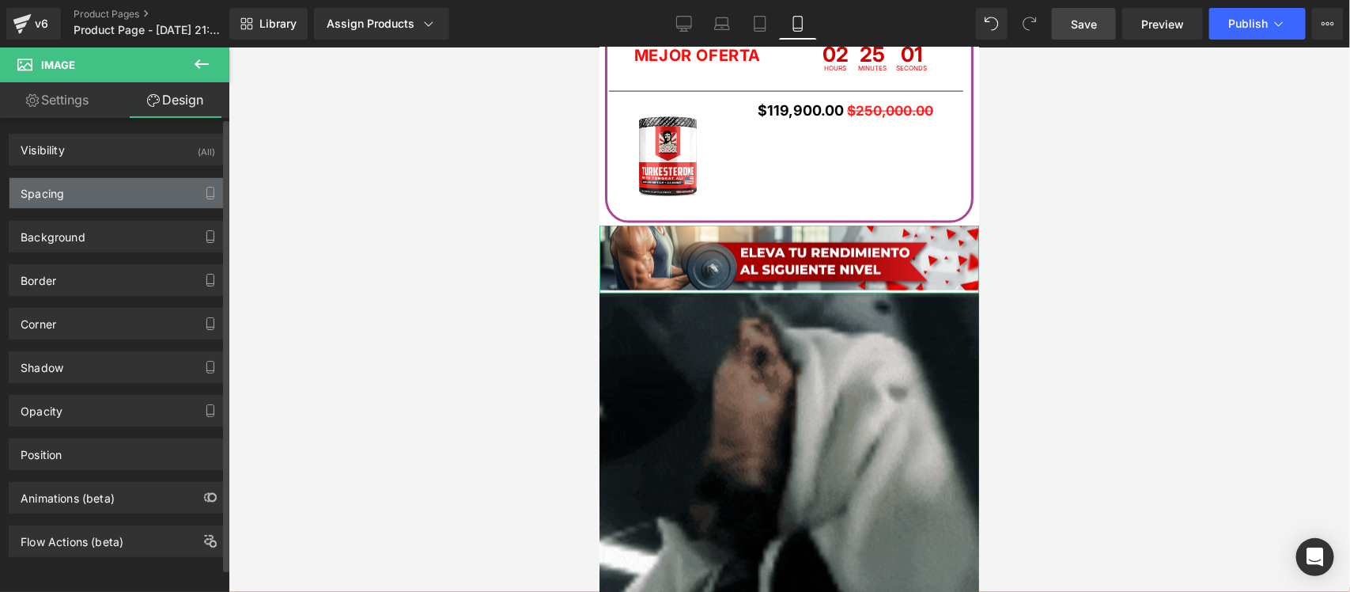
type input "0"
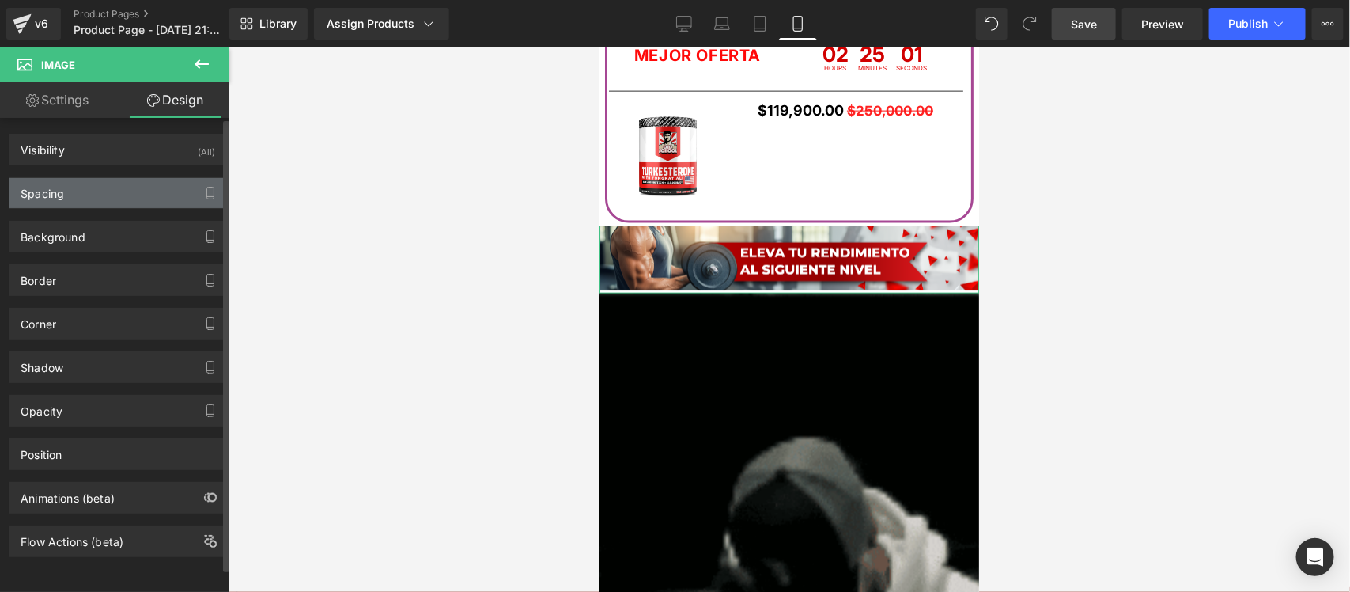
type input "0"
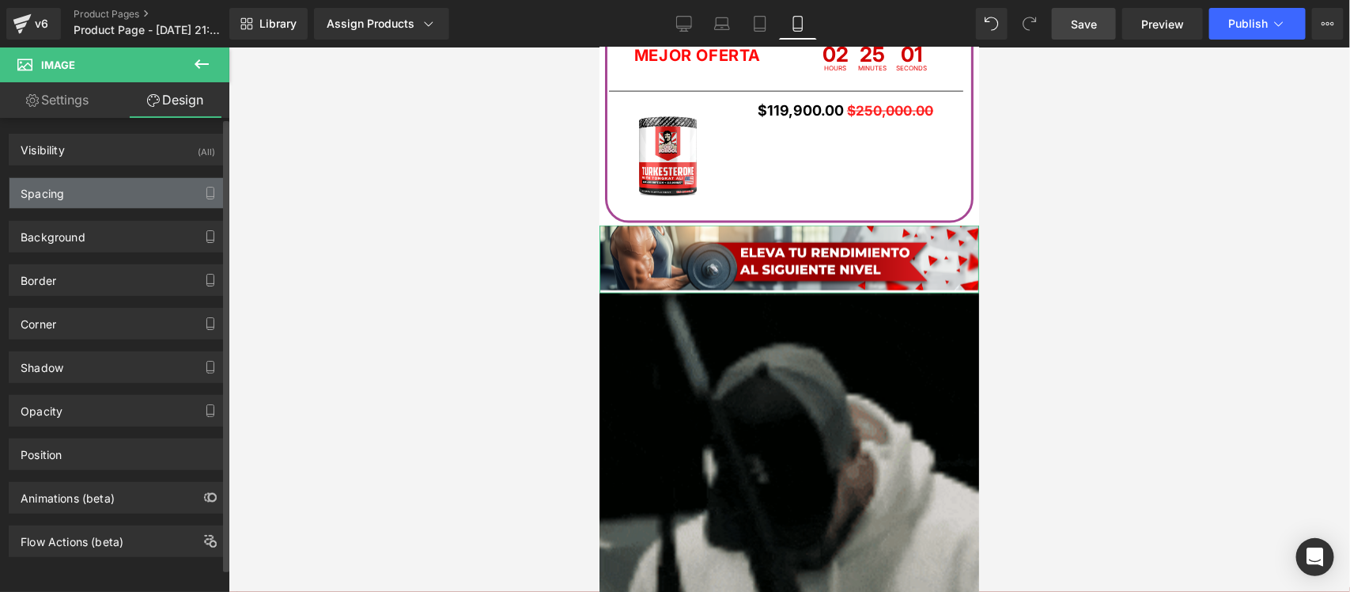
type input "0"
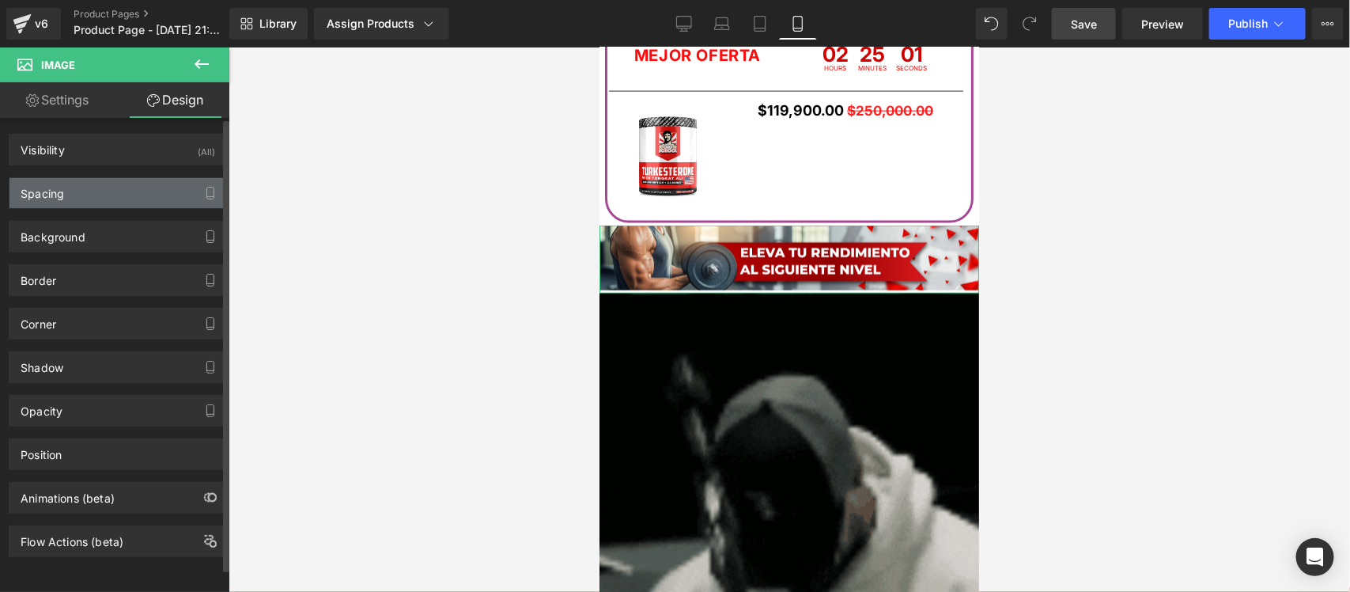
type input "0"
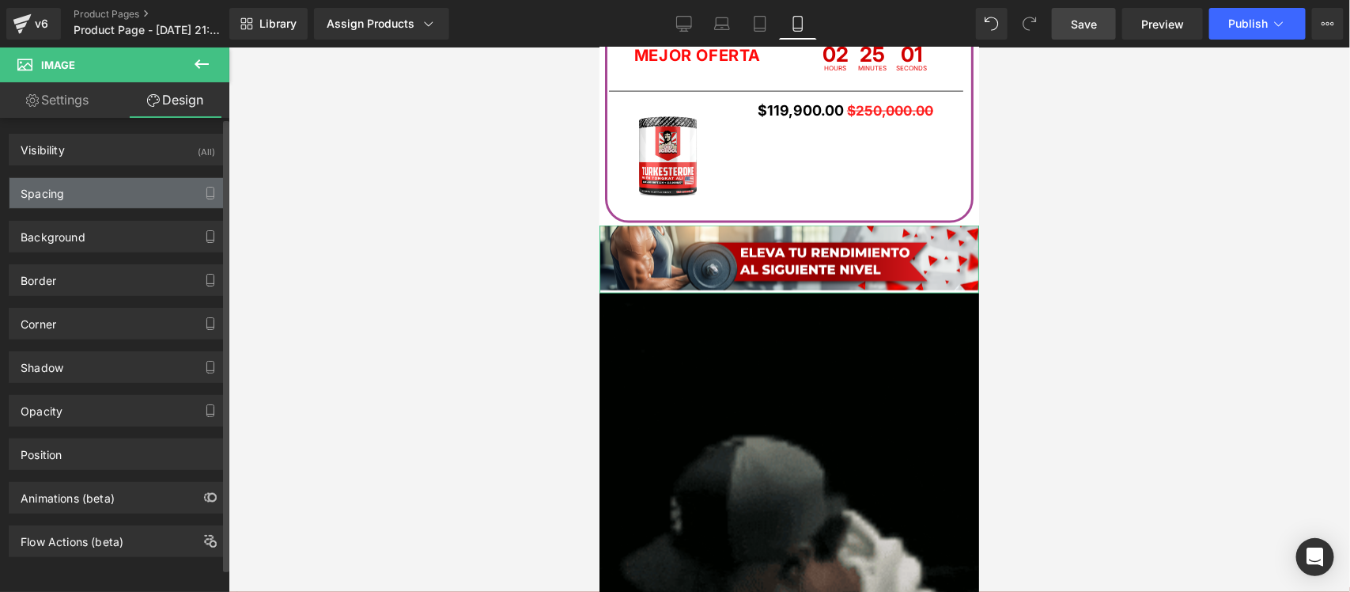
type input "0"
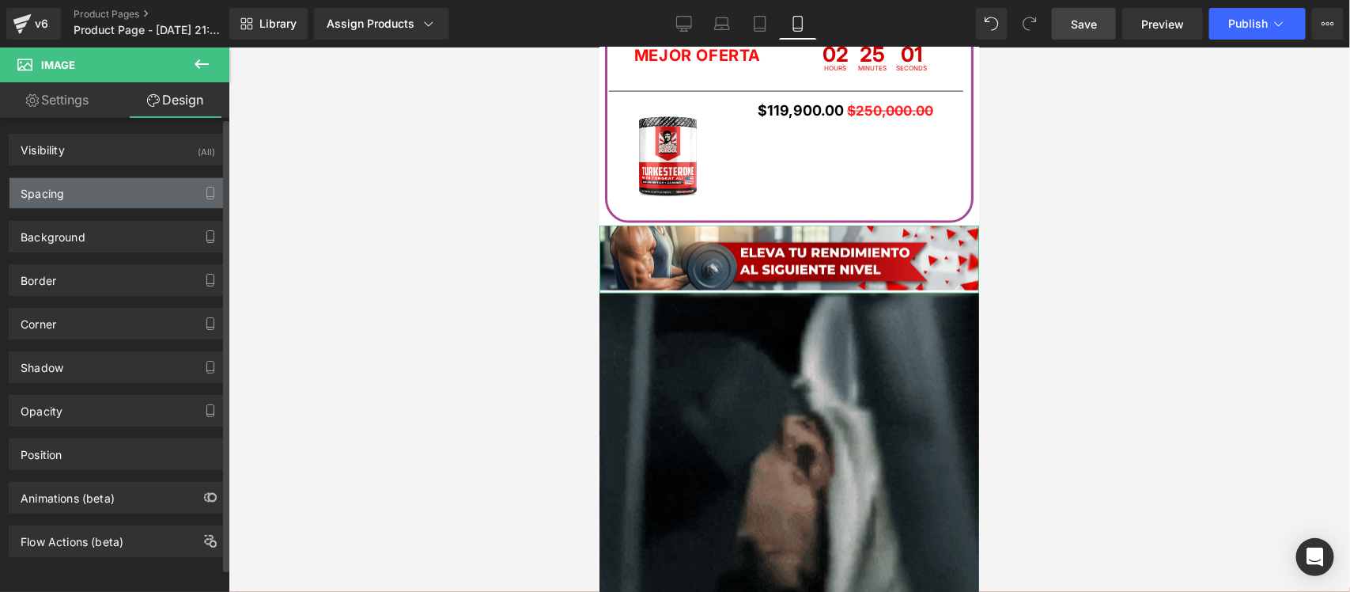
click at [150, 195] on div "Spacing" at bounding box center [117, 193] width 217 height 30
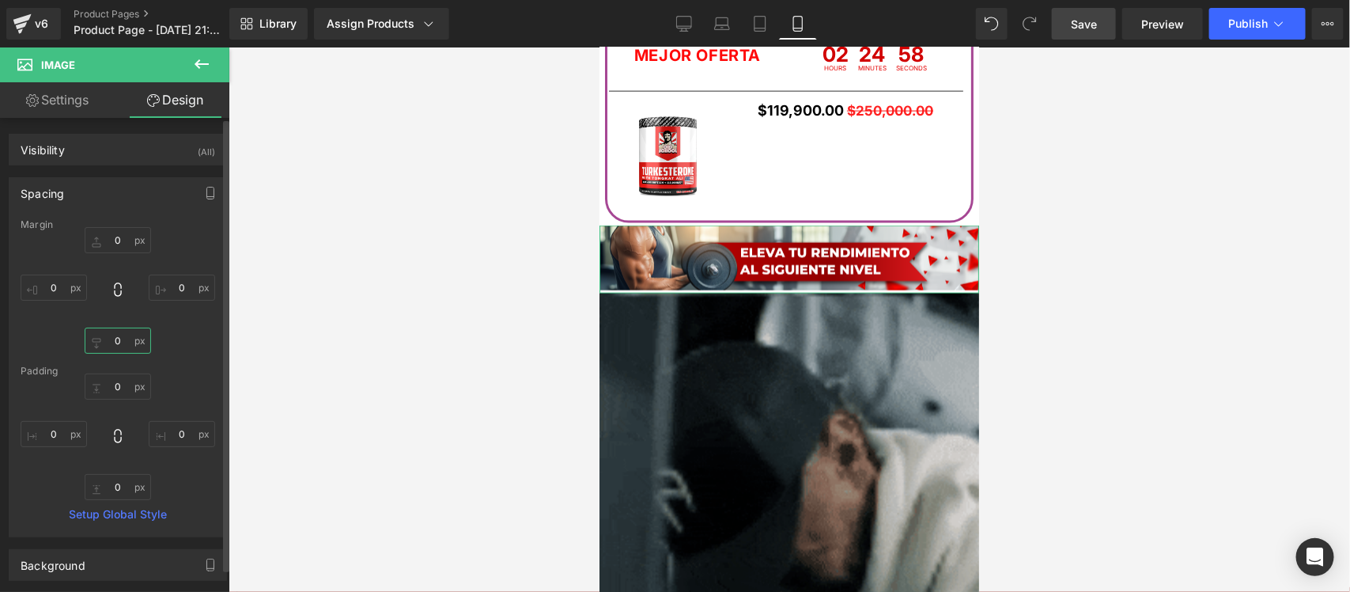
click at [109, 341] on input "0" at bounding box center [118, 341] width 66 height 26
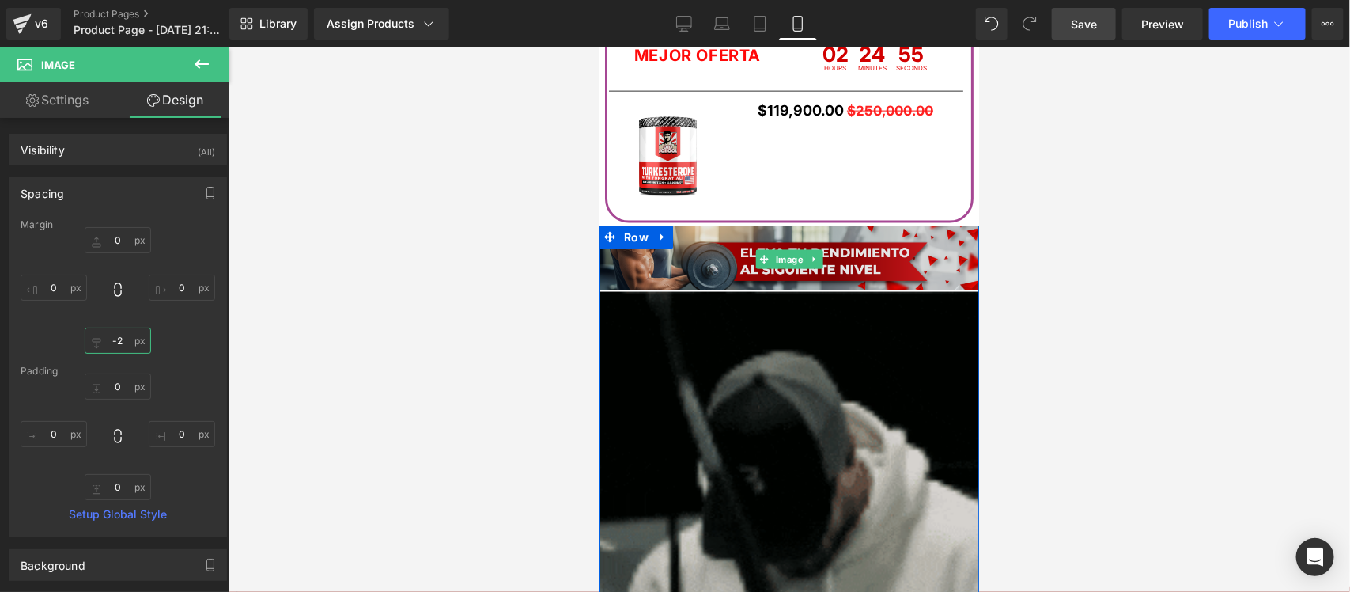
type input "-3"
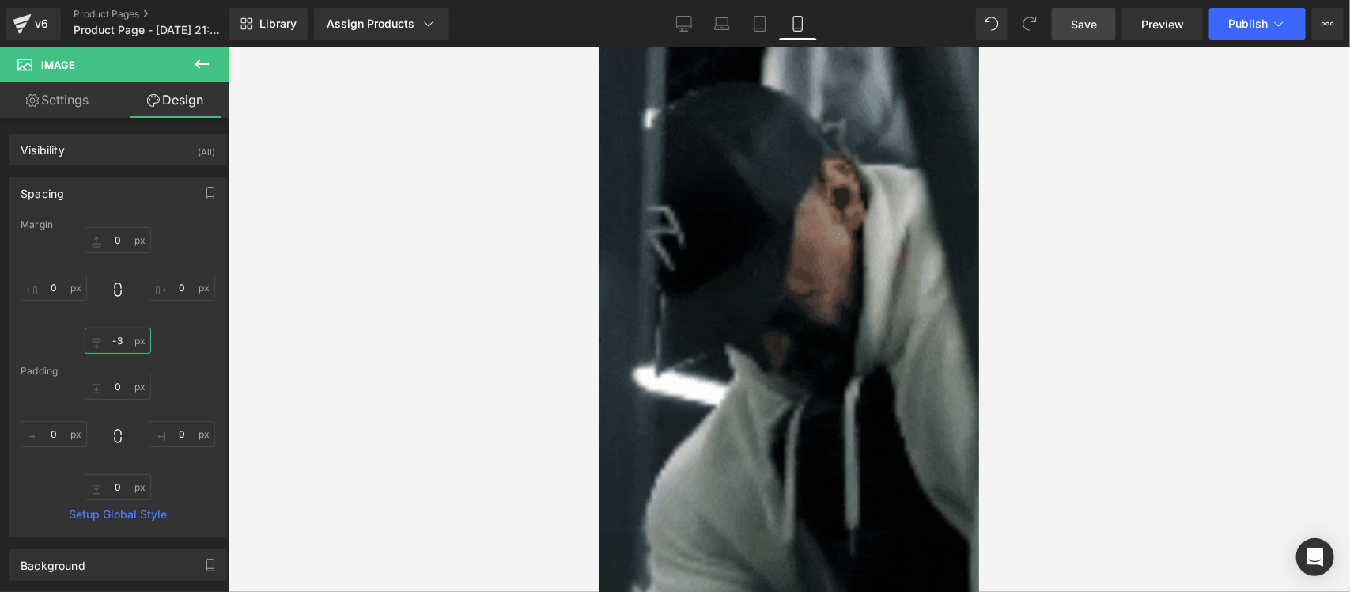
scroll to position [4055, 0]
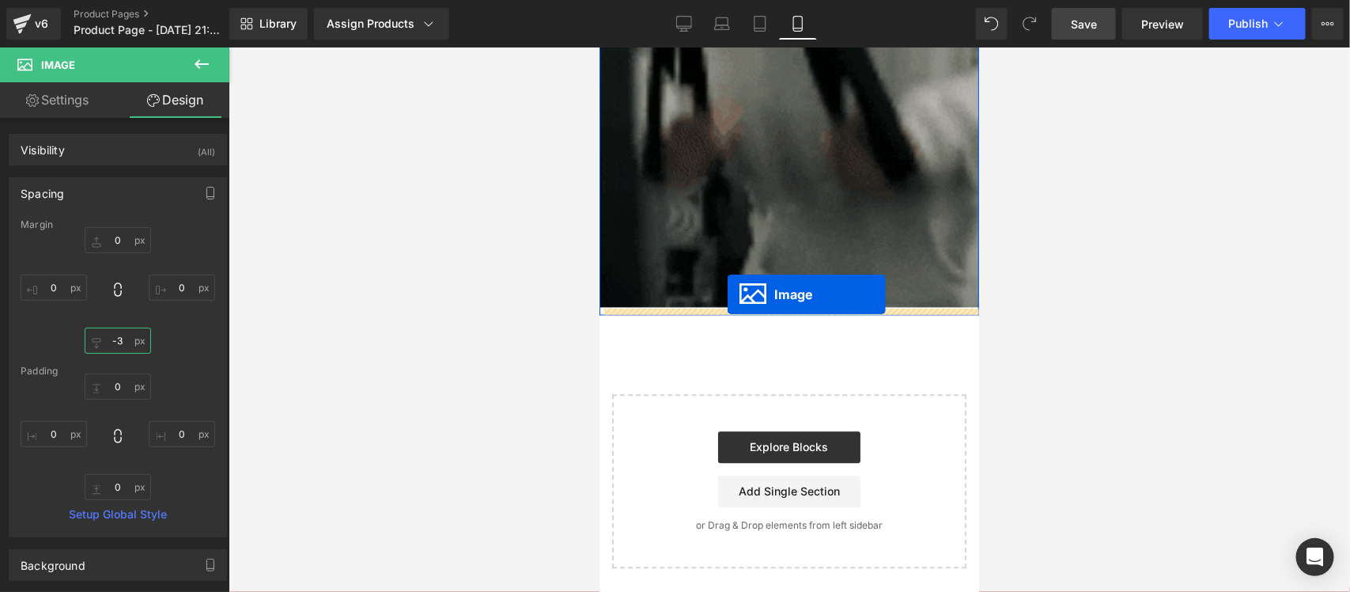
drag, startPoint x: 776, startPoint y: 231, endPoint x: 727, endPoint y: 294, distance: 79.4
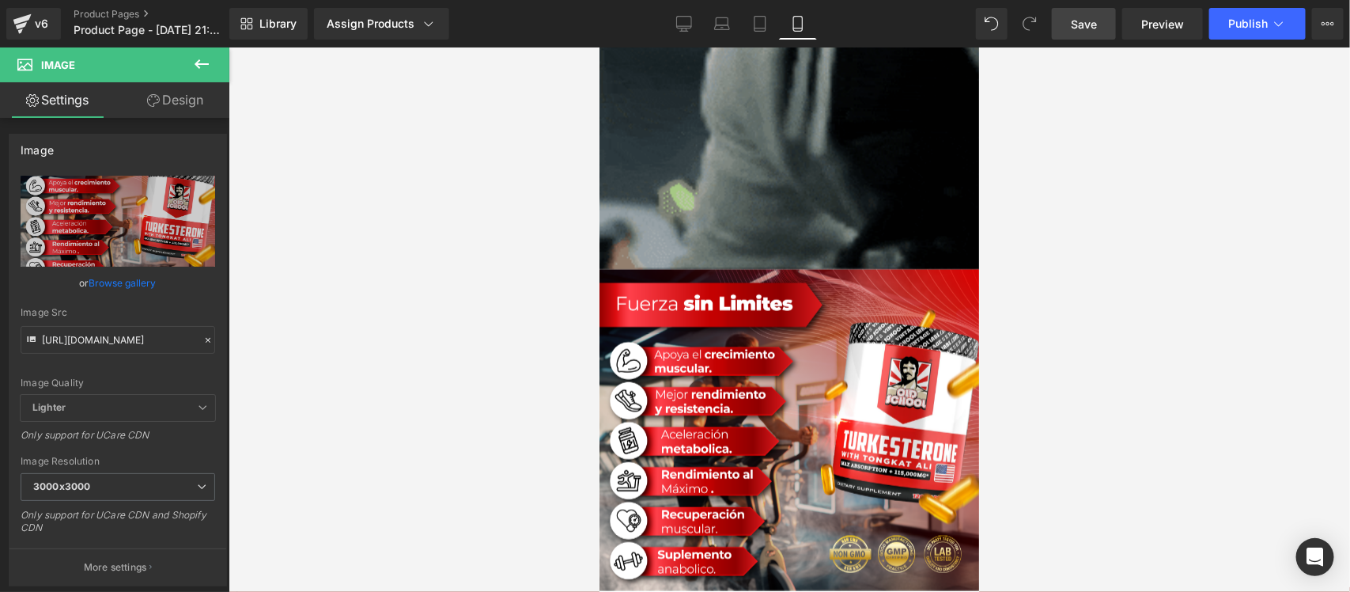
scroll to position [4349, 0]
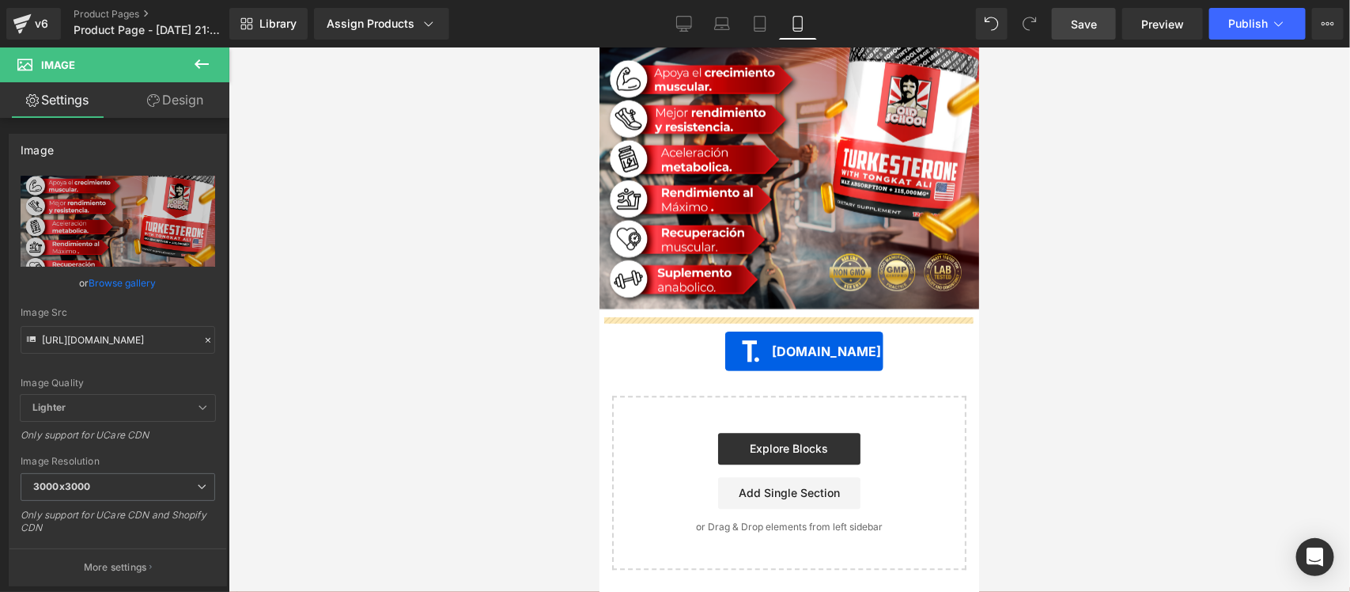
drag, startPoint x: 762, startPoint y: 222, endPoint x: 725, endPoint y: 350, distance: 132.7
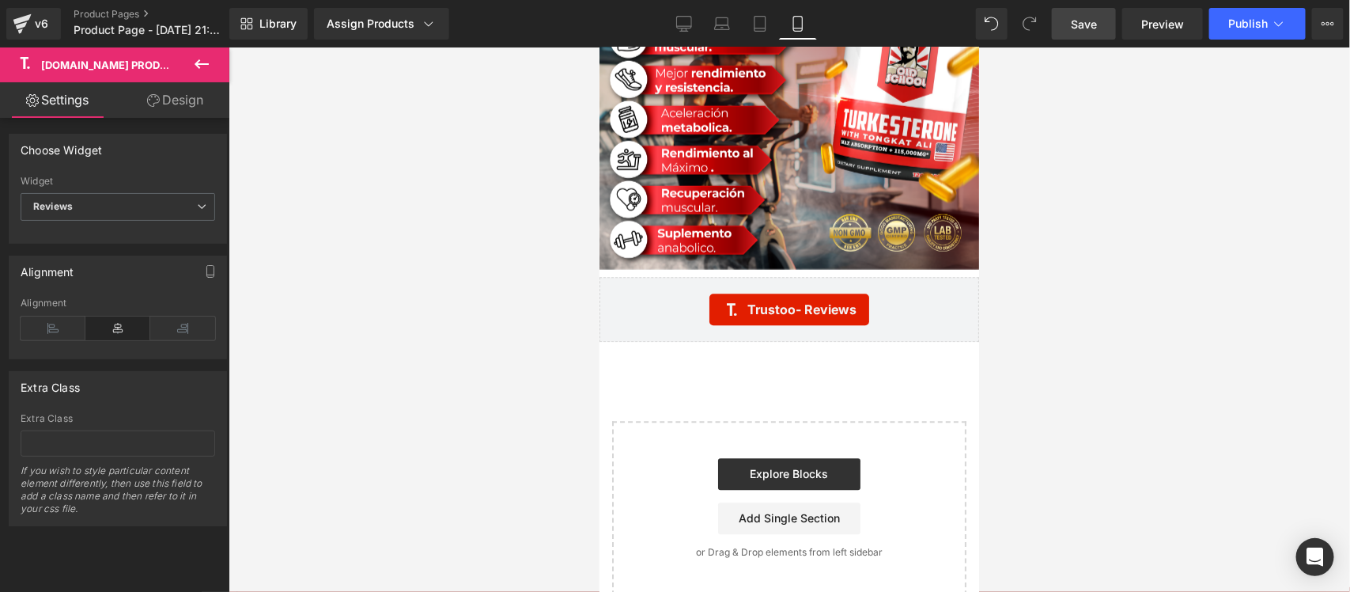
scroll to position [4309, 0]
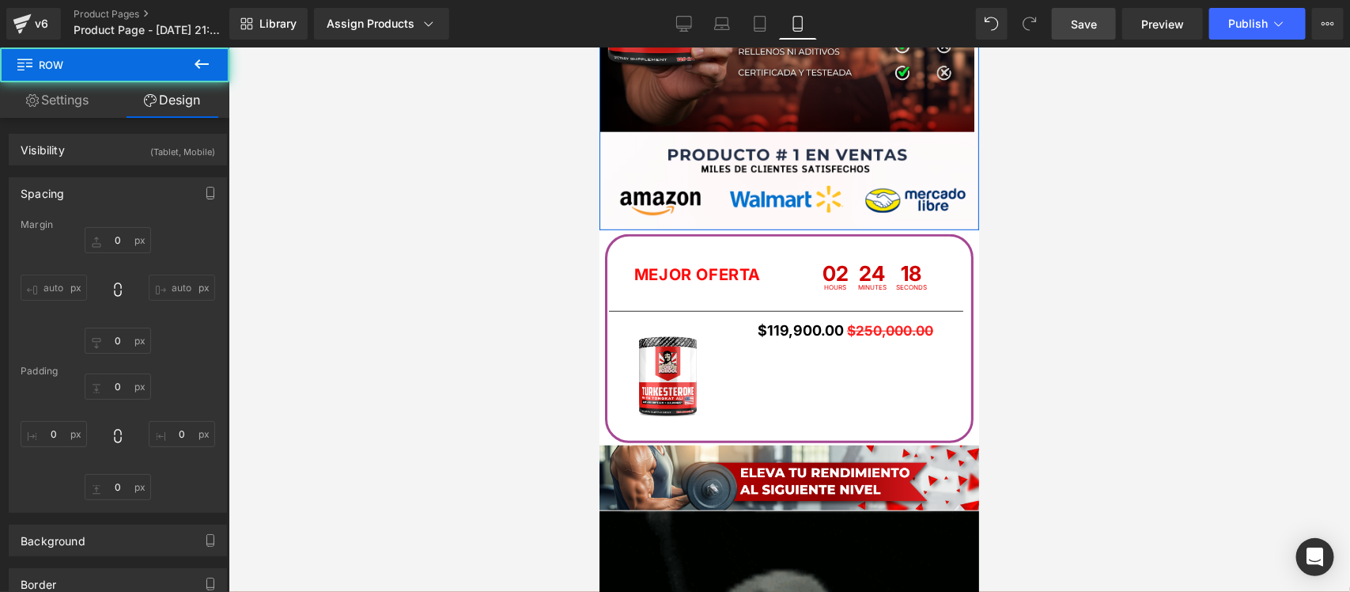
type input "0"
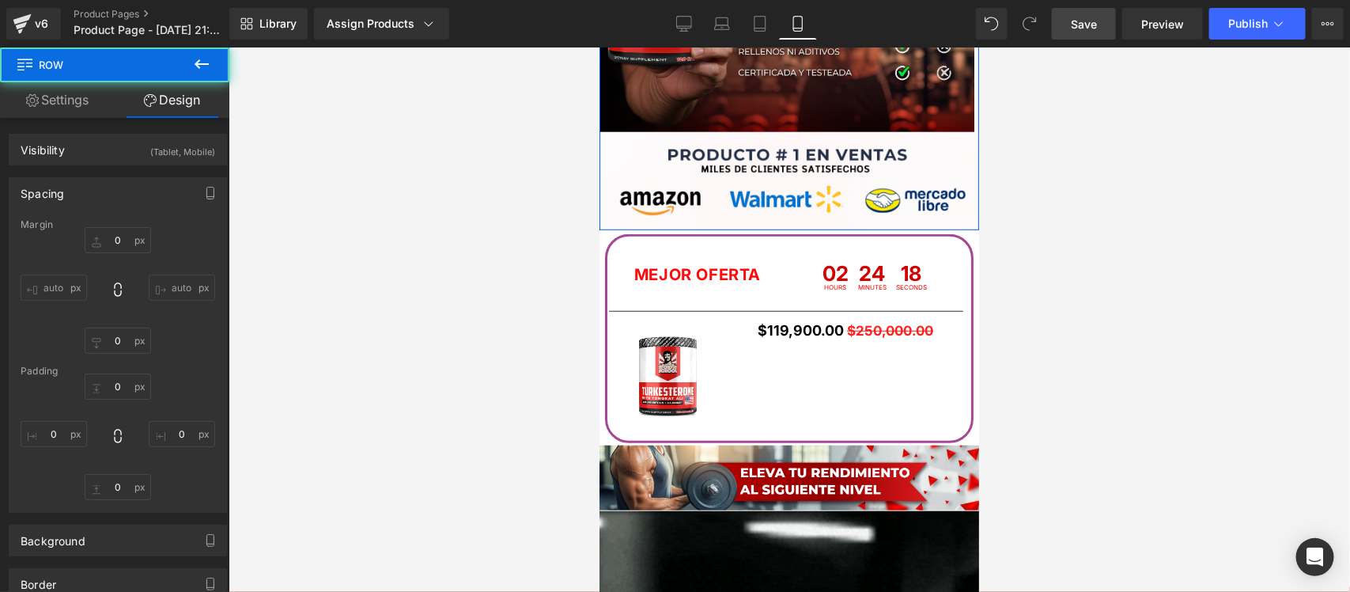
type input "0"
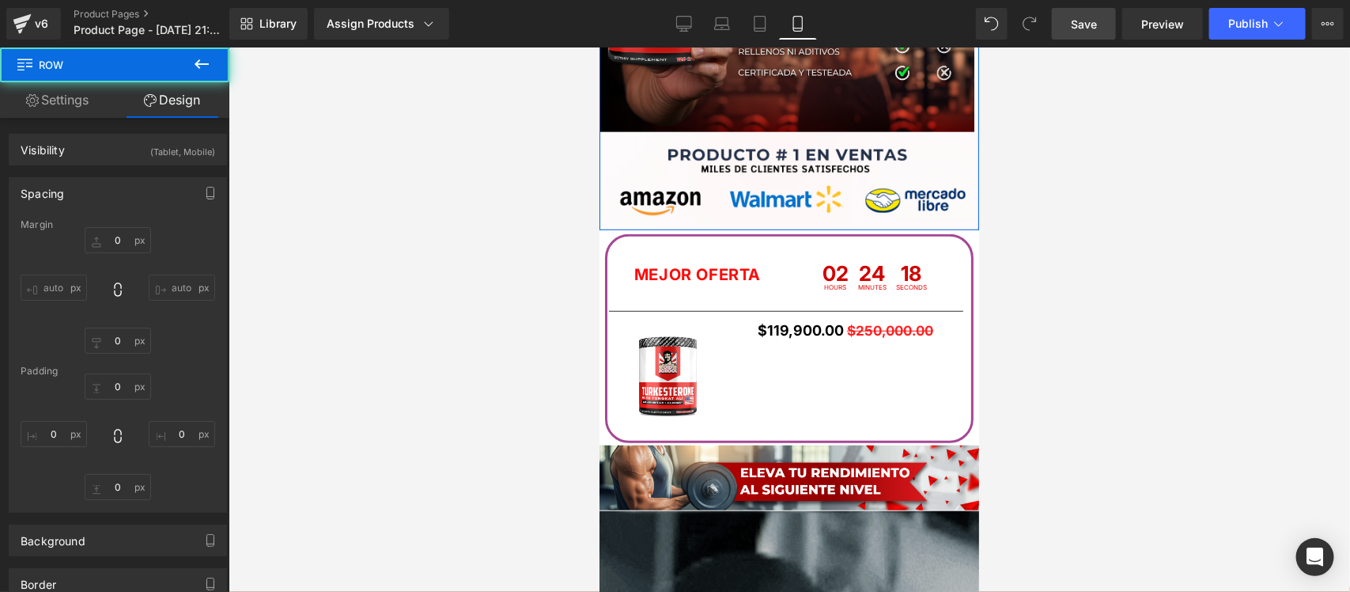
type input "0"
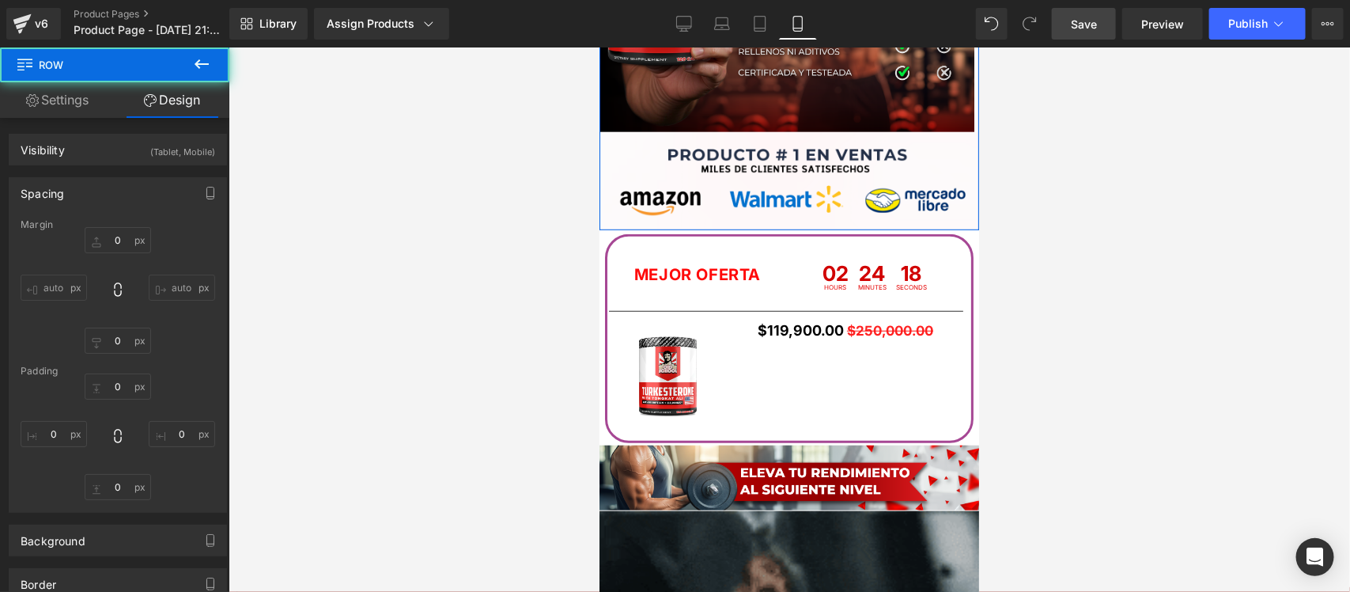
type input "0"
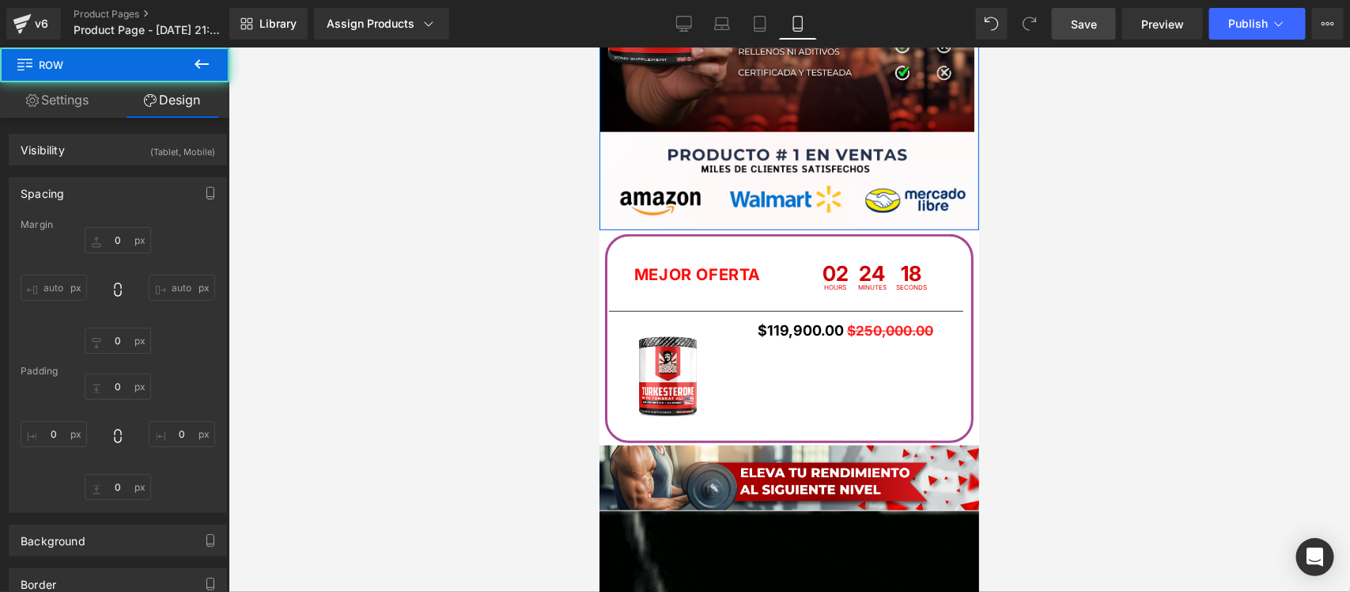
type input "0"
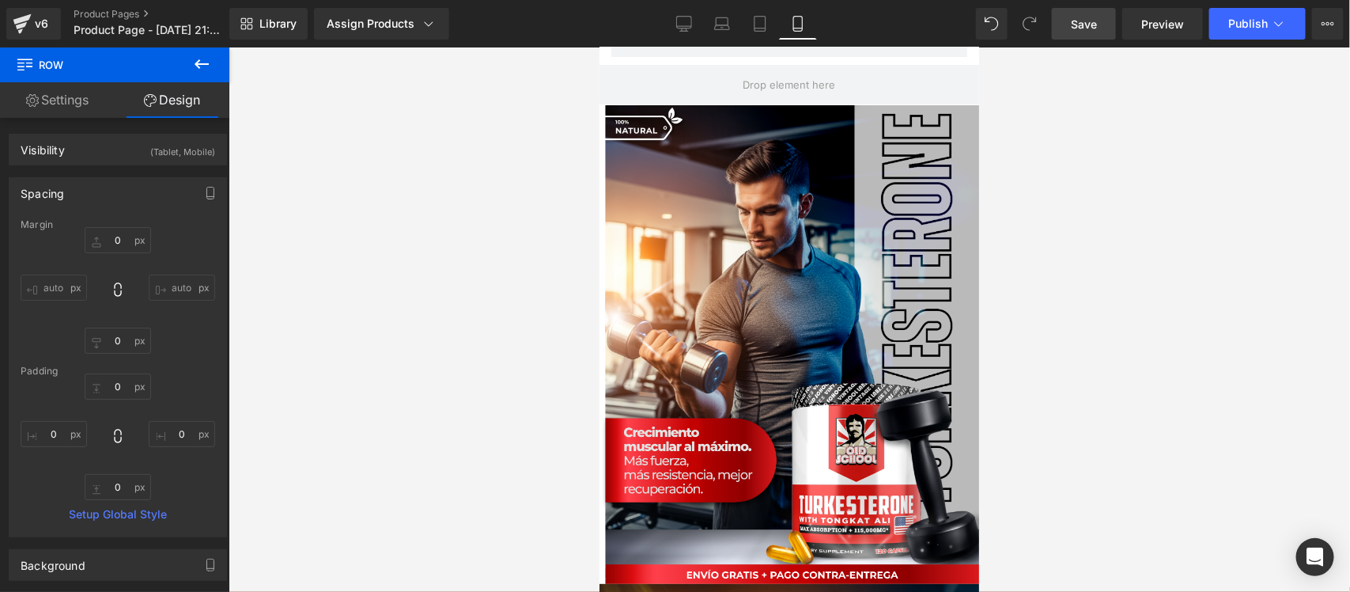
scroll to position [0, 0]
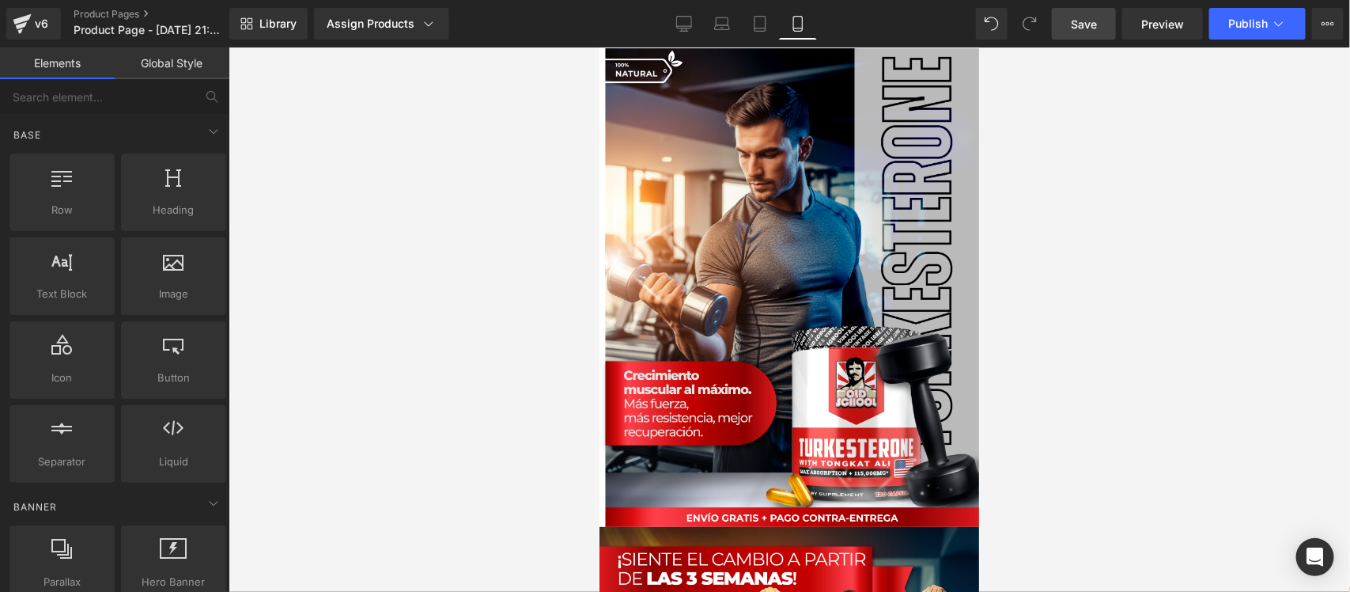
click at [1078, 28] on span "Save" at bounding box center [1084, 24] width 26 height 17
click at [686, 26] on icon at bounding box center [683, 26] width 15 height 0
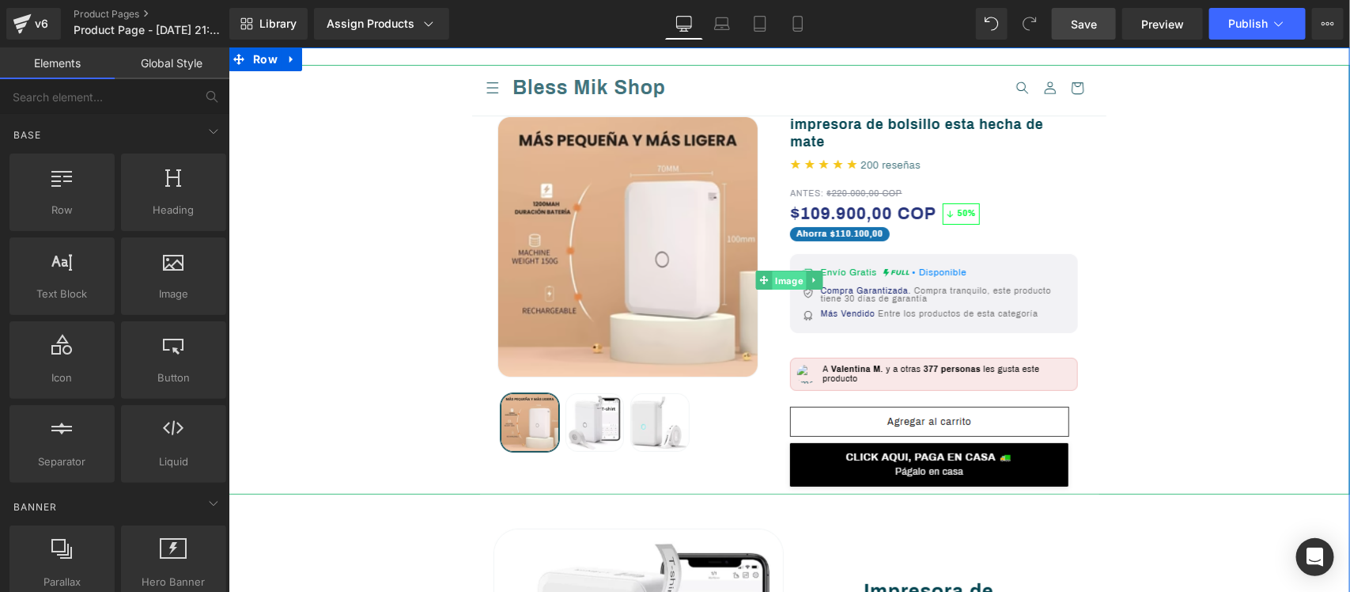
click at [781, 285] on span "Image" at bounding box center [788, 280] width 34 height 19
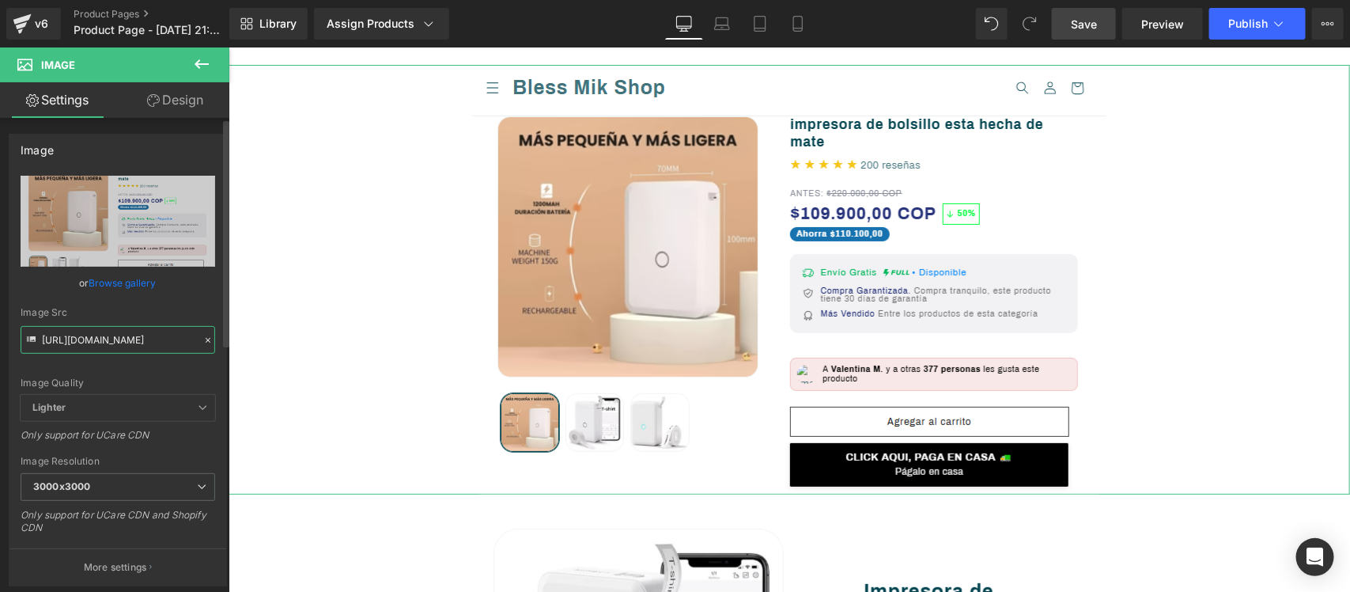
scroll to position [0, 179]
drag, startPoint x: 40, startPoint y: 338, endPoint x: 194, endPoint y: 337, distance: 153.5
click at [194, 337] on input "[URL][DOMAIN_NAME]" at bounding box center [118, 340] width 195 height 28
paste input "Kc0kKsLk/[DOMAIN_NAME]"
type input "[URL][DOMAIN_NAME]"
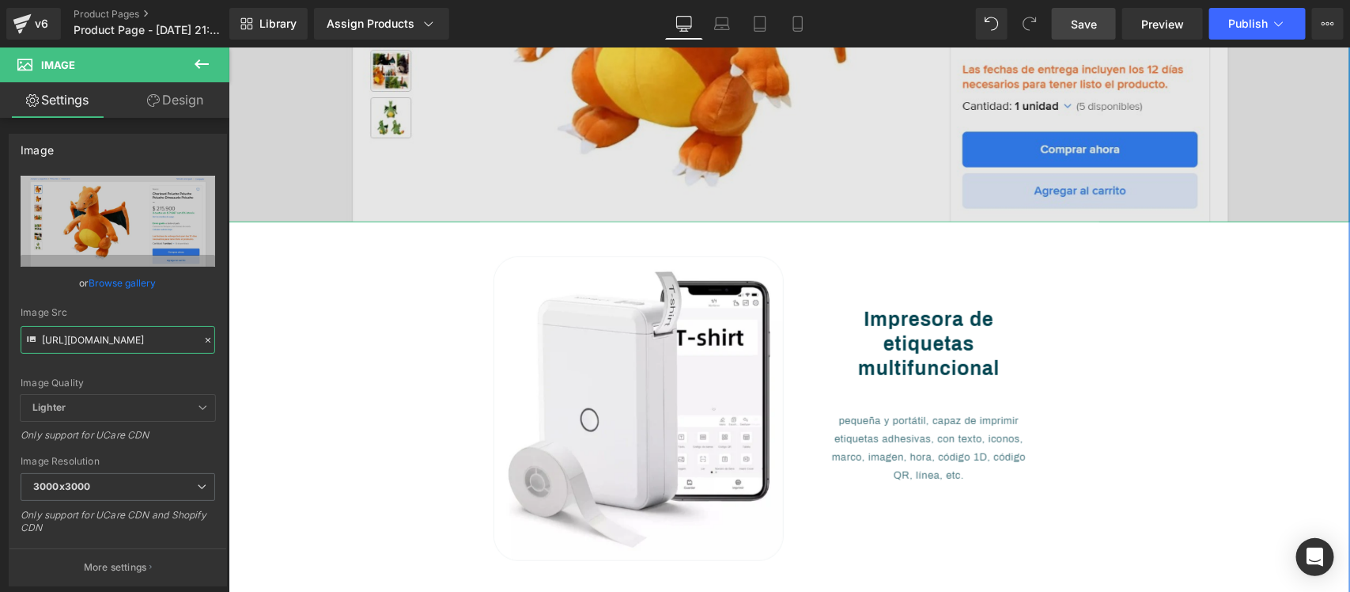
scroll to position [396, 0]
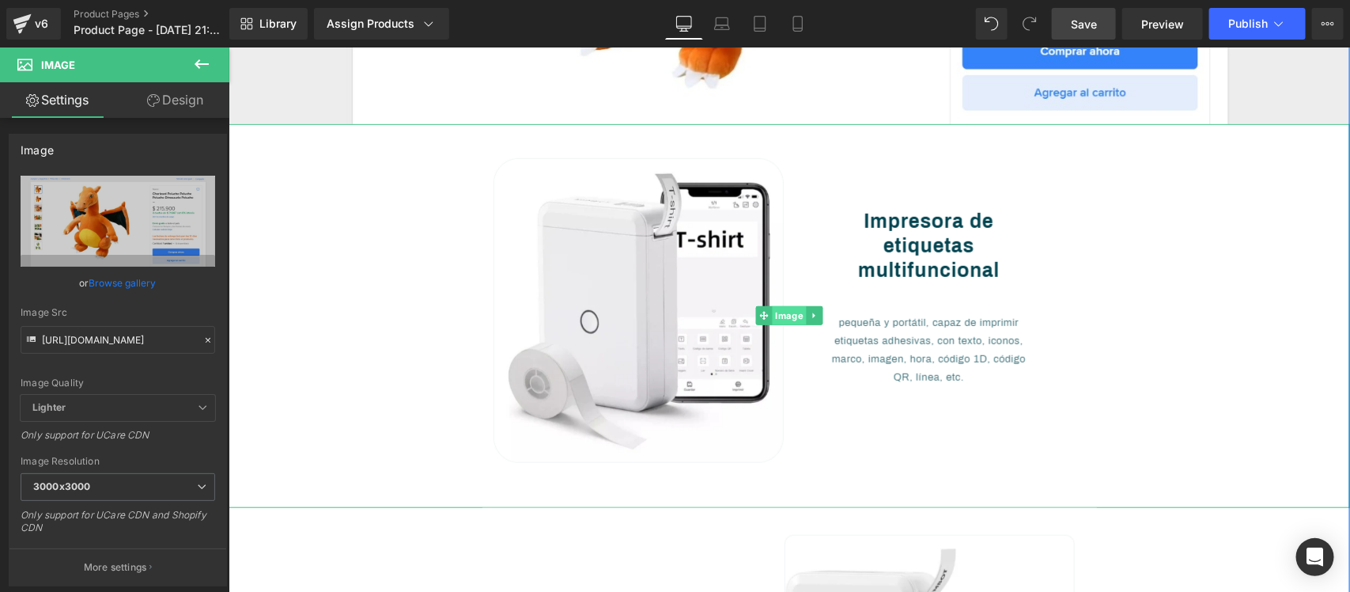
click at [790, 312] on span "Image" at bounding box center [788, 314] width 34 height 19
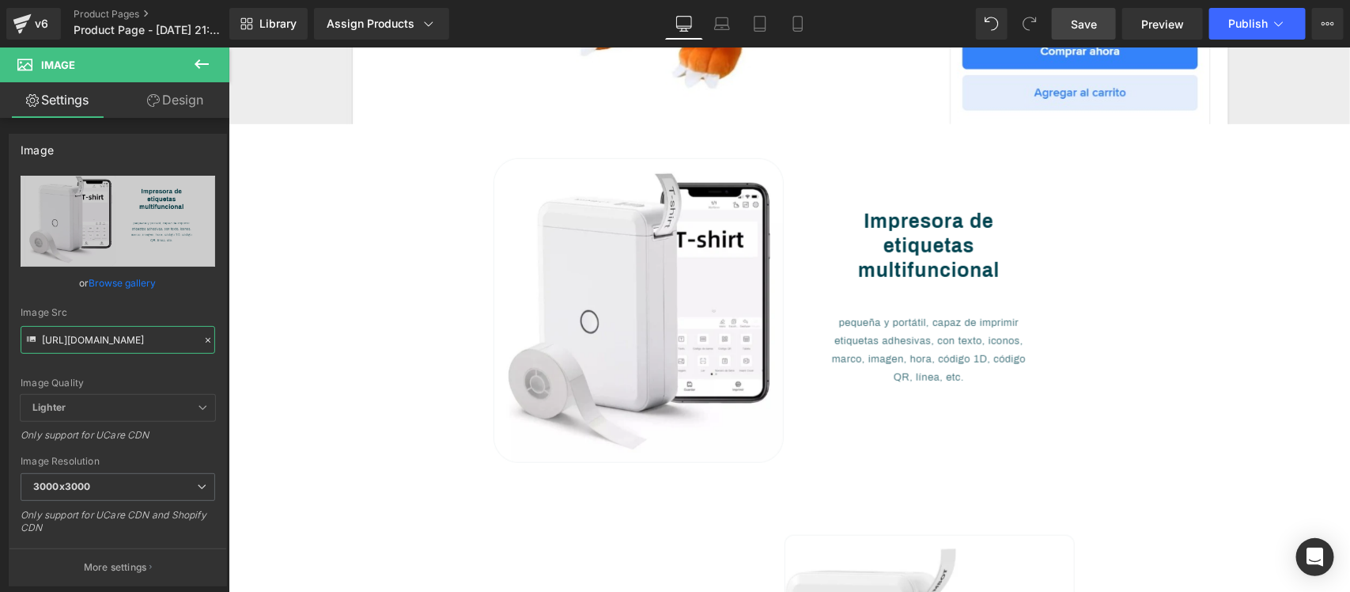
scroll to position [0, 176]
drag, startPoint x: 269, startPoint y: 387, endPoint x: 235, endPoint y: 340, distance: 57.8
paste input "zTC0Fpb8/[DOMAIN_NAME]"
type input "[URL][DOMAIN_NAME]"
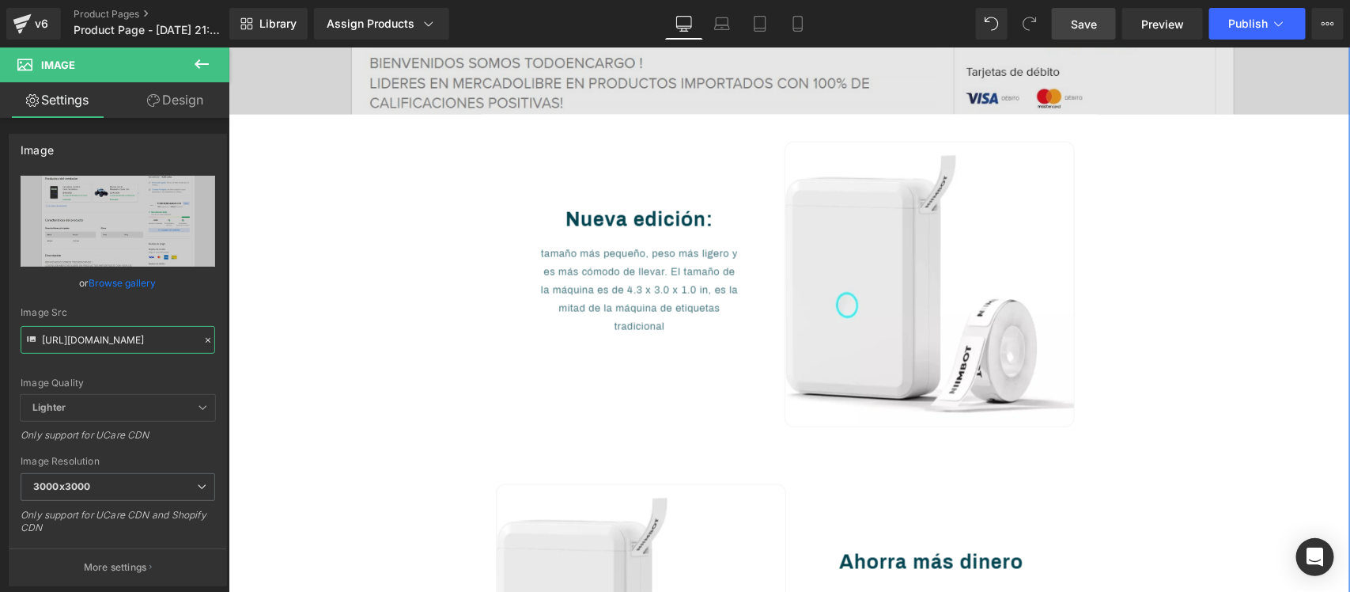
scroll to position [1088, 0]
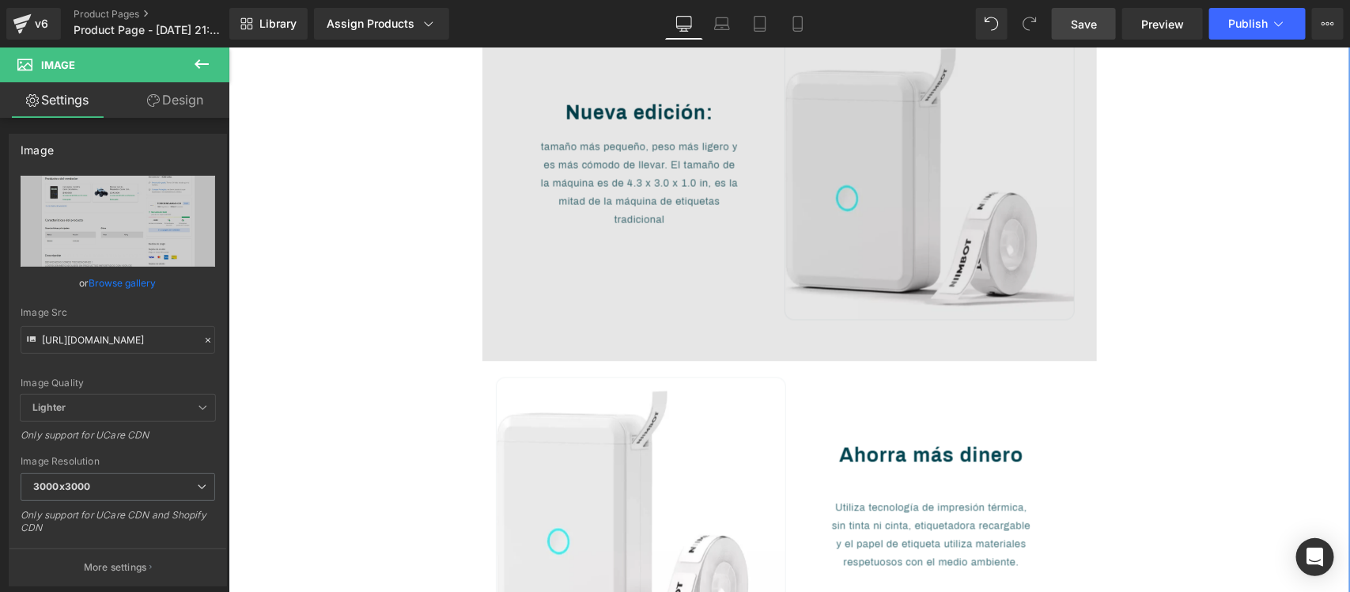
click at [748, 243] on img at bounding box center [789, 184] width 615 height 354
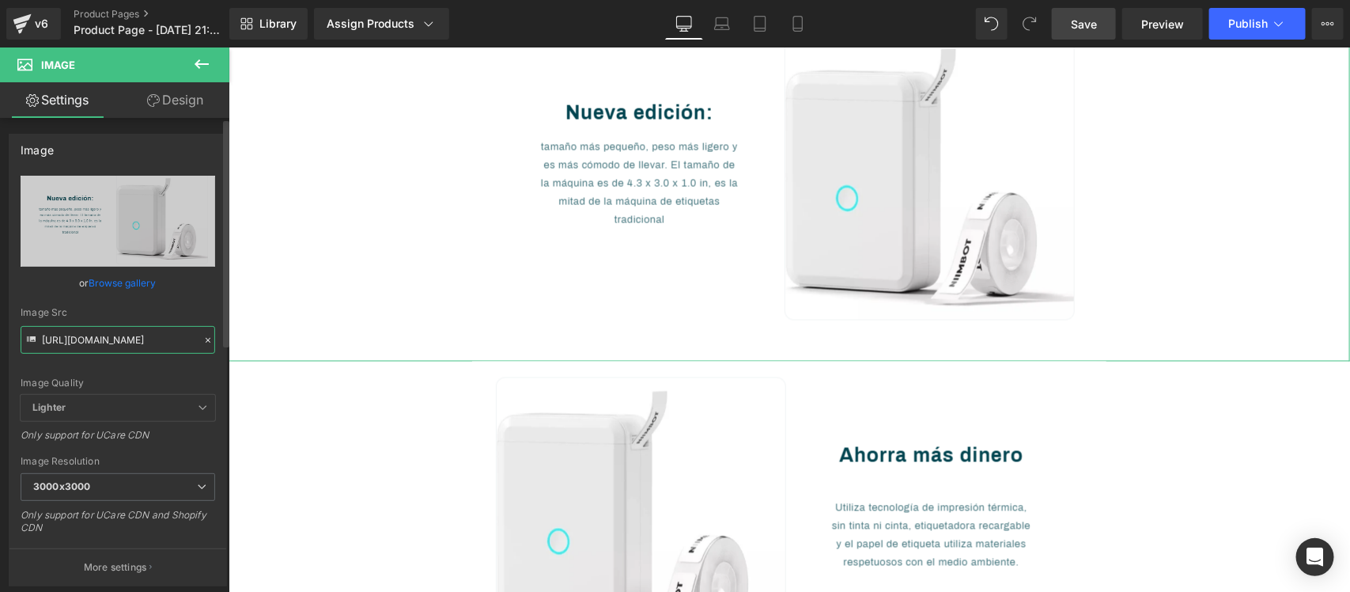
scroll to position [0, 182]
drag, startPoint x: 40, startPoint y: 334, endPoint x: 219, endPoint y: 320, distance: 179.3
click at [219, 320] on div "[URL][DOMAIN_NAME] Replace Image Upload image or Browse gallery Image Src [URL]…" at bounding box center [117, 381] width 217 height 410
paste input "hJnQKDxx/[DOMAIN_NAME]"
type input "[URL][DOMAIN_NAME]"
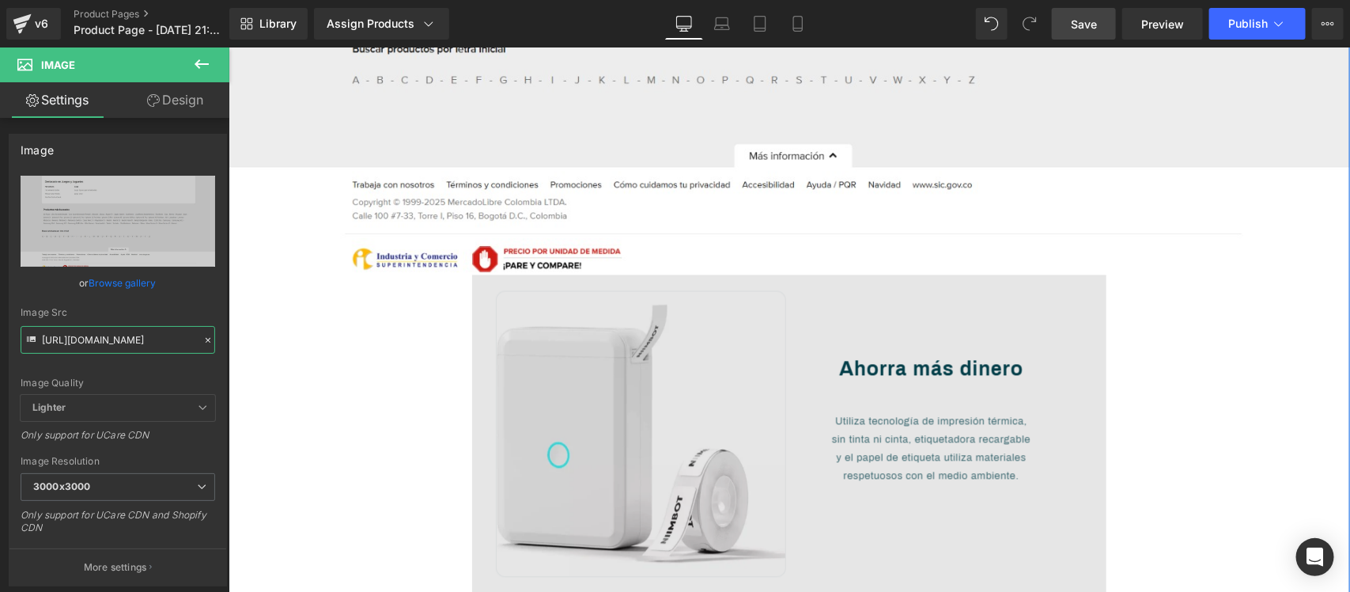
scroll to position [1582, 0]
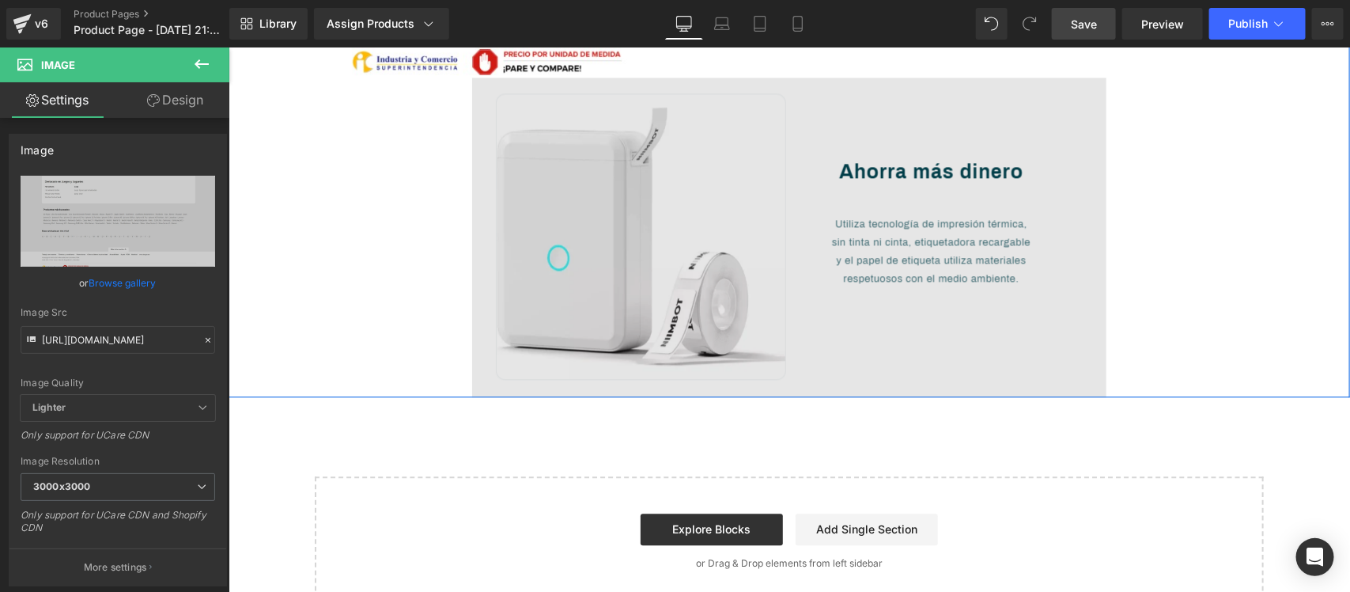
click at [742, 219] on img at bounding box center [789, 237] width 634 height 320
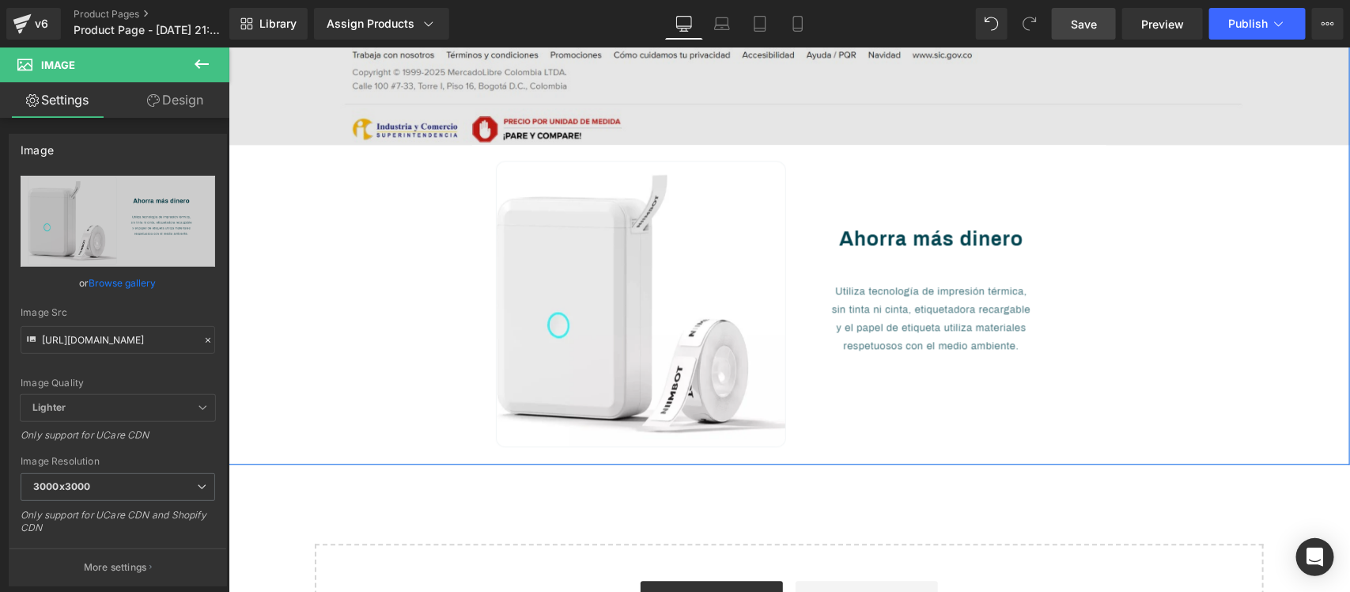
scroll to position [1420, 0]
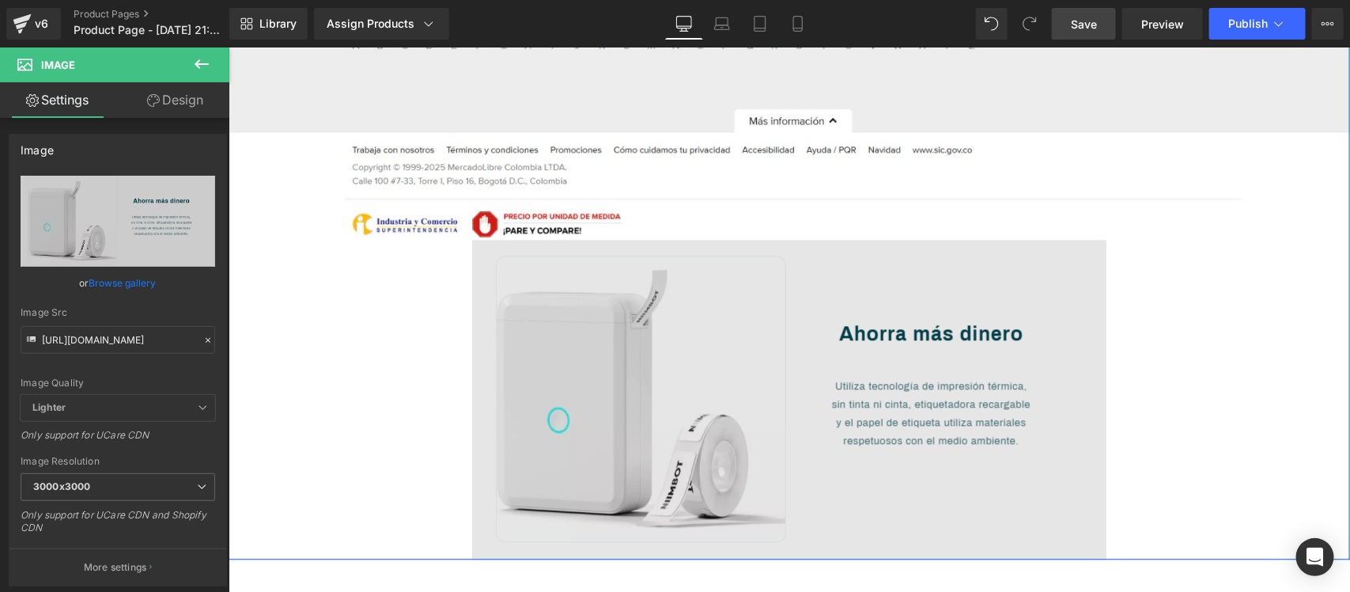
click at [774, 433] on img at bounding box center [789, 399] width 634 height 320
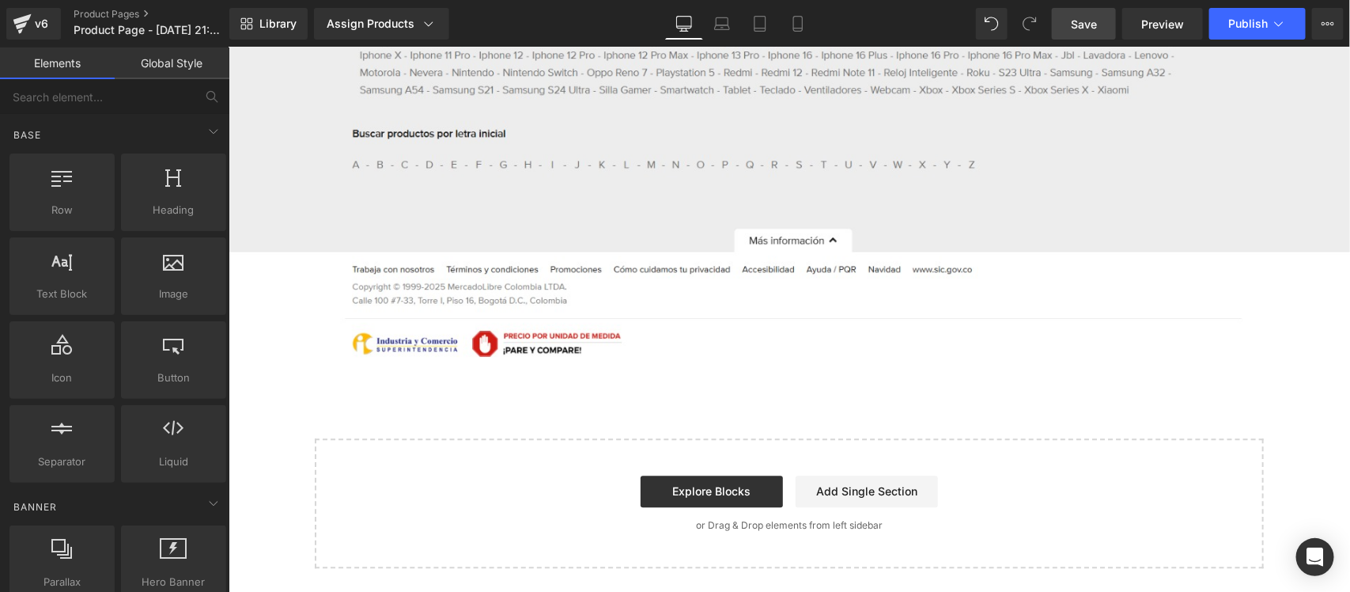
scroll to position [1290, 0]
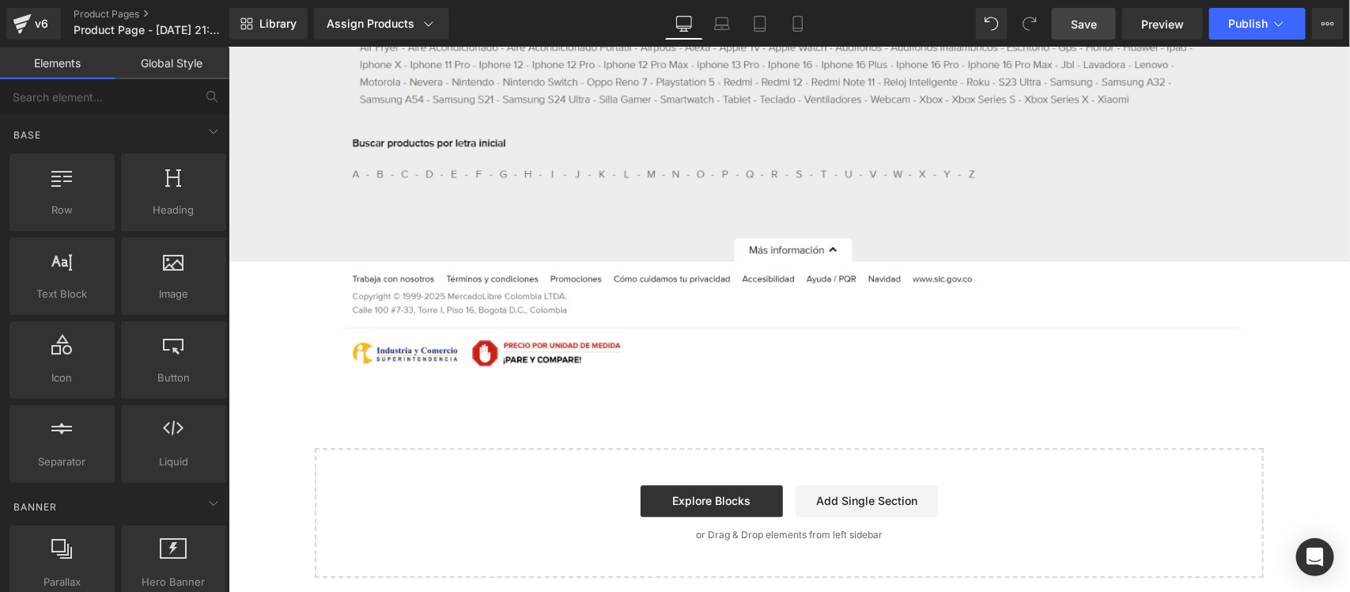
click at [1089, 21] on span "Save" at bounding box center [1084, 24] width 26 height 17
click at [1078, 20] on span "Save" at bounding box center [1084, 24] width 26 height 17
click at [1100, 20] on link "Save" at bounding box center [1084, 24] width 64 height 32
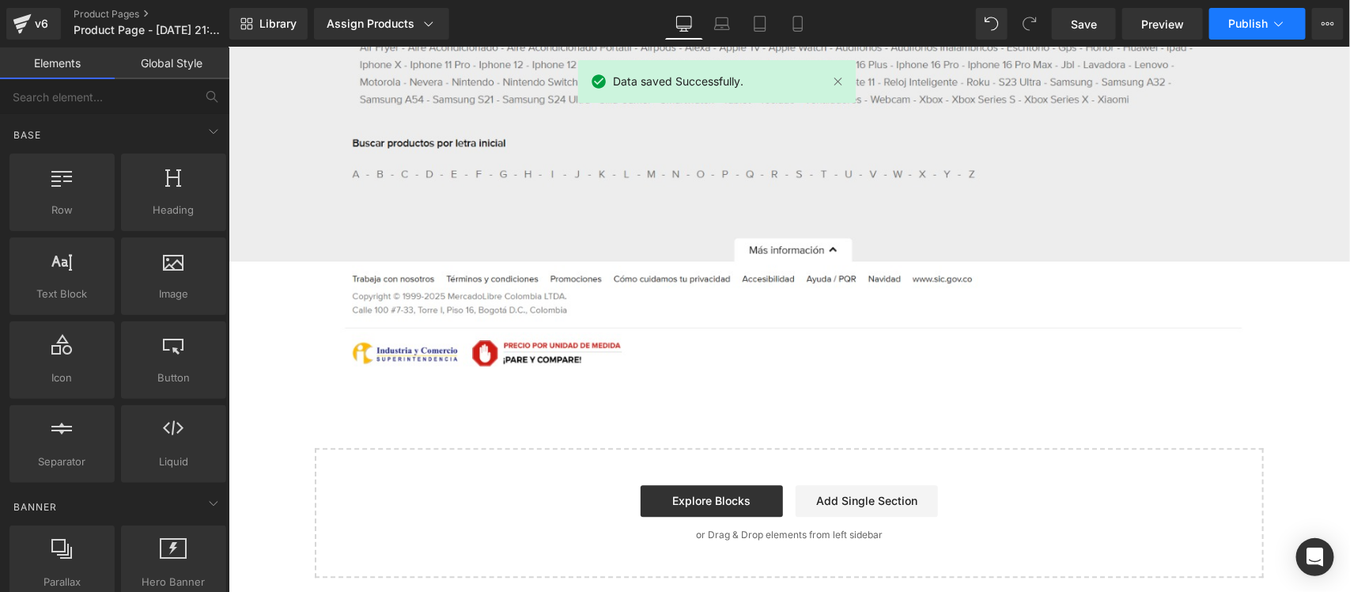
click at [1295, 26] on button "Publish" at bounding box center [1258, 24] width 97 height 32
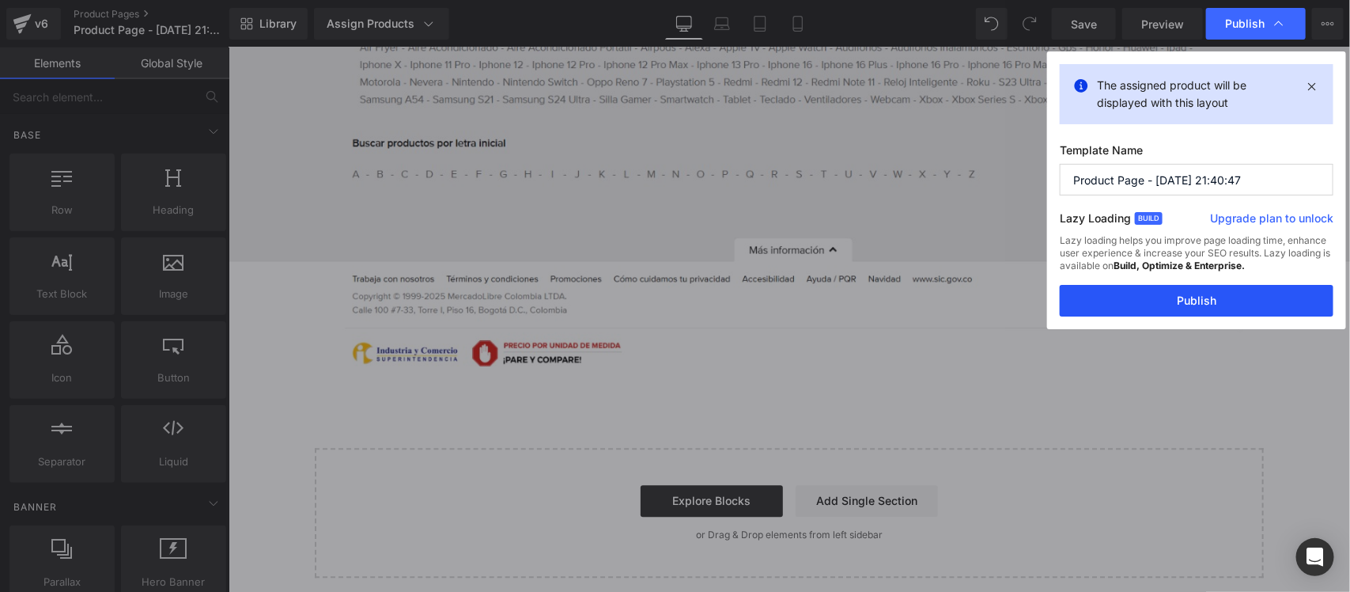
click at [1187, 299] on button "Publish" at bounding box center [1197, 301] width 274 height 32
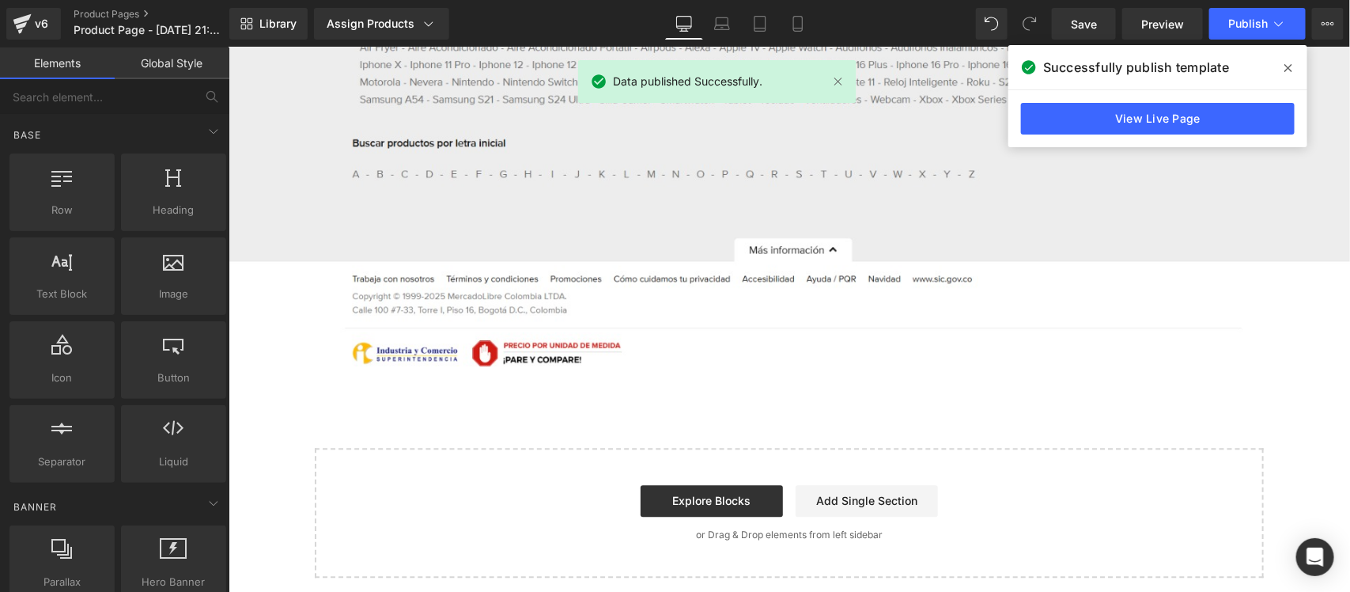
click at [1291, 64] on icon at bounding box center [1289, 68] width 8 height 13
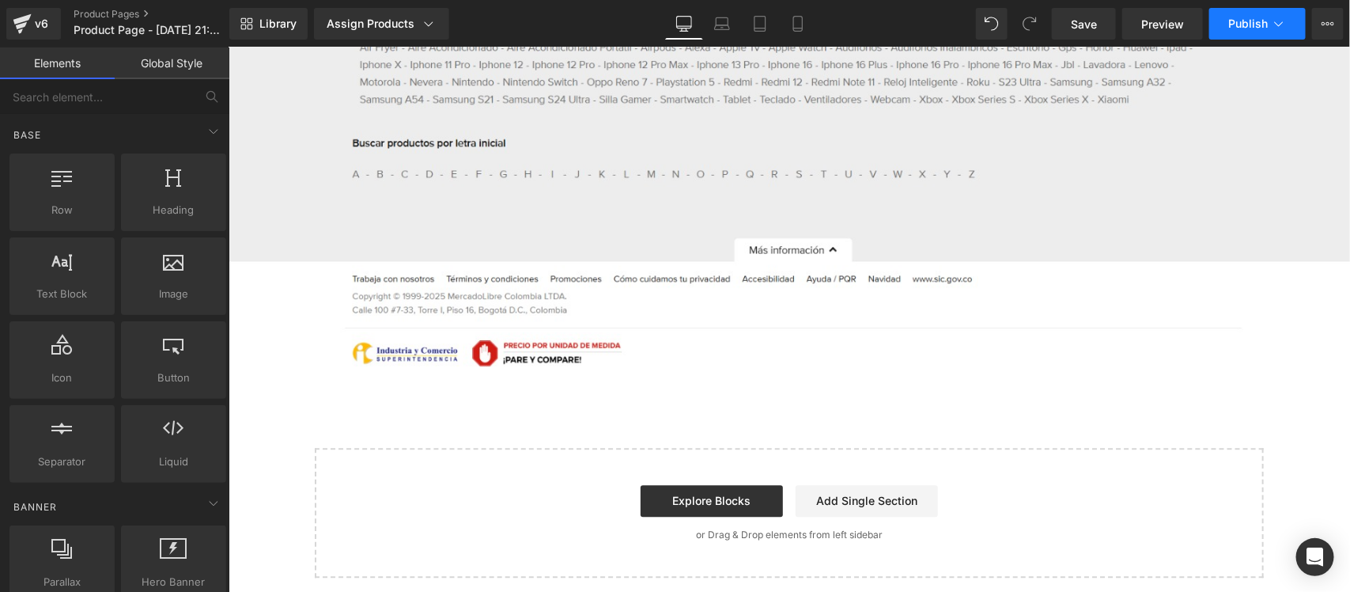
click at [1254, 22] on span "Publish" at bounding box center [1249, 23] width 40 height 13
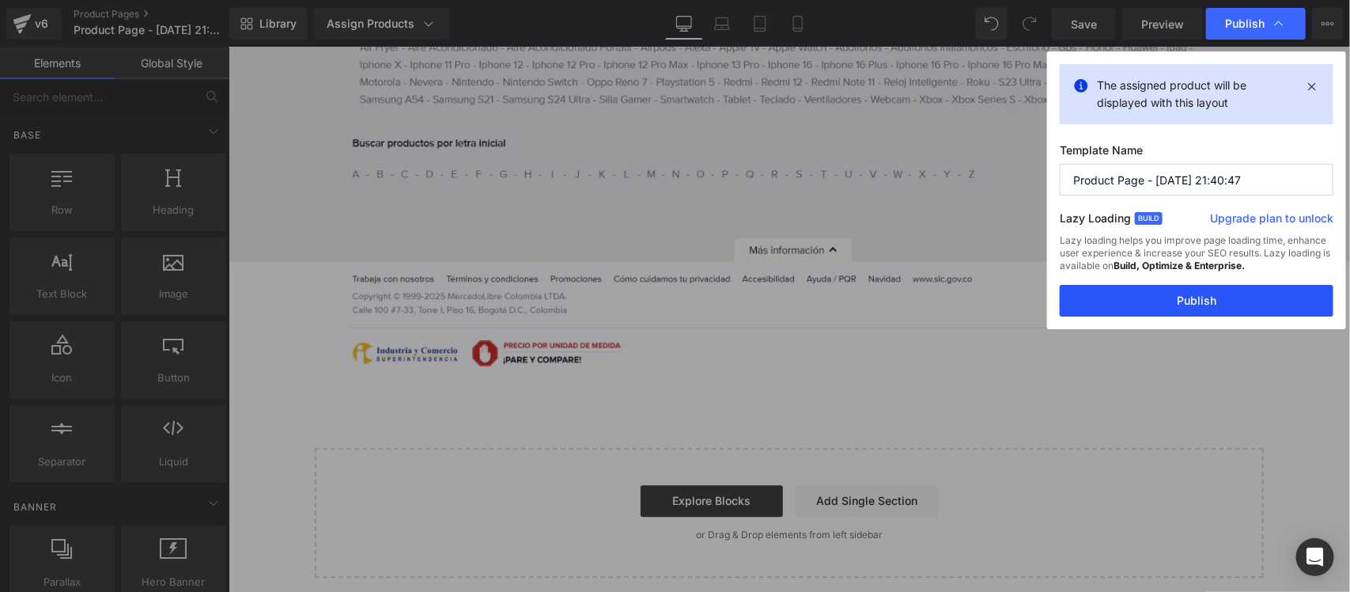
click at [1221, 301] on button "Publish" at bounding box center [1197, 301] width 274 height 32
